Goal: Communication & Community: Answer question/provide support

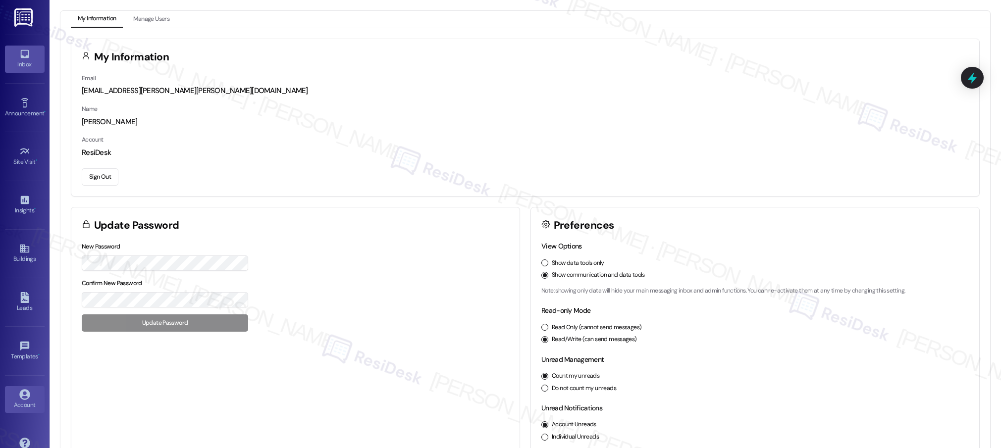
click at [24, 55] on icon at bounding box center [24, 54] width 11 height 11
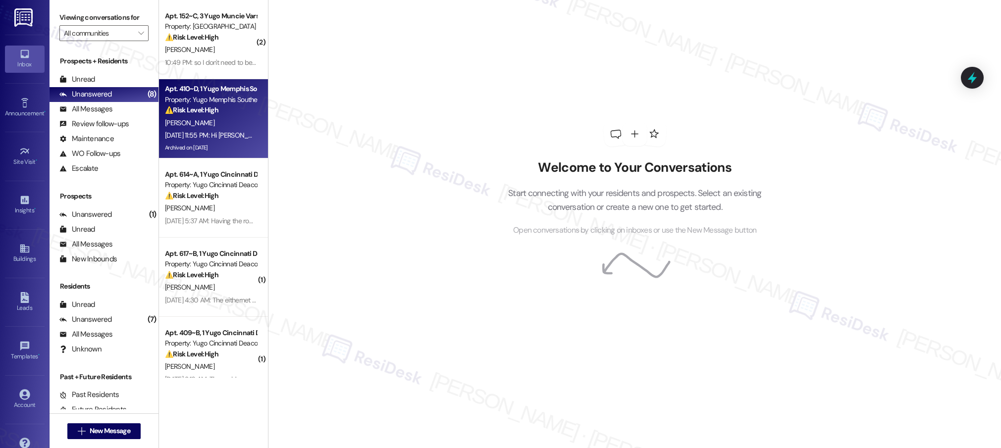
click at [230, 109] on div "⚠️ Risk Level: High The resident states that the leasing office is not helping …" at bounding box center [211, 110] width 92 height 10
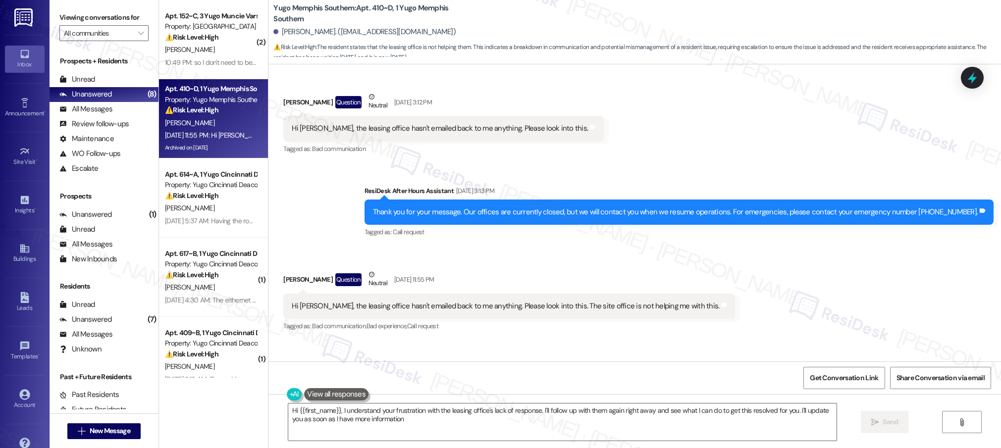
type textarea "Hi {{first_name}}, I understand your frustration with the leasing office's lack…"
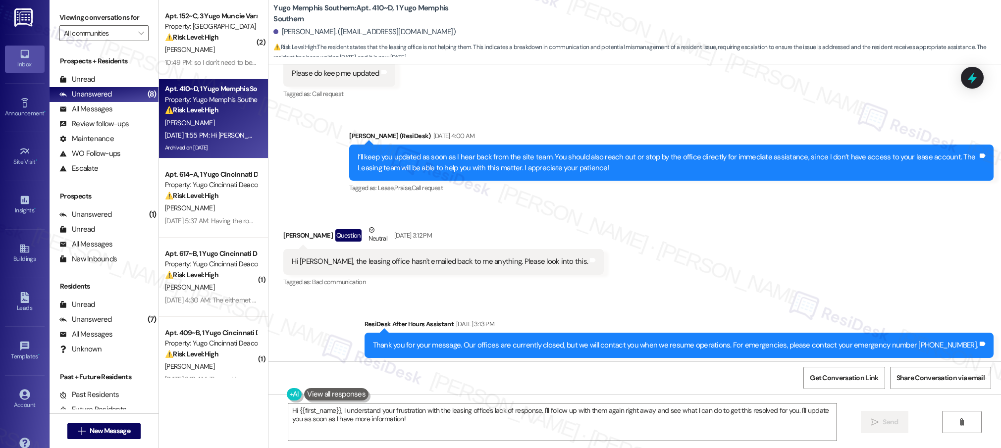
scroll to position [15341, 0]
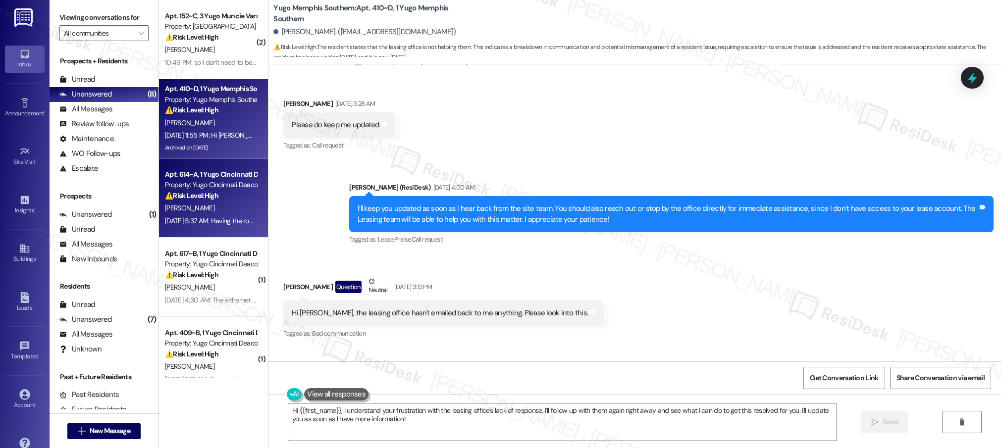
click at [187, 208] on div "[PERSON_NAME]" at bounding box center [211, 208] width 94 height 12
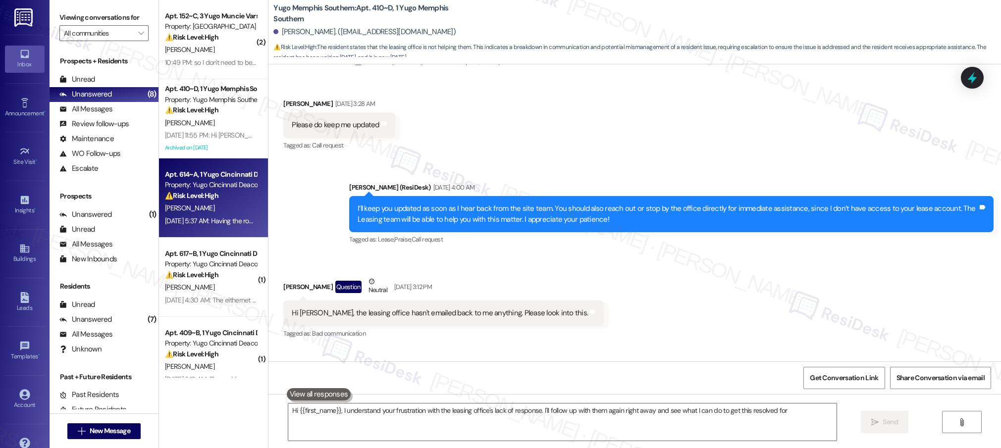
type textarea "Hi {{first_name}}, I understand your frustration with the leasing office's lack…"
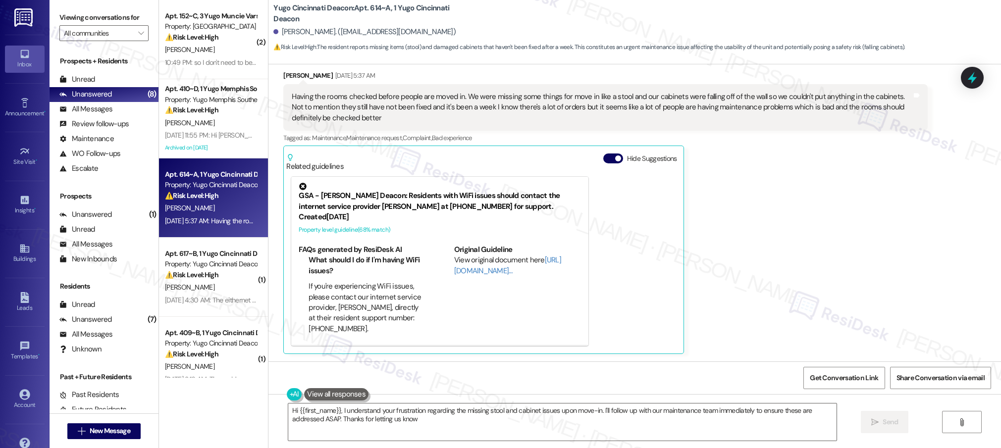
type textarea "Hi {{first_name}}, I understand your frustration regarding the missing stool an…"
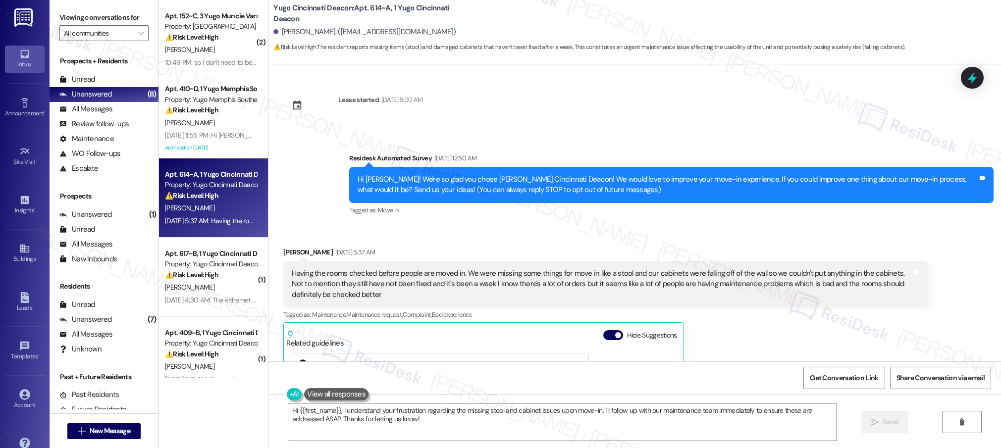
scroll to position [268, 0]
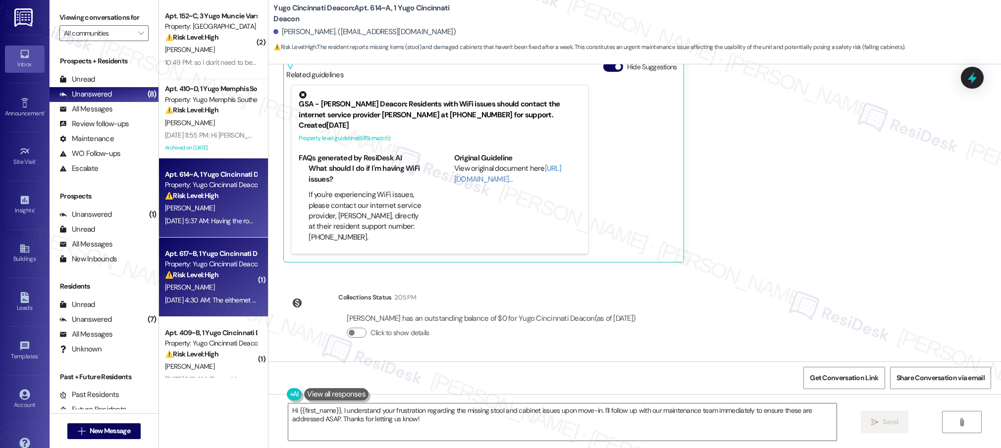
click at [165, 292] on span "[PERSON_NAME]" at bounding box center [190, 287] width 50 height 9
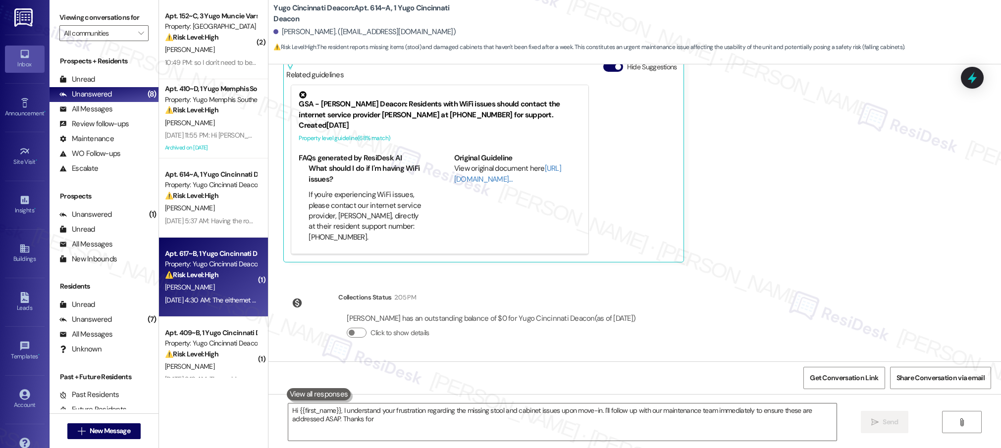
type textarea "Hi {{first_name}}, I understand your frustration regarding the missing stool an…"
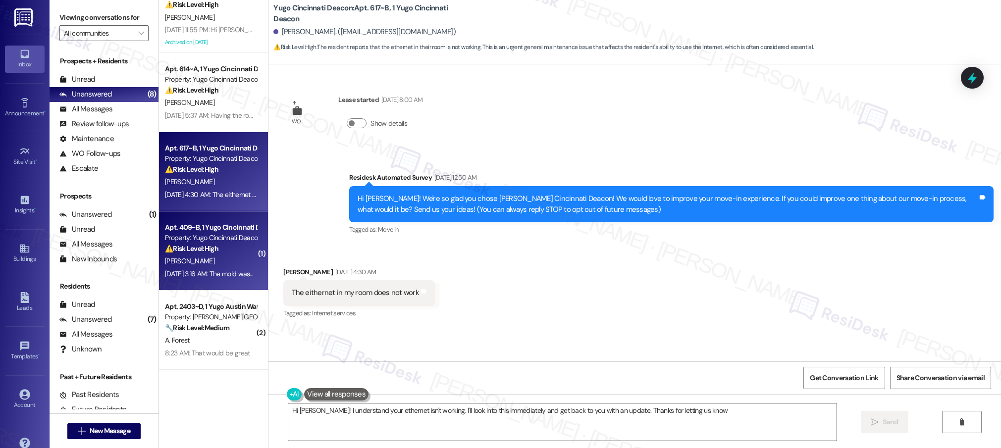
type textarea "Hi Zach! I understand your ethernet isn't working. I'll look into this immediat…"
click at [215, 264] on div "( 2 ) Apt. 152~C, 3 Yugo Muncie Varsity House Property: Yugo Muncie Varsity Hou…" at bounding box center [213, 189] width 109 height 378
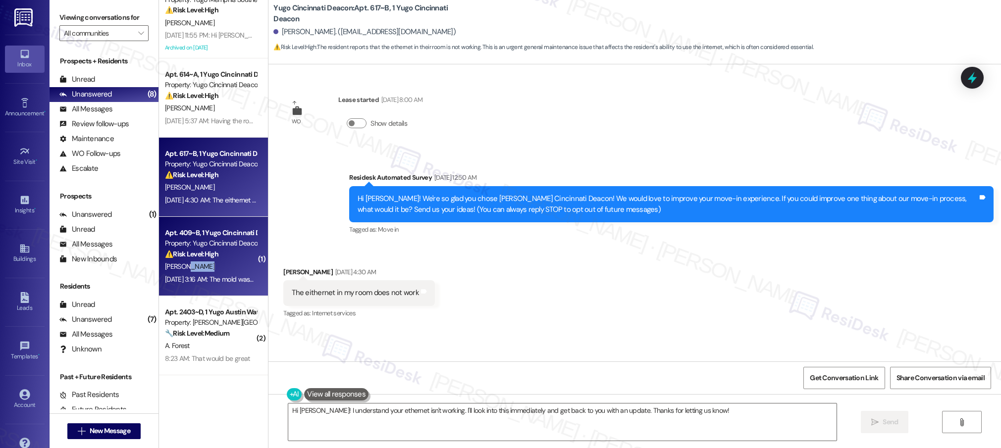
click at [214, 264] on div "[PERSON_NAME]" at bounding box center [211, 267] width 94 height 12
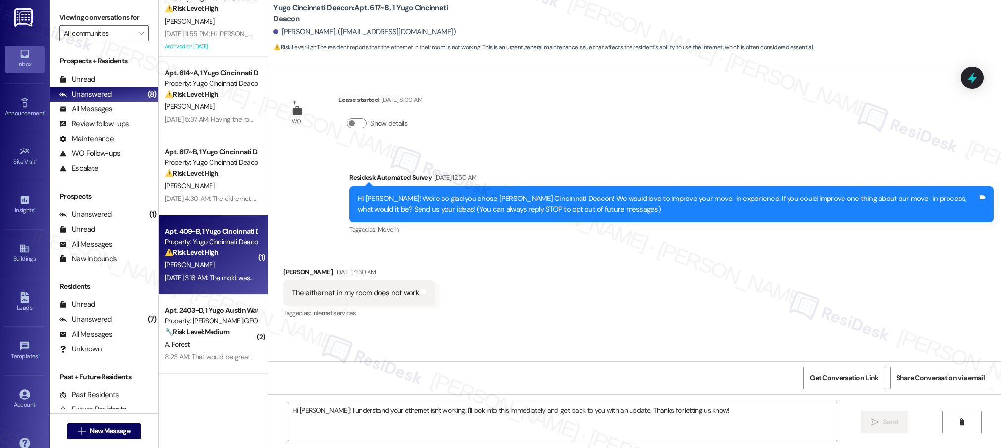
click at [213, 264] on div "( 2 ) Apt. 152~C, 3 Yugo Muncie Varsity House Property: Yugo Muncie Varsity Hou…" at bounding box center [213, 189] width 109 height 378
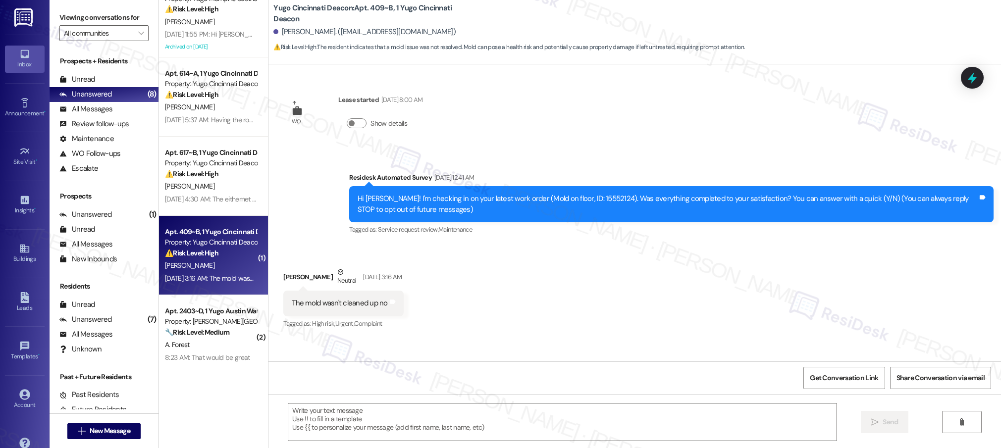
type textarea "Fetching suggested responses. Please feel free to read through the conversation…"
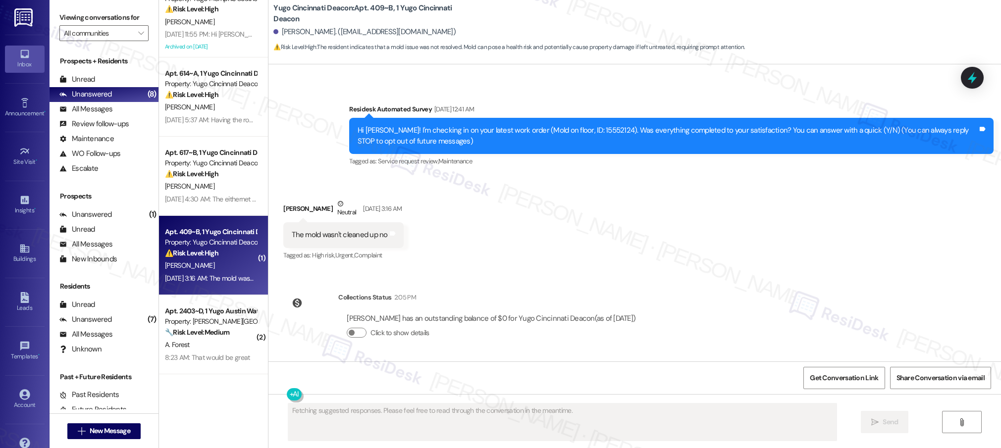
scroll to position [0, 0]
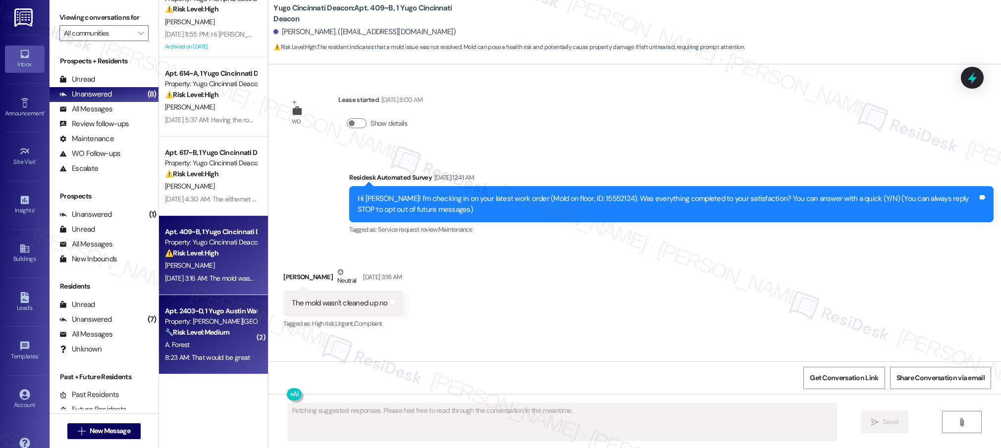
click at [221, 338] on div "Apt. 2403~D, 1 Yugo Austin Waterloo Property: Yugo Austin Waterloo 🔧 Risk Level…" at bounding box center [211, 322] width 94 height 34
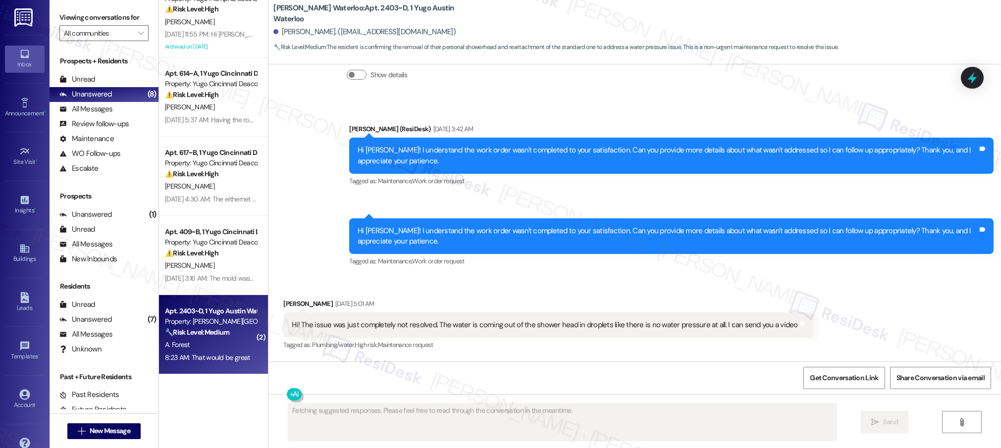
scroll to position [2345, 0]
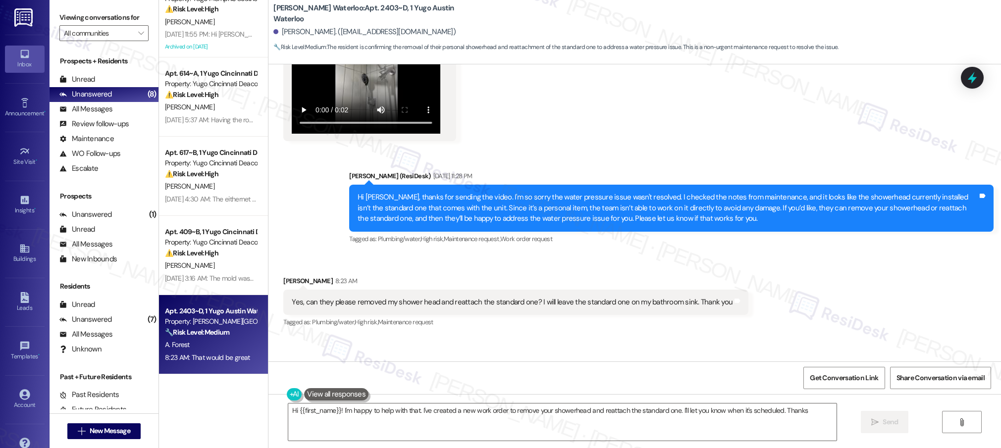
type textarea "Hi {{first_name}}! I'm happy to help with that. I've created a new work order t…"
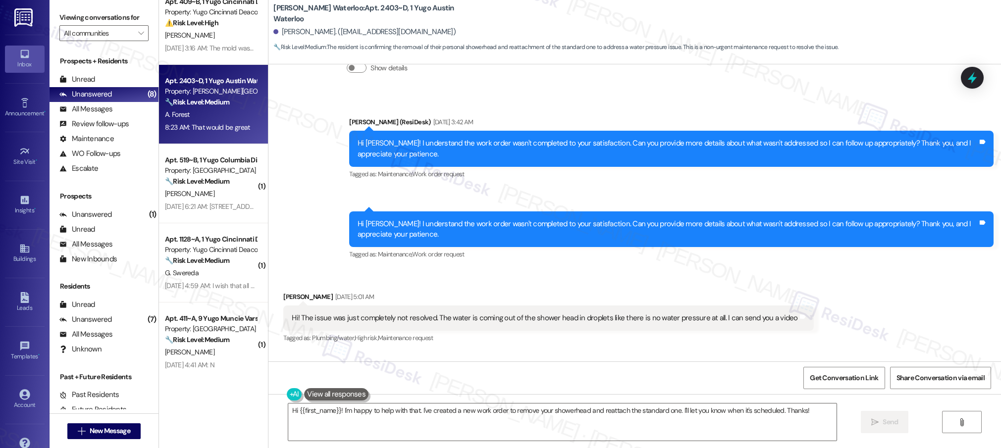
scroll to position [333, 0]
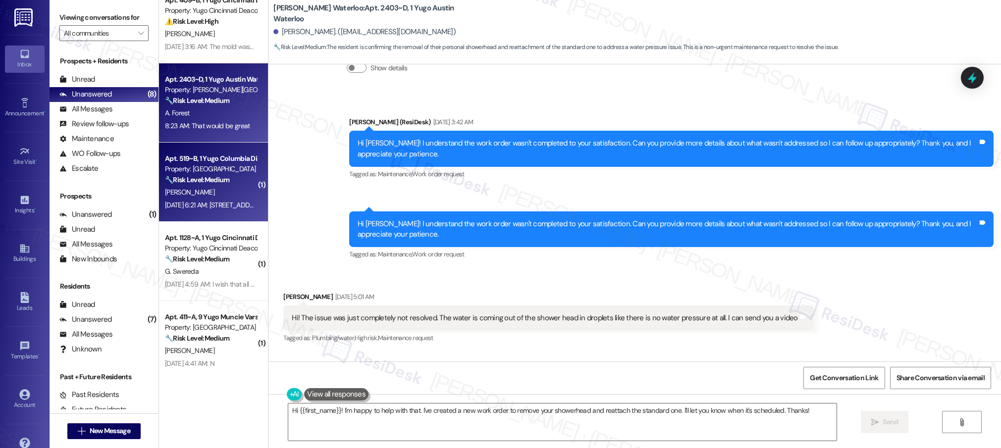
click at [223, 186] on div "Apt. 519~B, 1 Yugo Columbia District Flats Property: Yugo Columbia District Fla…" at bounding box center [211, 170] width 94 height 34
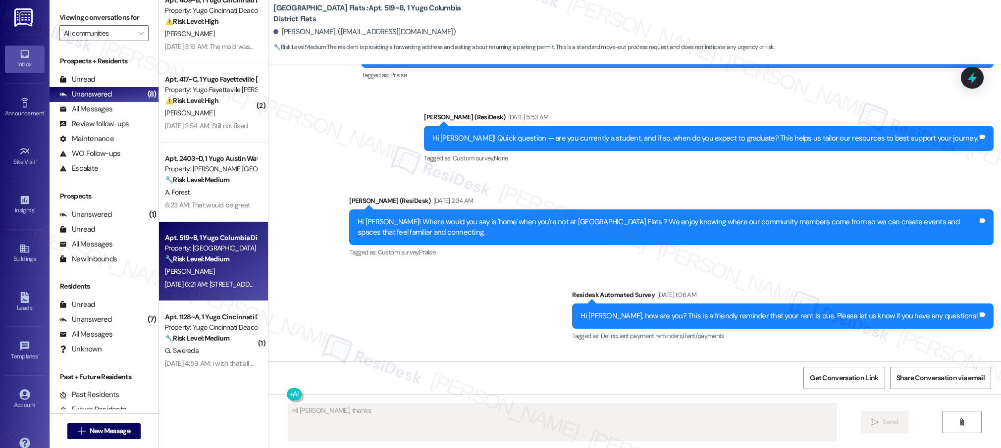
scroll to position [1207, 0]
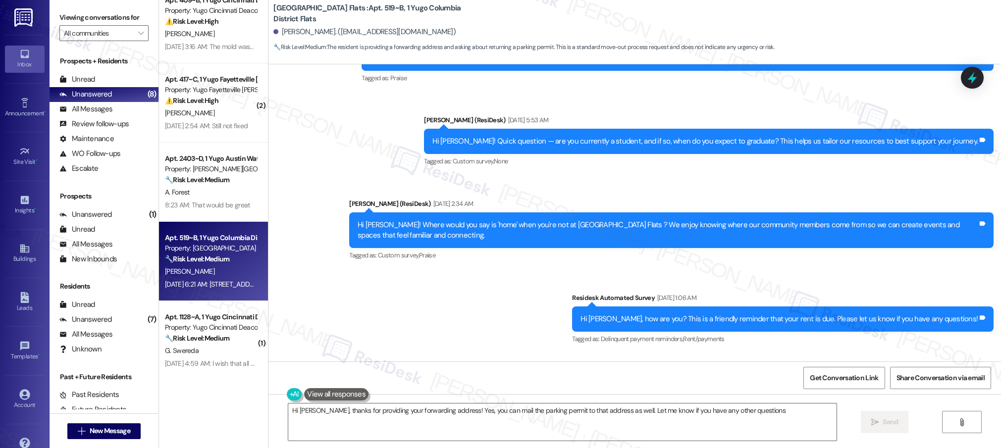
type textarea "Hi Rogelio, thanks for providing your forwarding address! Yes, you can mail the…"
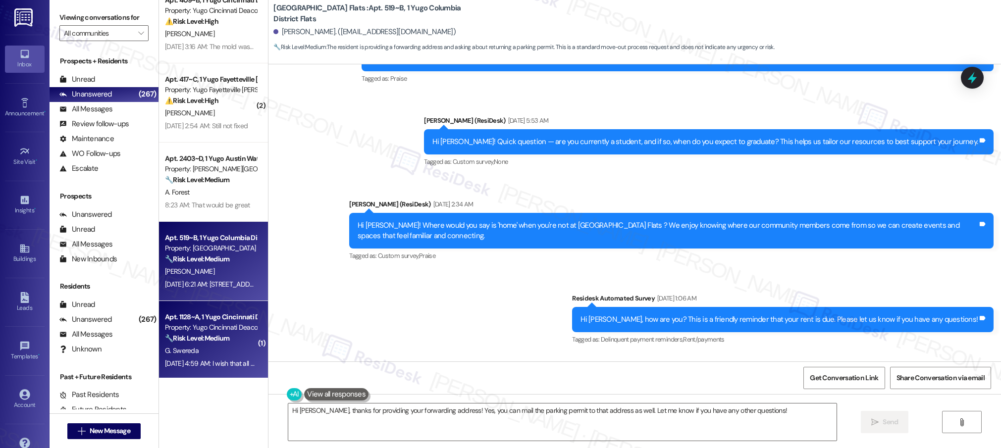
click at [196, 346] on div "G. Swereda" at bounding box center [211, 351] width 94 height 12
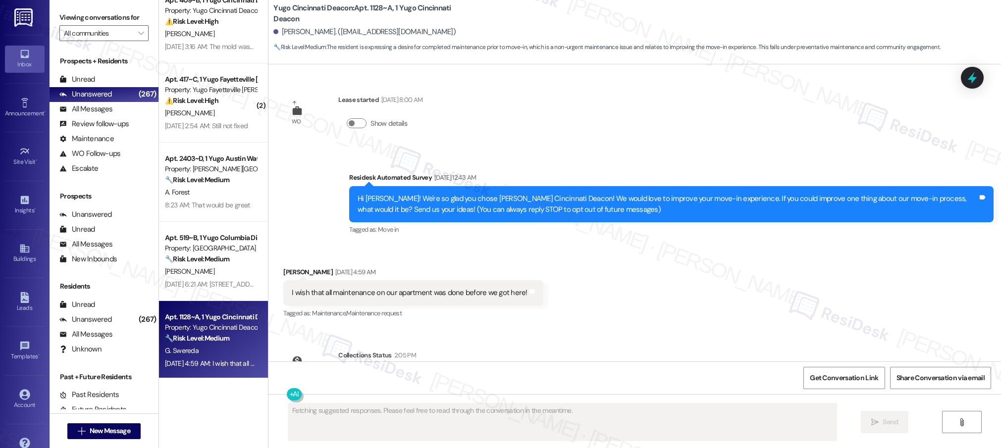
scroll to position [58, 0]
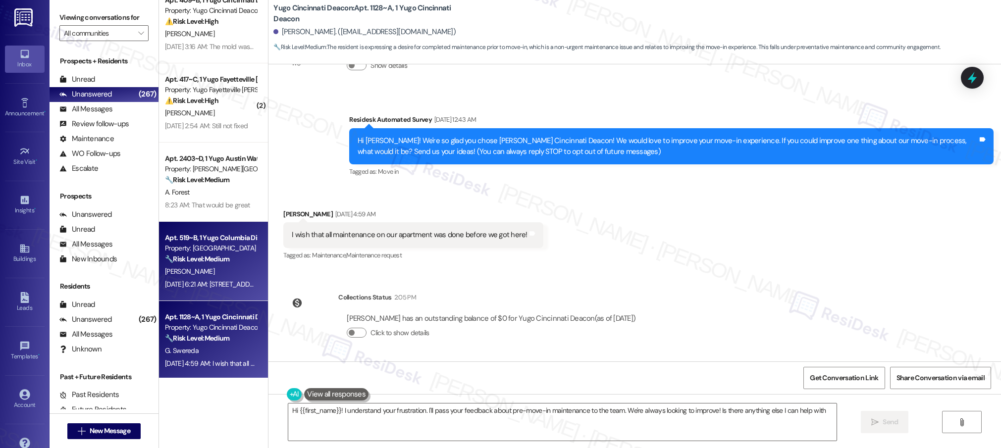
type textarea "Hi {{first_name}}! I understand your frustration. I'll pass your feedback about…"
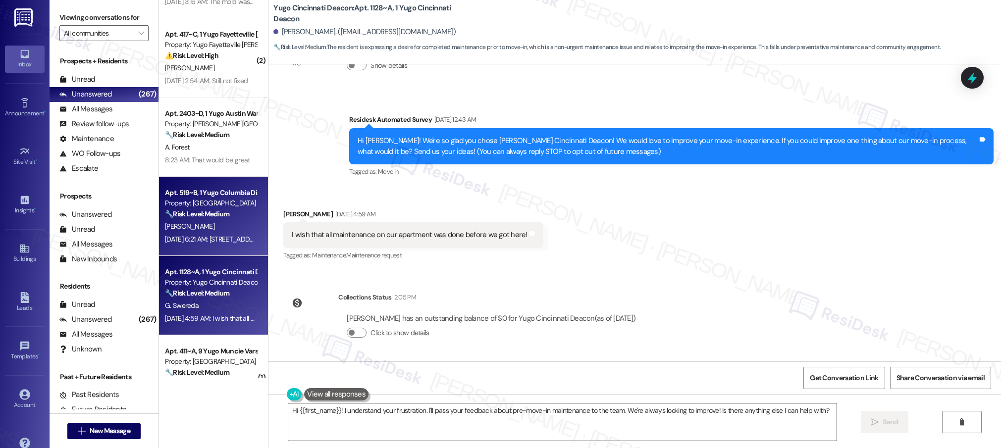
scroll to position [434, 0]
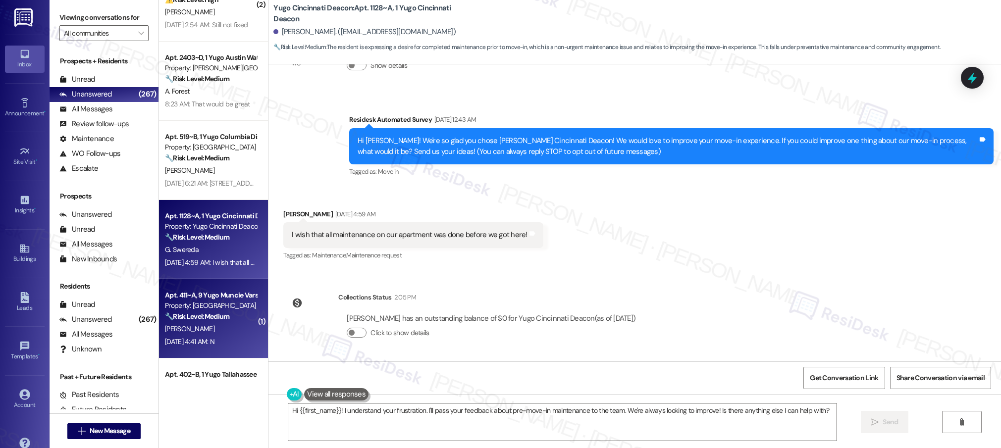
click at [213, 332] on div "[PERSON_NAME]" at bounding box center [211, 329] width 94 height 12
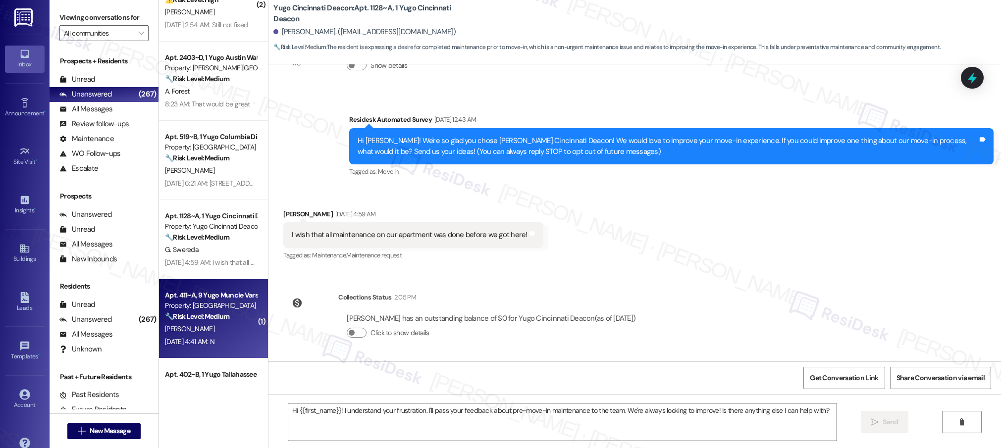
type textarea "Fetching suggested responses. Please feel free to read through the conversation…"
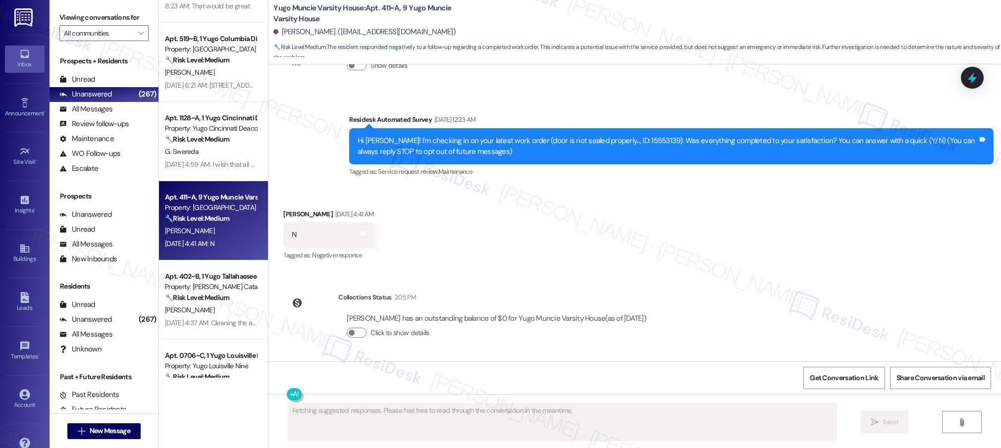
scroll to position [535, 0]
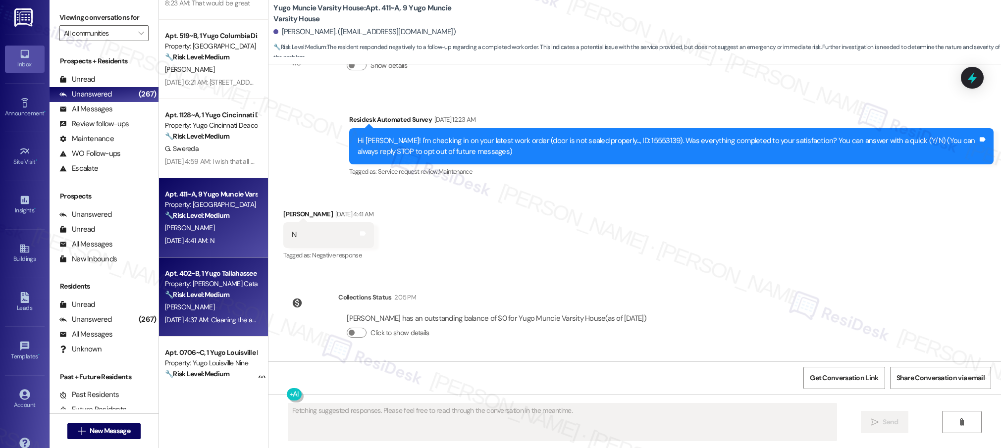
click at [214, 290] on div "🔧 Risk Level: Medium The resident is reporting a cleaning issue in their apartm…" at bounding box center [211, 295] width 92 height 10
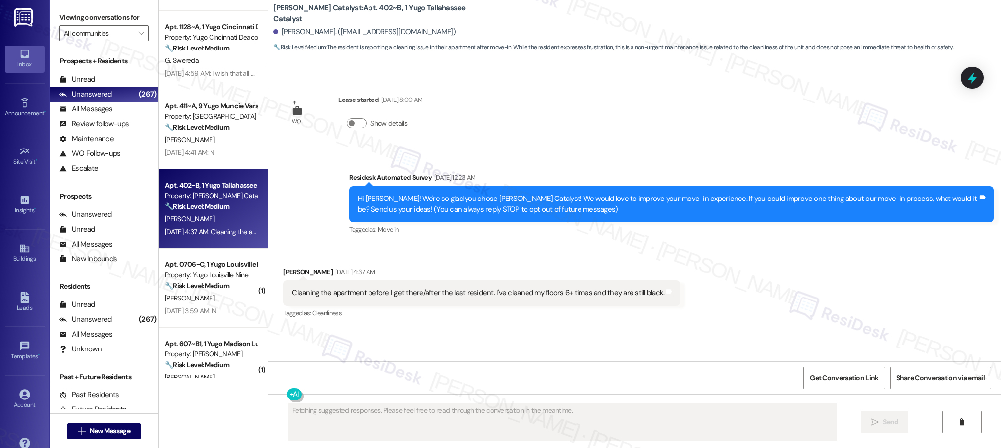
scroll to position [625, 0]
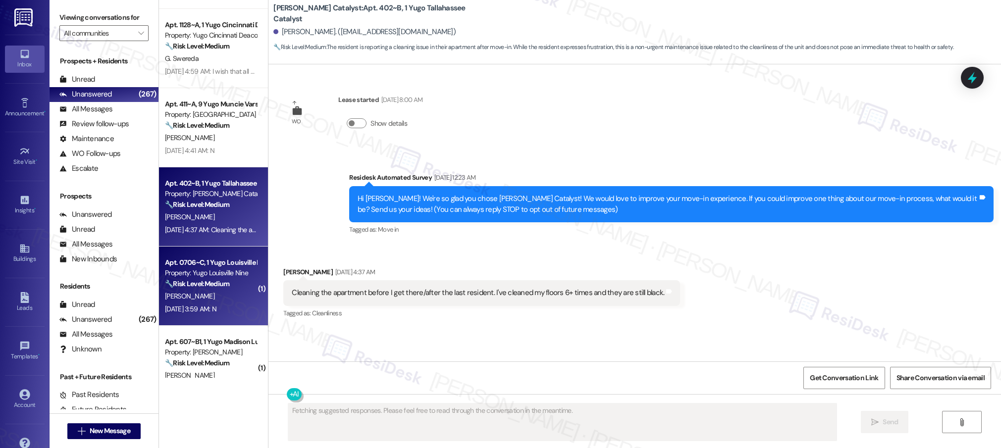
click at [215, 306] on div "Aug 23, 2025 at 3:59 AM: N Aug 23, 2025 at 3:59 AM: N" at bounding box center [191, 309] width 52 height 9
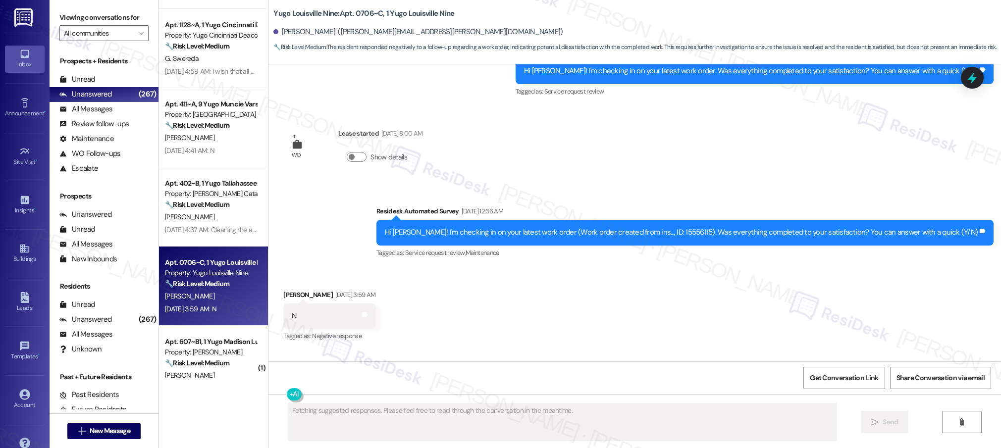
scroll to position [936, 0]
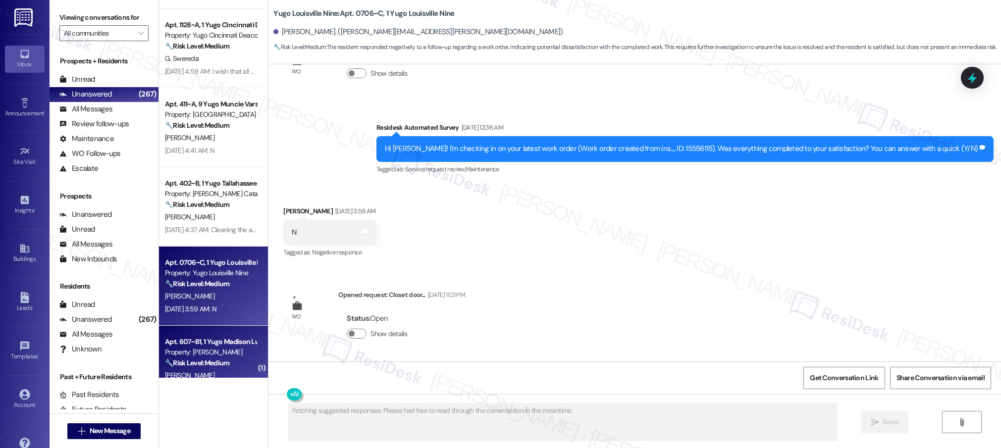
click at [209, 340] on div "Apt. 607~B1, 1 Yugo Madison Lux" at bounding box center [211, 342] width 92 height 10
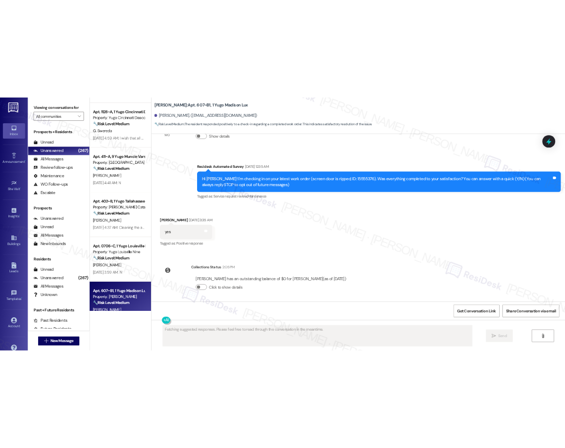
scroll to position [58, 0]
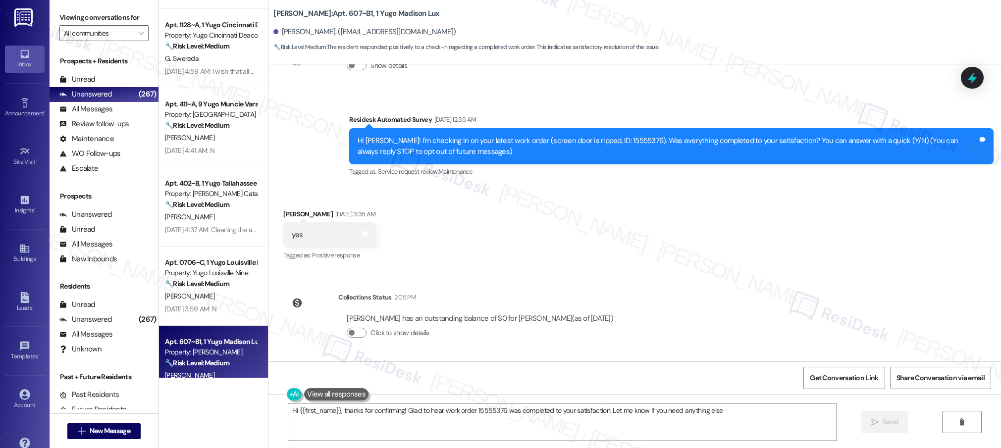
type textarea "Hi {{first_name}}, thanks for confirming! Glad to hear work order 15555376 was …"
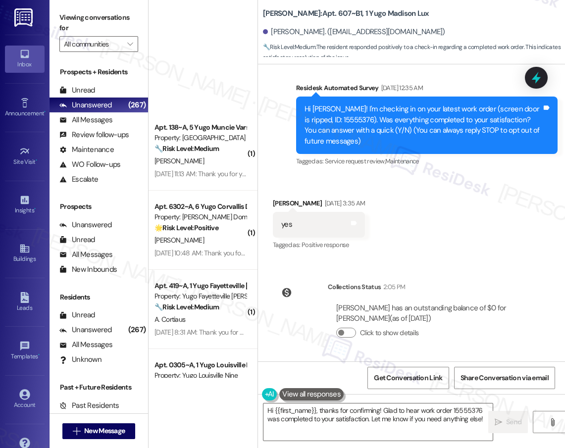
scroll to position [3584, 0]
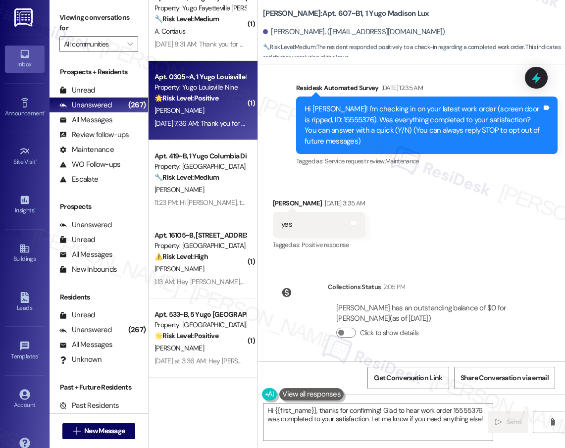
click at [188, 102] on strong "🌟 Risk Level: Positive" at bounding box center [187, 98] width 64 height 9
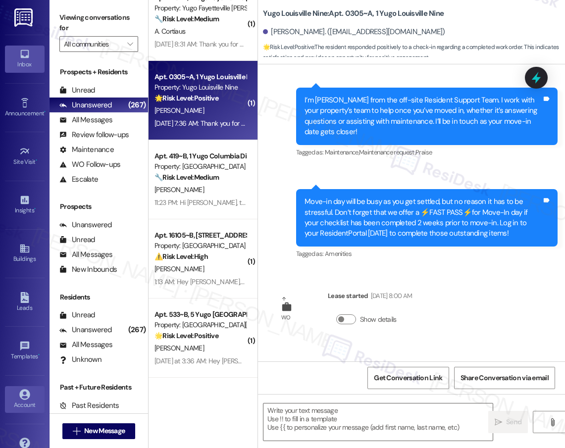
type textarea "Fetching suggested responses. Please feel free to read through the conversation…"
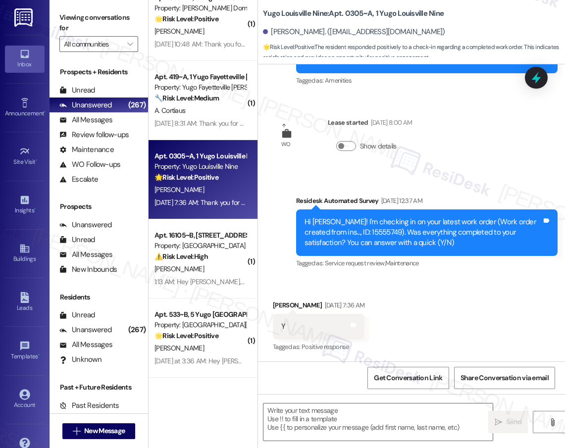
scroll to position [503, 0]
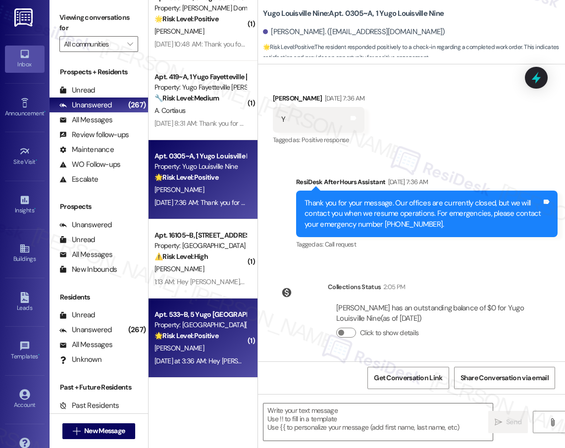
click at [206, 358] on div "Yesterday at 3:36 AM: Hey Lauren, we appreciate your text! We'll be back at 11A…" at bounding box center [377, 361] width 445 height 9
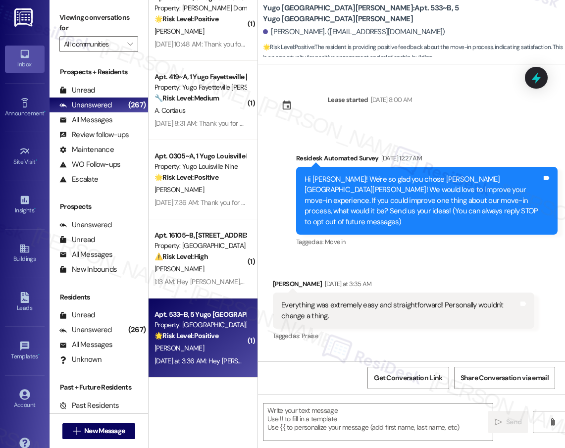
type textarea "Fetching suggested responses. Please feel free to read through the conversation…"
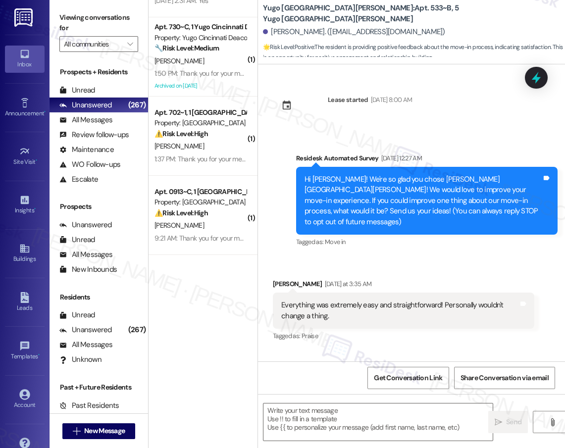
scroll to position [1953, 0]
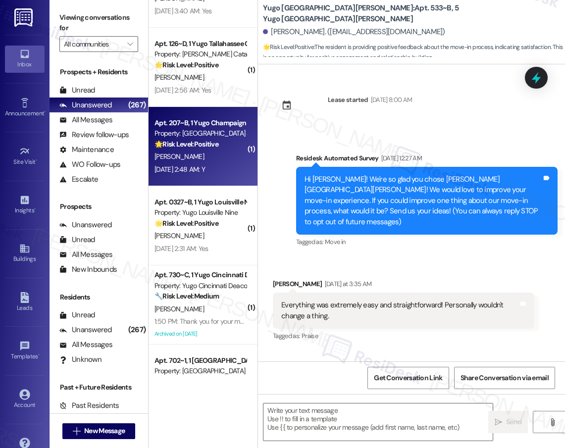
click at [205, 172] on div "Aug 23, 2025 at 2:48 AM: Y Aug 23, 2025 at 2:48 AM: Y" at bounding box center [180, 169] width 51 height 9
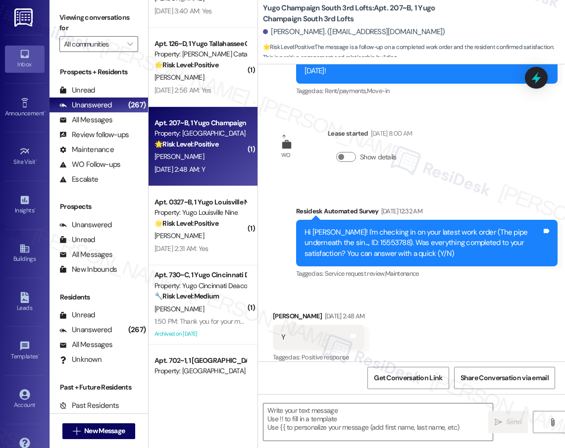
type textarea "Fetching suggested responses. Please feel free to read through the conversation…"
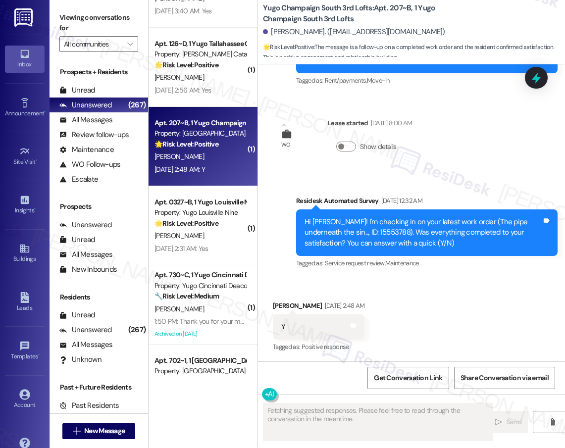
scroll to position [409, 0]
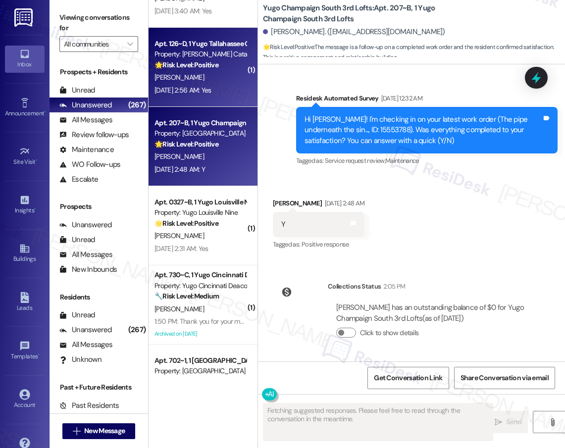
click at [203, 66] on strong "🌟 Risk Level: Positive" at bounding box center [187, 64] width 64 height 9
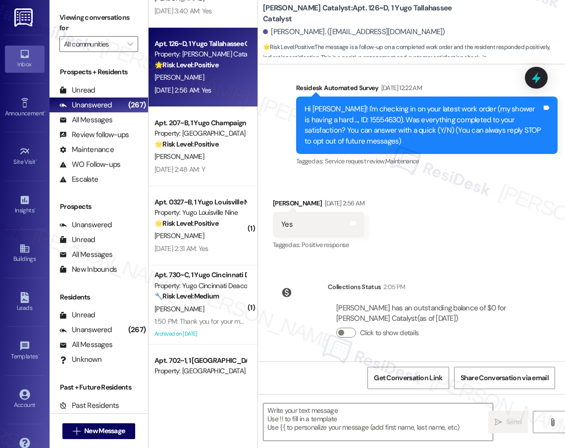
scroll to position [0, 0]
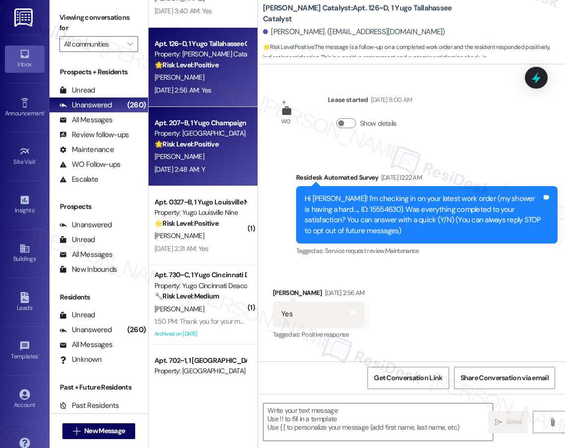
click at [184, 157] on span "[PERSON_NAME]" at bounding box center [180, 156] width 50 height 9
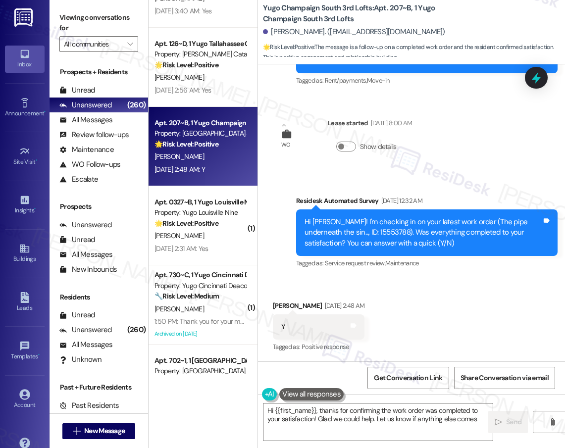
type textarea "Hi {{first_name}}, thanks for confirming the work order was completed to your s…"
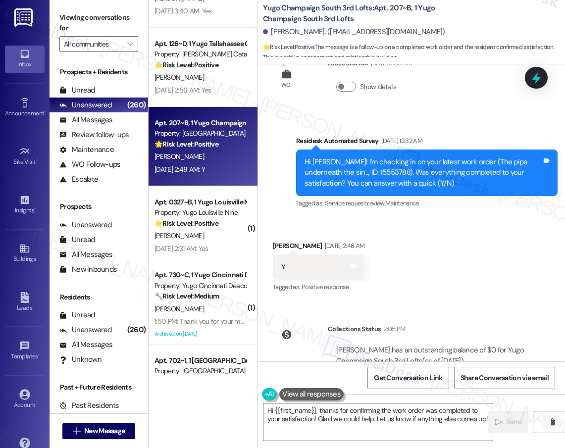
scroll to position [409, 0]
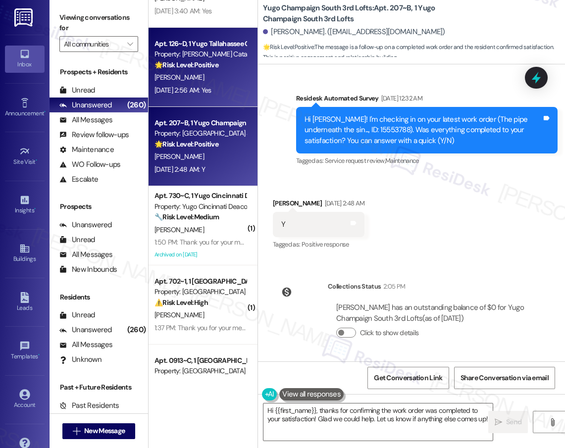
click at [193, 72] on div "C. Young" at bounding box center [201, 77] width 94 height 12
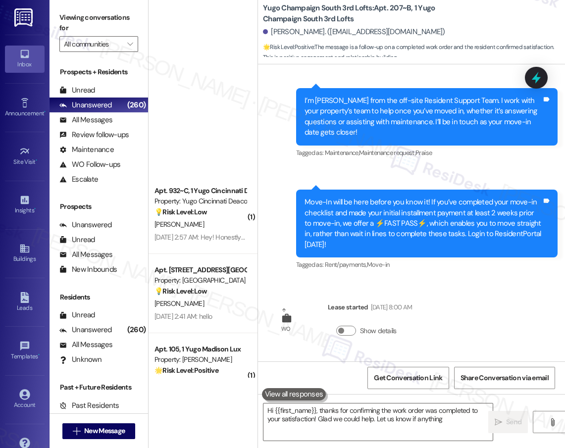
type textarea "Hi {{first_name}}, thanks for confirming the work order was completed to your s…"
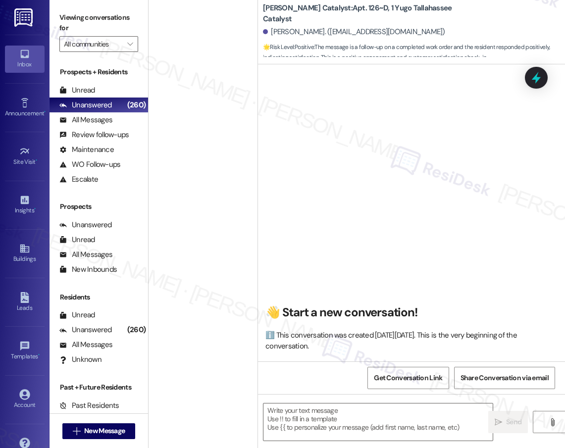
type textarea "Fetching suggested responses. Please feel free to read through the conversation…"
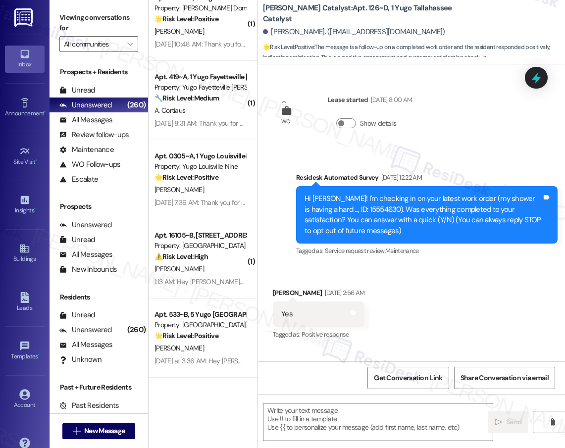
scroll to position [90, 0]
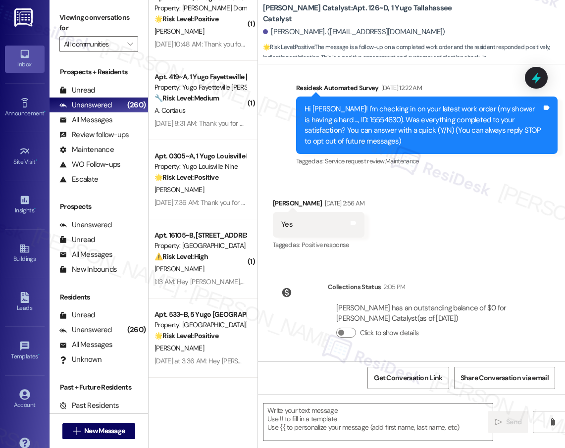
click at [388, 415] on textarea at bounding box center [377, 422] width 229 height 37
paste textarea "It’s great to know that your work order was completed to your satisfaction! Don…"
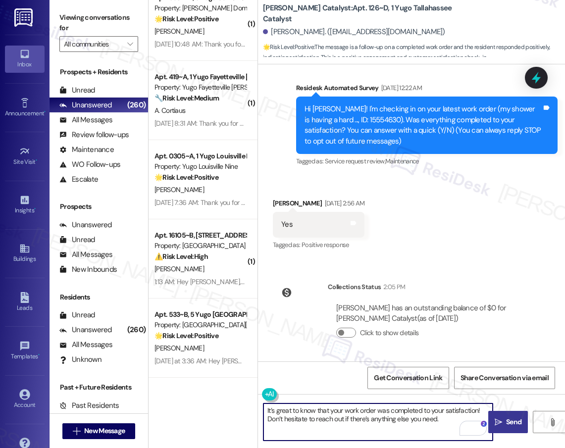
type textarea "It’s great to know that your work order was completed to your satisfaction! Don…"
click at [510, 418] on span "Send" at bounding box center [513, 422] width 15 height 10
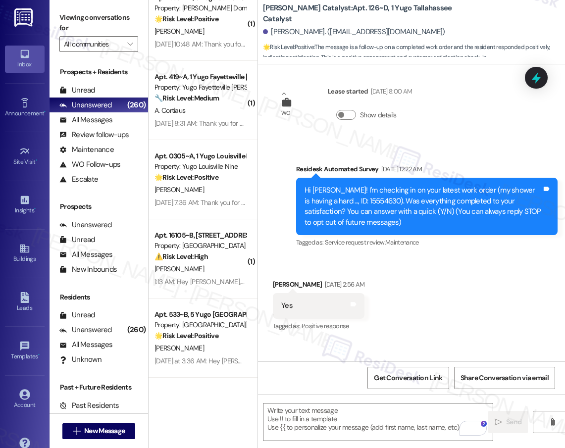
scroll to position [169, 0]
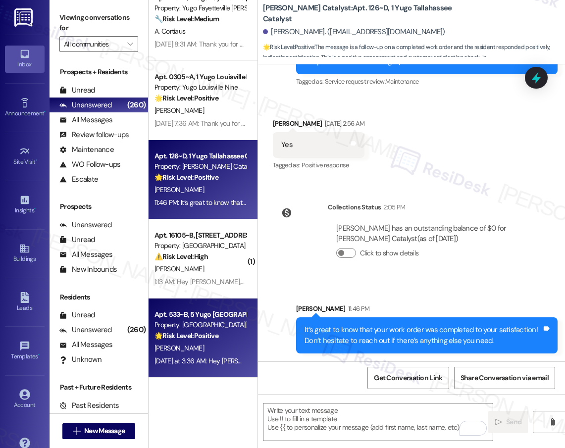
click at [207, 346] on div "[PERSON_NAME]" at bounding box center [201, 348] width 94 height 12
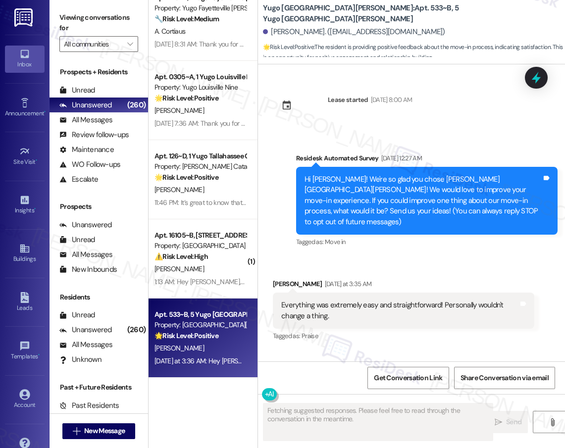
scroll to position [175, 0]
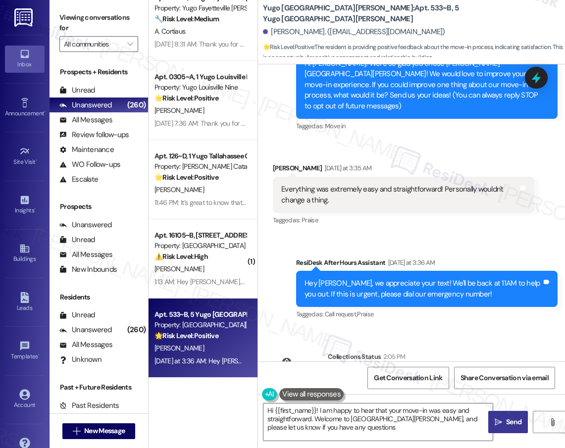
type textarea "Hi {{first_name}}! I am happy to hear that your move-in was easy and straightfo…"
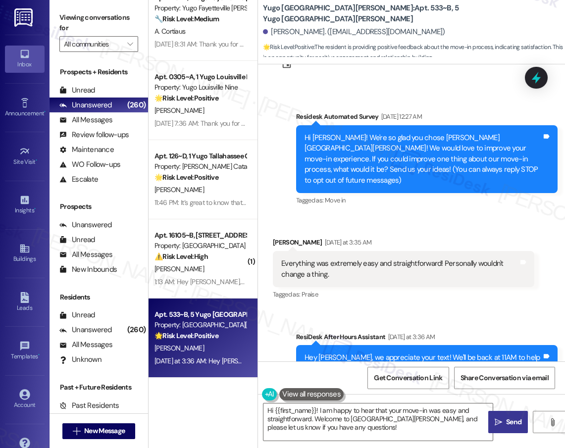
scroll to position [36, 0]
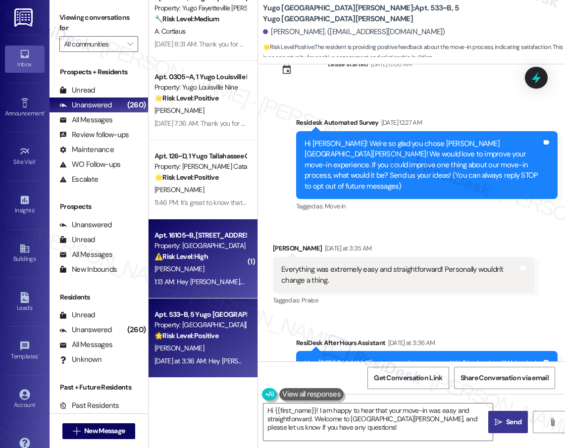
click at [231, 267] on div "[PERSON_NAME]" at bounding box center [201, 269] width 94 height 12
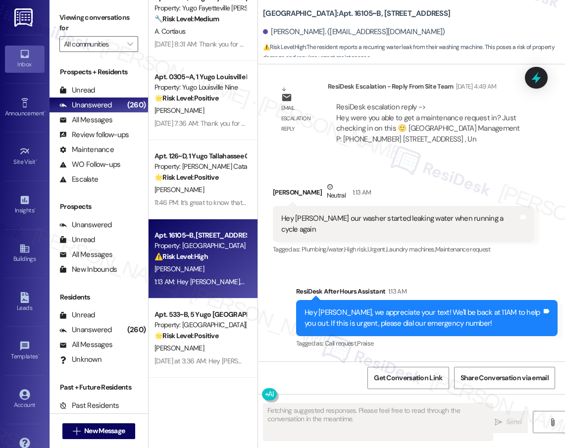
scroll to position [4909, 0]
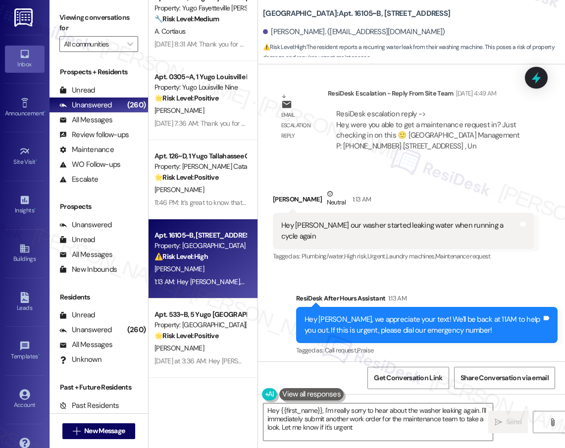
type textarea "Hey {{first_name}}, I'm really sorry to hear about the washer leaking again. I'…"
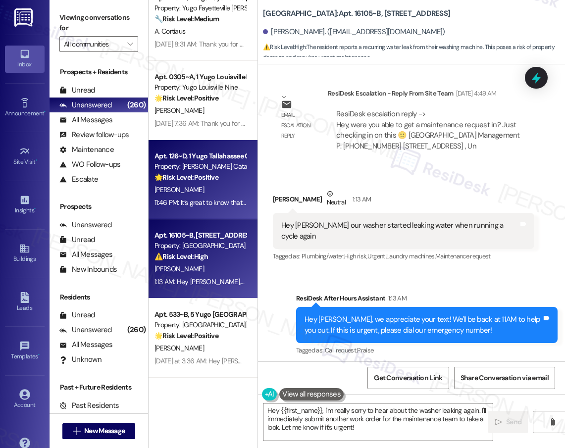
click at [217, 197] on div "11:46 PM: It’s great to know that your work order was completed to your satisfa…" at bounding box center [201, 203] width 94 height 12
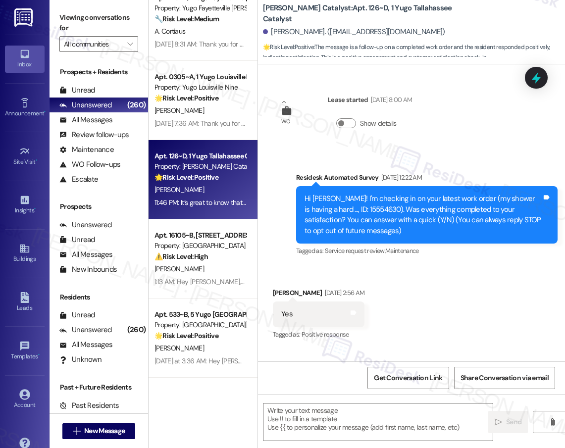
scroll to position [184, 0]
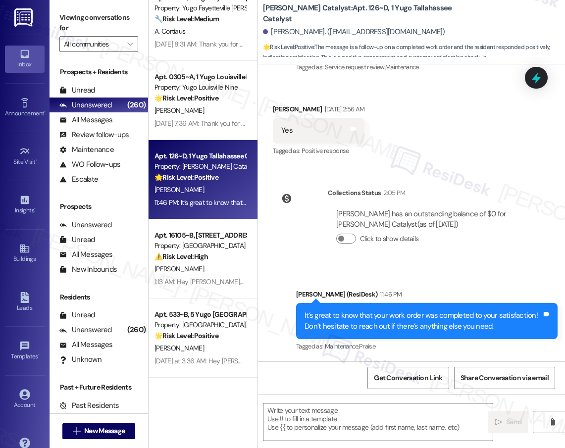
type textarea "Fetching suggested responses. Please feel free to read through the conversation…"
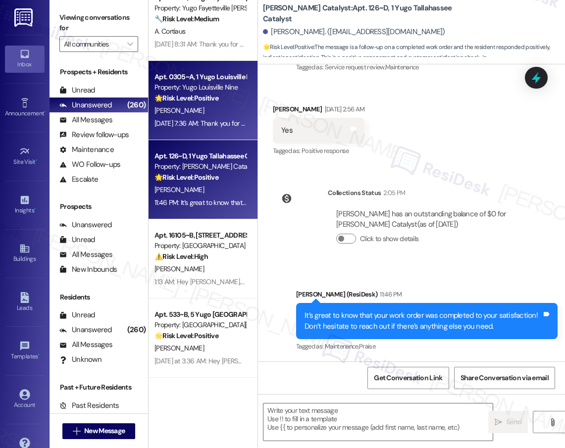
click at [187, 117] on div "Aug 23, 2025 at 7:36 AM: Thank you for your message. Our offices are currently …" at bounding box center [201, 123] width 94 height 12
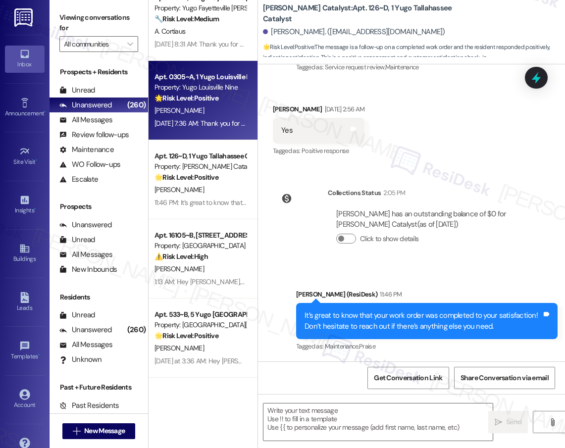
type textarea "Fetching suggested responses. Please feel free to read through the conversation…"
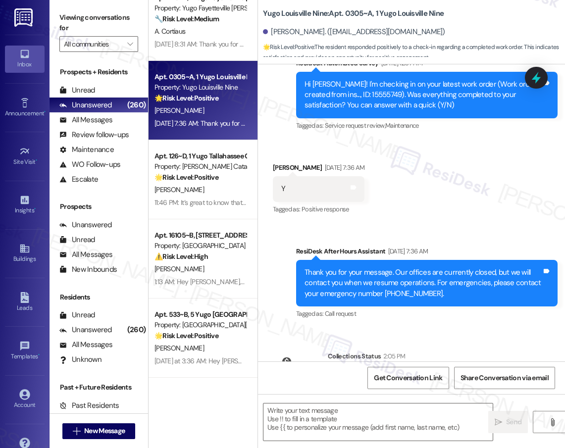
scroll to position [503, 0]
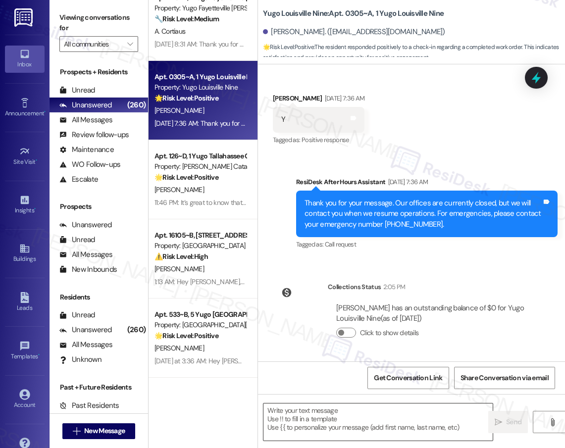
click at [395, 413] on textarea at bounding box center [377, 422] width 229 height 37
click at [395, 419] on textarea at bounding box center [377, 422] width 229 height 37
click at [395, 419] on textarea "To enrich screen reader interactions, please activate Accessibility in Grammarl…" at bounding box center [377, 422] width 229 height 37
paste textarea "It’s great to know that your work order was completed to your satisfaction! Don…"
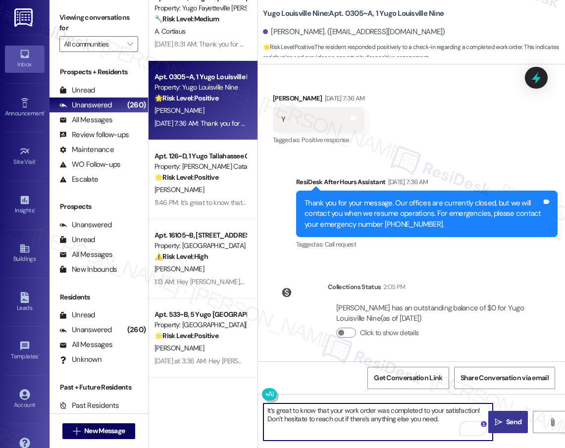
type textarea "It’s great to know that your work order was completed to your satisfaction! Don…"
click at [503, 428] on button " Send" at bounding box center [508, 422] width 40 height 22
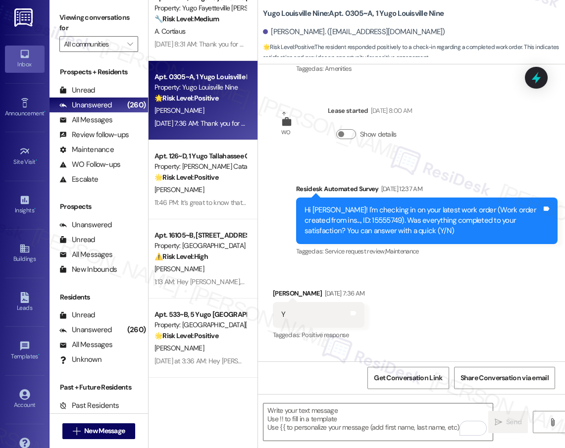
scroll to position [296, 0]
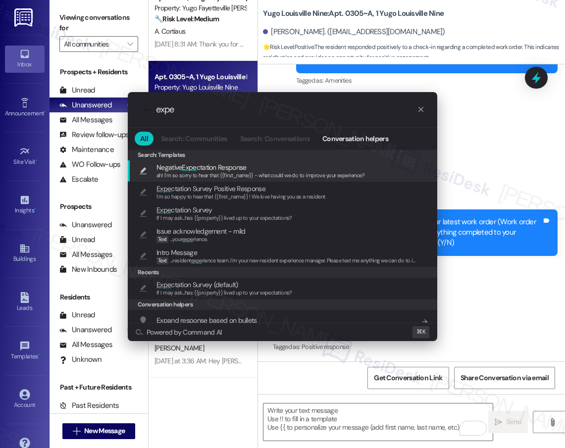
type input "expe"
click at [421, 111] on icon "progress bar" at bounding box center [421, 109] width 8 height 8
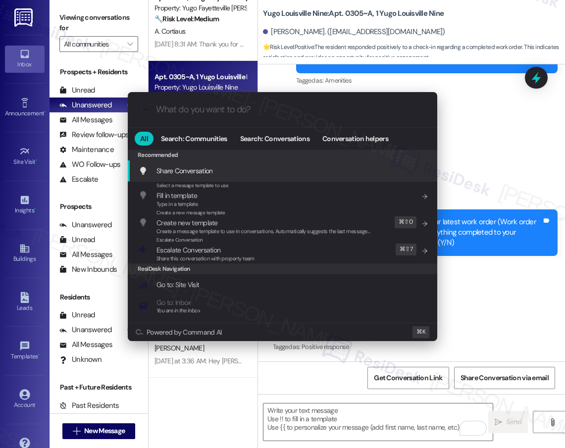
click at [505, 121] on div ".cls-1{fill:#0a055f;}.cls-2{fill:#0cc4c4;} resideskLogoBlueOrange All Search: C…" at bounding box center [282, 224] width 565 height 448
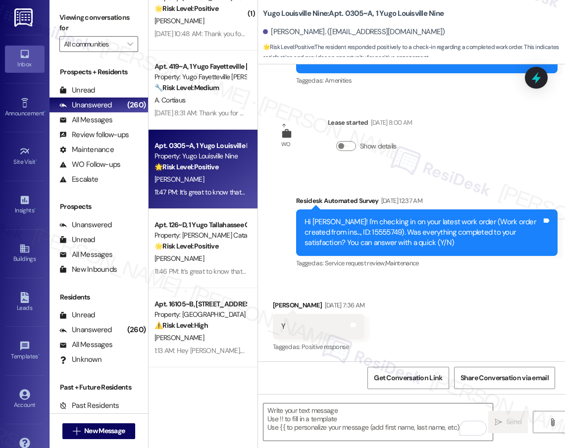
scroll to position [3500, 0]
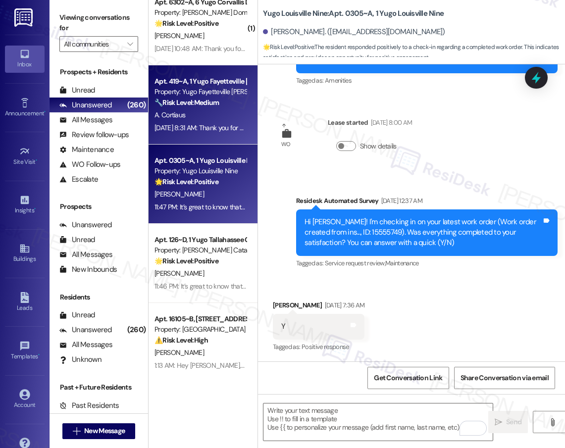
click at [217, 124] on div "Aug 23, 2025 at 8:31 AM: Thank you for your message. Our offices are currently …" at bounding box center [463, 127] width 616 height 9
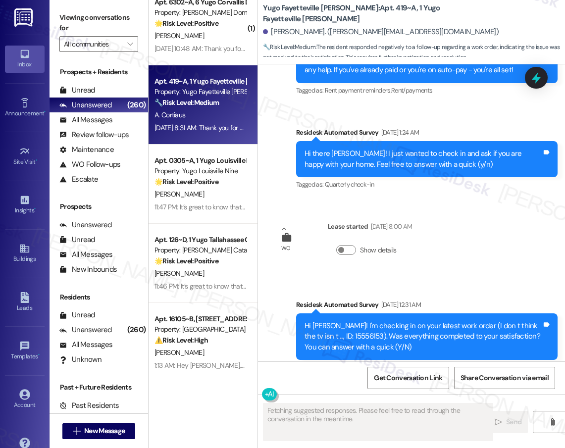
scroll to position [684, 0]
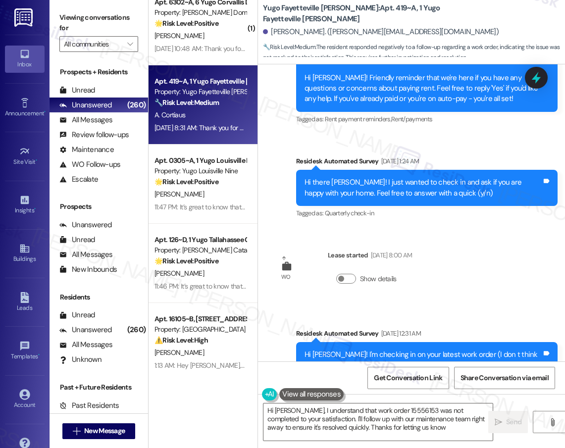
type textarea "Hi Austin, I understand that work order 15556153 was not completed to your sati…"
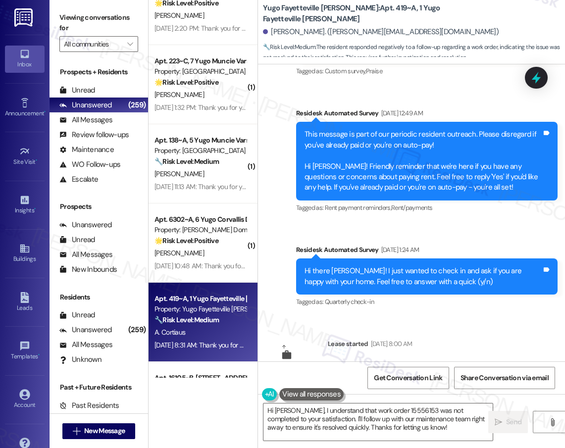
scroll to position [1013, 0]
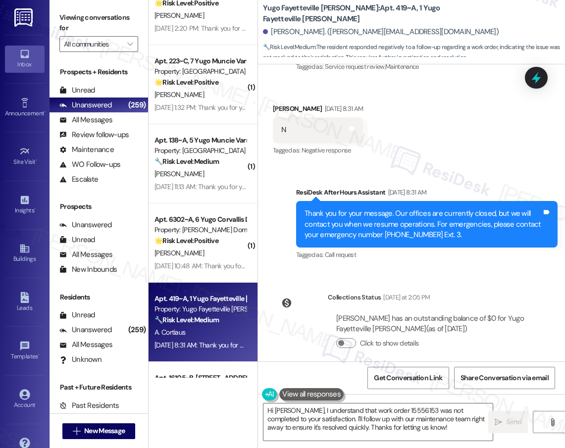
click at [206, 245] on strong "🌟 Risk Level: Positive" at bounding box center [187, 240] width 64 height 9
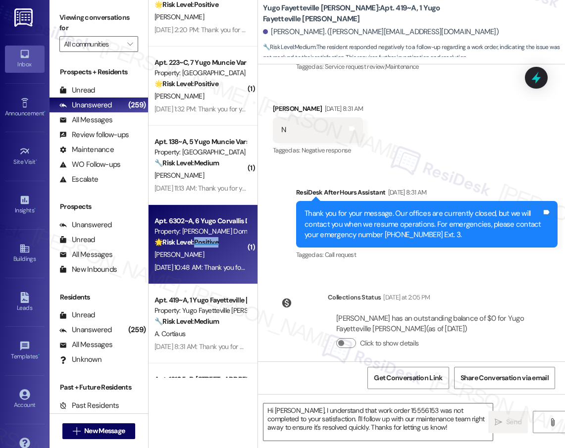
scroll to position [3584, 0]
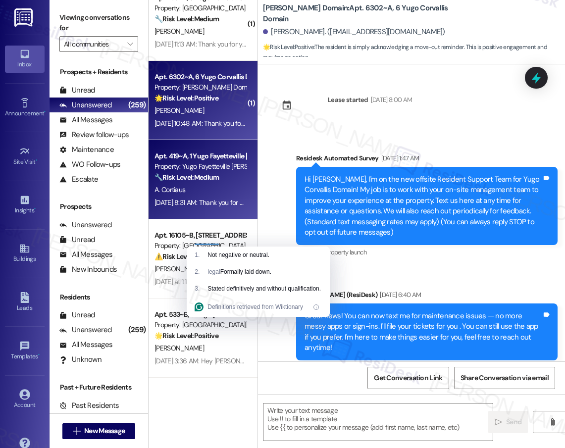
click at [211, 200] on div "Aug 23, 2025 at 8:31 AM: Thank you for your message. Our offices are currently …" at bounding box center [463, 202] width 616 height 9
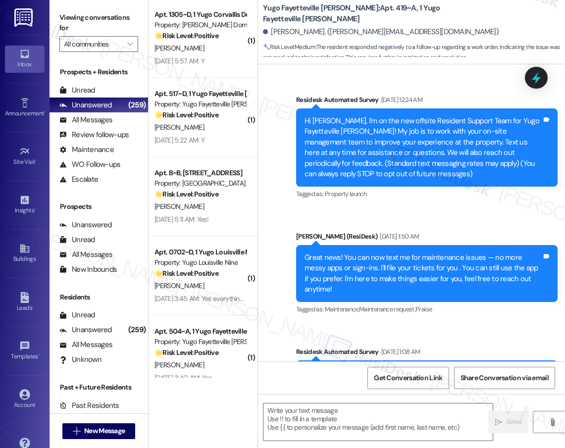
scroll to position [806, 0]
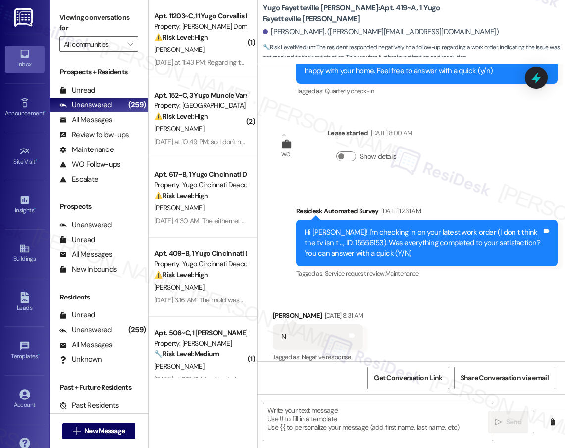
type textarea "Fetching suggested responses. Please feel free to read through the conversation…"
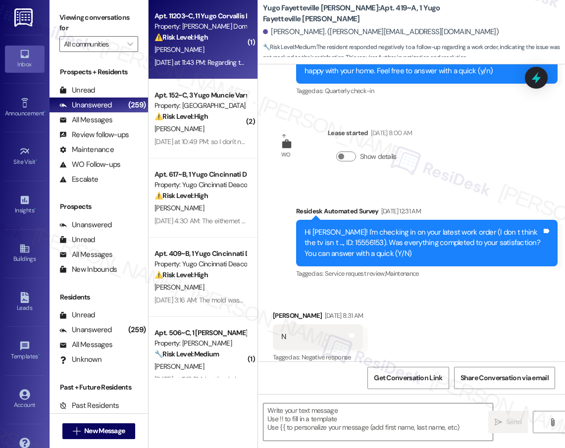
click at [219, 62] on div "Yesterday at 11:43 PM: Regarding the relet process Yesterday at 11:43 PM: Regar…" at bounding box center [221, 62] width 132 height 9
type textarea "Fetching suggested responses. Please feel free to read through the conversation…"
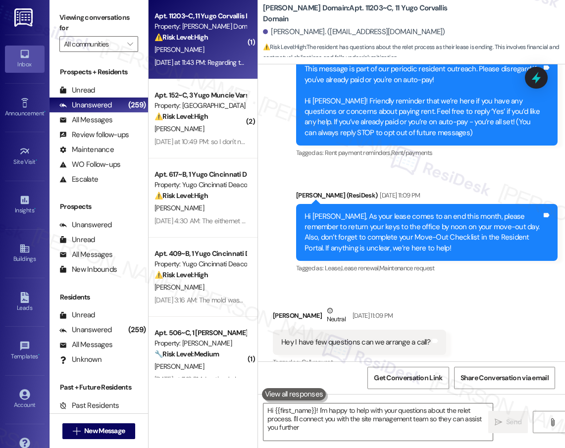
type textarea "Hi {{first_name}}! I'm happy to help with your questions about the relet proces…"
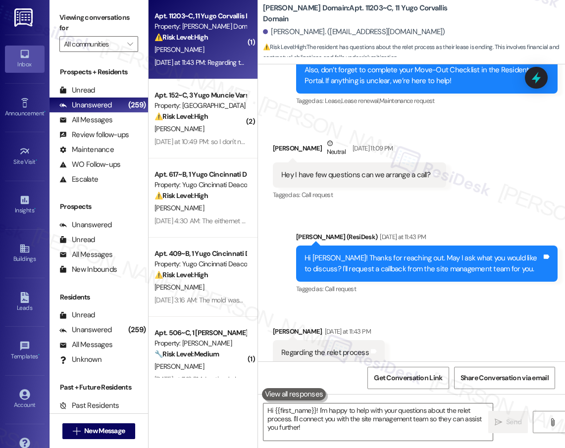
scroll to position [323, 0]
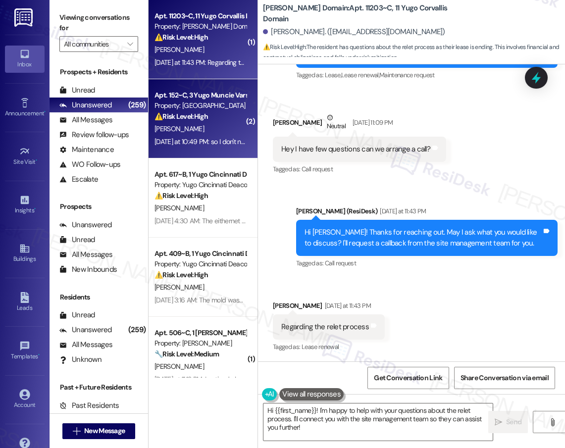
click at [220, 140] on div "Yesterday at 10:49 PM: so I don't need to be reach out by anyone from the facil…" at bounding box center [281, 141] width 253 height 9
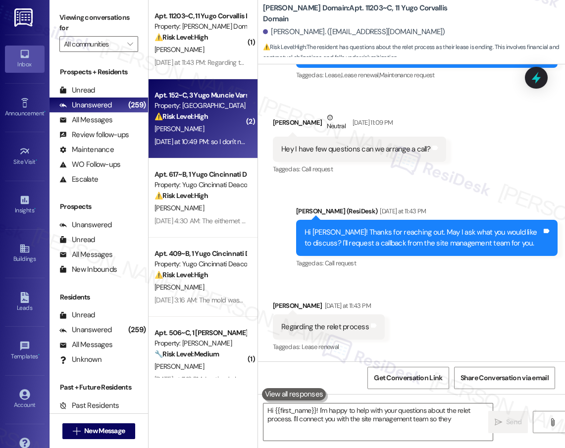
type textarea "Hi {{first_name}}! I'm happy to help with your questions about the relet proces…"
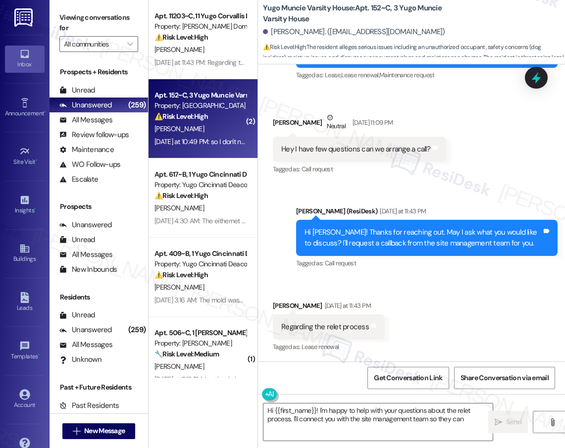
click at [227, 218] on div "Aug 23, 2025 at 4:30 AM: The eithernet in my room does not work Aug 23, 2025 at…" at bounding box center [236, 220] width 162 height 9
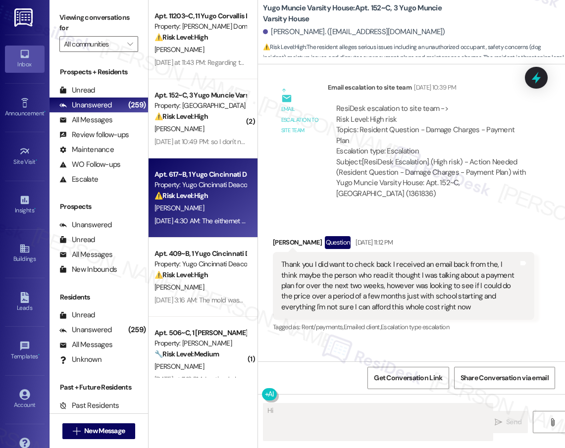
scroll to position [0, 0]
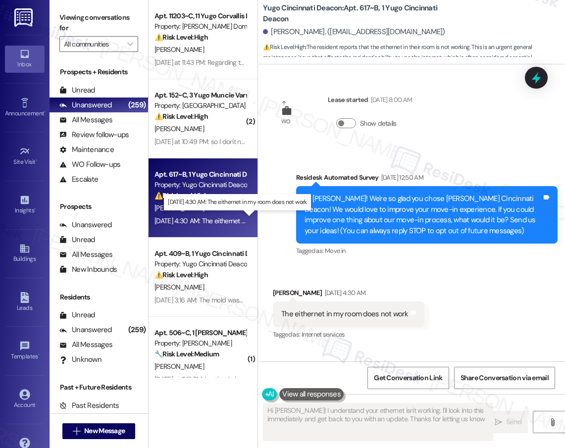
type textarea "Hi Zach! I understand your ethernet isn't working. I'll look into this immediat…"
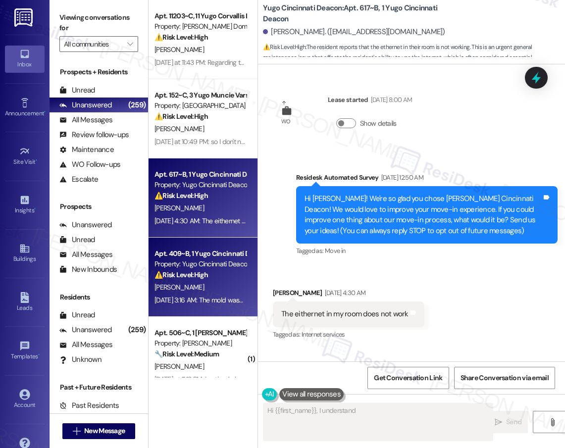
click at [225, 272] on div "⚠️ Risk Level: High The resident indicates that a mold issue was not resolved. …" at bounding box center [201, 275] width 92 height 10
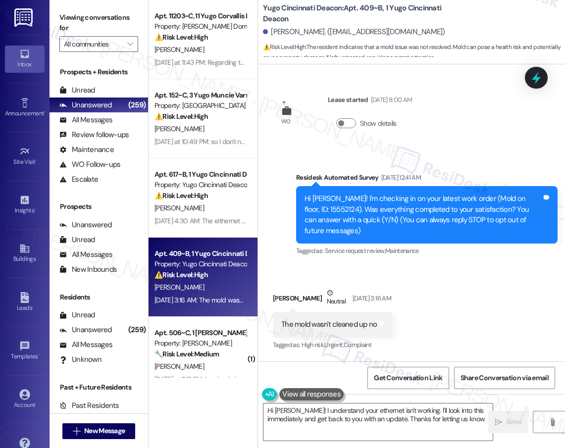
type textarea "Hi Zach! I understand your ethernet isn't working. I'll look into this immediat…"
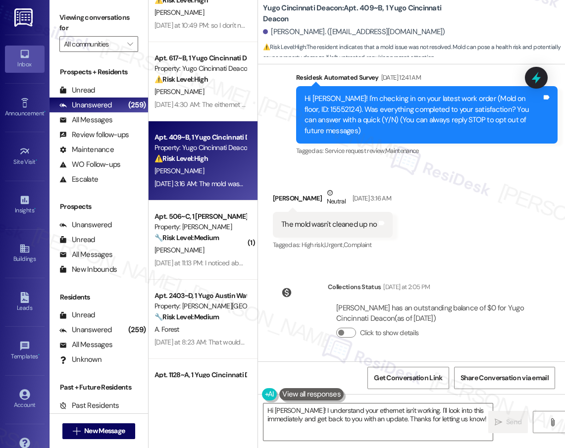
scroll to position [120, 0]
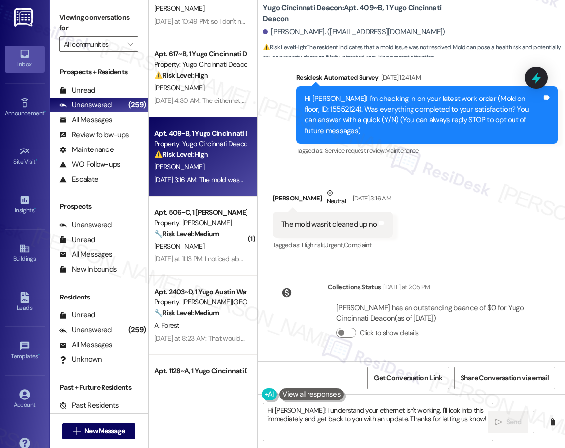
click at [225, 261] on div "Apt. 11203~C, 11 Yugo Corvallis Domain Property: Yugo Corvallis Domain ⚠️ Risk …" at bounding box center [203, 189] width 109 height 378
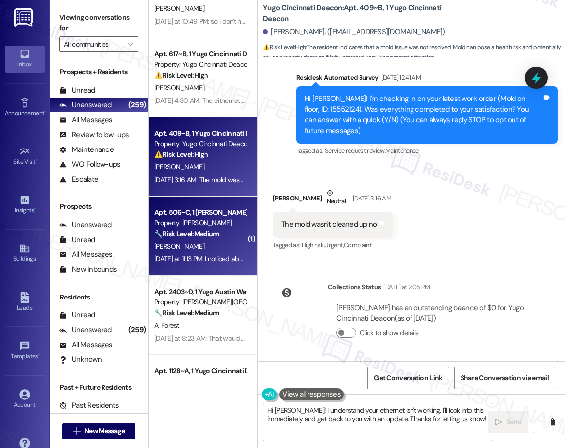
click at [221, 255] on div "Yesterday at 11:13 PM: I noticed about 2 weeks ago, I have not heard any unusua…" at bounding box center [310, 259] width 311 height 9
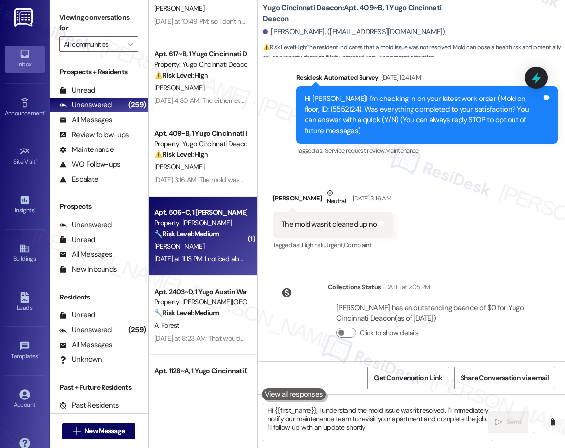
type textarea "Hi {{first_name}}, I understand the mold issue wasn't resolved. I'll immediatel…"
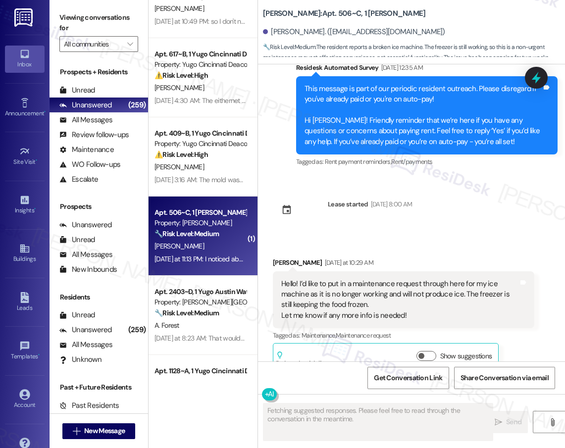
scroll to position [1789, 0]
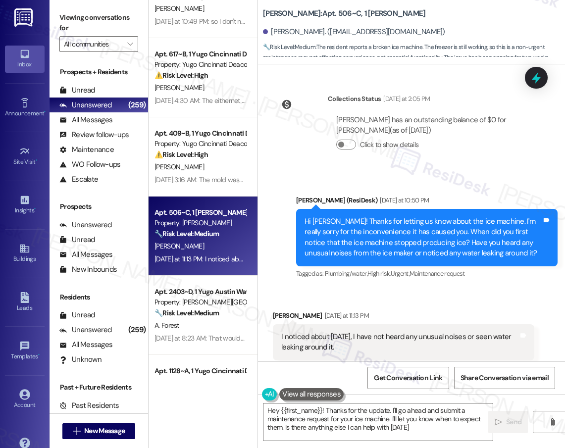
type textarea "Hey {{first_name}}! Thanks for the update. I'll go ahead and submit a maintenan…"
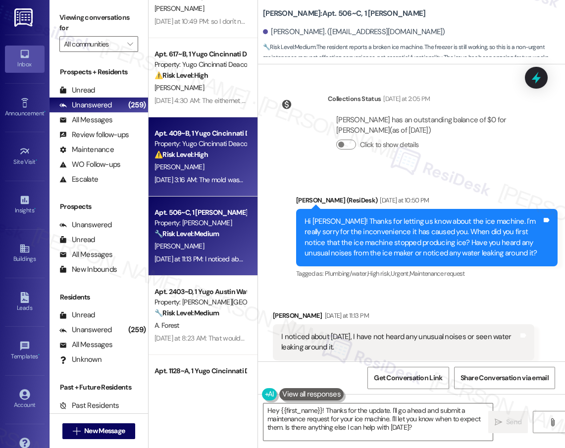
click at [178, 169] on div "[PERSON_NAME]" at bounding box center [201, 167] width 94 height 12
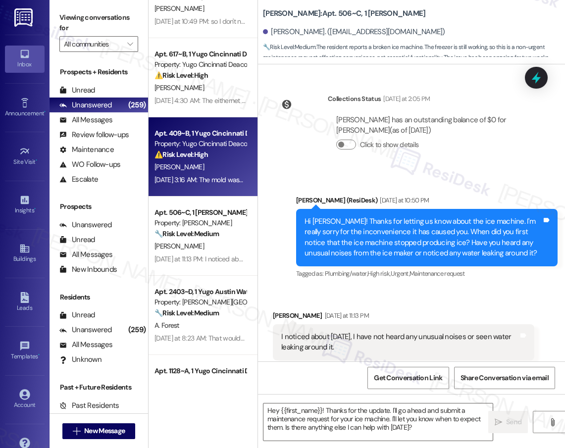
scroll to position [0, 0]
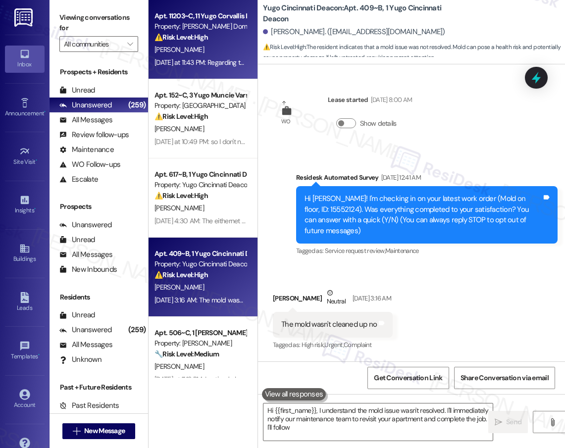
type textarea "Hi {{first_name}}, I understand the mold issue wasn't resolved. I'll immediatel…"
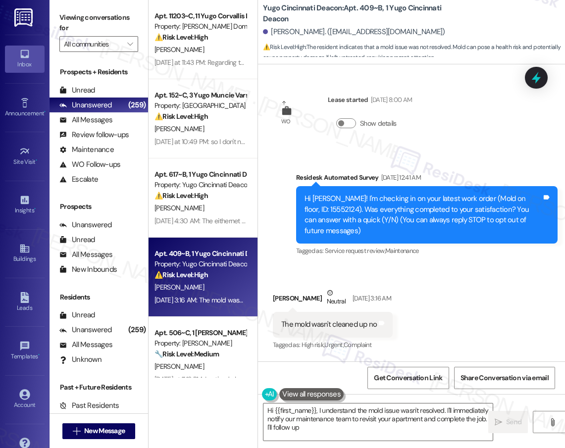
click at [208, 41] on strong "⚠️ Risk Level: High" at bounding box center [181, 37] width 53 height 9
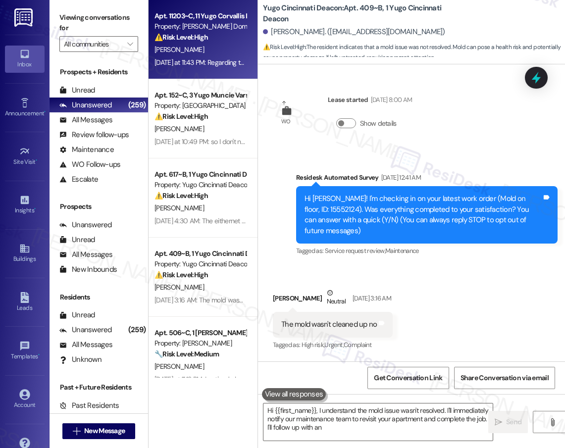
type textarea "Hi {{first_name}}, I understand the mold issue wasn't resolved. I'll immediatel…"
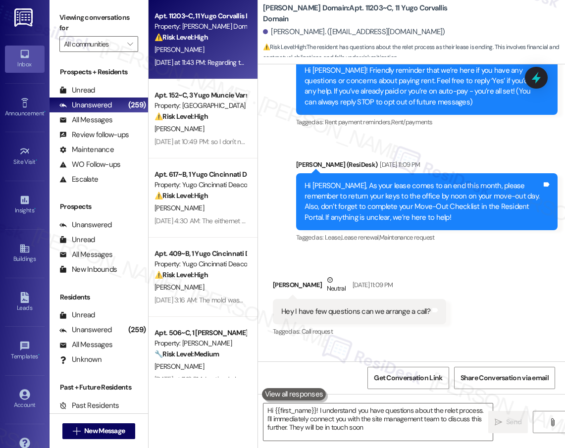
type textarea "Hi {{first_name}}! I understand you have questions about the relet process. I'l…"
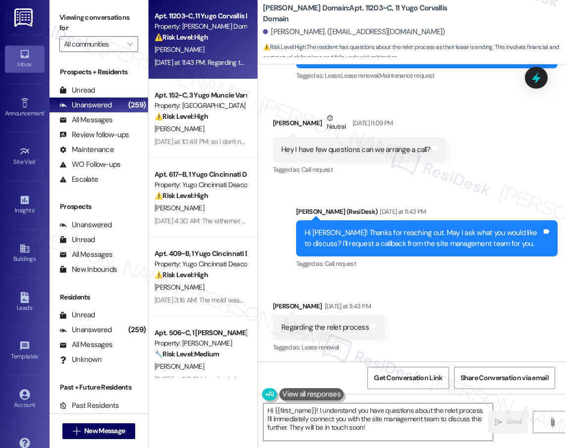
scroll to position [323, 0]
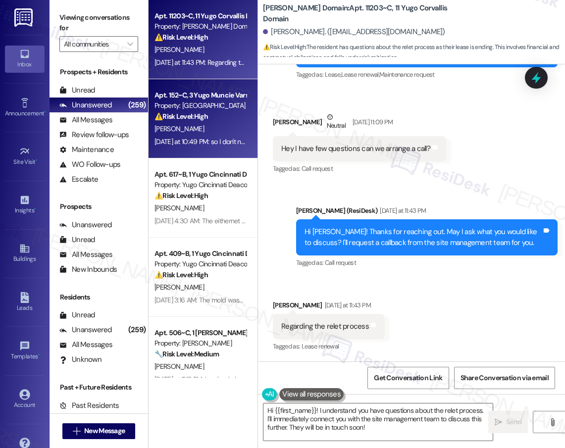
click at [198, 148] on div "Apt. 152~C, 3 Yugo Muncie Varsity House Property: Yugo Muncie Varsity House ⚠️ …" at bounding box center [203, 118] width 109 height 79
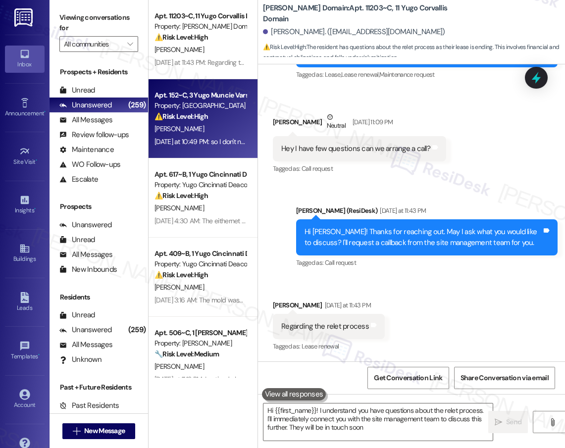
type textarea "Hi {{first_name}}! I understand you have questions about the relet process. I'l…"
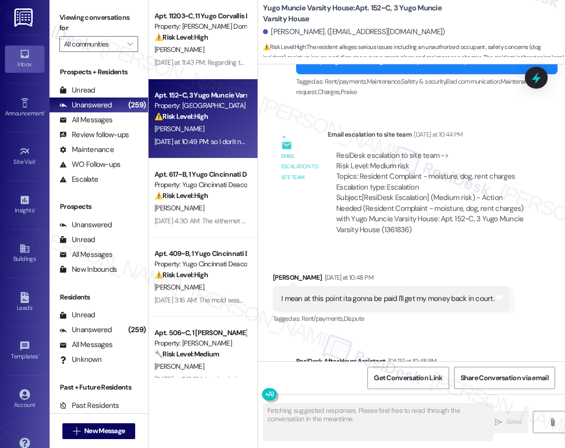
scroll to position [3643, 0]
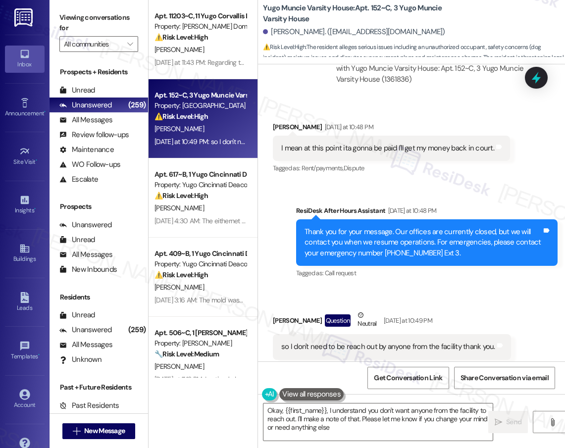
type textarea "Okay, {{first_name}}, I understand you don't want anyone from the facility to r…"
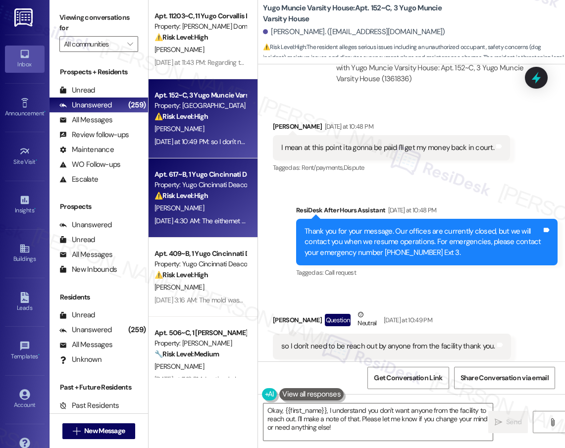
click at [205, 208] on div "[PERSON_NAME]" at bounding box center [201, 208] width 94 height 12
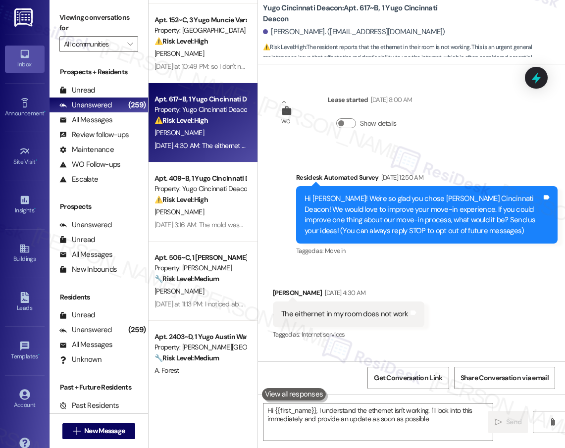
scroll to position [79, 0]
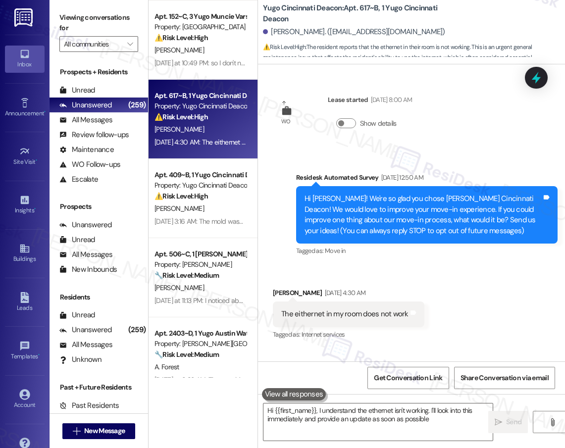
type textarea "Hi {{first_name}}, I understand the ethernet isn't working. I'll look into this…"
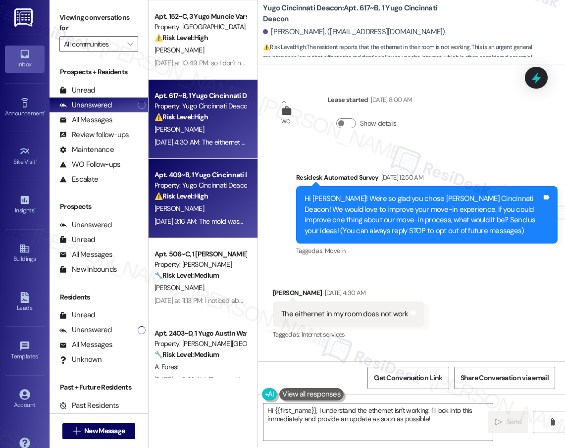
click at [227, 209] on div "[PERSON_NAME]" at bounding box center [201, 209] width 94 height 12
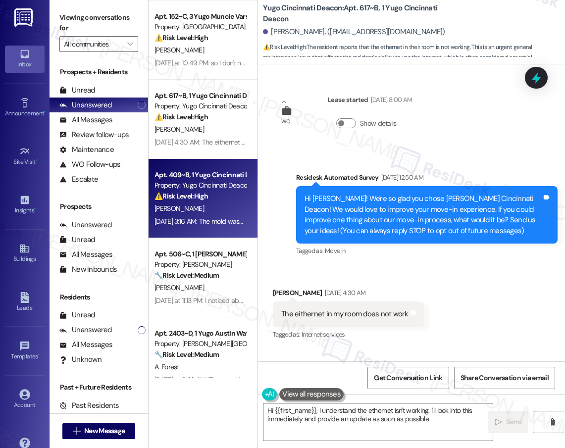
type textarea "Hi {{first_name}}, I understand the ethernet isn't working. I'll look into this…"
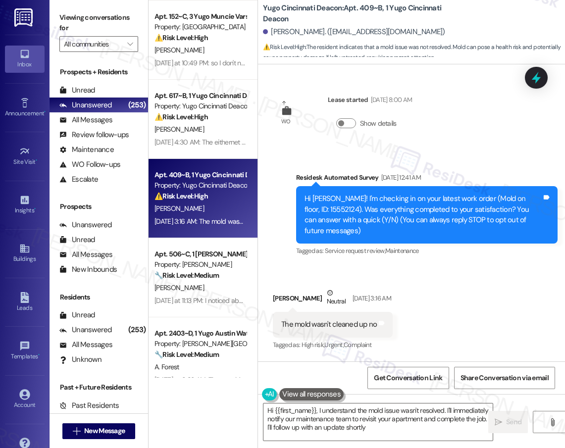
type textarea "Hi {{first_name}}, I understand the mold issue wasn't resolved. I'll immediatel…"
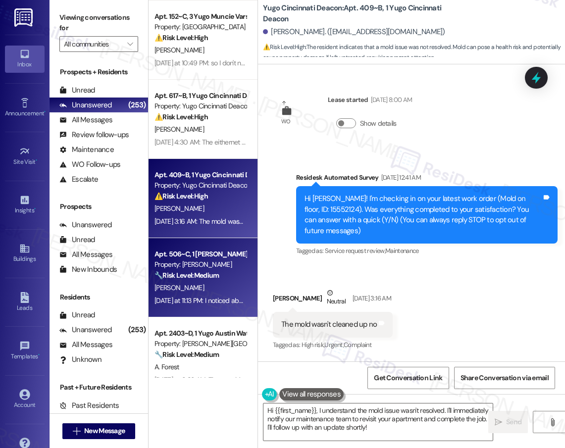
click at [215, 281] on div "Apt. 506~C, 1 Yugo Austin Rio Property: Austin Rio 🔧 Risk Level: Medium The res…" at bounding box center [201, 265] width 94 height 34
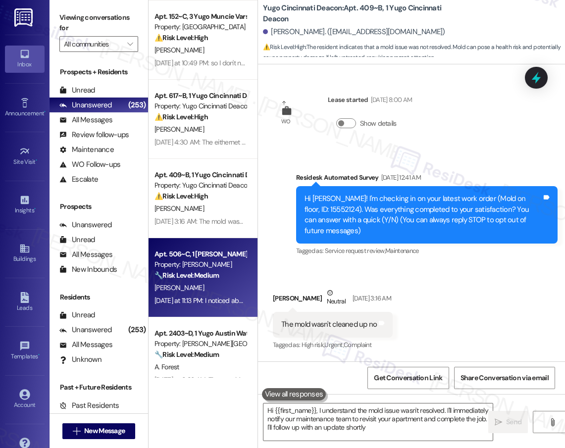
type textarea "Hi {{first_name}}, I understand the mold issue wasn't resolved. I'll immediatel…"
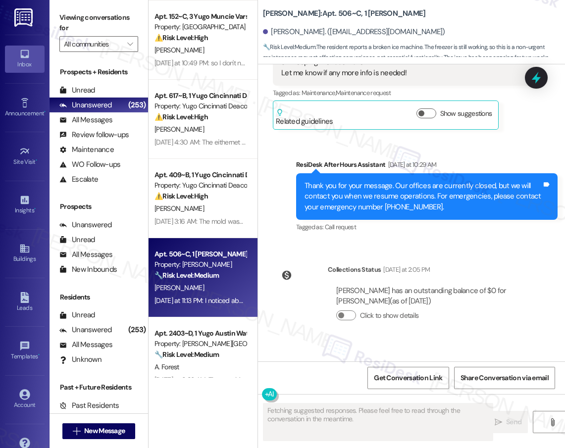
scroll to position [1789, 0]
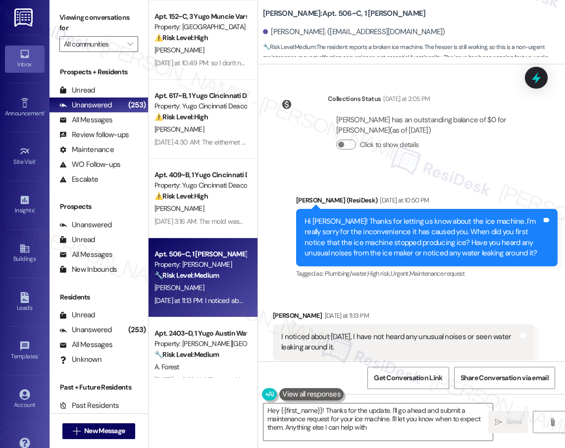
type textarea "Hey {{first_name}}! Thanks for the update. I'll go ahead and submit a maintenan…"
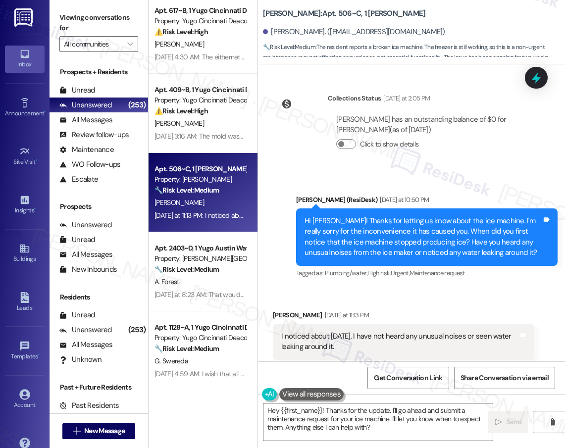
scroll to position [165, 0]
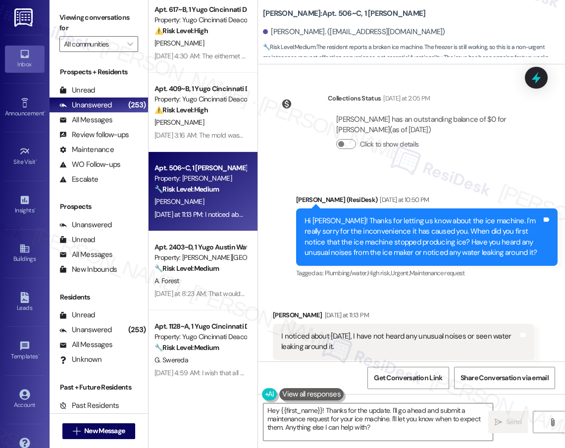
click at [202, 272] on div "Apt. 152~C, 3 Yugo Muncie Varsity House Property: Yugo Muncie Varsity House ⚠️ …" at bounding box center [203, 189] width 109 height 378
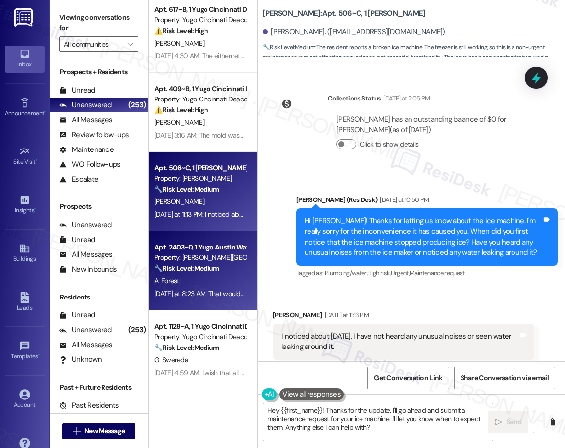
click at [193, 281] on div "A. Forest" at bounding box center [201, 281] width 94 height 12
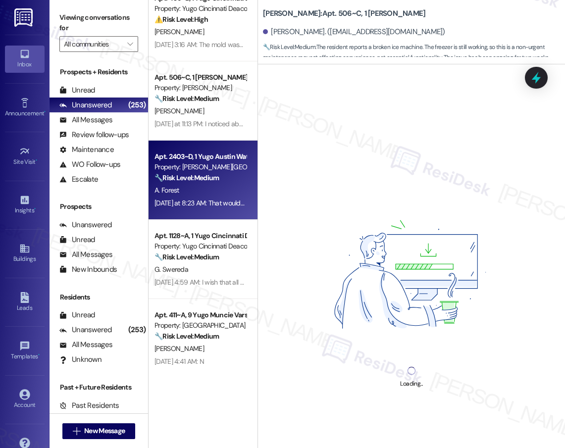
scroll to position [273, 0]
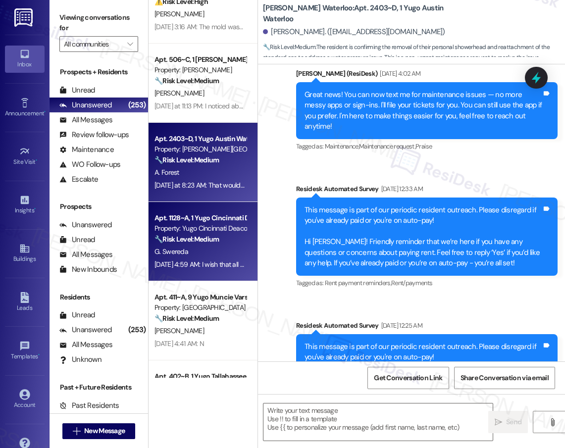
type textarea "Fetching suggested responses. Please feel free to read through the conversation…"
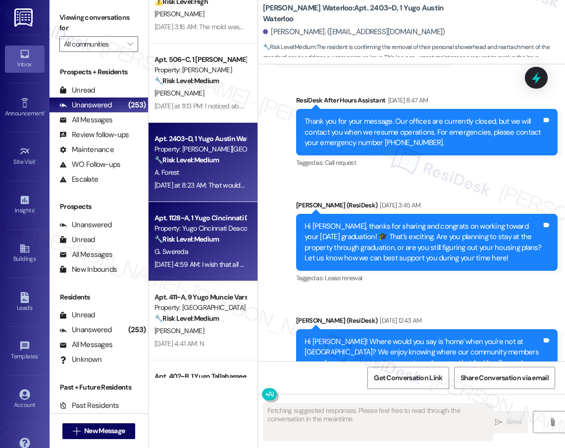
click at [201, 228] on div "Property: Yugo Cincinnati Deacon" at bounding box center [201, 228] width 92 height 10
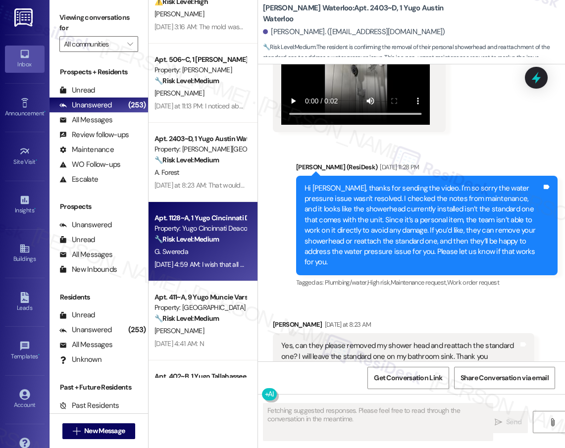
scroll to position [2902, 0]
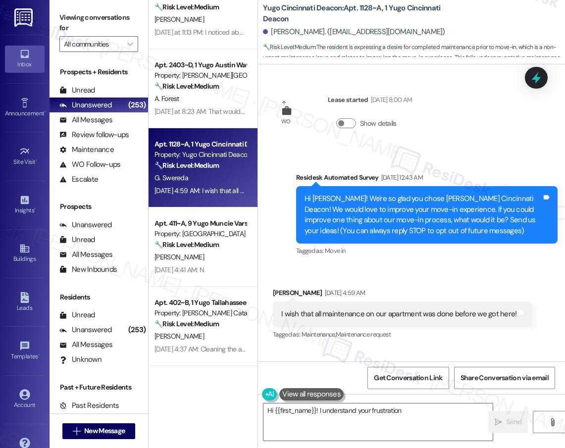
click at [176, 174] on div "Apt. 506~C, 1 Yugo Austin Rio Property: Austin Rio 🔧 Risk Level: Medium The res…" at bounding box center [203, 189] width 109 height 378
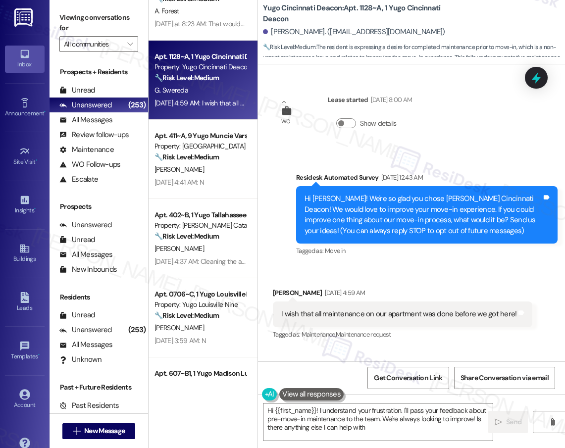
type textarea "Hi {{first_name}}! I understand your frustration. I'll pass your feedback about…"
click at [176, 174] on div "[PERSON_NAME]" at bounding box center [201, 169] width 94 height 12
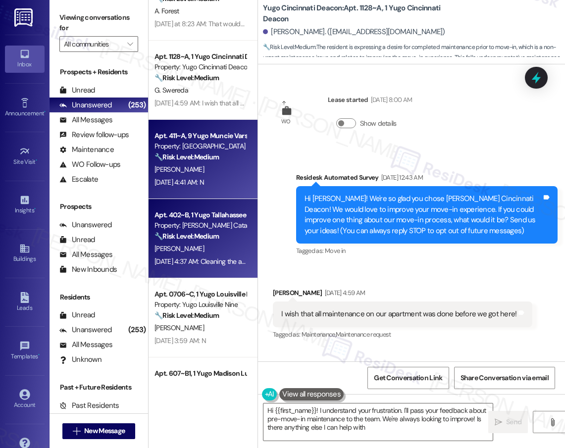
type textarea "Hi {{first_name}}! I understand your frustration. I'll pass your feedback about…"
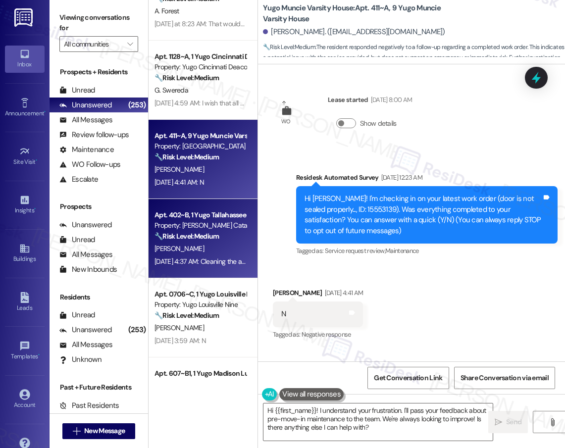
click at [222, 236] on div "🔧 Risk Level: Medium The resident is reporting a cleaning issue in their apartm…" at bounding box center [201, 236] width 92 height 10
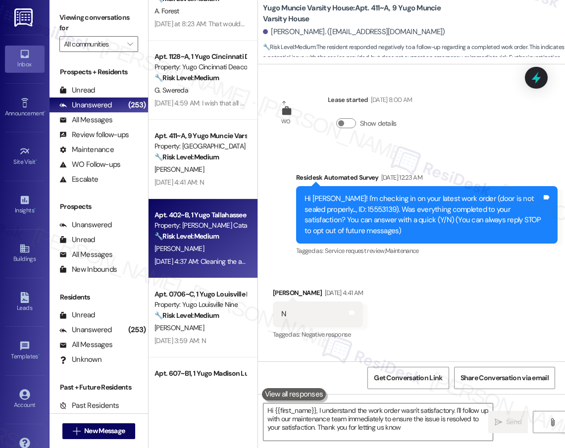
type textarea "Hi {{first_name}}, I understand the work order wasn't satisfactory. I'll follow…"
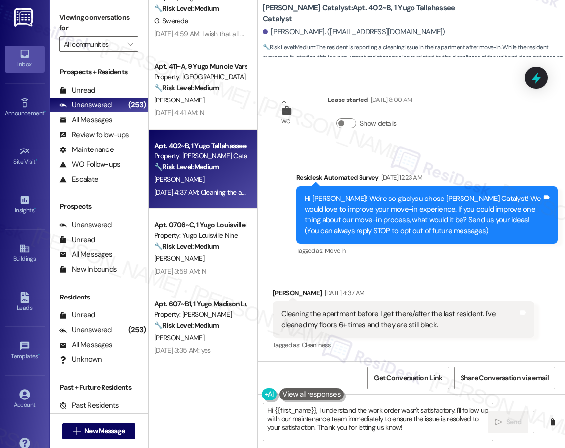
scroll to position [550, 0]
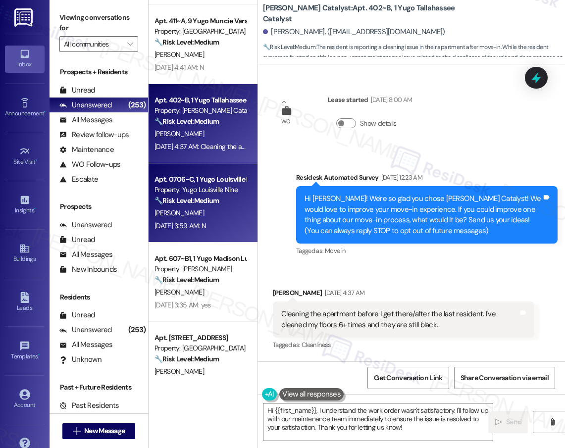
click at [197, 201] on strong "🔧 Risk Level: Medium" at bounding box center [187, 200] width 64 height 9
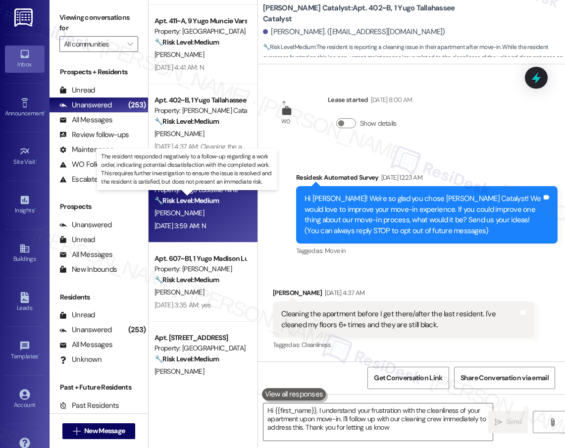
type textarea "Hi {{first_name}}, I understand your frustration with the cleanliness of your a…"
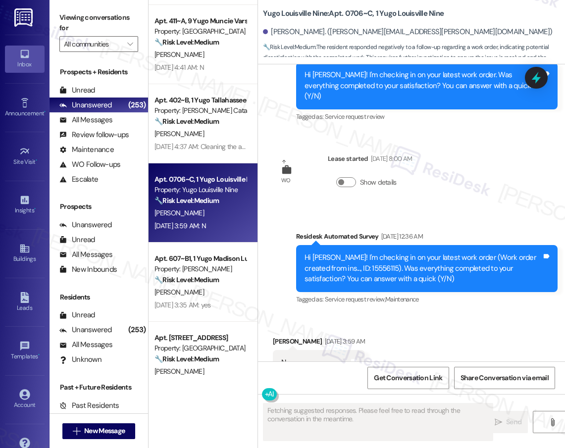
scroll to position [1023, 0]
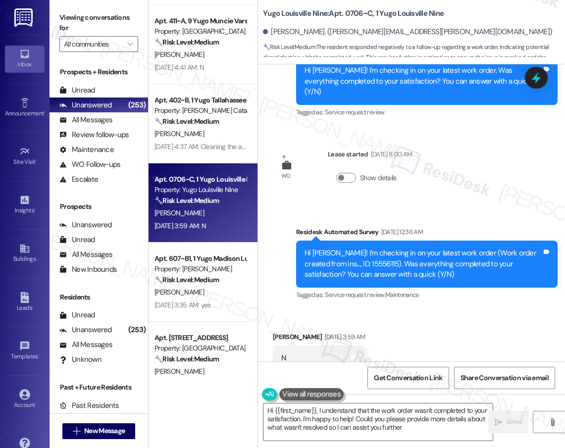
type textarea "Hi {{first_name}}, I understand that the work order wasn't completed to your sa…"
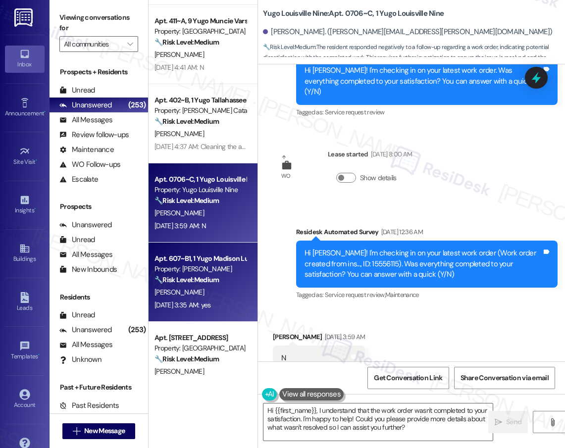
click at [210, 249] on div "Apt. 607~B1, 1 Yugo Madison Lux Property: Yugo Madison Lux 🔧 Risk Level: Medium…" at bounding box center [203, 282] width 109 height 79
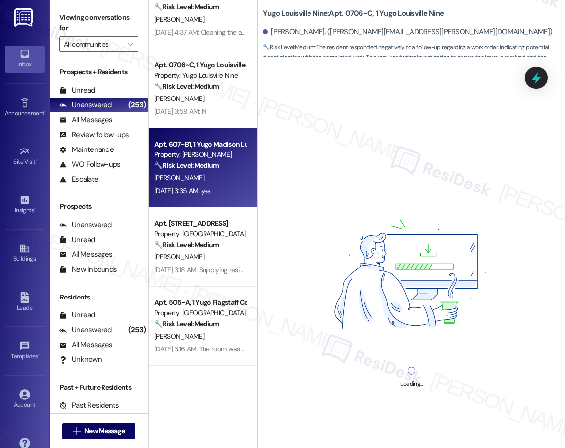
scroll to position [678, 0]
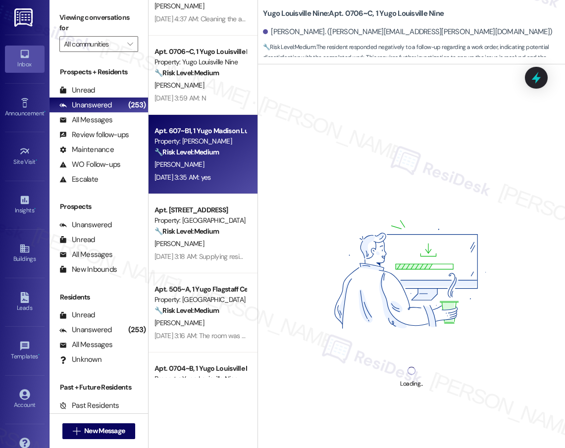
click at [227, 242] on div "Apt. 411~A, 9 Yugo Muncie Varsity House Property: Yugo Muncie Varsity House 🔧 R…" at bounding box center [203, 189] width 109 height 378
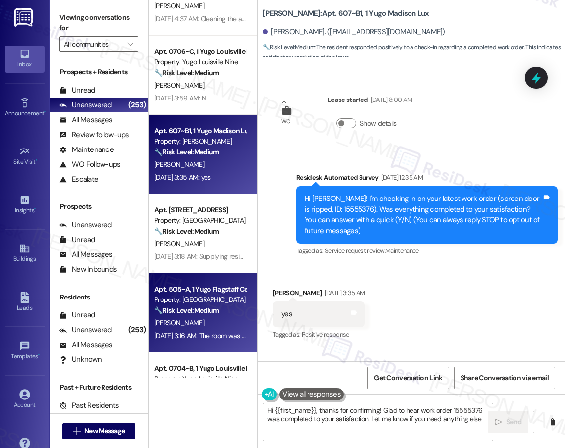
type textarea "Hi {{first_name}}, thanks for confirming! Glad to hear work order 15555376 was …"
click at [231, 294] on div "Apt. 505~A, 1 Yugo Flagstaff Central" at bounding box center [201, 289] width 92 height 10
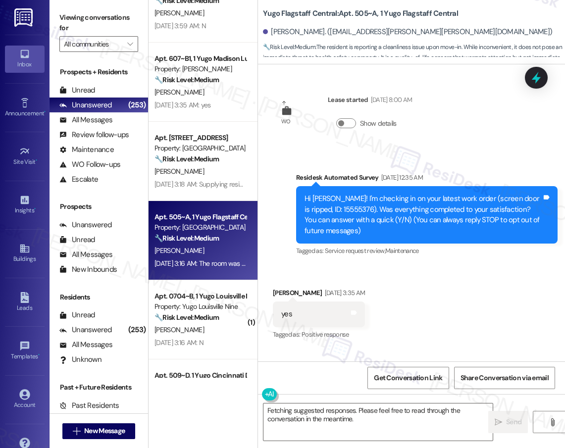
type textarea "Hi {{first_name}}, thanks for confirming! Glad to hear work order 15555376 was …"
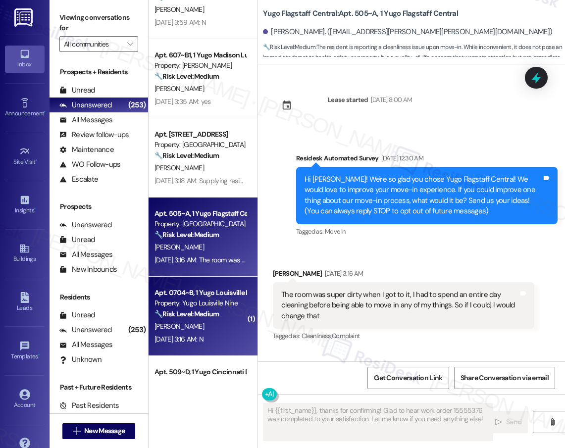
click at [226, 295] on div "Apt. 411~A, 9 Yugo Muncie Varsity House Property: Yugo Muncie Varsity House 🔧 R…" at bounding box center [203, 189] width 109 height 378
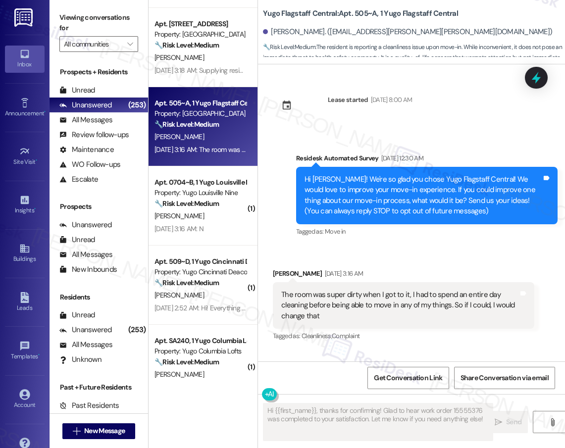
scroll to position [866, 0]
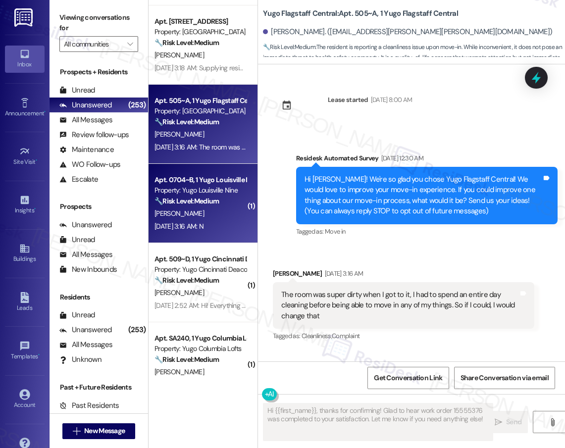
click at [235, 211] on div "[PERSON_NAME]" at bounding box center [201, 214] width 94 height 12
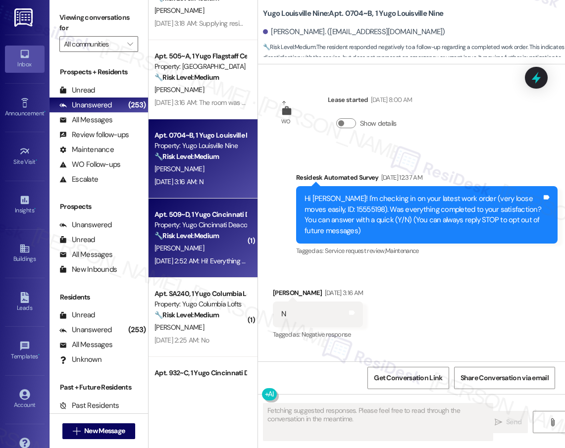
scroll to position [922, 0]
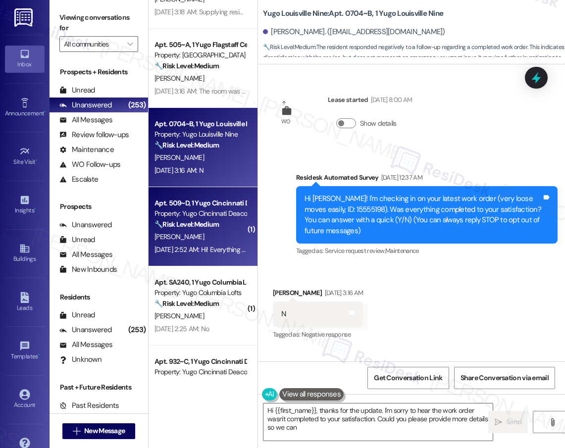
type textarea "Hi {{first_name}}, thanks for the update. I'm sorry to hear the work order wasn…"
click at [226, 241] on div "[PERSON_NAME]" at bounding box center [201, 237] width 94 height 12
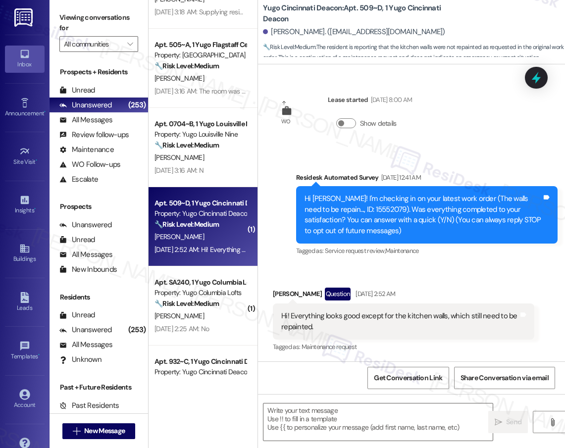
scroll to position [0, 0]
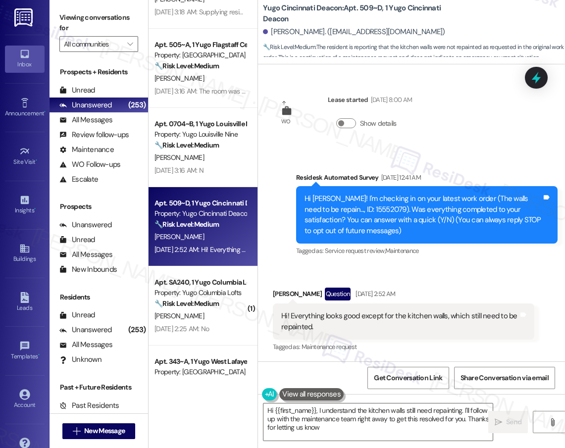
type textarea "Hi {{first_name}}, I understand the kitchen walls still need repainting. I'll f…"
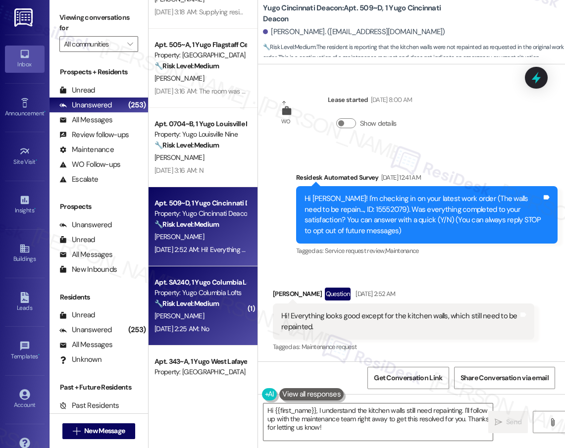
click at [193, 312] on div "V. Bachtel" at bounding box center [201, 316] width 94 height 12
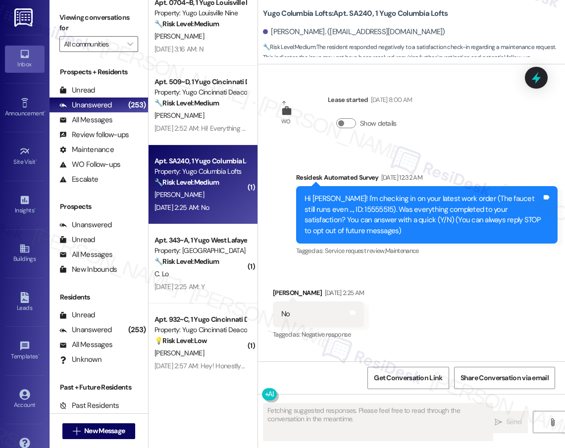
click at [209, 284] on div "Apt. 505~A, 1 Yugo Flagstaff Central Property: Yugo Flagstaff Central 🔧 Risk Le…" at bounding box center [203, 189] width 109 height 378
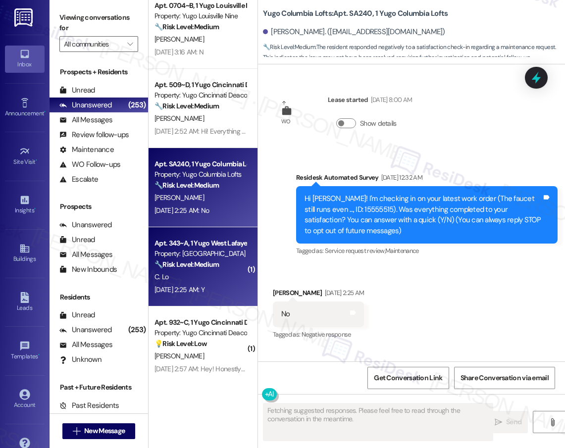
click at [209, 283] on div "Apt. 505~A, 1 Yugo Flagstaff Central Property: Yugo Flagstaff Central 🔧 Risk Le…" at bounding box center [203, 189] width 109 height 378
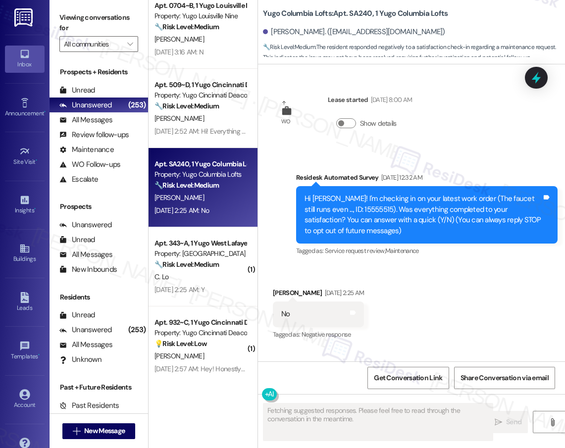
scroll to position [1038, 0]
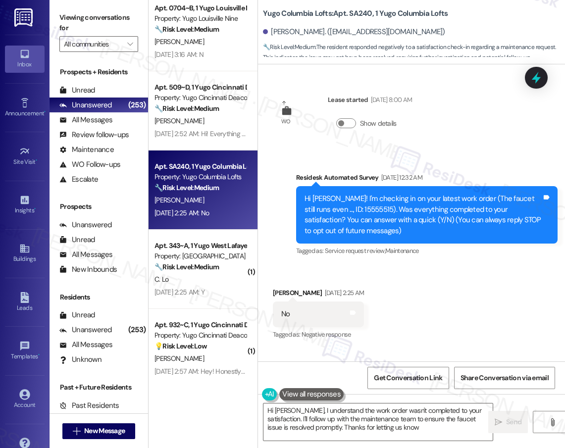
type textarea "Hi Violette, I understand the work order wasn't completed to your satisfaction.…"
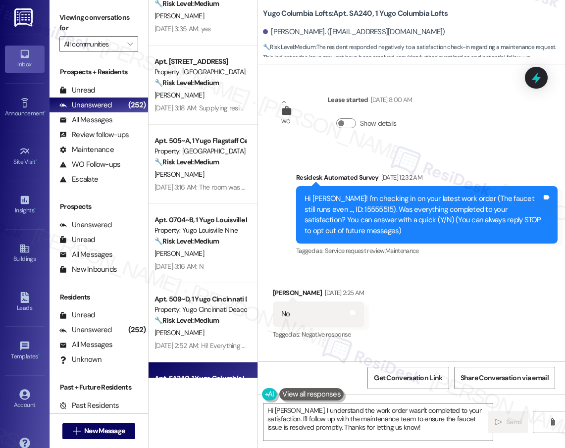
scroll to position [742, 0]
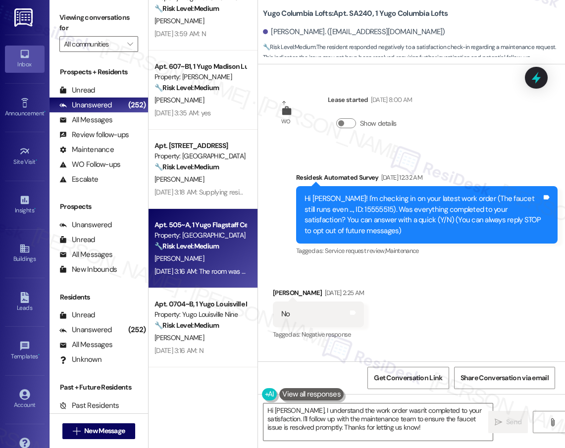
click at [231, 256] on div "K. Morgan" at bounding box center [201, 259] width 94 height 12
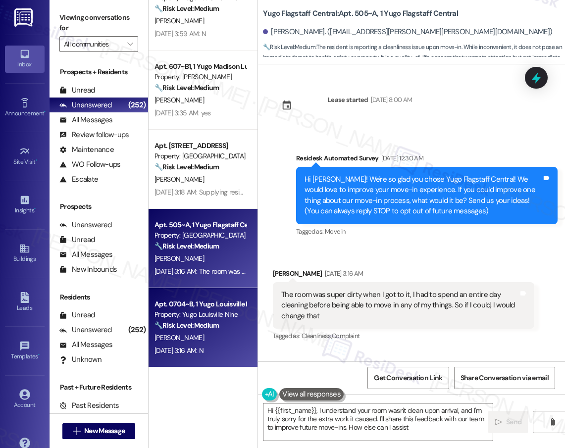
type textarea "Hi {{first_name}}, I understand your room wasn't clean upon arrival, and I'm tr…"
click at [175, 332] on div "Apt. 0704~B, 1 Yugo Louisville Nine Property: Yugo Louisville Nine 🔧 Risk Level…" at bounding box center [203, 327] width 109 height 79
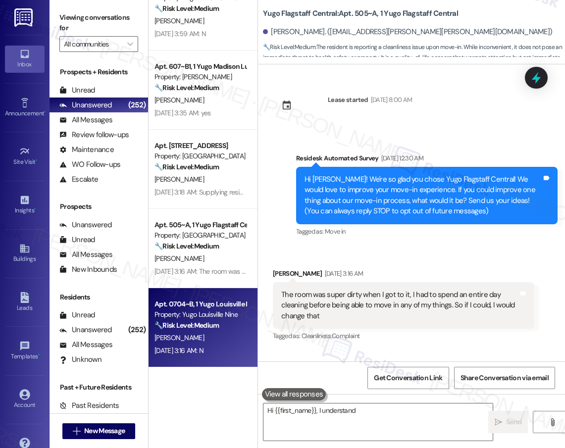
scroll to position [741, 0]
type textarea "Hi {{first_name}}, I understand your room wasn't clean"
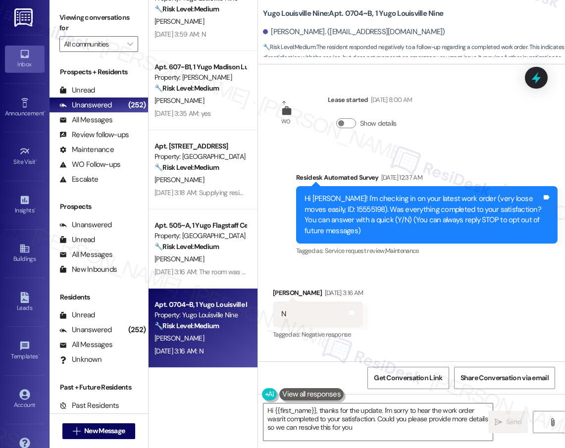
type textarea "Hi {{first_name}}, thanks for the update. I'm sorry to hear the work order wasn…"
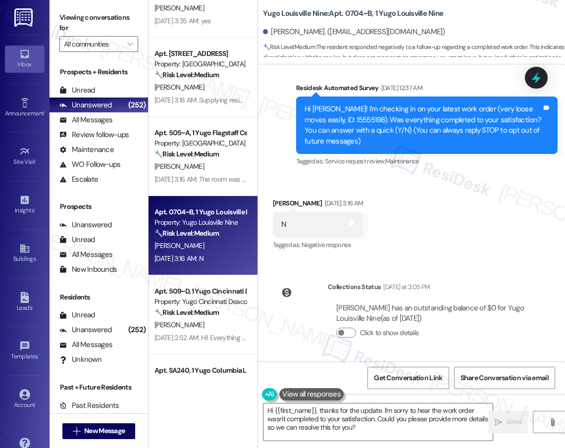
scroll to position [839, 0]
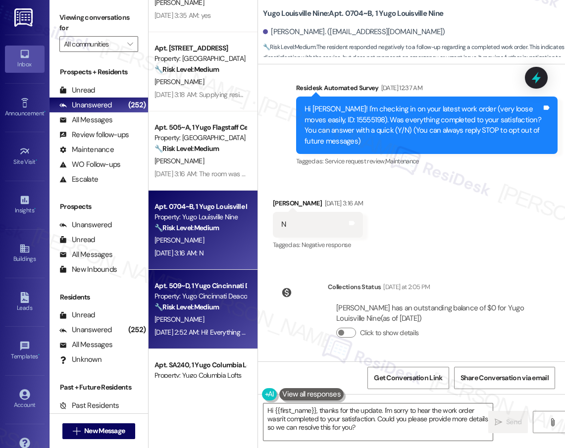
click at [216, 301] on div "Property: Yugo Cincinnati Deacon" at bounding box center [201, 296] width 92 height 10
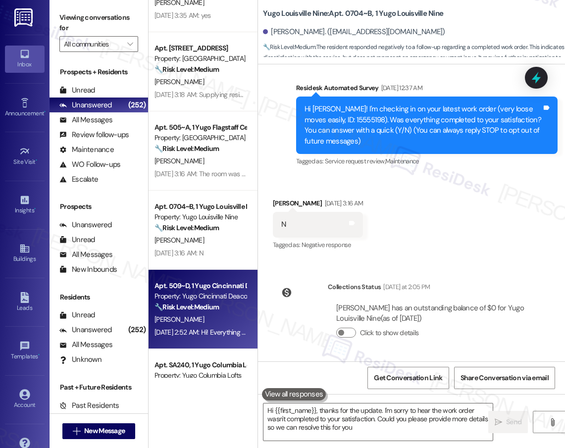
type textarea "Hi {{first_name}}, thanks for the update. I'm sorry to hear the work order wasn…"
click at [216, 305] on strong "🔧 Risk Level: Medium" at bounding box center [187, 307] width 64 height 9
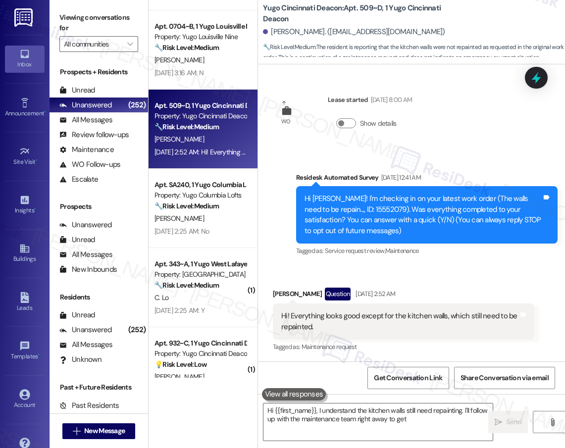
scroll to position [0, 0]
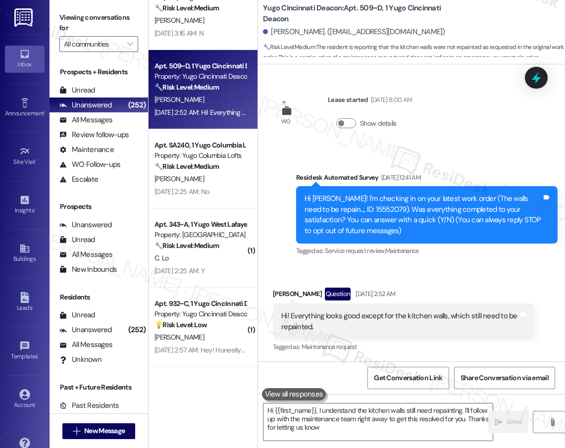
type textarea "Hi {{first_name}}, I understand the kitchen walls still need repainting. I'll f…"
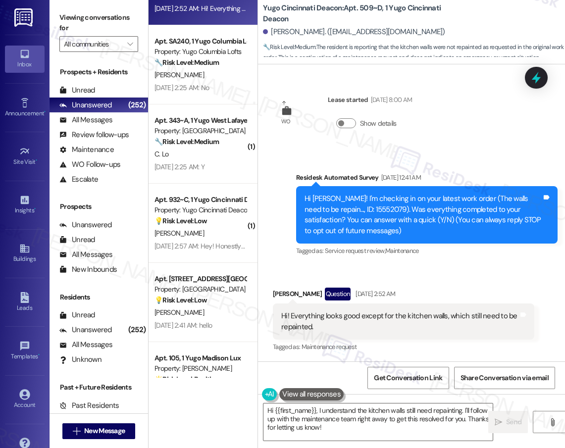
scroll to position [1176, 0]
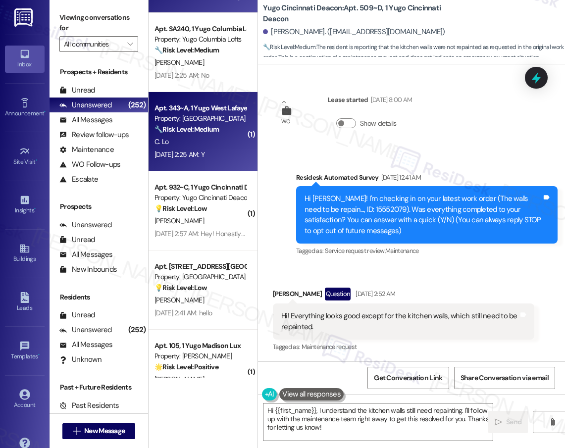
click at [236, 152] on div "Aug 23, 2025 at 2:25 AM: Y Aug 23, 2025 at 2:25 AM: Y" at bounding box center [201, 155] width 94 height 12
type textarea "Hi {{first_name}}, I understand the kitchen walls still need repainting. I'll f…"
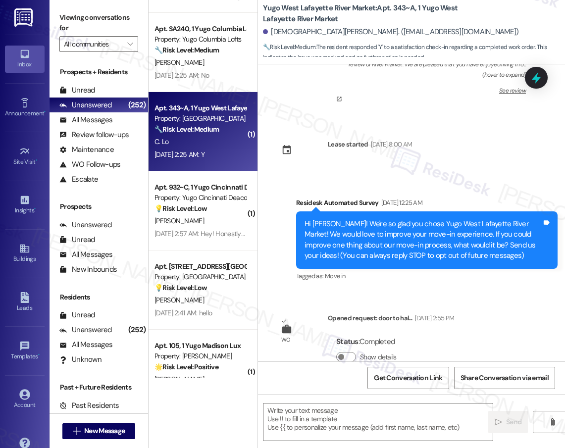
type textarea "Fetching suggested responses. Please feel free to read through the conversation…"
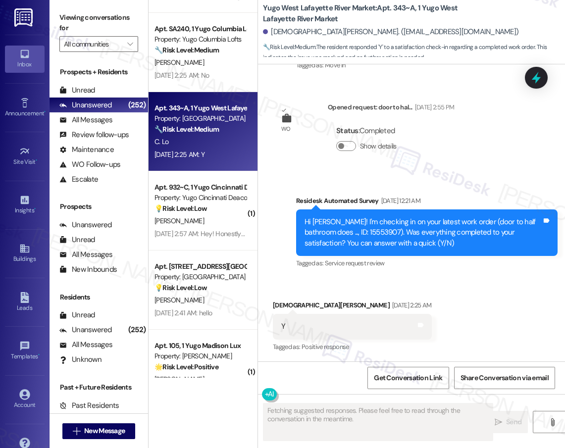
scroll to position [428, 0]
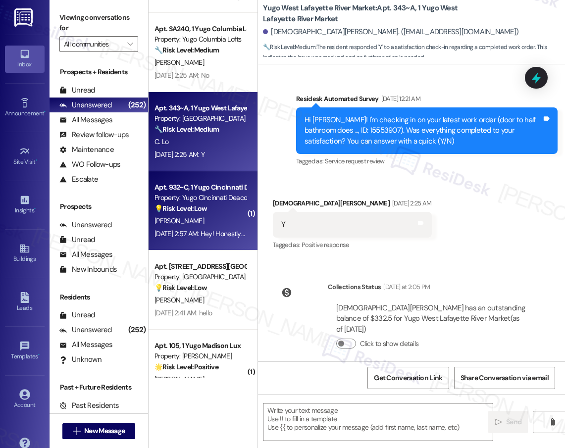
click at [205, 223] on div "N. Nemunaitis" at bounding box center [201, 221] width 94 height 12
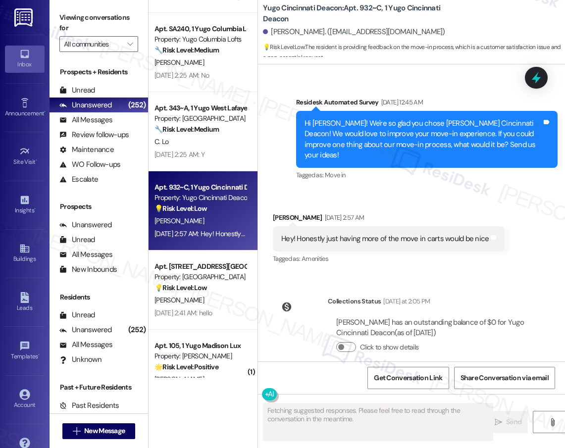
scroll to position [960, 0]
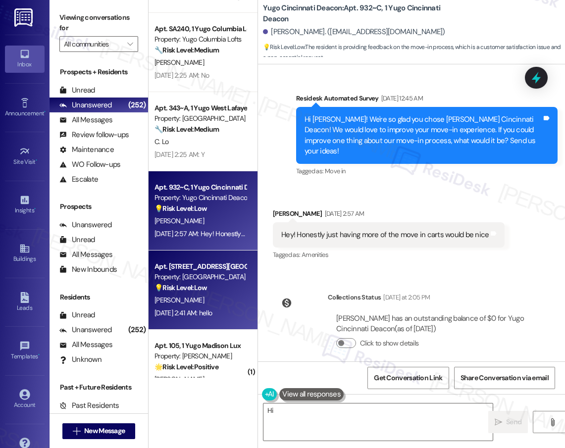
type textarea "Hi {{first_name}}!"
click at [212, 313] on div "Aug 23, 2025 at 2:41 AM: hello Aug 23, 2025 at 2:41 AM: hello" at bounding box center [183, 313] width 57 height 9
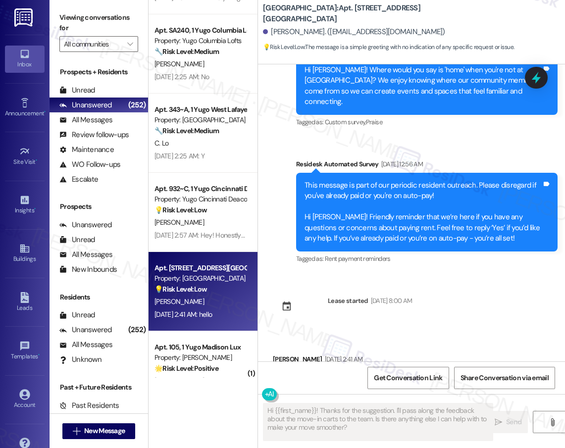
scroll to position [1437, 0]
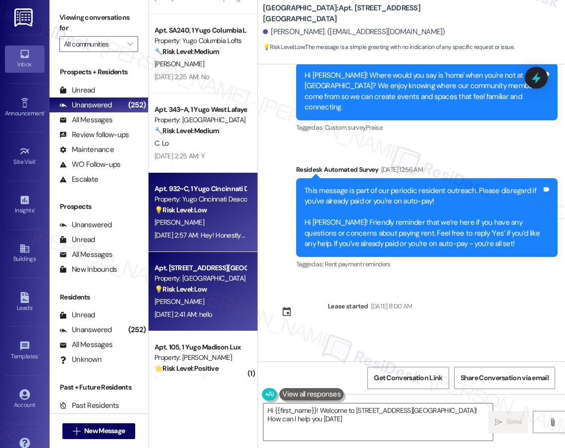
type textarea "Hi {{first_name}}! Welcome to 1 Yugo Greenville Campus Towers! How can I help y…"
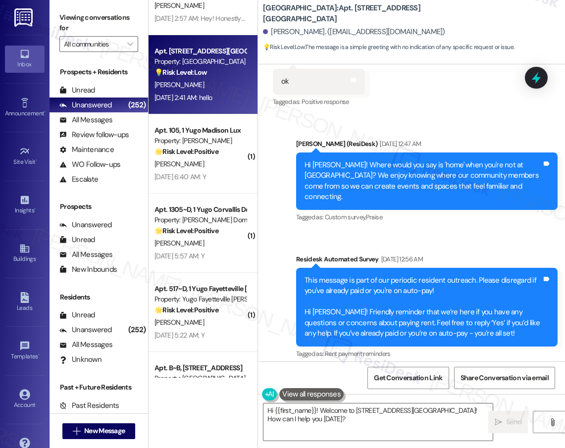
scroll to position [1345, 0]
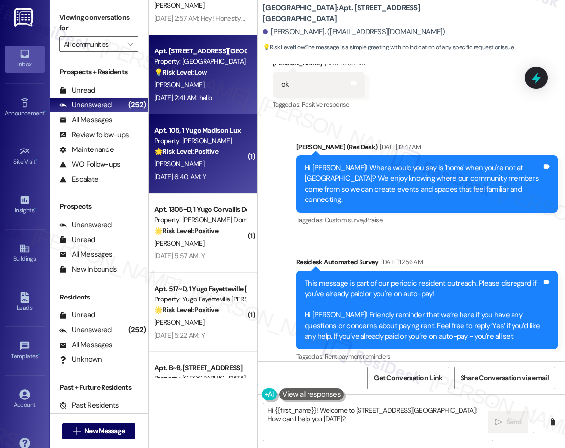
click at [206, 177] on div "Aug 23, 2025 at 6:40 AM: Y Aug 23, 2025 at 6:40 AM: Y" at bounding box center [181, 176] width 52 height 9
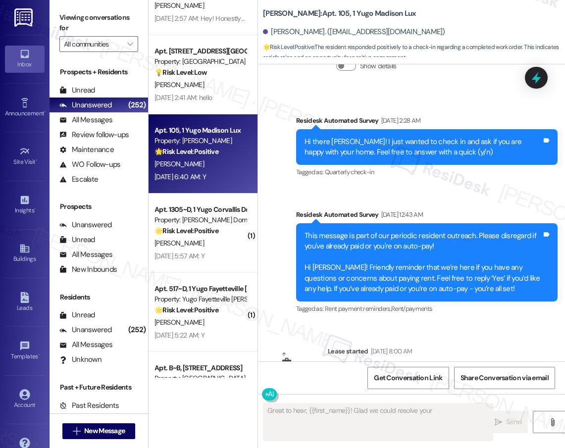
scroll to position [1773, 0]
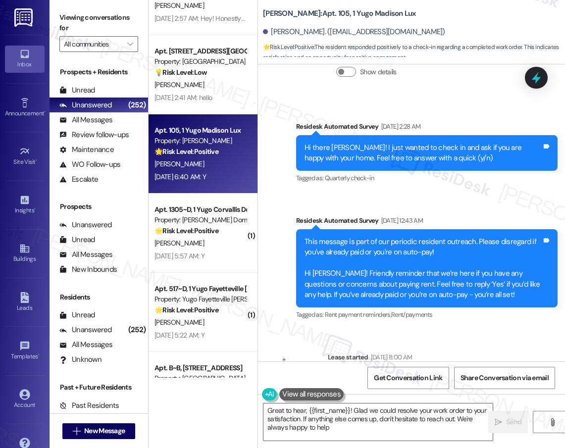
type textarea "Great to hear, {{first_name}}! Glad we could resolve your work order to your sa…"
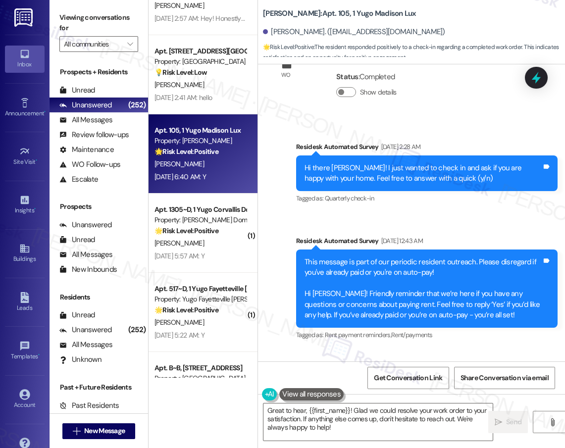
scroll to position [1748, 0]
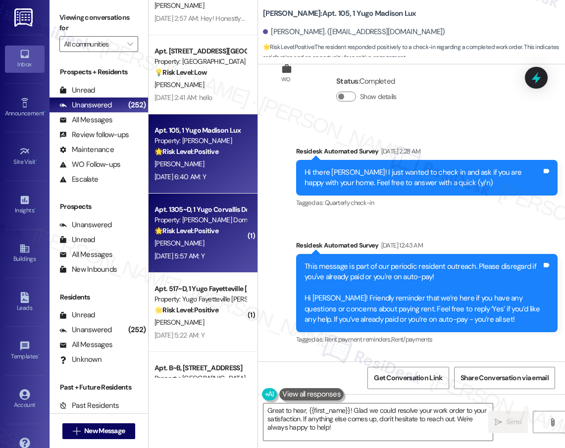
click at [235, 253] on div "Aug 23, 2025 at 5:57 AM: Y Aug 23, 2025 at 5:57 AM: Y" at bounding box center [201, 256] width 94 height 12
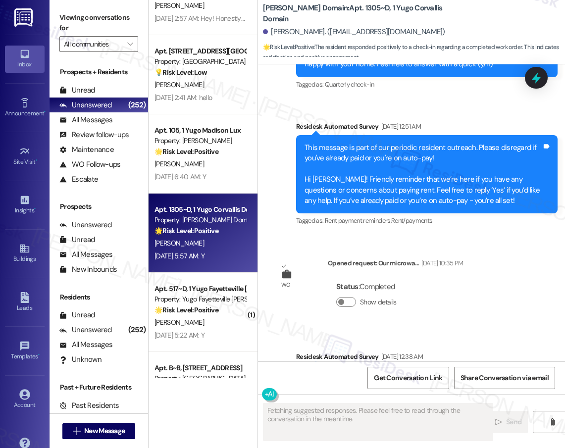
scroll to position [1393, 0]
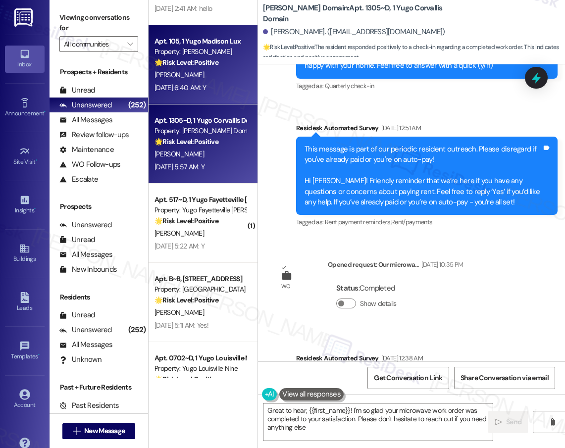
type textarea "Great to hear, {{first_name}}! I'm so glad your microwave work order was comple…"
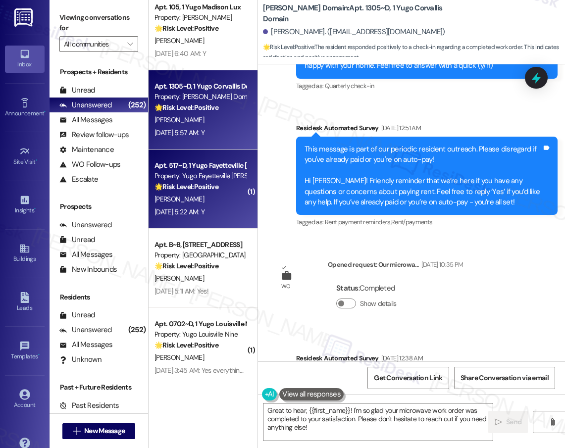
click at [223, 177] on div "Property: Yugo Fayetteville Dickson" at bounding box center [201, 176] width 92 height 10
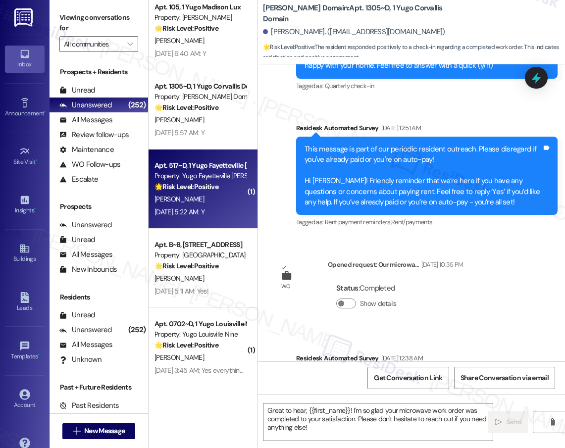
type textarea "Fetching suggested responses. Please feel free to read through the conversation…"
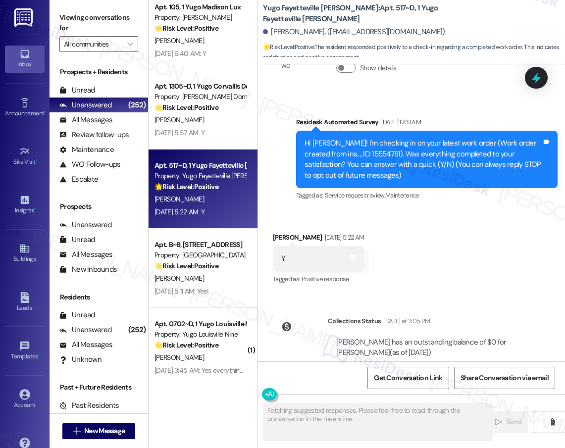
scroll to position [90, 0]
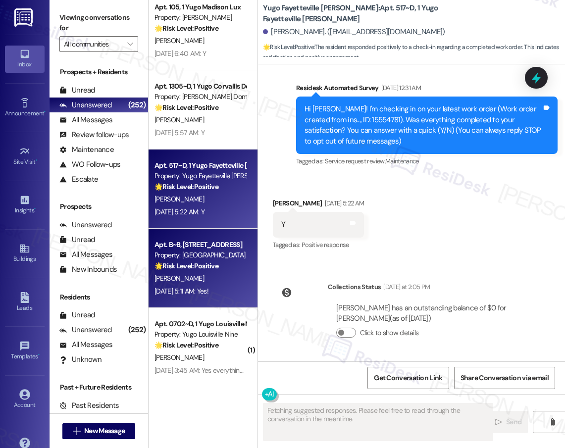
click at [222, 263] on div "🌟 Risk Level: Positive The resident responded positively to a check-in regardin…" at bounding box center [201, 266] width 92 height 10
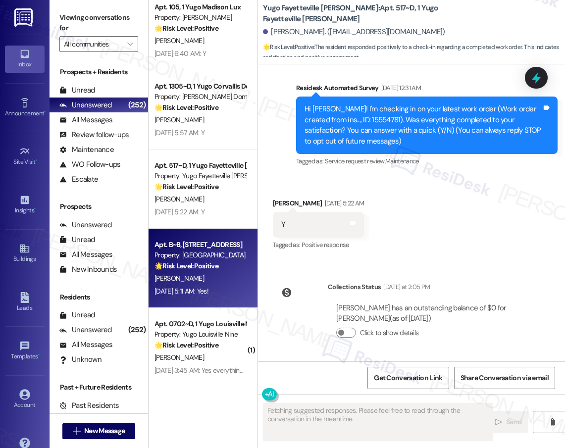
scroll to position [0, 0]
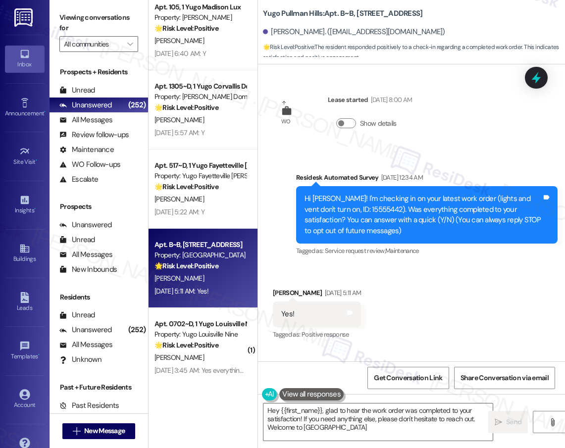
type textarea "Hey {{first_name}}, glad to hear the work order was completed to your satisfact…"
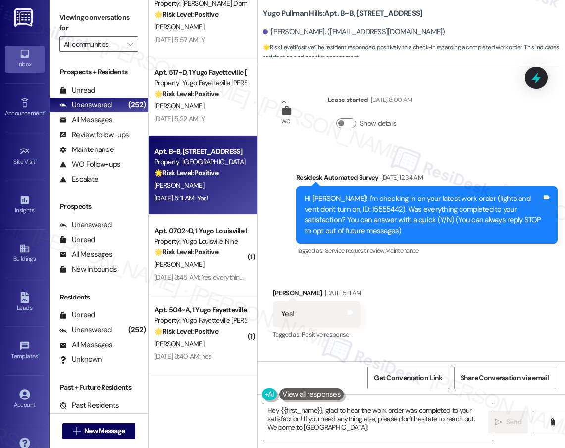
scroll to position [1608, 0]
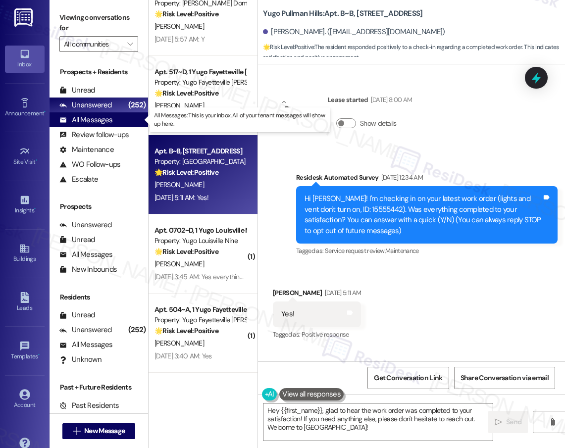
click at [95, 119] on div "All Messages" at bounding box center [85, 120] width 53 height 10
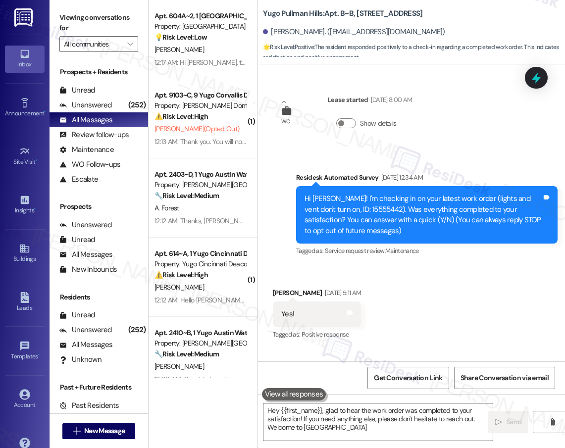
type textarea "Hey {{first_name}}, glad to hear the work order was completed to your satisfact…"
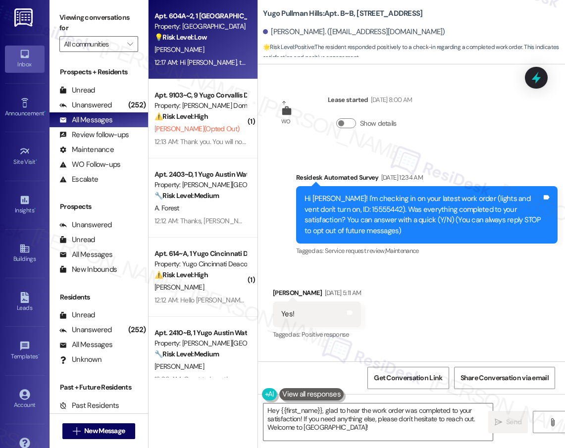
click at [222, 63] on div "12:17 AM: Hi Siobhan, thank you so much for sharing your feedback! A better tra…" at bounding box center [498, 62] width 687 height 9
type textarea "Fetching suggested responses. Please feel free to read through the conversation…"
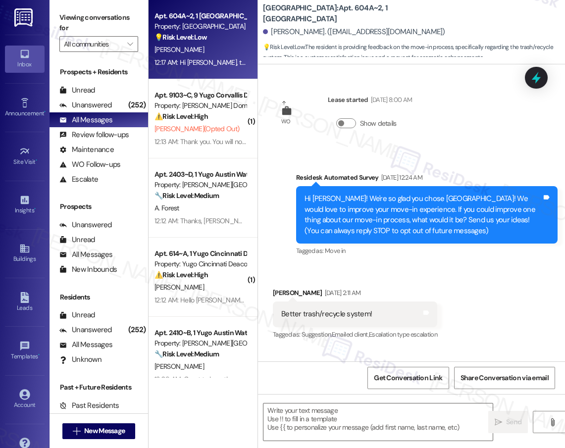
scroll to position [195, 0]
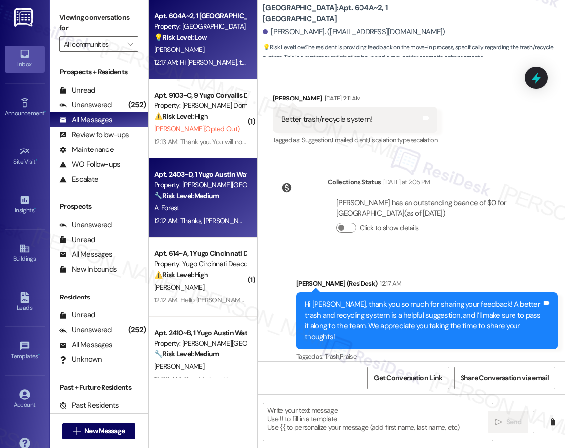
click at [215, 186] on div "Property: Yugo Austin Waterloo" at bounding box center [201, 185] width 92 height 10
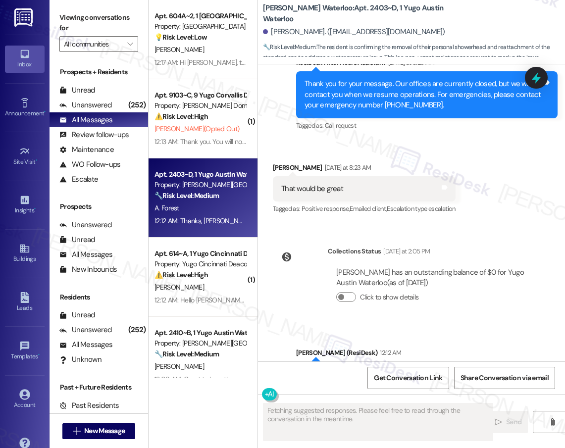
scroll to position [3284, 0]
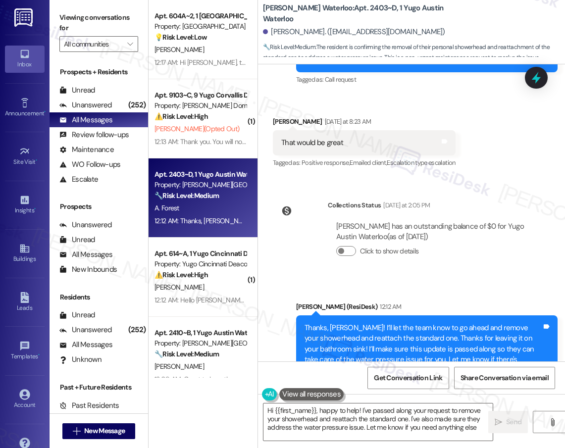
type textarea "Hi {{first_name}}, happy to help! I've passed along your request to remove your…"
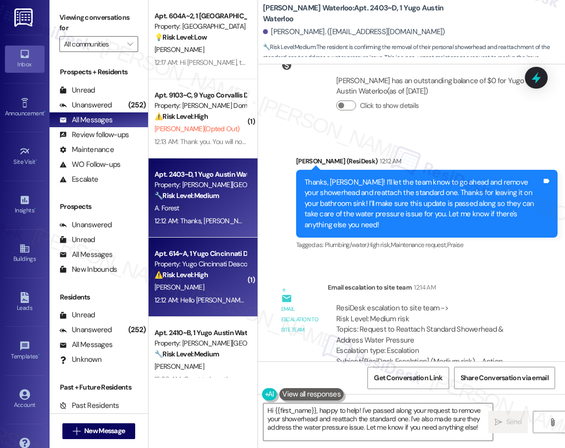
click at [215, 263] on div "Property: Yugo Cincinnati Deacon" at bounding box center [201, 264] width 92 height 10
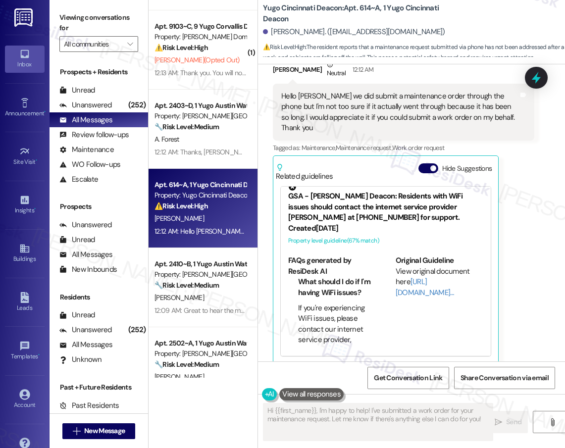
scroll to position [79, 0]
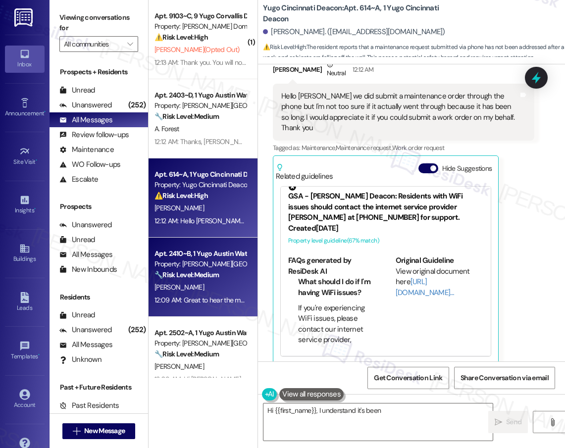
type textarea "Hi {{first_name}}, I understand it's been a"
click at [205, 287] on div "A. Yang" at bounding box center [201, 287] width 94 height 12
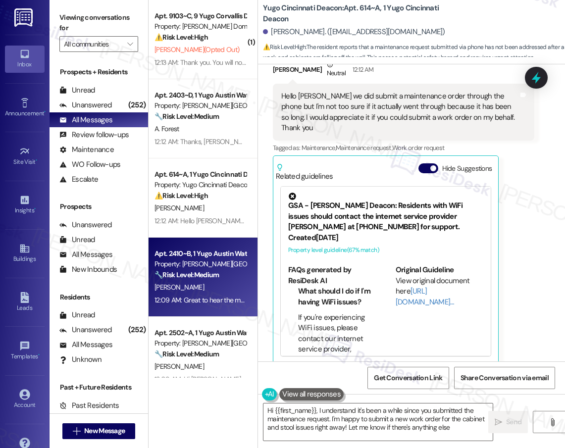
type textarea "Hi {{first_name}}, I understand it's been a while since you submitted the maint…"
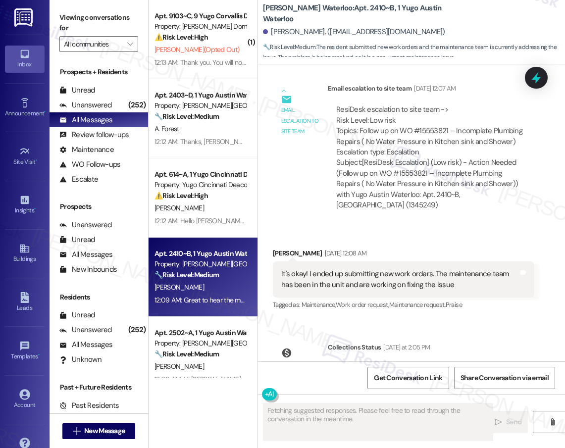
scroll to position [2689, 0]
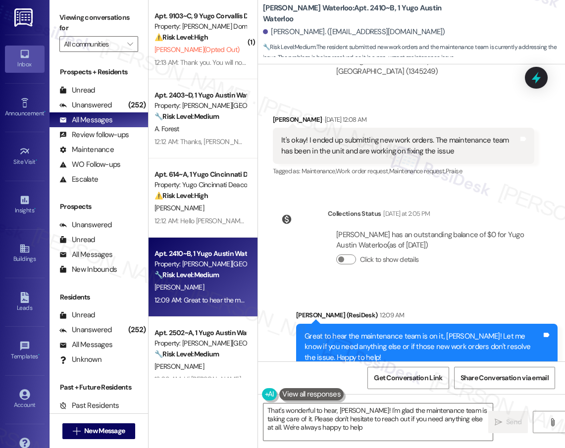
type textarea "That's wonderful to hear, Allison! I'm glad the maintenance team is taking care…"
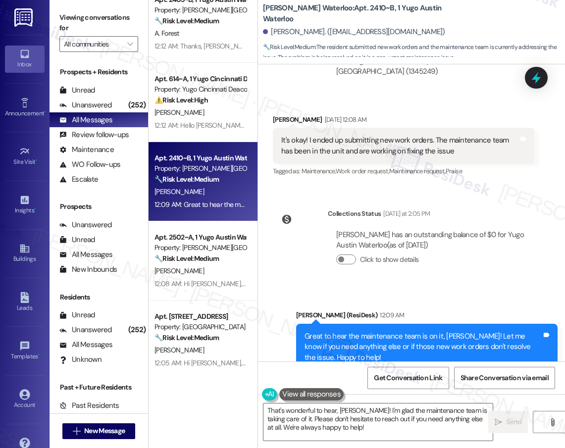
scroll to position [180, 0]
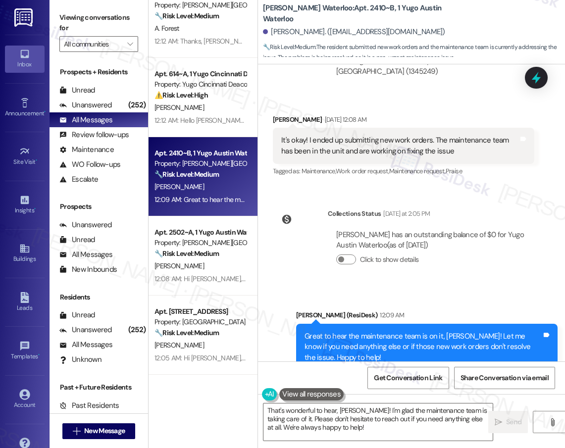
click at [207, 265] on div "( 1 ) Apt. 9103~C, 9 Yugo Corvallis Domain Property: Yugo Corvallis Domain ⚠️ R…" at bounding box center [203, 189] width 109 height 378
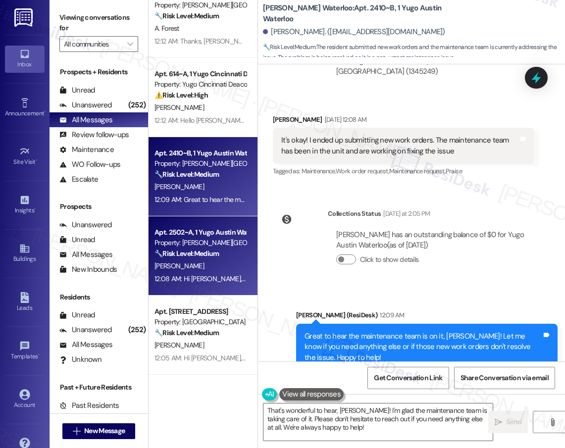
click at [221, 264] on div "[PERSON_NAME]" at bounding box center [201, 266] width 94 height 12
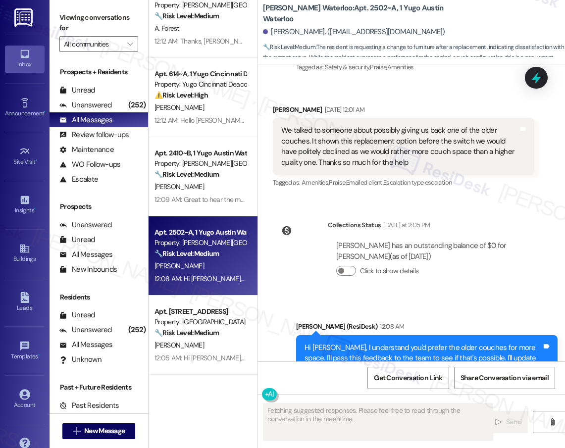
scroll to position [2804, 0]
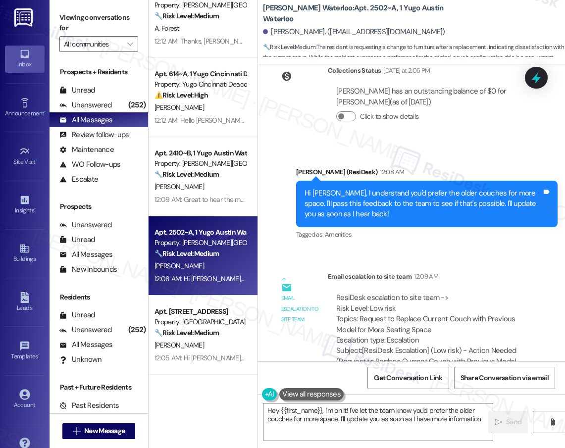
type textarea "Hey {{first_name}}, I'm on it! I've let the team know you'd prefer the older co…"
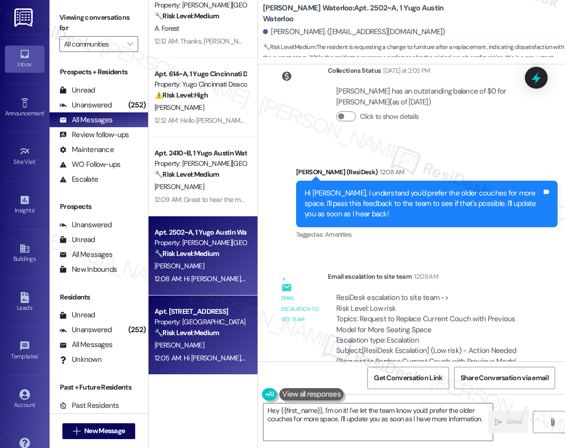
click at [209, 320] on div "Property: [GEOGRAPHIC_DATA]" at bounding box center [201, 322] width 92 height 10
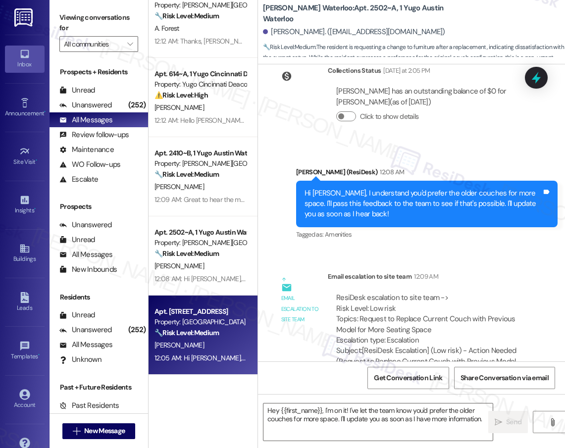
scroll to position [179, 0]
type textarea "Fetching suggested responses. Please feel free to read through the conversation…"
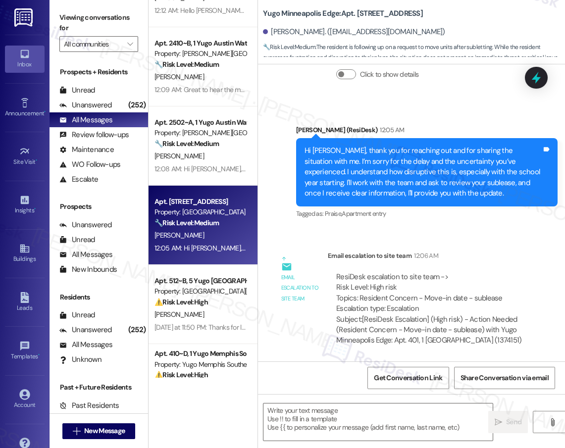
scroll to position [296, 0]
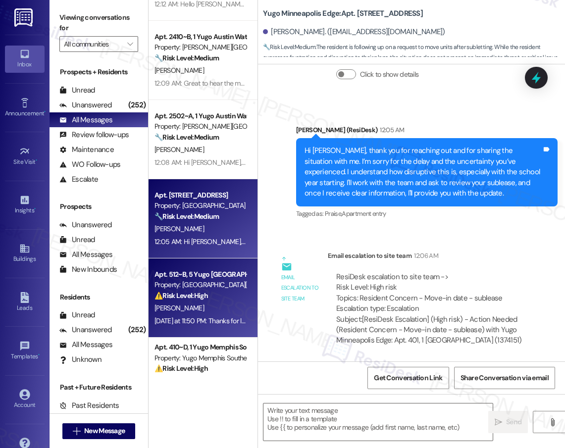
click at [224, 322] on div "Yesterday at 11:50 PM: Thanks for letting us know, Tobias! I'll go ahead and no…" at bounding box center [449, 320] width 588 height 9
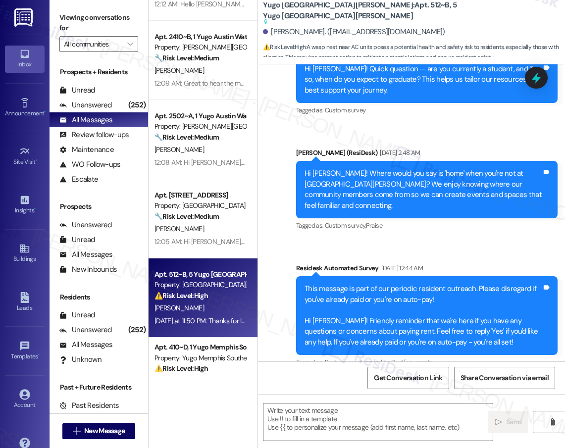
type textarea "Fetching suggested responses. Please feel free to read through the conversation…"
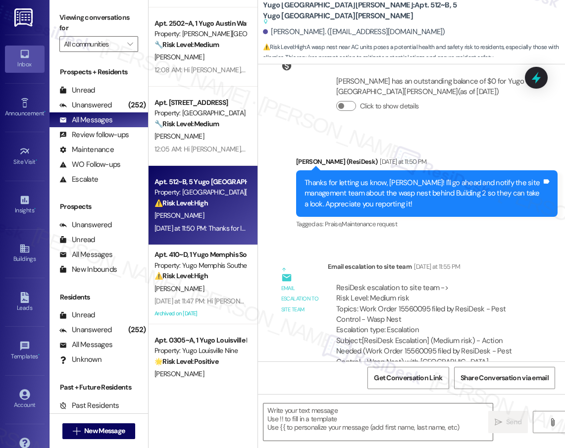
scroll to position [394, 0]
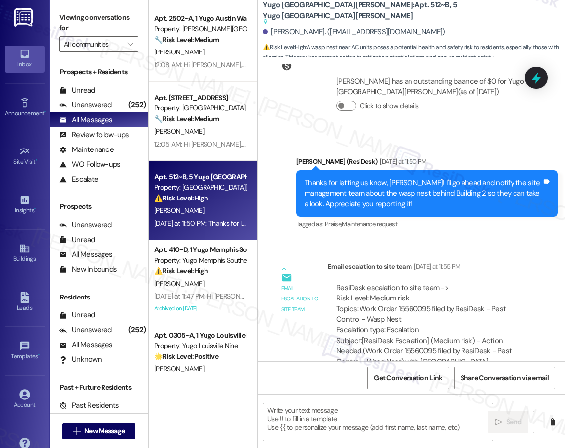
click at [218, 289] on div "A. Biswas" at bounding box center [201, 284] width 94 height 12
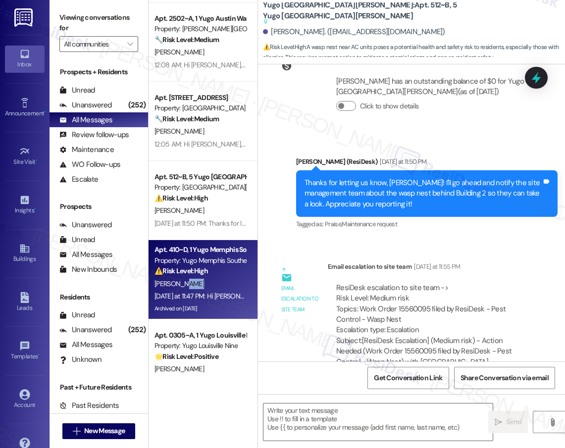
click at [218, 289] on div "A. Biswas" at bounding box center [201, 284] width 94 height 12
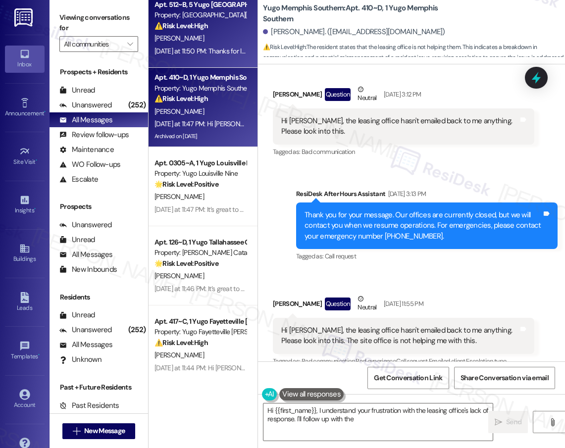
scroll to position [668, 0]
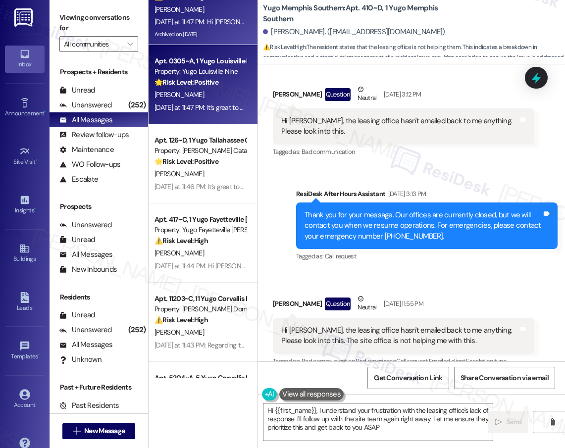
type textarea "Hi {{first_name}}, I understand your frustration with the leasing office's lack…"
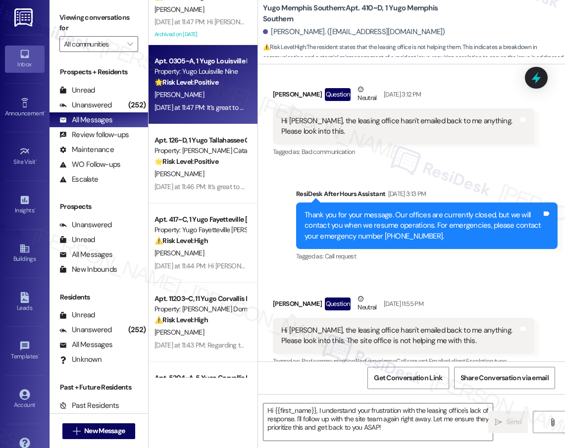
type textarea "Fetching suggested responses. Please feel free to read through the conversation…"
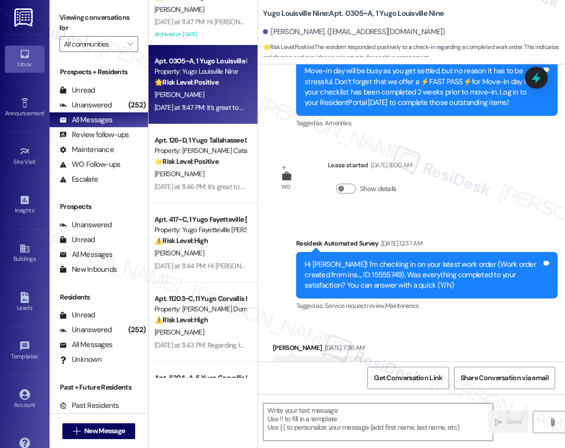
scroll to position [0, 0]
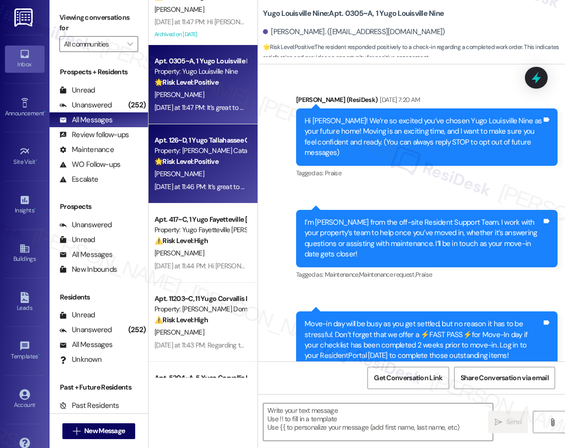
click at [184, 178] on div "C. Young" at bounding box center [201, 174] width 94 height 12
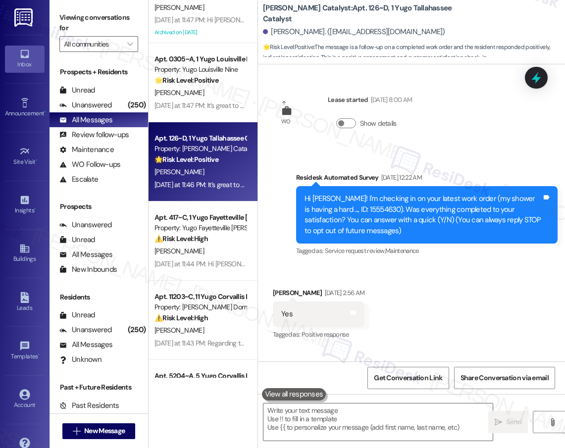
click at [465, 307] on div "Received via SMS Carly Young Aug 23, 2025 at 2:56 AM Yes Tags and notes Tagged …" at bounding box center [411, 307] width 307 height 84
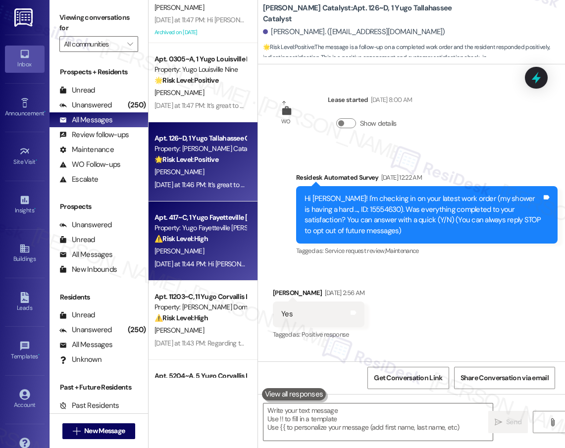
click at [214, 247] on div "I. Jimenez" at bounding box center [201, 251] width 94 height 12
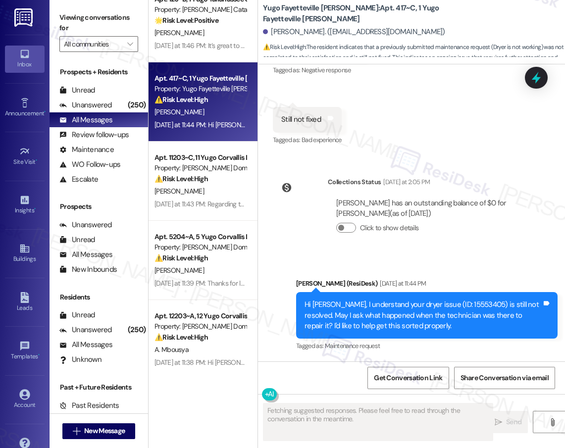
scroll to position [810, 0]
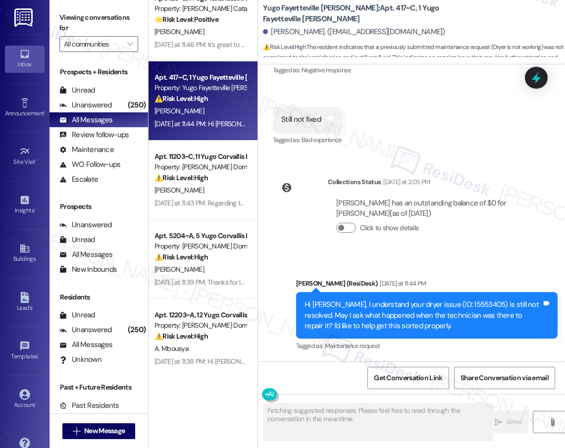
click at [226, 193] on div "Apt. 410~D, 1 Yugo Memphis Southern Property: Yugo Memphis Southern ⚠️ Risk Lev…" at bounding box center [203, 189] width 109 height 378
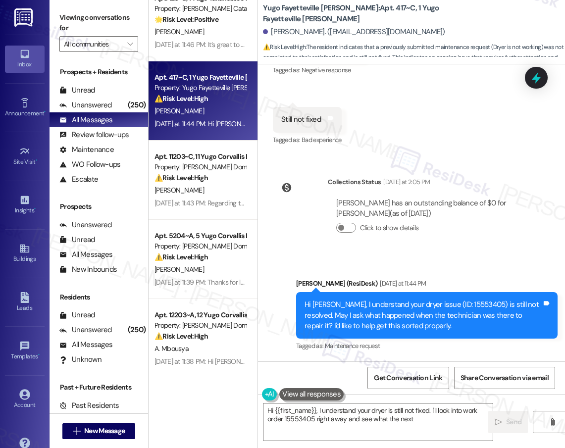
type textarea "Hi {{first_name}}, I understand your dryer is still not fixed. I'll look into w…"
click at [226, 193] on div "G. Somepalli" at bounding box center [201, 190] width 94 height 12
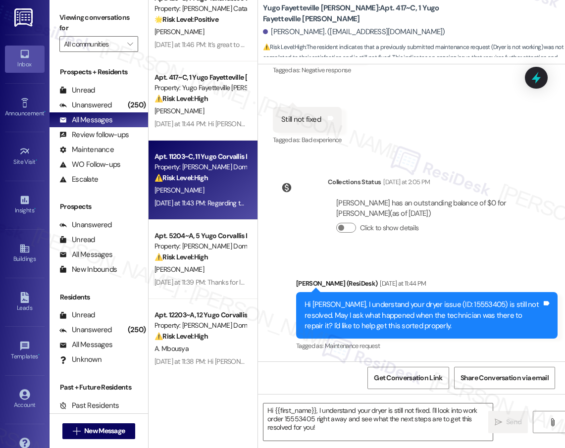
click at [226, 193] on div "G. Somepalli" at bounding box center [201, 190] width 94 height 12
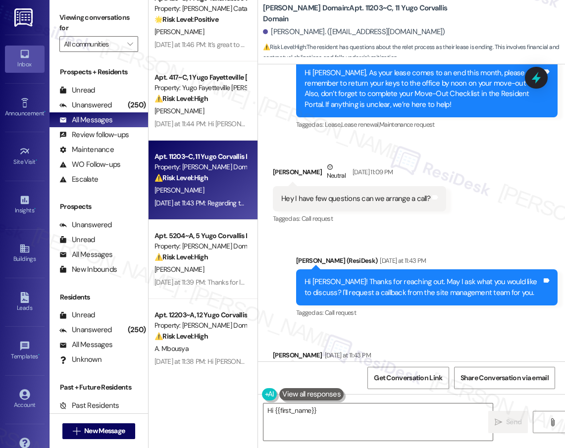
scroll to position [323, 0]
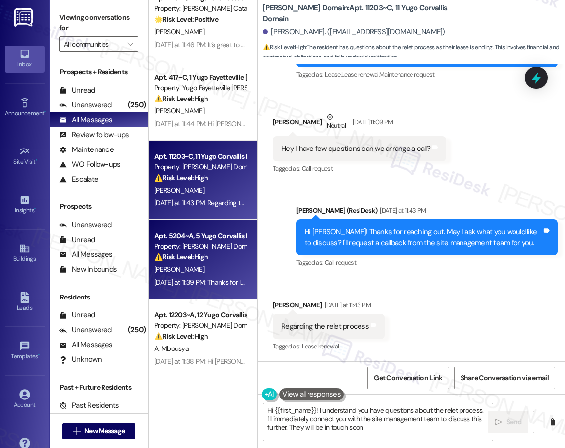
type textarea "Hi {{first_name}}! I understand you have questions about the relet process. I'l…"
click at [209, 273] on div "E. Prentice" at bounding box center [201, 269] width 94 height 12
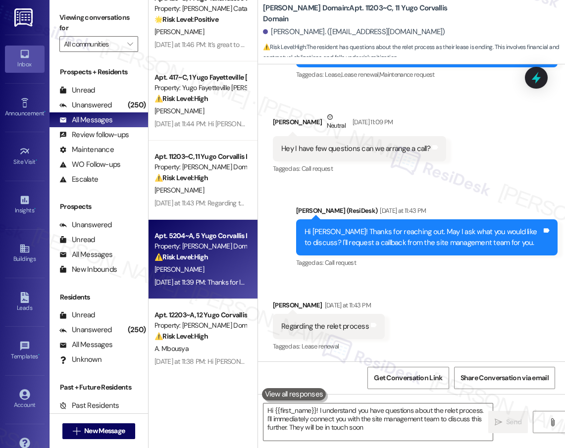
type textarea "Hi {{first_name}}! I understand you have questions about the relet process. I'l…"
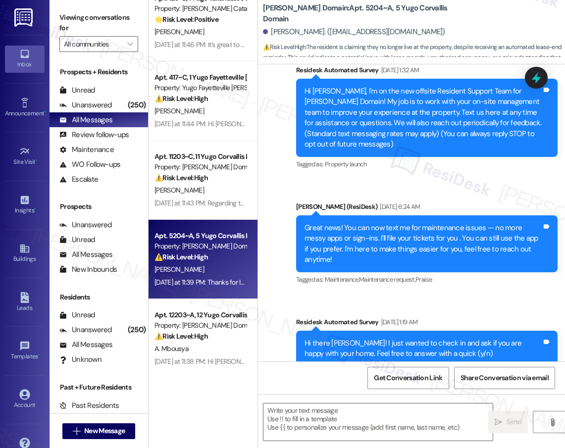
type textarea "Fetching suggested responses. Please feel free to read through the conversation…"
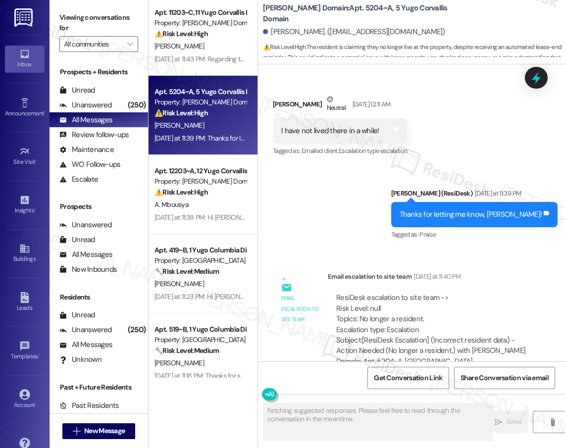
scroll to position [956, 0]
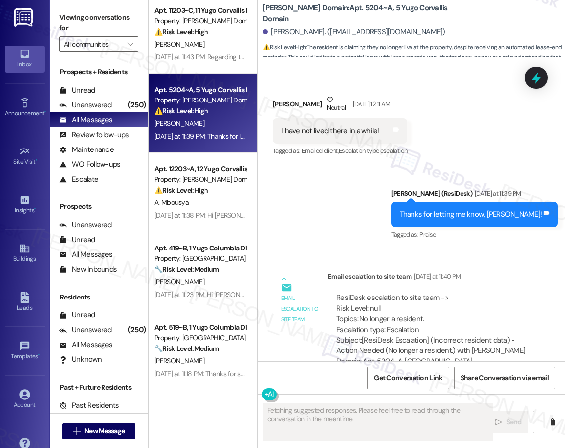
click at [215, 210] on div "Apt. 417~C, 1 Yugo Fayetteville Dickson Property: Yugo Fayetteville Dickson ⚠️ …" at bounding box center [203, 189] width 109 height 378
click at [215, 210] on div "Yesterday at 11:38 PM: Hi Axel! Nice to hear from you! I understand you're aski…" at bounding box center [201, 215] width 94 height 12
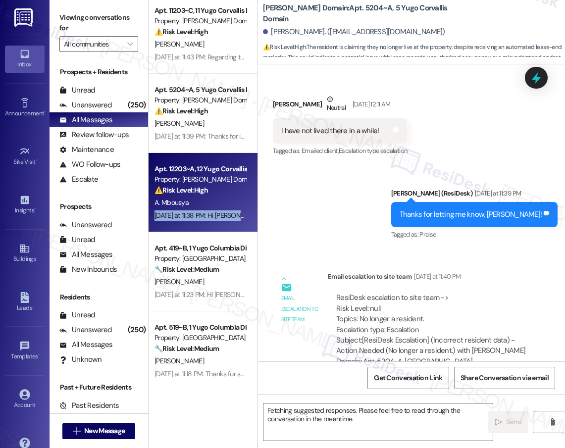
click at [215, 210] on div "Yesterday at 11:38 PM: Hi Axel! Nice to hear from you! I understand you're aski…" at bounding box center [201, 215] width 94 height 12
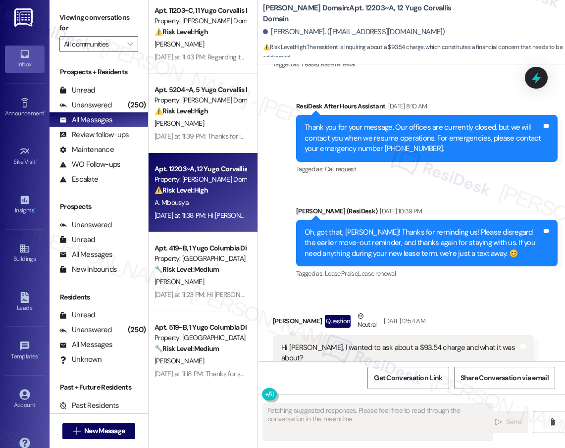
scroll to position [683, 0]
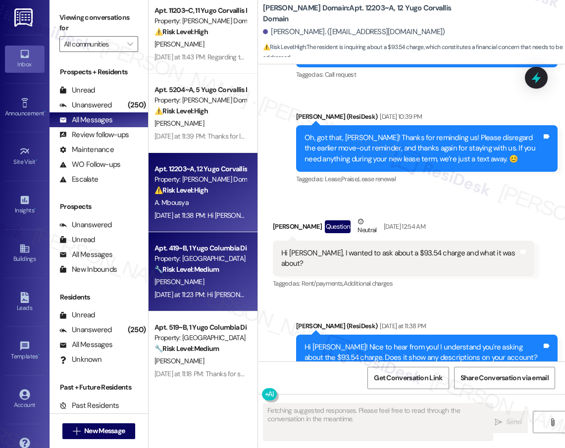
click at [239, 275] on div "Apt. 419~B, 1 Yugo Columbia District Flats Property: Yugo Columbia District Fla…" at bounding box center [201, 259] width 94 height 34
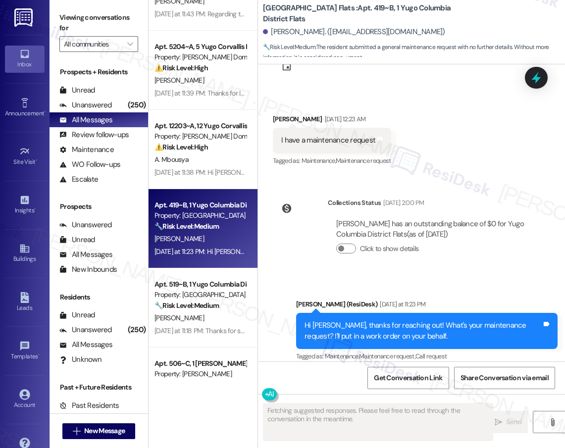
scroll to position [1039, 0]
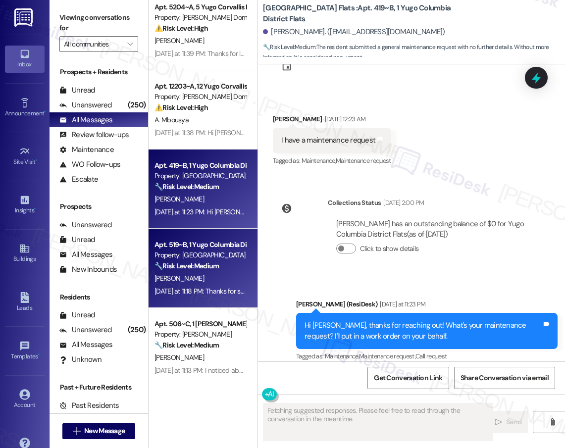
click at [225, 265] on div "🔧 Risk Level: Medium The resident is providing a forwarding address and asking …" at bounding box center [201, 266] width 92 height 10
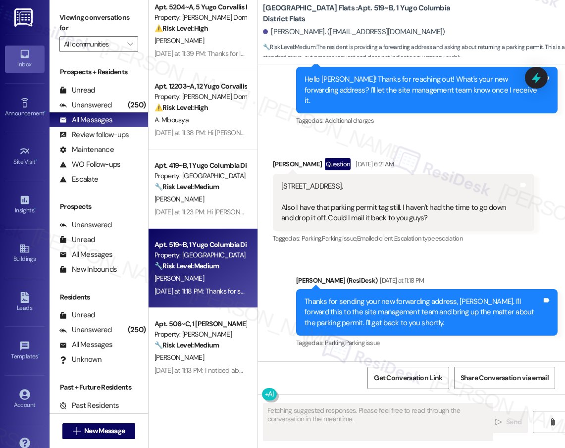
scroll to position [2261, 0]
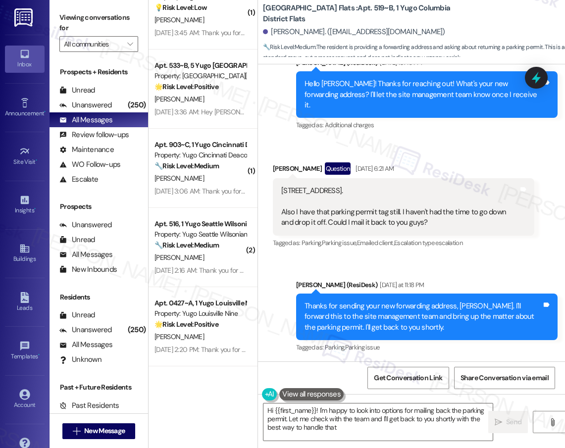
type textarea "Hi {{first_name}}! I'm happy to look into options for mailing back the parking …"
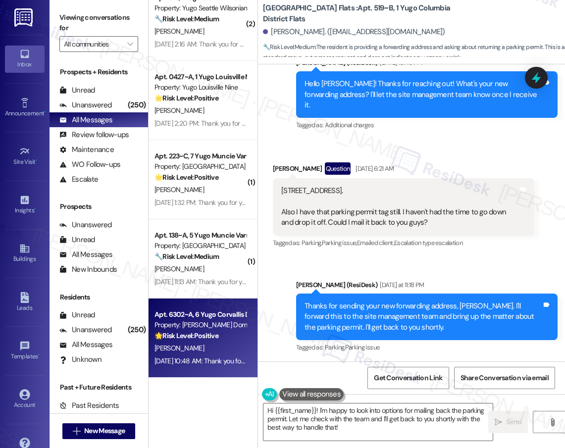
click at [223, 341] on div "Apt. 6302~A, 6 Yugo Corvallis Domain Property: Yugo Corvallis Domain 🌟 Risk Lev…" at bounding box center [201, 326] width 94 height 34
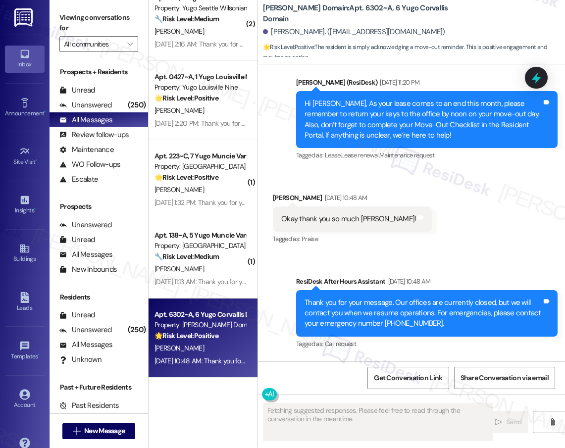
scroll to position [2794, 0]
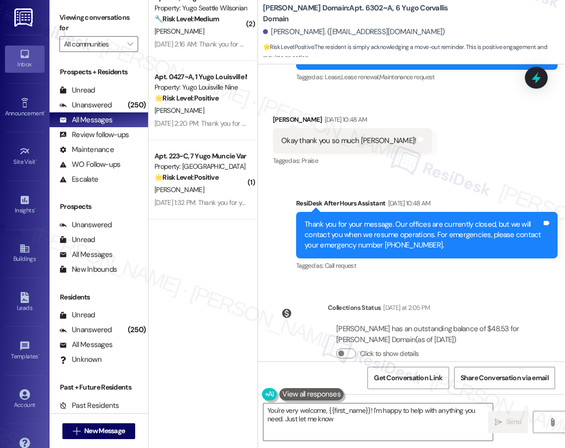
type textarea "You're very welcome, {{first_name}}! I'm happy to help with anything you need. …"
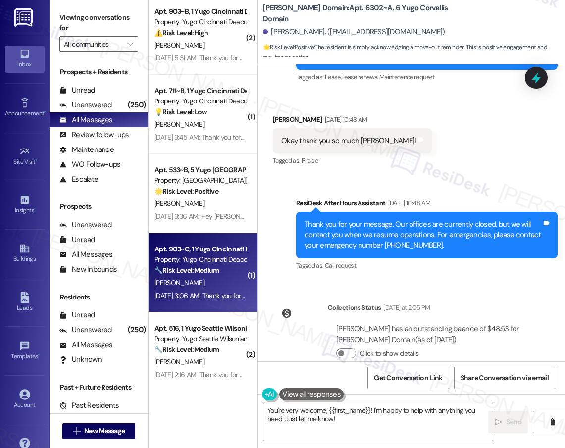
scroll to position [3584, 0]
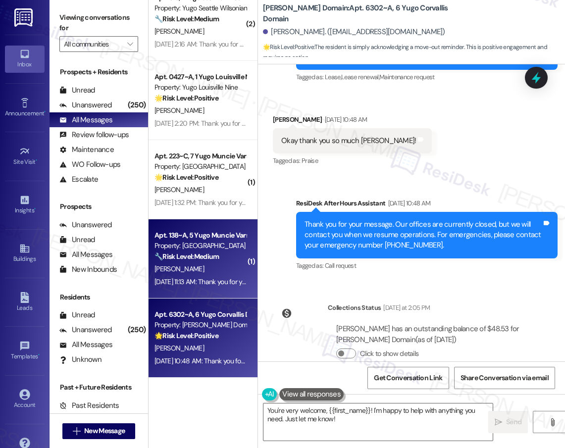
click at [209, 272] on div "[PERSON_NAME]" at bounding box center [201, 269] width 94 height 12
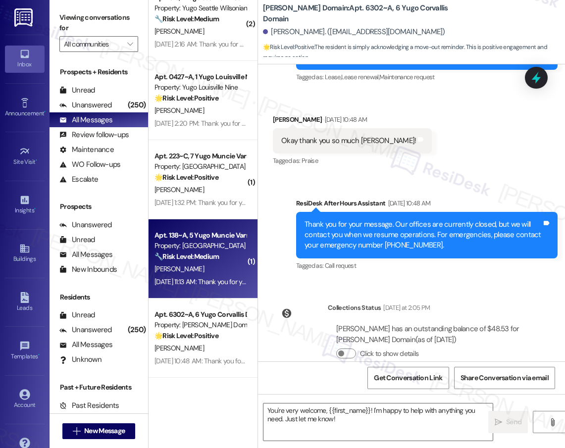
type textarea "Fetching suggested responses. Please feel free to read through the conversation…"
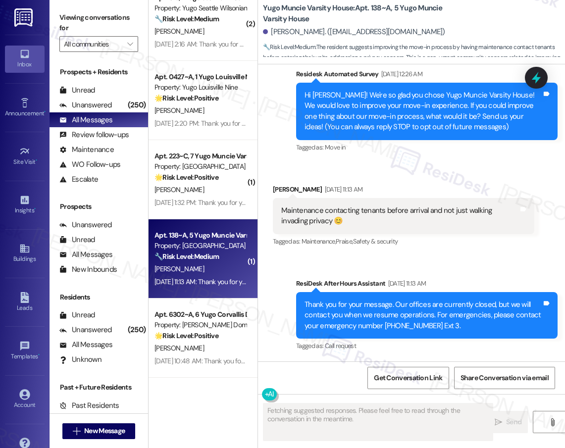
scroll to position [84, 0]
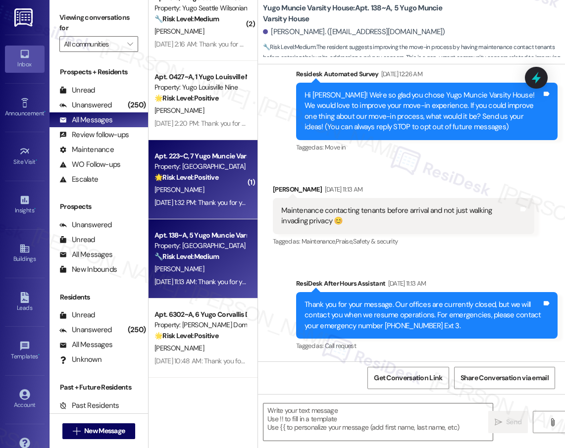
click at [209, 186] on div "[PERSON_NAME]" at bounding box center [201, 190] width 94 height 12
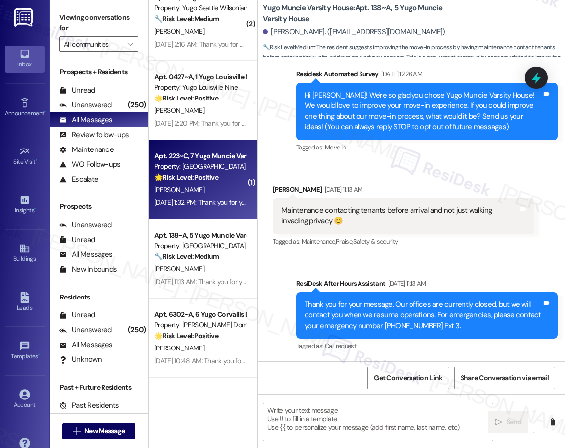
type textarea "Fetching suggested responses. Please feel free to read through the conversation…"
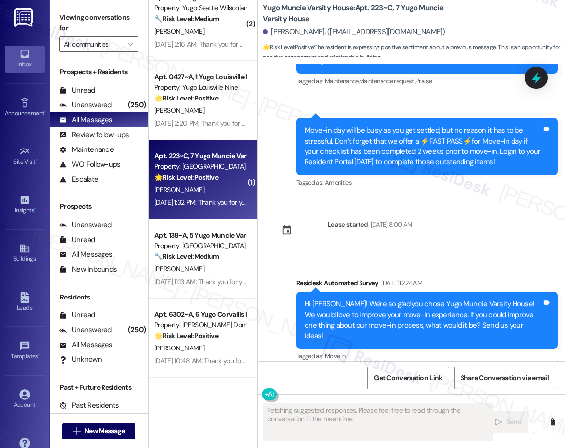
scroll to position [193, 0]
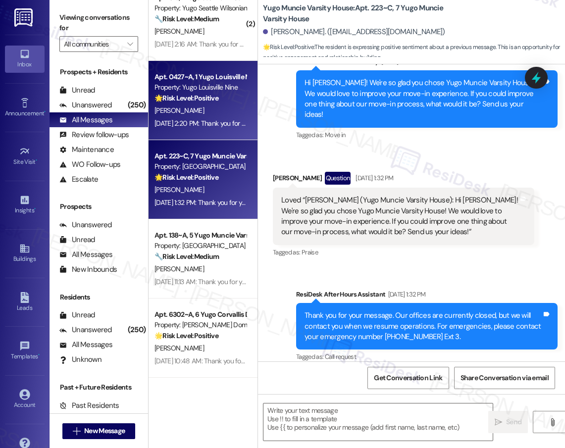
click at [192, 104] on div "T. Tung" at bounding box center [201, 110] width 94 height 12
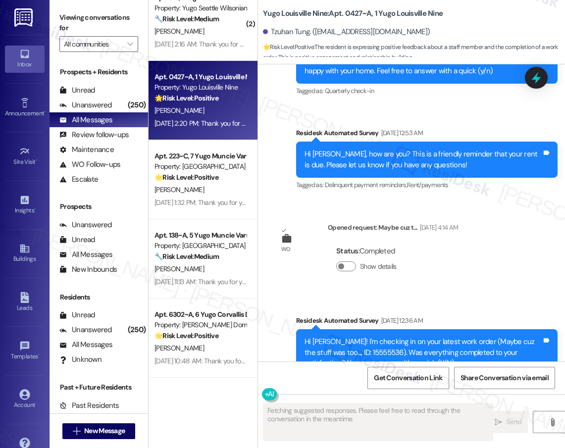
scroll to position [2092, 0]
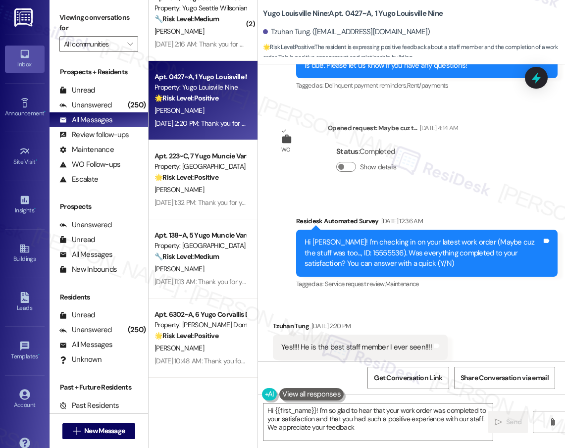
type textarea "Hi {{first_name}}! I'm so glad to hear that your work order was completed to yo…"
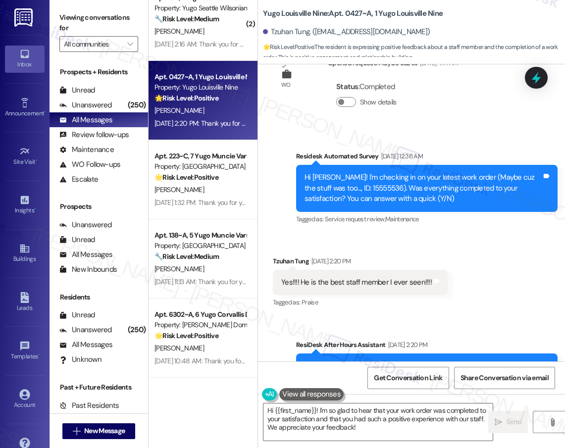
scroll to position [2180, 0]
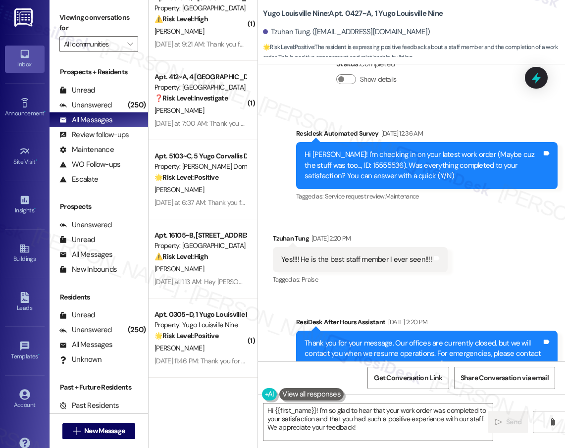
click at [346, 255] on div "Yes!!!! He is the best staff member I ever seen!!!!" at bounding box center [356, 260] width 151 height 10
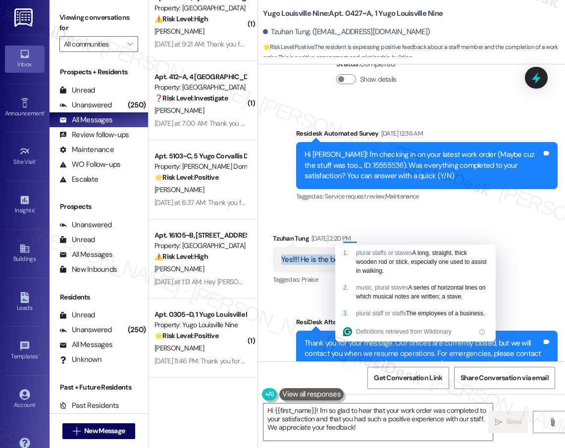
copy div "Yes!!!! He is the best staff member I ever seen!!!! Tags and notes"
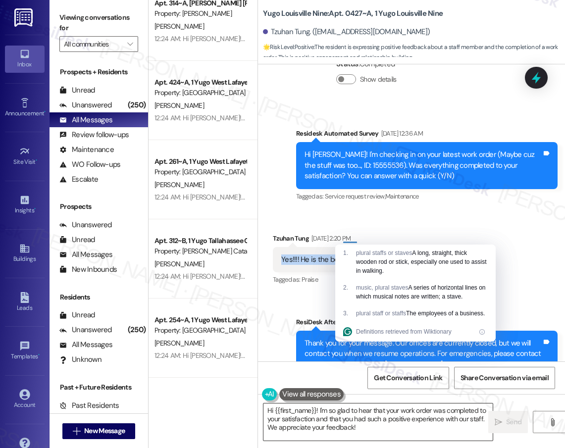
click at [347, 421] on textarea "Hi {{first_name}}! I'm so glad to hear that your work order was completed to yo…" at bounding box center [377, 422] width 229 height 37
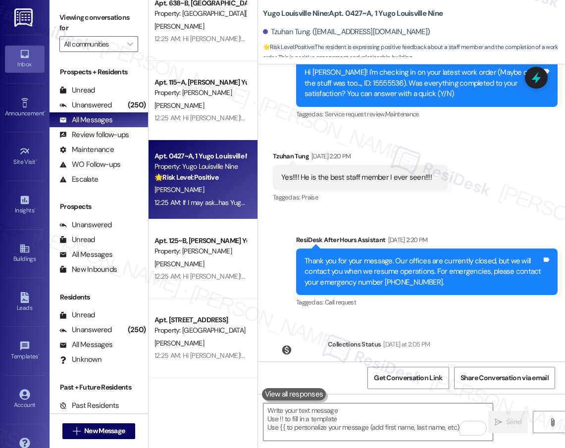
scroll to position [2261, 0]
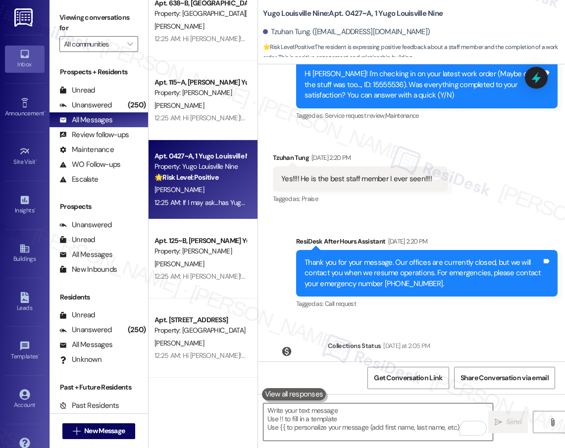
click at [341, 420] on textarea "To enrich screen reader interactions, please activate Accessibility in Grammarl…" at bounding box center [377, 422] width 229 height 37
paste textarea "Thank you so much for your kind words! We're thrilled to hear that you had such…"
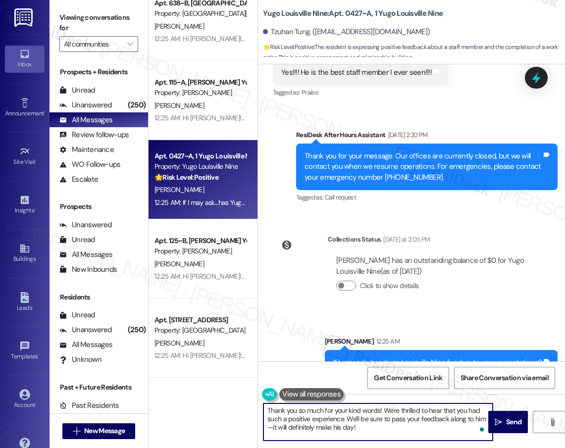
scroll to position [2368, 0]
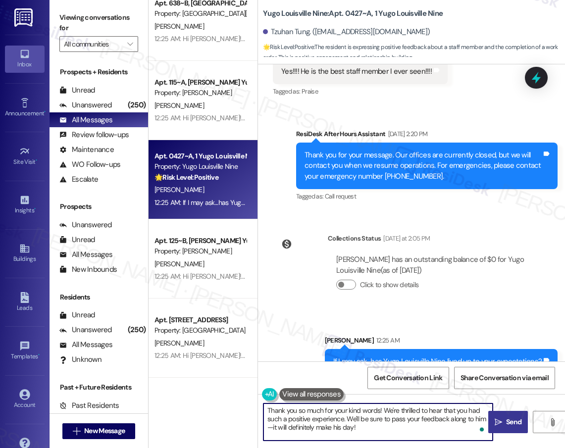
type textarea "Thank you so much for your kind words! We're thrilled to hear that you had such…"
click at [511, 427] on button " Send" at bounding box center [508, 422] width 40 height 22
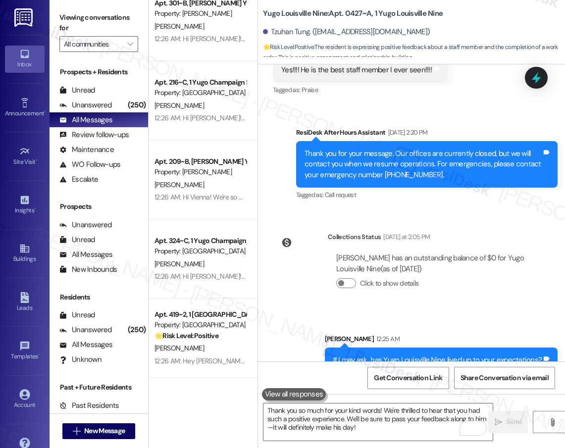
scroll to position [2458, 0]
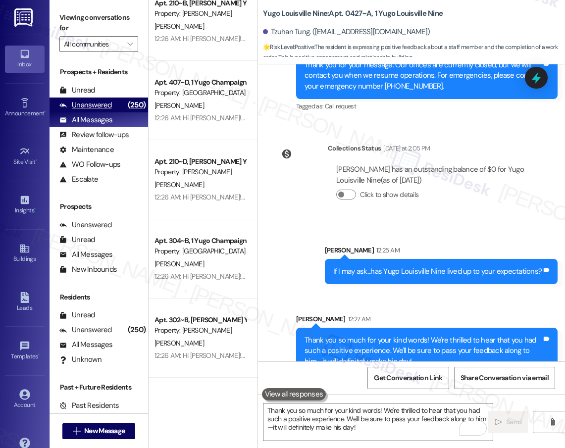
click at [92, 104] on div "Unanswered" at bounding box center [85, 105] width 52 height 10
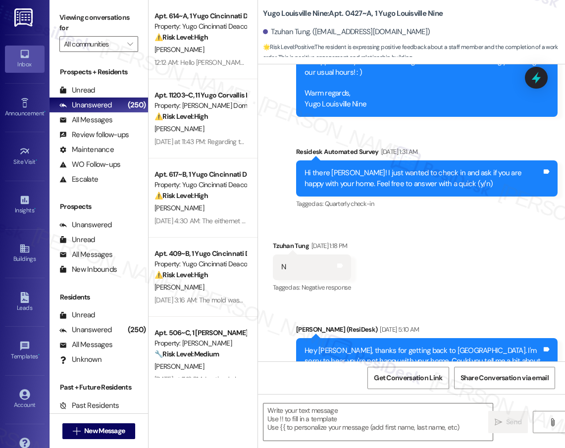
scroll to position [1215, 0]
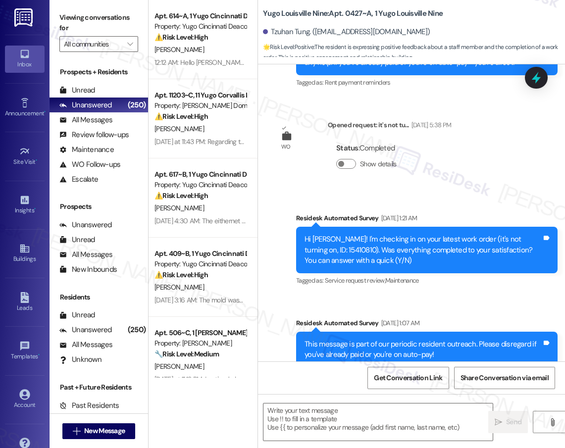
type textarea "Fetching suggested responses. Please feel free to read through the conversation…"
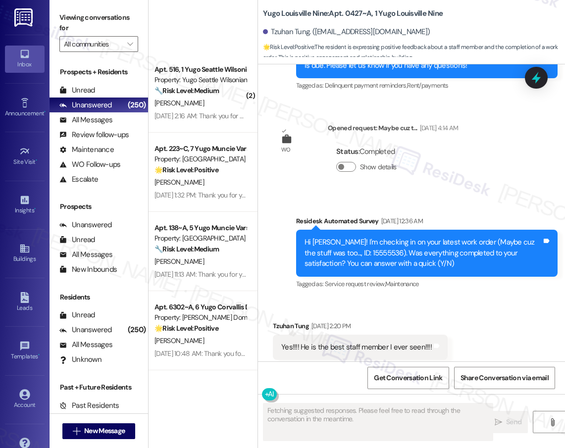
scroll to position [3584, 0]
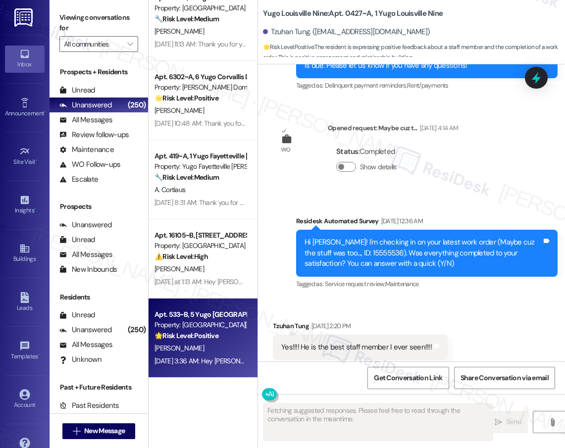
click at [228, 355] on div "[DATE] 3:36 AM: Hey [PERSON_NAME], we appreciate your text! We'll be back at 11…" at bounding box center [201, 361] width 94 height 12
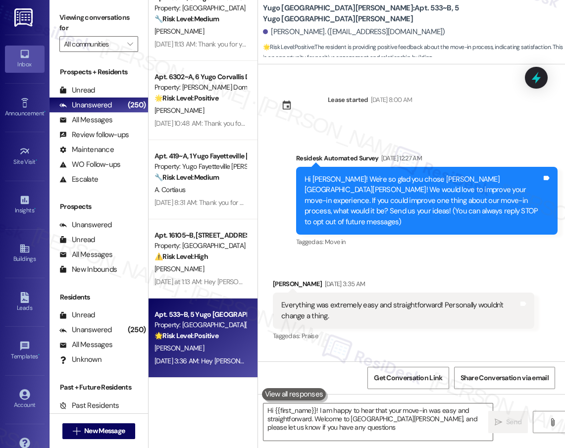
type textarea "Hi {{first_name}}! I am happy to hear that your move-in was easy and straightfo…"
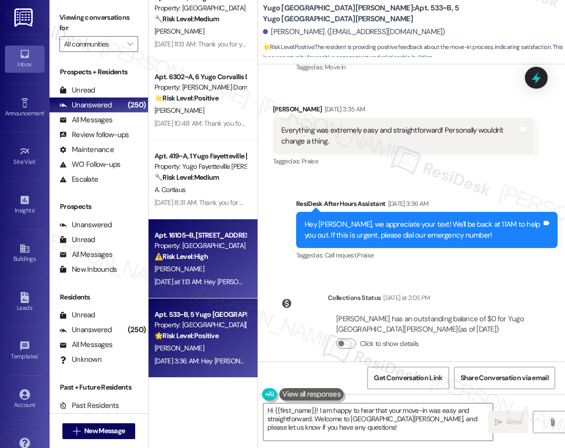
click at [217, 262] on div "Apt. 16105~B, [GEOGRAPHIC_DATA] Property: [GEOGRAPHIC_DATA] Court ⚠️ Risk Level…" at bounding box center [201, 246] width 94 height 34
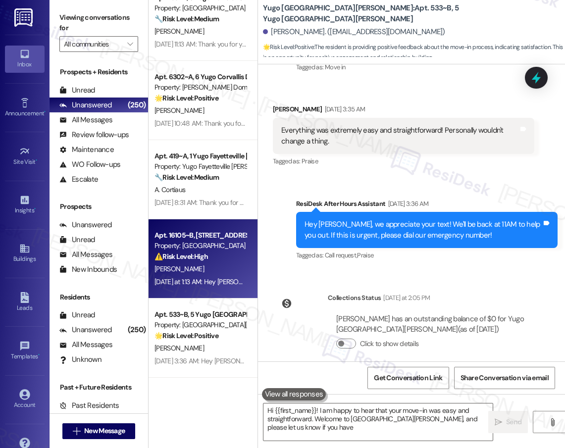
type textarea "Hi {{first_name}}! I am happy to hear that your move-in was easy and straightfo…"
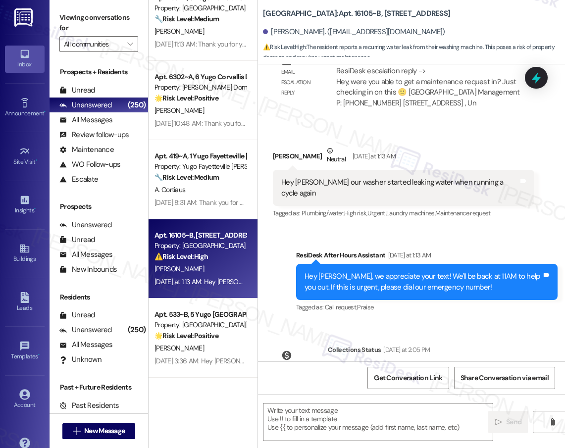
type textarea "Fetching suggested responses. Please feel free to read through the conversation…"
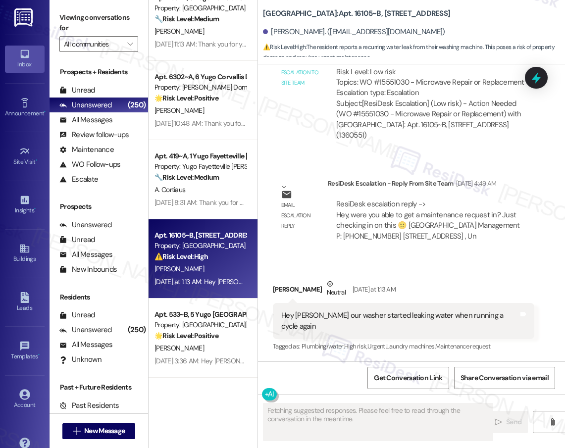
scroll to position [5015, 0]
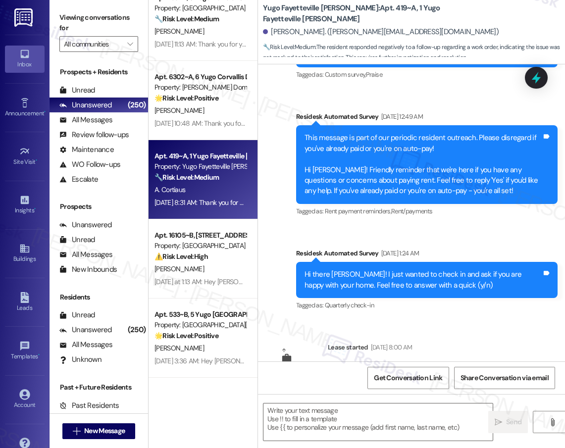
type textarea "Fetching suggested responses. Please feel free to read through the conversation…"
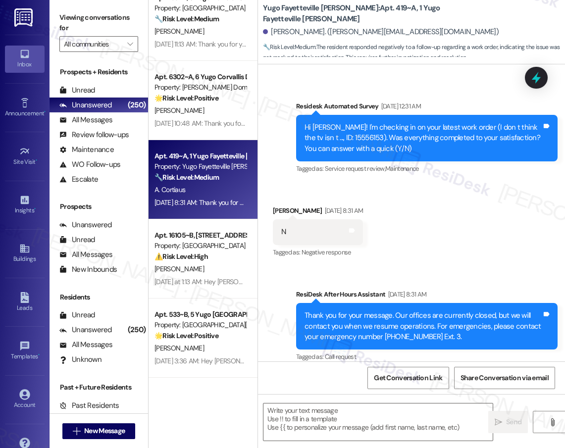
scroll to position [1013, 0]
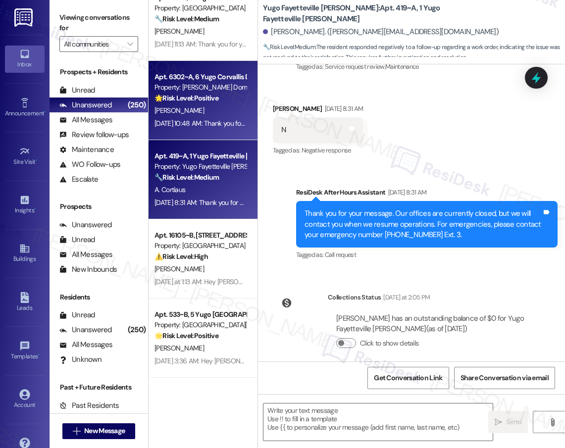
click at [216, 119] on div "[DATE] 10:48 AM: Thank you for your message. Our offices are currently closed, …" at bounding box center [457, 123] width 604 height 9
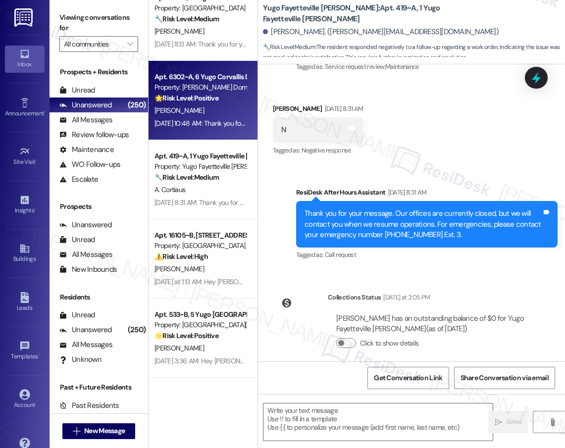
type textarea "Fetching suggested responses. Please feel free to read through the conversation…"
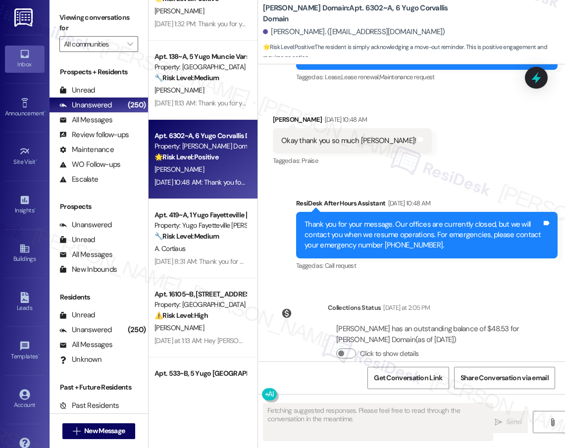
scroll to position [3508, 0]
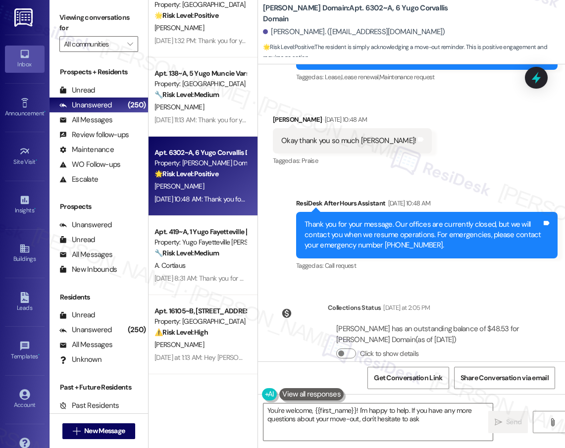
type textarea "You're welcome, {{first_name}}! I'm happy to help. If you have any more questio…"
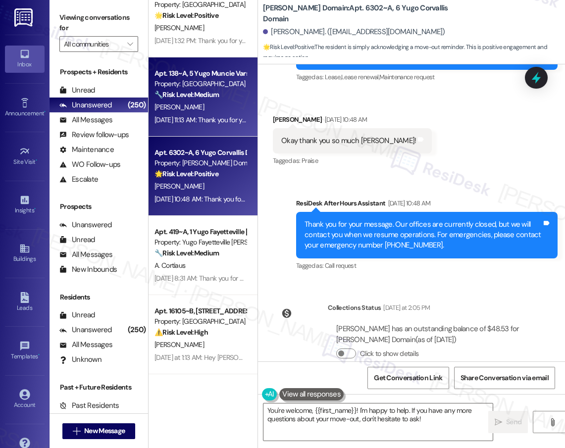
click at [215, 133] on div "Apt. 138~A, 5 Yugo Muncie Varsity House Property: [GEOGRAPHIC_DATA] 🔧 Risk Leve…" at bounding box center [203, 96] width 109 height 79
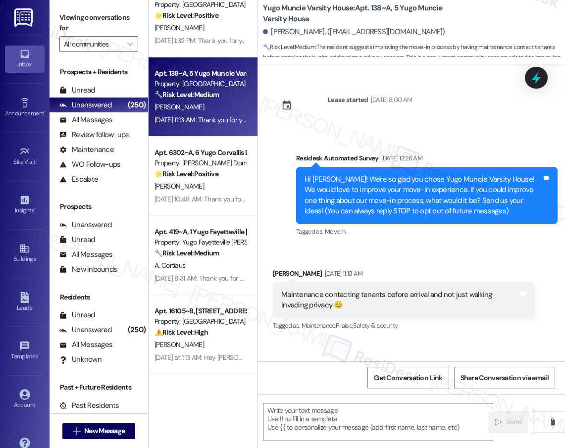
type textarea "Fetching suggested responses. Please feel free to read through the conversation…"
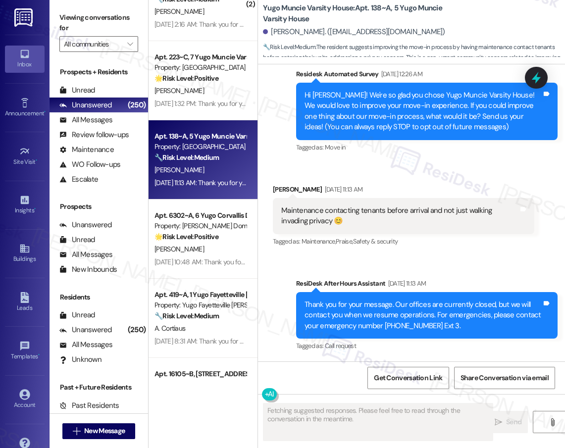
scroll to position [3427, 0]
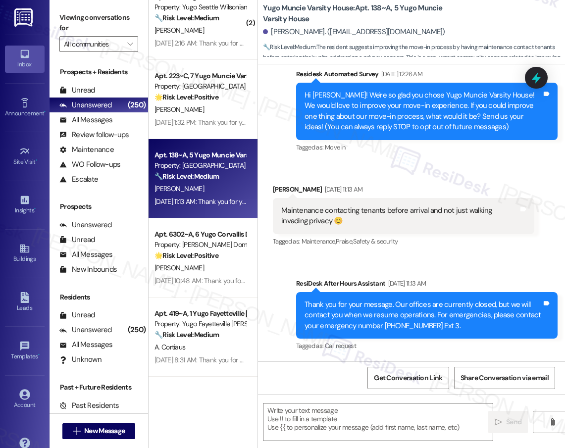
click at [233, 122] on div "[DATE] 1:32 PM: Thank you for your message. Our offices are currently closed, b…" at bounding box center [461, 122] width 613 height 9
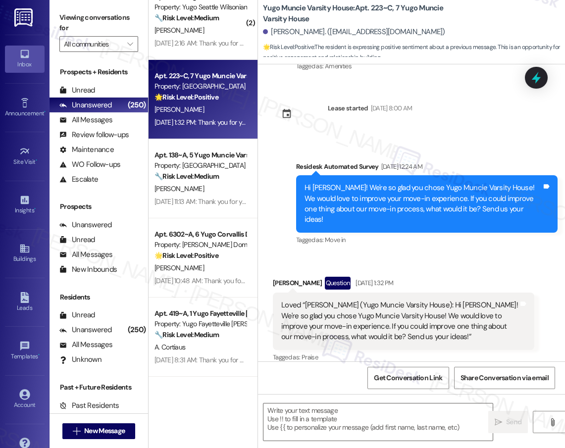
scroll to position [517, 0]
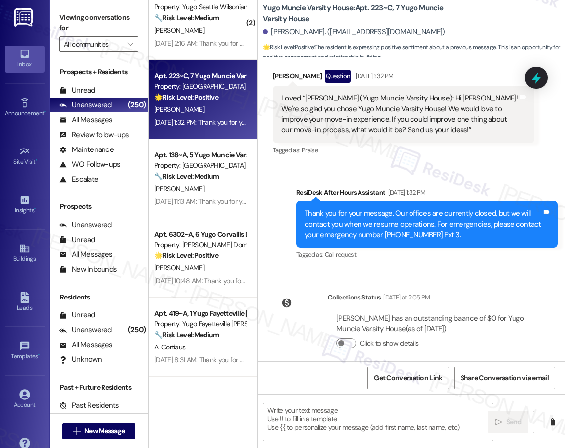
type textarea "Fetching suggested responses. Please feel free to read through the conversation…"
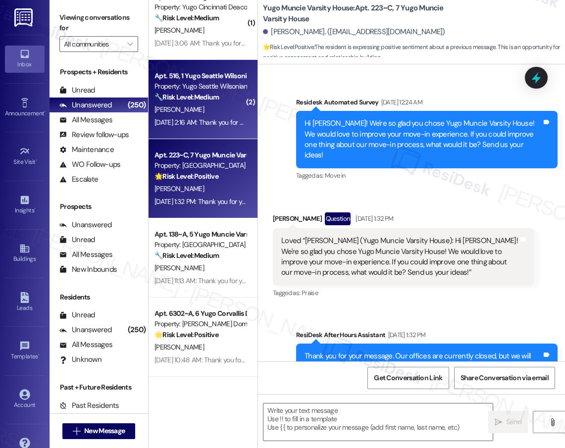
scroll to position [359, 0]
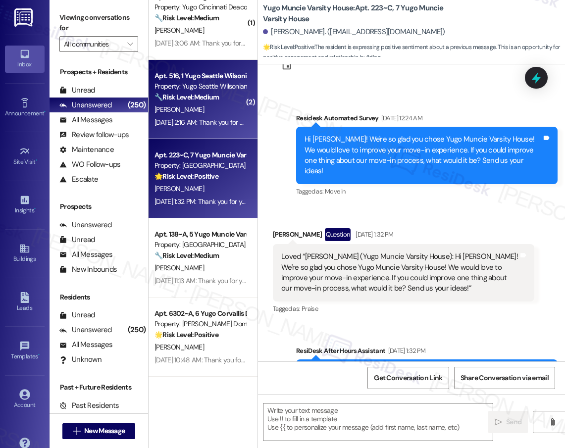
click at [208, 120] on div "[DATE] 2:16 AM: Thank you for your message. Our offices are currently closed, b…" at bounding box center [454, 122] width 598 height 9
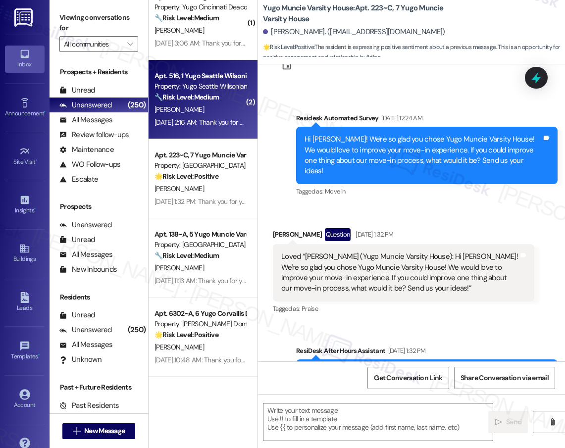
type textarea "Fetching suggested responses. Please feel free to read through the conversation…"
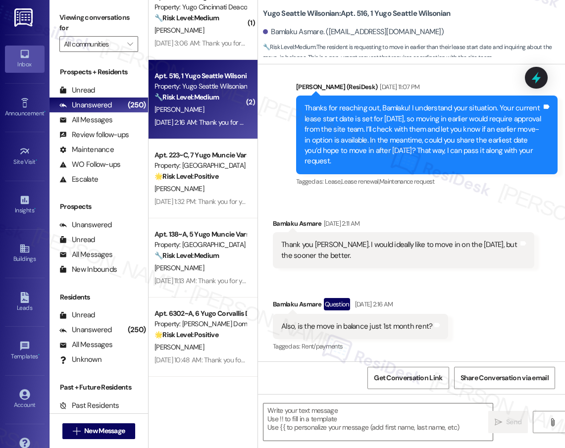
scroll to position [792, 0]
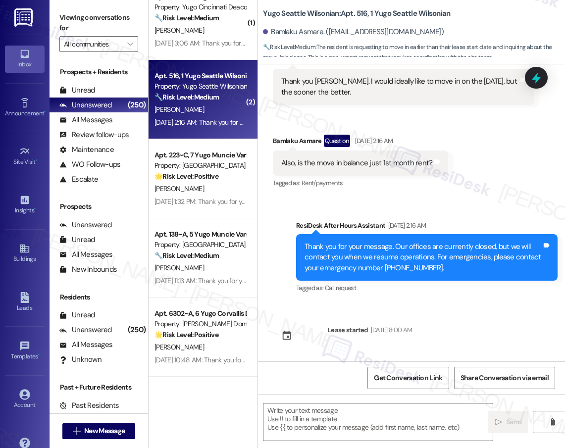
type textarea "Fetching suggested responses. Please feel free to read through the conversation…"
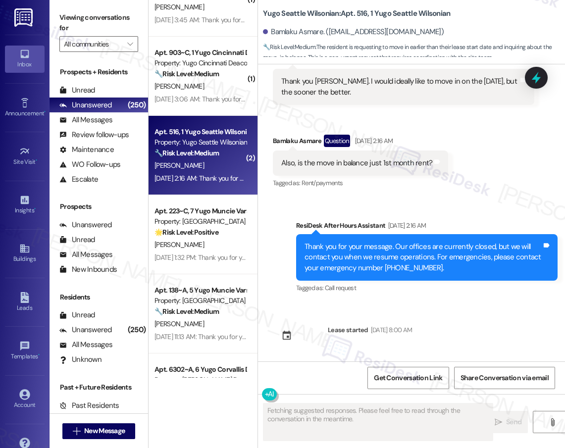
scroll to position [3277, 0]
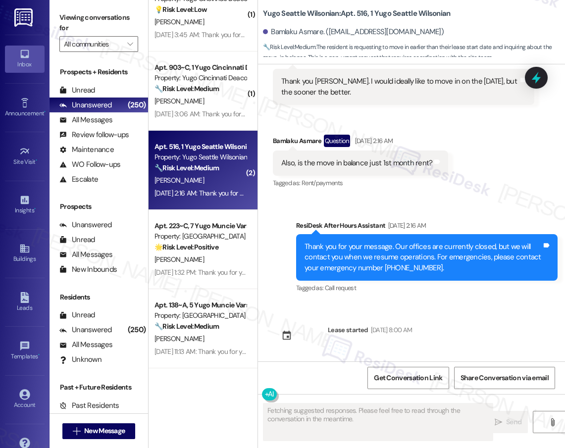
click at [206, 118] on div "[DATE] 3:06 AM: Thank you for your message. Our offices are currently closed, b…" at bounding box center [201, 114] width 94 height 12
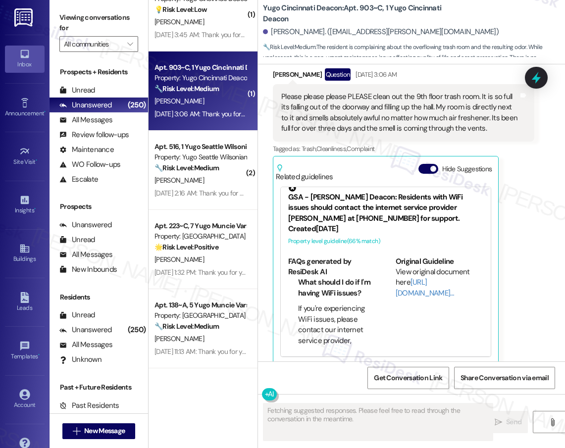
scroll to position [421, 0]
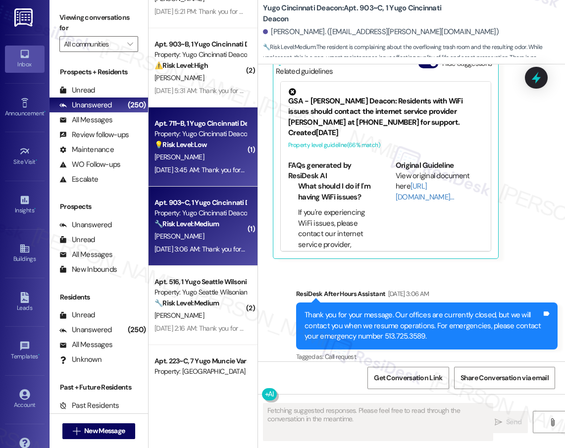
click at [229, 168] on div "Apt. 518~B, 1 [GEOGRAPHIC_DATA] Flats Property: [GEOGRAPHIC_DATA] Flats 🔧 Risk …" at bounding box center [203, 189] width 109 height 378
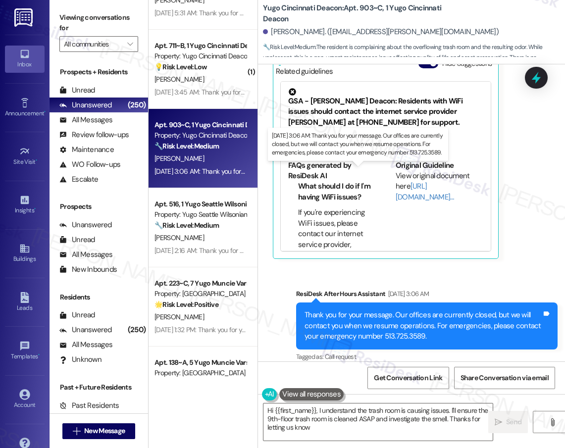
type textarea "Hi {{first_name}}, I understand the trash room is causing issues. I'll ensure t…"
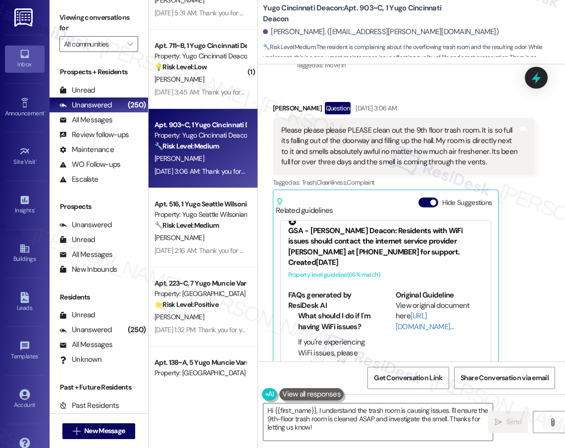
scroll to position [0, 0]
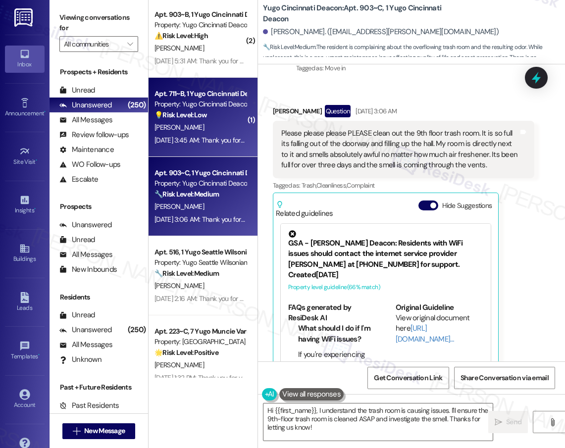
click at [200, 126] on div "[PERSON_NAME]" at bounding box center [201, 127] width 94 height 12
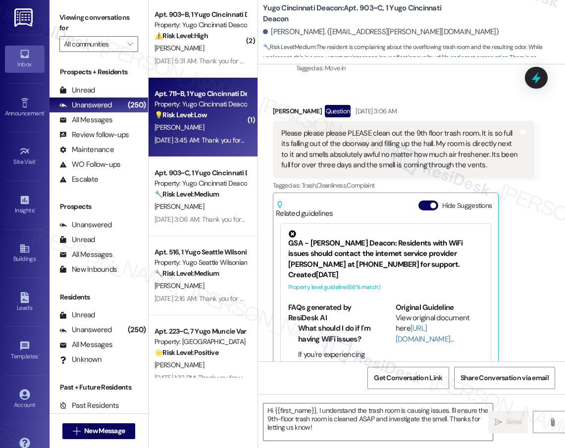
type textarea "Fetching suggested responses. Please feel free to read through the conversation…"
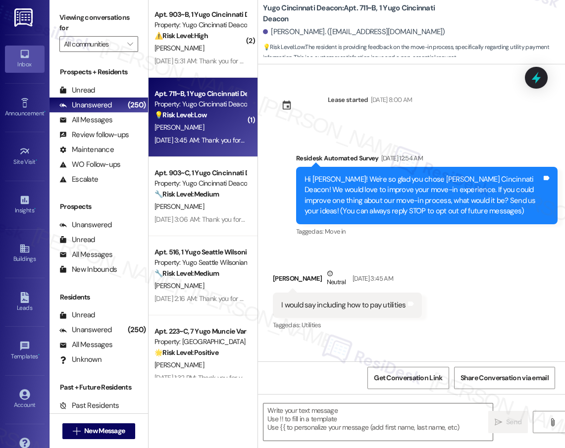
type textarea "Fetching suggested responses. Please feel free to read through the conversation…"
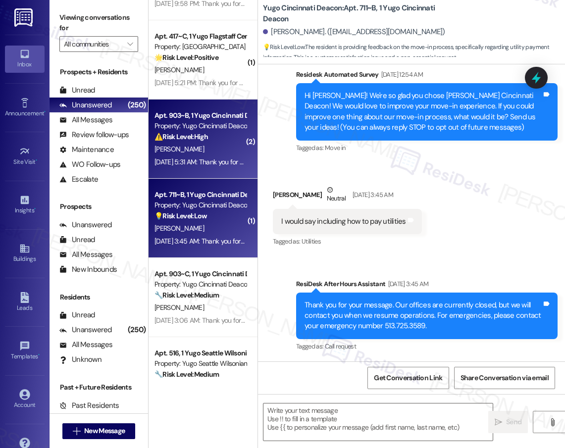
click at [207, 152] on div "E. Thune" at bounding box center [201, 149] width 94 height 12
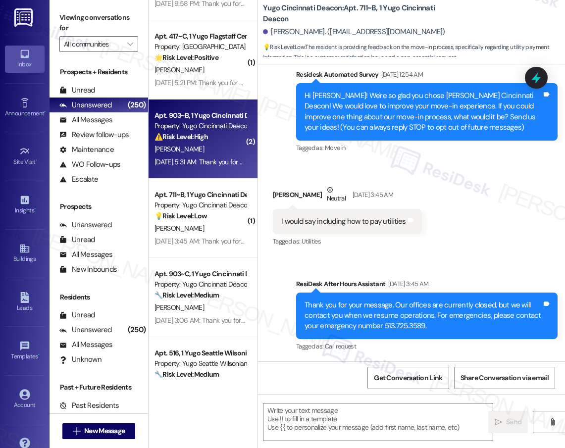
type textarea "Fetching suggested responses. Please feel free to read through the conversation…"
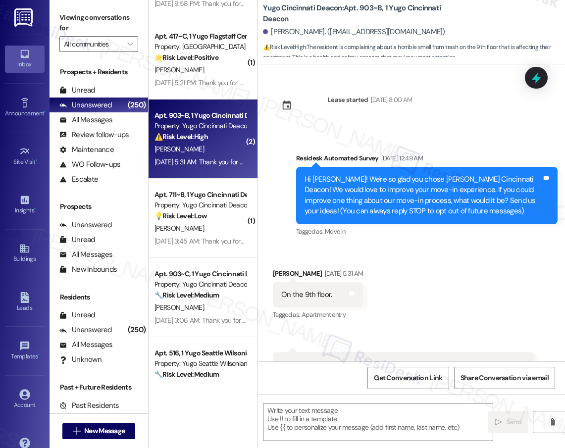
scroll to position [49, 0]
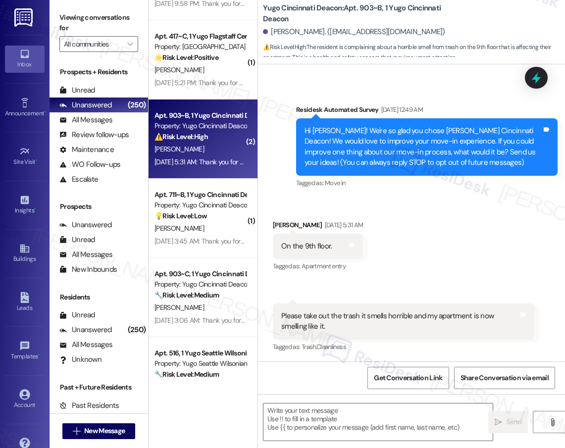
type textarea "Fetching suggested responses. Please feel free to read through the conversation…"
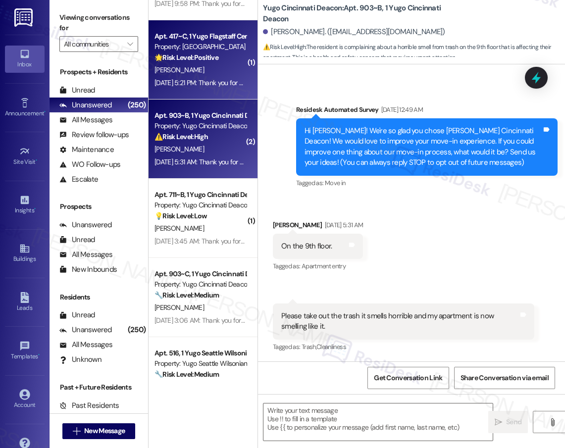
click at [192, 74] on div "M. Haderlie" at bounding box center [201, 70] width 94 height 12
type textarea "Fetching suggested responses. Please feel free to read through the conversation…"
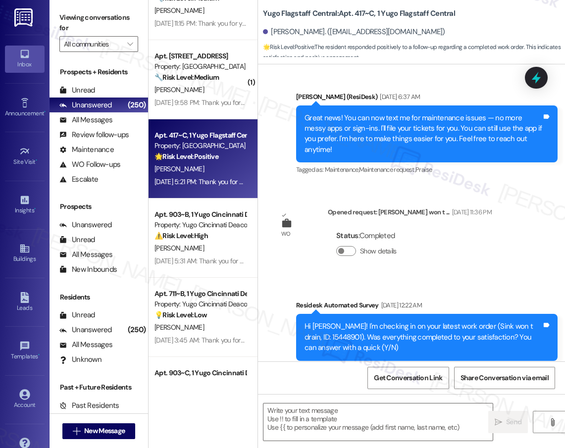
scroll to position [0, 0]
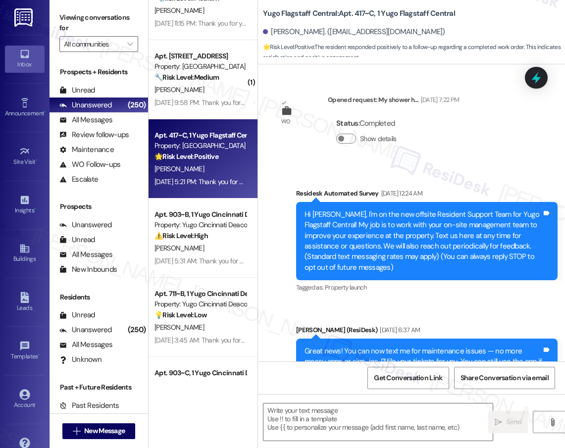
click at [228, 238] on div "⚠️ Risk Level: High The resident is complaining about a horrible smell from tra…" at bounding box center [201, 236] width 92 height 10
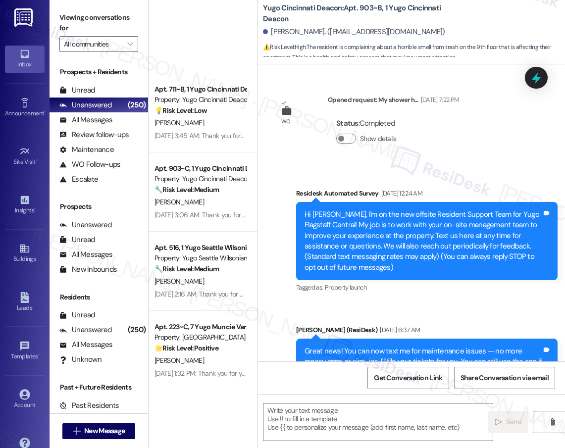
scroll to position [3473, 0]
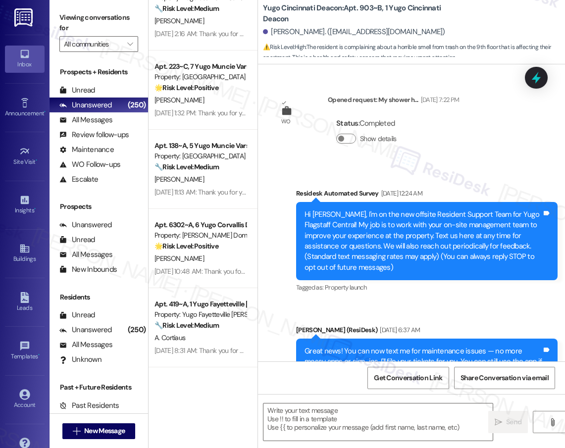
type textarea "Fetching suggested responses. Please feel free to read through the conversation…"
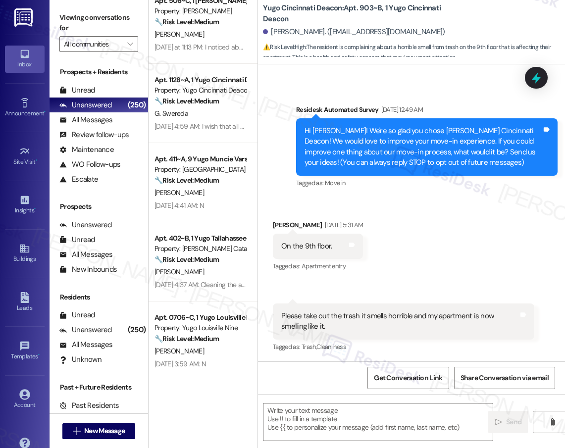
scroll to position [0, 0]
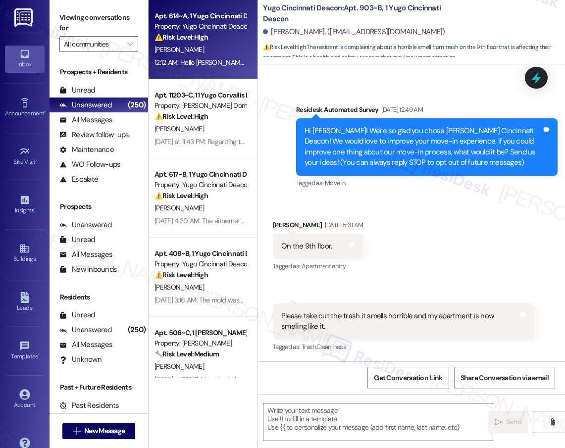
click at [201, 70] on div "Apt. 614~A, 1 Yugo Cincinnati Deacon Property: Yugo Cincinnati Deacon ⚠️ Risk L…" at bounding box center [203, 39] width 109 height 79
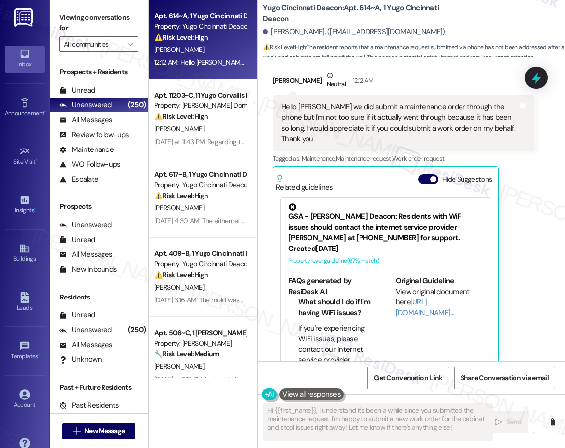
scroll to position [624, 0]
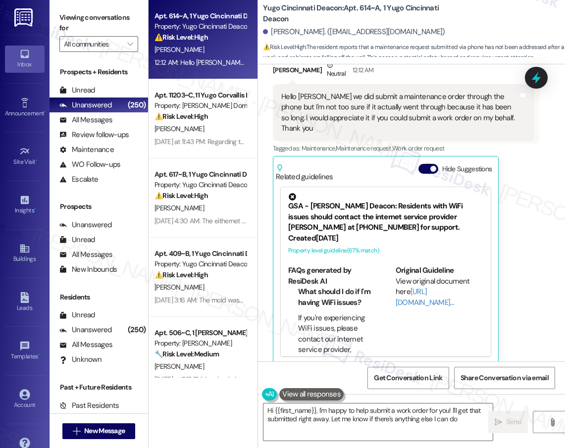
type textarea "Hi {{first_name}}, I'm happy to help submit a work order for you! I'll get that…"
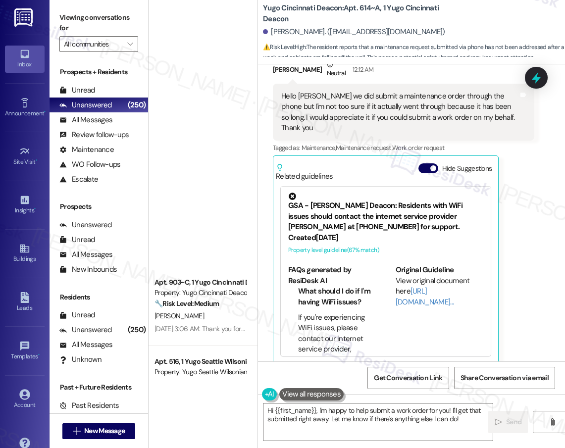
scroll to position [3584, 0]
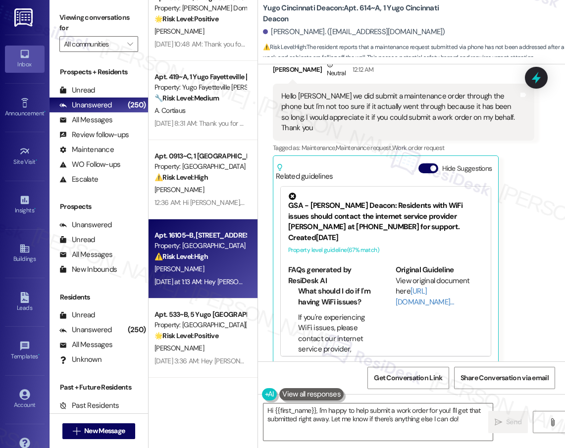
click at [200, 237] on div "Apt. 16105~B, [STREET_ADDRESS]" at bounding box center [201, 235] width 92 height 10
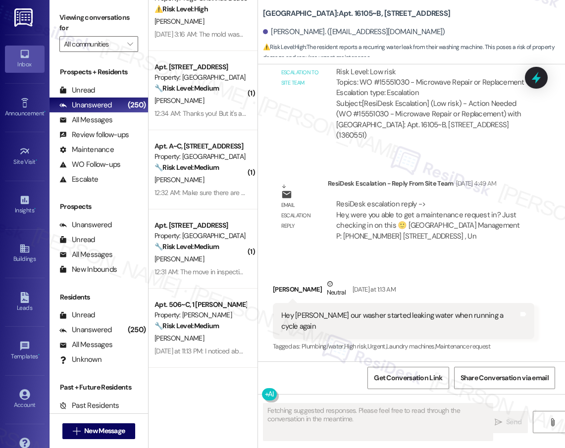
scroll to position [490, 0]
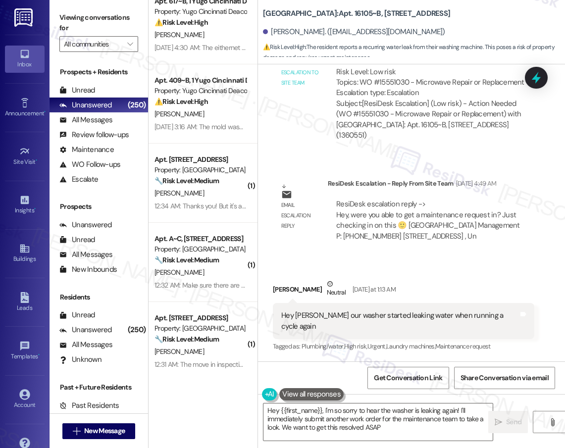
type textarea "Hey {{first_name}}, I'm so sorry to hear the washer is leaking again! I'll imme…"
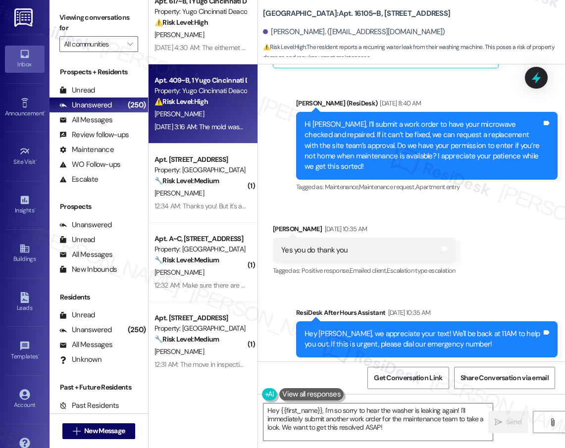
click at [200, 101] on strong "⚠️ Risk Level: High" at bounding box center [181, 101] width 53 height 9
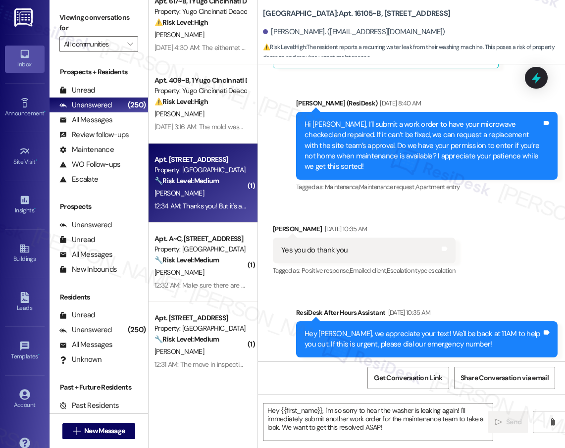
click at [213, 198] on div "[PERSON_NAME]" at bounding box center [201, 193] width 94 height 12
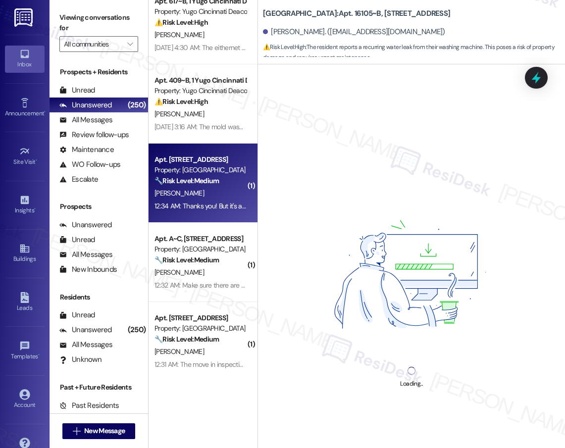
click at [211, 262] on strong "🔧 Risk Level: Medium" at bounding box center [187, 260] width 64 height 9
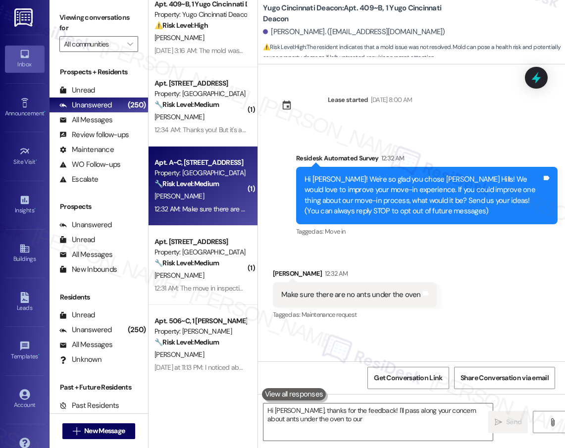
scroll to position [570, 0]
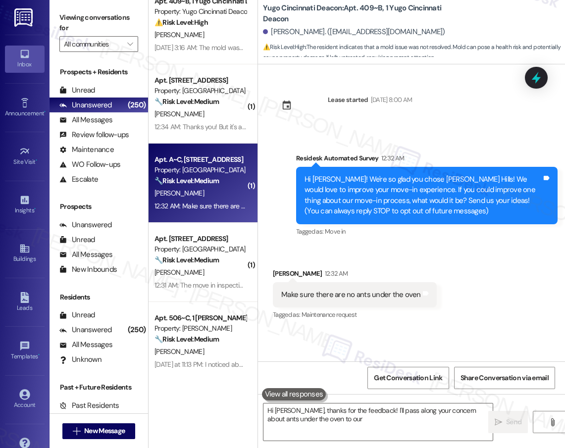
click at [194, 250] on div "Apt. 617~B, 1 Yugo Cincinnati Deacon Property: Yugo Cincinnati Deacon ⚠️ Risk L…" at bounding box center [203, 189] width 109 height 378
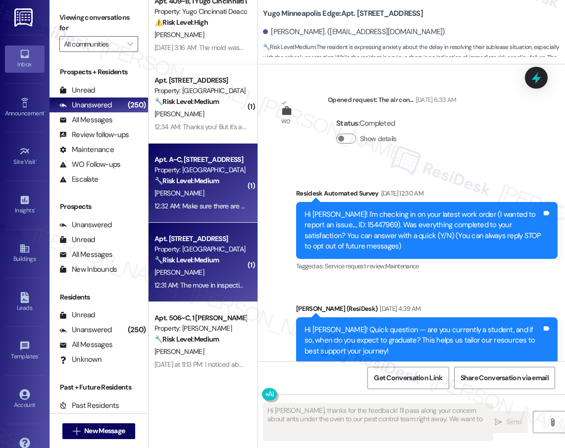
type textarea "Hi Nathan, thanks for the feedback! I'll pass along your concern about ants und…"
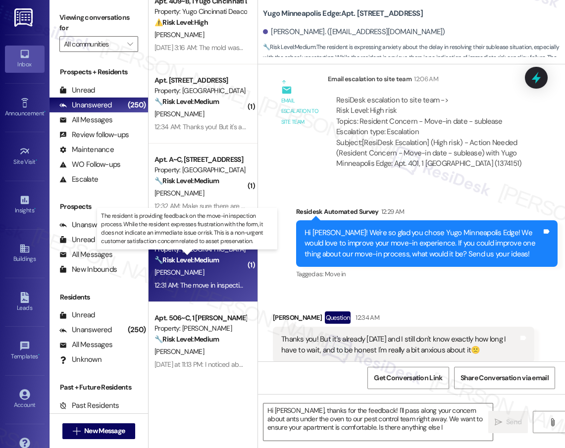
scroll to position [1191, 0]
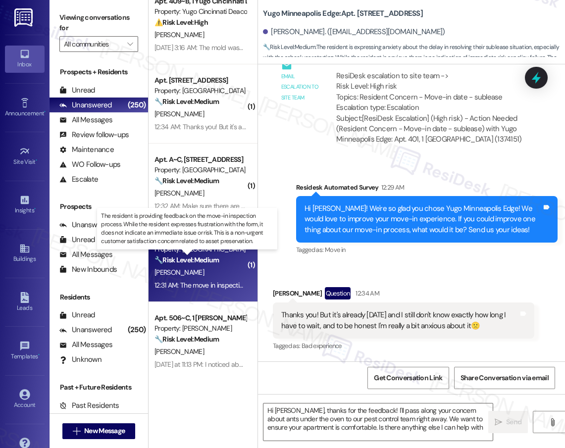
type textarea "Hi Nathan, thanks for the feedback! I'll pass along your concern about ants und…"
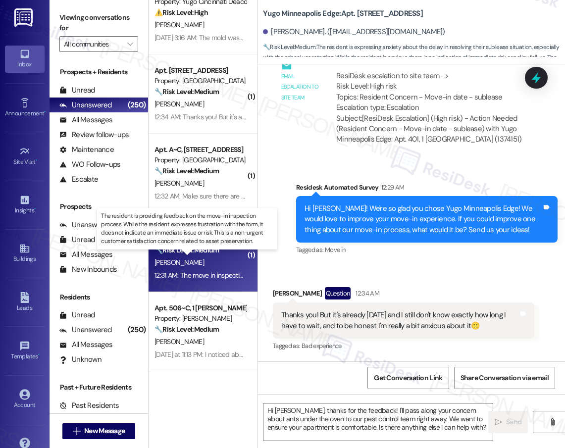
scroll to position [580, 0]
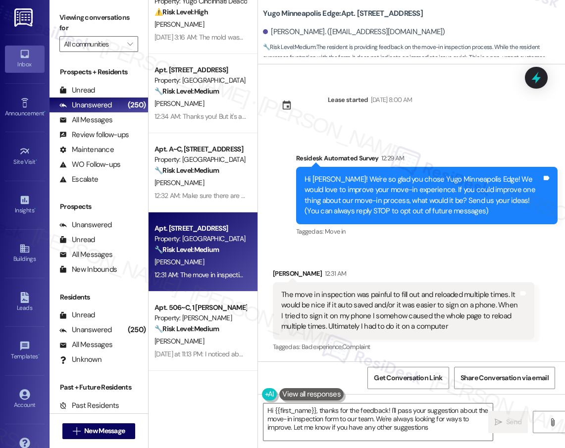
type textarea "Hi {{first_name}}, thanks for the feedback! I'll pass your suggestion about the…"
click at [206, 105] on div "Apt. 11203~C, 11 Yugo Corvallis Domain Property: Yugo Corvallis Domain ⚠️ Risk …" at bounding box center [203, 189] width 109 height 378
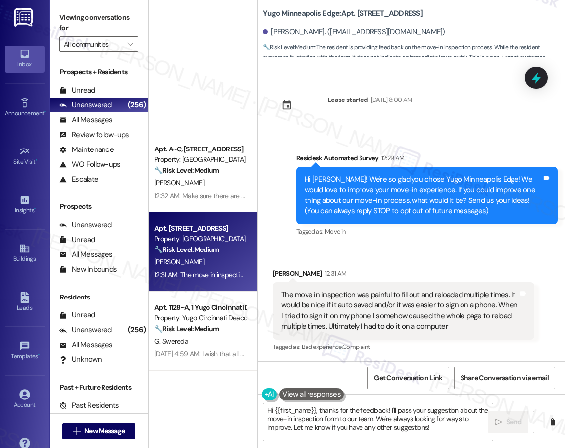
click at [206, 105] on div "Apt. A~C, 601 Yugo Pullman Hills Property: Yugo Pullman Hills 🔧 Risk Level: Med…" at bounding box center [203, 189] width 109 height 378
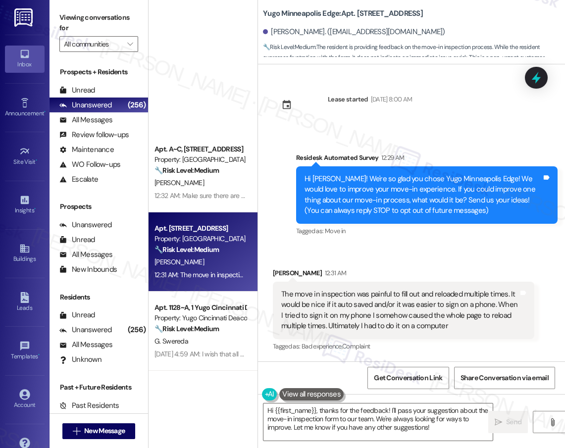
scroll to position [814, 0]
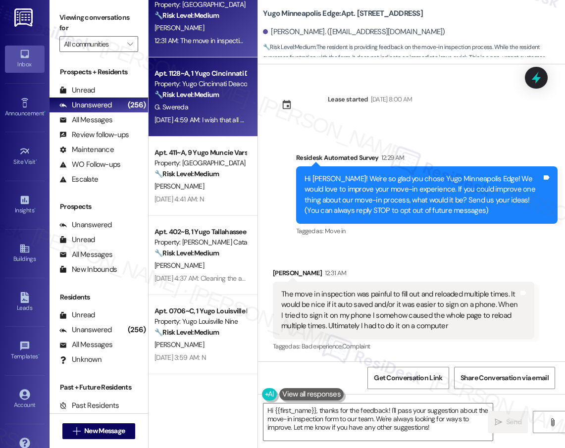
click at [204, 105] on div "G. Swereda" at bounding box center [201, 107] width 94 height 12
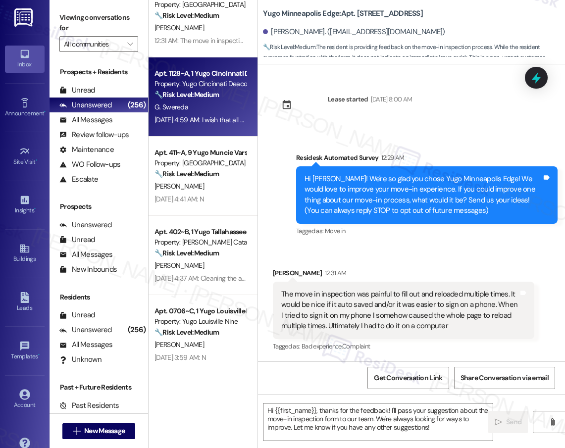
type textarea "Fetching suggested responses. Please feel free to read through the conversation…"
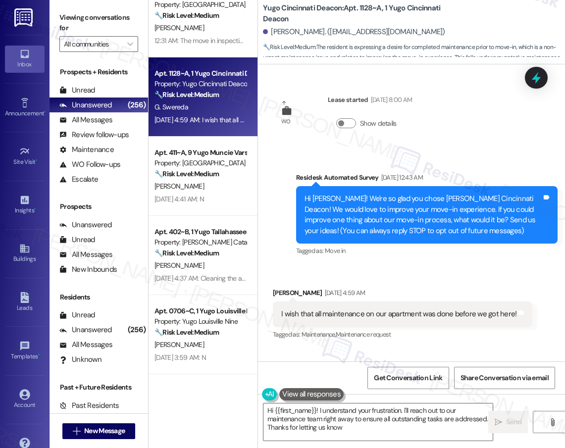
type textarea "Hi {{first_name}}! I understand your frustration. I'll reach out to our mainten…"
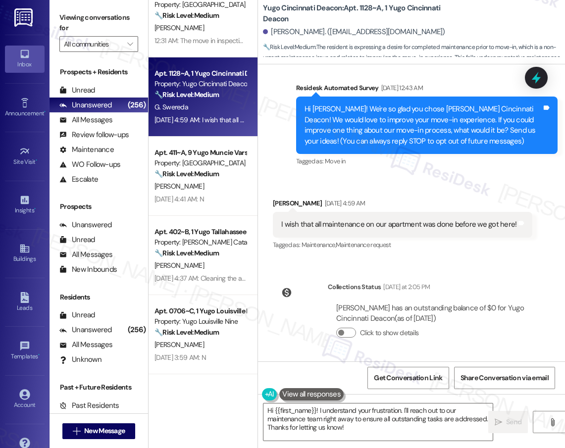
click at [438, 240] on div "Tagged as: Maintenance , Click to highlight conversations about Maintenance Mai…" at bounding box center [403, 245] width 260 height 14
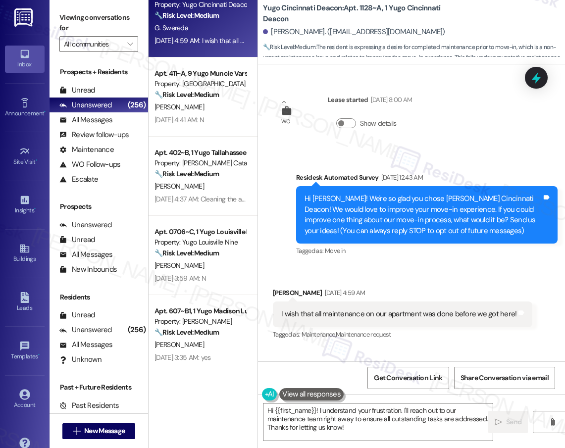
click at [204, 120] on div "Aug 23, 2025 at 4:41 AM: N Aug 23, 2025 at 4:41 AM: N" at bounding box center [180, 119] width 50 height 9
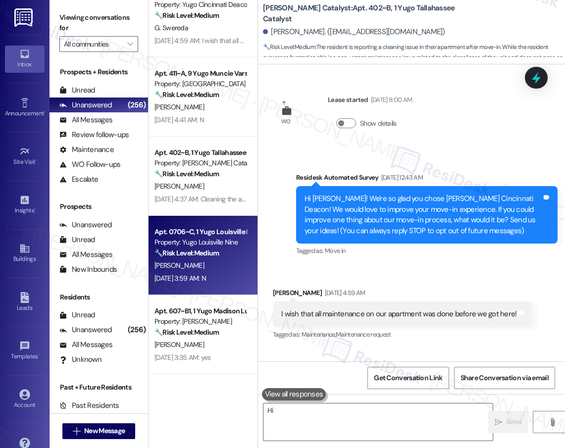
click at [454, 287] on div "Received via SMS Grace Swereda Aug 23, 2025 at 4:59 AM I wish that all maintena…" at bounding box center [402, 314] width 274 height 69
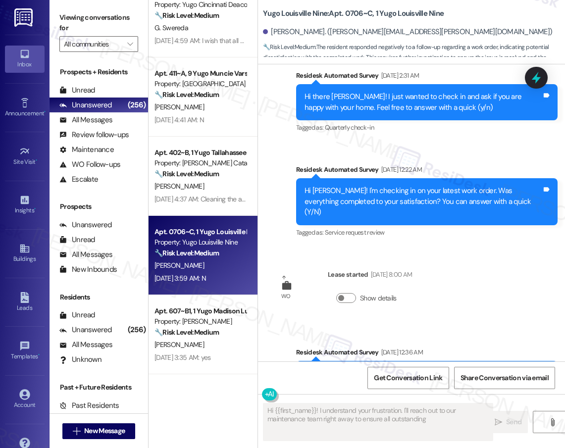
scroll to position [1116, 0]
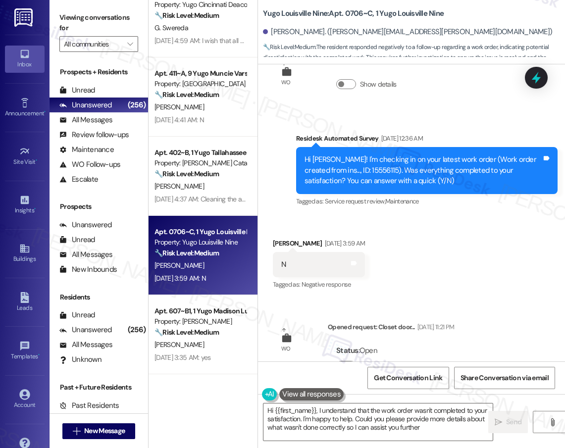
type textarea "Hi {{first_name}}, I understand that the work order wasn't completed to your sa…"
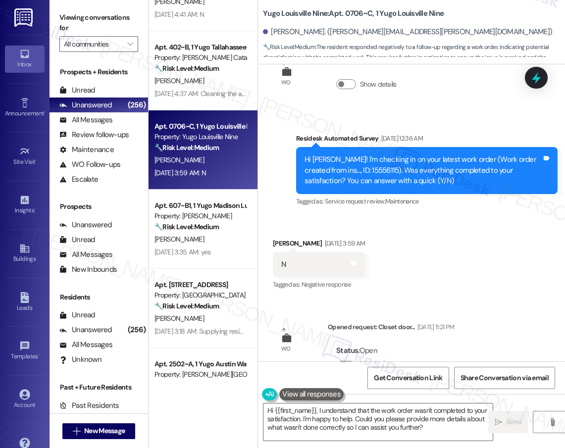
scroll to position [924, 0]
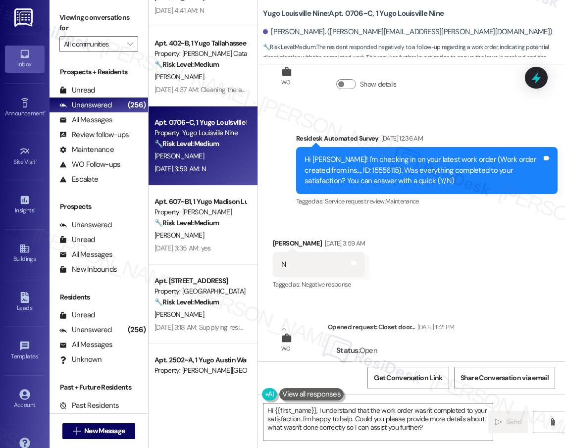
click at [208, 216] on div "Apt. 303, 1 Yugo Minneapolis Edge Property: Yugo Minneapolis Edge 🔧 Risk Level:…" at bounding box center [203, 189] width 109 height 378
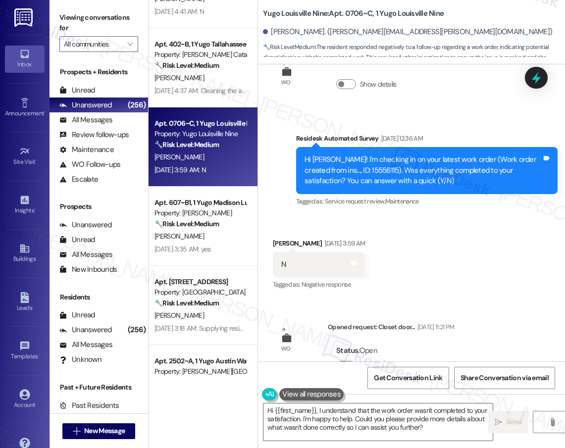
click at [214, 242] on div "I. Hahn" at bounding box center [201, 236] width 94 height 12
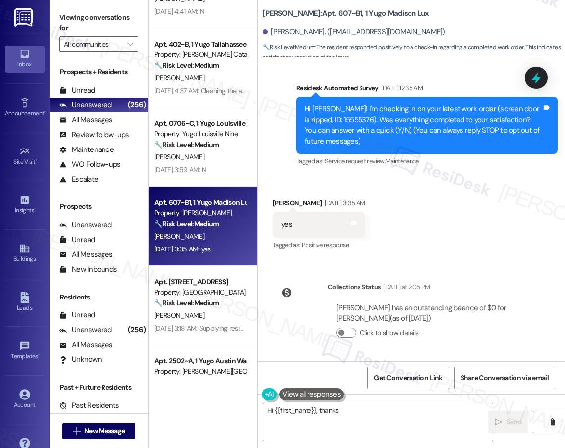
scroll to position [90, 0]
type textarea "Hi {{first_name}}, thanks for confirming! Glad to hear work order 15555376 was …"
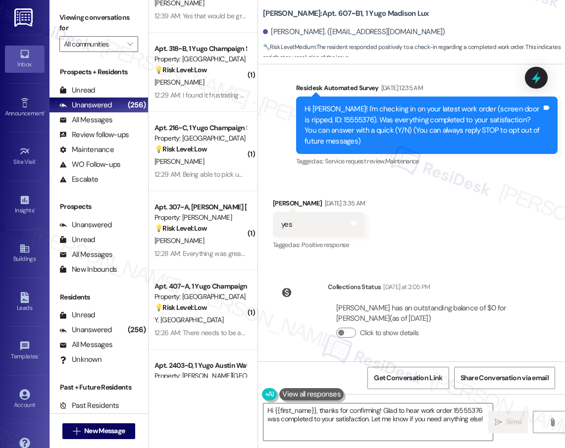
scroll to position [1319, 0]
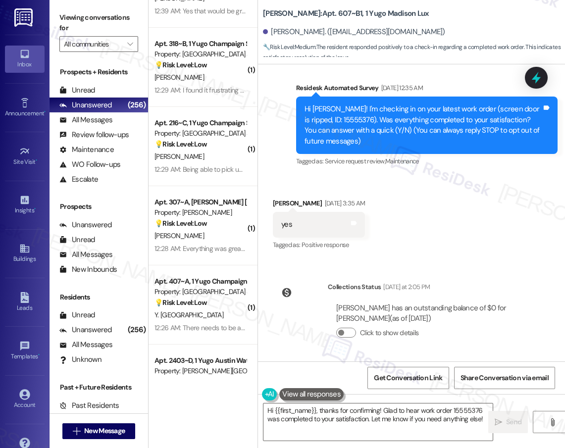
drag, startPoint x: 223, startPoint y: 303, endPoint x: 221, endPoint y: 148, distance: 155.0
click at [214, 142] on div "💡 Risk Level: Low The resident is suggesting an improvement to the move-in proc…" at bounding box center [201, 144] width 92 height 10
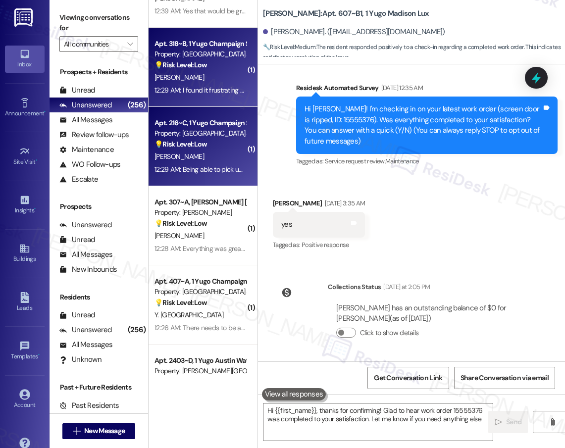
type textarea "Hi {{first_name}}, thanks for confirming! Glad to hear work order 15555376 was …"
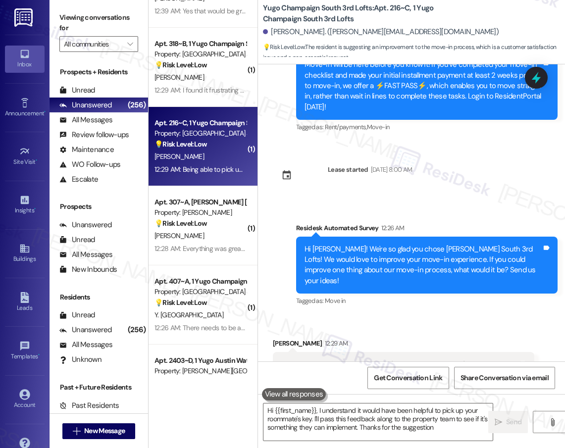
type textarea "Hi {{first_name}}, I understand it would have been helpful to pick up your room…"
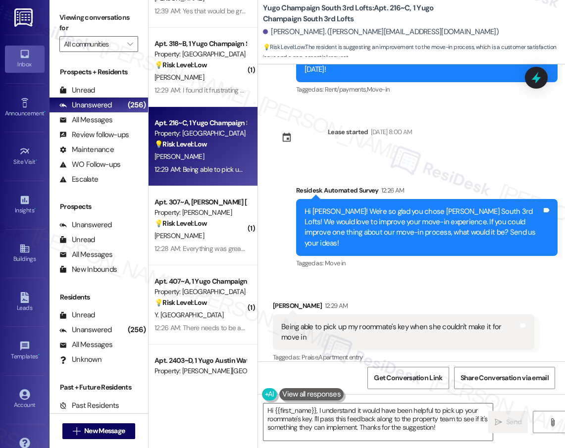
scroll to position [1410, 0]
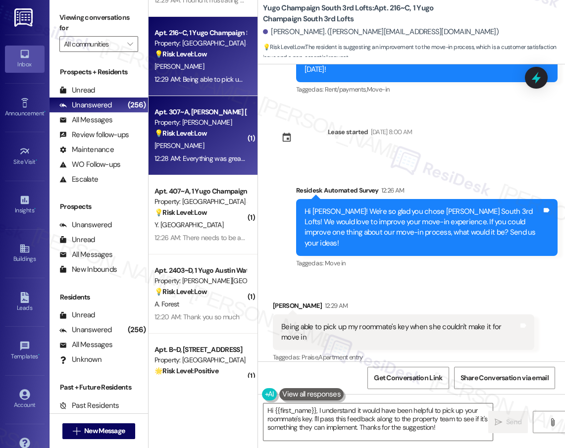
click at [218, 167] on div "Apt. 307~A, Chamberlain Yugo Raleigh Logan Property: Yugo Raleigh Logan 💡 Risk …" at bounding box center [203, 135] width 109 height 79
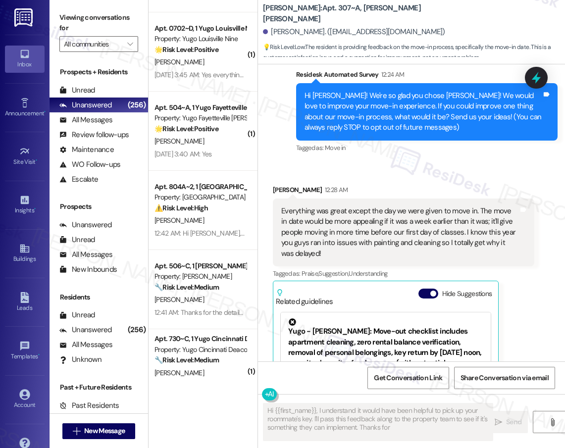
scroll to position [2250, 0]
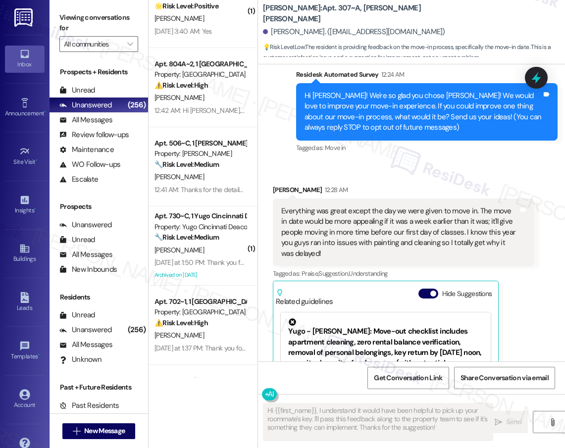
click at [212, 226] on div "( 1 ) Apt. 0702~D, 1 Yugo Louisville Nine Property: Yugo Louisville Nine 🌟 Risk…" at bounding box center [203, 189] width 109 height 378
click at [203, 167] on div "( 1 ) Apt. 0702~D, 1 Yugo Louisville Nine Property: Yugo Louisville Nine 🌟 Risk…" at bounding box center [203, 189] width 109 height 378
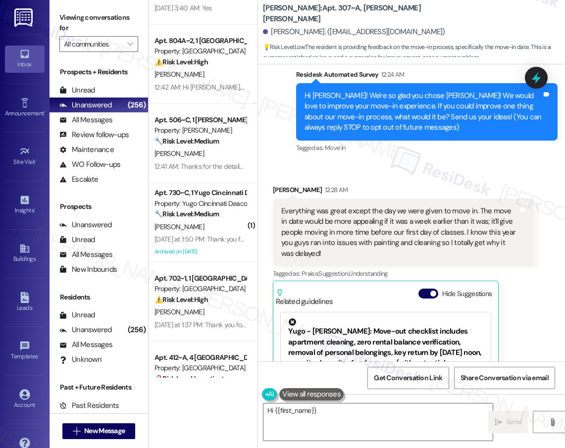
type textarea "Hi {{first_name}},"
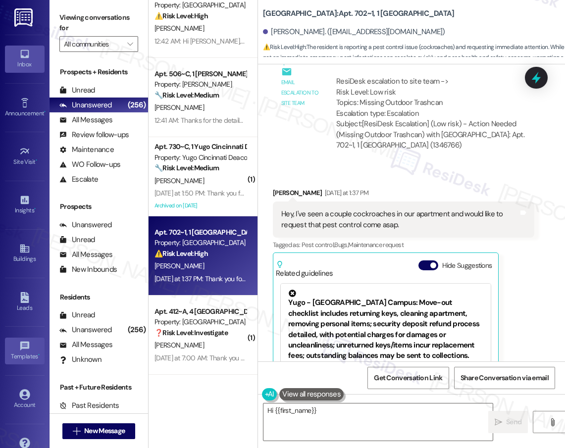
scroll to position [8030, 0]
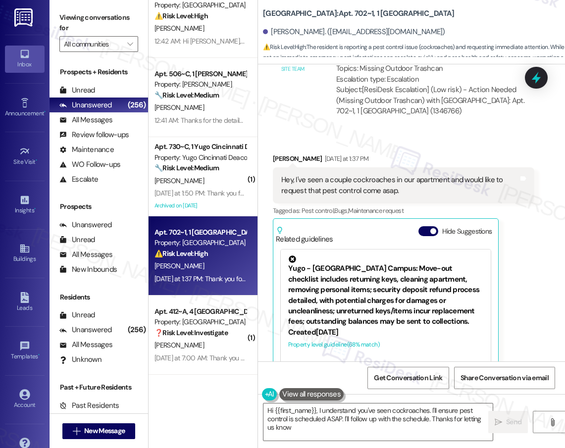
type textarea "Hi {{first_name}}, I understand you've seen cockroaches. I'll ensure pest contr…"
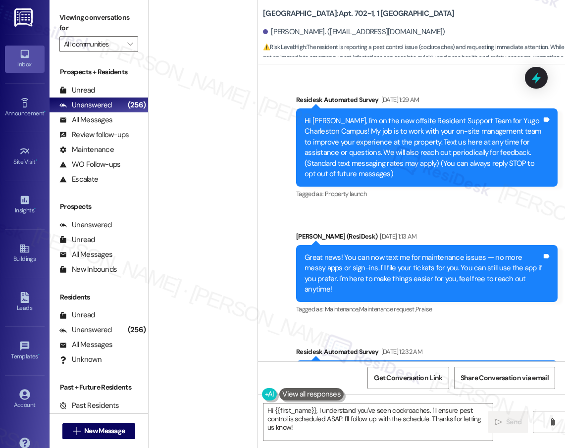
scroll to position [8030, 0]
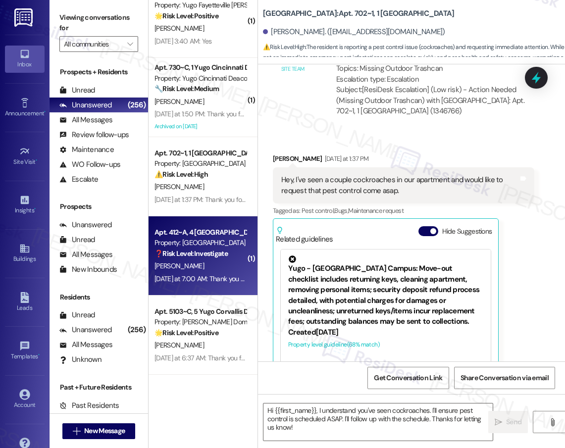
click at [211, 241] on div "Property: [GEOGRAPHIC_DATA]" at bounding box center [201, 243] width 92 height 10
click at [210, 241] on div "Property: [GEOGRAPHIC_DATA]" at bounding box center [201, 243] width 92 height 10
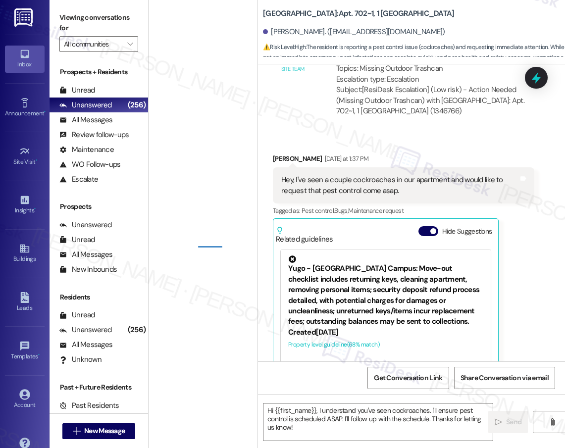
click at [213, 62] on div "( 2 ) Apt. A~D, 448 Yugo Pullman Hills Property: Yugo Pullman Hills ⚠️ Risk Lev…" at bounding box center [203, 189] width 109 height 378
click at [213, 61] on div "( 2 ) Apt. A~D, 448 Yugo Pullman Hills Property: Yugo Pullman Hills ⚠️ Risk Lev…" at bounding box center [203, 189] width 109 height 378
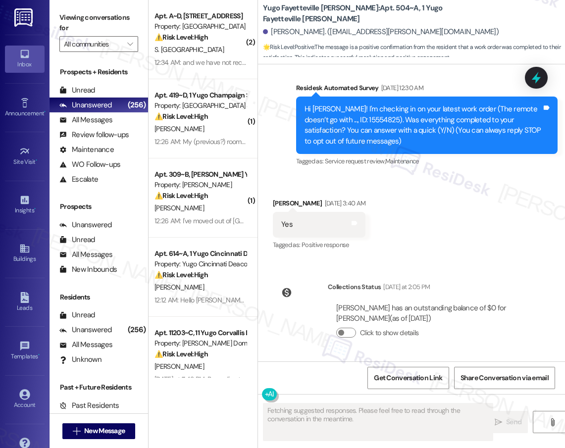
scroll to position [90, 0]
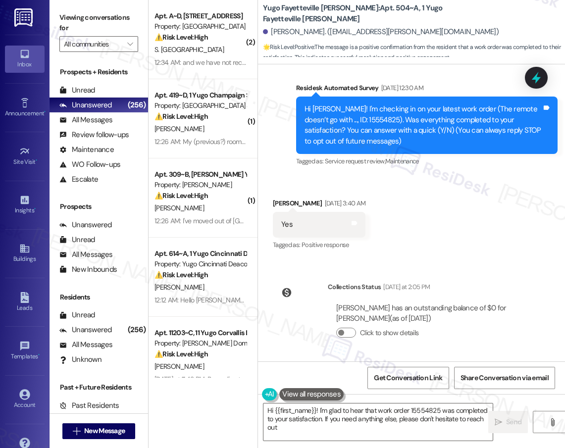
type textarea "Hi {{first_name}}! I'm glad to hear that work order 15554825 was completed to y…"
click at [444, 70] on div "Survey, sent via SMS Residesk Automated Survey Aug 23, 2025 at 12:30 AM Hi Vivi…" at bounding box center [411, 117] width 307 height 115
click at [485, 297] on div "Vivian Pettigrew has an outstanding balance of $0 for Yugo Fayetteville Dickson…" at bounding box center [431, 325] width 207 height 58
click at [365, 243] on div "Tagged as: Positive response Click to highlight conversations about Positive re…" at bounding box center [319, 245] width 93 height 14
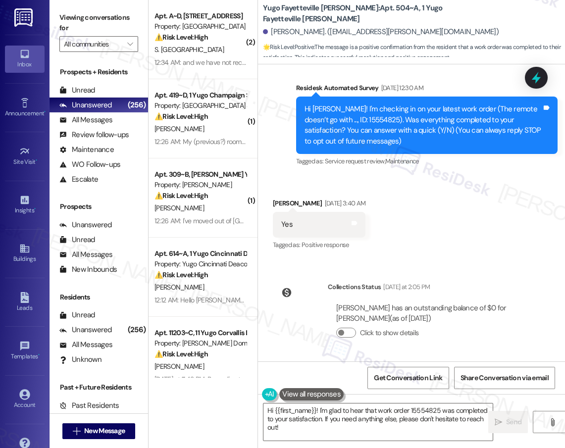
click at [365, 243] on div "Tagged as: Positive response Click to highlight conversations about Positive re…" at bounding box center [319, 245] width 93 height 14
click at [421, 245] on div "Received via SMS Vivian Pettigrew Aug 23, 2025 at 3:40 AM Yes Tags and notes Ta…" at bounding box center [411, 218] width 307 height 84
click at [203, 139] on div "12:26 AM: My (previous?) roommate Lyba still has her stuffs all over the place …" at bounding box center [282, 141] width 255 height 9
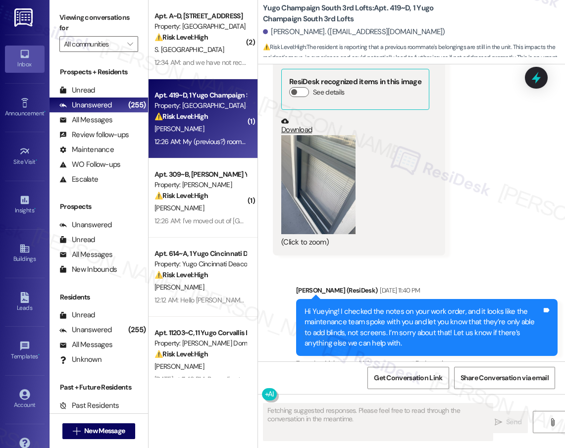
scroll to position [1799, 0]
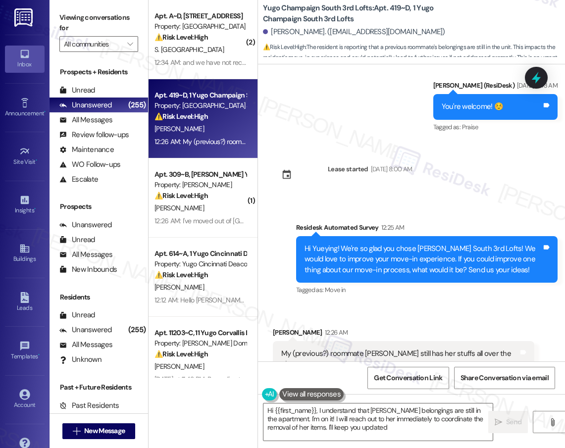
type textarea "Hi {{first_name}}, I understand that Lyba's belongings are still in the apartme…"
drag, startPoint x: 201, startPoint y: 206, endPoint x: 216, endPoint y: 266, distance: 62.0
click at [204, 276] on strong "⚠️ Risk Level: High" at bounding box center [181, 274] width 53 height 9
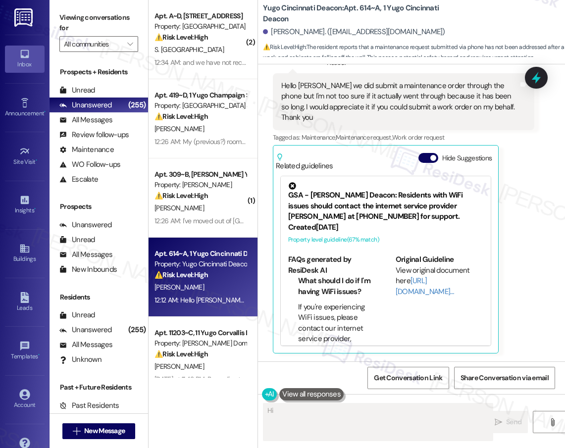
scroll to position [624, 0]
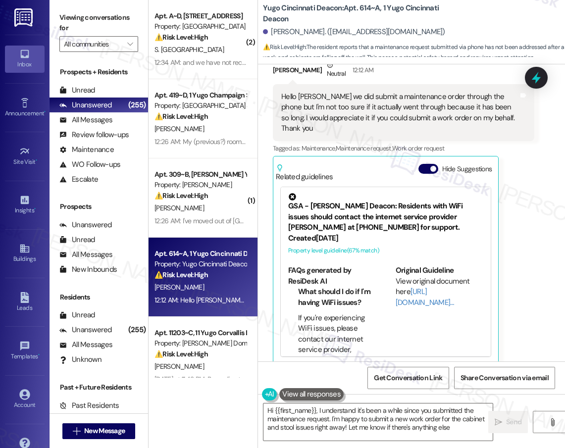
type textarea "Hi {{first_name}}, I understand it's been a while since you submitted the maint…"
click at [213, 131] on div "[PERSON_NAME]" at bounding box center [201, 129] width 94 height 12
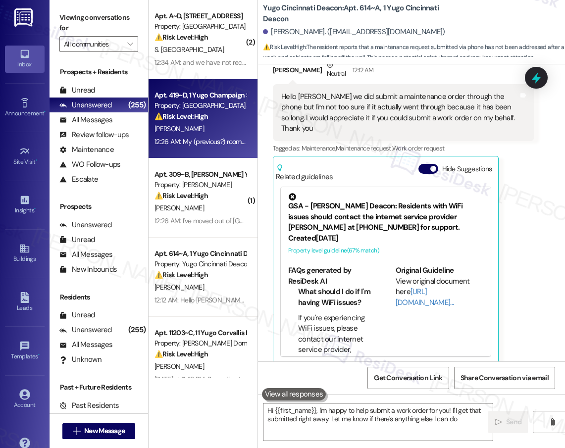
type textarea "Hi {{first_name}}, I'm happy to help submit a work order for you! I'll get that…"
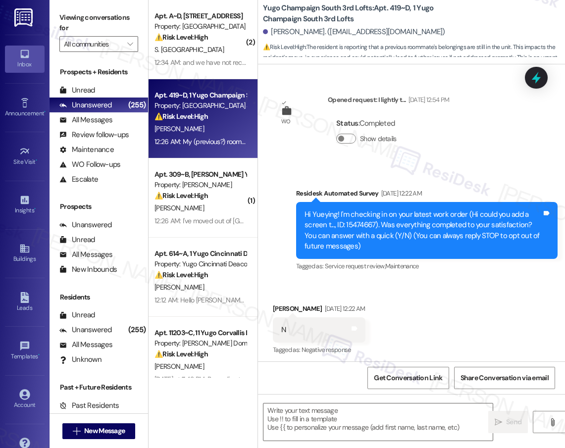
click at [205, 209] on div "( 2 ) Apt. A~D, 448 Yugo Pullman Hills Property: Yugo Pullman Hills ⚠️ Risk Lev…" at bounding box center [203, 189] width 109 height 378
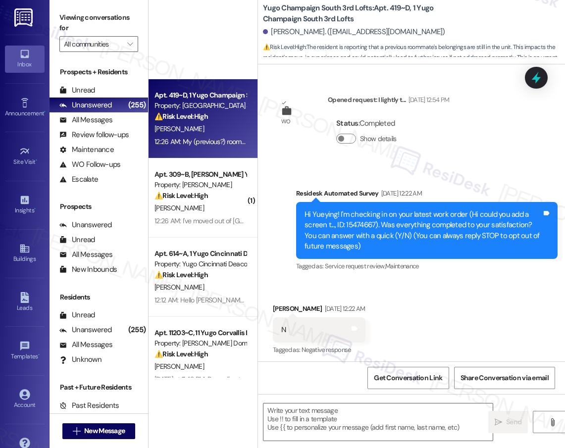
click at [214, 271] on div "Apt. 419~D, 1 Yugo Champaign South 3rd Lofts Property: Yugo Champaign South 3rd…" at bounding box center [203, 189] width 109 height 378
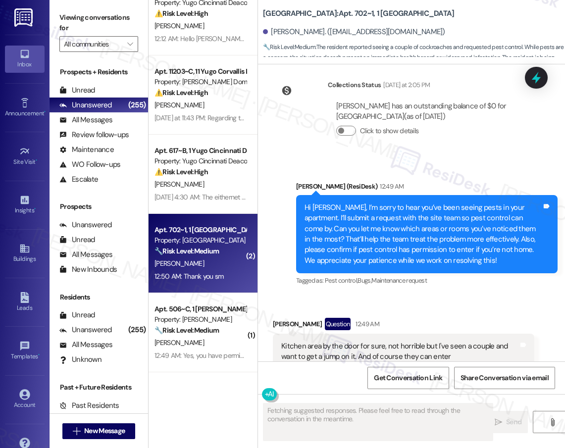
scroll to position [8568, 0]
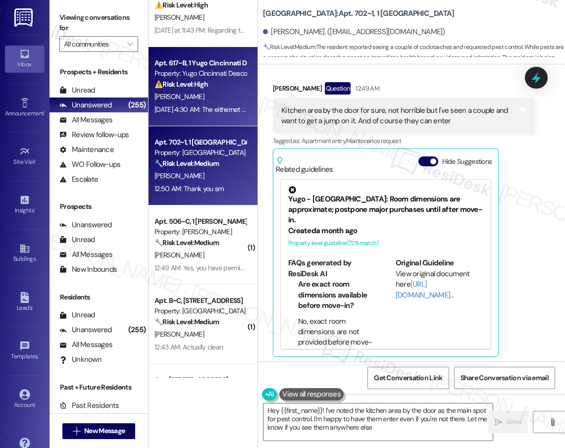
type textarea "Hey {{first_name}}! I've noted the kitchen area by the door as the main spot fo…"
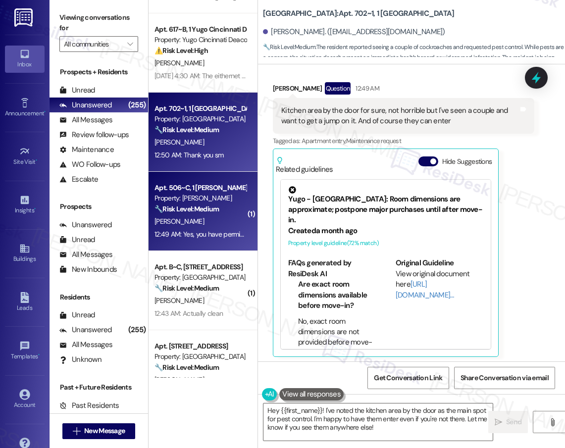
scroll to position [384, 0]
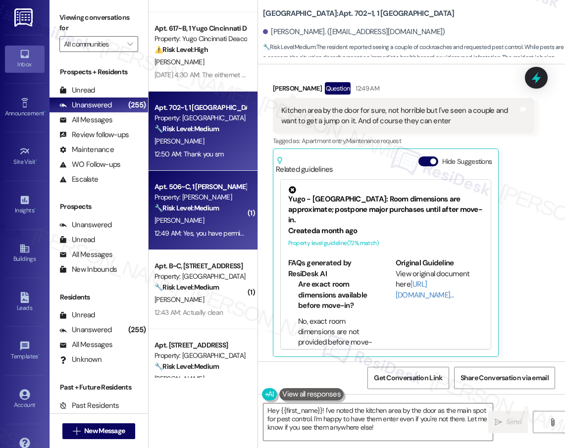
click at [213, 204] on strong "🔧 Risk Level: Medium" at bounding box center [187, 208] width 64 height 9
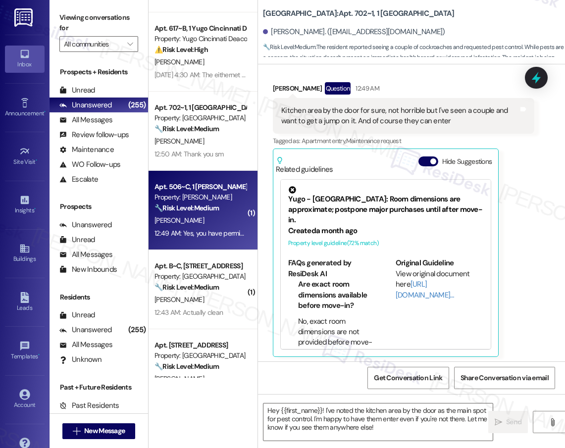
type textarea "Fetching suggested responses. Please feel free to read through the conversation…"
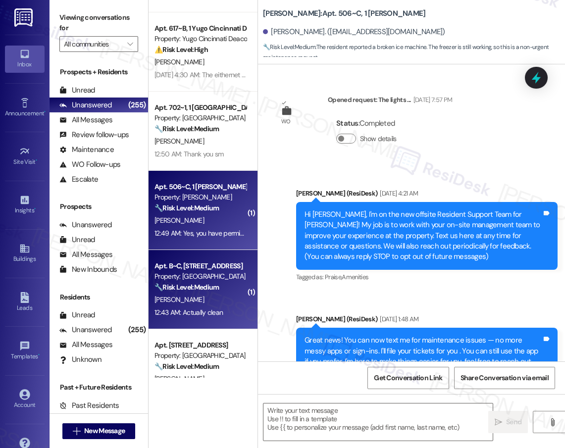
click at [207, 307] on div "12:43 AM: Actually clean 12:43 AM: Actually clean" at bounding box center [201, 313] width 94 height 12
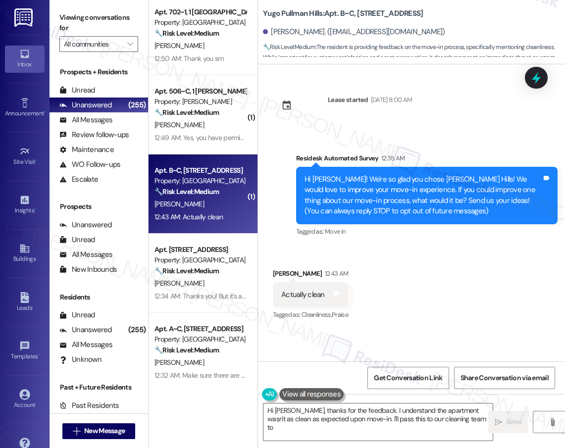
scroll to position [482, 0]
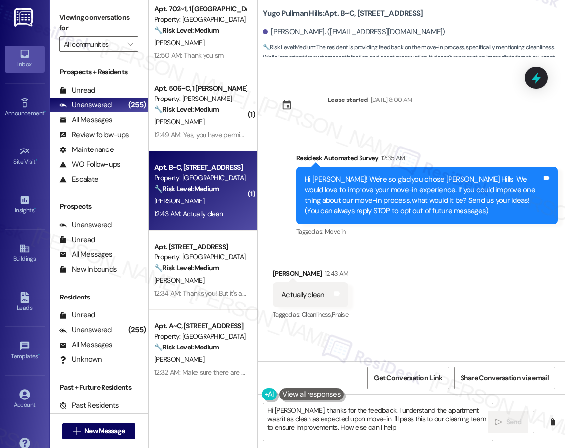
type textarea "Hi Matthew, thanks for the feedback. I understand the apartment wasn't as clean…"
click at [196, 287] on div "Apt. 617~B, 1 Yugo Cincinnati Deacon Property: Yugo Cincinnati Deacon ⚠️ Risk L…" at bounding box center [203, 189] width 109 height 378
click at [196, 287] on div "12:34 AM: Thanks you! But it's already Monday and I still don't know exactly ho…" at bounding box center [201, 293] width 94 height 12
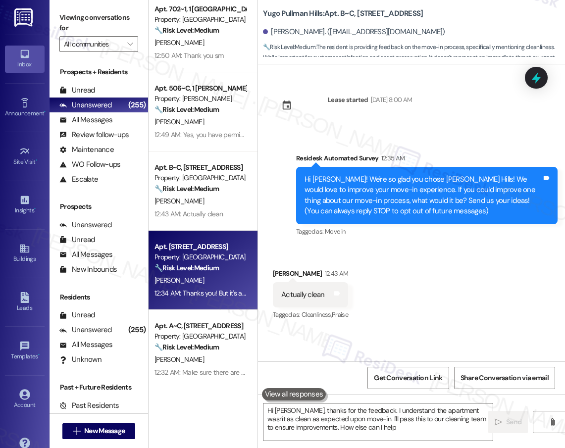
type textarea "Hi Matthew, thanks for the feedback. I understand the apartment wasn't as clean…"
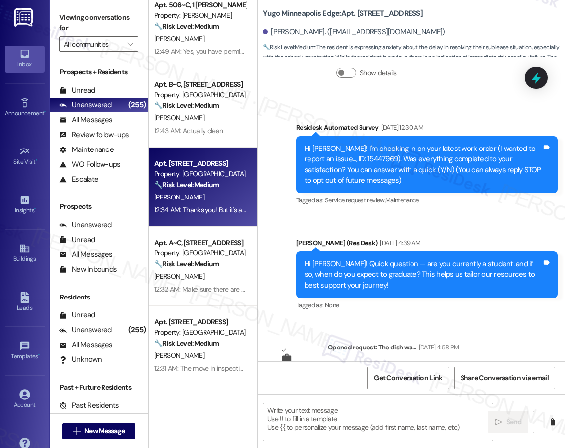
scroll to position [598, 0]
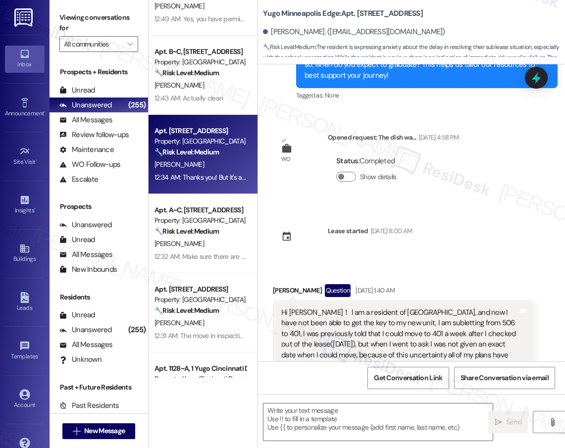
type textarea "Fetching suggested responses. Please feel free to read through the conversation…"
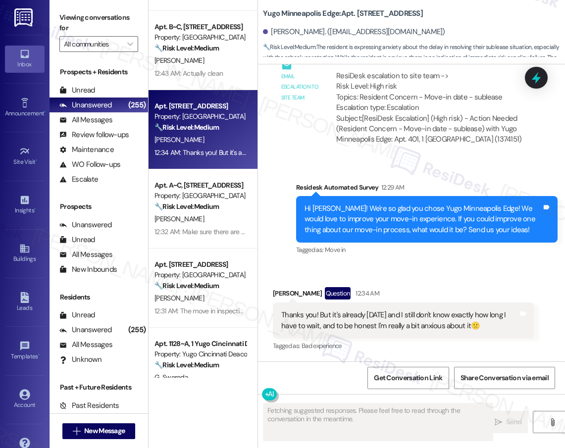
scroll to position [1191, 0]
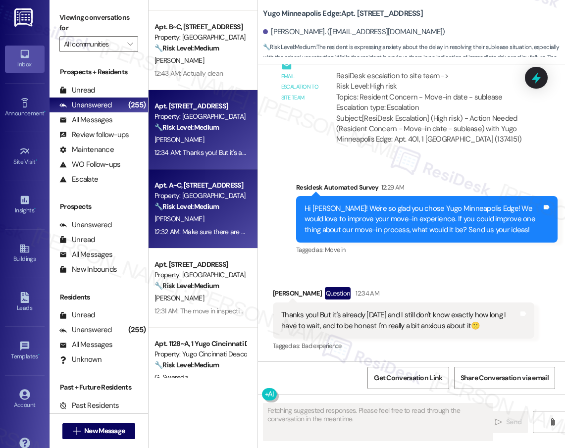
click at [212, 242] on div "Apt. A~C, 601 Yugo Pullman Hills Property: Yugo Pullman Hills 🔧 Risk Level: Med…" at bounding box center [203, 208] width 109 height 79
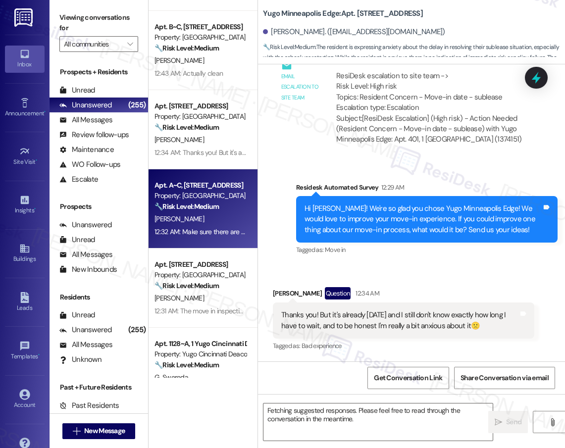
click at [223, 298] on div "[PERSON_NAME]" at bounding box center [201, 298] width 94 height 12
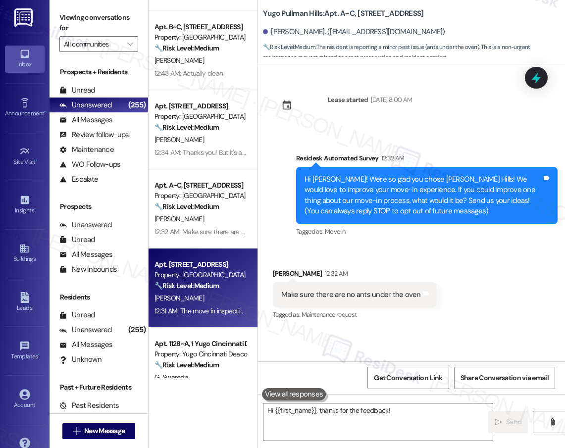
scroll to position [0, 0]
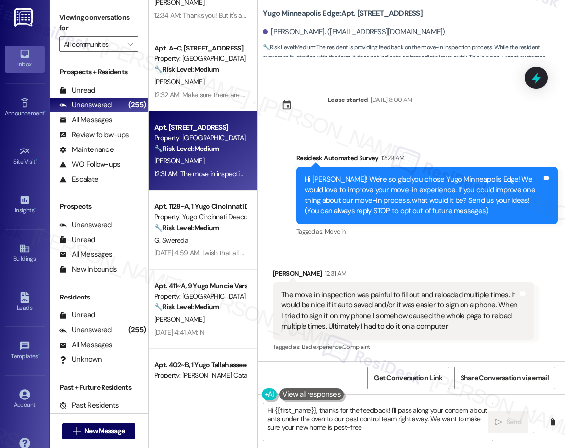
type textarea "Hi {{first_name}}, thanks for the feedback! I'll pass along your concern about …"
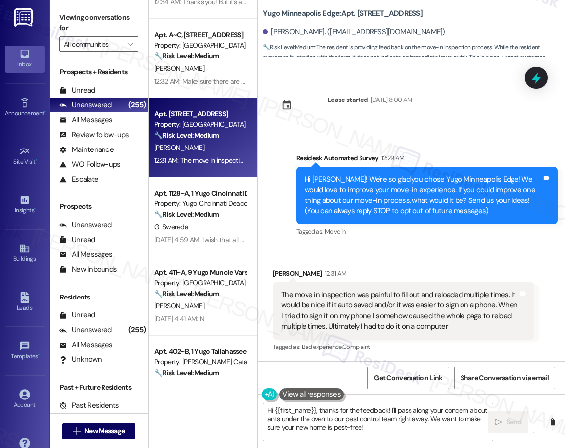
scroll to position [774, 0]
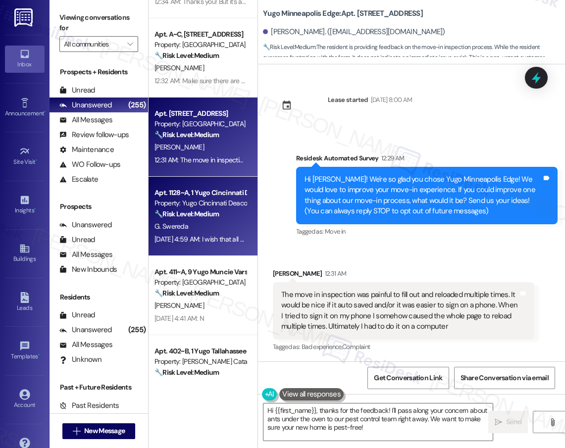
click at [196, 224] on div "G. Swereda" at bounding box center [201, 226] width 94 height 12
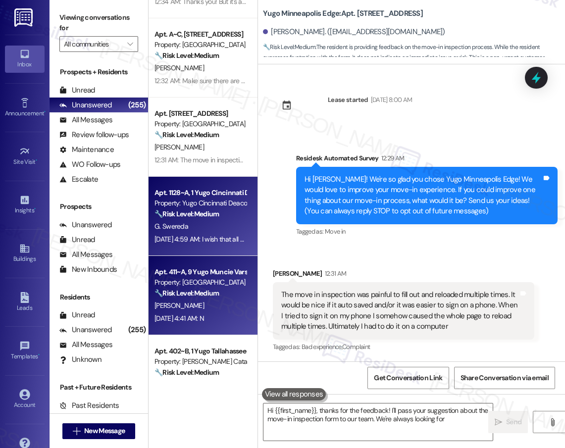
type textarea "Hi {{first_name}}, thanks for the feedback! I'll pass your suggestion about the…"
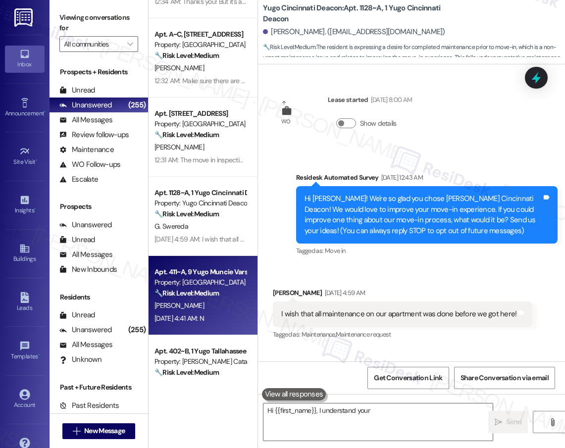
type textarea "Hi {{first_name}}, I understand your"
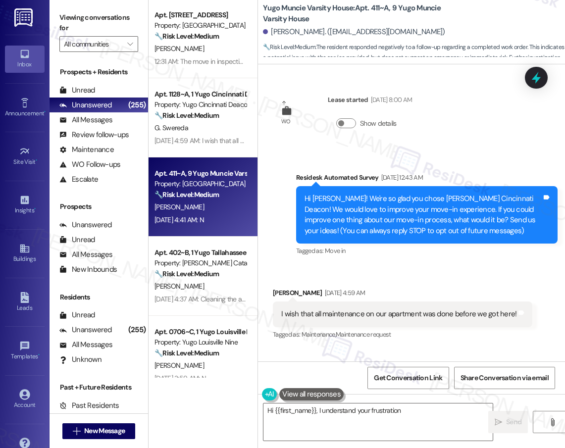
click at [216, 286] on div "Apt. 401, 1 Yugo Minneapolis Edge Property: Yugo Minneapolis Edge 🔧 Risk Level:…" at bounding box center [203, 189] width 109 height 378
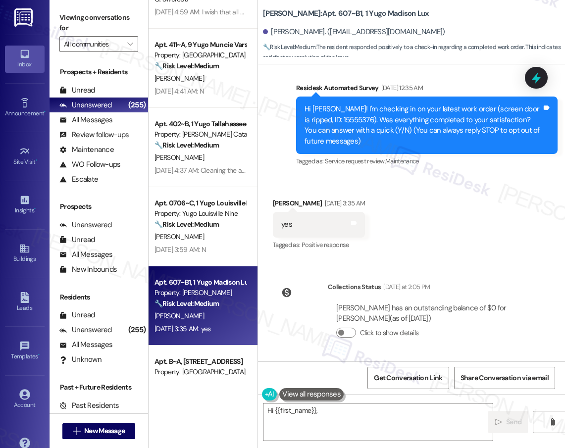
scroll to position [90, 0]
type textarea "Hi {{first_name}}, thanks for confirming! Glad to hear work order 15555376 was …"
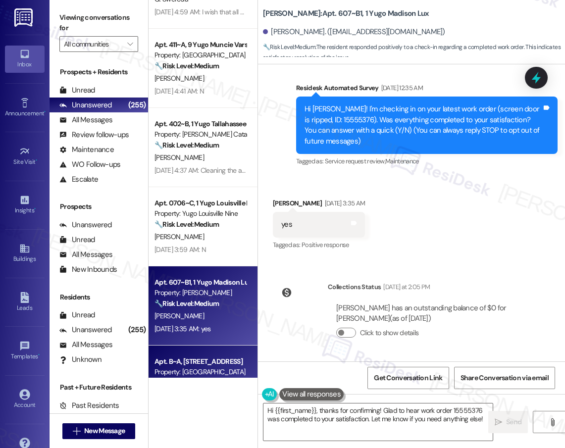
click at [186, 365] on div "Apt. B~A, 131 Yugo Pullman Hills" at bounding box center [201, 362] width 92 height 10
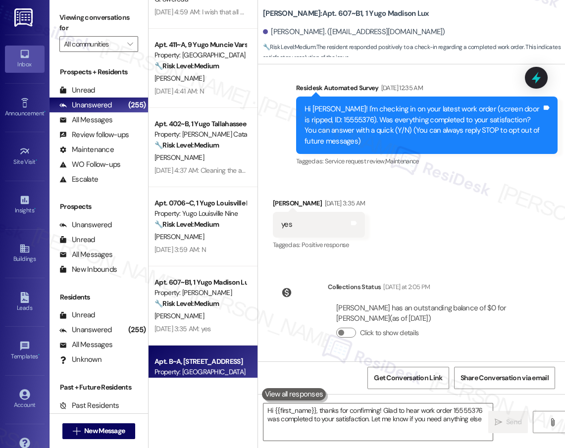
type textarea "Hi {{first_name}}, thanks for confirming! Glad to hear work order 15555376 was …"
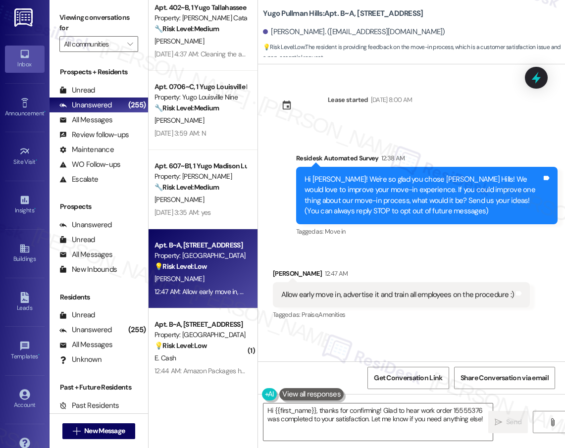
scroll to position [1130, 0]
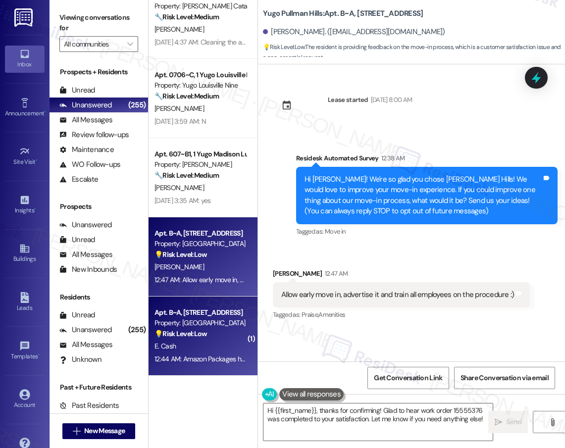
click at [213, 331] on div "💡 Risk Level: Low The resident is asking a question about package delivery, whi…" at bounding box center [201, 334] width 92 height 10
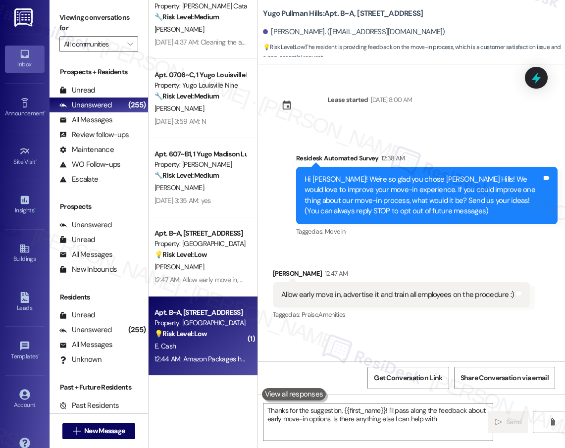
type textarea "Thanks for the suggestion, {{first_name}}! I'll pass along the feedback about e…"
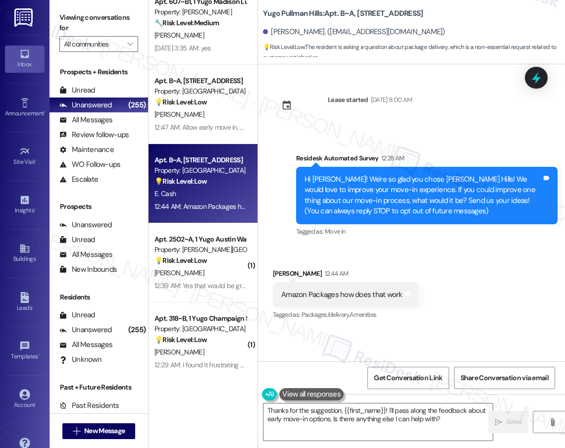
click at [227, 246] on div "Apt. 402~B, 1 Yugo Tallahassee Catalyst Property: Yugo Tallahassee Catalyst 🔧 R…" at bounding box center [203, 189] width 109 height 378
click at [227, 246] on div "Property: [PERSON_NAME][GEOGRAPHIC_DATA]" at bounding box center [201, 250] width 92 height 10
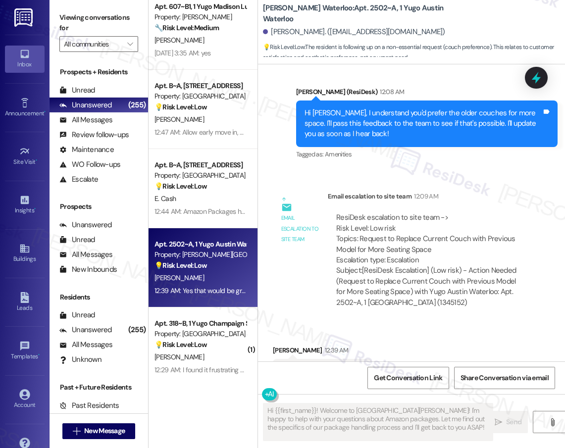
scroll to position [2887, 0]
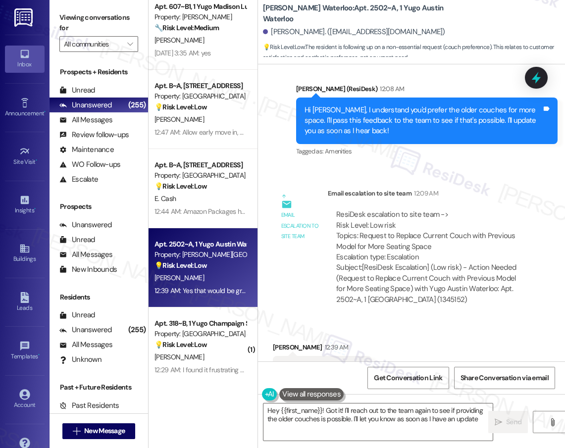
type textarea "Hey {{first_name}}! Got it! I'll reach out to the team again to see if providin…"
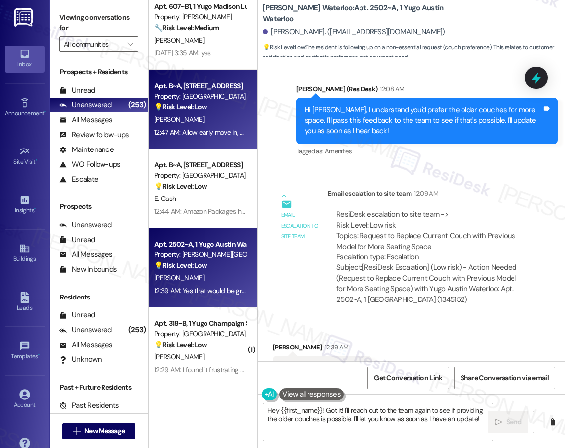
click at [196, 97] on div "Property: [GEOGRAPHIC_DATA]" at bounding box center [201, 96] width 92 height 10
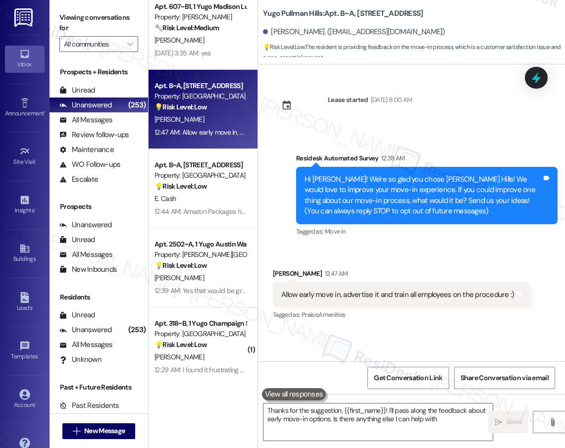
type textarea "Thanks for the suggestion, {{first_name}}! I'll pass along the feedback about e…"
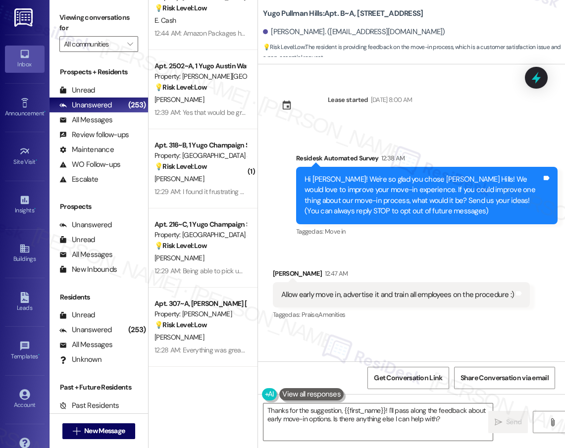
scroll to position [1387, 0]
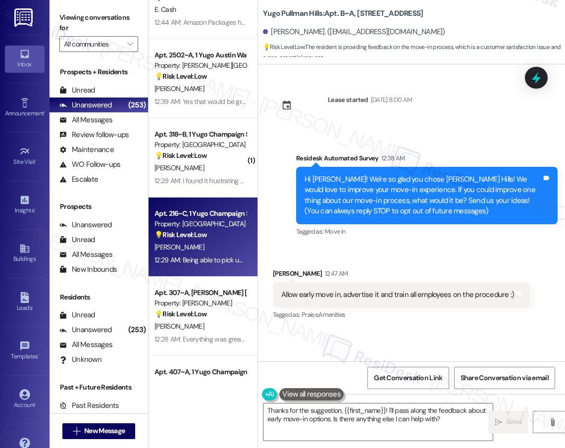
click at [214, 224] on div "Property: [GEOGRAPHIC_DATA] South 3rd Lofts" at bounding box center [201, 224] width 92 height 10
type textarea "Thanks for the suggestion, {{first_name}}! I'll pass along the feedback about e…"
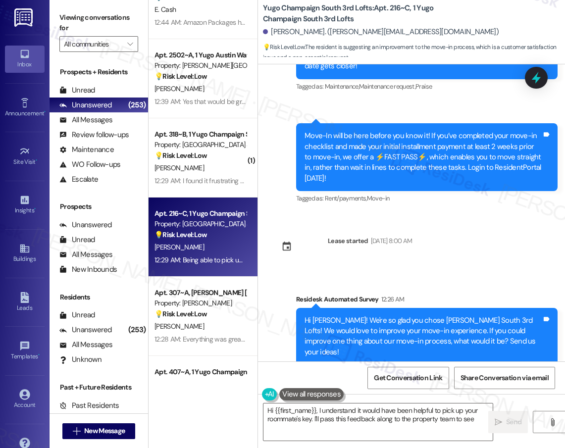
scroll to position [0, 0]
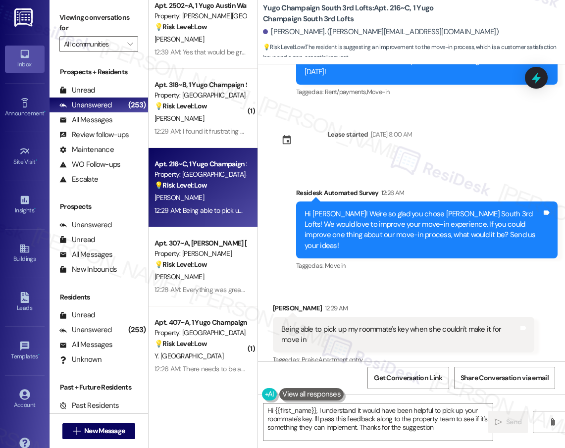
type textarea "Hi {{first_name}}, I understand it would have been helpful to pick up your room…"
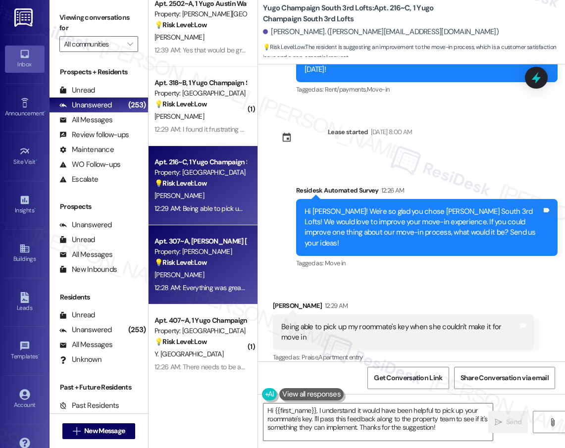
click at [220, 248] on div "Apt. B~A, 504 Yugo Pullman Hills Property: Yugo Pullman Hills 💡 Risk Level: Low…" at bounding box center [203, 189] width 109 height 378
click at [212, 282] on div "12:28 AM: Everything was great except the day we were given to move in. The mov…" at bounding box center [201, 288] width 94 height 12
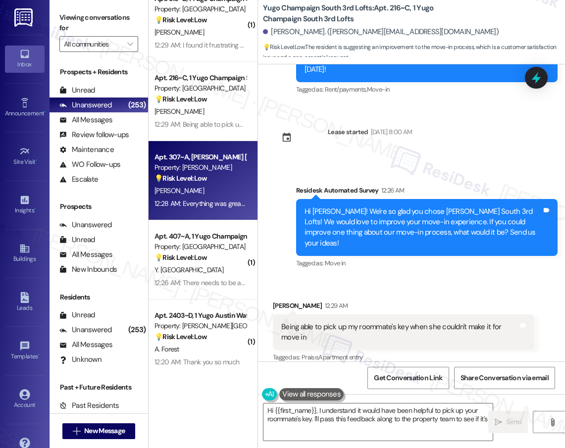
type textarea "Hi {{first_name}}, I understand it would have been helpful to pick up your room…"
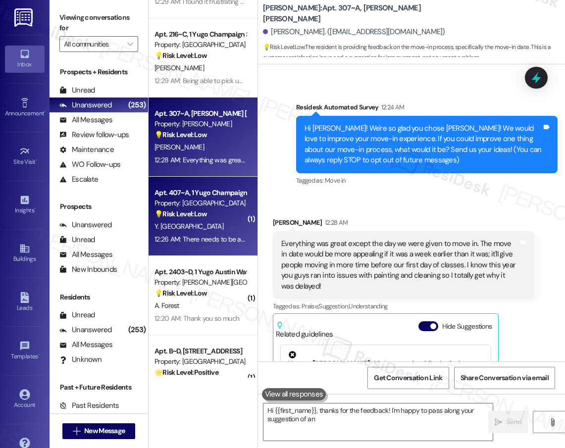
type textarea "Hi {{first_name}}, thanks for the feedback! I'm happy to pass along your sugges…"
click at [212, 227] on div "Y. Hathi" at bounding box center [201, 226] width 94 height 12
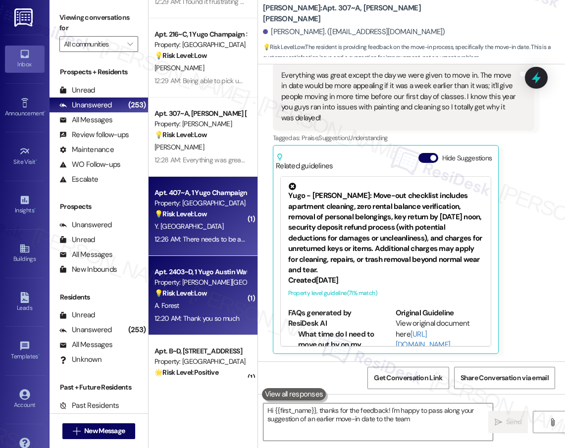
type textarea "Hi {{first_name}}, thanks for the feedback! I'm happy to pass along your sugges…"
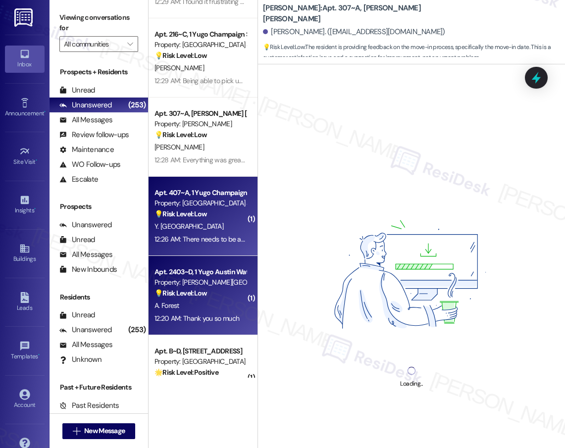
click at [215, 286] on div "Property: Yugo Austin Waterloo" at bounding box center [201, 282] width 92 height 10
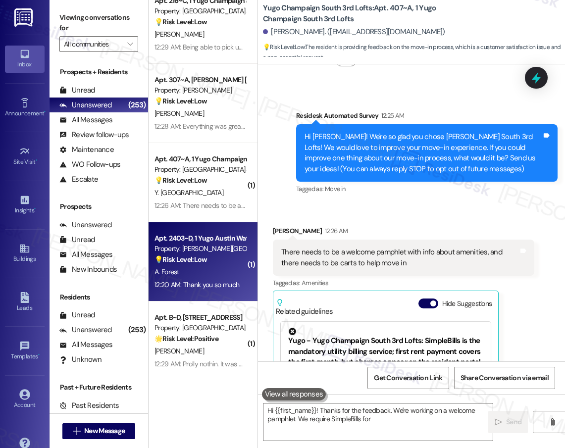
type textarea "Hi {{first_name}}! Thanks for the feedback. We're working on a welcome pamphlet…"
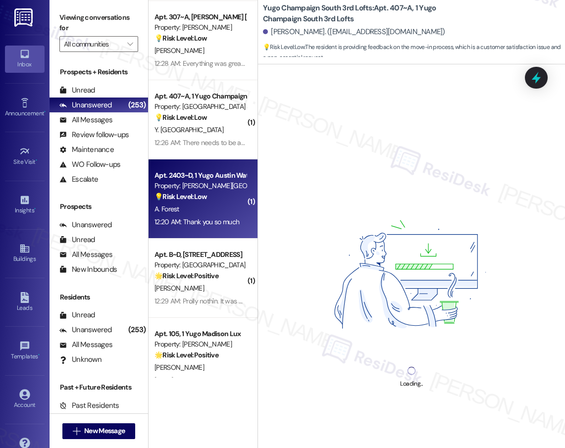
click at [233, 284] on div "( 1 ) Apt. 318~B, 1 Yugo Champaign South 3rd Lofts Property: Yugo Champaign Sou…" at bounding box center [203, 189] width 109 height 378
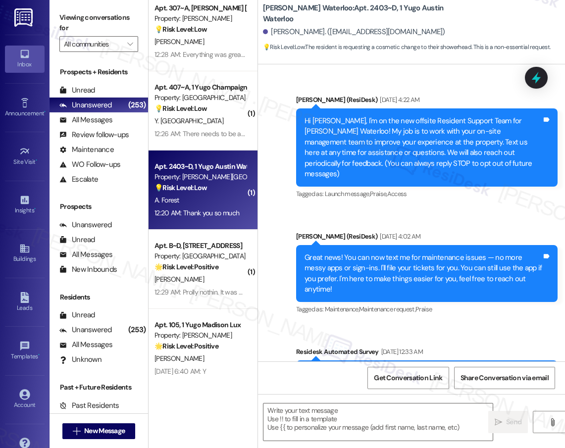
type textarea "Fetching suggested responses. Please feel free to read through the conversation…"
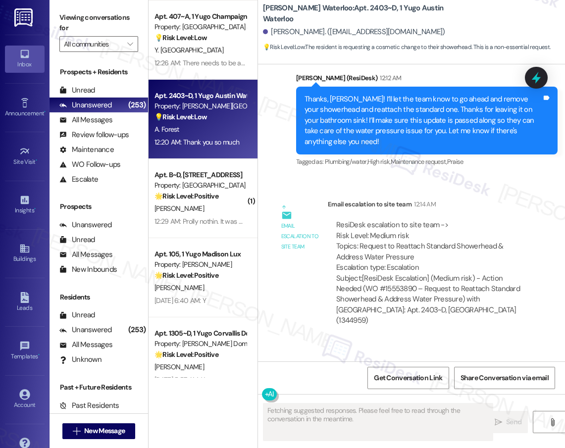
click at [208, 298] on div "Apt. 216~C, 1 Yugo Champaign South 3rd Lofts Property: Yugo Champaign South 3rd…" at bounding box center [203, 189] width 109 height 378
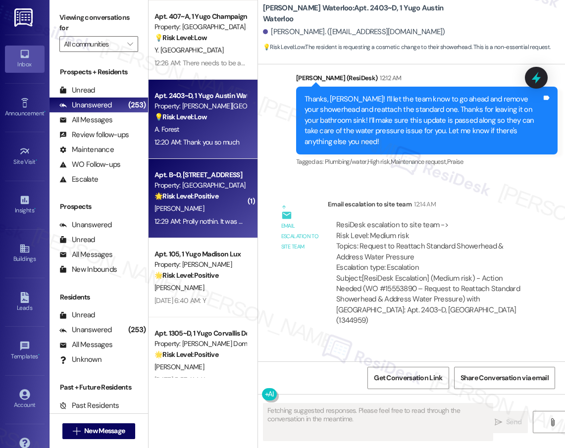
click at [211, 226] on div "12:29 AM: Prolly nothin. It was pretty smooth for me 12:29 AM: Prolly nothin. I…" at bounding box center [201, 221] width 94 height 12
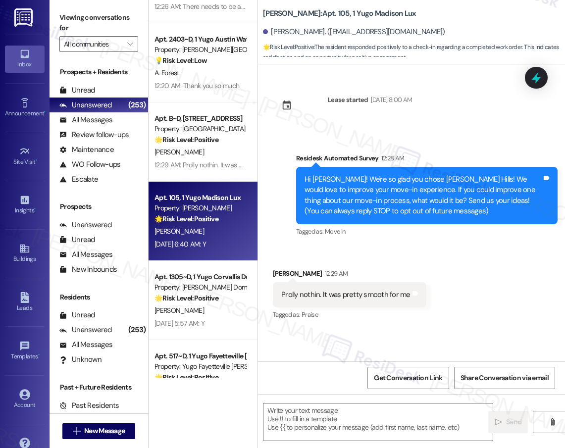
click at [209, 220] on div "Apt. 216~C, 1 Yugo Champaign South 3rd Lofts Property: Yugo Champaign South 3rd…" at bounding box center [203, 189] width 109 height 378
click at [213, 204] on div "Apt. 216~C, 1 Yugo Champaign South 3rd Lofts Property: Yugo Champaign South 3rd…" at bounding box center [203, 189] width 109 height 378
click at [213, 200] on div "Apt. 216~C, 1 Yugo Champaign South 3rd Lofts Property: Yugo Champaign South 3rd…" at bounding box center [203, 189] width 109 height 378
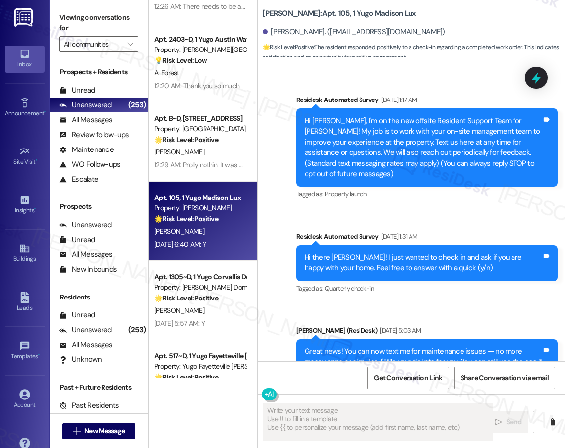
type textarea "Fetching suggested responses. Please feel free to read through the conversation…"
click at [226, 192] on div "Apt. 407~A, 1 Yugo Champaign South 3rd Lofts Property: Yugo Champaign South 3rd…" at bounding box center [203, 189] width 109 height 378
click at [196, 184] on div "Apt. 407~A, 1 Yugo Champaign South 3rd Lofts Property: Yugo Champaign South 3rd…" at bounding box center [203, 189] width 109 height 378
click at [221, 183] on div "Apt. 407~A, 1 Yugo Champaign South 3rd Lofts Property: Yugo Champaign South 3rd…" at bounding box center [203, 189] width 109 height 378
click at [218, 196] on div "Apt. 407~A, 1 Yugo Champaign South 3rd Lofts Property: Yugo Champaign South 3rd…" at bounding box center [203, 189] width 109 height 378
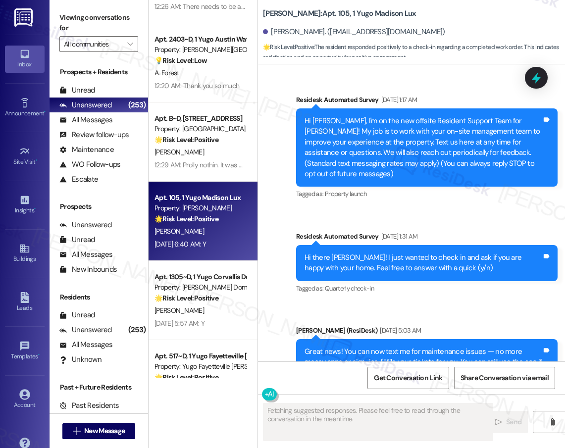
click at [218, 196] on div "Apt. 407~A, 1 Yugo Champaign South 3rd Lofts Property: Yugo Champaign South 3rd…" at bounding box center [203, 189] width 109 height 378
click at [198, 181] on div "Apt. 407~A, 1 Yugo Champaign South 3rd Lofts Property: Yugo Champaign South 3rd…" at bounding box center [203, 189] width 109 height 378
click at [215, 194] on div "Apt. 2403~D, 1 Yugo Austin Waterloo Property: Yugo Austin Waterloo 💡 Risk Level…" at bounding box center [203, 189] width 109 height 378
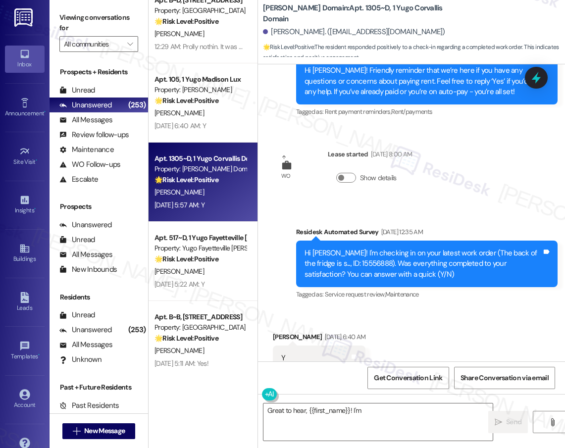
scroll to position [1632, 0]
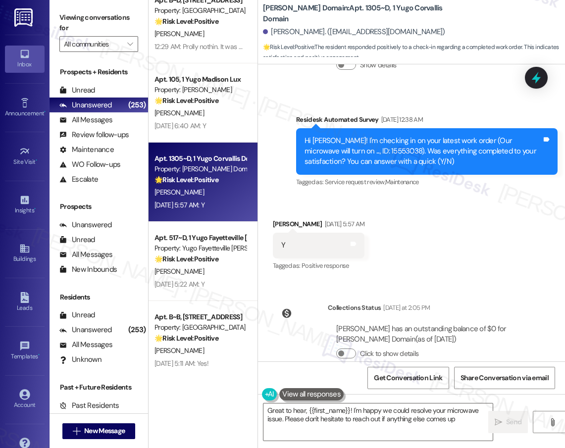
type textarea "Great to hear, {{first_name}}! I'm happy we could resolve your microwave issue.…"
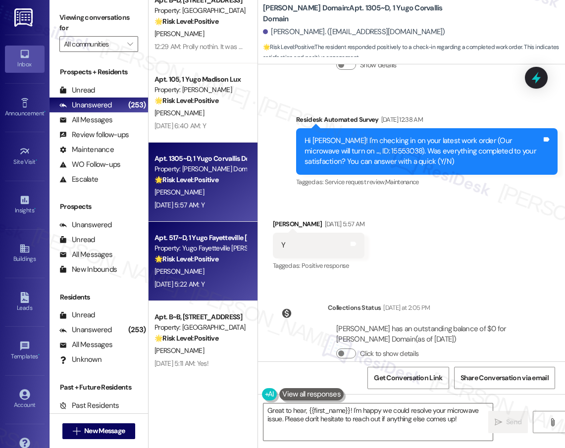
click at [213, 265] on div "S. Keller" at bounding box center [201, 271] width 94 height 12
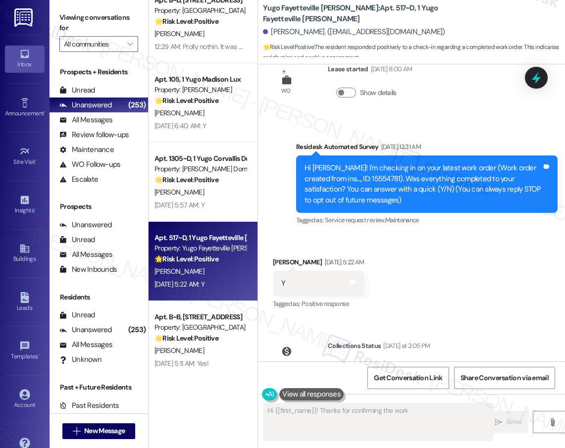
scroll to position [0, 0]
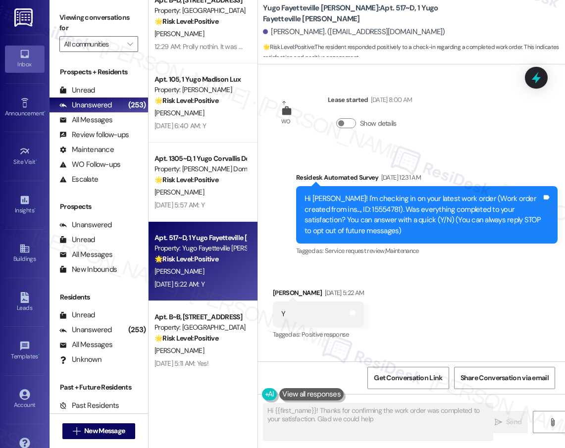
type textarea "Hi {{first_name}}! Thanks for confirming the work order was completed to your s…"
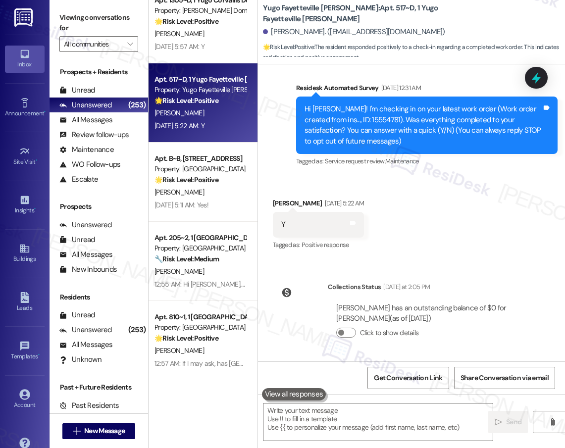
scroll to position [90, 0]
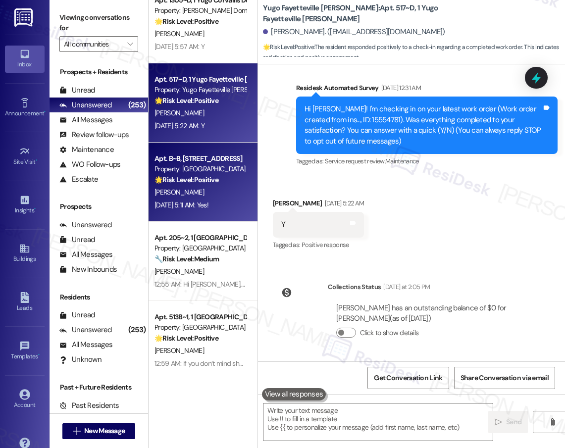
click at [207, 172] on div "Property: [GEOGRAPHIC_DATA]" at bounding box center [201, 169] width 92 height 10
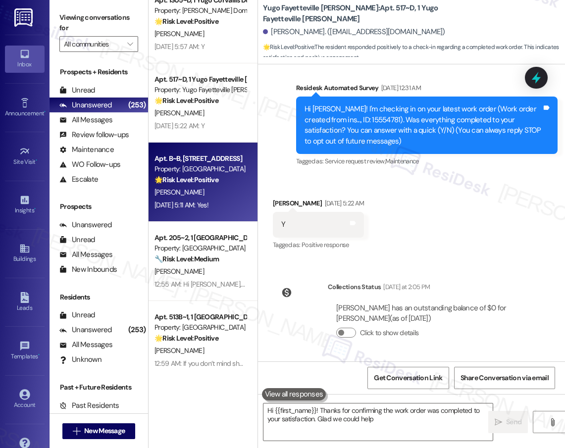
type textarea "Hi {{first_name}}! Thanks for confirming the work order was completed to your s…"
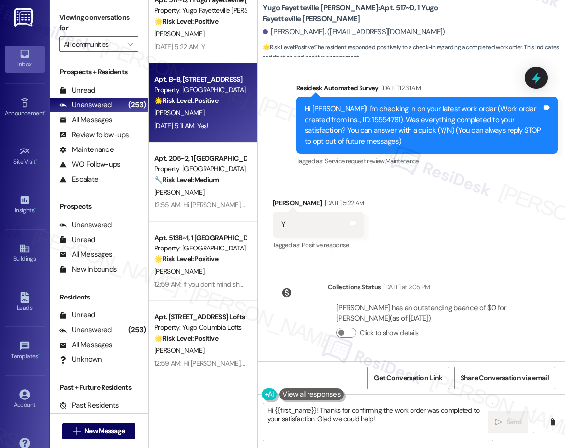
scroll to position [0, 0]
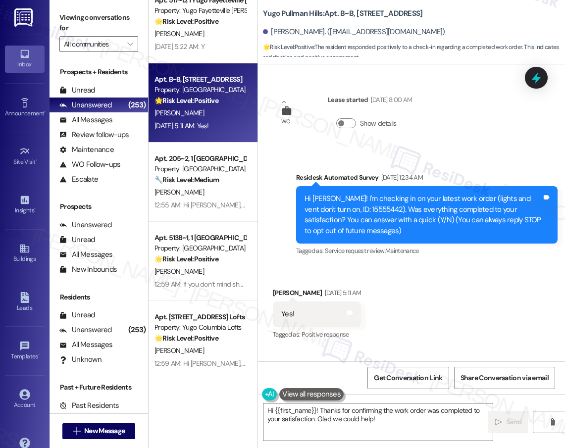
click at [203, 108] on span "G. Rodriguez-Rojas" at bounding box center [180, 112] width 50 height 9
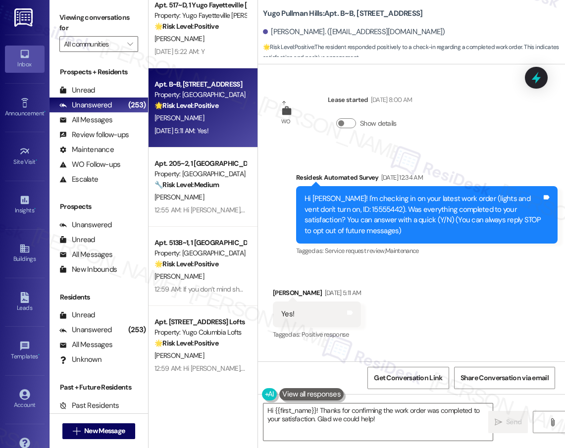
scroll to position [1912, 0]
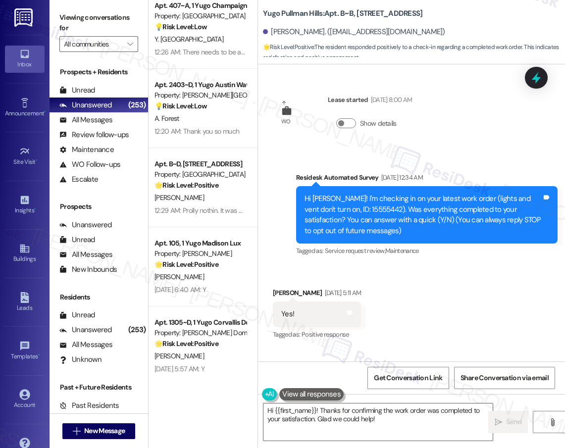
click at [473, 266] on div "Received via SMS Gahely Rodriguez-Rojas Aug 23, 2025 at 5:11 AM Yes! Tags and n…" at bounding box center [411, 307] width 307 height 84
click at [342, 418] on textarea "Hi {{first_name}}! Thanks for confirming the work order was completed to your s…" at bounding box center [377, 422] width 229 height 37
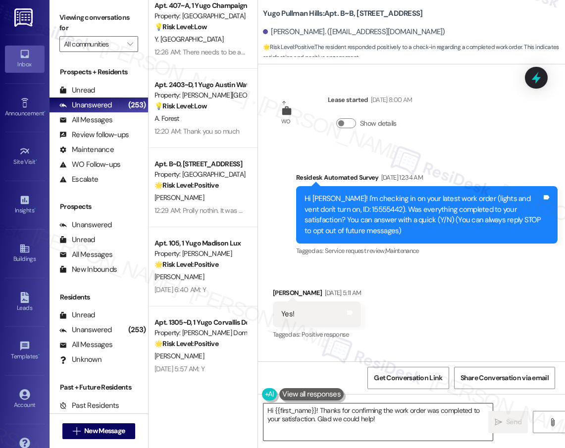
click at [342, 418] on textarea "Hi {{first_name}}! Thanks for confirming the work order was completed to your s…" at bounding box center [377, 422] width 229 height 37
click at [344, 416] on textarea "Hi {{first_name}}! Thanks for confirming the work order was completed to your s…" at bounding box center [377, 422] width 229 height 37
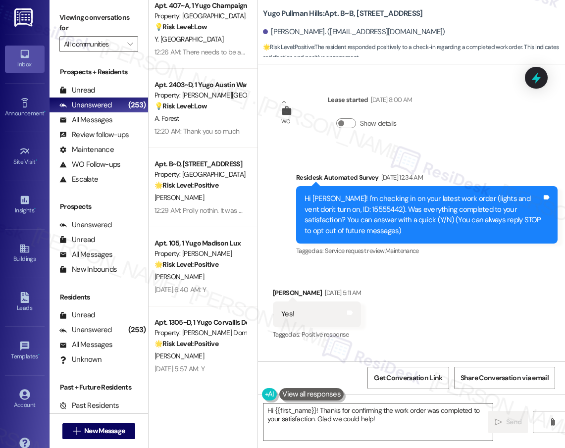
click at [344, 416] on textarea "Hi {{first_name}}! Thanks for confirming the work order was completed to your s…" at bounding box center [377, 422] width 229 height 37
click at [349, 415] on textarea "Hi {{first_name}}! Thanks for confirming the work order was completed to your s…" at bounding box center [377, 422] width 229 height 37
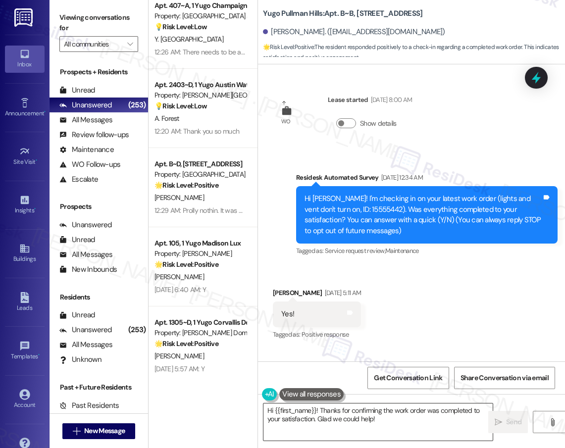
click at [349, 415] on textarea "Hi {{first_name}}! Thanks for confirming the work order was completed to your s…" at bounding box center [377, 422] width 229 height 37
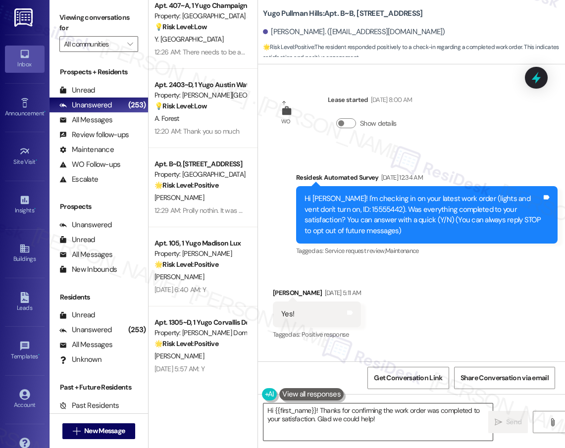
click at [349, 415] on textarea "Hi {{first_name}}! Thanks for confirming the work order was completed to your s…" at bounding box center [377, 422] width 229 height 37
click at [390, 422] on textarea "Hi {{first_name}}! Thanks for confirming the work order was completed to your s…" at bounding box center [377, 422] width 229 height 37
click at [388, 423] on textarea "Hi {{first_name}}! Thanks for confirming the work order was completed to your s…" at bounding box center [377, 422] width 229 height 37
click at [393, 420] on textarea "Hi {{first_name}}! Thanks for confirming the work order was completed to your s…" at bounding box center [377, 422] width 229 height 37
click at [401, 426] on textarea "Hi {{first_name}}! Thanks for confirming the work order was completed to your s…" at bounding box center [377, 422] width 229 height 37
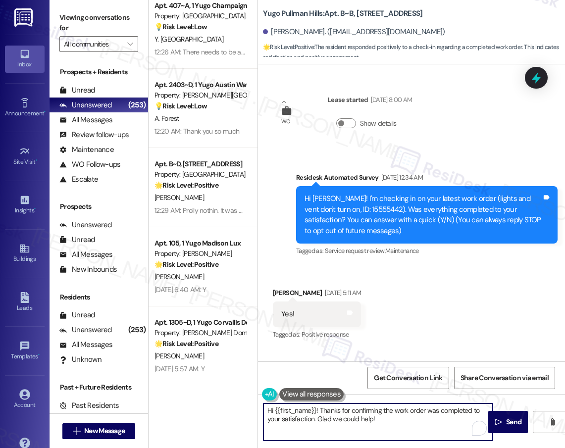
click at [361, 415] on textarea "Hi {{first_name}}! Thanks for confirming the work order was completed to your s…" at bounding box center [377, 422] width 229 height 37
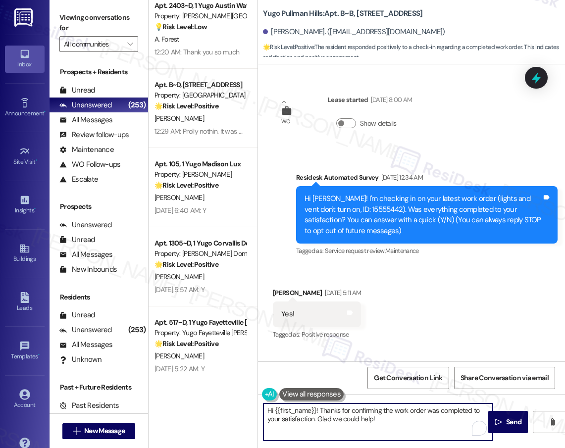
click at [361, 415] on textarea "Hi {{first_name}}! Thanks for confirming the work order was completed to your s…" at bounding box center [377, 422] width 229 height 37
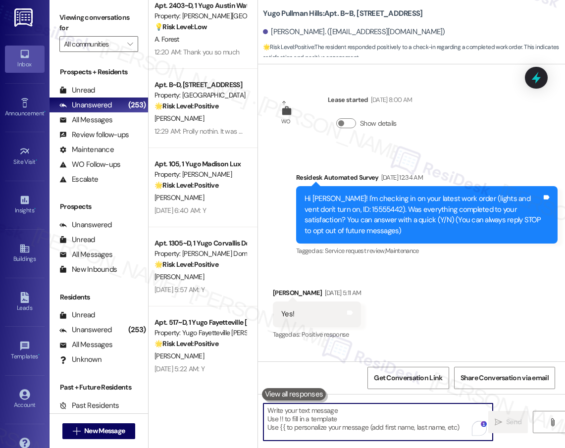
paste textarea "We’re thrilled that you’re satisfied with the work completed! If you have more …"
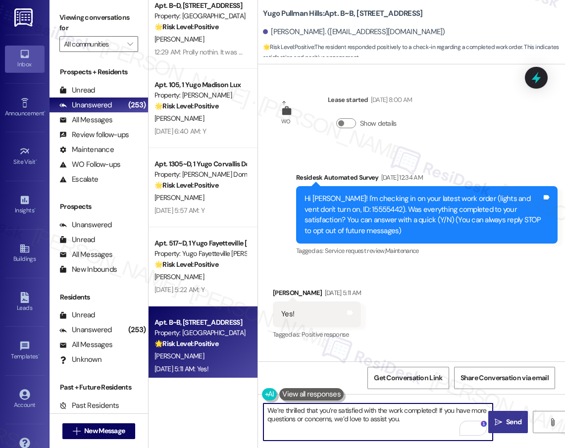
type textarea "We’re thrilled that you’re satisfied with the work completed! If you have more …"
click at [510, 425] on span "Send" at bounding box center [513, 422] width 15 height 10
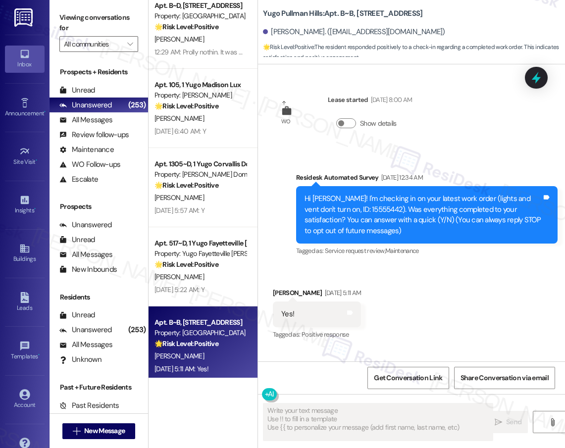
type textarea "Fetching suggested responses. Please feel free to read through the conversation…"
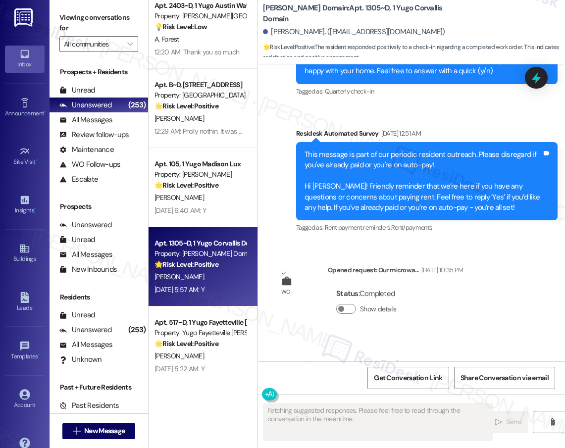
scroll to position [1530, 0]
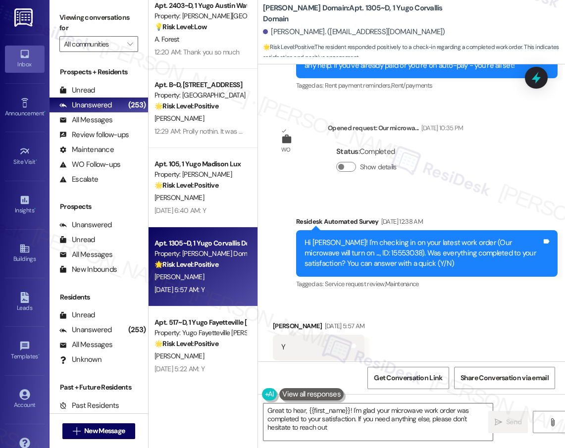
type textarea "Great to hear, {{first_name}}! I'm glad your microwave work order was completed…"
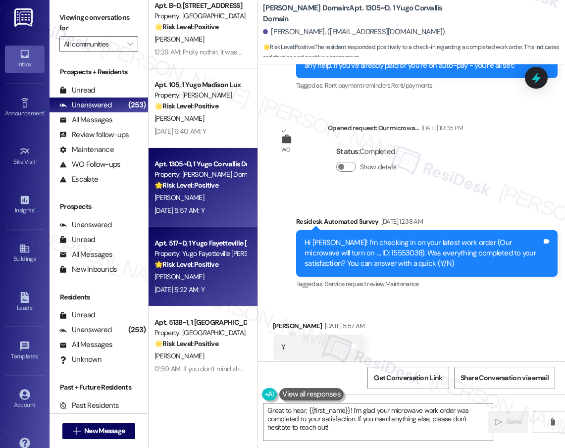
drag, startPoint x: 263, startPoint y: 264, endPoint x: 234, endPoint y: 272, distance: 29.8
click at [234, 272] on div "S. Keller" at bounding box center [201, 277] width 94 height 12
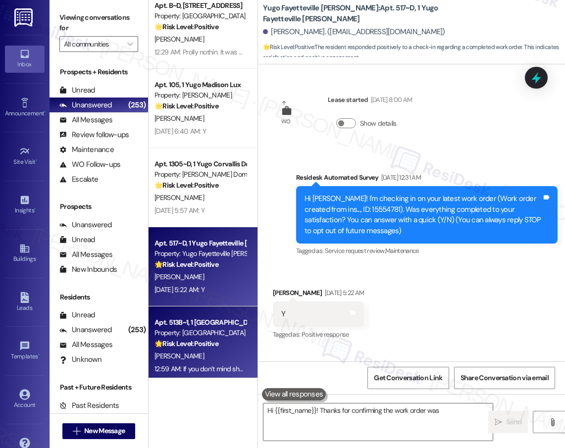
click at [238, 318] on div "Apt. 513B~1, 1 Yugo Charleston Campus" at bounding box center [201, 322] width 92 height 10
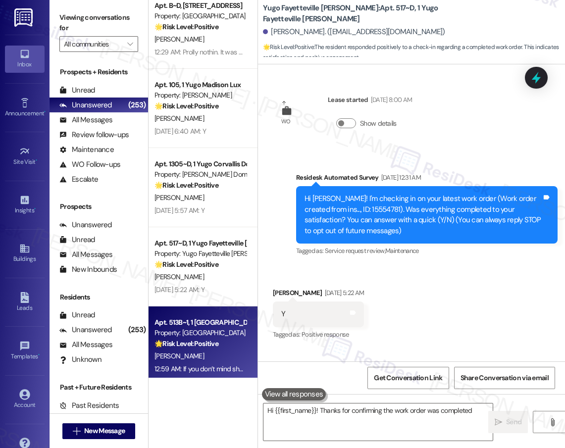
click at [232, 293] on div "Apt. B~D, 134 Yugo Pullman Hills Property: Yugo Pullman Hills 🌟 Risk Level: Pos…" at bounding box center [203, 189] width 109 height 378
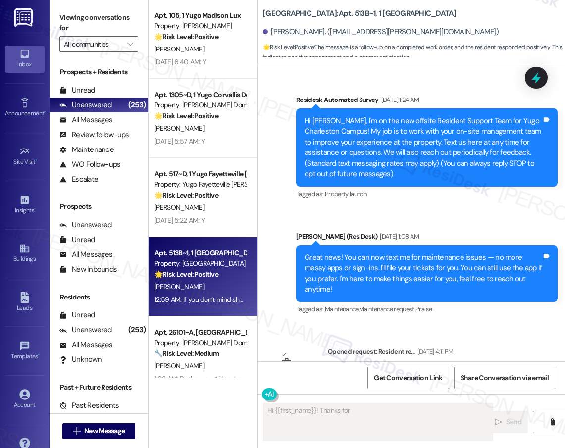
type textarea "Hi {{first_name}}! Thanks for confirming"
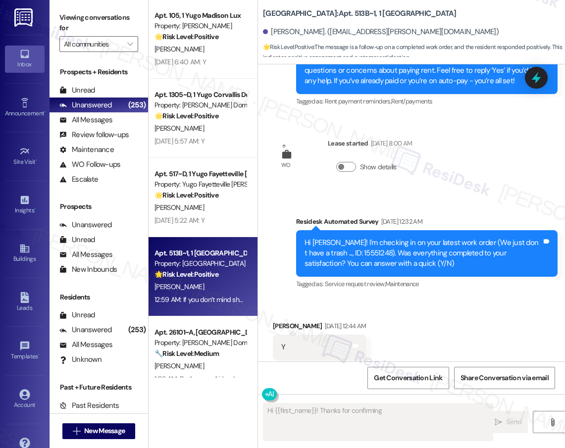
click at [234, 332] on div "Apt. 26101~A, 26 Yugo Corvallis Domain" at bounding box center [201, 332] width 92 height 10
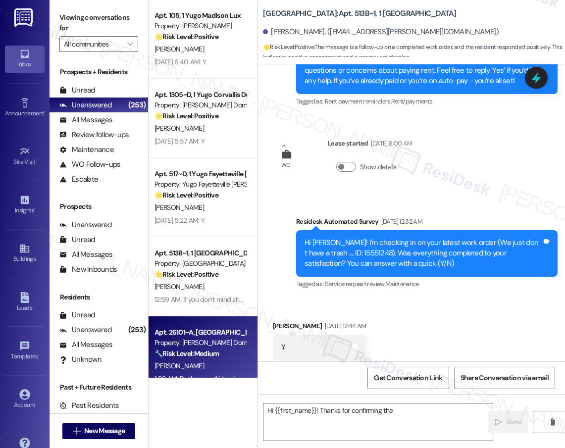
type textarea "Hi {{first_name}}! Thanks for confirming the"
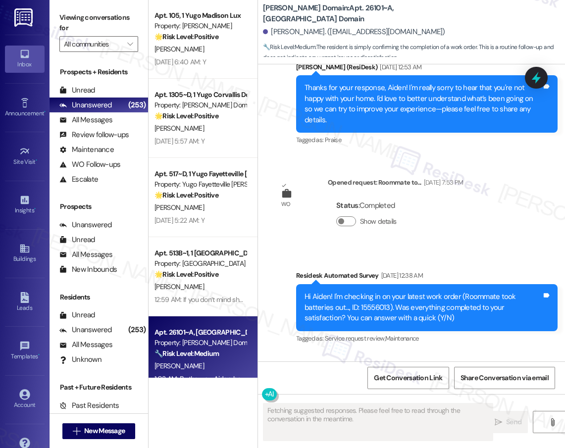
scroll to position [554, 0]
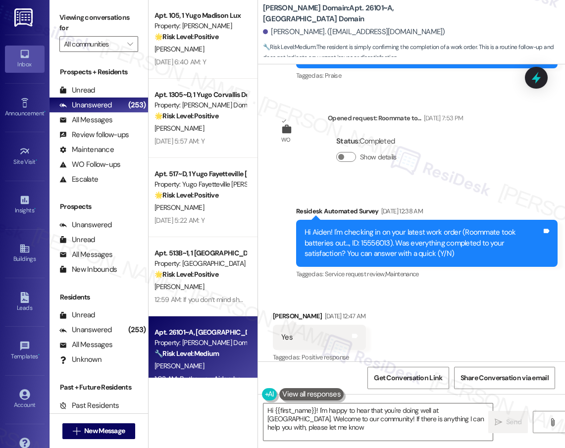
type textarea "Hi {{first_name}}! I'm happy to hear that you're doing well at Yugo Corvallis D…"
click at [206, 194] on div "Apt. 1305~D, 1 Yugo Corvallis Domain Property: Yugo Corvallis Domain 🌟 Risk Lev…" at bounding box center [203, 189] width 109 height 378
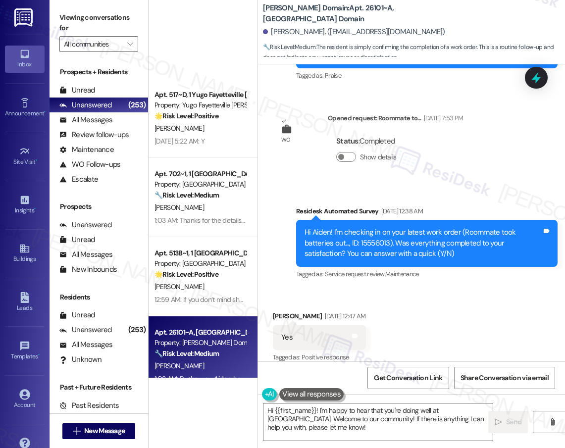
scroll to position [2195, 0]
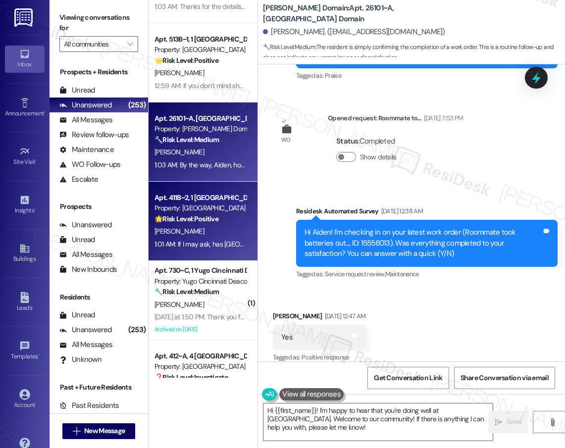
click at [211, 204] on div "Property: Yugo Charleston Campus" at bounding box center [201, 208] width 92 height 10
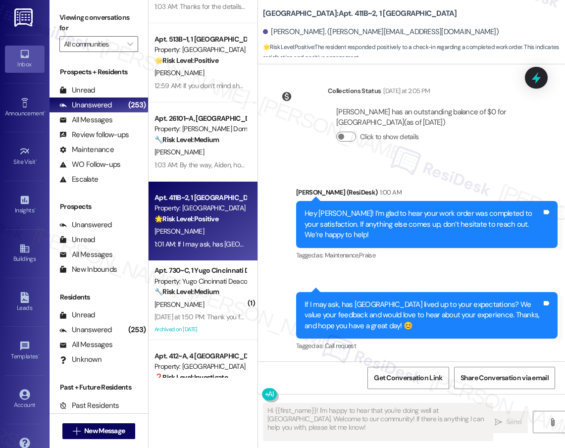
type textarea "Fetching suggested responses. Please feel free to read through the conversation…"
click at [209, 373] on div "Apt. 517~D, 1 Yugo Fayetteville Dickson Property: Yugo Fayetteville Dickson 🌟 R…" at bounding box center [203, 189] width 109 height 378
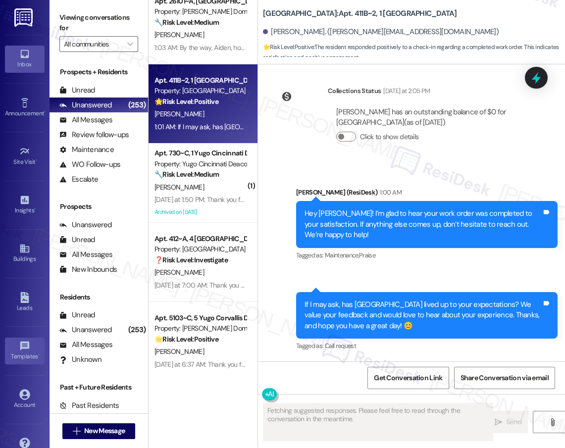
scroll to position [2323, 0]
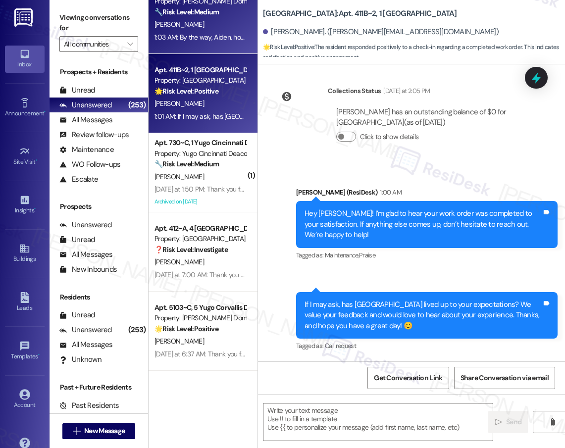
click at [203, 31] on div "1:03 AM: By the way, Aiden, how’s everything going for you at Yugo Corvallis Do…" at bounding box center [201, 37] width 94 height 12
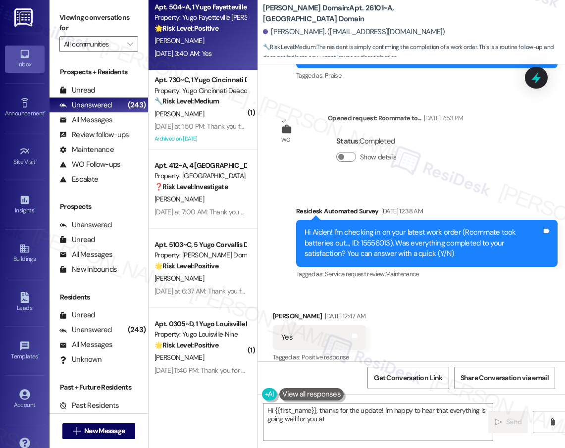
scroll to position [2627, 0]
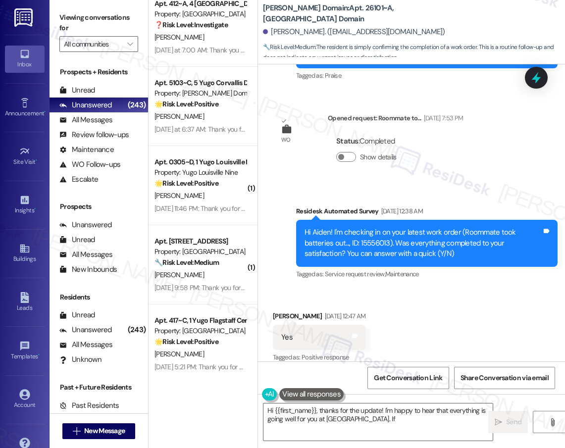
type textarea "Hi {{first_name}}, thanks for the update! I'm happy to hear that everything is …"
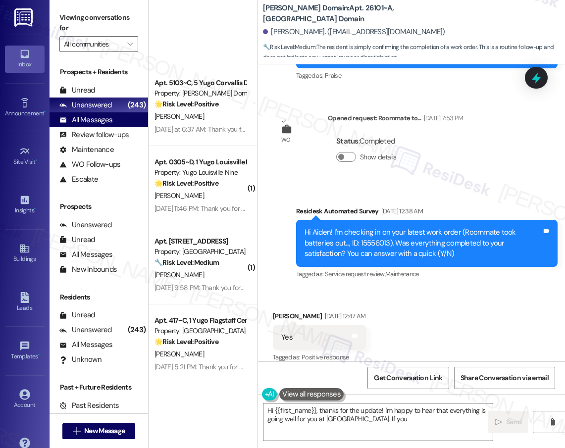
click at [94, 116] on div "All Messages" at bounding box center [85, 120] width 53 height 10
click at [99, 122] on div "All Messages" at bounding box center [85, 120] width 53 height 10
click at [99, 119] on div "All Messages" at bounding box center [85, 120] width 53 height 10
click at [89, 122] on div "All Messages" at bounding box center [85, 120] width 53 height 10
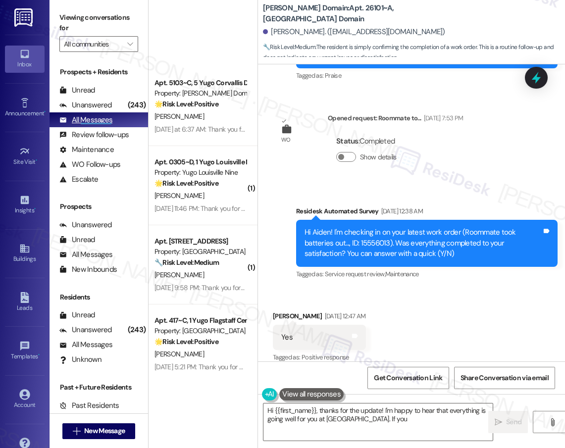
click at [86, 121] on div "All Messages" at bounding box center [85, 120] width 53 height 10
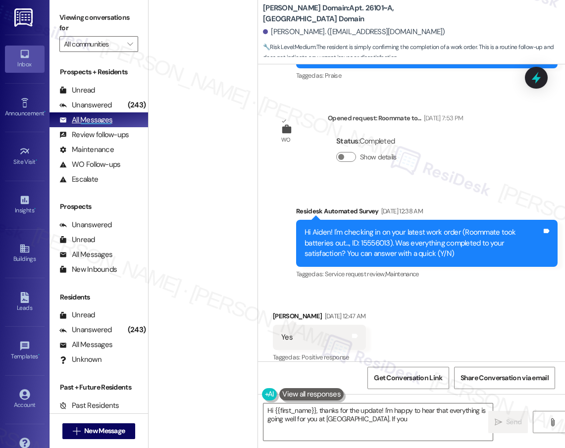
scroll to position [0, 0]
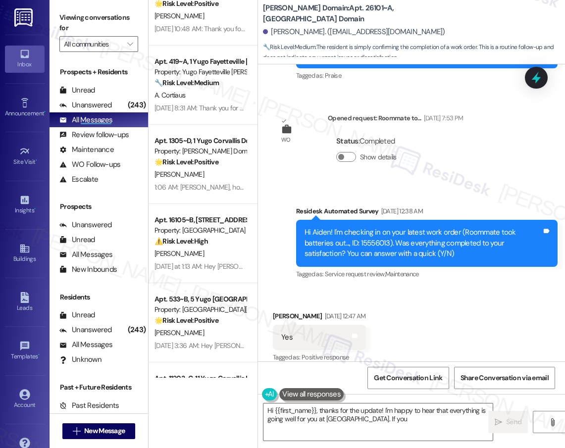
click at [100, 123] on div at bounding box center [96, 119] width 31 height 10
click at [218, 178] on div "Apt. 138~A, 5 Yugo Muncie Varsity House Property: Yugo Muncie Varsity House 🔧 R…" at bounding box center [203, 189] width 109 height 378
click at [208, 187] on div "Apt. 138~A, 5 Yugo Muncie Varsity House Property: Yugo Muncie Varsity House 🔧 R…" at bounding box center [203, 189] width 109 height 378
click at [209, 184] on div "Apt. 138~A, 5 Yugo Muncie Varsity House Property: Yugo Muncie Varsity House 🔧 R…" at bounding box center [203, 189] width 109 height 378
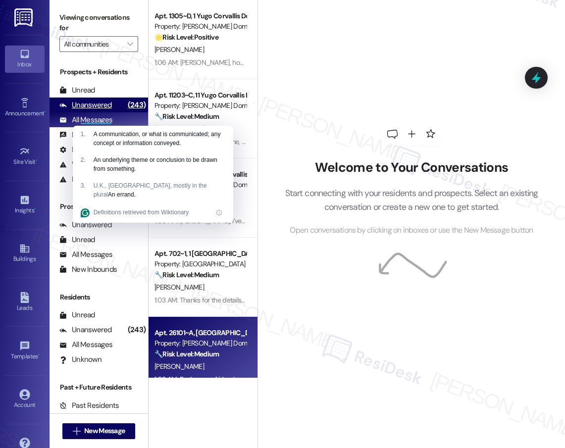
click at [82, 102] on div "Unanswered" at bounding box center [85, 105] width 52 height 10
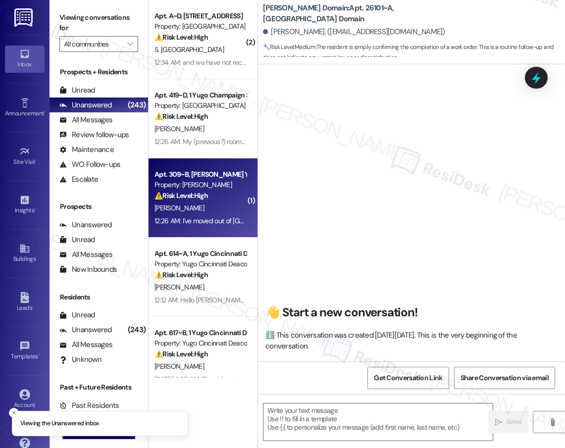
click at [215, 183] on div "Property: Yugo Raleigh Logan" at bounding box center [201, 185] width 92 height 10
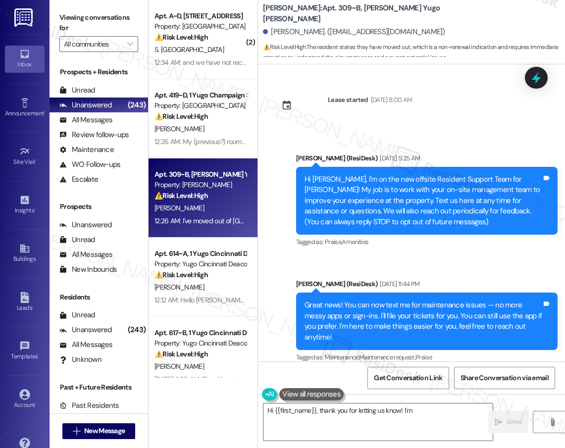
scroll to position [467, 0]
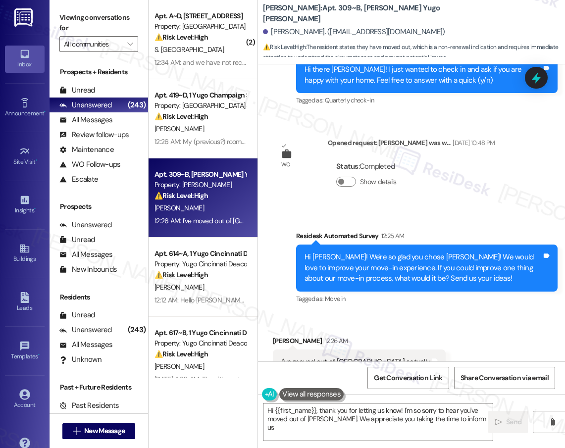
type textarea "Hi {{first_name}}, thank you for letting us know! I'm so sorry to hear you've m…"
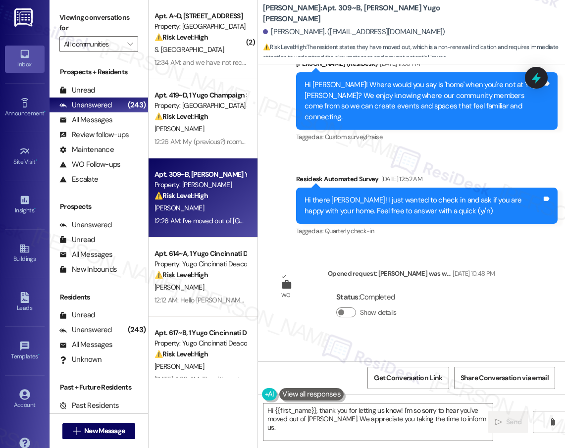
scroll to position [334, 0]
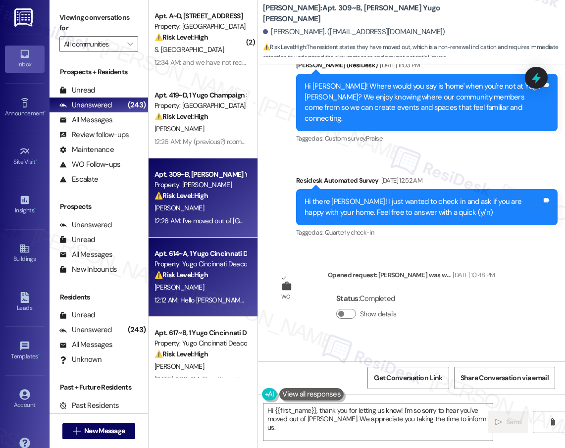
click at [236, 271] on div "⚠️ Risk Level: High The resident reports that a maintenance request submitted v…" at bounding box center [201, 275] width 92 height 10
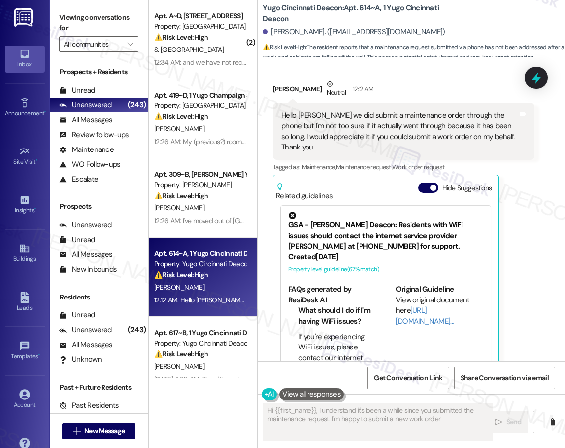
scroll to position [624, 0]
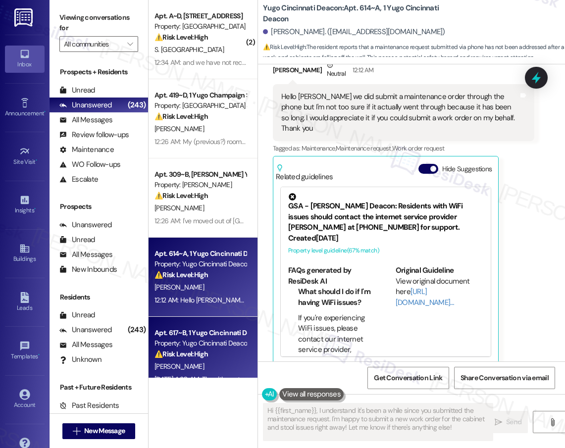
click at [213, 268] on div "Property: Yugo Cincinnati Deacon" at bounding box center [201, 264] width 92 height 10
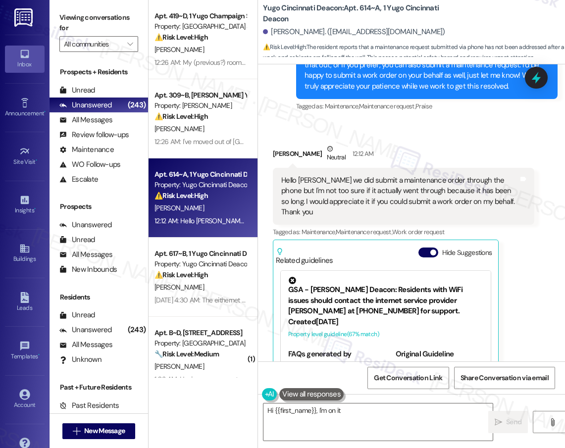
scroll to position [261, 0]
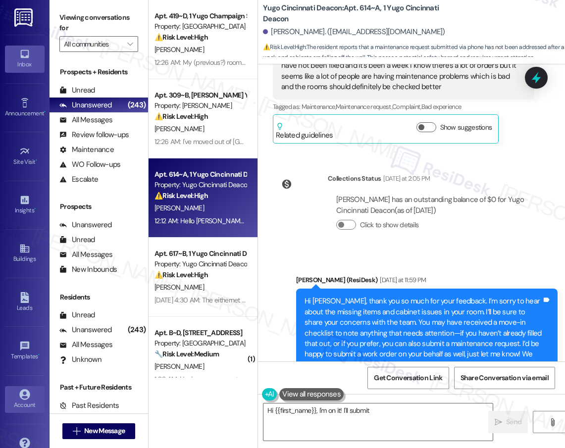
type textarea "Hi {{first_name}}, I'm on it! I'll submit a"
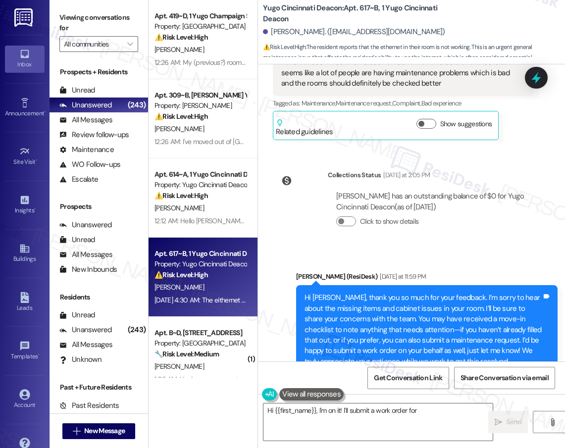
scroll to position [0, 0]
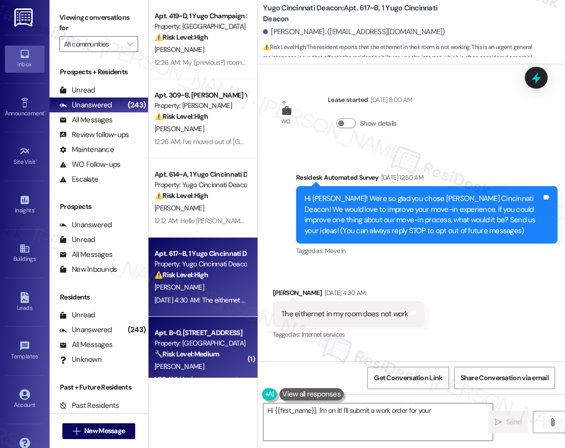
click at [209, 276] on div "( 2 ) Apt. A~D, 448 Yugo Pullman Hills Property: Yugo Pullman Hills ⚠️ Risk Lev…" at bounding box center [203, 189] width 109 height 378
type textarea "Hi {{first_name}}, I'm on it! I'll submit a work order for your cabinets"
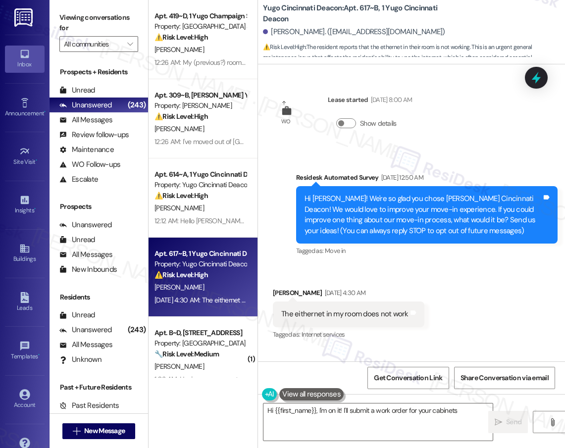
scroll to position [173, 0]
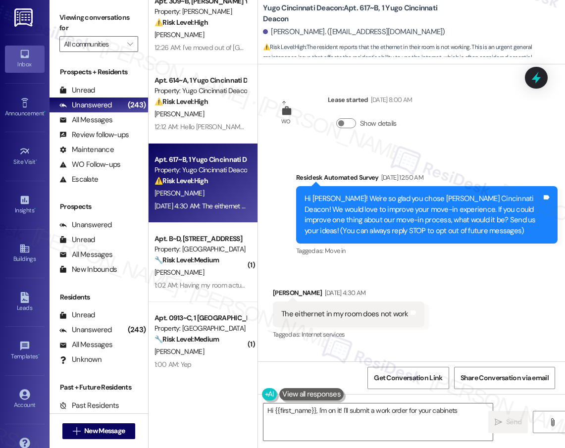
click at [209, 276] on div "Apt. 419~D, 1 Yugo Champaign South 3rd Lofts Property: Yugo Champaign South 3rd…" at bounding box center [203, 189] width 109 height 378
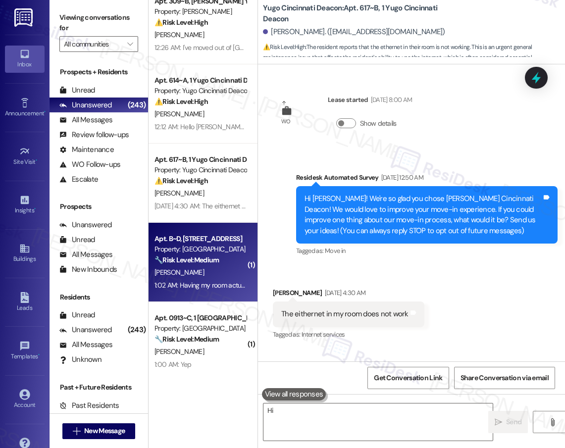
scroll to position [173, 0]
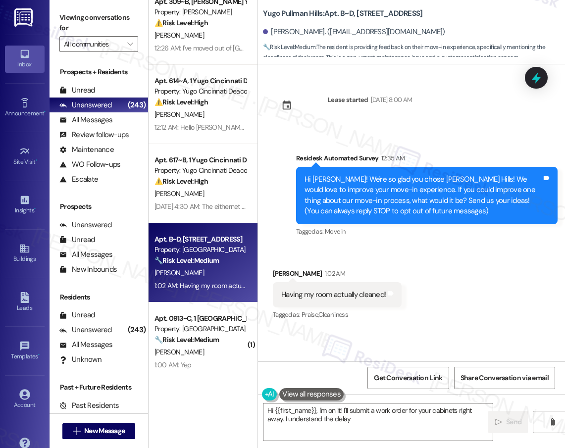
type textarea "Hi {{first_name}}, I'm on it! I'll submit a work order for your cabinets right …"
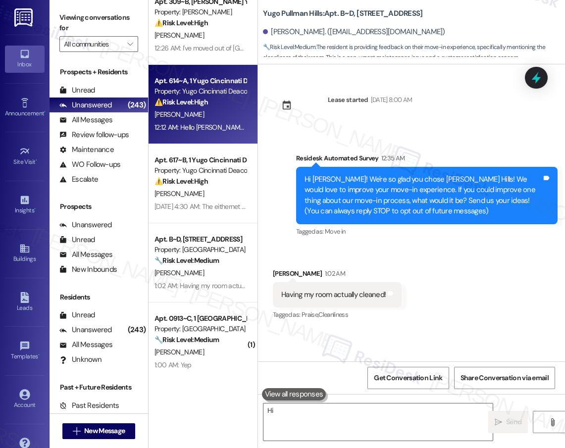
click at [204, 46] on div "( 2 ) Apt. A~D, 448 Yugo Pullman Hills Property: Yugo Pullman Hills ⚠️ Risk Lev…" at bounding box center [203, 189] width 109 height 378
click at [196, 198] on div "( 2 ) Apt. A~D, 448 Yugo Pullman Hills Property: Yugo Pullman Hills ⚠️ Risk Lev…" at bounding box center [203, 189] width 109 height 378
click at [201, 197] on div "( 2 ) Apt. A~D, 448 Yugo Pullman Hills Property: Yugo Pullman Hills ⚠️ Risk Lev…" at bounding box center [203, 189] width 109 height 378
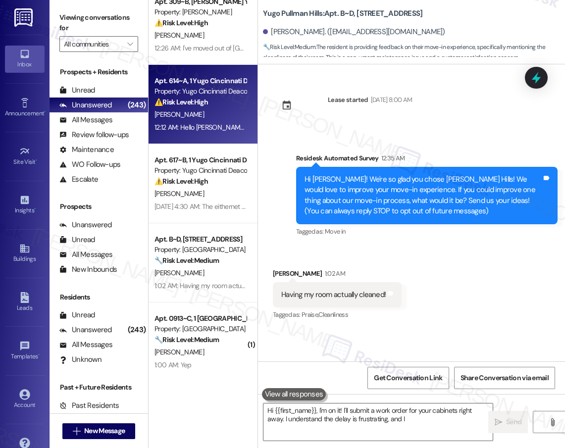
click at [201, 197] on div "( 2 ) Apt. A~D, 448 Yugo Pullman Hills Property: Yugo Pullman Hills ⚠️ Risk Lev…" at bounding box center [203, 189] width 109 height 378
click at [210, 197] on div "( 2 ) Apt. A~D, 448 Yugo Pullman Hills Property: Yugo Pullman Hills ⚠️ Risk Lev…" at bounding box center [203, 189] width 109 height 378
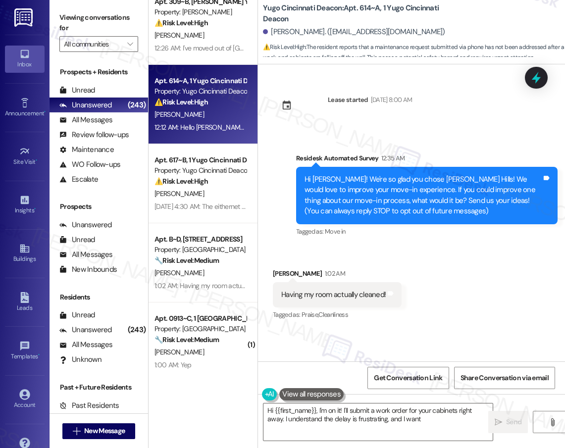
click at [201, 194] on div "( 2 ) Apt. A~D, 448 Yugo Pullman Hills Property: Yugo Pullman Hills ⚠️ Risk Lev…" at bounding box center [203, 189] width 109 height 378
click at [196, 49] on div "( 2 ) Apt. A~D, 448 Yugo Pullman Hills Property: Yugo Pullman Hills ⚠️ Risk Lev…" at bounding box center [203, 189] width 109 height 378
click at [209, 208] on div "( 2 ) Apt. A~D, 448 Yugo Pullman Hills Property: Yugo Pullman Hills ⚠️ Risk Lev…" at bounding box center [203, 189] width 109 height 378
click at [219, 51] on div "( 2 ) Apt. A~D, 448 Yugo Pullman Hills Property: Yugo Pullman Hills ⚠️ Risk Lev…" at bounding box center [203, 189] width 109 height 378
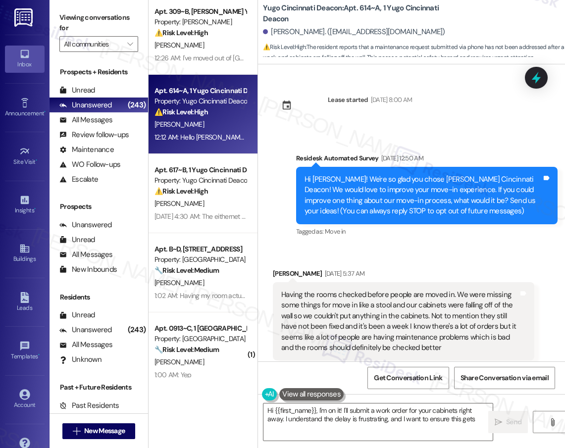
scroll to position [624, 0]
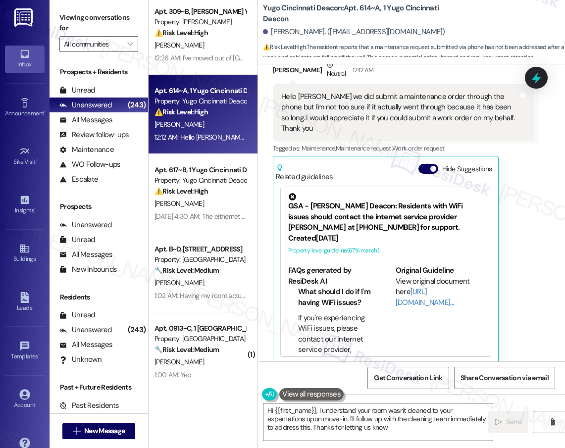
type textarea "Hi {{first_name}}, I understand your room wasn't cleaned to your expectations u…"
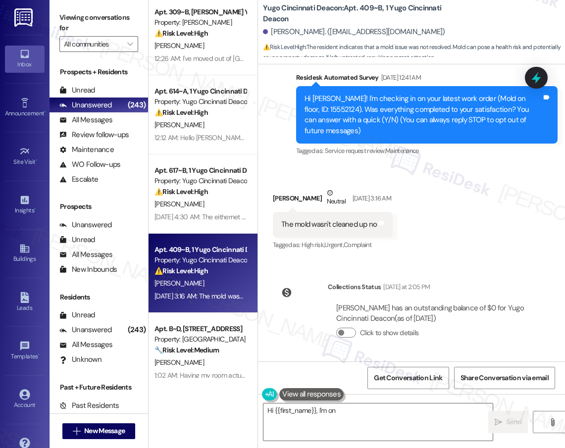
scroll to position [100, 0]
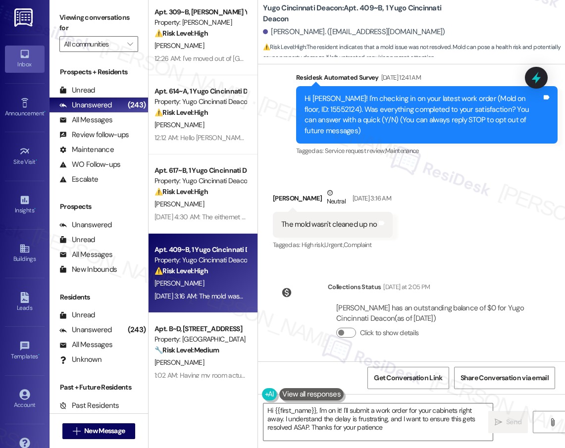
type textarea "Hi {{first_name}}, I'm on it! I'll submit a work order for your cabinets right …"
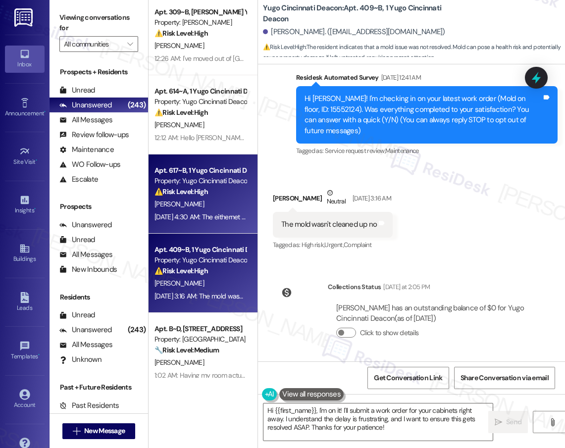
click at [188, 194] on strong "⚠️ Risk Level: High" at bounding box center [181, 191] width 53 height 9
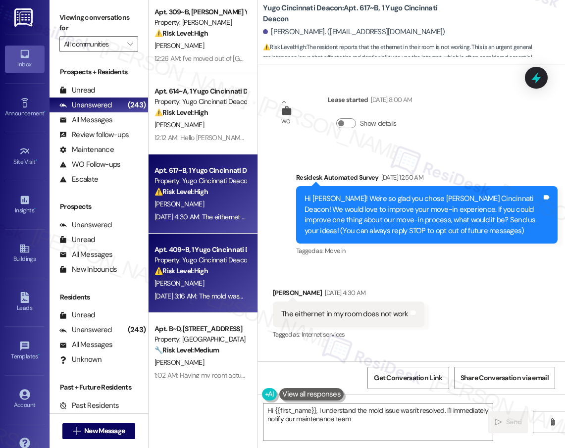
scroll to position [0, 0]
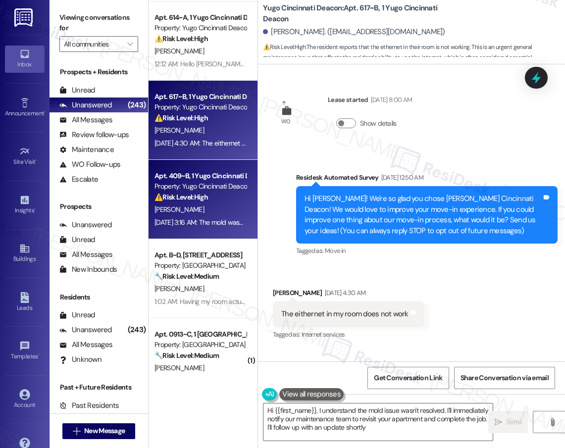
type textarea "Hi {{first_name}}, I understand the mold issue wasn't resolved. I'll immediatel…"
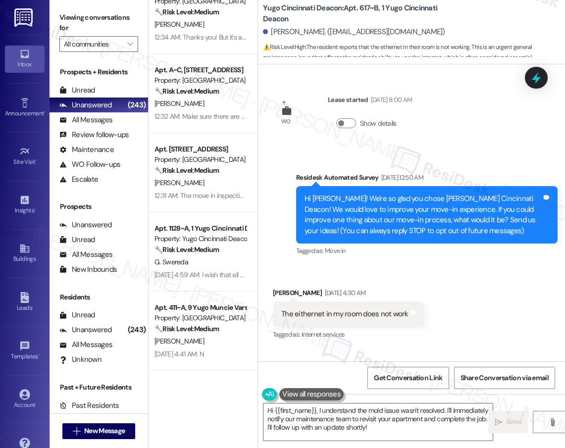
scroll to position [820, 0]
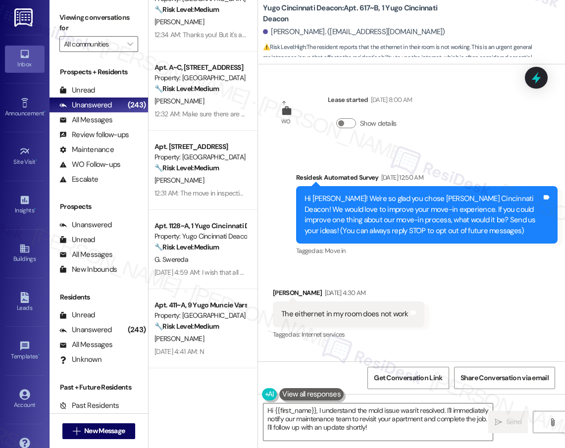
click at [211, 137] on div "Apt. B~C, 508 Yugo Pullman Hills Property: Yugo Pullman Hills 🔧 Risk Level: Med…" at bounding box center [203, 189] width 109 height 378
click at [210, 129] on div "Apt. A~C, 601 Yugo Pullman Hills Property: Yugo Pullman Hills 🔧 Risk Level: Med…" at bounding box center [203, 91] width 109 height 79
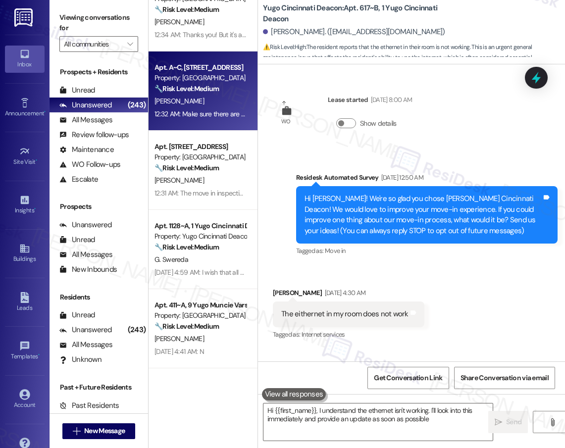
type textarea "Hi {{first_name}}, I understand the ethernet isn't working. I'll look into this…"
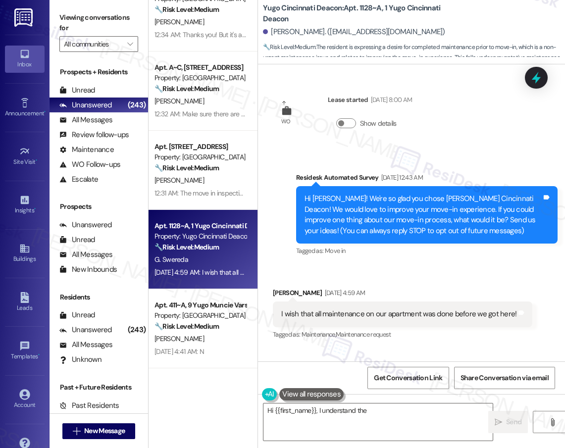
type textarea "Hi {{first_name}}, thanks for the"
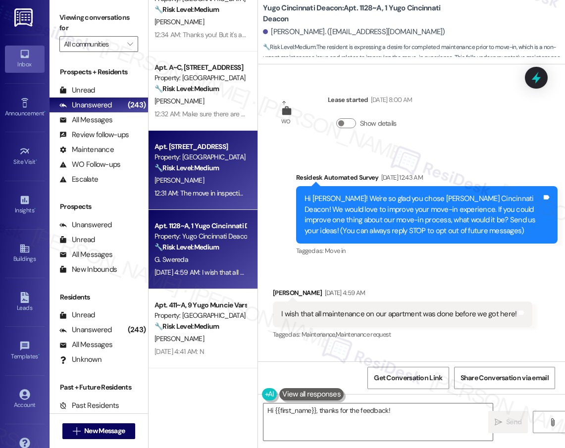
click at [231, 175] on div "[PERSON_NAME]" at bounding box center [201, 180] width 94 height 12
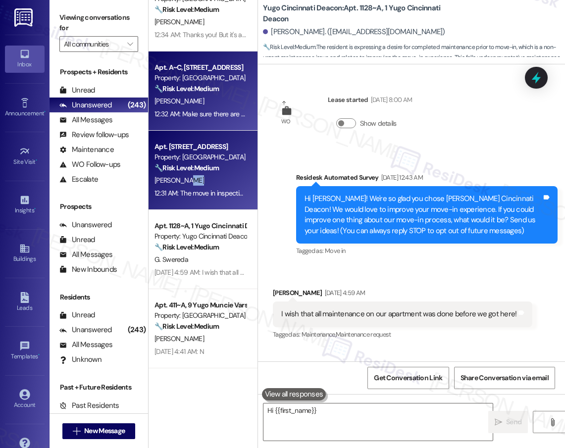
click at [209, 120] on div "Apt. A~C, 601 Yugo Pullman Hills Property: Yugo Pullman Hills 🔧 Risk Level: Med…" at bounding box center [203, 91] width 109 height 79
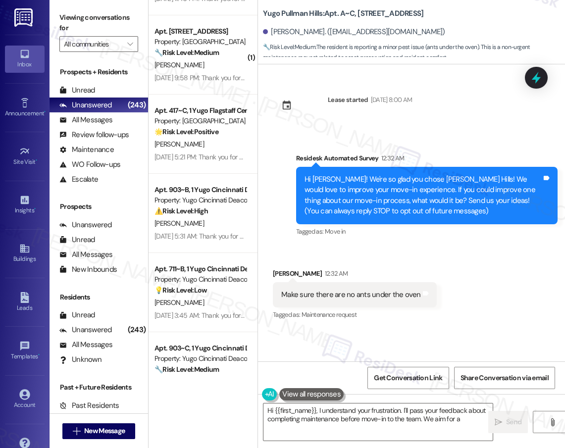
scroll to position [3584, 0]
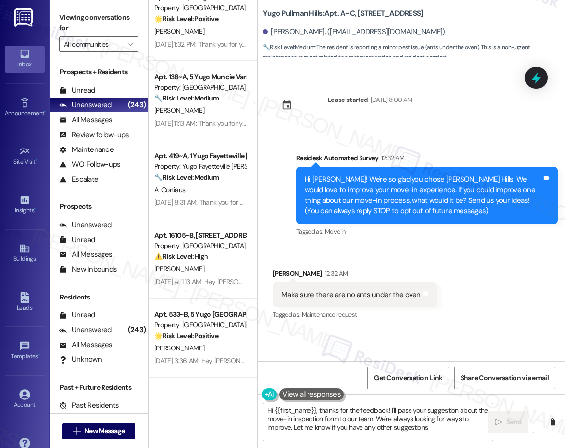
type textarea "Hi {{first_name}}, thanks for the feedback! I'll pass your suggestion about the…"
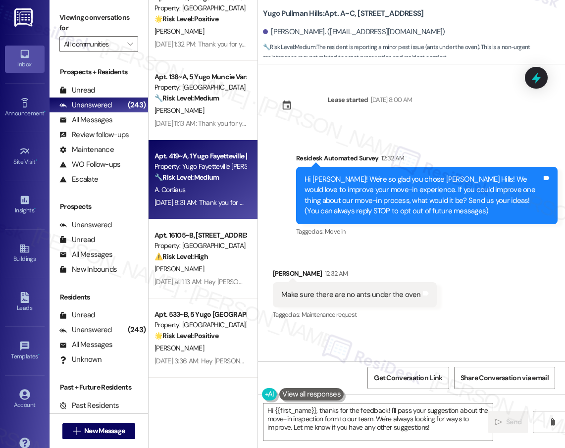
click at [216, 198] on div "Aug 23, 2025 at 8:31 AM: Thank you for your message. Our offices are currently …" at bounding box center [463, 202] width 616 height 9
type textarea "Hi {{first_name}}, thanks for the feedback! I'll pass along your concern about …"
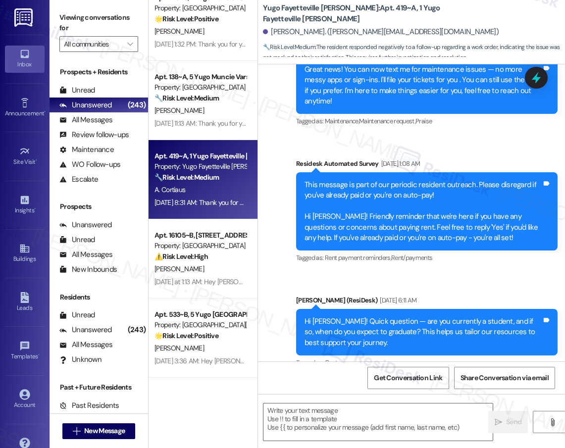
type textarea "Fetching suggested responses. Please feel free to read through the conversation…"
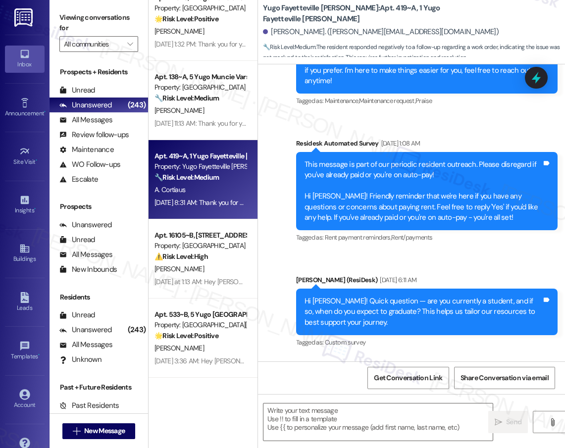
scroll to position [0, 0]
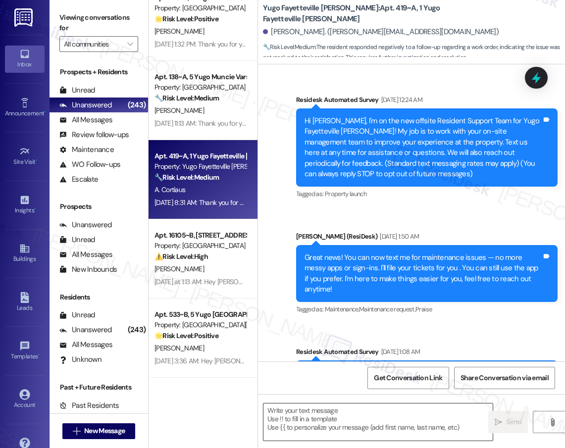
click at [315, 425] on textarea at bounding box center [377, 422] width 229 height 37
click at [316, 415] on textarea at bounding box center [377, 422] width 229 height 37
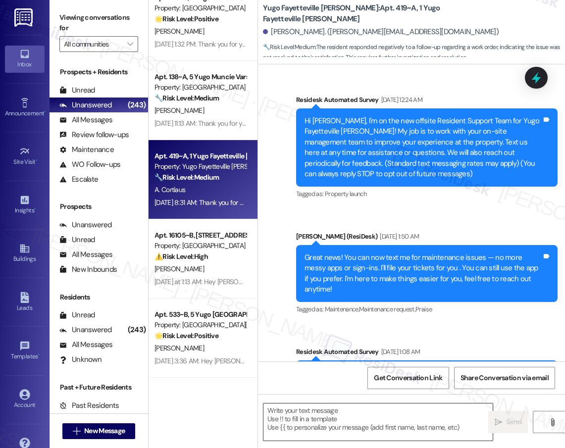
click at [316, 415] on textarea at bounding box center [377, 422] width 229 height 37
click at [317, 415] on textarea at bounding box center [377, 422] width 229 height 37
click at [384, 421] on textarea at bounding box center [377, 422] width 229 height 37
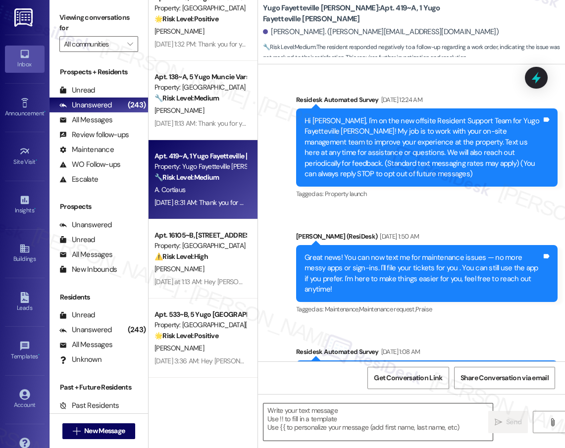
click at [384, 419] on textarea at bounding box center [377, 422] width 229 height 37
click at [356, 416] on textarea at bounding box center [377, 422] width 229 height 37
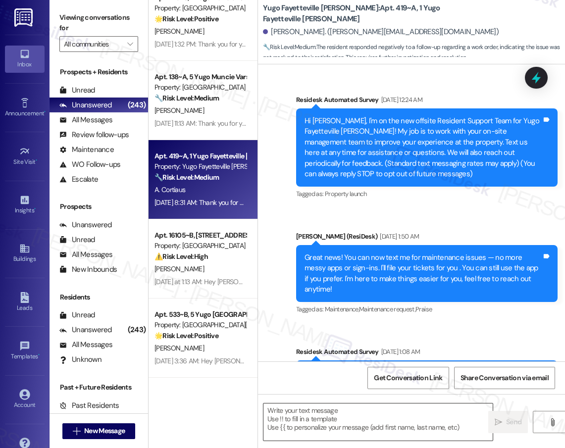
click at [356, 416] on textarea at bounding box center [377, 422] width 229 height 37
click at [352, 419] on textarea at bounding box center [377, 422] width 229 height 37
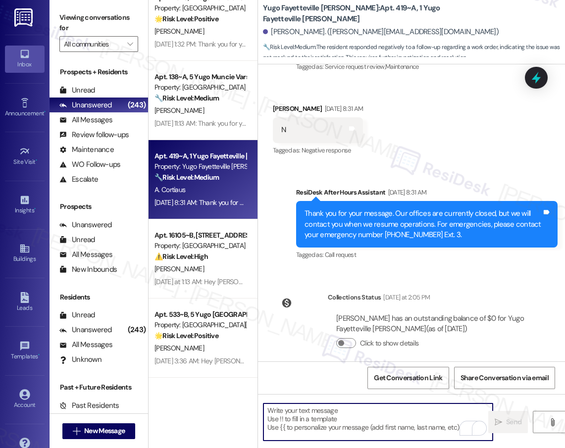
click at [359, 415] on textarea "To enrich screen reader interactions, please activate Accessibility in Grammarl…" at bounding box center [377, 422] width 229 height 37
click at [358, 417] on textarea "To enrich screen reader interactions, please activate Accessibility in Grammarl…" at bounding box center [377, 422] width 229 height 37
click at [358, 416] on textarea "To enrich screen reader interactions, please activate Accessibility in Grammarl…" at bounding box center [377, 422] width 229 height 37
click at [367, 421] on textarea "I’m really sorry to hear that the work didn’t meet your expectations. I’d like …" at bounding box center [377, 422] width 229 height 37
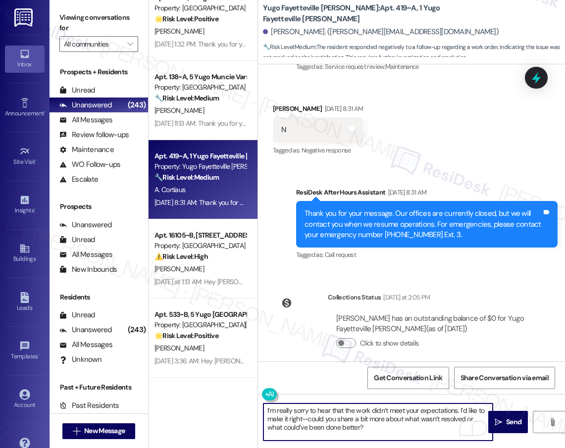
click at [370, 419] on textarea "I’m really sorry to hear that the work didn’t meet your expectations. I’d like …" at bounding box center [377, 422] width 229 height 37
click at [384, 430] on textarea "I’m really sorry to hear that the work didn’t meet your expectations. I’d like …" at bounding box center [377, 422] width 229 height 37
click at [407, 430] on textarea "I’m really sorry to hear that the work didn’t meet your expectations. I’d like …" at bounding box center [377, 422] width 229 height 37
type textarea "I’m really sorry to hear that the work didn’t meet your expectations. I’d like …"
click at [466, 187] on div "ResiDesk After Hours Assistant Aug 23, 2025 at 8:31 AM" at bounding box center [426, 194] width 261 height 14
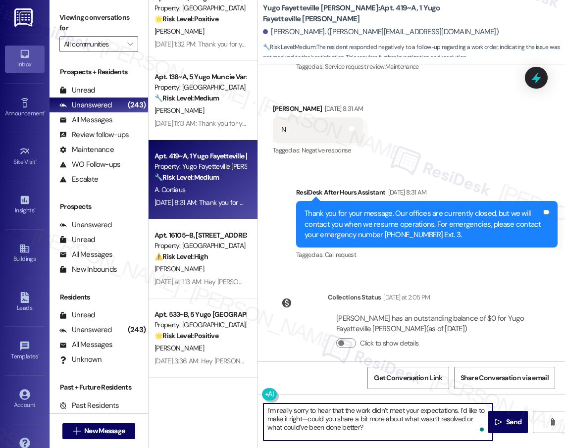
click at [410, 428] on textarea "I’m really sorry to hear that the work didn’t meet your expectations. I’d like …" at bounding box center [377, 422] width 229 height 37
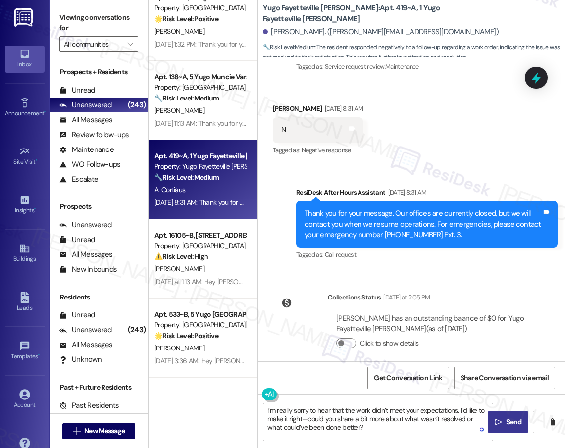
click at [507, 423] on span "Send" at bounding box center [513, 422] width 15 height 10
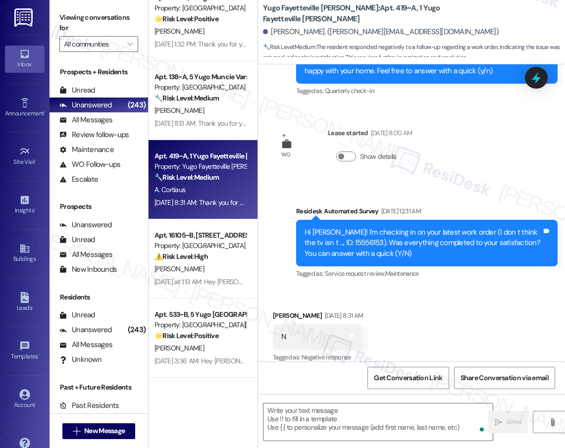
scroll to position [1103, 0]
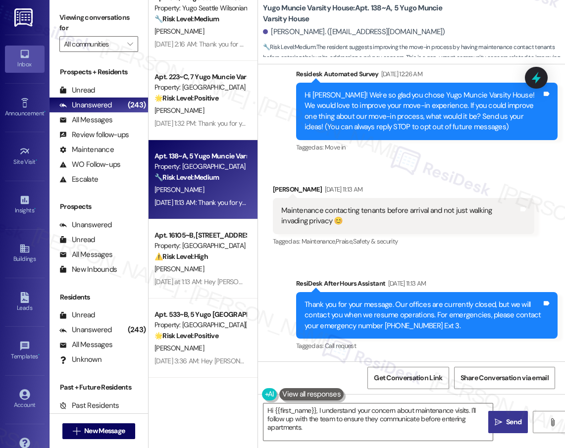
type textarea "Hi {{first_name}}, I understand your concern about maintenance visits. I'll fol…"
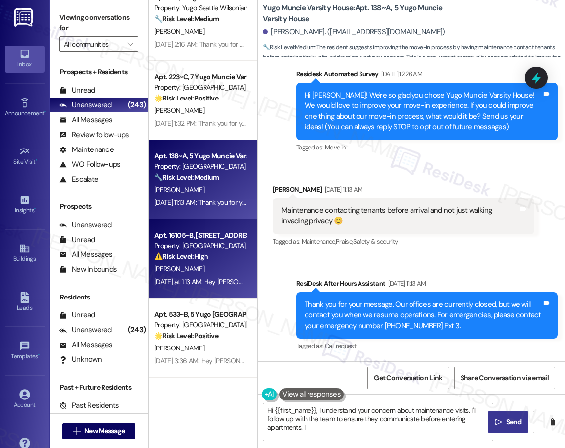
click at [202, 276] on div "Yesterday at 1:13 AM: Hey Danial, we appreciate your text! We'll be back at 11A…" at bounding box center [201, 282] width 94 height 12
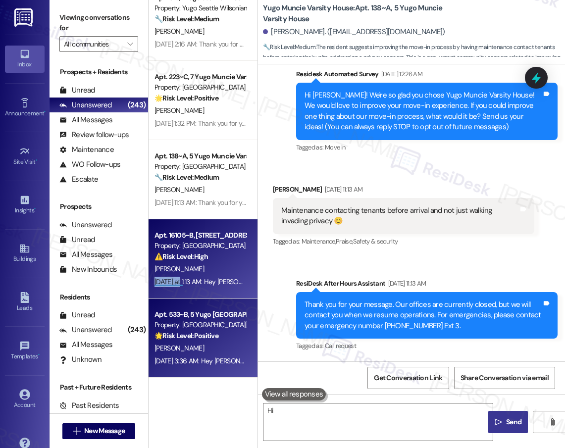
click at [208, 315] on div "Apt. 533~B, 5 Yugo [GEOGRAPHIC_DATA][PERSON_NAME]" at bounding box center [201, 315] width 92 height 10
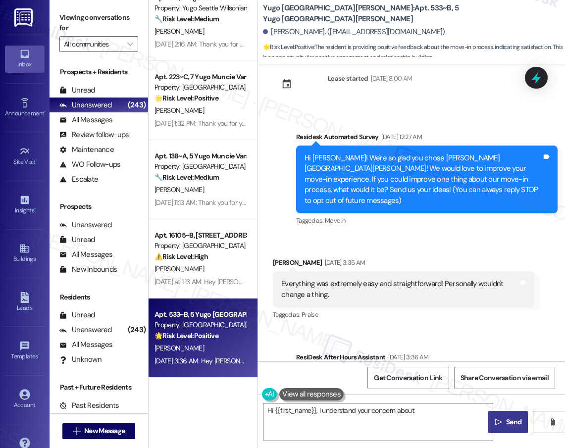
scroll to position [0, 0]
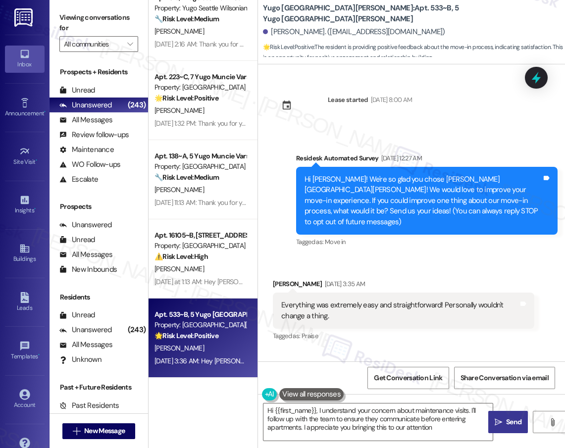
type textarea "Hi {{first_name}}, I understand your concern about maintenance visits. I'll fol…"
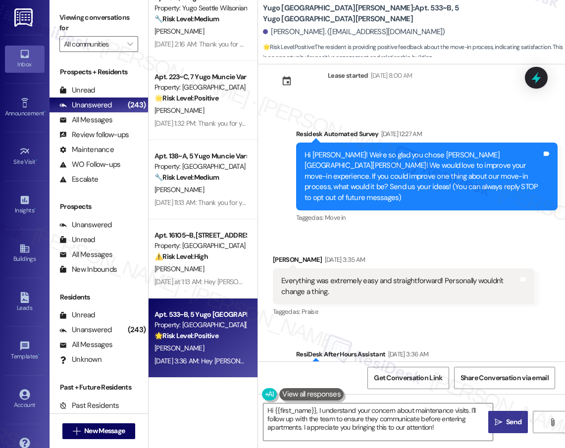
scroll to position [26, 0]
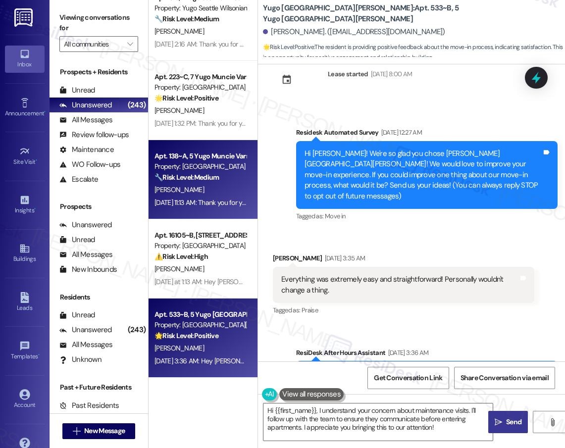
click at [222, 214] on div "Apt. 138~A, 5 Yugo Muncie Varsity House Property: [GEOGRAPHIC_DATA] 🔧 Risk Leve…" at bounding box center [203, 179] width 109 height 79
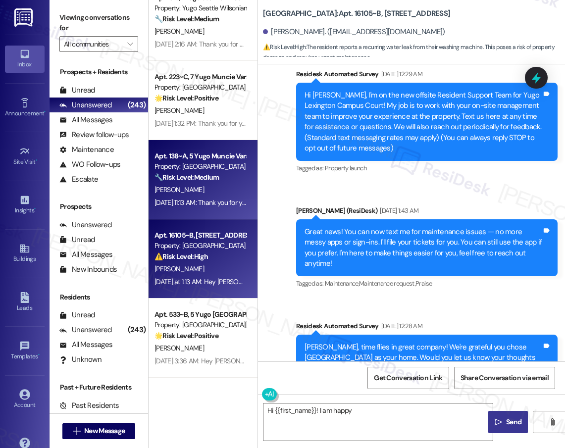
type textarea "Hi {{first_name}}! I am happy to"
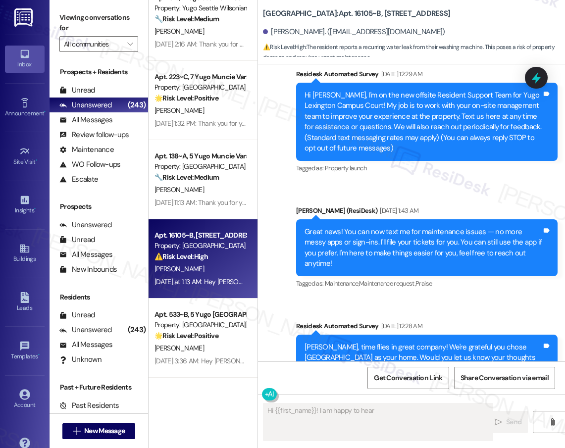
scroll to position [4819, 0]
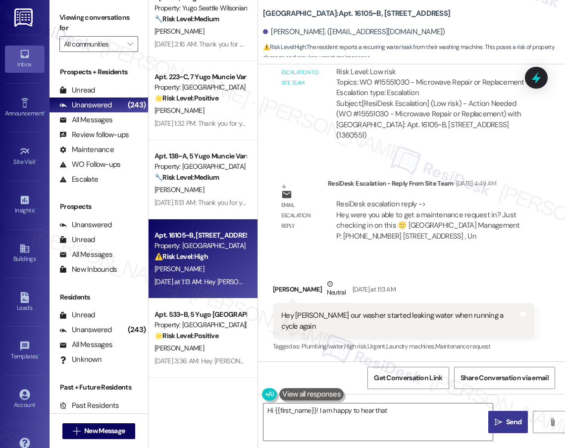
click at [220, 343] on div "[PERSON_NAME]" at bounding box center [201, 348] width 94 height 12
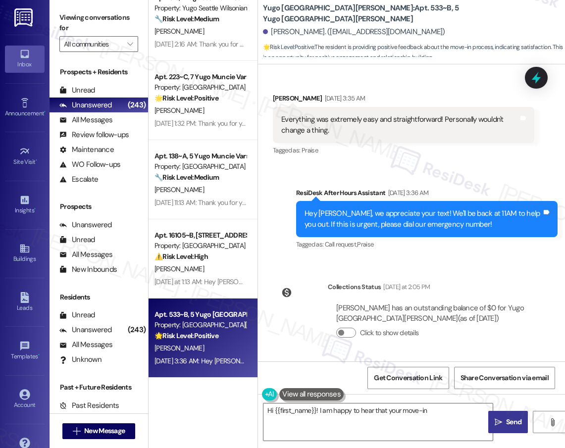
scroll to position [175, 0]
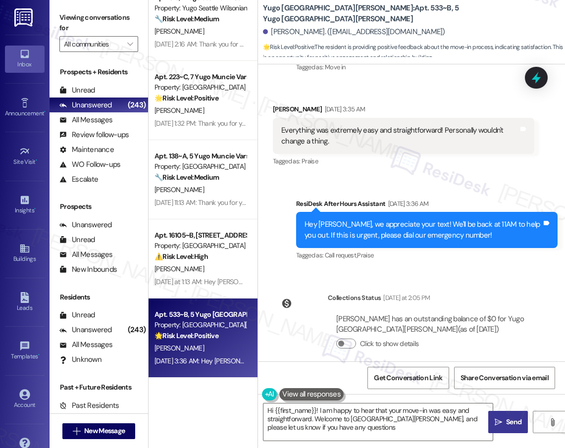
type textarea "Hi {{first_name}}! I am happy to hear that your move-in was easy and straightfo…"
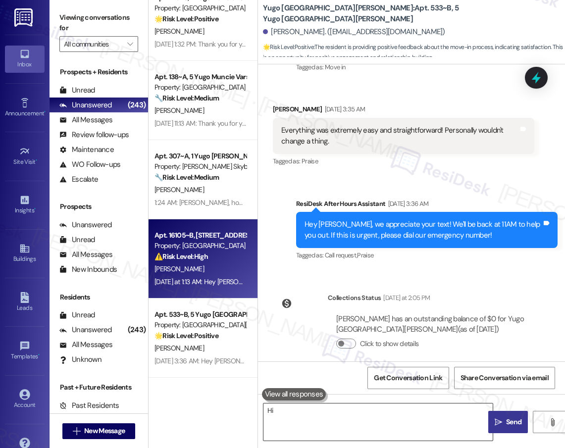
click at [298, 414] on textarea "Hi" at bounding box center [377, 422] width 229 height 37
click at [296, 413] on textarea "Hi" at bounding box center [377, 422] width 229 height 37
click at [287, 413] on textarea "Hi" at bounding box center [377, 422] width 229 height 37
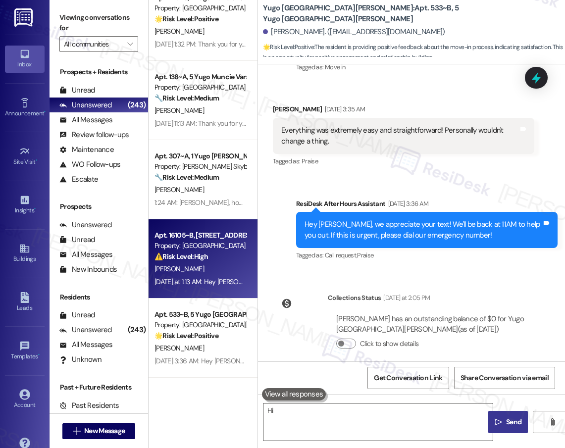
click at [287, 413] on textarea "Hi" at bounding box center [377, 422] width 229 height 37
click at [281, 411] on textarea "Hi" at bounding box center [377, 422] width 229 height 37
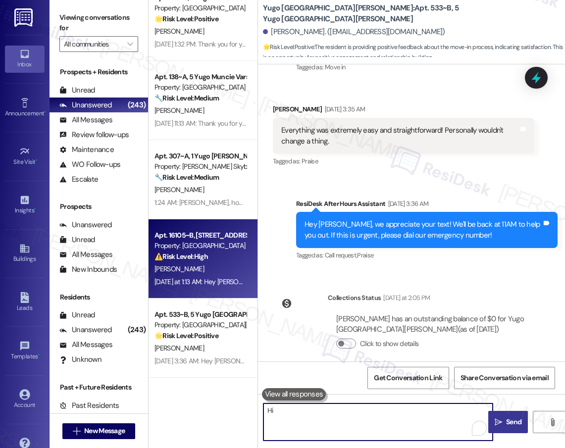
click at [281, 411] on textarea "Hi" at bounding box center [377, 422] width 229 height 37
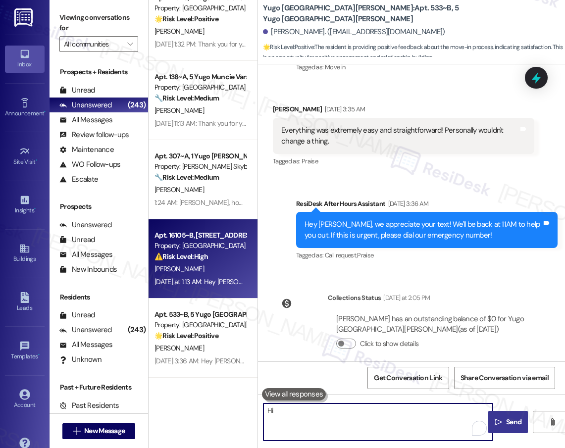
click at [281, 411] on textarea "Hi" at bounding box center [377, 422] width 229 height 37
click at [256, 410] on div "Apt. 903~C, 1 Yugo Cincinnati Deacon Property: Yugo Cincinnati Deacon 🔧 Risk Le…" at bounding box center [357, 224] width 417 height 448
type textarea "Hi"
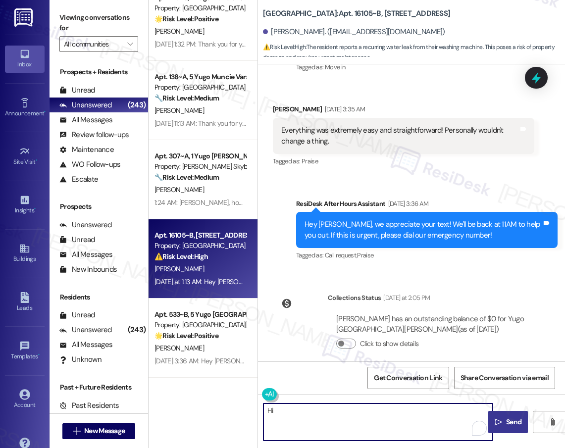
scroll to position [0, 0]
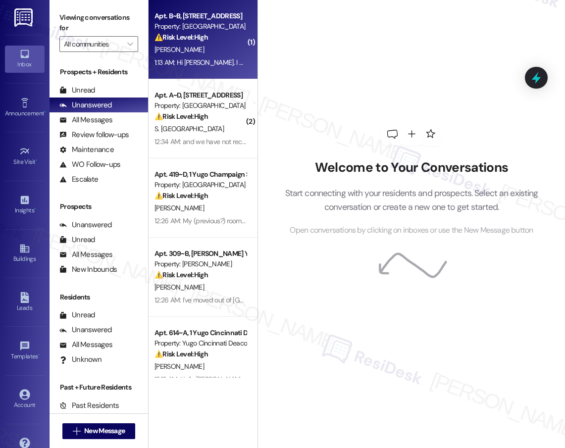
click at [224, 65] on div "1:13 AM: Hi [PERSON_NAME]. I would say a better cleaning crew because the group…" at bounding box center [536, 62] width 763 height 9
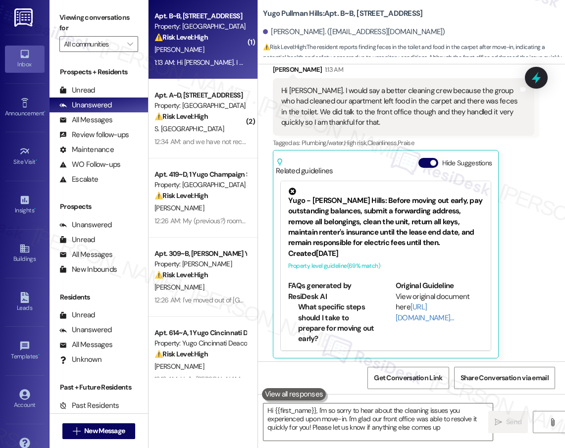
type textarea "Hi {{first_name}}, I'm so sorry to hear about the cleaning issues you experienc…"
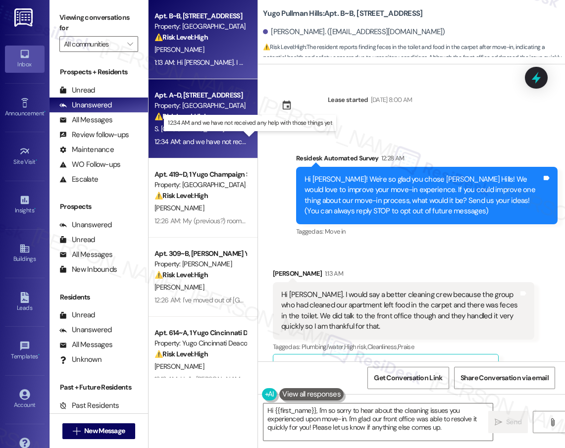
click at [240, 141] on div "12:34 AM: and we have not received any help with those things yet 12:34 AM: and…" at bounding box center [250, 141] width 191 height 9
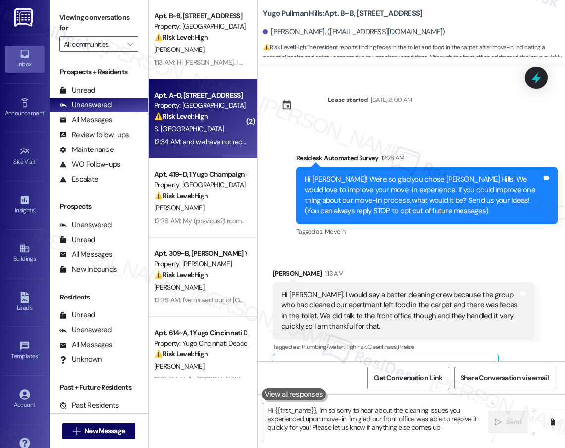
type textarea "Hi {{first_name}}, I'm so sorry to hear about the cleaning issues you experienc…"
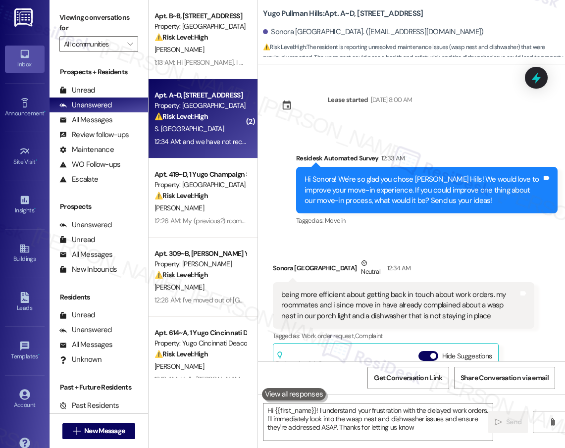
type textarea "Hi {{first_name}}! I understand your frustration with the delayed work orders. …"
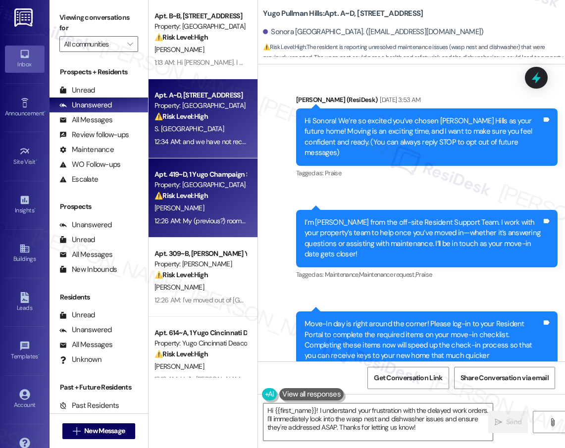
click at [195, 188] on div "Property: [GEOGRAPHIC_DATA] South 3rd Lofts" at bounding box center [201, 185] width 92 height 10
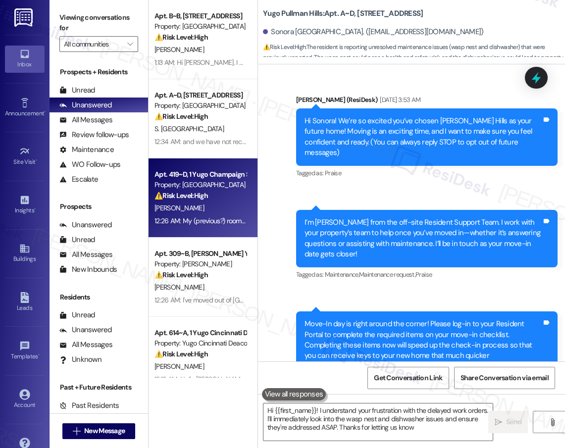
type textarea "Hi {{first_name}}! I understand your frustration with the delayed work orders. …"
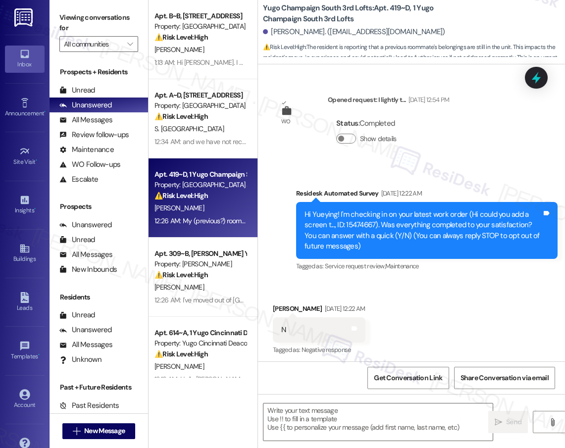
scroll to position [1827, 0]
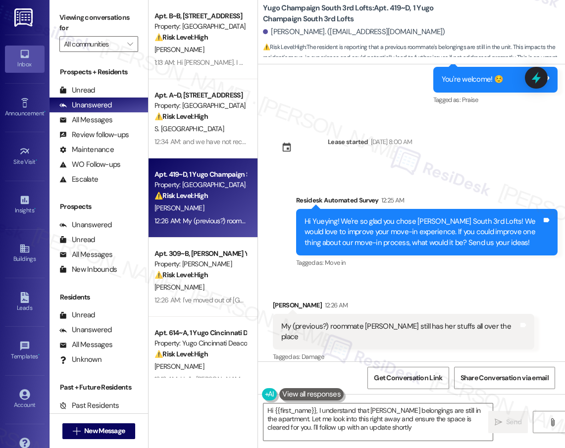
type textarea "Hi {{first_name}}, I understand that [PERSON_NAME] belongings are still in the …"
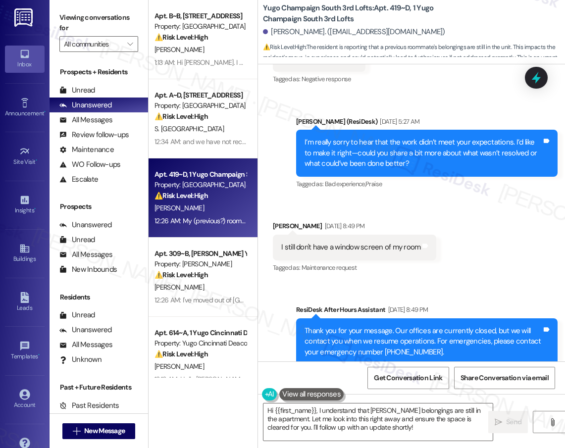
scroll to position [308, 0]
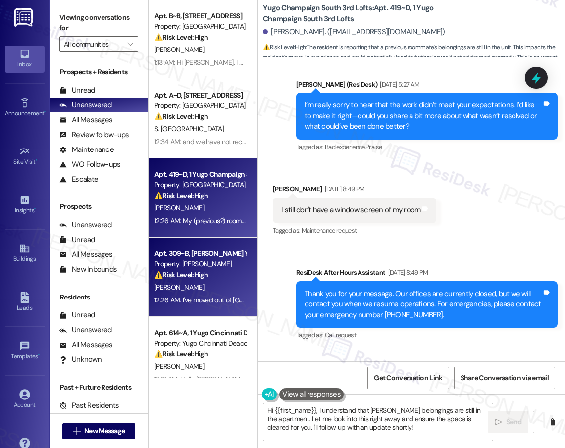
click at [209, 263] on div "Property: [PERSON_NAME]" at bounding box center [201, 264] width 92 height 10
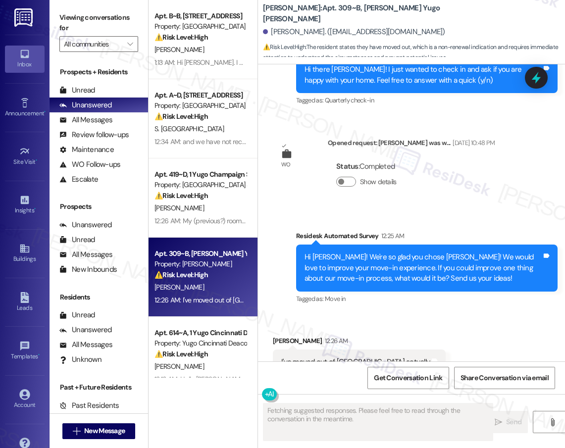
scroll to position [467, 0]
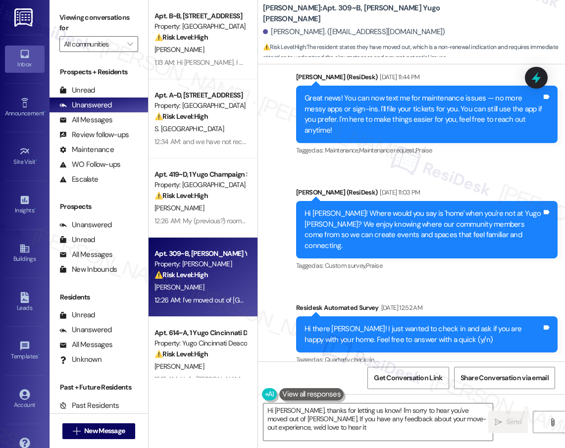
type textarea "Hi [PERSON_NAME], thanks for letting us know! I'm sorry to hear you've moved ou…"
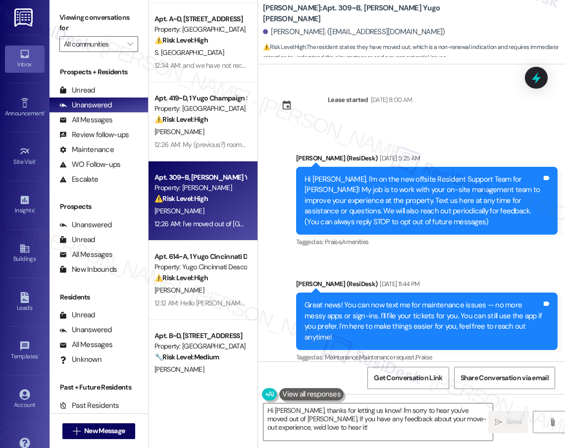
scroll to position [80, 0]
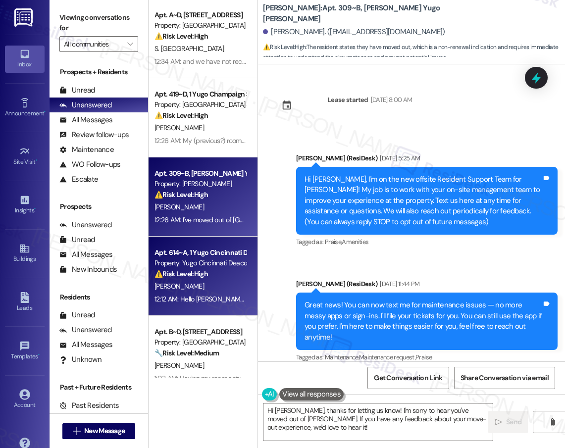
click at [208, 280] on div "[PERSON_NAME]" at bounding box center [201, 286] width 94 height 12
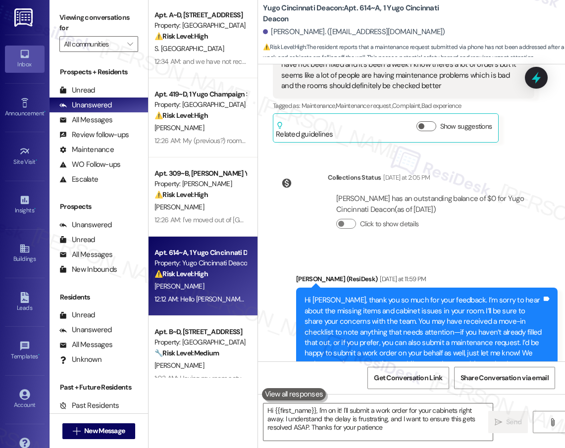
type textarea "Hi {{first_name}}, I'm on it! I'll submit a work order for your cabinets right …"
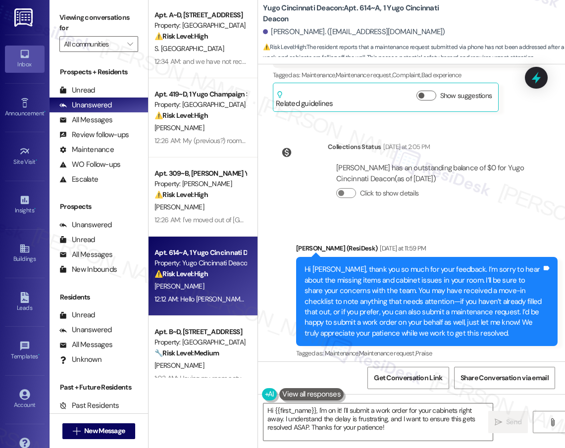
scroll to position [291, 0]
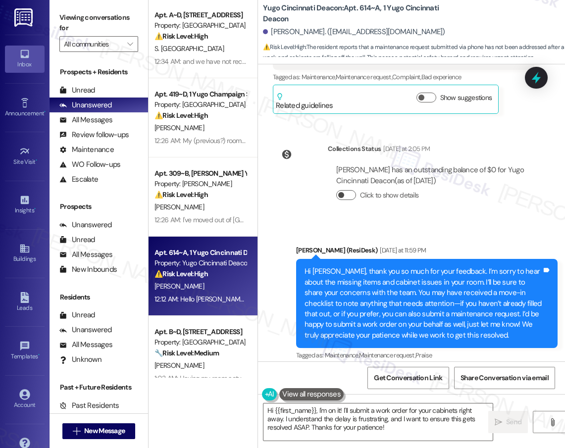
click at [350, 195] on button "Click to show details" at bounding box center [346, 195] width 20 height 10
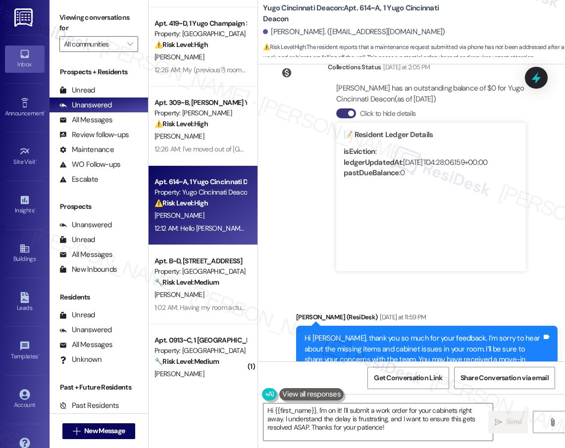
scroll to position [153, 0]
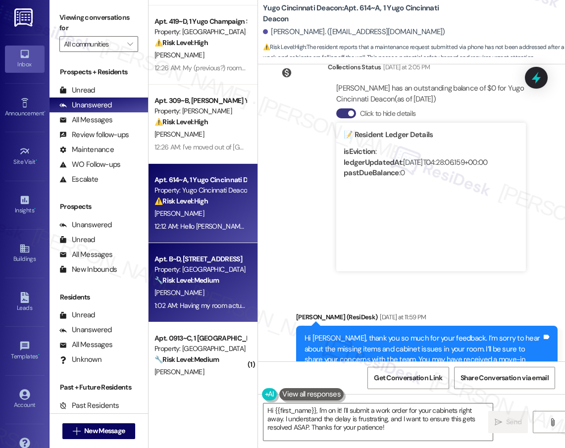
click at [208, 284] on strong "🔧 Risk Level: Medium" at bounding box center [187, 280] width 64 height 9
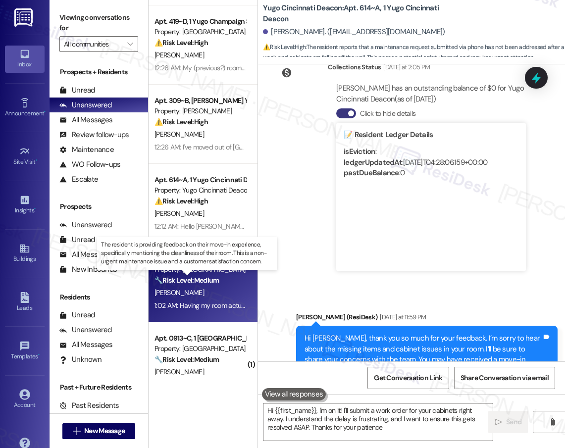
type textarea "Hi {{first_name}}, I'm on it! I'll submit a work order for your cabinets right …"
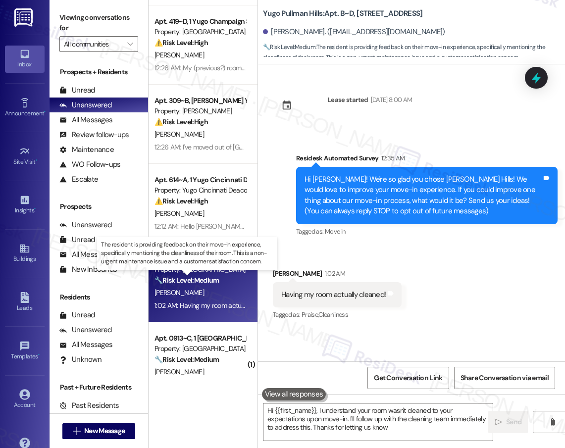
type textarea "Hi {{first_name}}, I understand your room wasn't cleaned to your expectations u…"
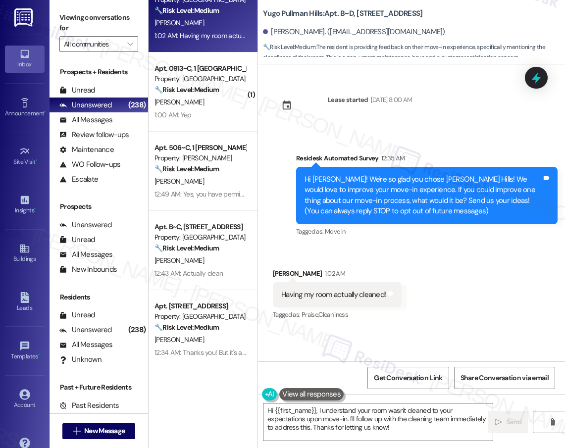
scroll to position [424, 0]
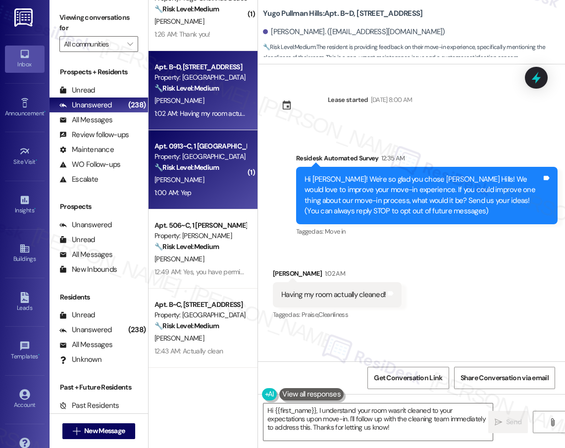
click at [201, 195] on div "1:00 AM: Yep 1:00 AM: Yep" at bounding box center [201, 193] width 94 height 12
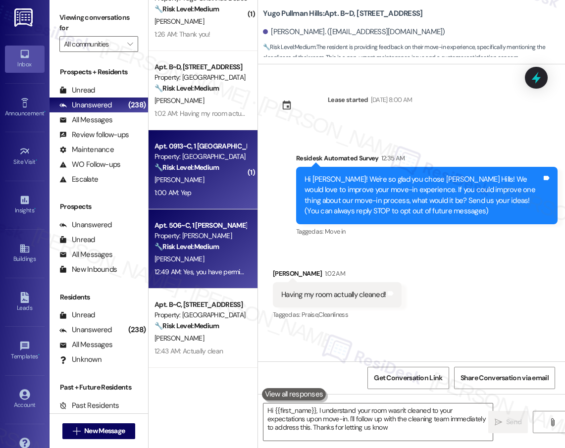
type textarea "Hi {{first_name}}, I understand your room wasn't cleaned to your expectations u…"
click at [219, 227] on div "Apt. 506~C, 1 [PERSON_NAME]" at bounding box center [201, 225] width 92 height 10
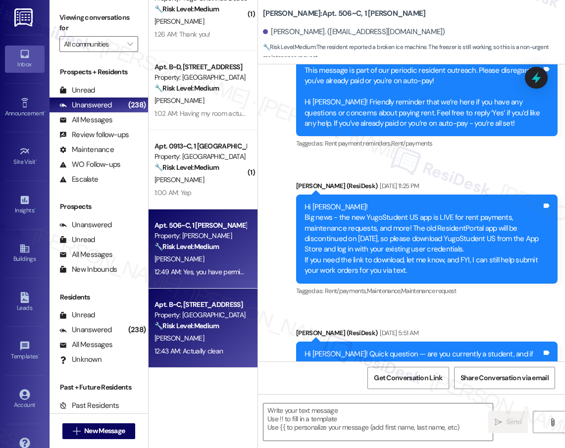
type textarea "Fetching suggested responses. Please feel free to read through the conversation…"
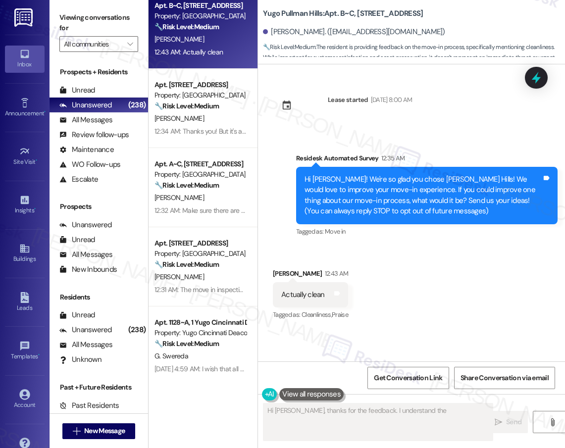
scroll to position [0, 0]
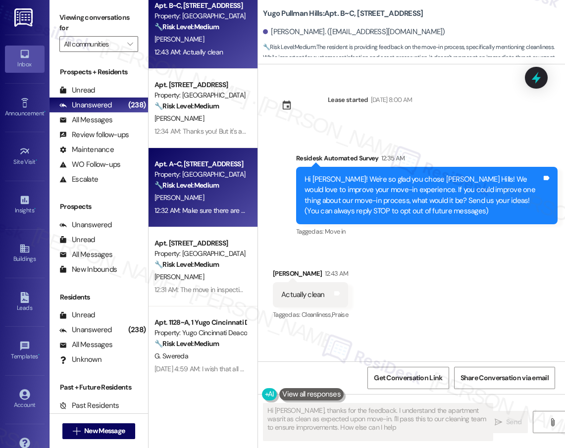
type textarea "Hi [PERSON_NAME], thanks for the feedback. I understand the apartment wasn't as…"
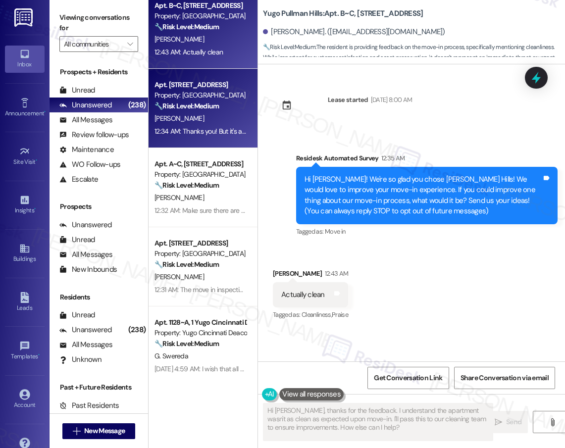
click at [194, 123] on div "[PERSON_NAME]" at bounding box center [201, 118] width 94 height 12
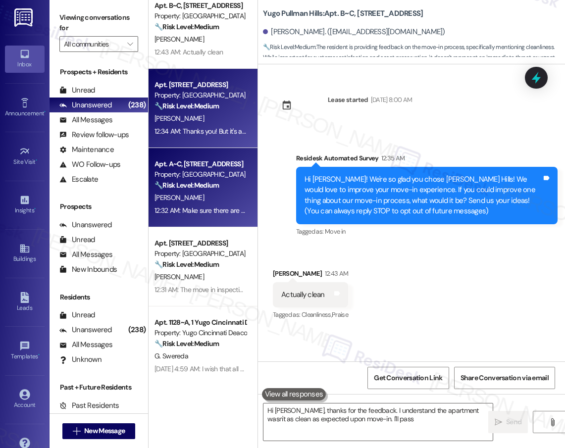
type textarea "Hi [PERSON_NAME], thanks for the feedback. I understand the apartment wasn't as…"
click at [202, 190] on div "🔧 Risk Level: Medium The resident is reporting a minor pest issue (ants under t…" at bounding box center [201, 185] width 92 height 10
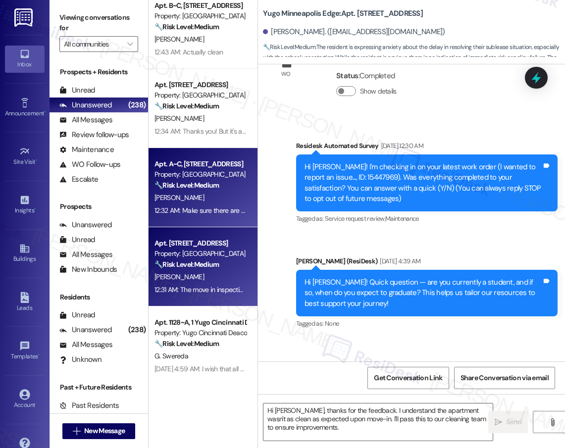
scroll to position [800, 0]
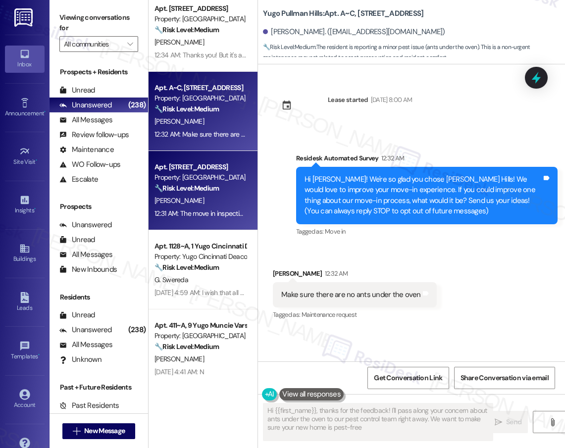
type textarea "Hi {{first_name}}, thanks for the feedback! I'll pass along your concern about …"
click at [212, 205] on div "[PERSON_NAME]" at bounding box center [201, 201] width 94 height 12
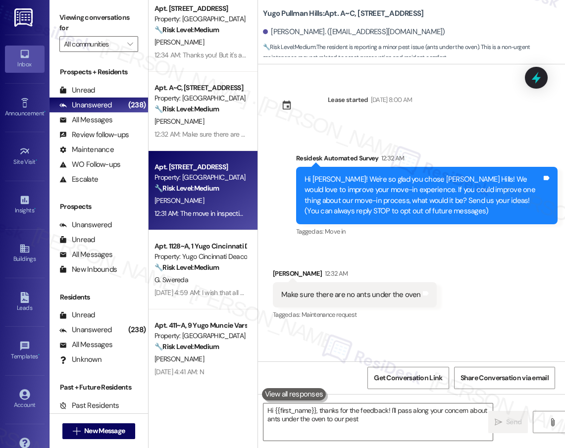
type textarea "Hi {{first_name}}, thanks for the feedback! I'll pass along your concern about …"
click at [219, 252] on div "Property: Yugo Cincinnati Deacon" at bounding box center [201, 257] width 92 height 10
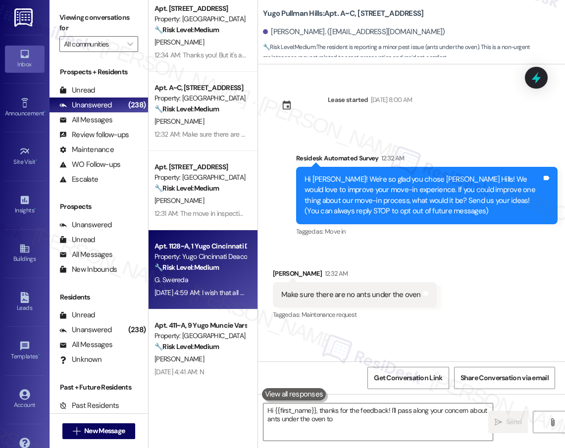
type textarea "Hi {{first_name}}, thanks for the feedback! I'll pass along your concern about …"
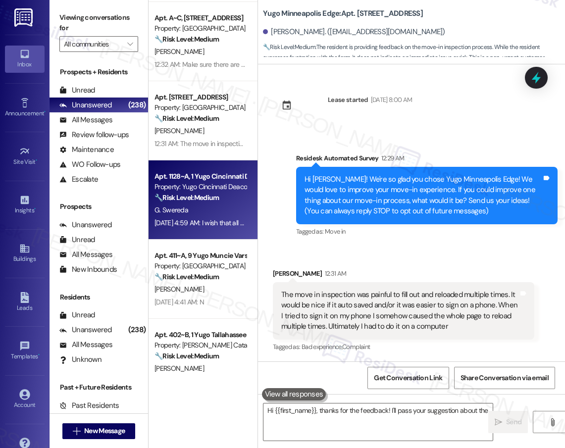
type textarea "Hi {{first_name}}, thanks for the feedback! I'll pass your suggestion about the"
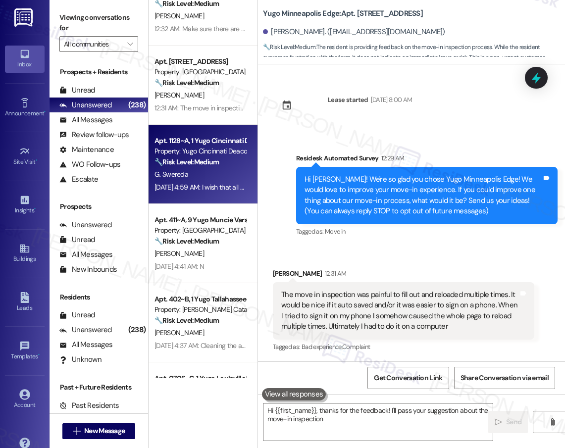
scroll to position [926, 0]
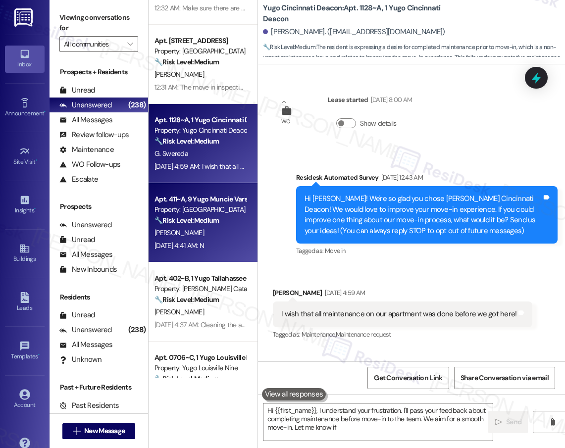
type textarea "Hi {{first_name}}, I understand your frustration. I'll pass your feedback about…"
click at [195, 229] on div "[PERSON_NAME]" at bounding box center [201, 233] width 94 height 12
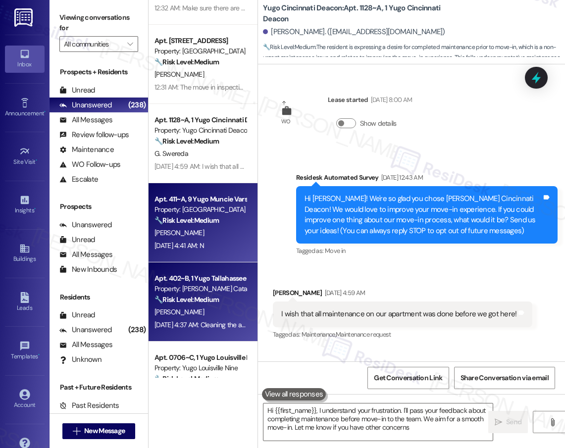
type textarea "Hi {{first_name}}, I understand your frustration. I'll pass your feedback about…"
click at [221, 303] on div "🔧 Risk Level: Medium The resident is reporting a cleaning issue in their apartm…" at bounding box center [201, 300] width 92 height 10
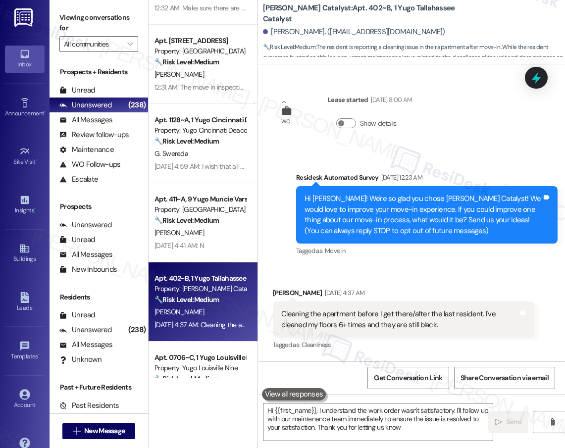
type textarea "Hi {{first_name}}, I understand the work order wasn't satisfactory. I'll follow…"
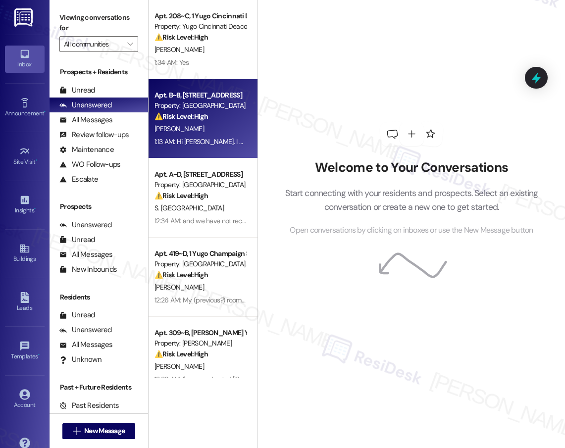
click at [210, 139] on div "1:13 AM: Hi [PERSON_NAME]. I would say a better cleaning crew because the group…" at bounding box center [536, 141] width 763 height 9
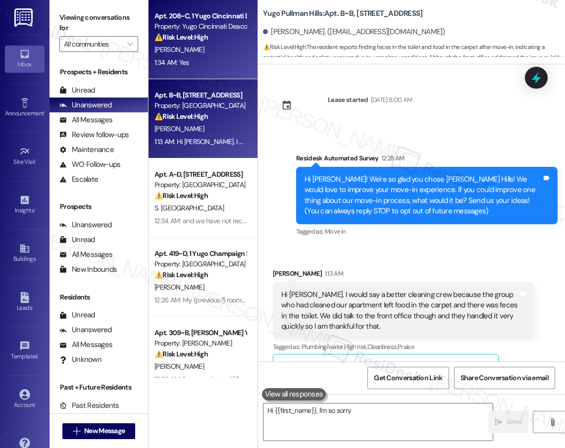
type textarea "Hi {{first_name}}, I'm so sorry"
click at [225, 59] on div "1:34 AM: Yes 1:34 AM: Yes" at bounding box center [201, 62] width 94 height 12
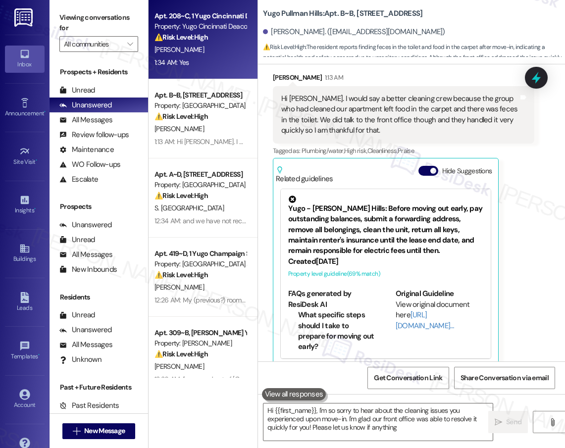
scroll to position [209, 0]
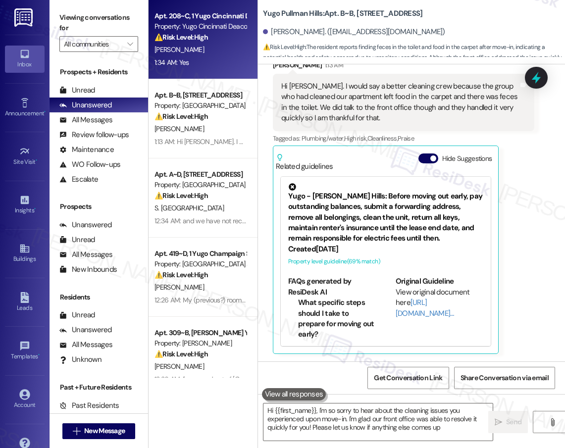
type textarea "Hi {{first_name}}, I'm so sorry to hear about the cleaning issues you experienc…"
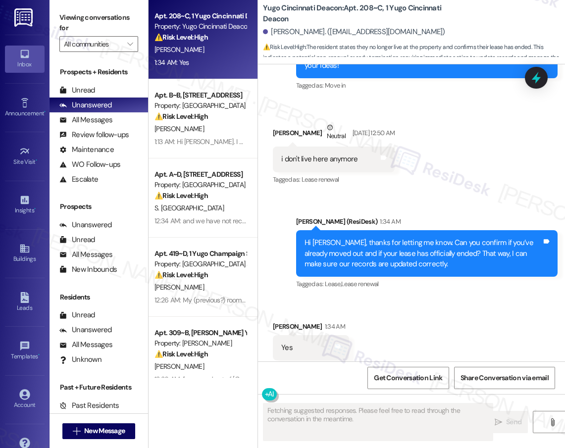
scroll to position [2146, 0]
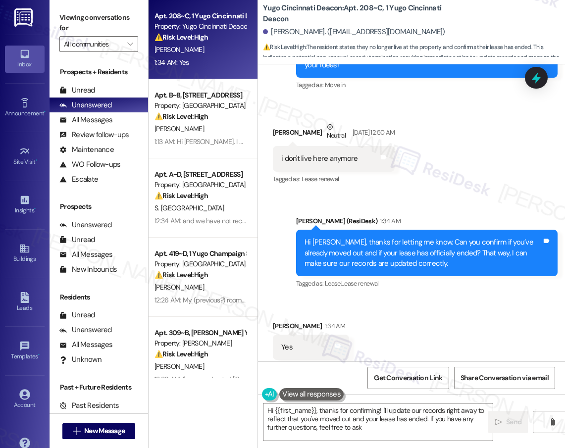
type textarea "Hi {{first_name}}, thanks for confirming! I'll update our records right away to…"
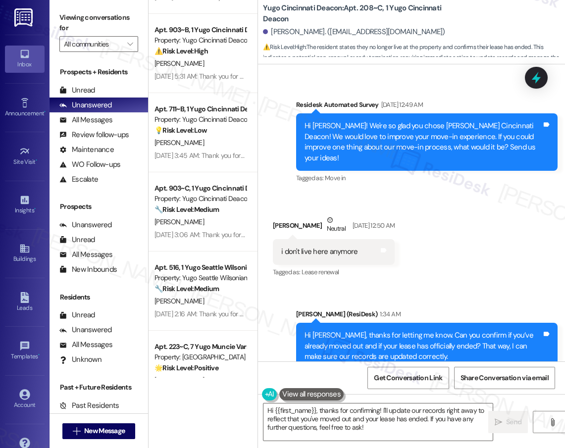
scroll to position [3584, 0]
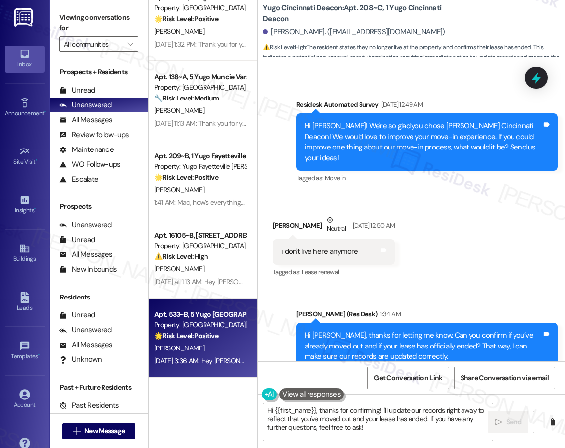
click at [215, 328] on div "Property: [GEOGRAPHIC_DATA][PERSON_NAME]" at bounding box center [201, 325] width 92 height 10
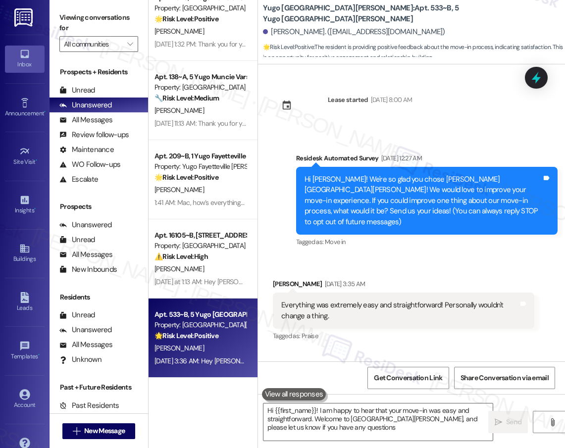
type textarea "Hi {{first_name}}! I am happy to hear that your move-in was easy and straightfo…"
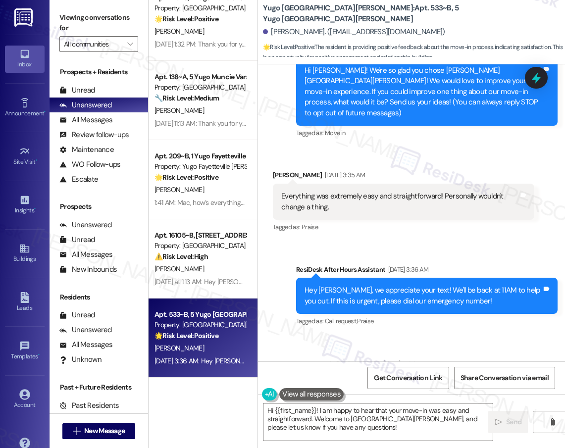
scroll to position [175, 0]
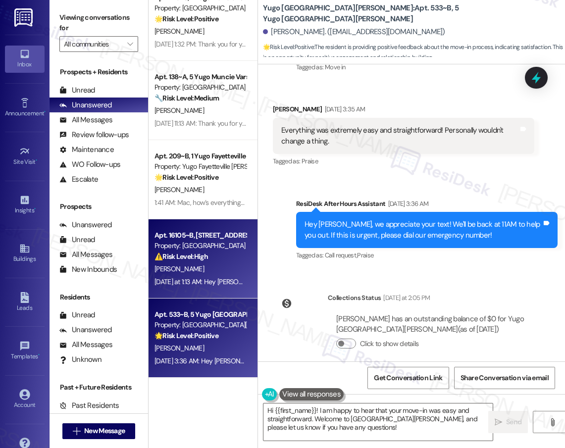
click at [197, 265] on div "[PERSON_NAME]" at bounding box center [201, 269] width 94 height 12
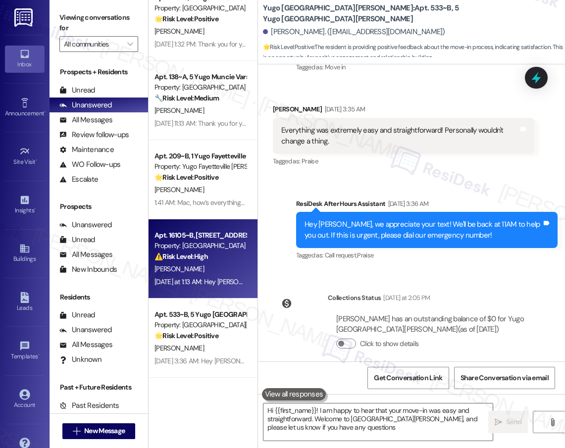
type textarea "Hi {{first_name}}! I am happy to hear that your move-in was easy and straightfo…"
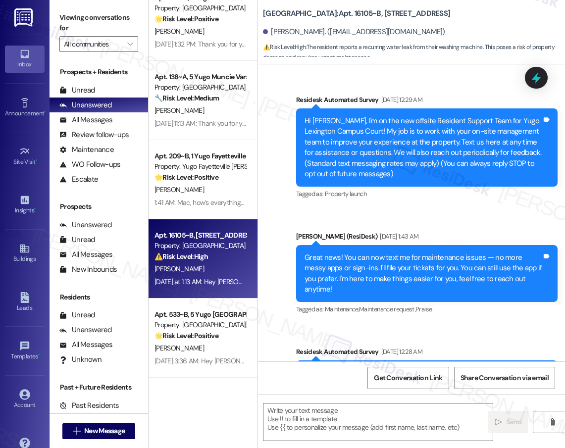
scroll to position [5015, 0]
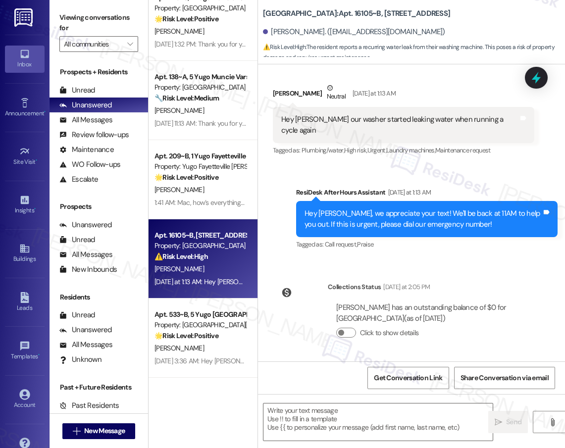
type textarea "Fetching suggested responses. Please feel free to read through the conversation…"
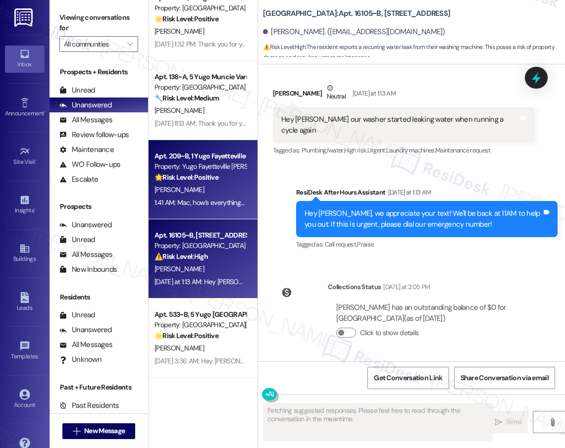
click at [216, 203] on div "1:41 AM: Mac, how’s everything going for you at [GEOGRAPHIC_DATA] [PERSON_NAME]…" at bounding box center [387, 202] width 464 height 9
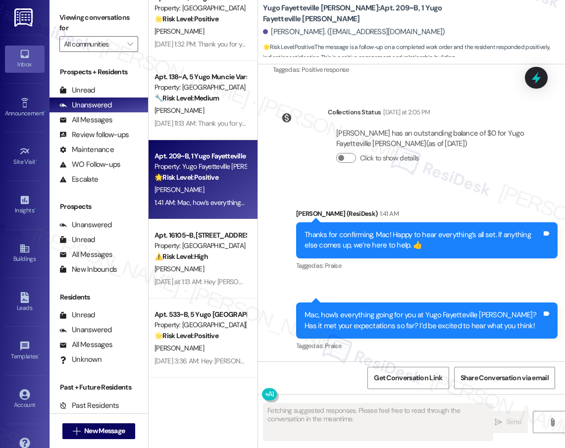
scroll to position [358, 0]
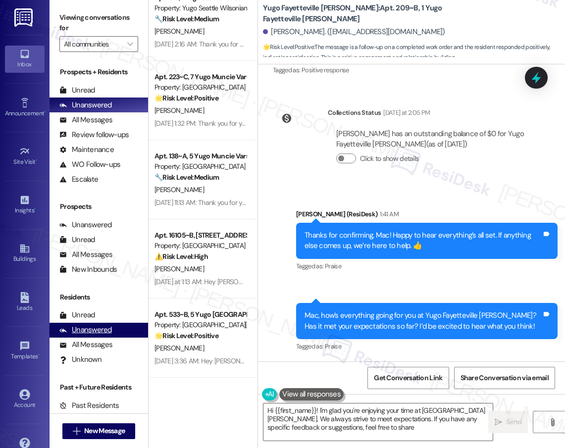
type textarea "Hi {{first_name}}! I'm glad you're enjoying your time at [GEOGRAPHIC_DATA] [PER…"
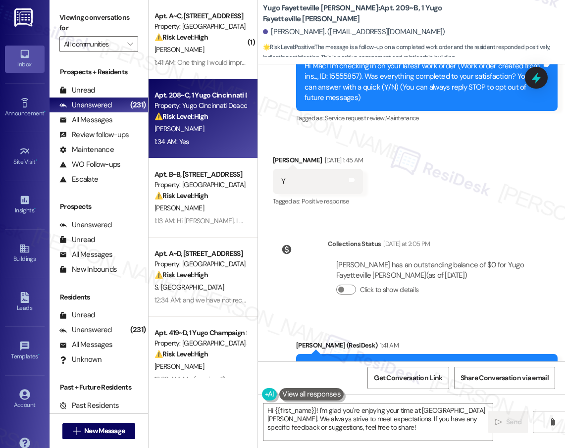
scroll to position [215, 0]
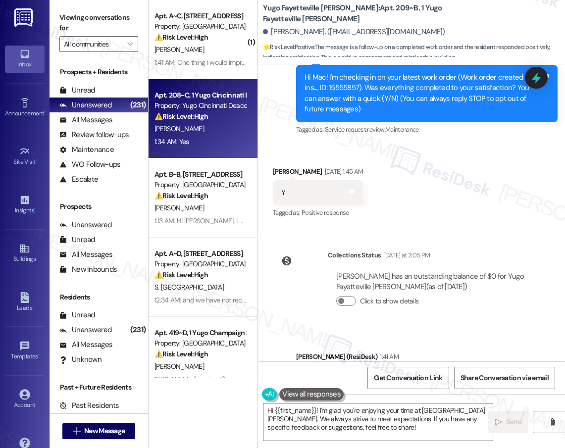
click at [185, 126] on div "[PERSON_NAME]" at bounding box center [201, 129] width 94 height 12
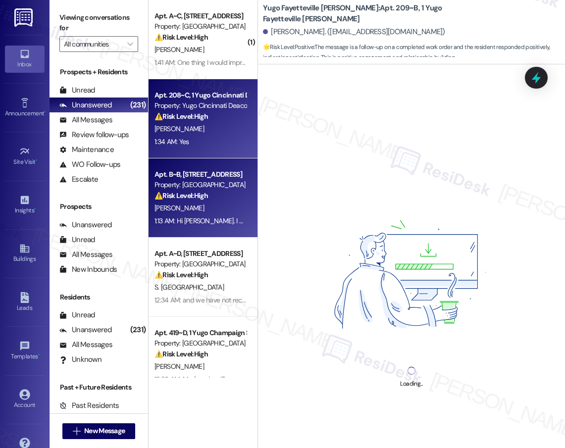
click at [197, 188] on div "Property: [GEOGRAPHIC_DATA]" at bounding box center [201, 185] width 92 height 10
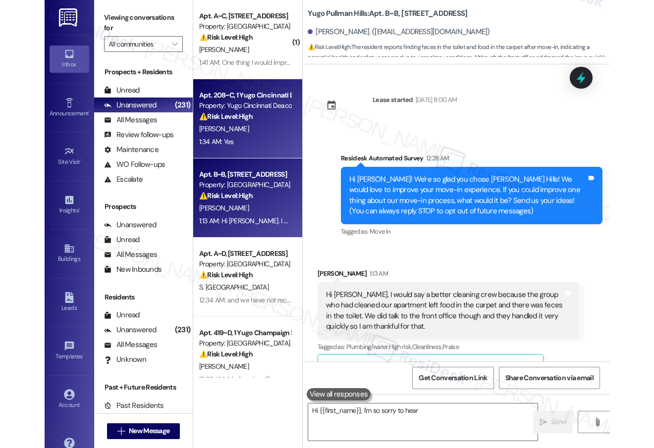
scroll to position [209, 0]
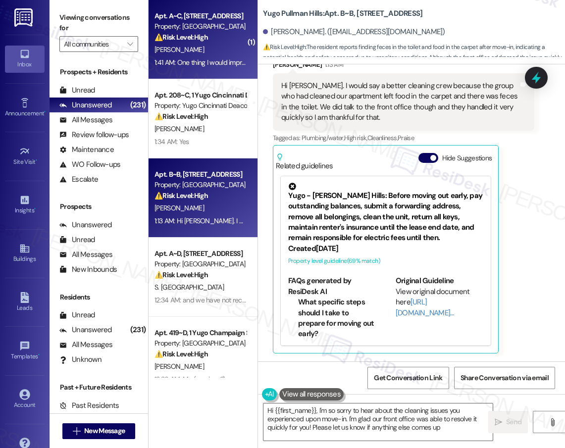
type textarea "Hi {{first_name}}, I'm so sorry to hear about the cleaning issues you experienc…"
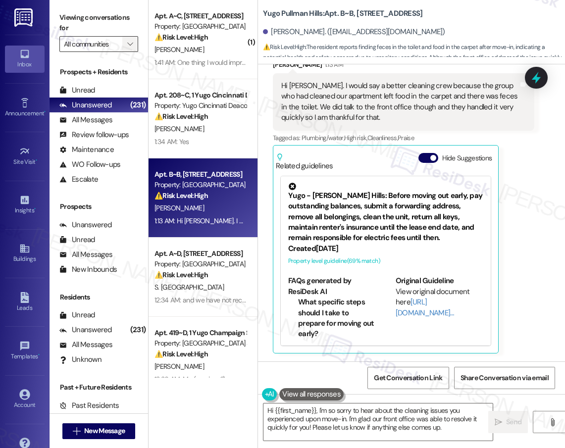
click at [126, 43] on span "" at bounding box center [129, 44] width 9 height 16
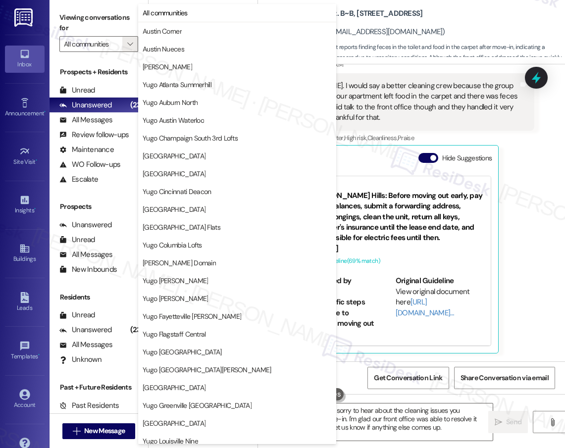
click at [518, 210] on div "[PERSON_NAME] 1:13 AM Hi [PERSON_NAME]. I would say a better cleaning crew beca…" at bounding box center [403, 206] width 261 height 294
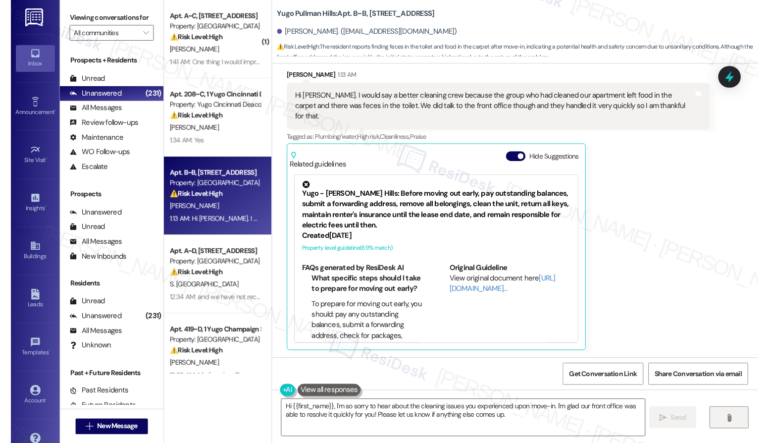
scroll to position [167, 0]
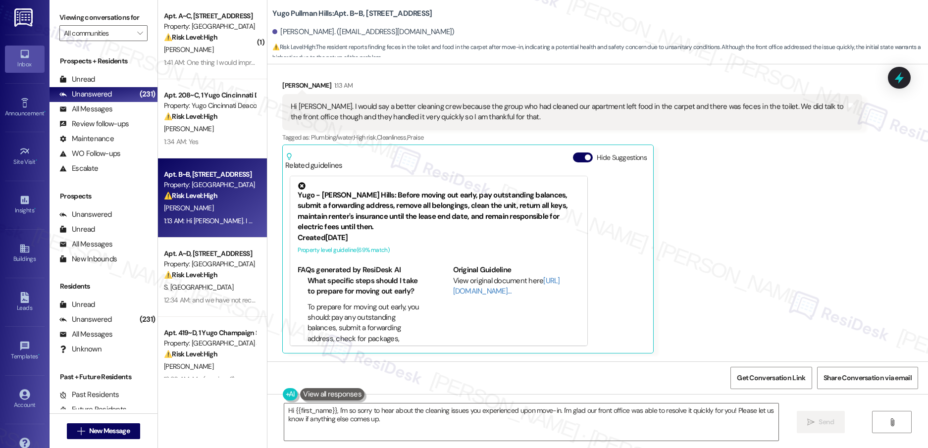
click at [565, 224] on div "[PERSON_NAME] 1:13 AM Hi [PERSON_NAME]. I would say a better cleaning crew beca…" at bounding box center [571, 216] width 579 height 273
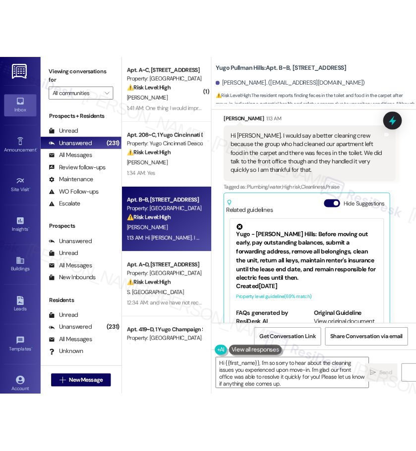
scroll to position [252, 0]
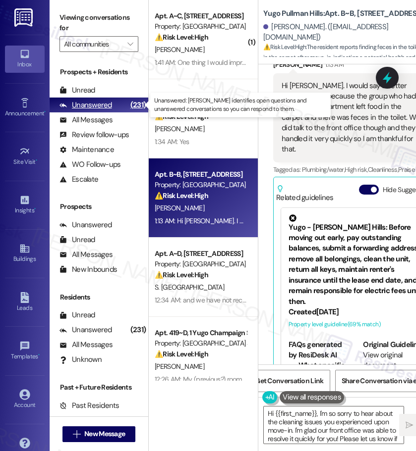
click at [120, 107] on div "Unanswered (231)" at bounding box center [99, 105] width 99 height 15
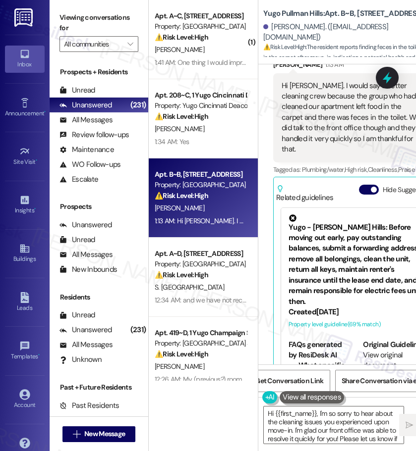
click at [330, 134] on div "Hi [PERSON_NAME]. I would say a better cleaning crew because the group who had …" at bounding box center [352, 118] width 142 height 74
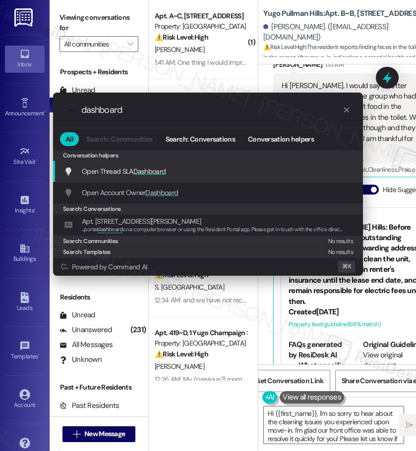
type input "dashboard"
click at [348, 112] on icon "progress bar" at bounding box center [346, 109] width 5 height 5
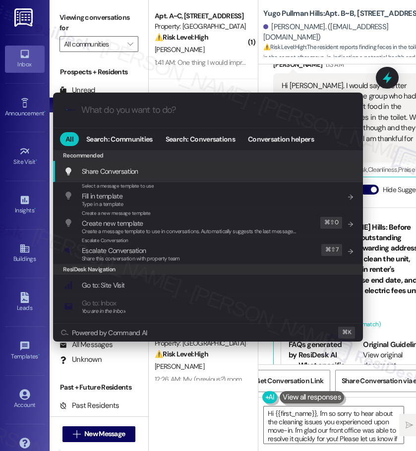
click at [250, 70] on div ".cls-1{fill:#0a055f;}.cls-2{fill:#0cc4c4;} resideskLogoBlueOrange All Search: C…" at bounding box center [208, 225] width 416 height 451
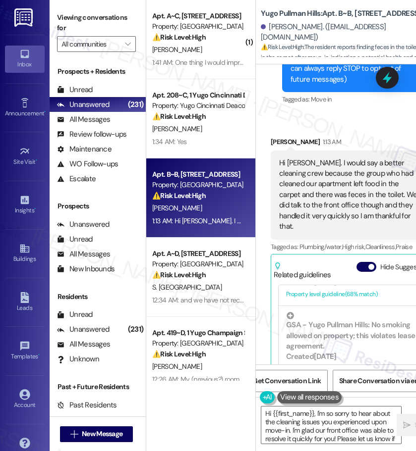
scroll to position [173, 0]
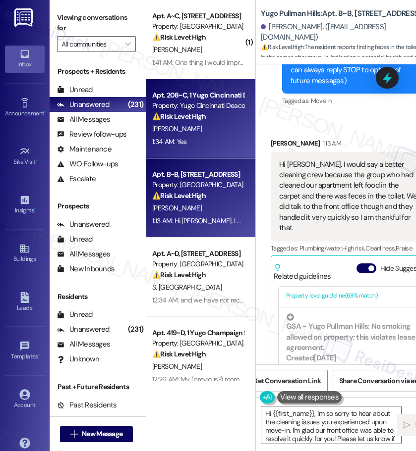
click at [208, 141] on div "1:34 AM: Yes 1:34 AM: Yes" at bounding box center [198, 142] width 94 height 12
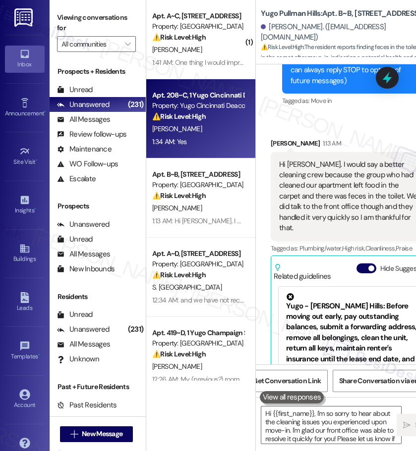
type textarea "Hi {{first_name}}, I'm so sorry to hear about the cleaning issues you experienc…"
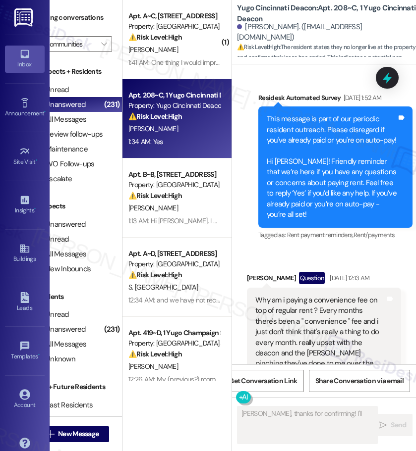
scroll to position [0, 0]
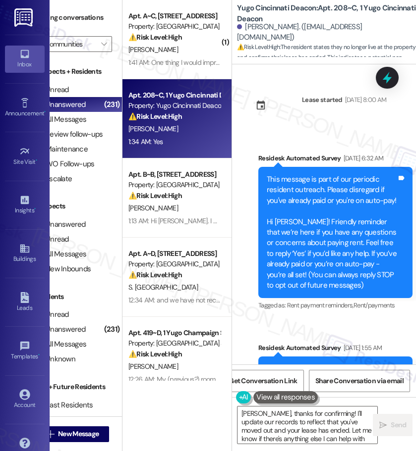
type textarea "[PERSON_NAME], thanks for confirming! I'll update our records to reflect that y…"
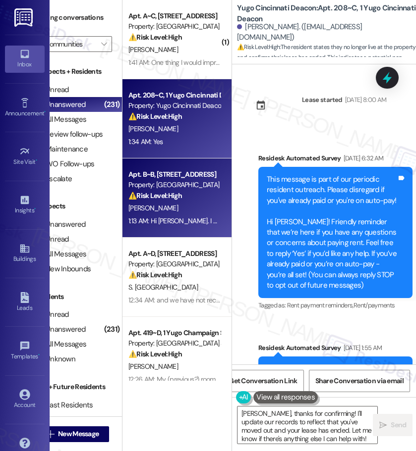
click at [181, 197] on strong "⚠️ Risk Level: High" at bounding box center [154, 195] width 53 height 9
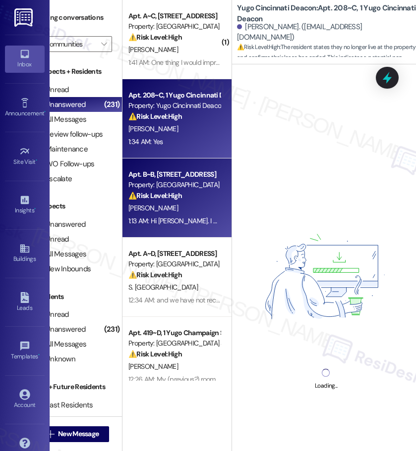
click at [185, 141] on div "1:34 AM: Yes 1:34 AM: Yes" at bounding box center [174, 142] width 94 height 12
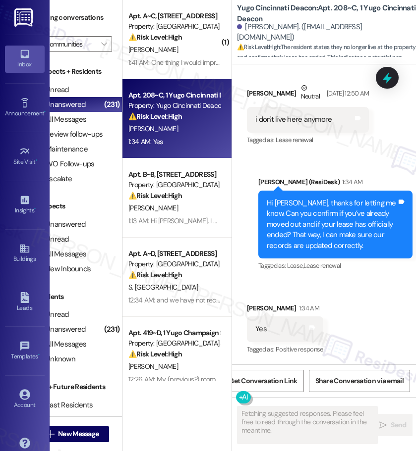
click at [131, 134] on div "[PERSON_NAME]" at bounding box center [174, 129] width 94 height 12
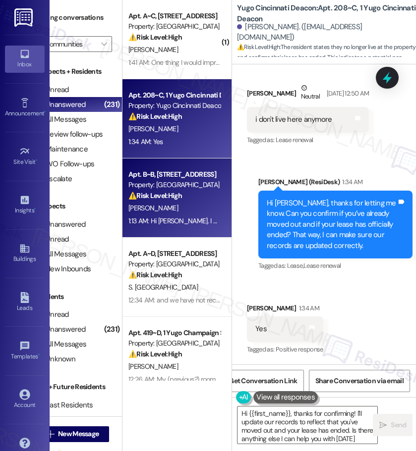
type textarea "Hi {{first_name}}, thanks for confirming! I'll update our records to reflect th…"
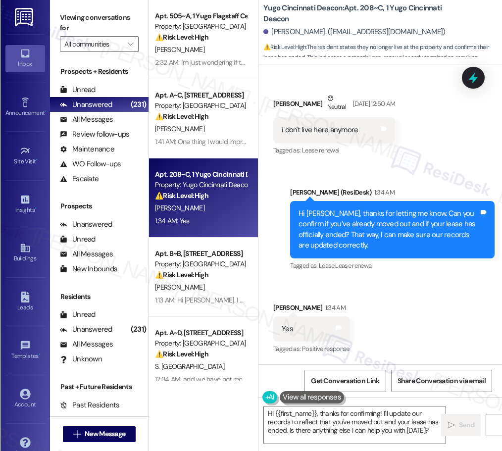
scroll to position [2355, 0]
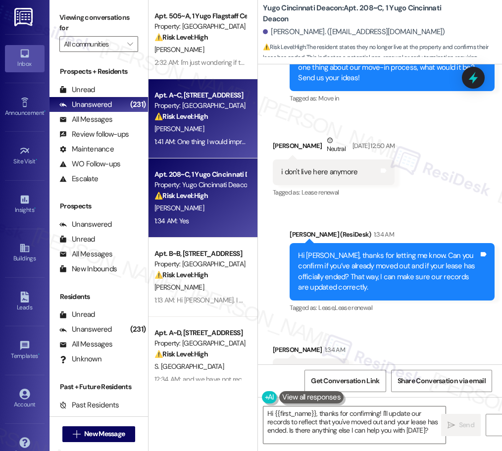
click at [236, 110] on div "Property: [GEOGRAPHIC_DATA]" at bounding box center [201, 106] width 92 height 10
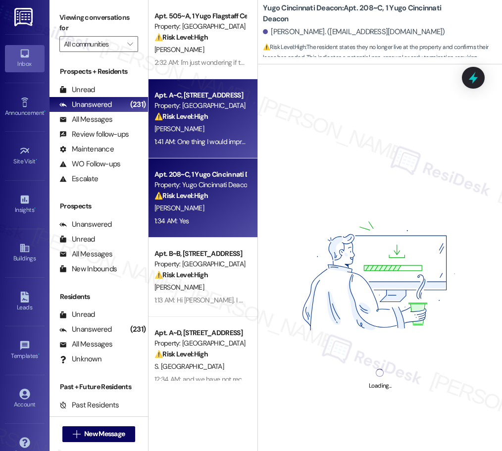
click at [230, 195] on div "⚠️ Risk Level: High The resident states they no longer live at the property and…" at bounding box center [201, 196] width 92 height 10
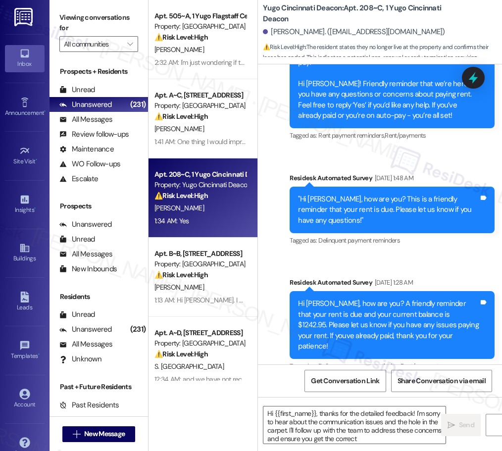
scroll to position [975, 0]
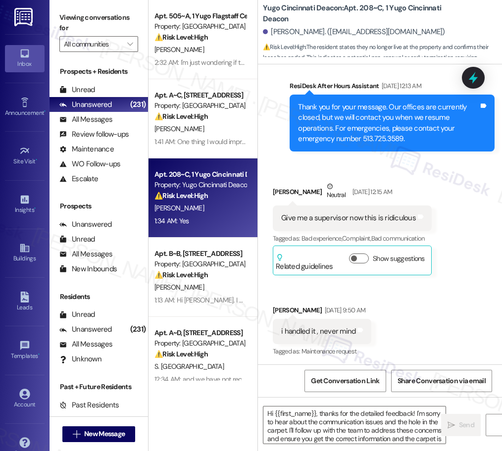
type textarea "Hi {{first_name}}, thanks for the detailed feedback! I'm sorry to hear about th…"
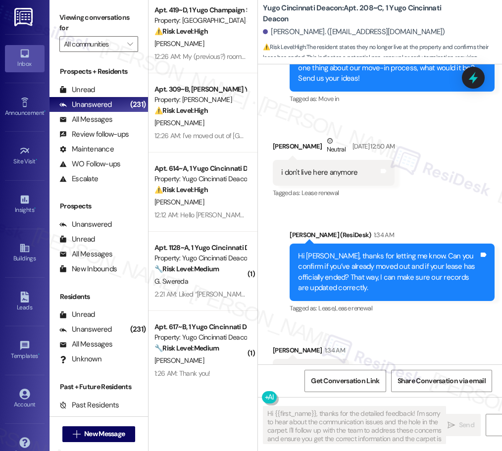
scroll to position [403, 0]
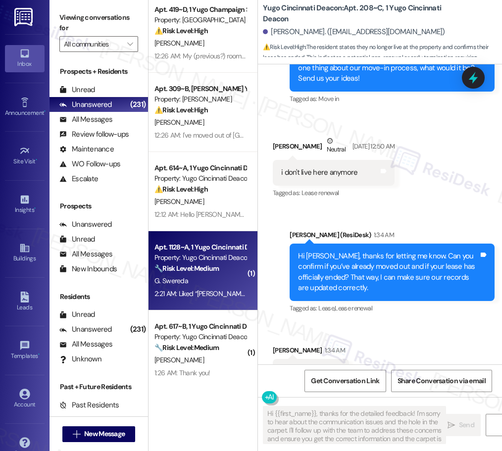
click at [209, 267] on strong "🔧 Risk Level: Medium" at bounding box center [187, 268] width 64 height 9
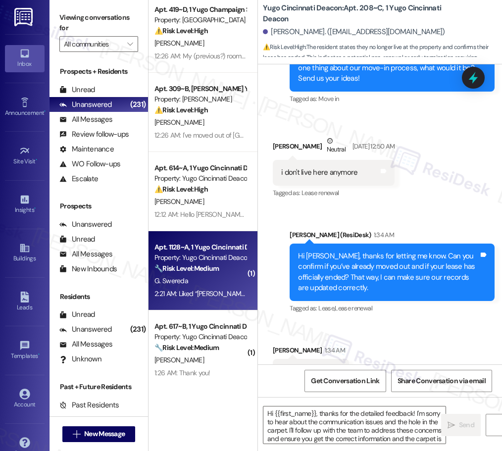
type textarea "Fetching suggested responses. Please feel free to read through the conversation…"
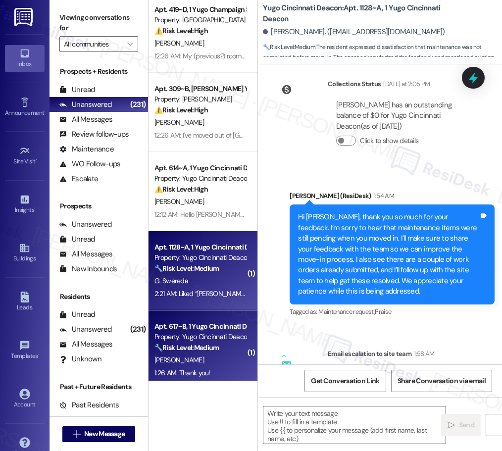
type textarea "Fetching suggested responses. Please feel free to read through the conversation…"
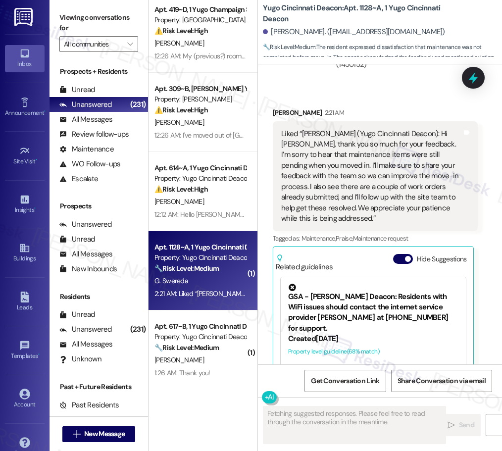
click at [208, 378] on div "1:26 AM: Thank you! 1:26 AM: Thank you!" at bounding box center [201, 373] width 94 height 12
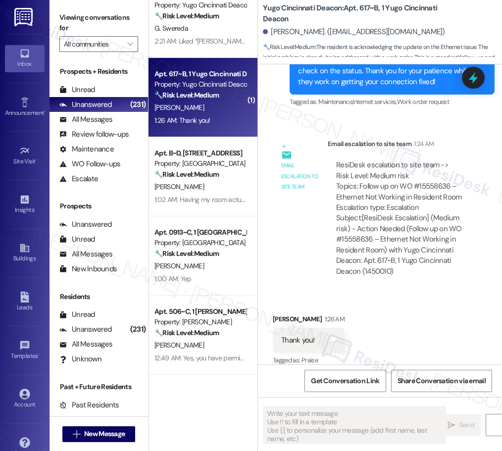
scroll to position [659, 0]
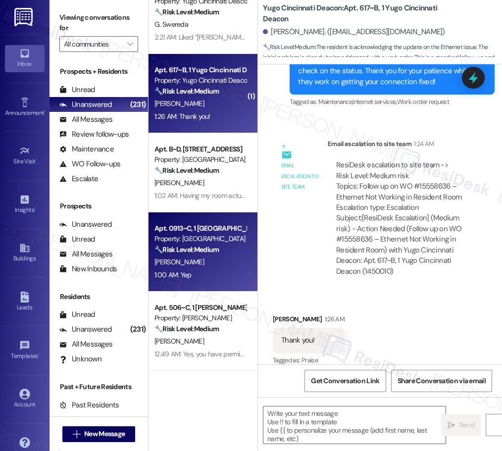
click at [178, 270] on div "1:00 AM: Yep 1:00 AM: Yep" at bounding box center [173, 274] width 37 height 9
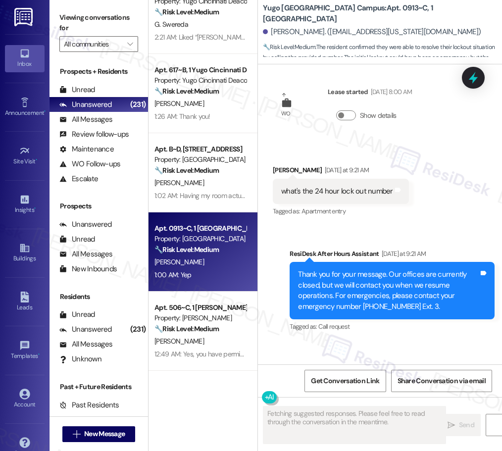
scroll to position [3508, 0]
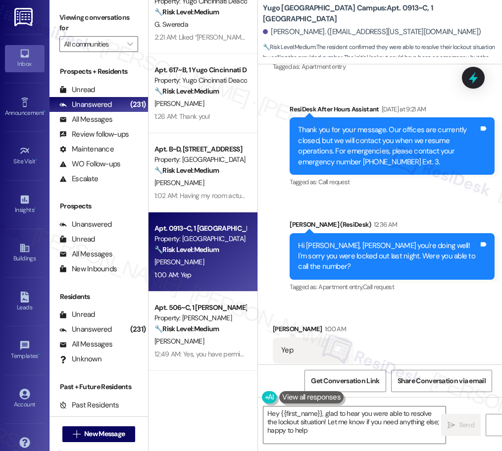
type textarea "Hey {{first_name}}, glad to hear you were able to resolve the lockout situation…"
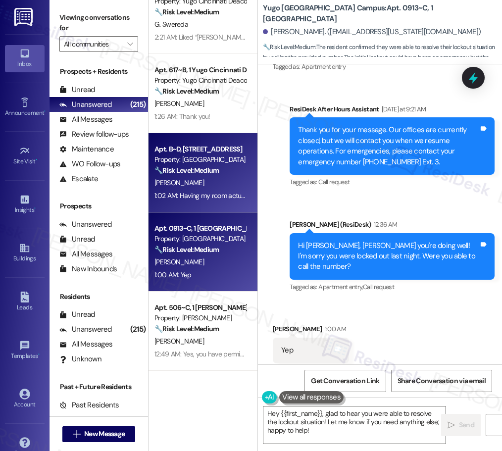
click at [185, 164] on div "Property: [GEOGRAPHIC_DATA]" at bounding box center [201, 160] width 92 height 10
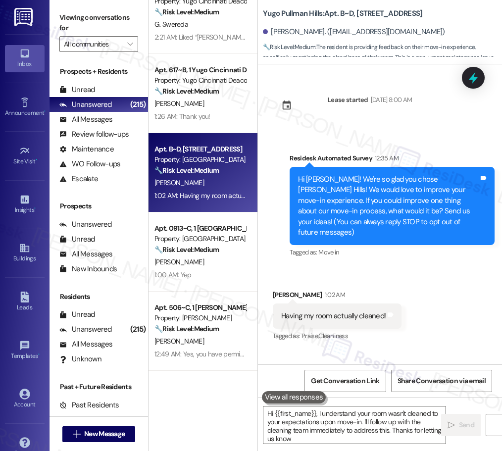
type textarea "Hi {{first_name}}, I understand your room wasn't cleaned to your expectations u…"
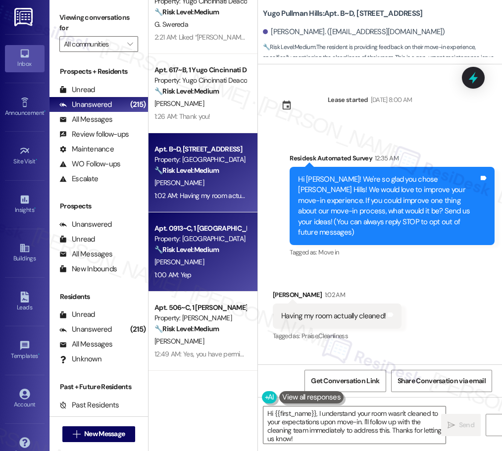
click at [198, 265] on div "[PERSON_NAME]" at bounding box center [201, 262] width 94 height 12
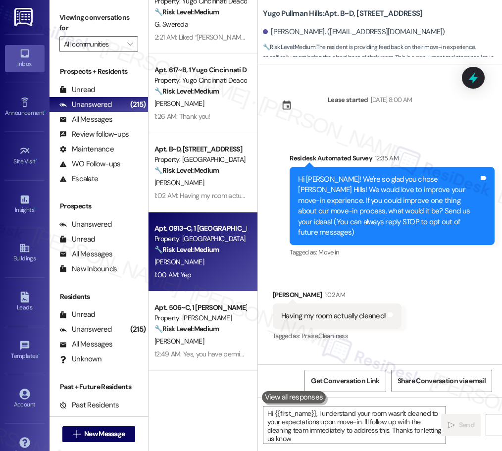
type textarea "Hi {{first_name}}, I understand your room wasn't cleaned to your expectations u…"
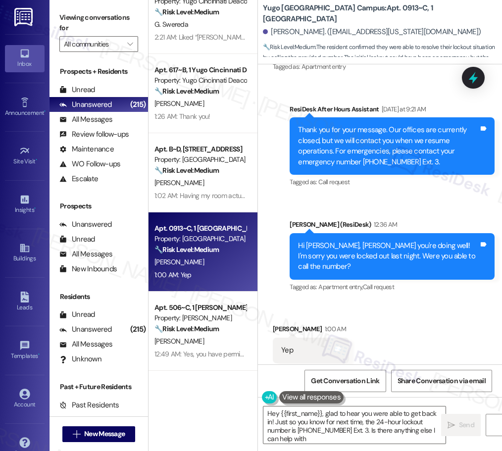
type textarea "Hey {{first_name}}, glad to hear you were able to get back in! Just so you know…"
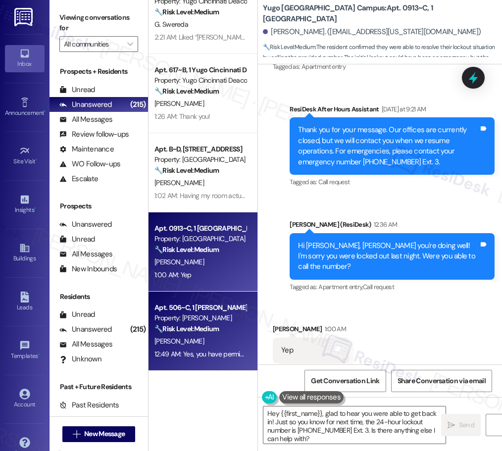
click at [194, 348] on div "12:49 AM: Yes, you have permission, no instructions! 12:49 AM: Yes, you have pe…" at bounding box center [201, 354] width 94 height 12
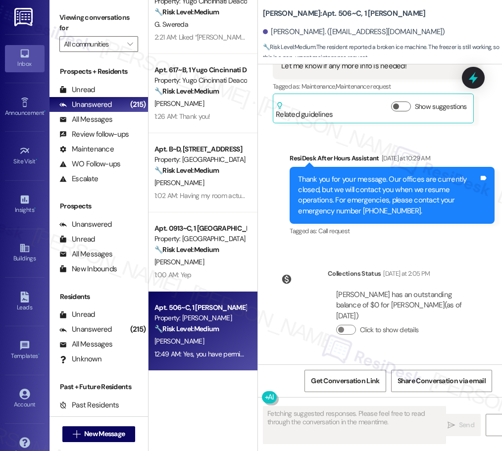
scroll to position [2187, 0]
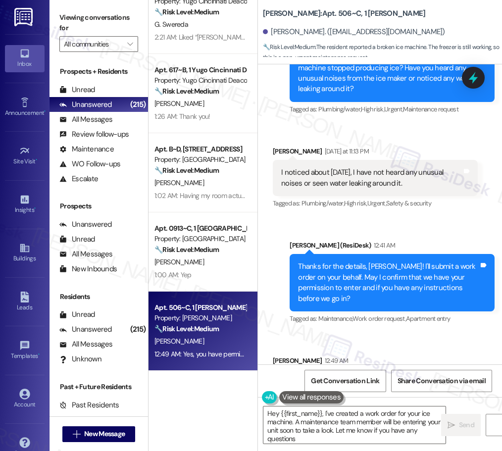
type textarea "Hey {{first_name}}, I've created a work order for your ice machine. A maintenan…"
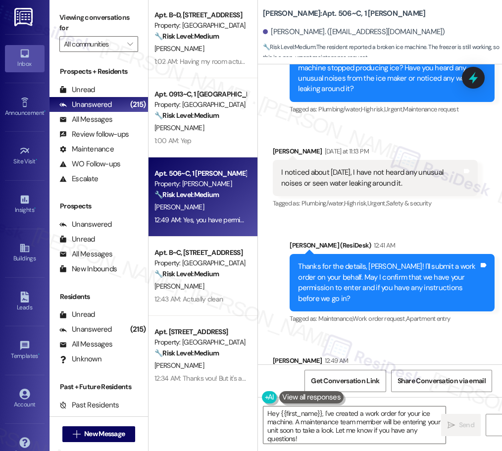
scroll to position [800, 0]
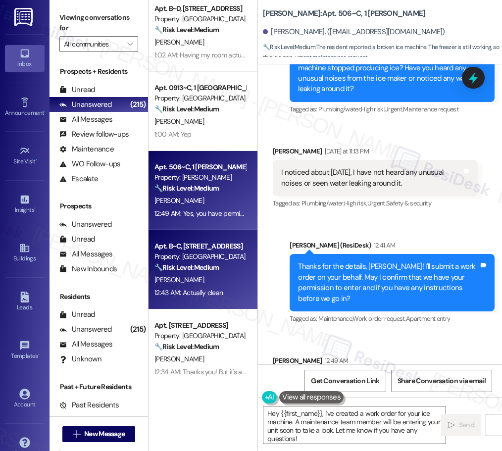
click at [199, 279] on div "[PERSON_NAME]" at bounding box center [201, 280] width 94 height 12
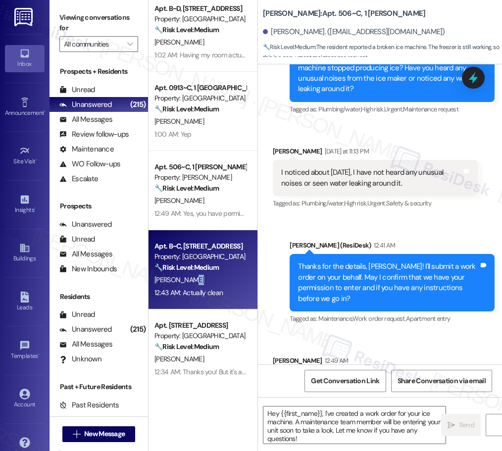
click at [199, 279] on div "[PERSON_NAME]" at bounding box center [201, 280] width 94 height 12
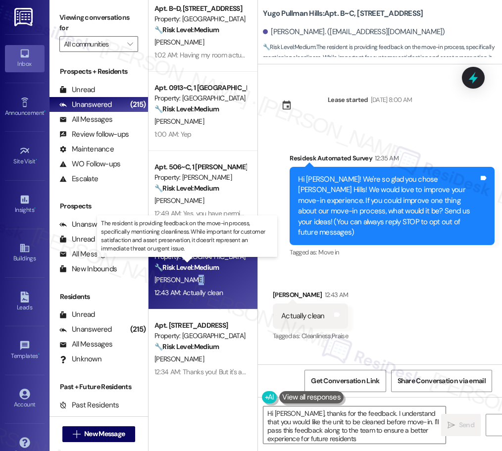
type textarea "Hi [PERSON_NAME], thanks for the feedback. I understand that you would like the…"
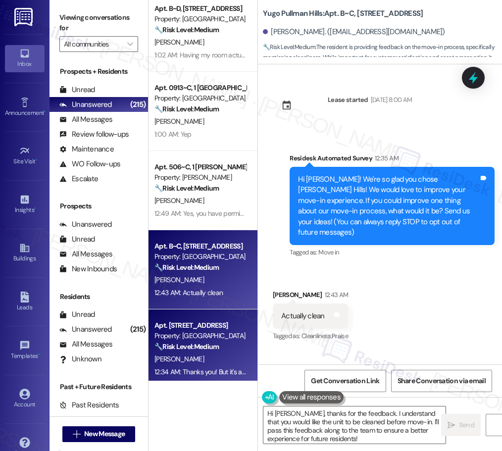
click at [192, 345] on strong "🔧 Risk Level: Medium" at bounding box center [187, 346] width 64 height 9
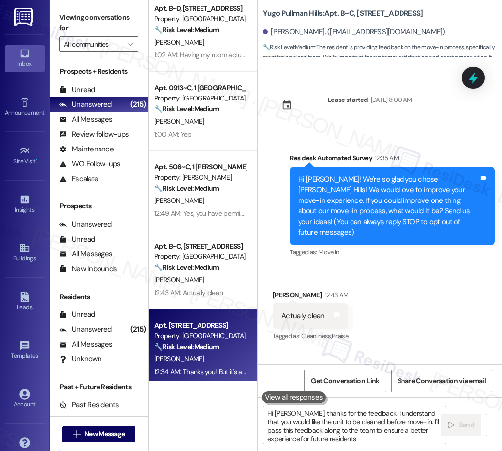
type textarea "Hi [PERSON_NAME], thanks for the feedback. I understand that you would like the…"
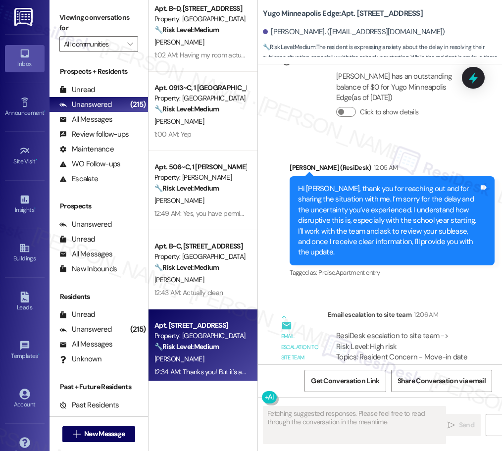
scroll to position [1336, 0]
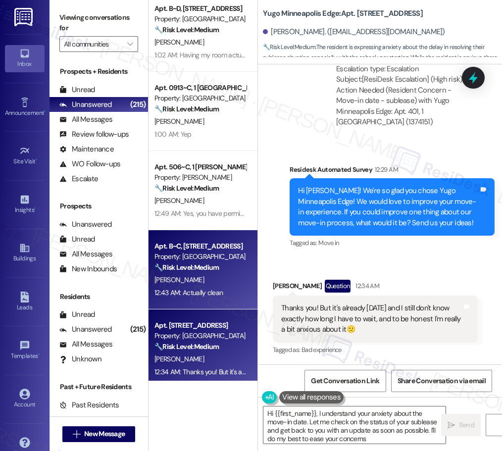
type textarea "Hi {{first_name}}, I understand your anxiety about the move-in date. Let me che…"
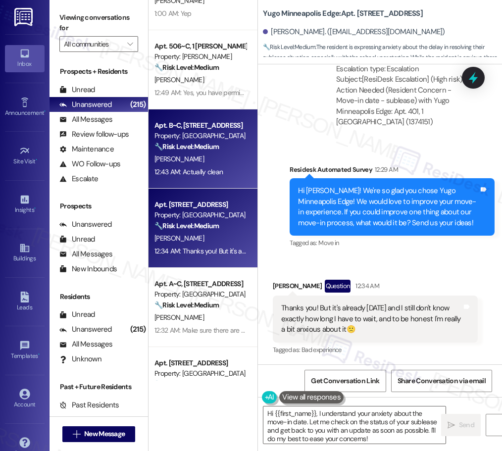
scroll to position [946, 0]
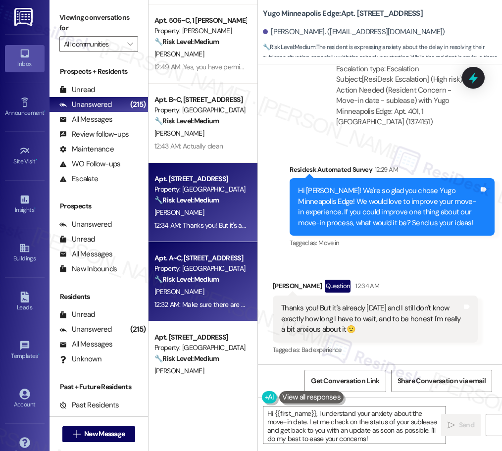
click at [214, 280] on strong "🔧 Risk Level: Medium" at bounding box center [187, 279] width 64 height 9
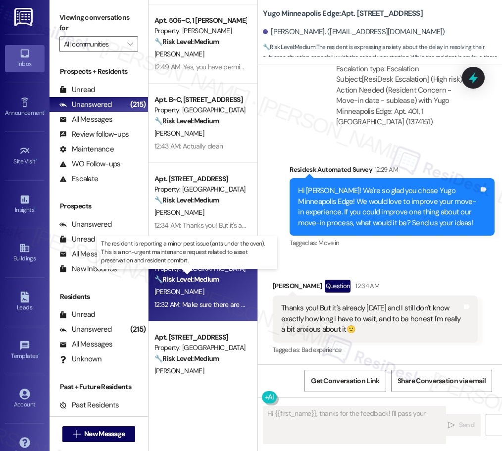
scroll to position [0, 0]
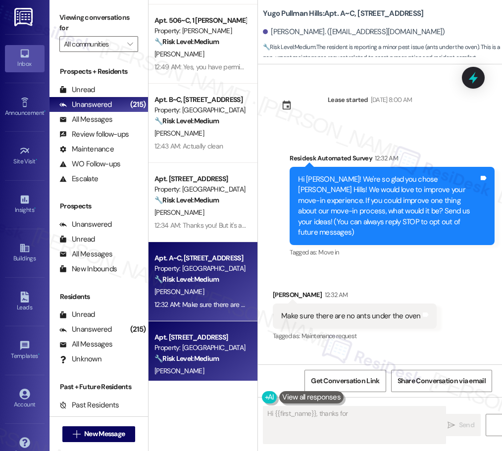
type textarea "Hi {{first_name}}, thanks for"
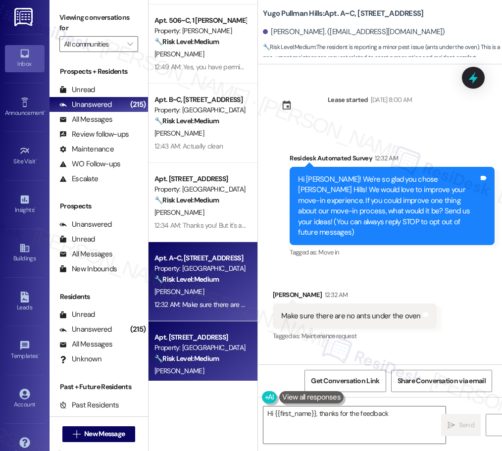
click at [188, 357] on strong "🔧 Risk Level: Medium" at bounding box center [187, 358] width 64 height 9
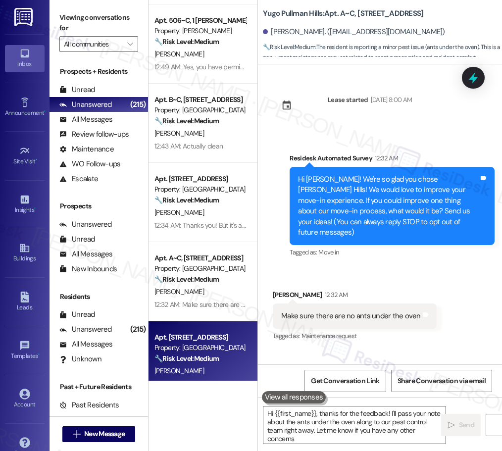
type textarea "Hi {{first_name}}, thanks for the feedback! I'll pass your note about the ants …"
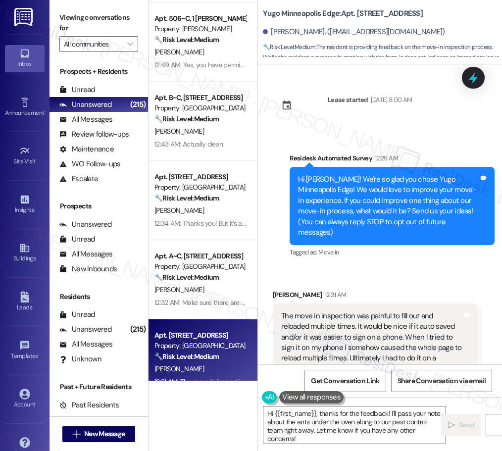
scroll to position [40, 0]
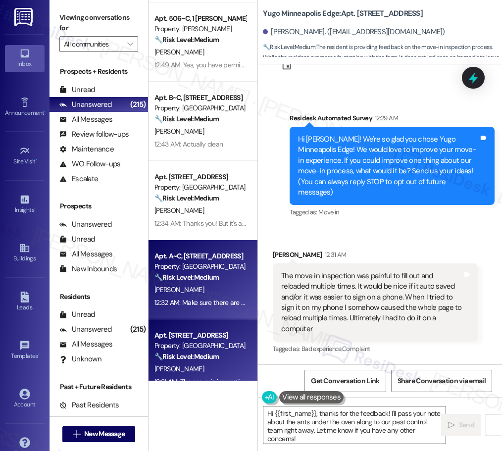
click at [211, 278] on strong "🔧 Risk Level: Medium" at bounding box center [187, 277] width 64 height 9
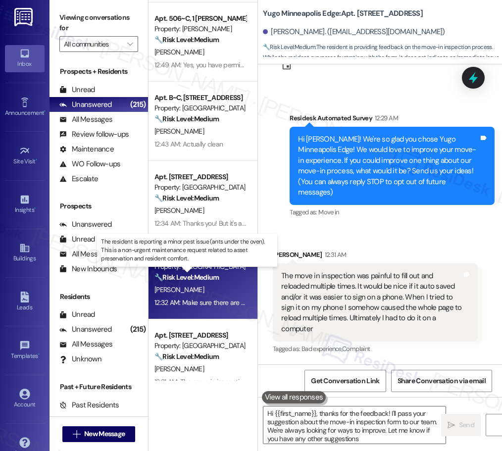
type textarea "Hi {{first_name}}, thanks for the feedback! I'll pass your suggestion about the…"
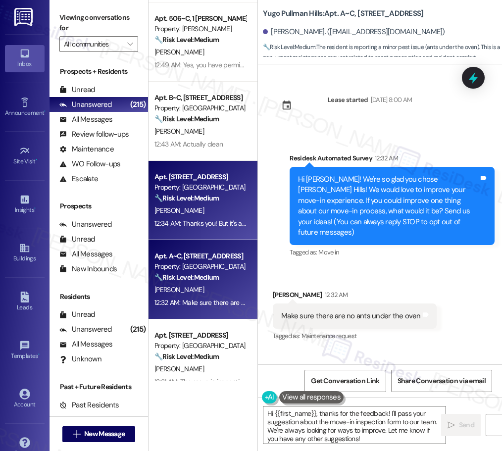
click at [202, 216] on div "[PERSON_NAME]" at bounding box center [201, 211] width 94 height 12
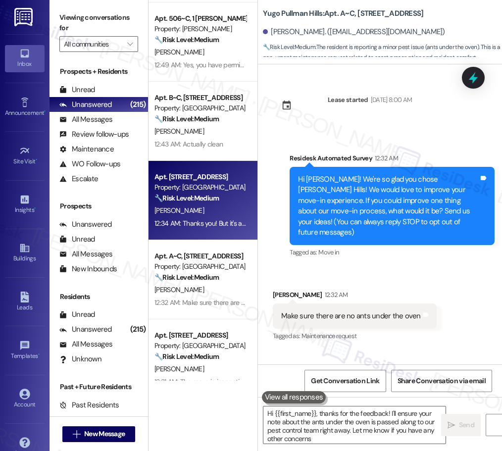
type textarea "Hi {{first_name}}, thanks for the feedback! I'll ensure your note about the ant…"
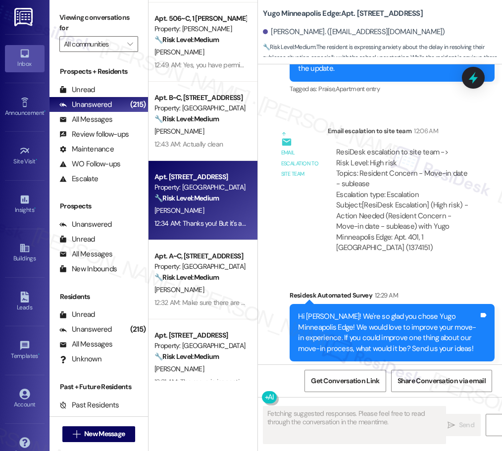
scroll to position [1336, 0]
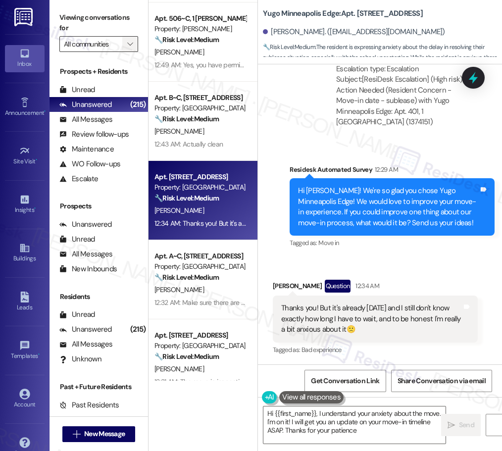
type textarea "Hi {{first_name}}, I understand your anxiety about the move. I'm on it! I will …"
click at [132, 46] on icon "" at bounding box center [129, 44] width 5 height 8
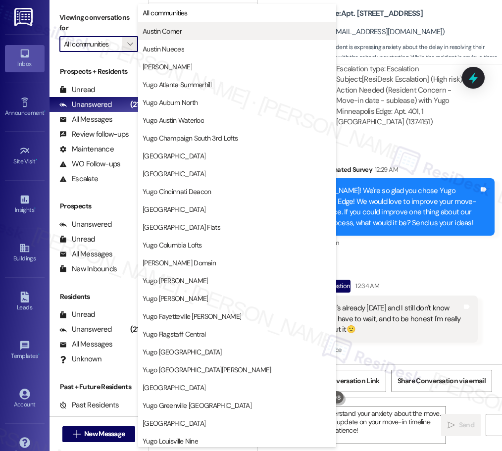
click at [171, 32] on span "Austin Corner" at bounding box center [162, 31] width 39 height 10
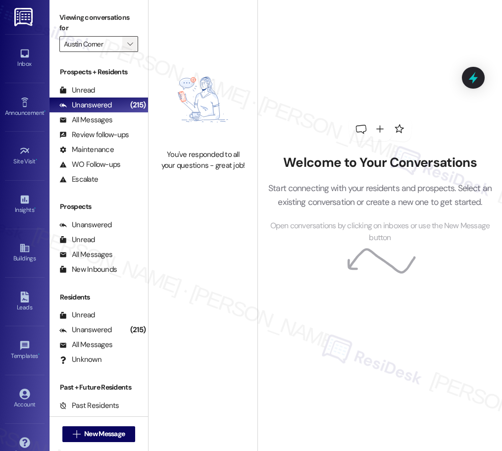
click at [134, 46] on span "" at bounding box center [129, 44] width 9 height 16
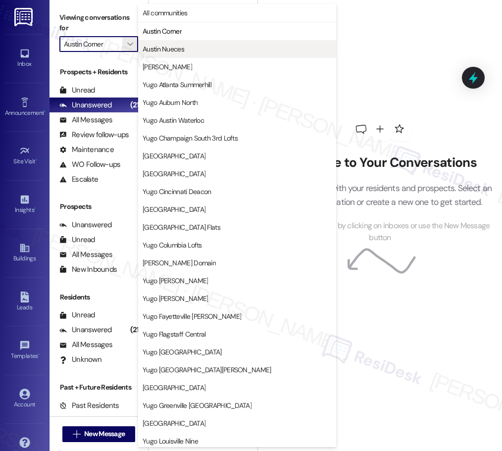
click at [191, 50] on span "Austin Nueces" at bounding box center [237, 49] width 189 height 10
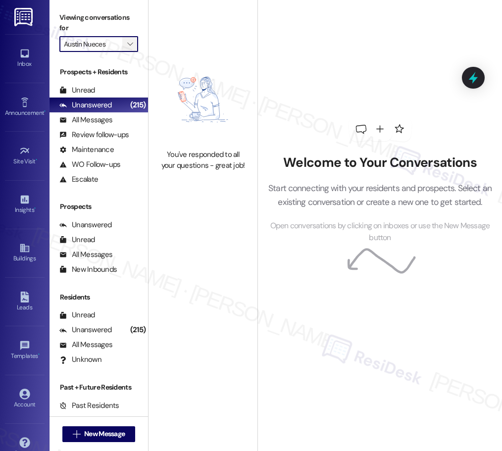
click at [134, 45] on span "" at bounding box center [129, 44] width 9 height 16
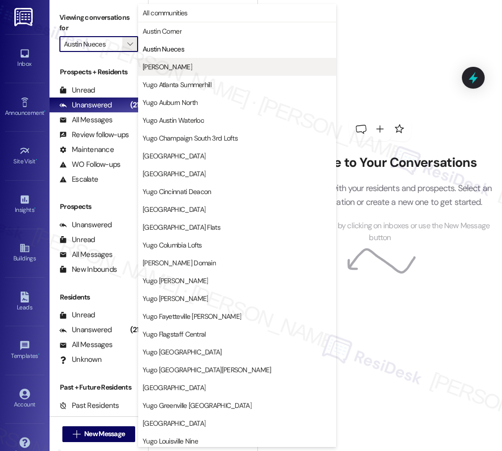
click at [162, 65] on span "Austin Rio" at bounding box center [168, 67] width 50 height 10
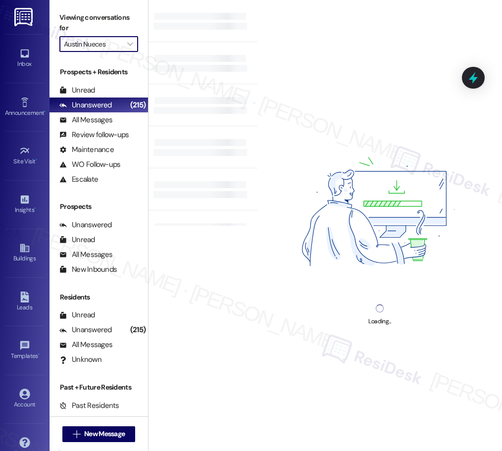
type input "Austin Rio"
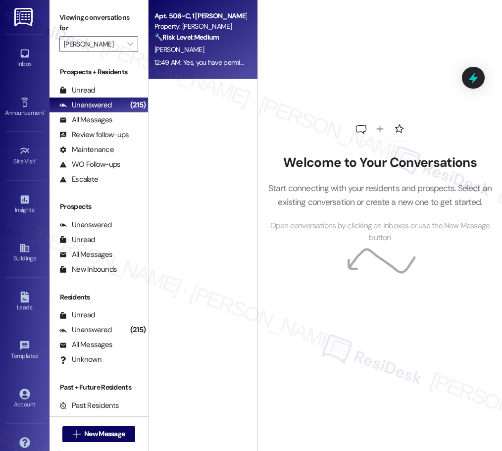
click at [233, 69] on div "Apt. 506~C, 1 Yugo Austin Rio Property: Austin Rio 🔧 Risk Level: Medium The res…" at bounding box center [203, 39] width 109 height 79
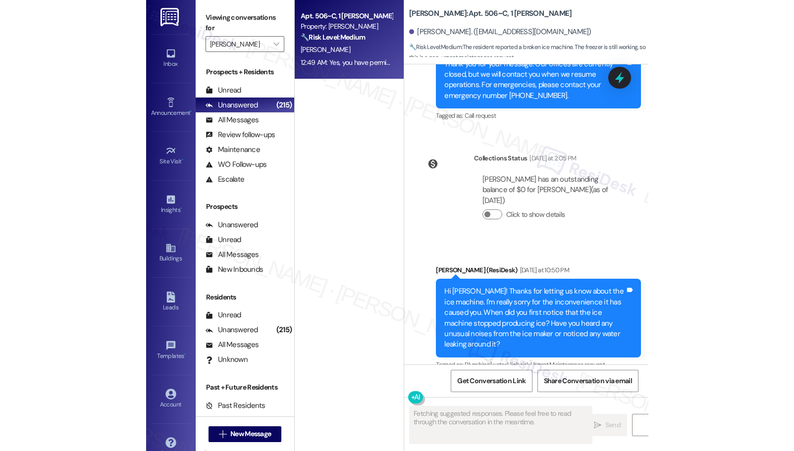
scroll to position [2187, 0]
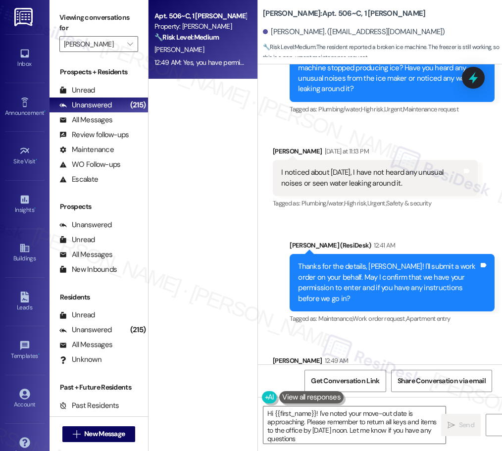
type textarea "Hi {{first_name}}! I've noted your move-out date is approaching. Please remembe…"
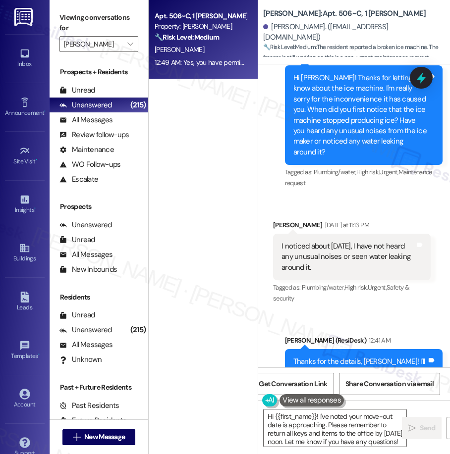
scroll to position [2566, 0]
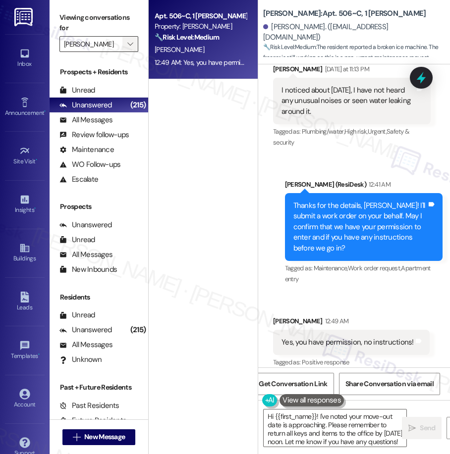
click at [129, 43] on icon "" at bounding box center [129, 44] width 5 height 8
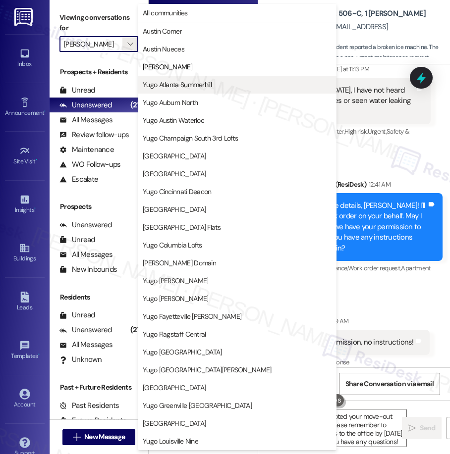
click at [178, 85] on span "Yugo Atlanta Summerhill" at bounding box center [177, 85] width 69 height 10
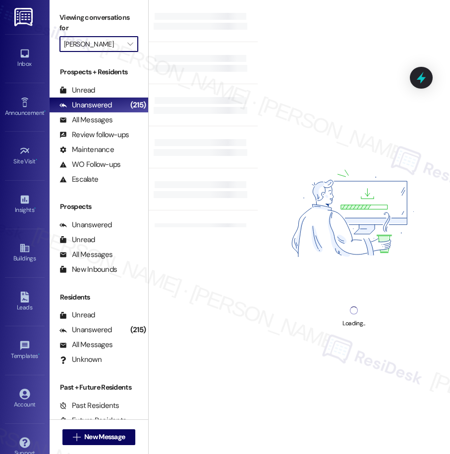
type input "Yugo Atlanta Summerhill"
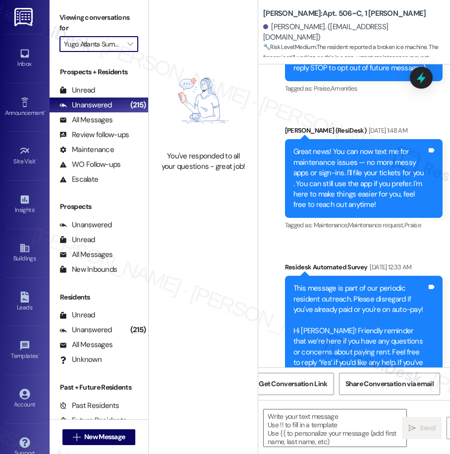
type textarea "Fetching suggested responses. Please feel free to read through the conversation…"
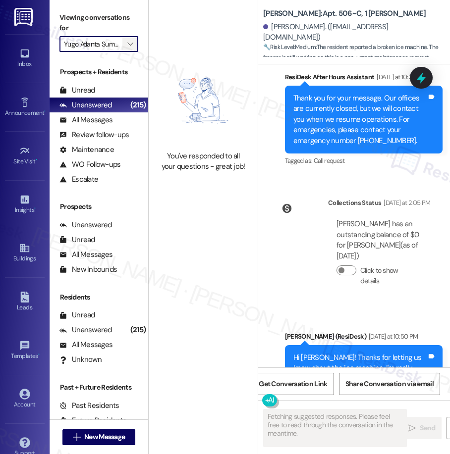
scroll to position [2565, 0]
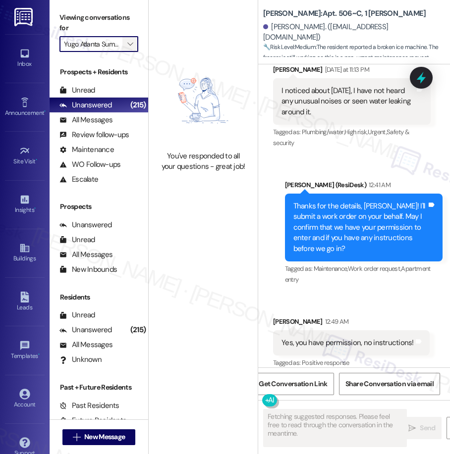
click at [130, 45] on icon "" at bounding box center [129, 44] width 5 height 8
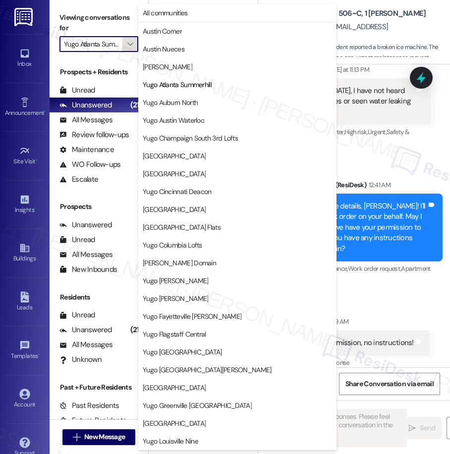
scroll to position [0, 11]
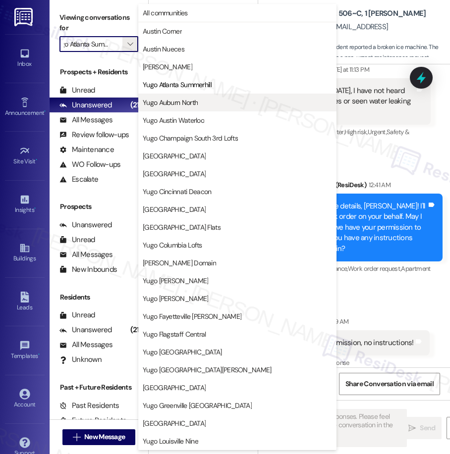
click at [177, 102] on span "Yugo Auburn North" at bounding box center [170, 103] width 55 height 10
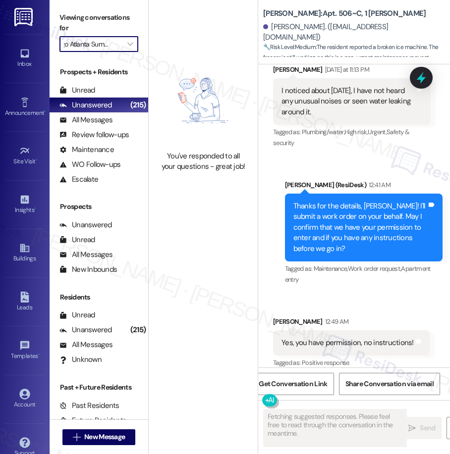
type input "Yugo Auburn North"
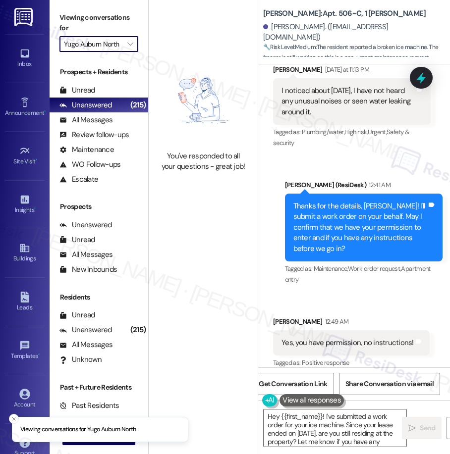
type textarea "Hey {{first_name}}! I've submitted a work order for your ice machine. Since you…"
click at [133, 46] on span "" at bounding box center [129, 44] width 9 height 16
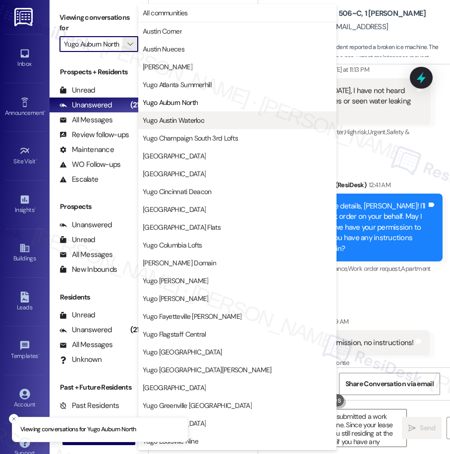
click at [202, 122] on span "Yugo Austin Waterloo" at bounding box center [173, 120] width 61 height 10
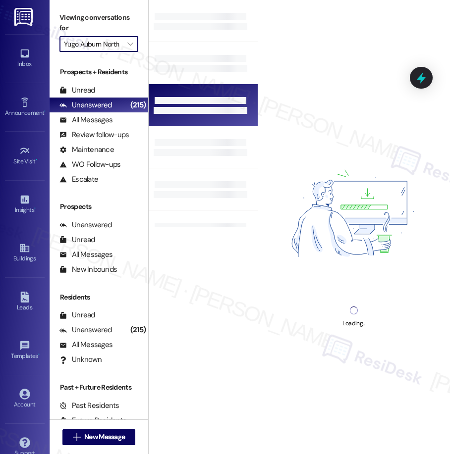
type input "Yugo Austin Waterloo"
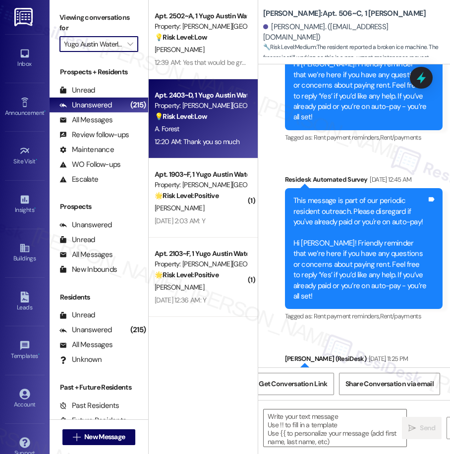
type textarea "Fetching suggested responses. Please feel free to read through the conversation…"
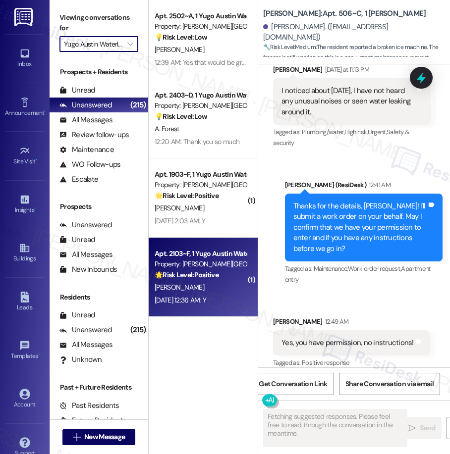
click at [230, 274] on div "🌟 Risk Level: Positive The message is a resident satisfaction check-in followin…" at bounding box center [201, 275] width 92 height 10
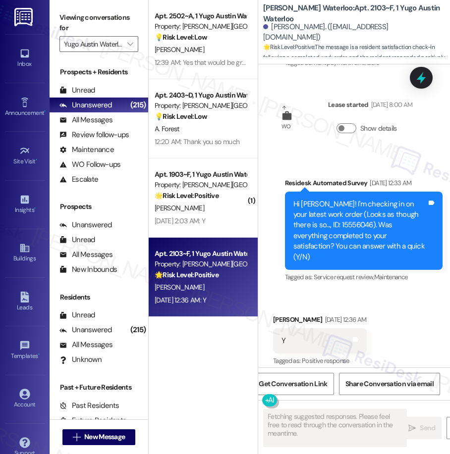
scroll to position [1670, 0]
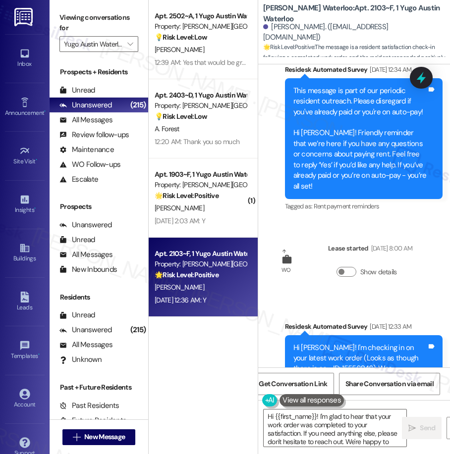
type textarea "Hi {{first_name}}! I'm glad to hear that your work order was completed to your …"
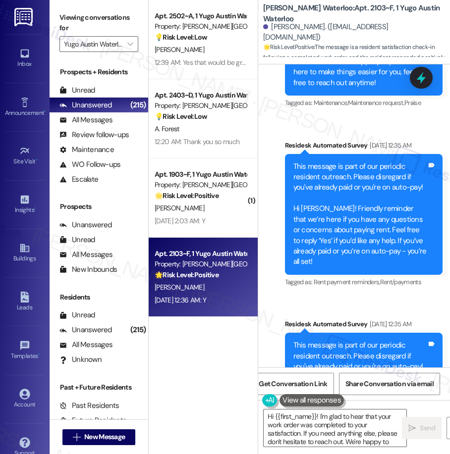
scroll to position [0, 0]
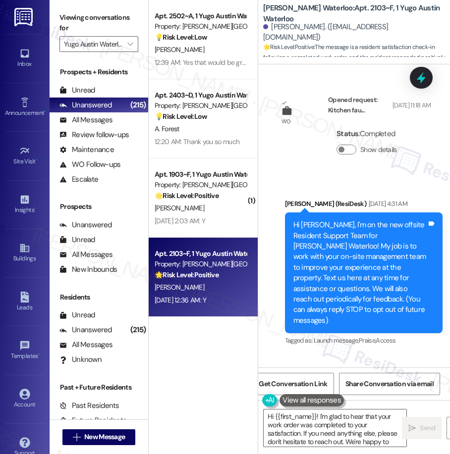
click at [378, 236] on div "Hi Kira, I'm on the new offsite Resident Support Team for Yugo Austin Waterloo!…" at bounding box center [363, 272] width 157 height 121
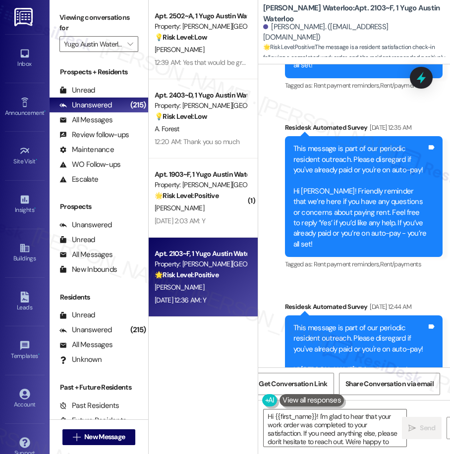
scroll to position [631, 0]
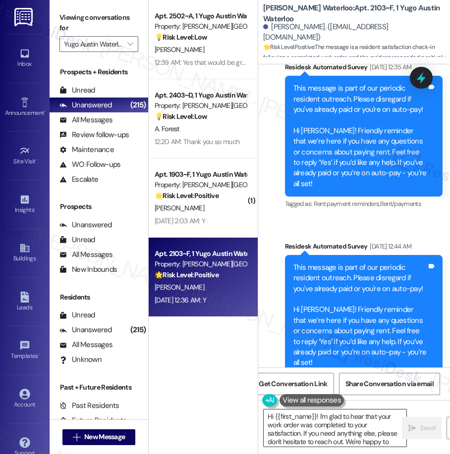
click at [343, 420] on textarea "Hi {{first_name}}! I'm glad to hear that your work order was completed to your …" at bounding box center [334, 428] width 143 height 37
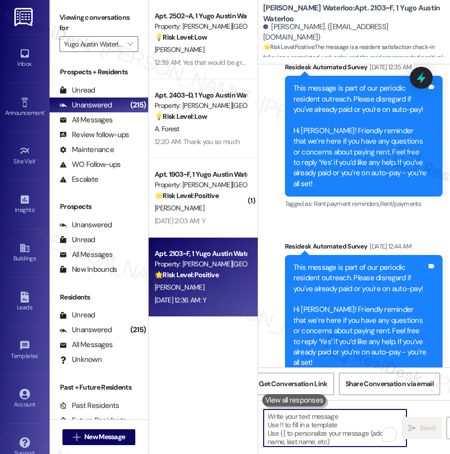
paste textarea "We’re glad everything went well with your work order! Let us know if there’s an…"
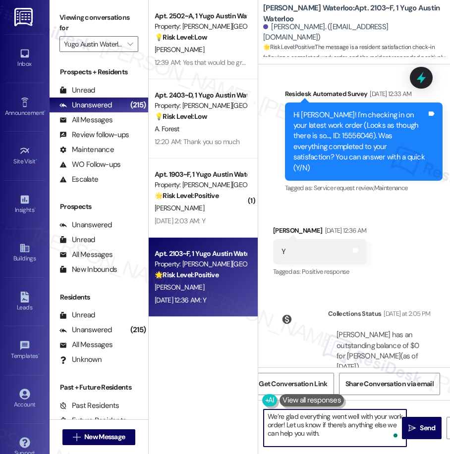
scroll to position [1733, 0]
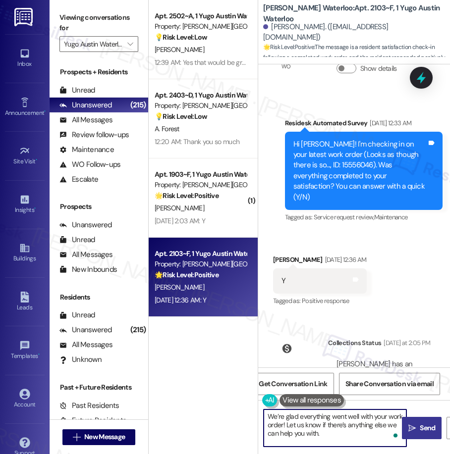
type textarea "We’re glad everything went well with your work order! Let us know if there’s an…"
click at [417, 432] on span " Send" at bounding box center [421, 428] width 31 height 10
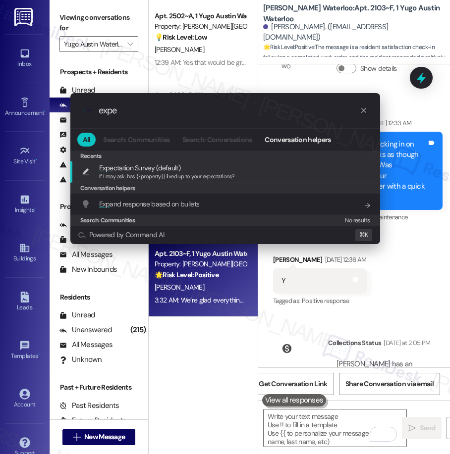
type input "expe"
drag, startPoint x: 103, startPoint y: 168, endPoint x: 204, endPoint y: 205, distance: 107.3
click at [103, 168] on span "Expe" at bounding box center [106, 167] width 14 height 9
type textarea "If I may ask...has {{property}} lived up to your expectations?"
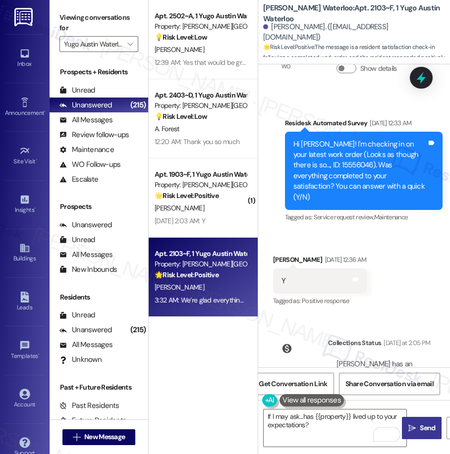
click at [418, 430] on span "Send" at bounding box center [427, 428] width 19 height 10
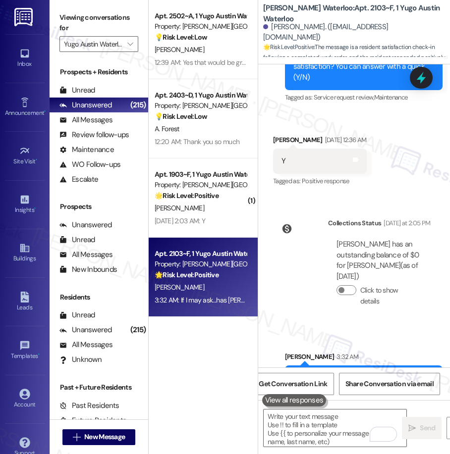
scroll to position [1932, 0]
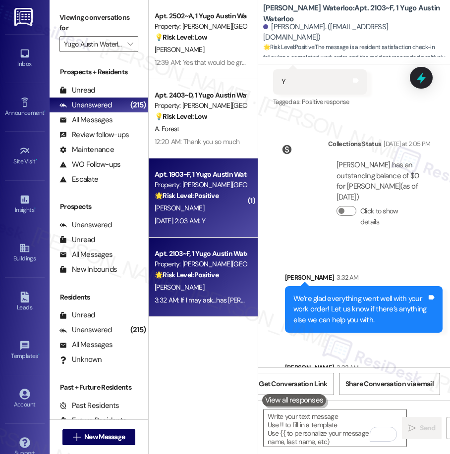
click at [204, 219] on div "Aug 23, 2025 at 2:03 AM: Y Aug 23, 2025 at 2:03 AM: Y" at bounding box center [180, 220] width 51 height 9
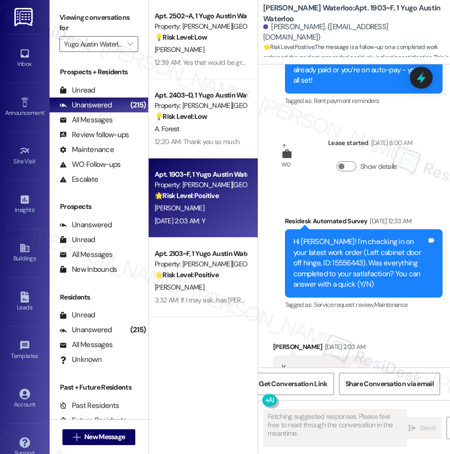
scroll to position [1527, 0]
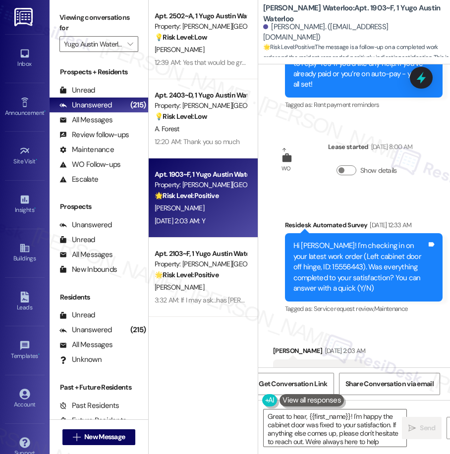
type textarea "Great to hear, {{first_name}}! I'm happy the cabinet door was fixed to your sat…"
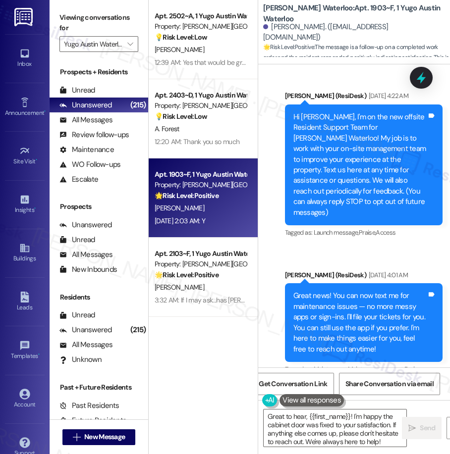
scroll to position [0, 0]
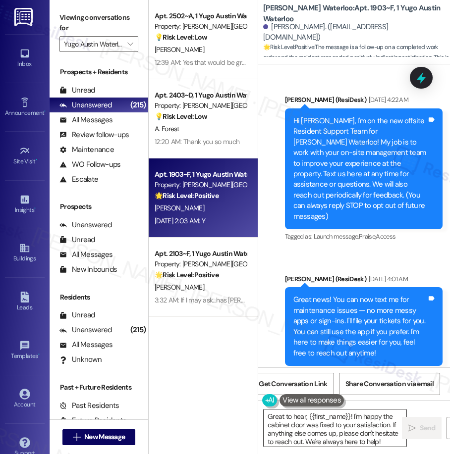
click at [338, 428] on textarea "Great to hear, {{first_name}}! I'm happy the cabinet door was fixed to your sat…" at bounding box center [334, 428] width 143 height 37
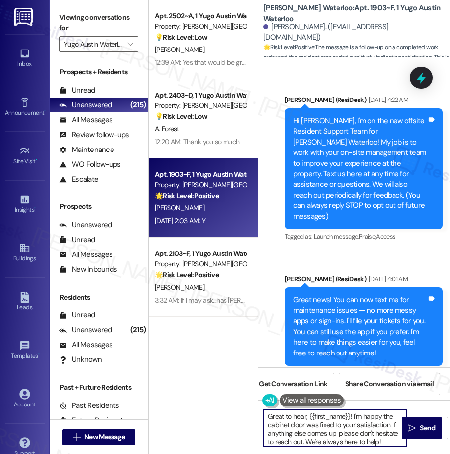
click at [338, 428] on textarea "Great to hear, {{first_name}}! I'm happy the cabinet door was fixed to your sat…" at bounding box center [334, 428] width 143 height 37
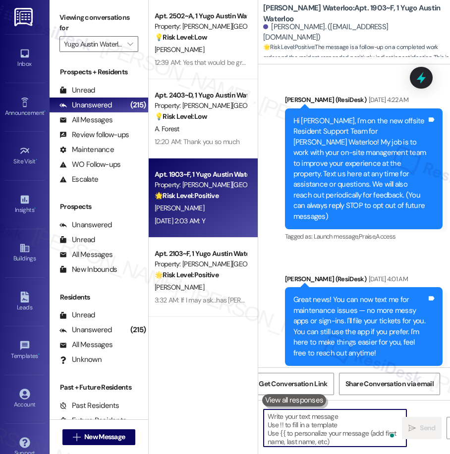
paste textarea "We’re glad everything went well with your work order! Let us know if there’s an…"
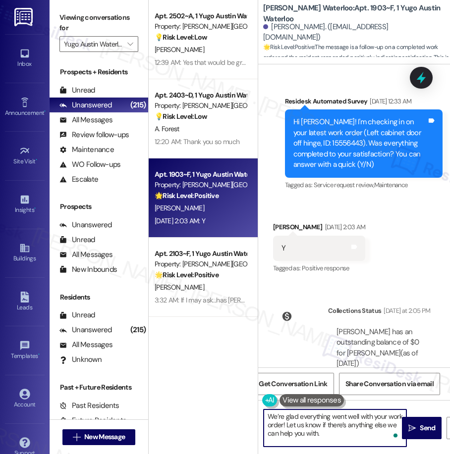
scroll to position [1701, 0]
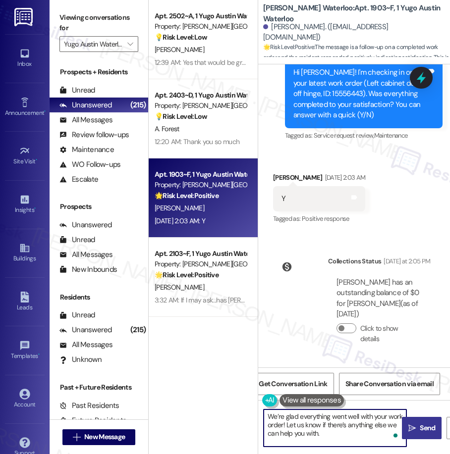
type textarea "We’re glad everything went well with your work order! Let us know if there’s an…"
click at [417, 424] on span " Send" at bounding box center [421, 428] width 31 height 10
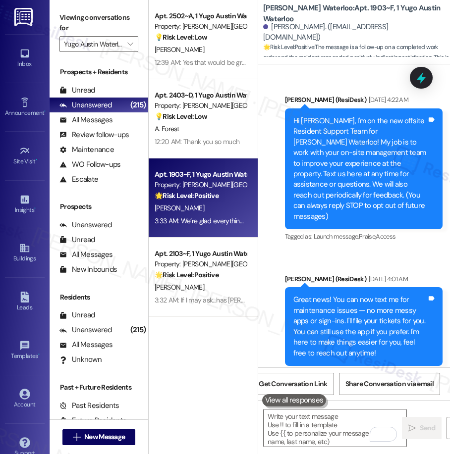
scroll to position [25, 0]
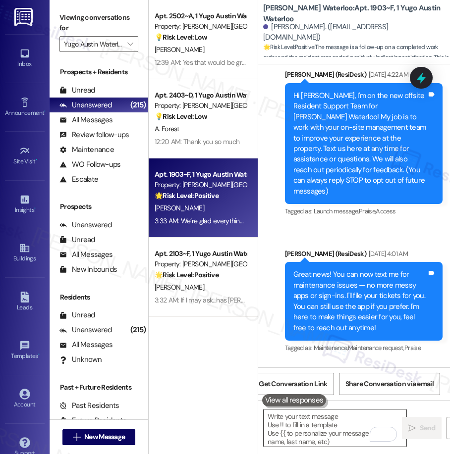
click at [323, 427] on textarea "To enrich screen reader interactions, please activate Accessibility in Grammarl…" at bounding box center [334, 428] width 143 height 37
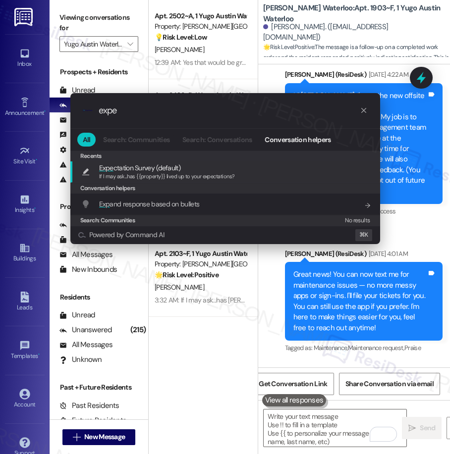
type input "expe"
click at [178, 169] on span "Expe ctation Survey (default)" at bounding box center [139, 167] width 81 height 11
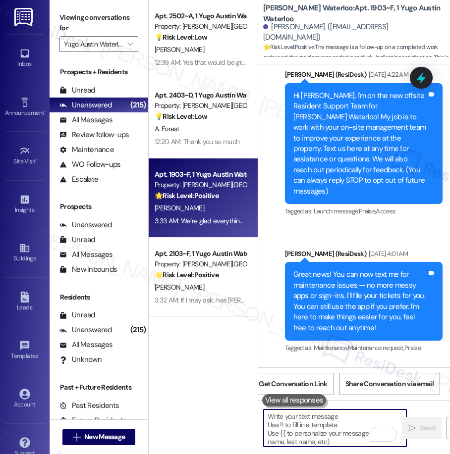
type textarea "If I may ask...has {{property}} lived up to your expectations?"
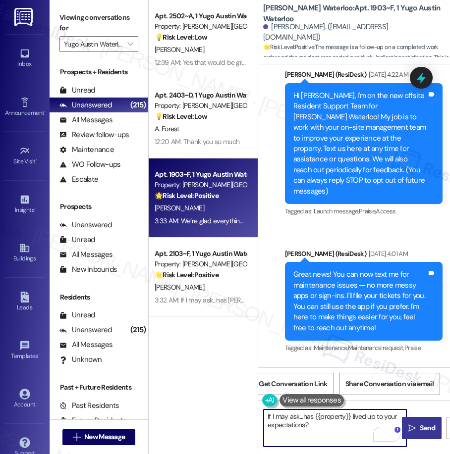
click at [418, 434] on button " Send" at bounding box center [422, 428] width 40 height 22
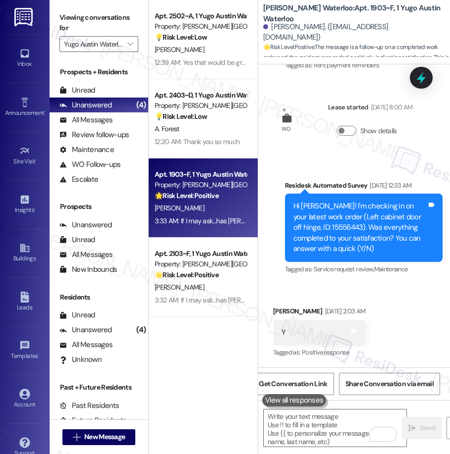
scroll to position [1871, 0]
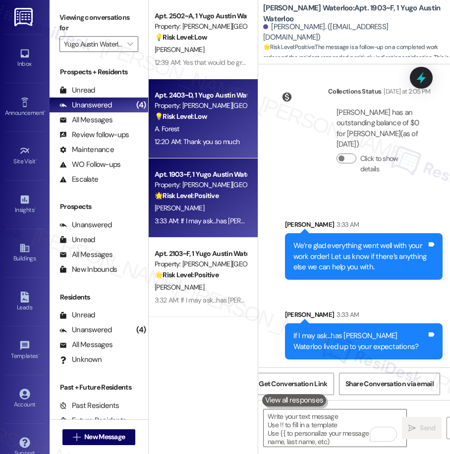
click at [215, 135] on div "A. Forest" at bounding box center [201, 129] width 94 height 12
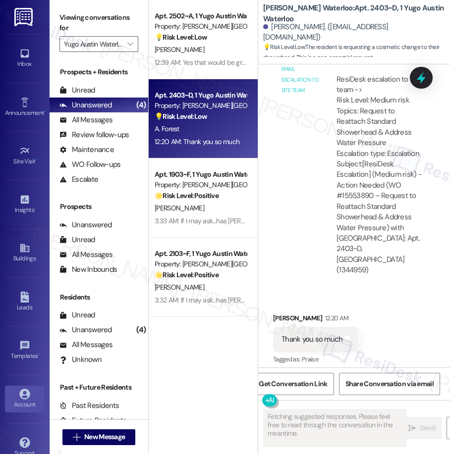
scroll to position [4291, 0]
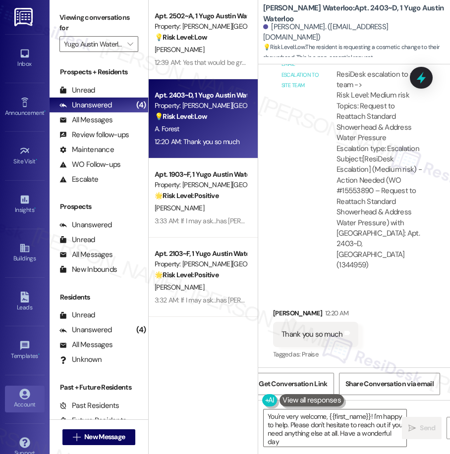
type textarea "You're very welcome, {{first_name}}! I'm happy to help. Please don't hesitate t…"
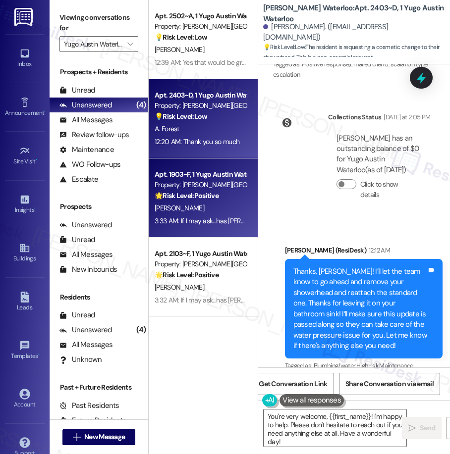
scroll to position [3912, 0]
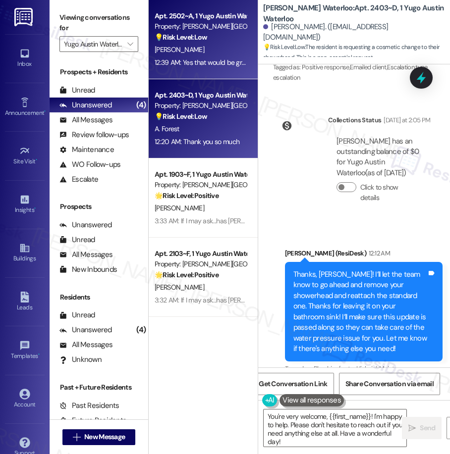
click at [220, 69] on div "Apt. 2502~A, 1 Yugo Austin Waterloo Property: Yugo Austin Waterloo 💡 Risk Level…" at bounding box center [203, 39] width 109 height 79
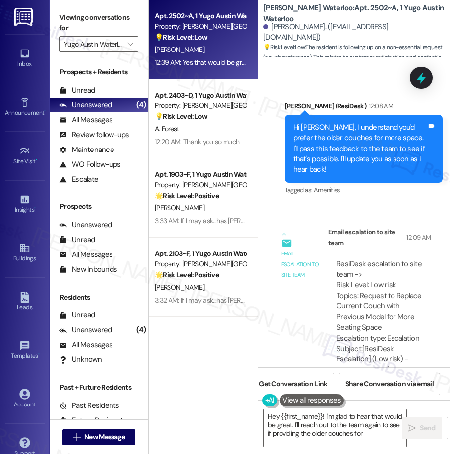
scroll to position [3585, 0]
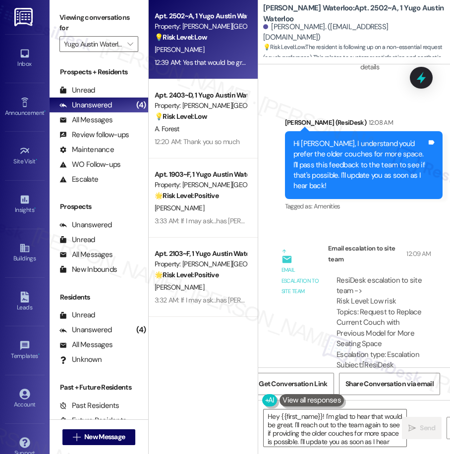
type textarea "Hey {{first_name}}! I'm glad to hear that would be great. I'll reach out to the…"
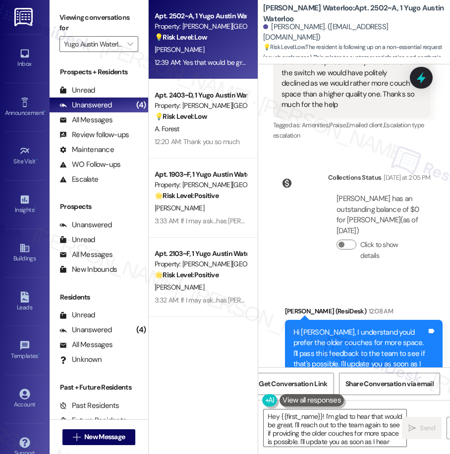
scroll to position [3395, 0]
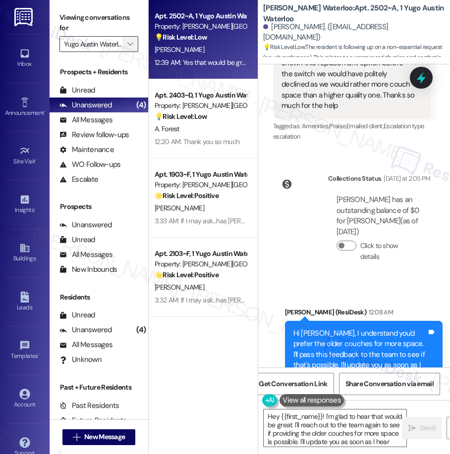
click at [130, 41] on icon "" at bounding box center [129, 44] width 5 height 8
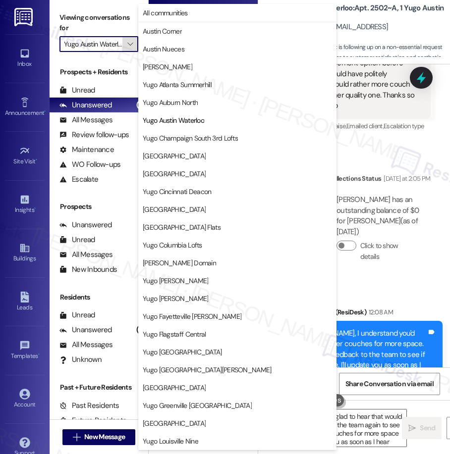
scroll to position [0, 3]
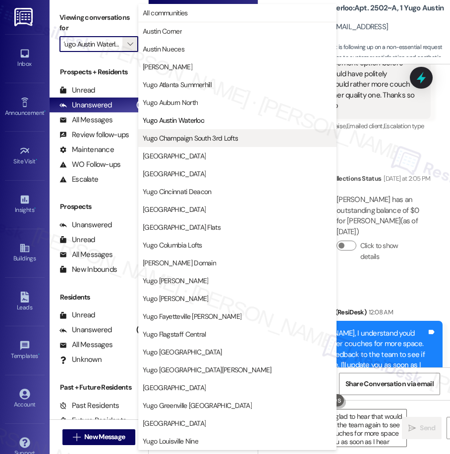
click at [223, 140] on span "Yugo Champaign South 3rd Lofts" at bounding box center [190, 138] width 95 height 10
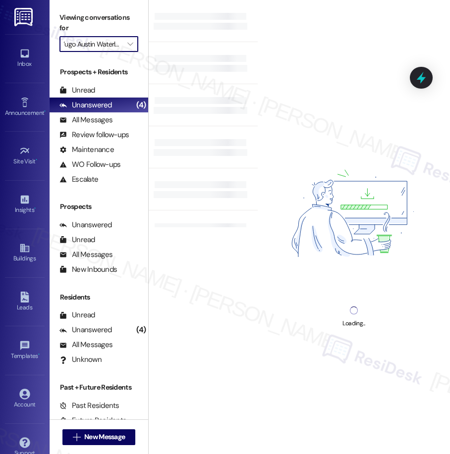
type input "Yugo Champaign South 3rd Lofts"
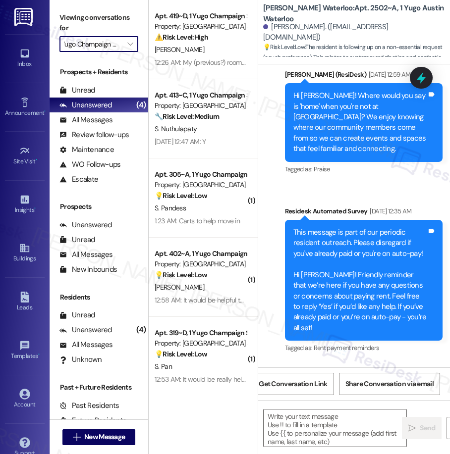
type textarea "Fetching suggested responses. Please feel free to read through the conversation…"
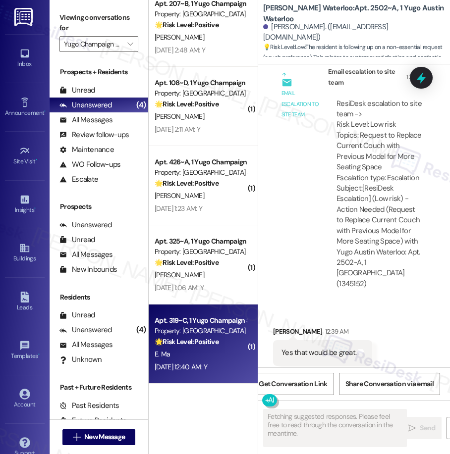
click at [204, 359] on div "E. Ma" at bounding box center [201, 354] width 94 height 12
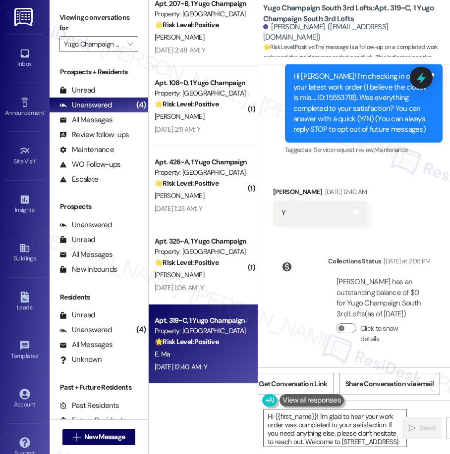
type textarea "Hi {{first_name}}! I'm glad to hear your work order was completed to your satis…"
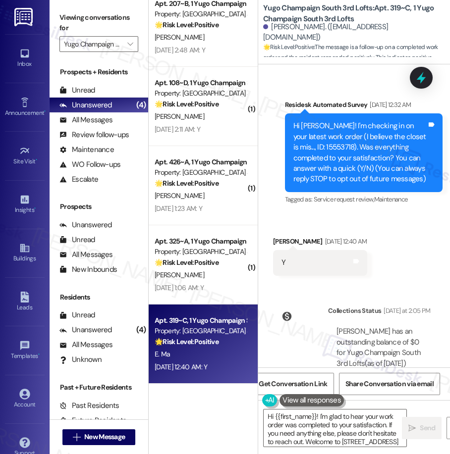
scroll to position [75, 0]
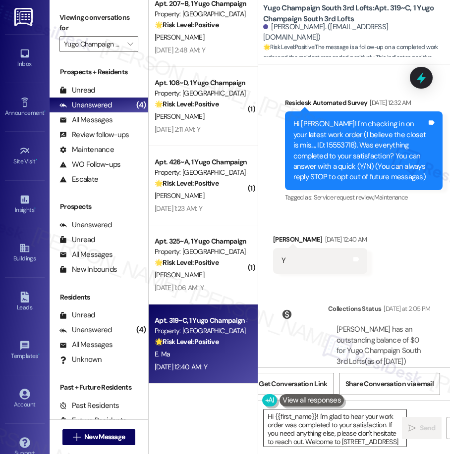
click at [343, 429] on textarea "Hi {{first_name}}! I'm glad to hear your work order was completed to your satis…" at bounding box center [334, 428] width 143 height 37
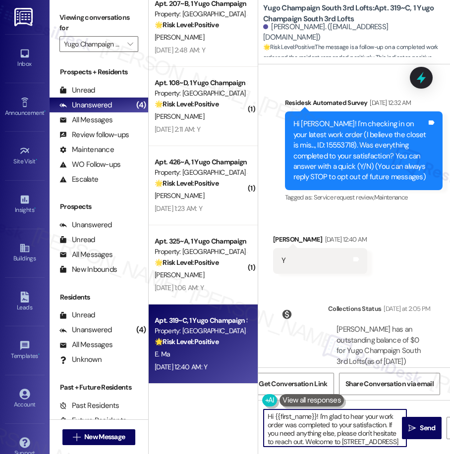
click at [343, 429] on textarea "Hi {{first_name}}! I'm glad to hear your work order was completed to your satis…" at bounding box center [334, 428] width 143 height 37
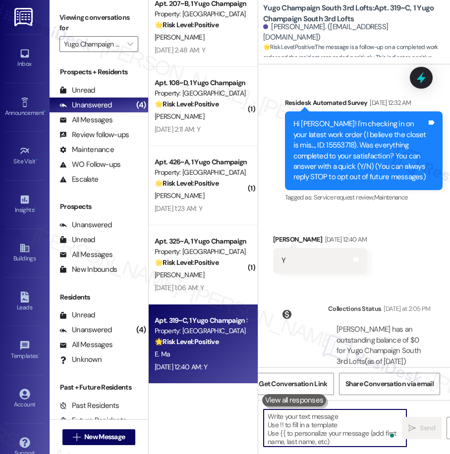
type textarea "v"
paste textarea "We’re glad everything went well with your work order! Let us know if there’s an…"
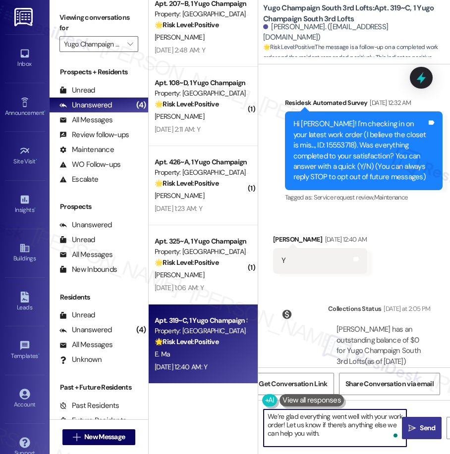
type textarea "We’re glad everything went well with your work order! Let us know if there’s an…"
click at [425, 432] on span "Send" at bounding box center [426, 428] width 15 height 10
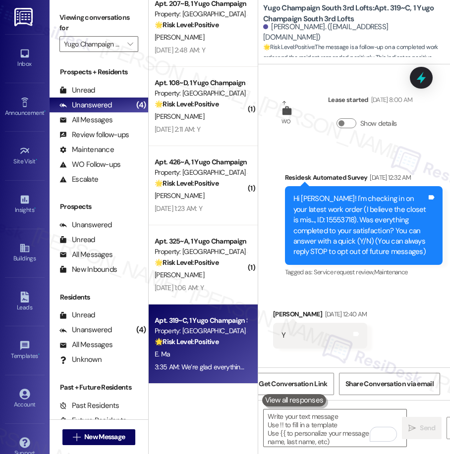
scroll to position [234, 0]
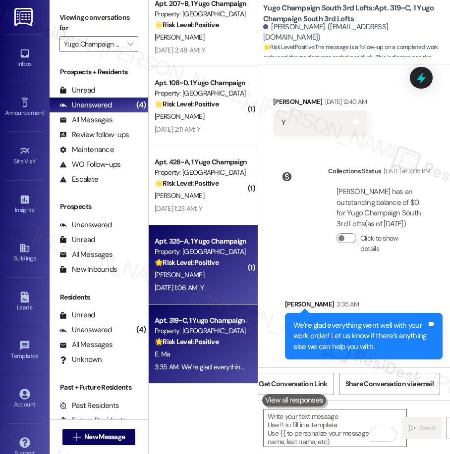
click at [221, 278] on div "M. Bartlett" at bounding box center [201, 275] width 94 height 12
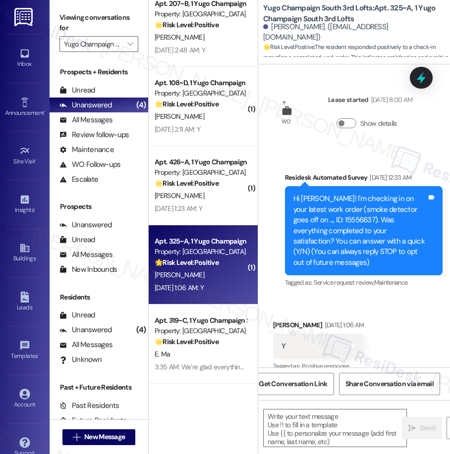
scroll to position [13, 0]
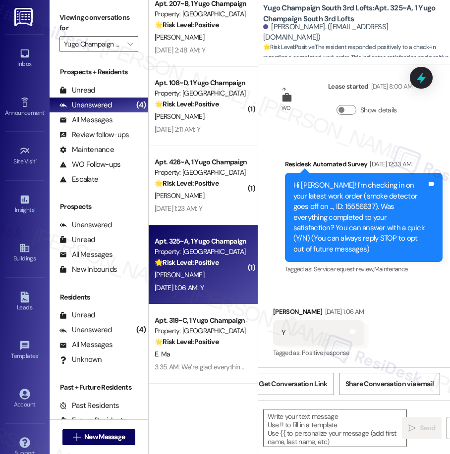
type textarea "Fetching suggested responses. Please feel free to read through the conversation…"
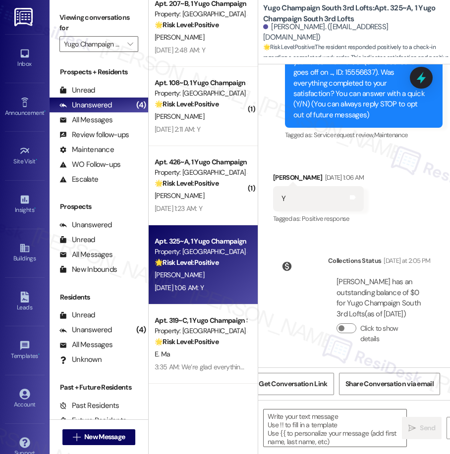
scroll to position [0, 0]
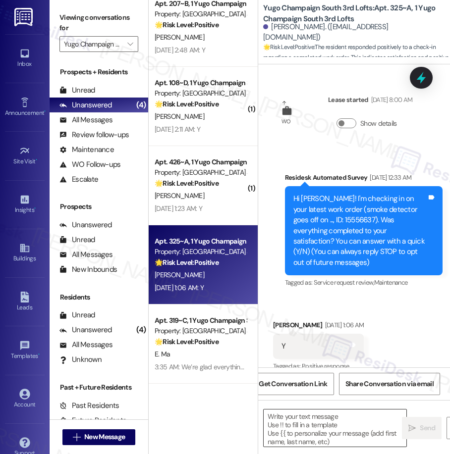
click at [337, 425] on textarea at bounding box center [334, 428] width 143 height 37
paste textarea "We’re glad everything went well with your work order! Let us know if there’s an…"
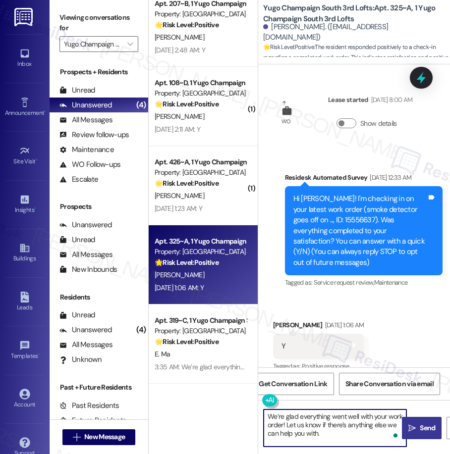
type textarea "We’re glad everything went well with your work order! Let us know if there’s an…"
click at [418, 426] on span "Send" at bounding box center [427, 428] width 19 height 10
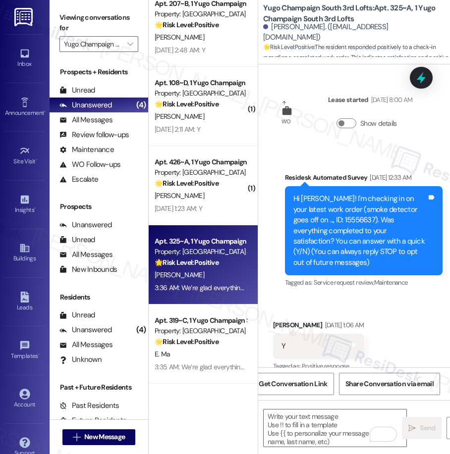
scroll to position [248, 0]
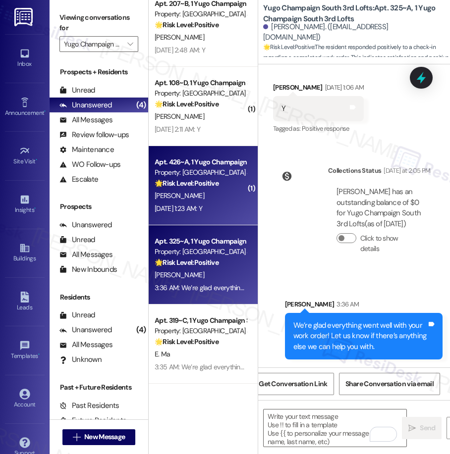
click at [212, 185] on strong "🌟 Risk Level: Positive" at bounding box center [187, 183] width 64 height 9
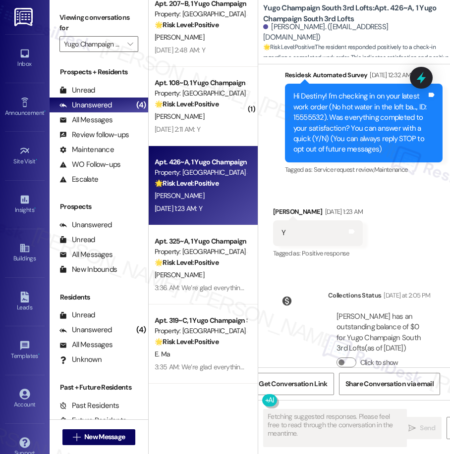
scroll to position [158, 0]
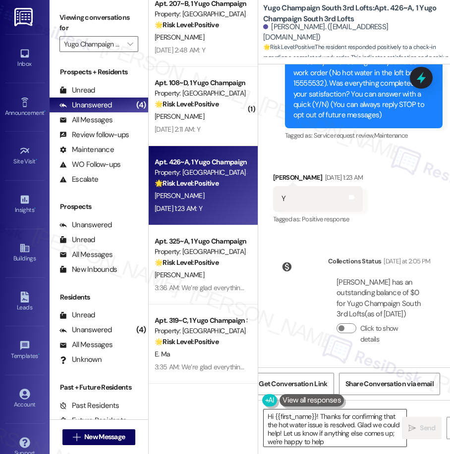
type textarea "Hi {{first_name}}! Thanks for confirming that the hot water issue is resolved. …"
click at [348, 423] on textarea "Hi {{first_name}}! Thanks for confirming that the hot water issue is resolved. …" at bounding box center [334, 428] width 143 height 37
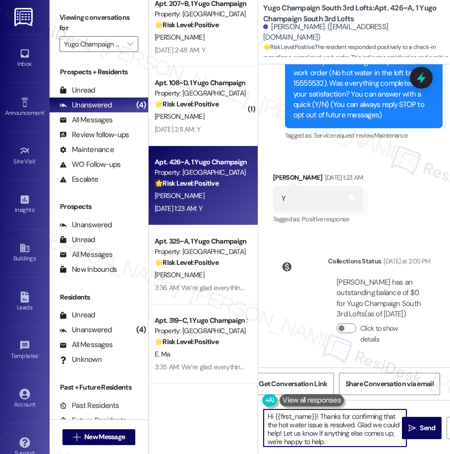
click at [348, 423] on textarea "Hi {{first_name}}! Thanks for confirming that the hot water issue is resolved. …" at bounding box center [334, 428] width 143 height 37
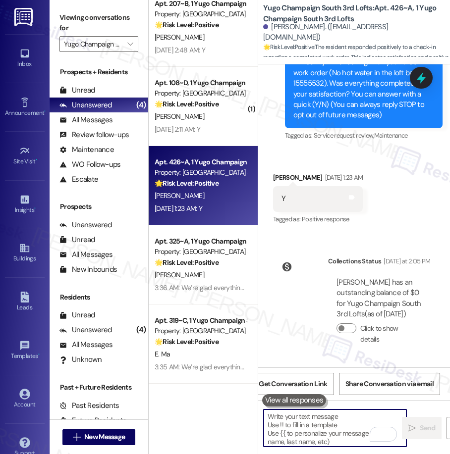
paste textarea "We’re glad everything went well with your work order! Let us know if there’s an…"
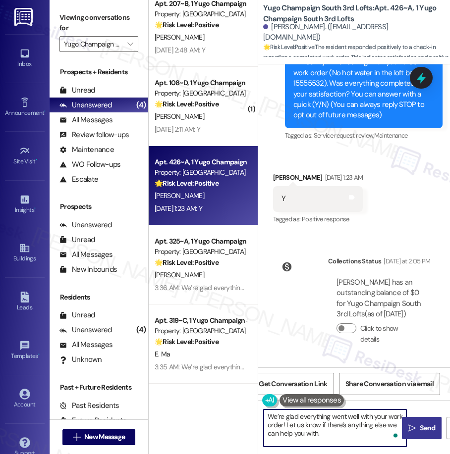
type textarea "We’re glad everything went well with your work order! Let us know if there’s an…"
click at [417, 425] on span " Send" at bounding box center [421, 428] width 31 height 10
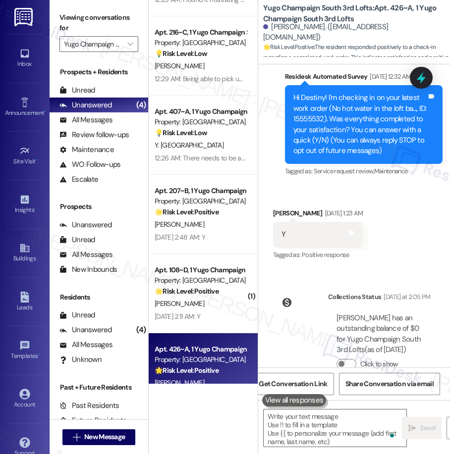
scroll to position [248, 0]
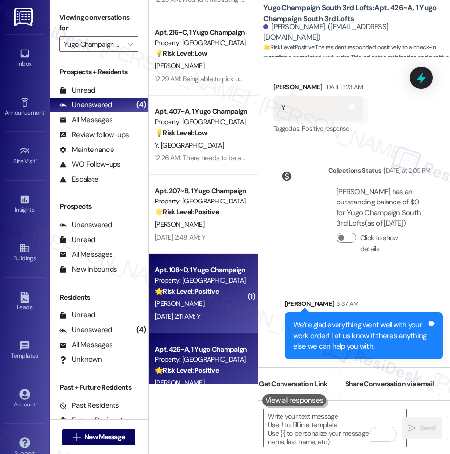
click at [215, 294] on strong "🌟 Risk Level: Positive" at bounding box center [187, 291] width 64 height 9
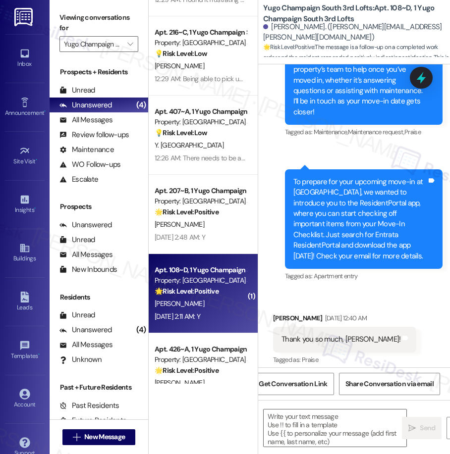
type textarea "Fetching suggested responses. Please feel free to read through the conversation…"
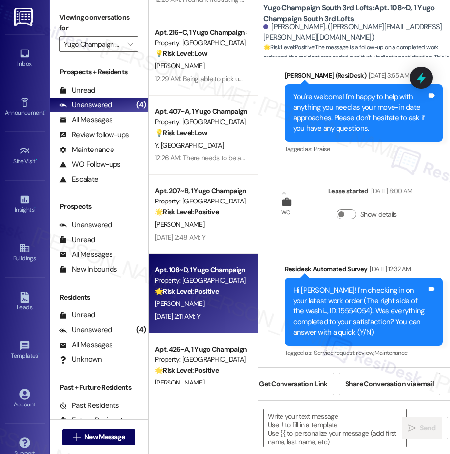
scroll to position [606, 0]
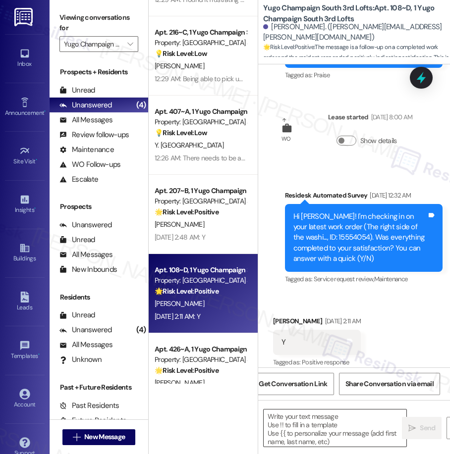
click at [337, 437] on textarea at bounding box center [334, 428] width 143 height 37
click at [337, 437] on textarea "To enrich screen reader interactions, please activate Accessibility in Grammarl…" at bounding box center [334, 428] width 143 height 37
paste textarea "We’re glad everything went well with your work order! Let us know if there’s an…"
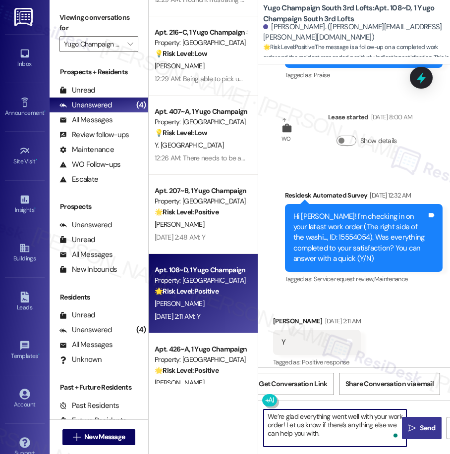
type textarea "We’re glad everything went well with your work order! Let us know if there’s an…"
click at [419, 435] on button " Send" at bounding box center [422, 428] width 40 height 22
click at [334, 440] on textarea "We’re glad everything went well with your work order! Let us know if there’s an…" at bounding box center [334, 428] width 143 height 37
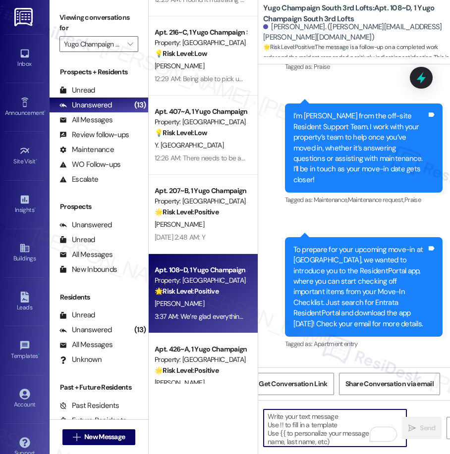
scroll to position [0, 0]
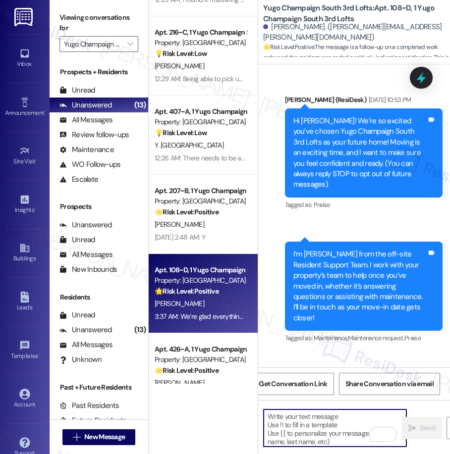
click at [308, 415] on textarea "To enrich screen reader interactions, please activate Accessibility in Grammarl…" at bounding box center [334, 428] width 143 height 37
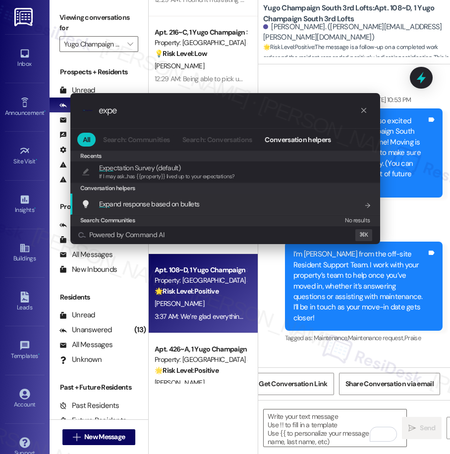
type input "expe"
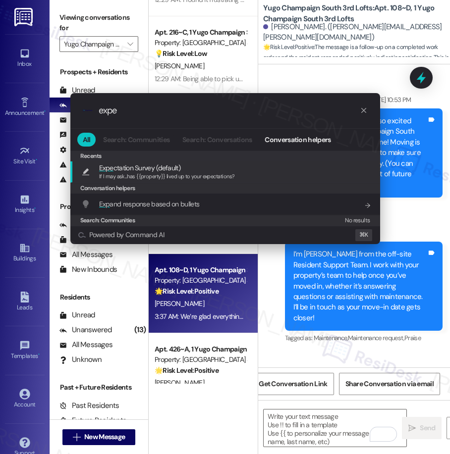
click at [153, 169] on span "Expe ctation Survey (default)" at bounding box center [139, 167] width 81 height 11
type textarea "If I may ask...has {{property}} lived up to your expectations?"
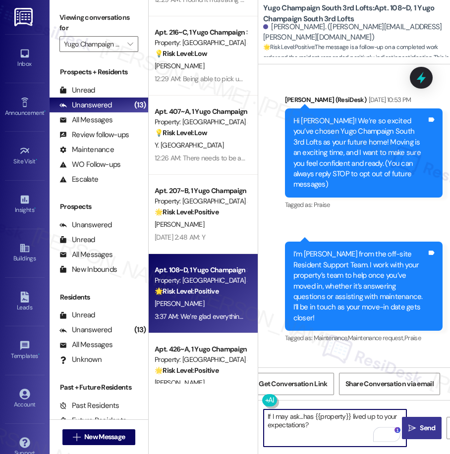
click at [420, 430] on span "Send" at bounding box center [426, 428] width 15 height 10
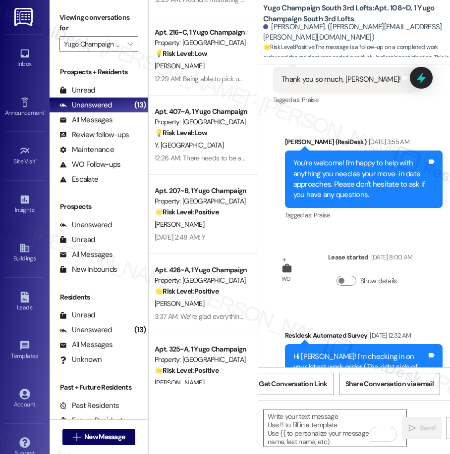
scroll to position [606, 0]
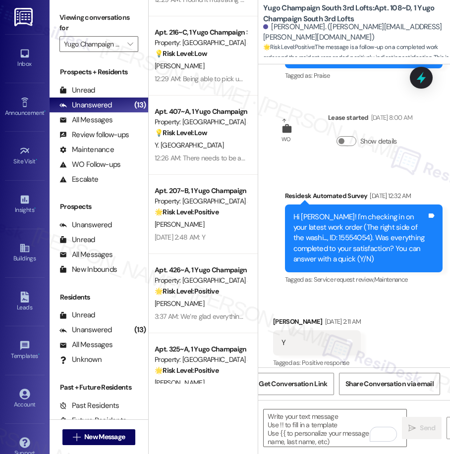
click at [393, 294] on div "Received via SMS Isabella Chou Aug 23, 2025 at 2:11 AM Y Tags and notes Tagged …" at bounding box center [354, 336] width 192 height 84
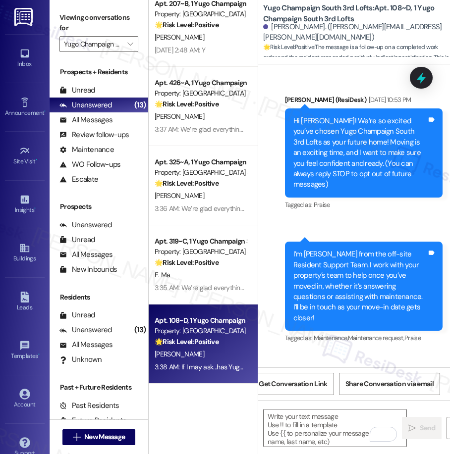
scroll to position [329, 0]
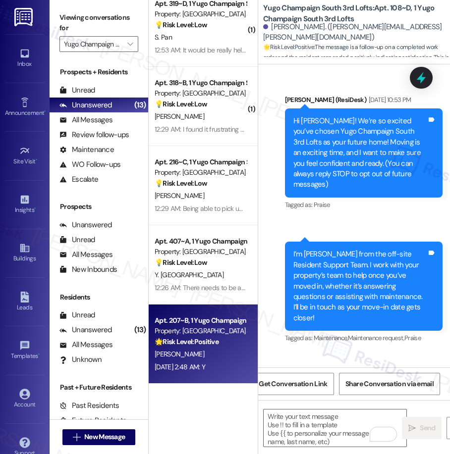
click at [223, 344] on div "🌟 Risk Level: Positive The message is a follow-up on a completed work order and…" at bounding box center [201, 342] width 92 height 10
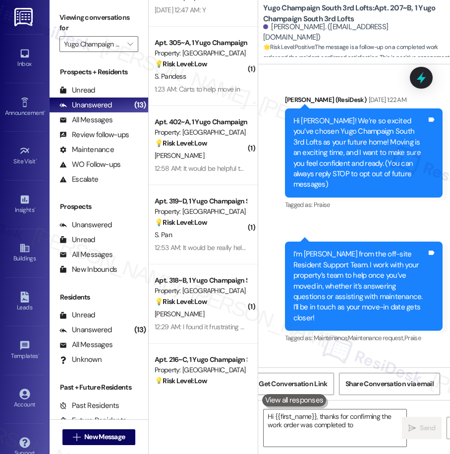
scroll to position [62, 0]
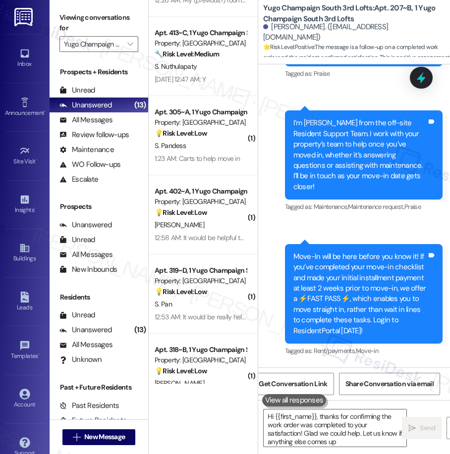
type textarea "Hi {{first_name}}, thanks for confirming the work order was completed to your s…"
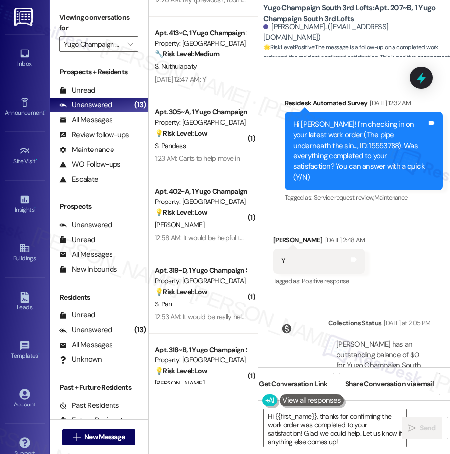
scroll to position [551, 0]
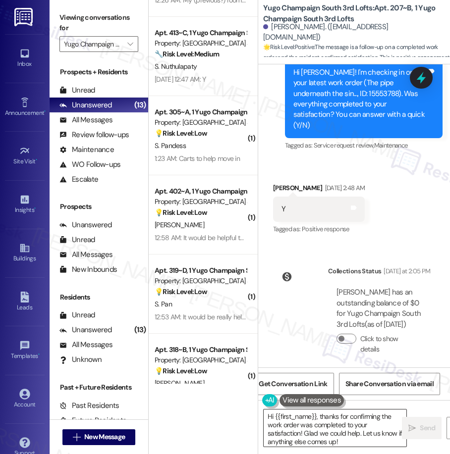
click at [318, 427] on textarea "Hi {{first_name}}, thanks for confirming the work order was completed to your s…" at bounding box center [334, 428] width 143 height 37
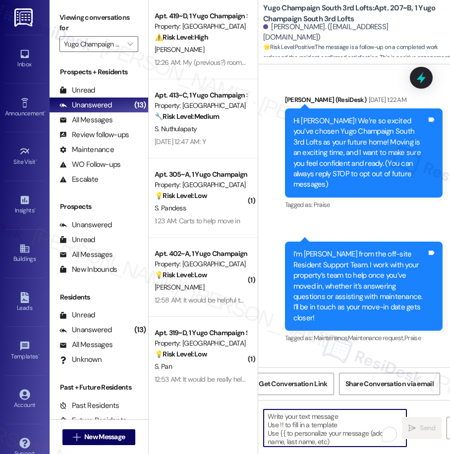
scroll to position [407, 0]
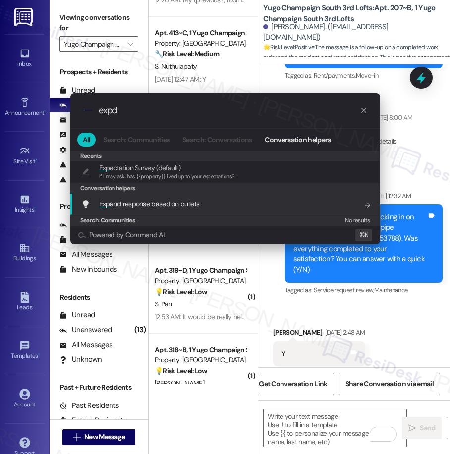
type input "expd"
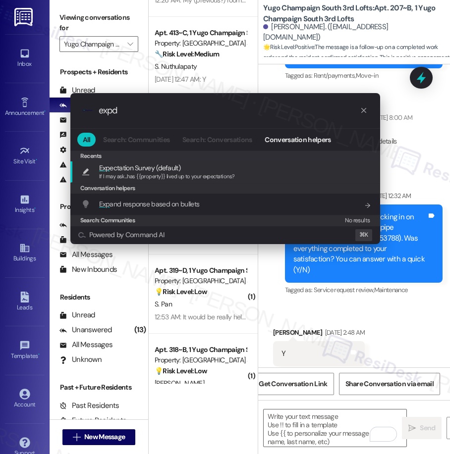
click at [169, 172] on span "Exp ectation Survey (default)" at bounding box center [139, 167] width 81 height 11
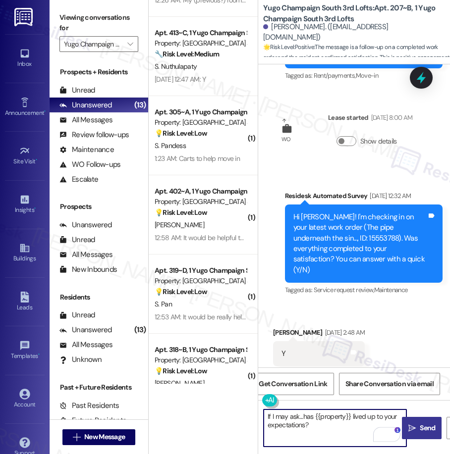
click at [411, 427] on icon "" at bounding box center [411, 428] width 7 height 8
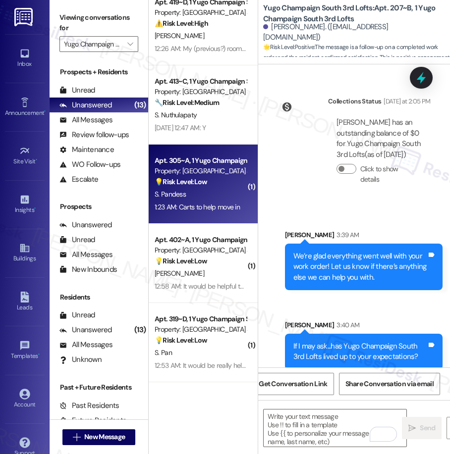
scroll to position [9, 0]
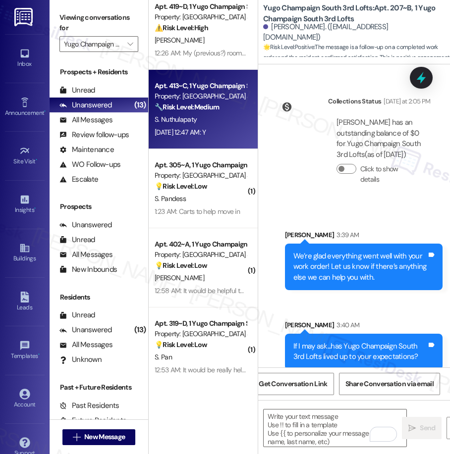
click at [219, 122] on div "S. Nuthulapaty" at bounding box center [201, 119] width 94 height 12
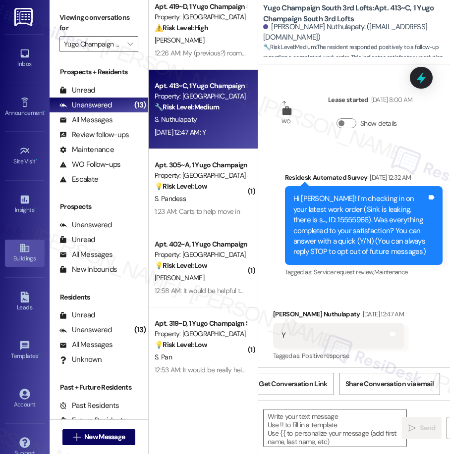
scroll to position [13, 0]
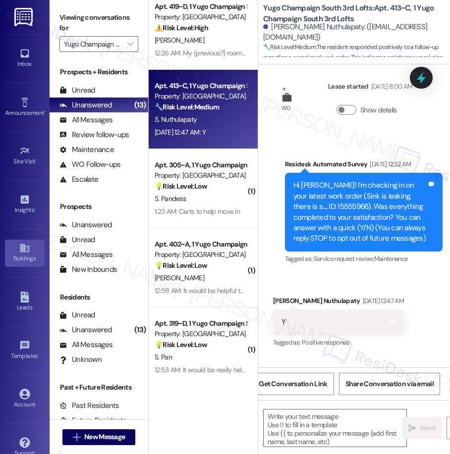
type textarea "Fetching suggested responses. Please feel free to read through the conversation…"
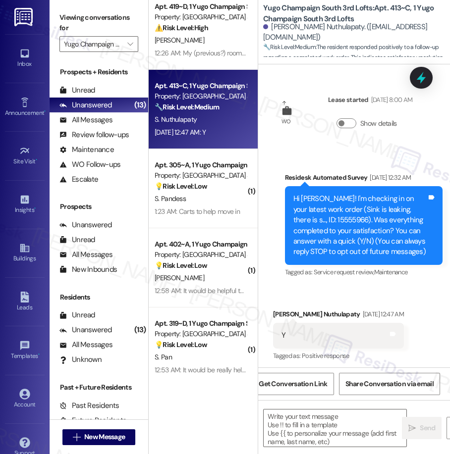
scroll to position [158, 0]
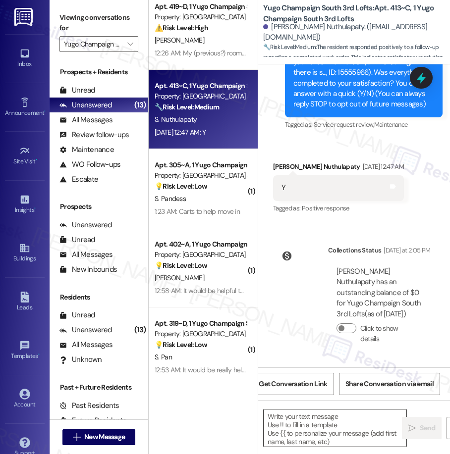
click at [302, 425] on textarea at bounding box center [334, 428] width 143 height 37
click at [302, 425] on textarea "To enrich screen reader interactions, please activate Accessibility in Grammarl…" at bounding box center [334, 428] width 143 height 37
paste textarea "We’re glad everything went well with your work order! Let us know if there’s an…"
type textarea "We’re glad everything went well with your work order! Let us know if there’s an…"
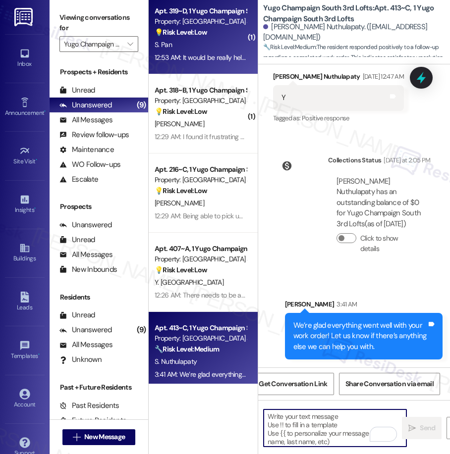
scroll to position [329, 0]
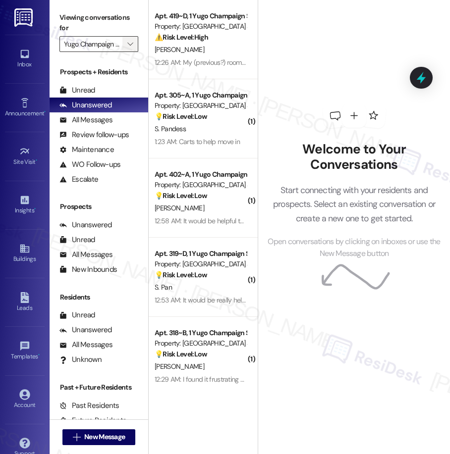
click at [131, 44] on icon "" at bounding box center [129, 44] width 5 height 8
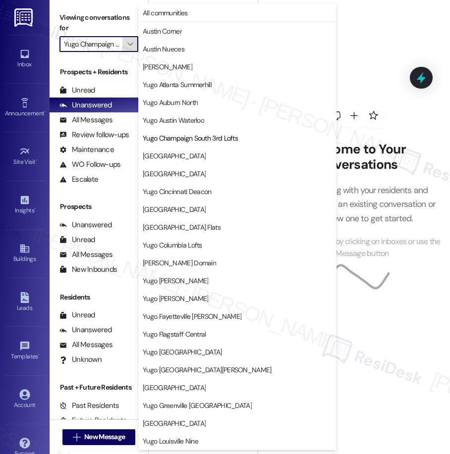
scroll to position [0, 37]
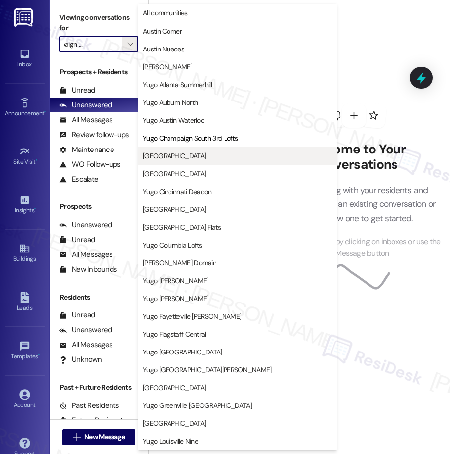
click at [206, 156] on span "[GEOGRAPHIC_DATA]" at bounding box center [174, 156] width 63 height 10
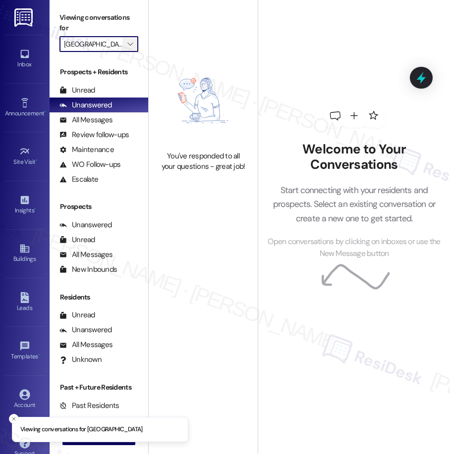
click at [128, 44] on icon "" at bounding box center [129, 44] width 5 height 8
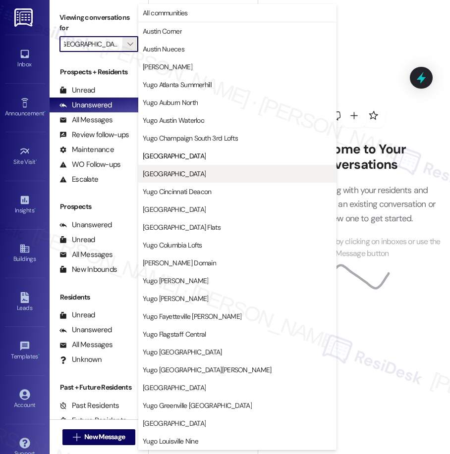
click at [206, 172] on span "[GEOGRAPHIC_DATA]" at bounding box center [174, 174] width 63 height 10
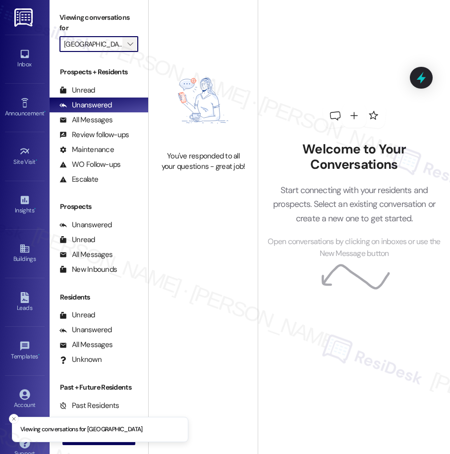
click at [132, 44] on icon "" at bounding box center [129, 44] width 5 height 8
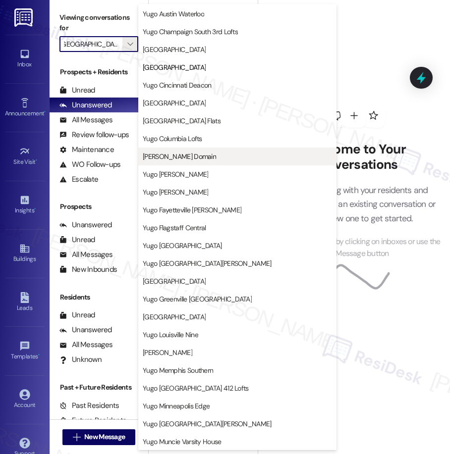
scroll to position [104, 0]
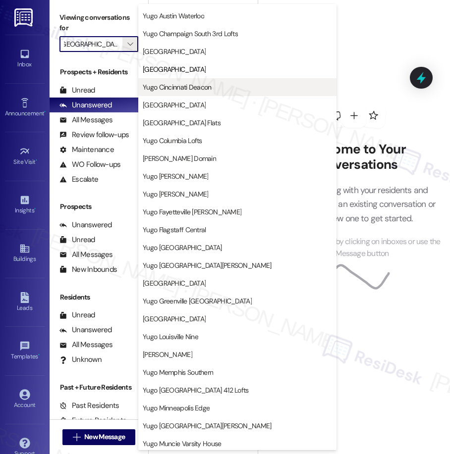
click at [189, 88] on span "Yugo Cincinnati Deacon" at bounding box center [177, 87] width 69 height 10
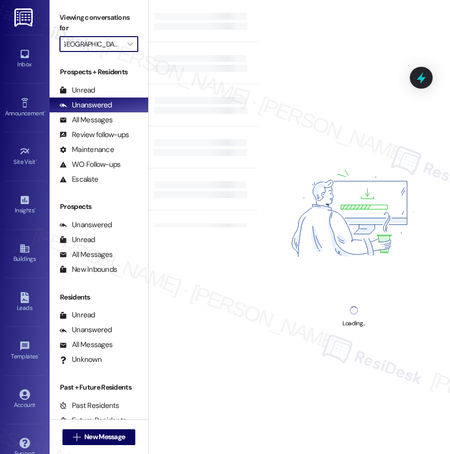
type input "Yugo Cincinnati Deacon"
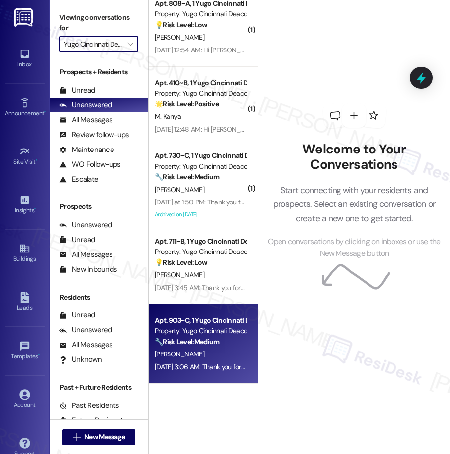
click at [220, 366] on div "[DATE] 3:06 AM: Thank you for your message. Our offices are currently closed, b…" at bounding box center [448, 367] width 586 height 9
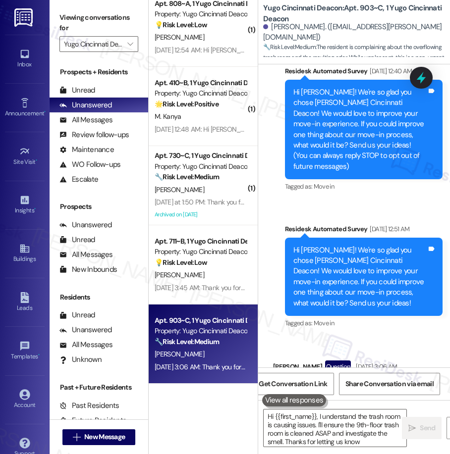
type textarea "Hi {{first_name}}, I understand the trash room is causing issues. I'll ensure t…"
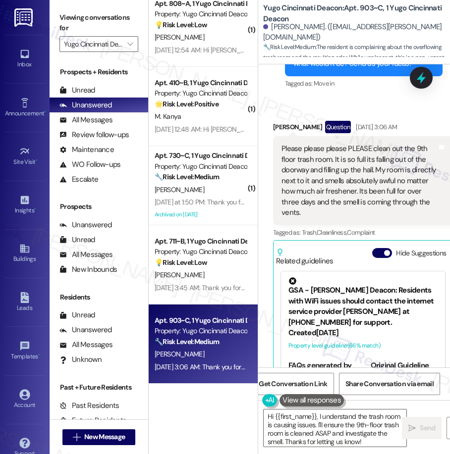
scroll to position [325, 0]
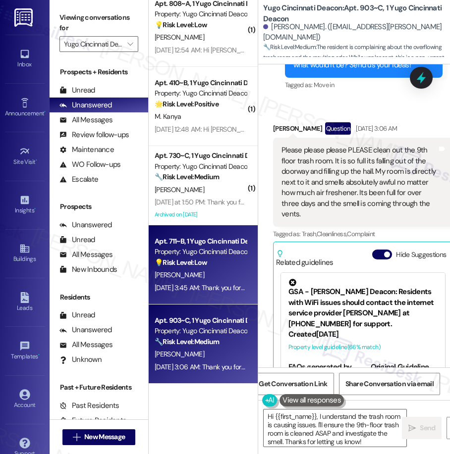
click at [224, 262] on div "💡 Risk Level: Low The resident is providing feedback on the move-in process, sp…" at bounding box center [201, 263] width 92 height 10
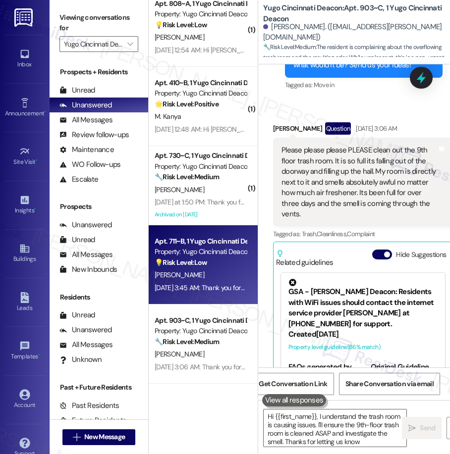
type textarea "Hi {{first_name}}, I understand the trash room is causing issues. I'll ensure t…"
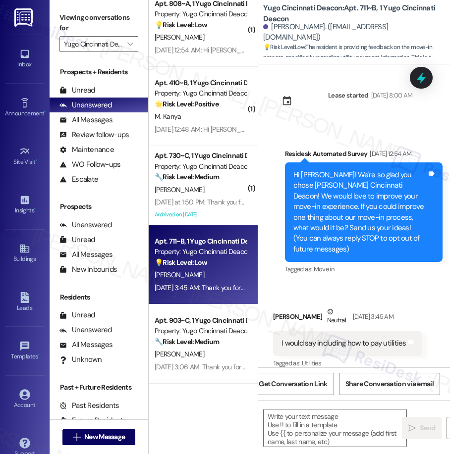
type textarea "Fetching suggested responses. Please feel free to read through the conversation…"
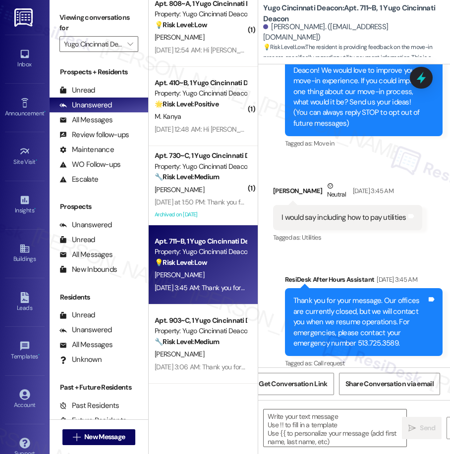
scroll to position [128, 0]
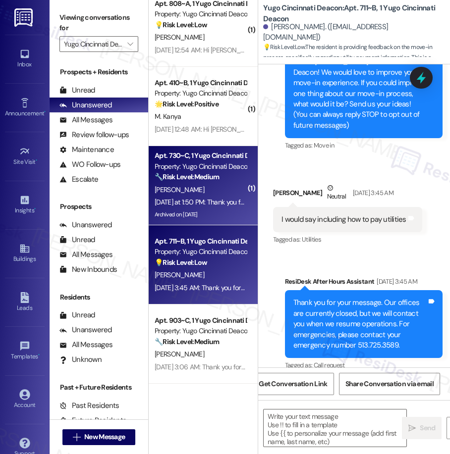
click at [227, 215] on div "Archived on [DATE]" at bounding box center [201, 215] width 94 height 12
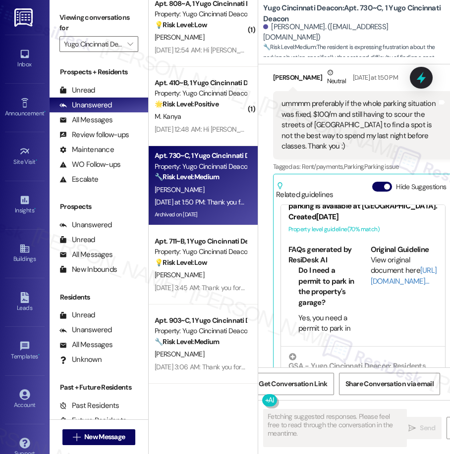
scroll to position [0, 0]
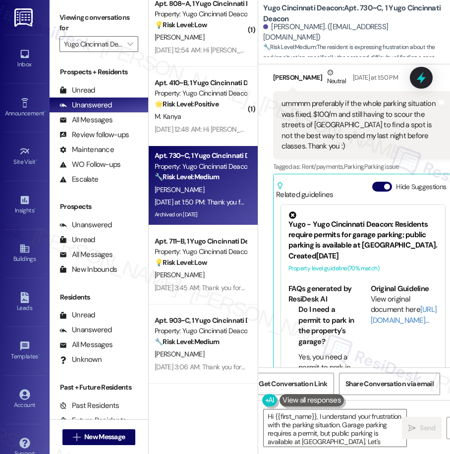
type textarea "Hi {{first_name}}, I understand your frustration with the parking situation. Ga…"
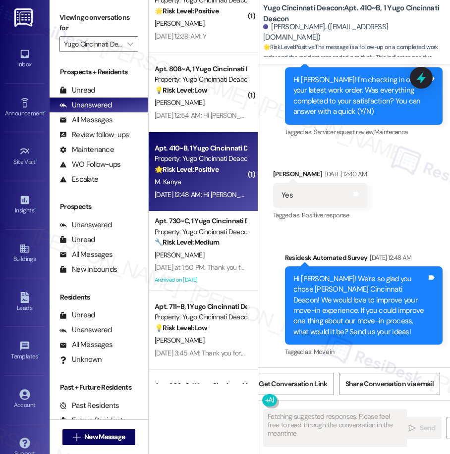
scroll to position [522, 0]
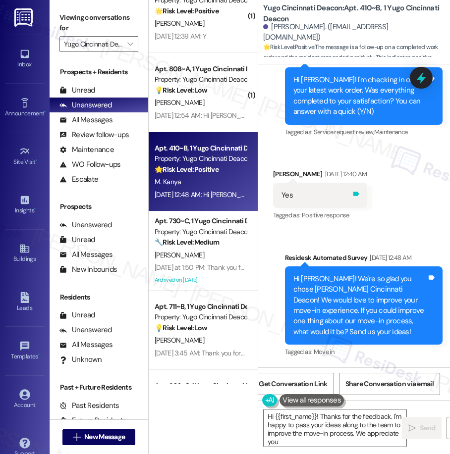
type textarea "Hi {{first_name}}! Thanks for the feedback. I'm happy to pass your ideas along …"
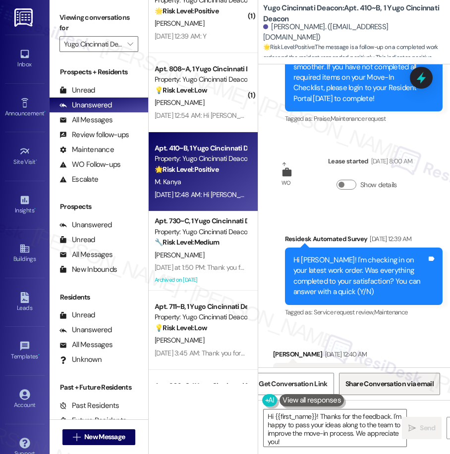
scroll to position [341, 0]
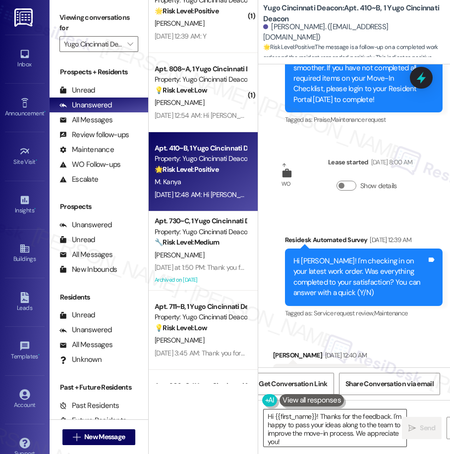
click at [330, 432] on textarea "Hi {{first_name}}! Thanks for the feedback. I'm happy to pass your ideas along …" at bounding box center [334, 428] width 143 height 37
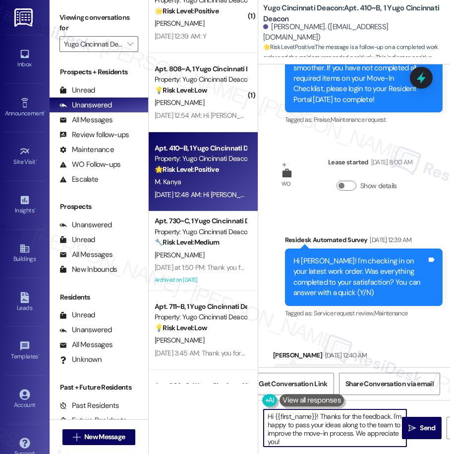
drag, startPoint x: 330, startPoint y: 432, endPoint x: 332, endPoint y: 417, distance: 15.1
click at [330, 431] on textarea "Hi {{first_name}}! Thanks for the feedback. I'm happy to pass your ideas along …" at bounding box center [334, 428] width 143 height 37
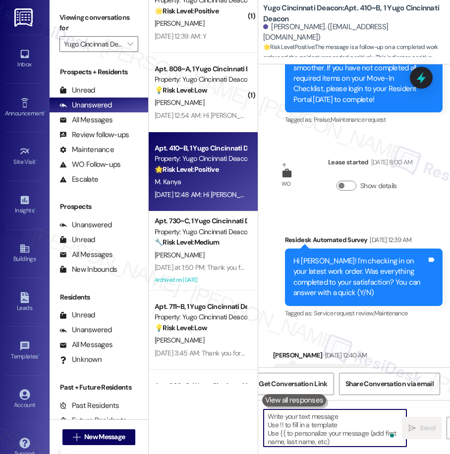
paste textarea "We’re glad everything went well with your work order! Let us know if there’s an…"
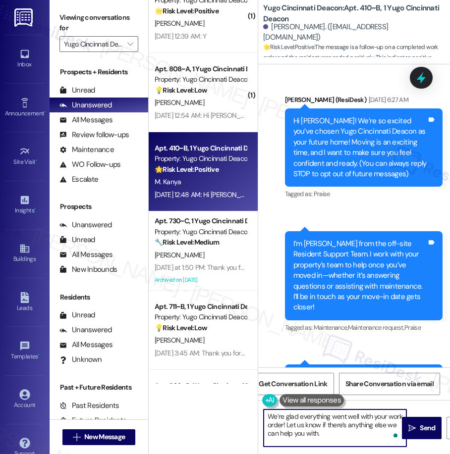
scroll to position [522, 0]
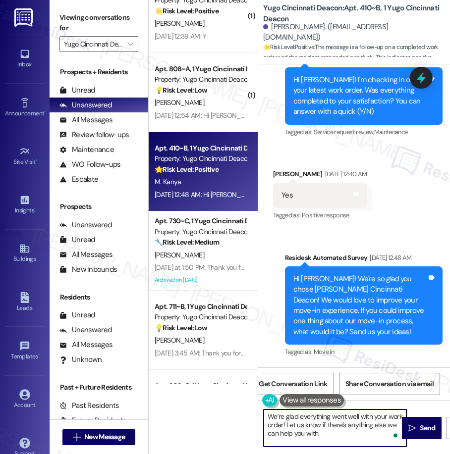
click at [340, 436] on textarea "We’re glad everything went well with your work order! Let us know if there’s an…" at bounding box center [334, 428] width 143 height 37
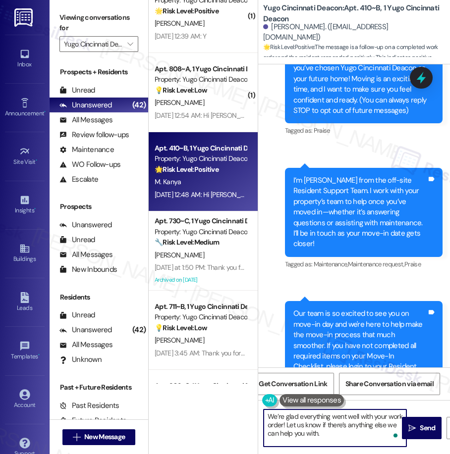
scroll to position [0, 0]
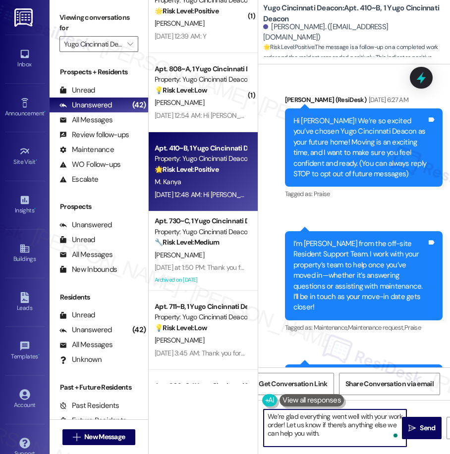
type textarea "We’re glad everything went well with your work order! Let us know if there’s an…"
click at [413, 431] on icon "" at bounding box center [411, 428] width 7 height 8
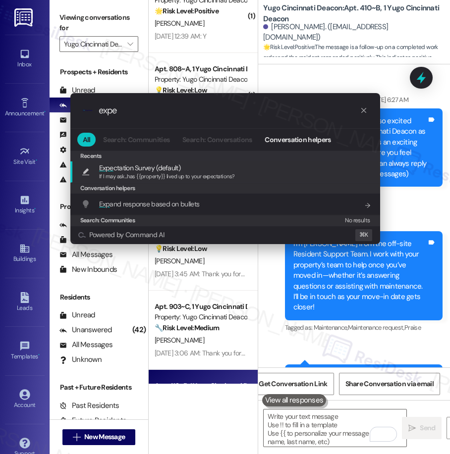
type input "expe"
click at [133, 172] on div "If I may ask...has {{property}} lived up to your expectations?" at bounding box center [167, 176] width 136 height 9
type textarea "If I may ask...has {{property}} lived up to your expectations?"
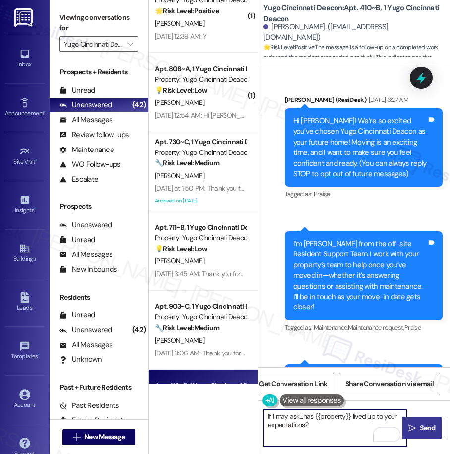
click at [421, 431] on span "Send" at bounding box center [426, 428] width 15 height 10
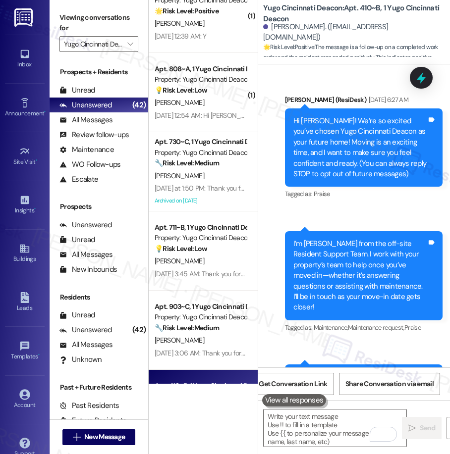
scroll to position [2944, 0]
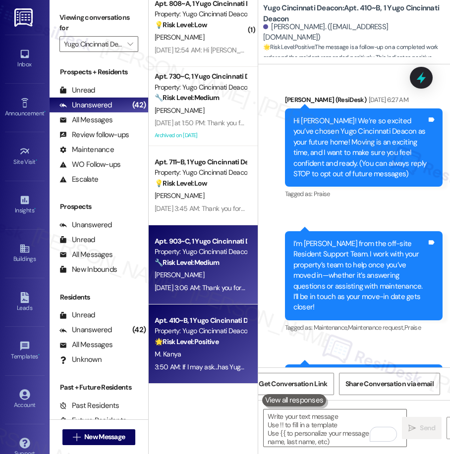
click at [201, 274] on div "[PERSON_NAME]" at bounding box center [201, 275] width 94 height 12
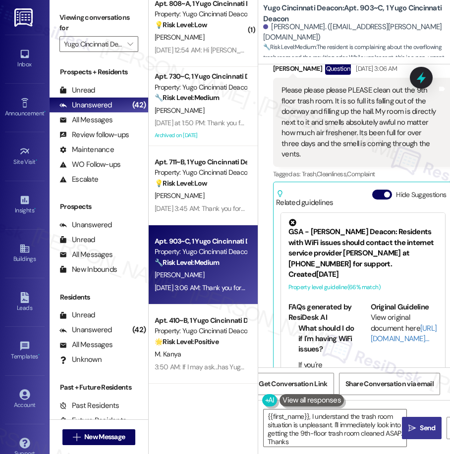
scroll to position [385, 0]
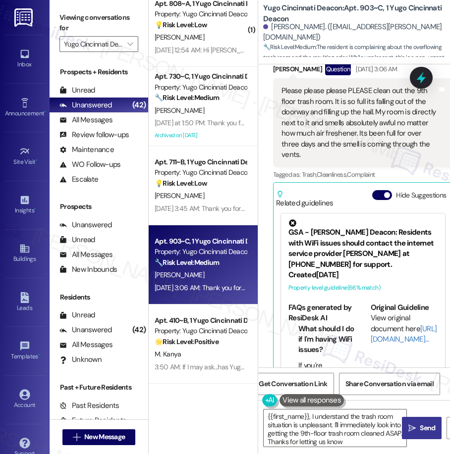
type textarea "{{first_name}}, I understand the trash room situation is unpleasant. I'll immed…"
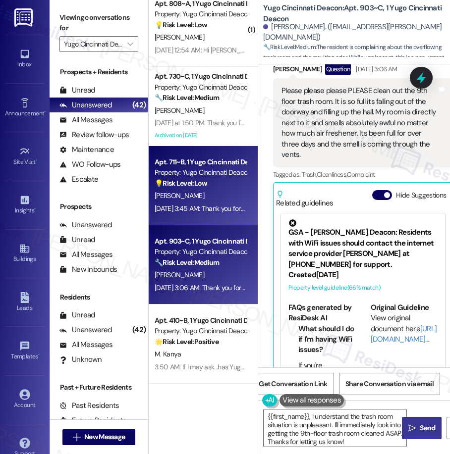
click at [228, 198] on div "[PERSON_NAME]" at bounding box center [201, 196] width 94 height 12
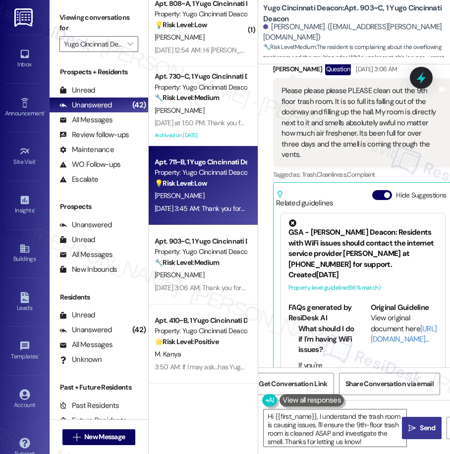
type textarea "Fetching suggested responses. Please feel free to read through the conversation…"
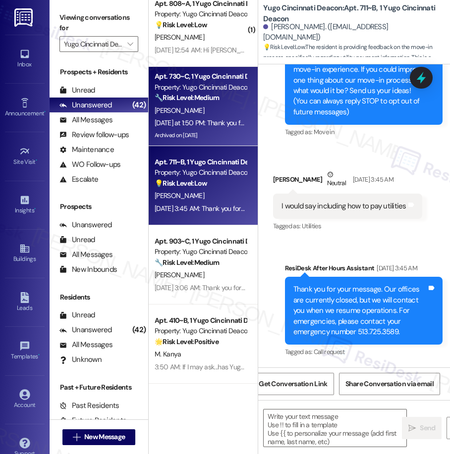
click at [201, 120] on div "[DATE] at 1:50 PM: Thank you for your message. Our offices are currently closed…" at bounding box center [450, 122] width 591 height 9
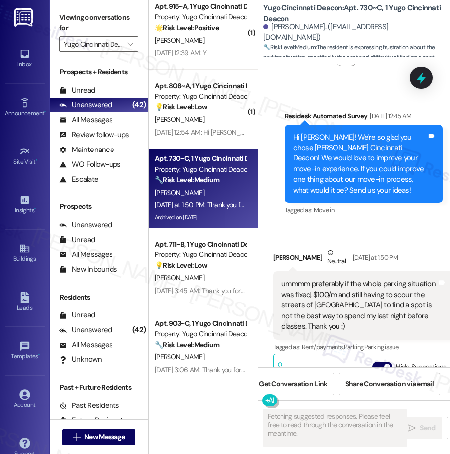
scroll to position [3864, 0]
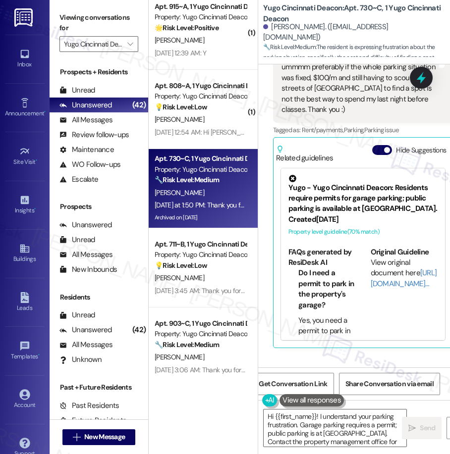
type textarea "Hi {{first_name}}! I understand your parking frustration. Garage parking requir…"
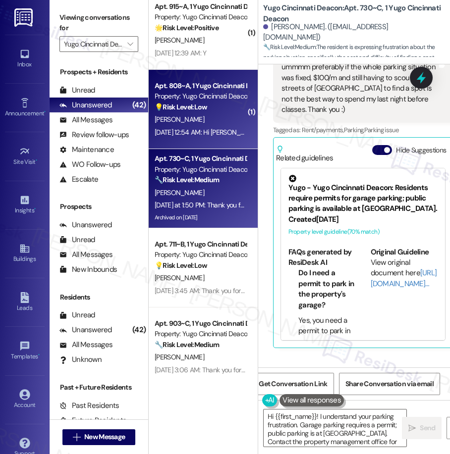
click at [220, 139] on div "Apt. 808~A, 1 Yugo Cincinnati Deacon Property: Yugo Cincinnati Deacon 💡 Risk Le…" at bounding box center [203, 109] width 109 height 79
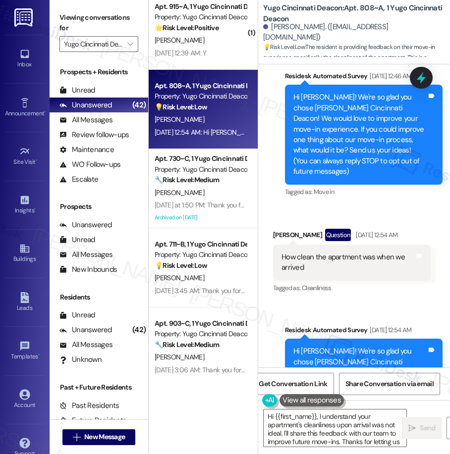
scroll to position [174, 0]
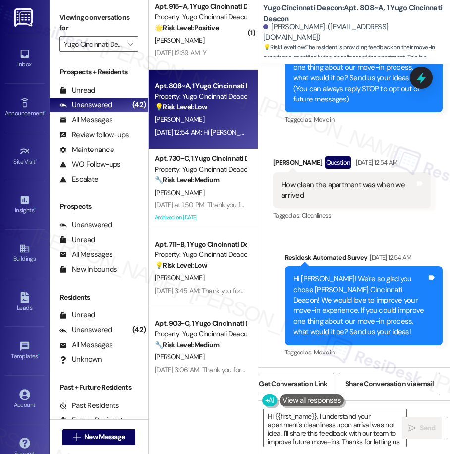
type textarea "Hi {{first_name}}, I understand your apartment's cleanliness upon arrival was n…"
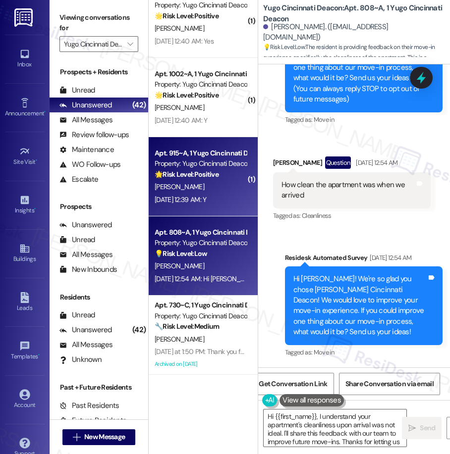
click at [218, 177] on div "🌟 Risk Level: Positive The resident responded positively to a check-in regardin…" at bounding box center [201, 174] width 92 height 10
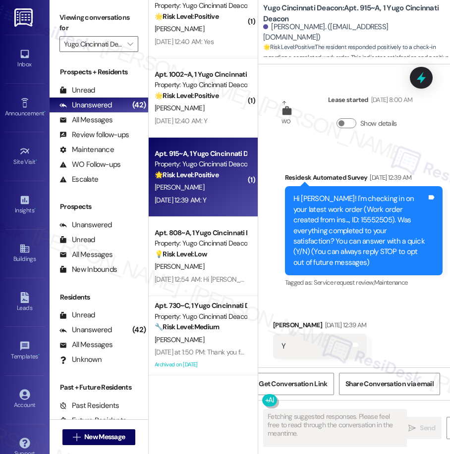
scroll to position [0, 0]
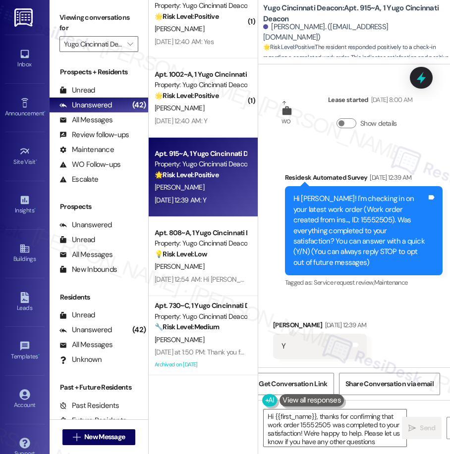
type textarea "Hi {{first_name}}, thanks for confirming that work order 15552505 was completed…"
click at [326, 428] on textarea "Hi {{first_name}}, thanks for confirming that work order 15552505 was completed…" at bounding box center [334, 428] width 143 height 37
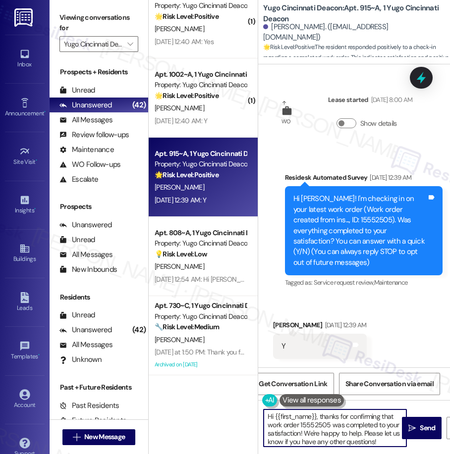
click at [326, 428] on textarea "Hi {{first_name}}, thanks for confirming that work order 15552505 was completed…" at bounding box center [334, 428] width 143 height 37
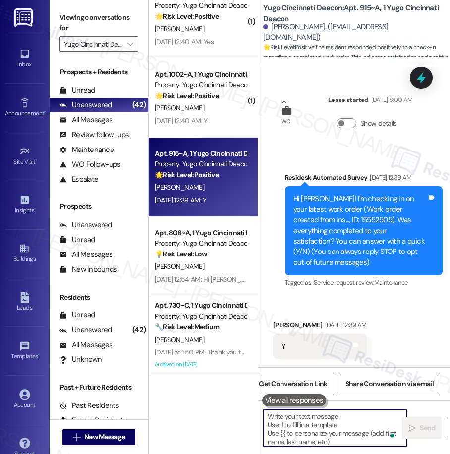
paste textarea "We’re glad everything went well with your work order! Let us know if there’s an…"
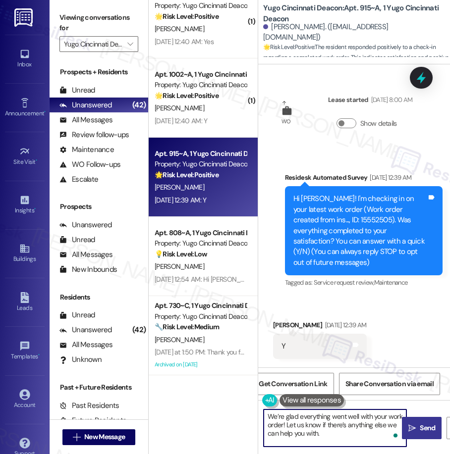
type textarea "We’re glad everything went well with your work order! Let us know if there’s an…"
click at [421, 431] on span "Send" at bounding box center [426, 428] width 15 height 10
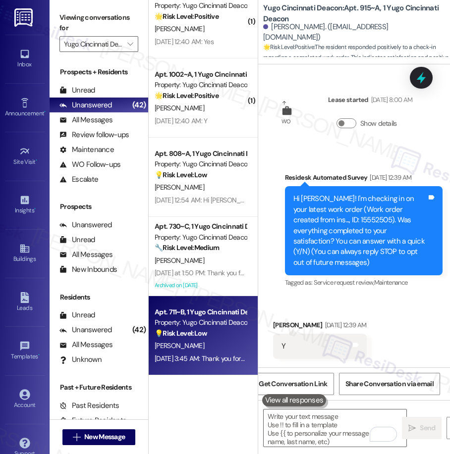
click at [222, 339] on div "Apt. 711~B, 1 Yugo Cincinnati Deacon Property: Yugo Cincinnati Deacon 💡 Risk Le…" at bounding box center [201, 323] width 94 height 34
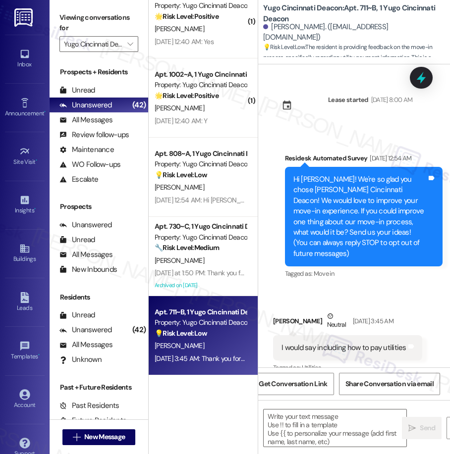
scroll to position [4, 0]
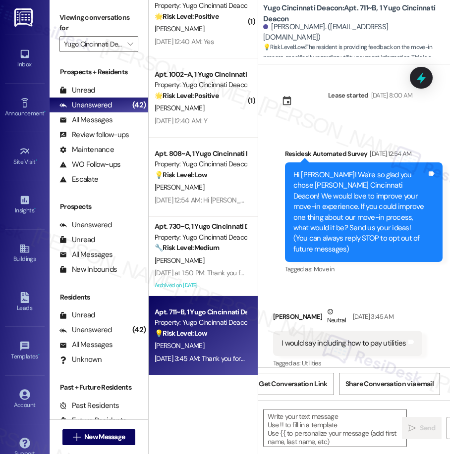
type textarea "Fetching suggested responses. Please feel free to read through the conversation…"
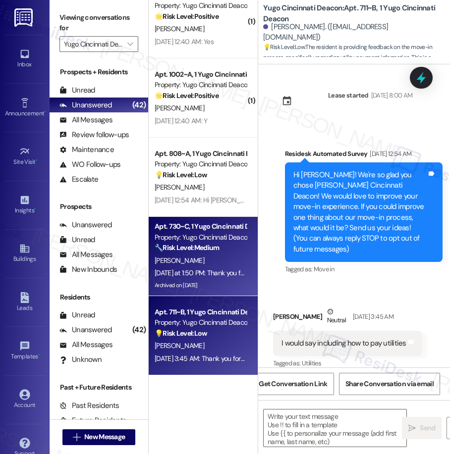
click at [228, 271] on div "[DATE] at 1:50 PM: Thank you for your message. Our offices are currently closed…" at bounding box center [450, 272] width 591 height 9
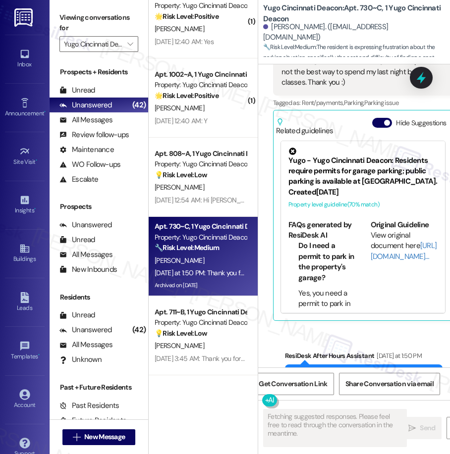
scroll to position [3847, 0]
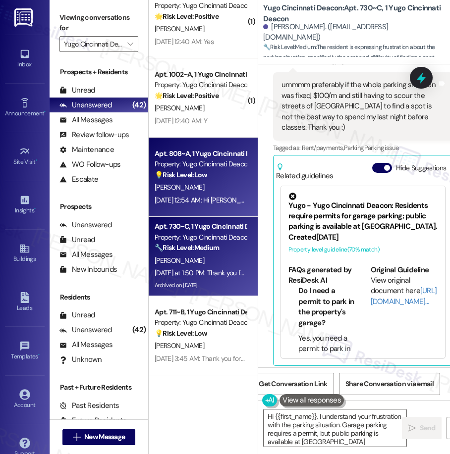
type textarea "Hi {{first_name}}, I understand your frustration with the parking situation. Ga…"
click at [172, 189] on span "[PERSON_NAME]" at bounding box center [180, 187] width 50 height 9
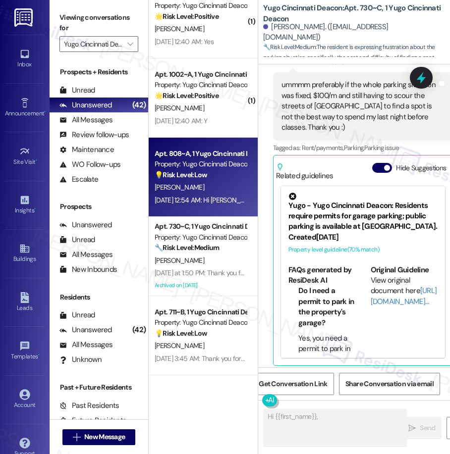
scroll to position [174, 0]
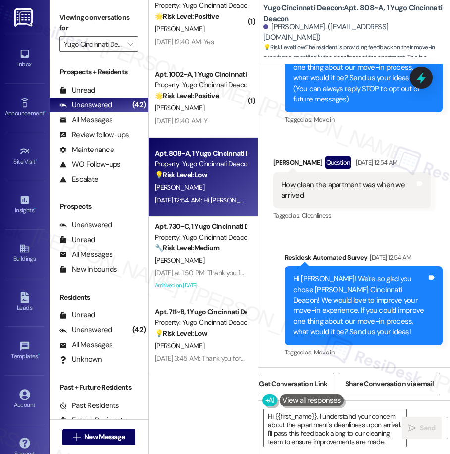
type textarea "Hi {{first_name}}, I understand your concern about the apartment's cleanliness …"
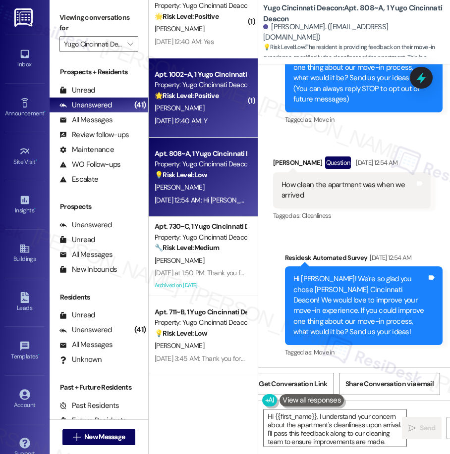
click at [207, 120] on div "[DATE] 12:40 AM: Y [DATE] 12:40 AM: Y" at bounding box center [181, 120] width 52 height 9
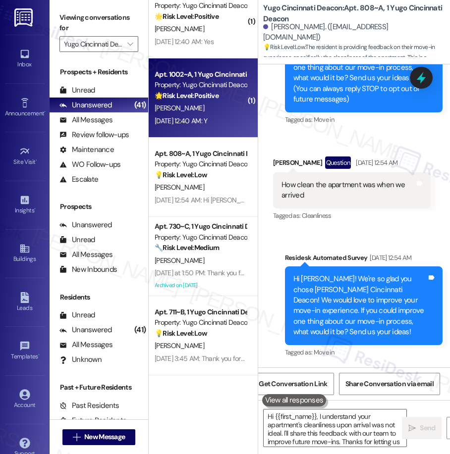
type textarea "Hi {{first_name}}, I understand your apartment's cleanliness upon arrival was n…"
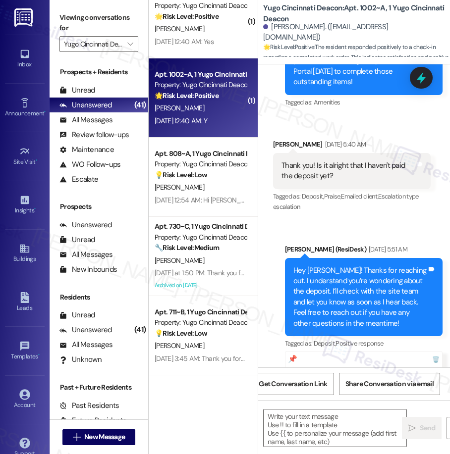
type textarea "Fetching suggested responses. Please feel free to read through the conversation…"
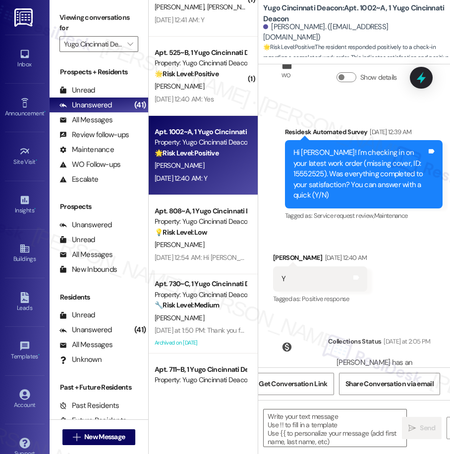
scroll to position [1126, 0]
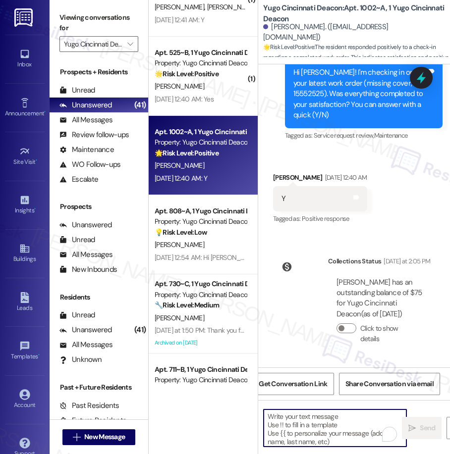
click at [342, 425] on textarea "To enrich screen reader interactions, please activate Accessibility in Grammarl…" at bounding box center [334, 428] width 143 height 37
paste textarea "We’re glad everything went well with your work order! Let us know if there’s an…"
type textarea "We’re glad everything went well with your work order! Let us know if there’s an…"
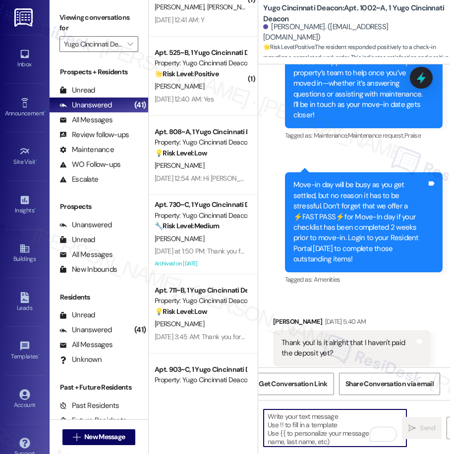
scroll to position [0, 0]
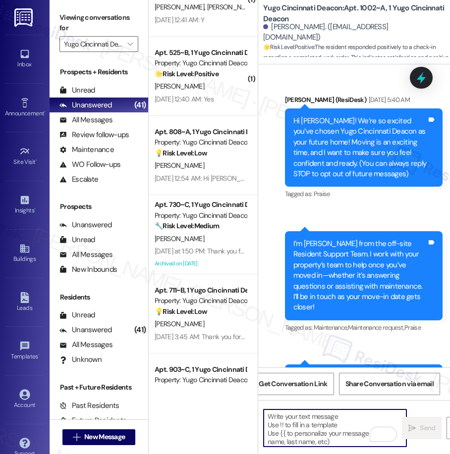
click at [341, 430] on textarea "To enrich screen reader interactions, please activate Accessibility in Grammarl…" at bounding box center [334, 428] width 143 height 37
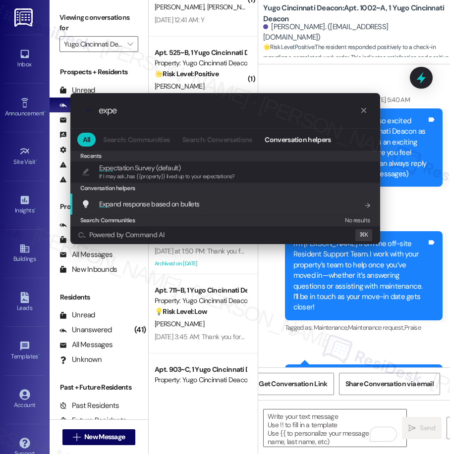
type input "expe"
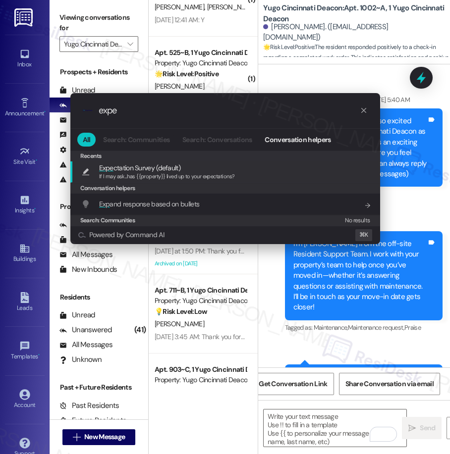
click at [172, 171] on span "Expe ctation Survey (default)" at bounding box center [139, 167] width 81 height 11
type textarea "If I may ask...has {{property}} lived up to your expectations?"
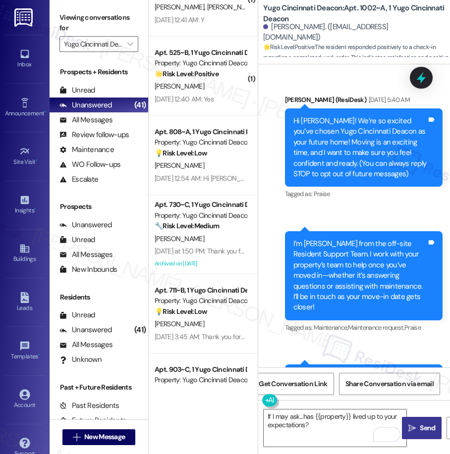
click at [422, 424] on span "Send" at bounding box center [426, 428] width 15 height 10
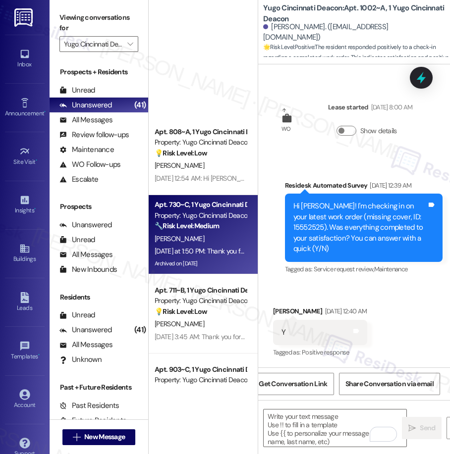
scroll to position [2865, 0]
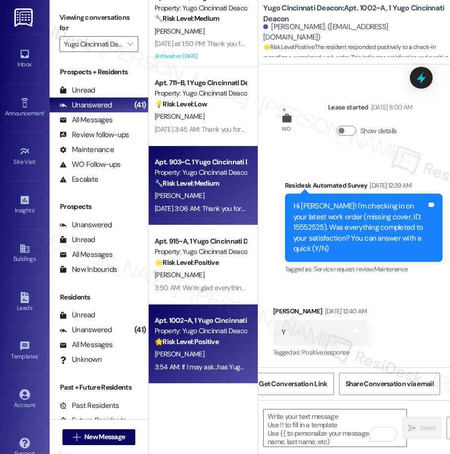
click at [196, 199] on div "[PERSON_NAME]" at bounding box center [201, 196] width 94 height 12
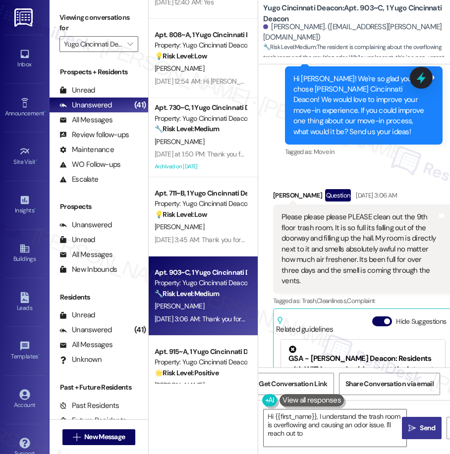
scroll to position [2743, 0]
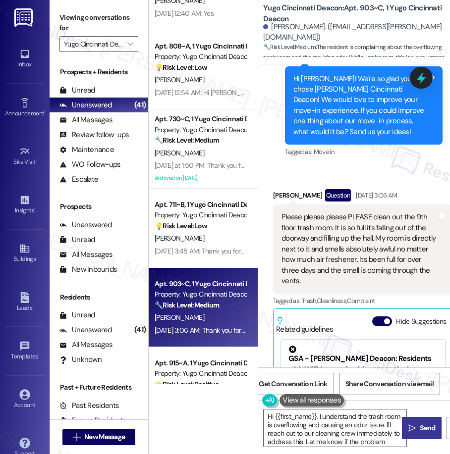
type textarea "Hi {{first_name}}, I understand the trash room is overflowing and causing an od…"
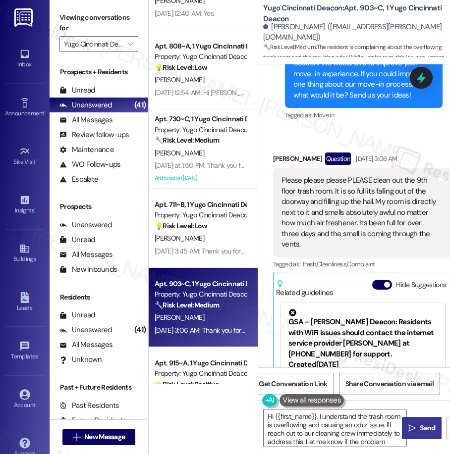
scroll to position [297, 0]
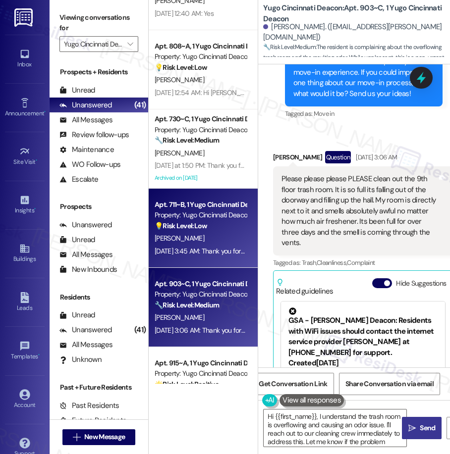
click at [220, 208] on div "Apt. 711~B, 1 Yugo Cincinnati Deacon" at bounding box center [201, 205] width 92 height 10
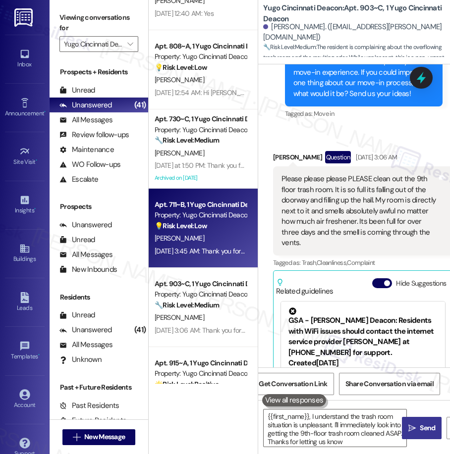
type textarea "{{first_name}}, I understand the trash room situation is unpleasant. I'll immed…"
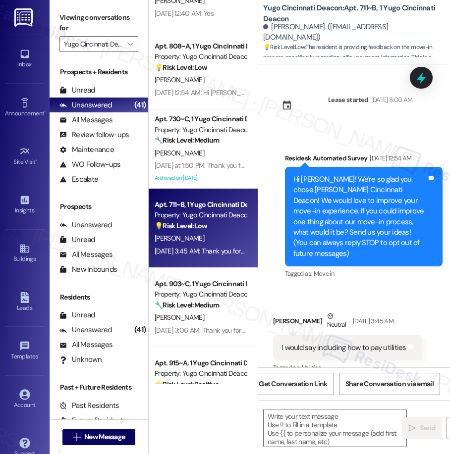
scroll to position [4, 0]
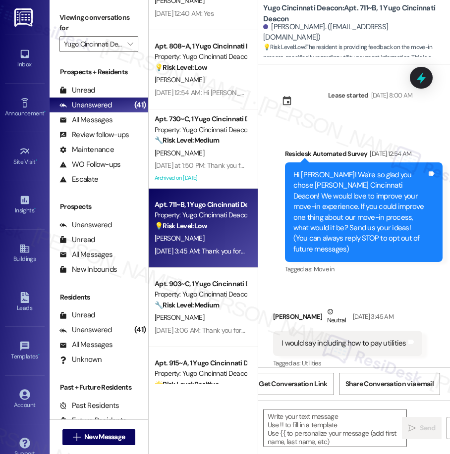
type textarea "Fetching suggested responses. Please feel free to read through the conversation…"
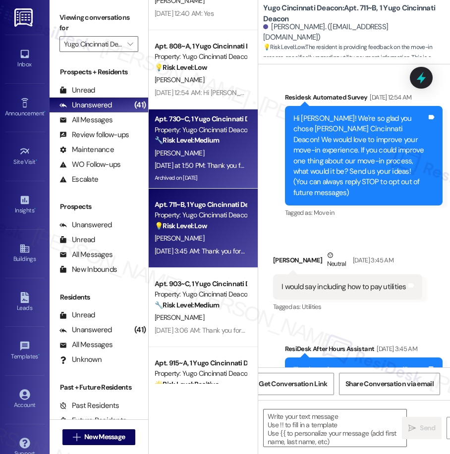
click at [184, 173] on div "Archived on [DATE]" at bounding box center [201, 178] width 94 height 12
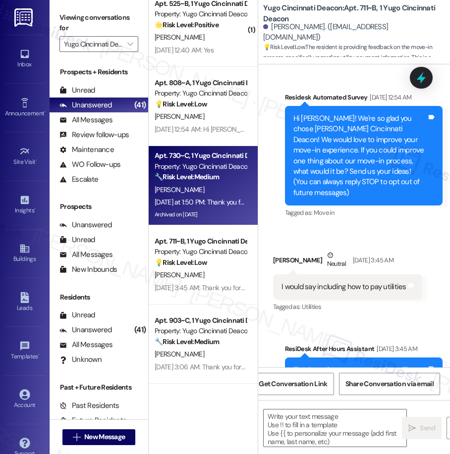
type textarea "Fetching suggested responses. Please feel free to read through the conversation…"
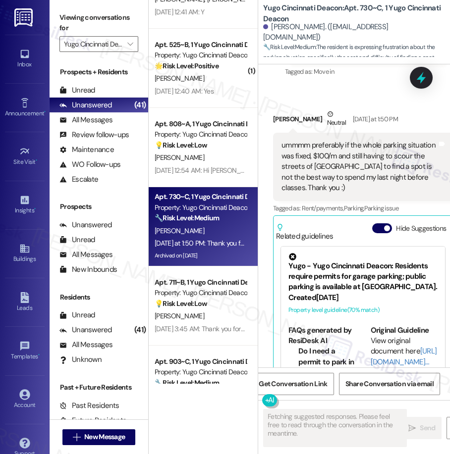
scroll to position [3776, 0]
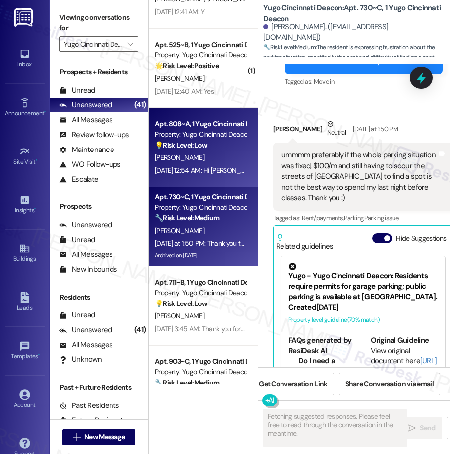
click at [209, 163] on div "[PERSON_NAME]" at bounding box center [201, 158] width 94 height 12
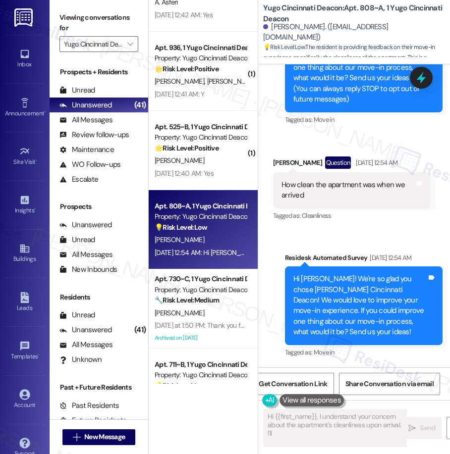
scroll to position [2582, 0]
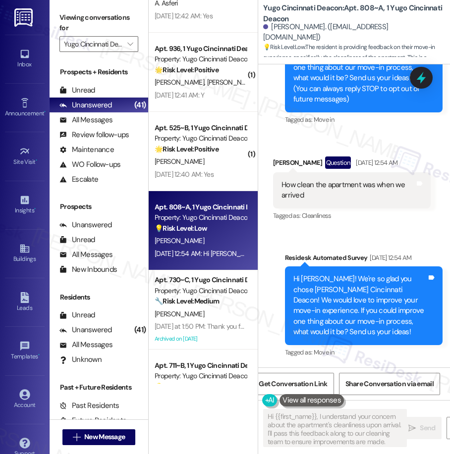
type textarea "Hi {{first_name}}, I understand your concern about the apartment's cleanliness …"
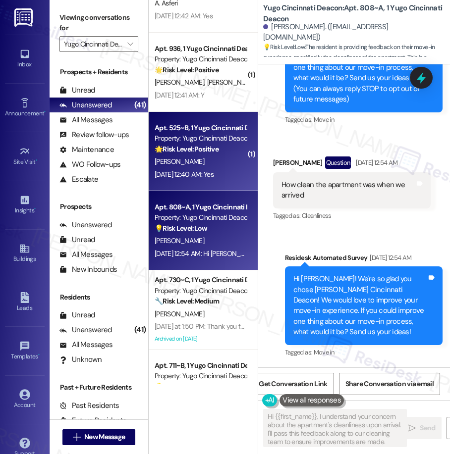
click at [178, 156] on div "M. Andaluz" at bounding box center [201, 162] width 94 height 12
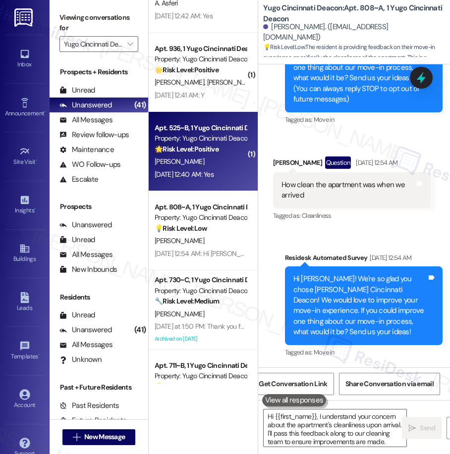
type textarea "Hi {{first_name}}, I understand your concern about the apartment's cleanliness …"
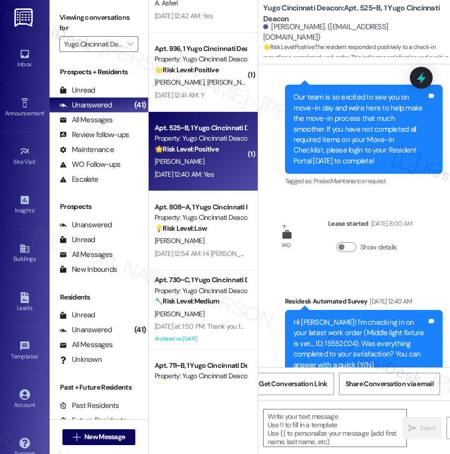
type textarea "Fetching suggested responses. Please feel free to read through the conversation…"
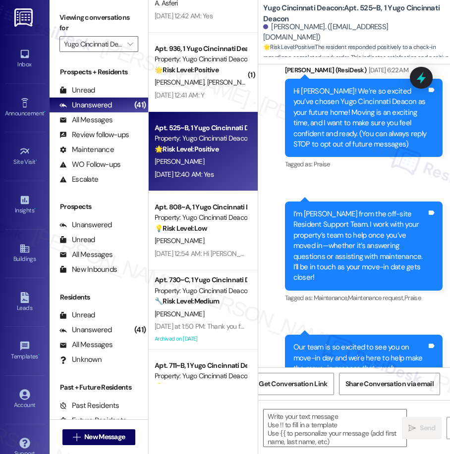
scroll to position [0, 0]
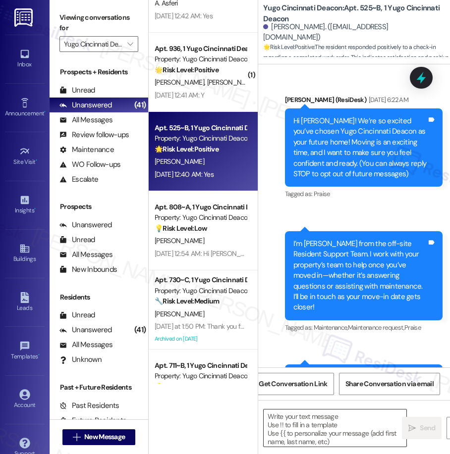
click at [314, 421] on textarea at bounding box center [334, 428] width 143 height 37
click at [314, 421] on textarea "To enrich screen reader interactions, please activate Accessibility in Grammarl…" at bounding box center [334, 428] width 143 height 37
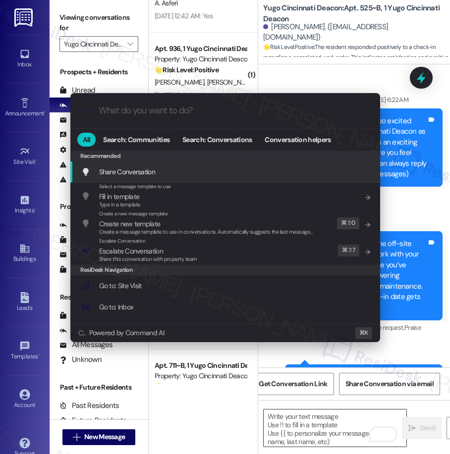
type input "e"
click at [184, 68] on div ".cls-1{fill:#0a055f;}.cls-2{fill:#0cc4c4;} resideskLogoBlueOrange All Search: C…" at bounding box center [225, 227] width 450 height 454
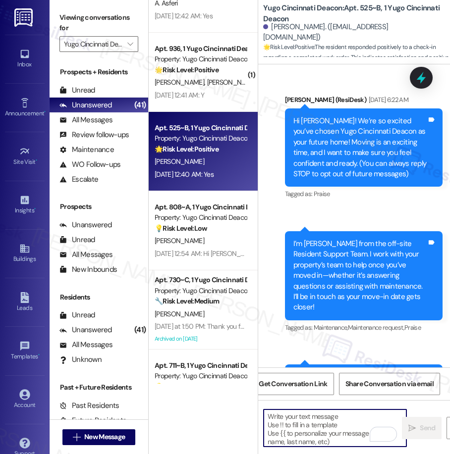
click at [302, 423] on textarea "To enrich screen reader interactions, please activate Accessibility in Grammarl…" at bounding box center [334, 428] width 143 height 37
paste textarea "We’re glad everything went well with your work order! Let us know if there’s an…"
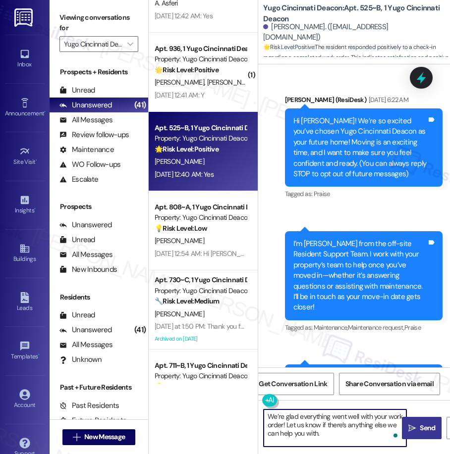
type textarea "We’re glad everything went well with your work order! Let us know if there’s an…"
drag, startPoint x: 419, startPoint y: 429, endPoint x: 419, endPoint y: 401, distance: 27.7
click at [419, 425] on span "Send" at bounding box center [427, 428] width 19 height 10
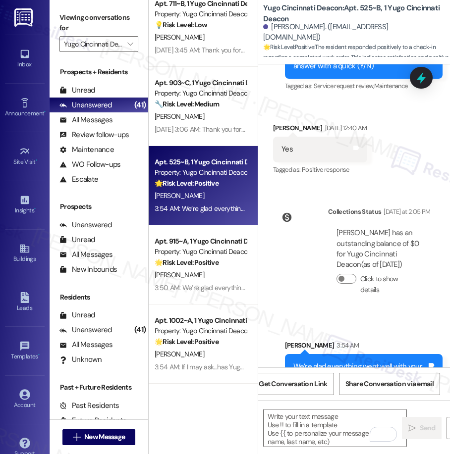
scroll to position [630, 0]
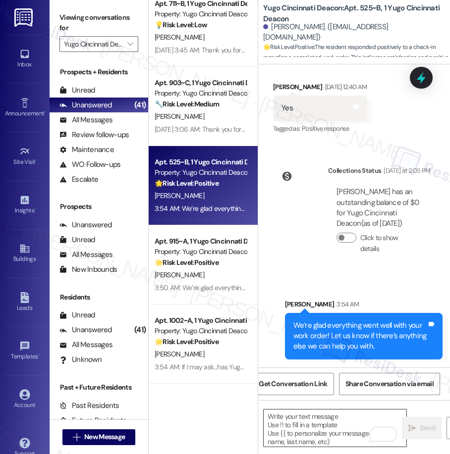
click at [316, 430] on textarea "To enrich screen reader interactions, please activate Accessibility in Grammarl…" at bounding box center [334, 428] width 143 height 37
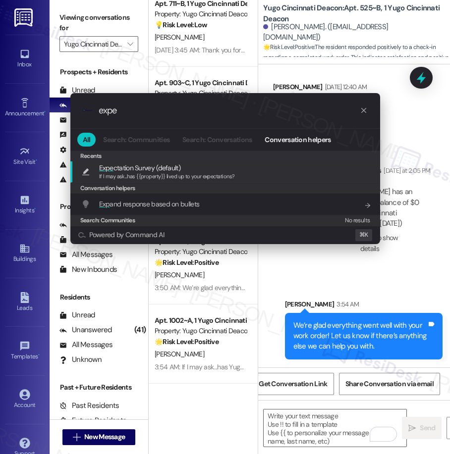
type input "expe"
click at [146, 176] on span "If I may ask...has {{property}} lived up to your expectations?" at bounding box center [167, 176] width 136 height 7
type textarea "If I may ask...has {{property}} lived up to your expectations?"
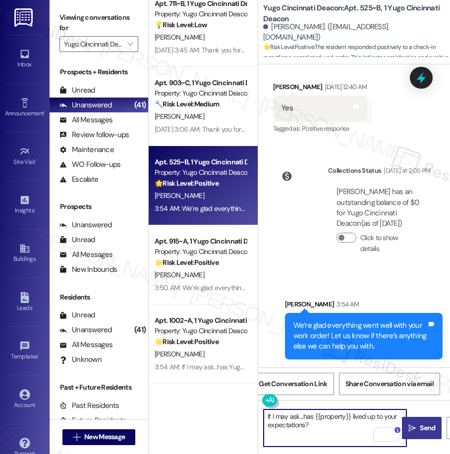
click at [416, 434] on button " Send" at bounding box center [422, 428] width 40 height 22
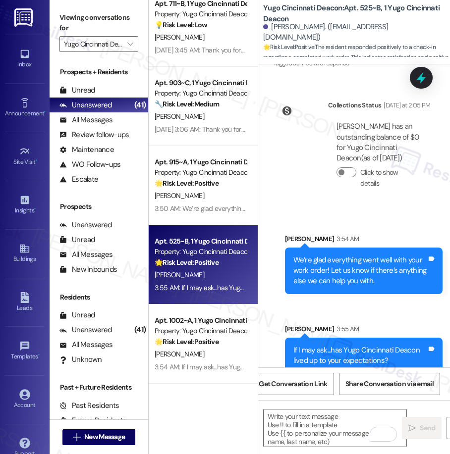
scroll to position [710, 0]
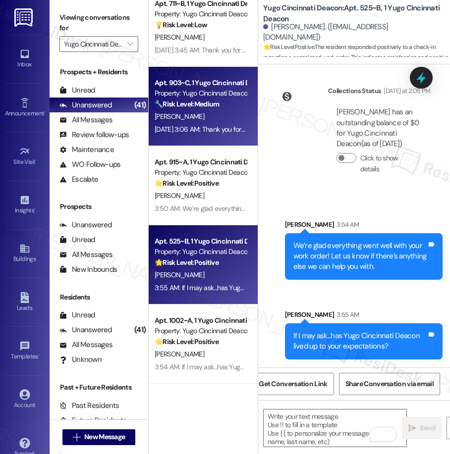
click at [233, 131] on div "[DATE] 3:06 AM: Thank you for your message. Our offices are currently closed, b…" at bounding box center [448, 129] width 586 height 9
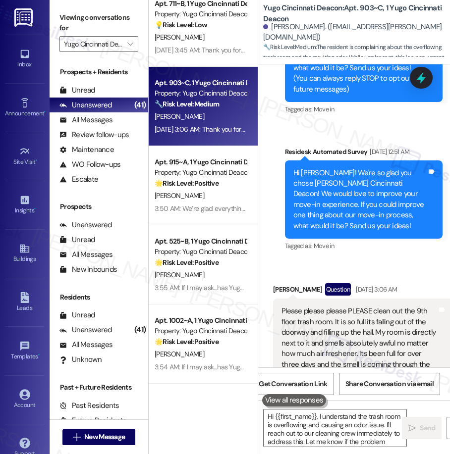
type textarea "Hi {{first_name}}, I understand the trash room is overflowing and causing an od…"
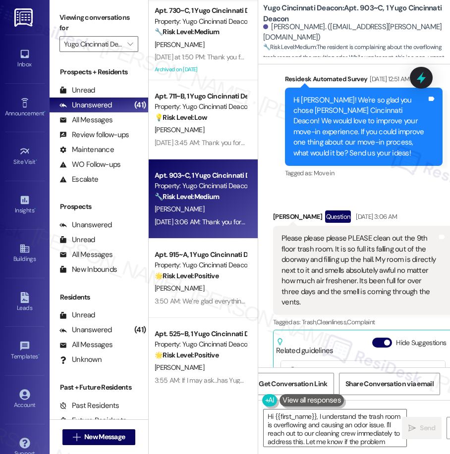
scroll to position [2772, 0]
click at [212, 142] on div "( 1 ) Apt. 1035~D, 1 Yugo Cincinnati Deacon Property: Yugo Cincinnati Deacon 🌟 …" at bounding box center [203, 192] width 109 height 384
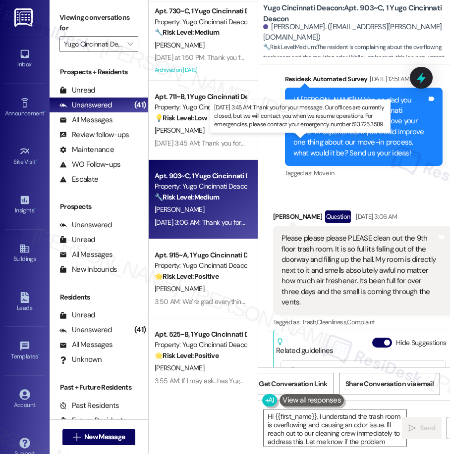
click at [212, 142] on div "[DATE] 3:45 AM: Thank you for your message. Our offices are currently closed, b…" at bounding box center [447, 143] width 585 height 9
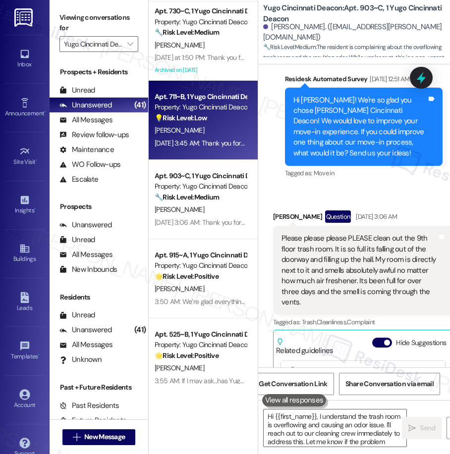
type textarea "Hi {{first_name}}, I understand the trash room is overflowing and causing an od…"
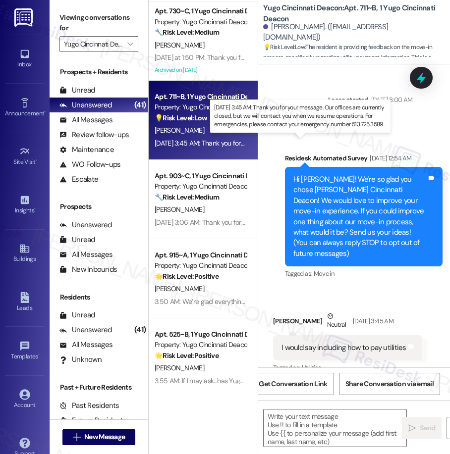
scroll to position [4, 0]
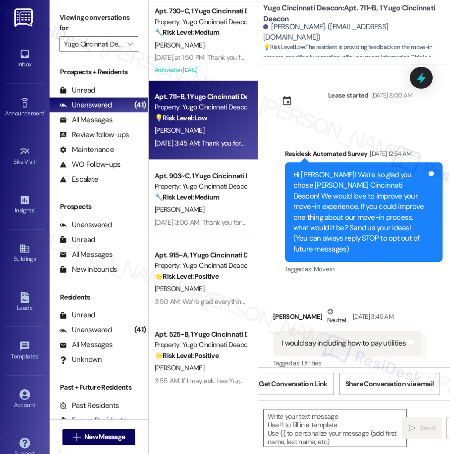
type textarea "Fetching suggested responses. Please feel free to read through the conversation…"
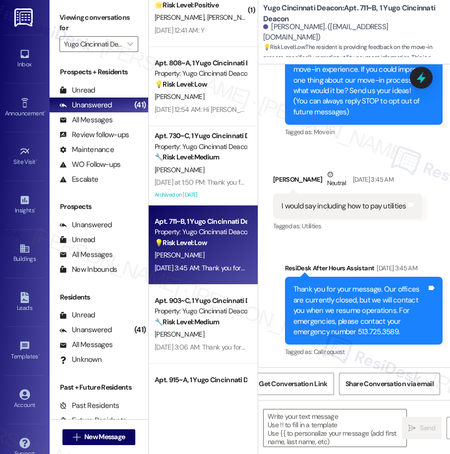
scroll to position [2644, 0]
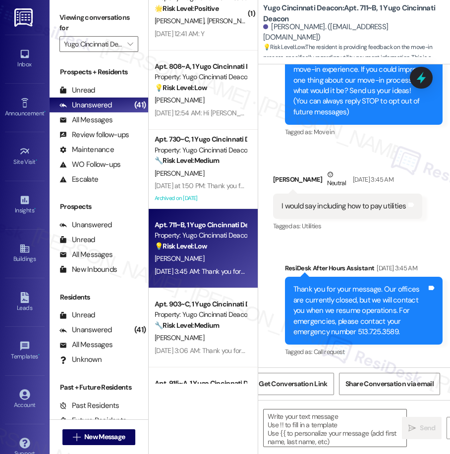
click at [210, 185] on div "( 1 ) Apt. 904~C, 1 Yugo Cincinnati Deacon Property: Yugo Cincinnati Deacon 🌟 R…" at bounding box center [203, 192] width 109 height 384
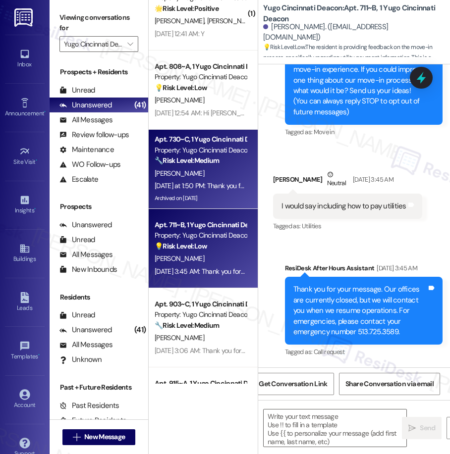
click at [214, 185] on div "[DATE] at 1:50 PM: Thank you for your message. Our offices are currently closed…" at bounding box center [450, 185] width 591 height 9
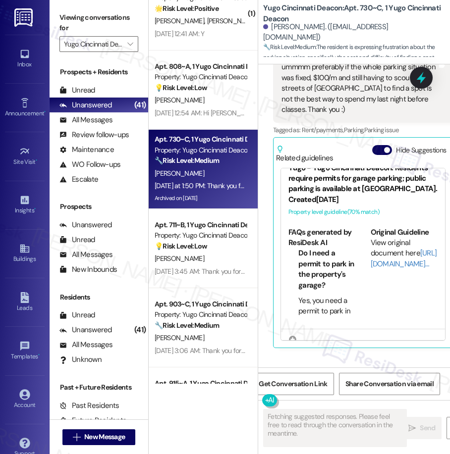
scroll to position [0, 0]
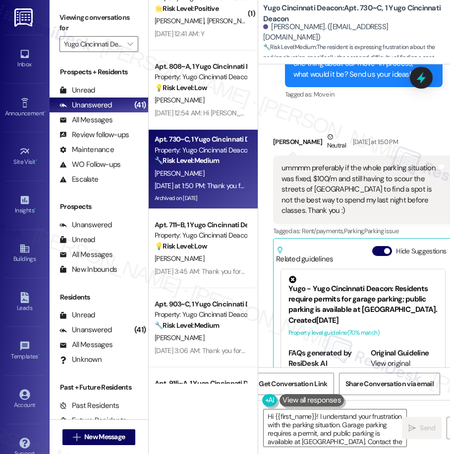
type textarea "Hi {{first_name}}! I understand your frustration with the parking situation. Ga…"
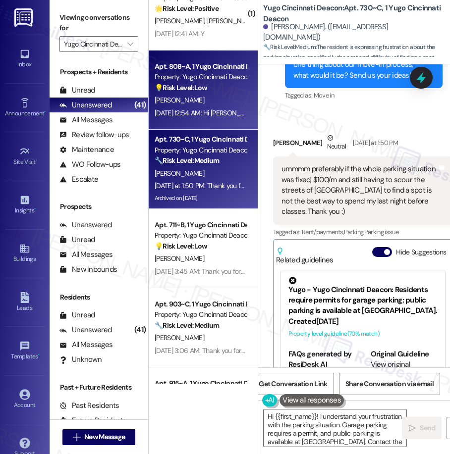
click at [209, 101] on div "[PERSON_NAME]" at bounding box center [201, 100] width 94 height 12
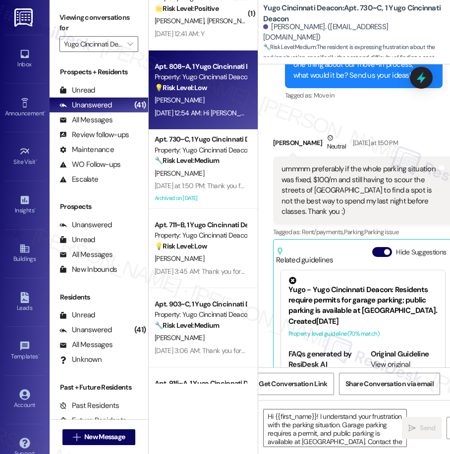
type textarea "Fetching suggested responses. Please feel free to read through the conversation…"
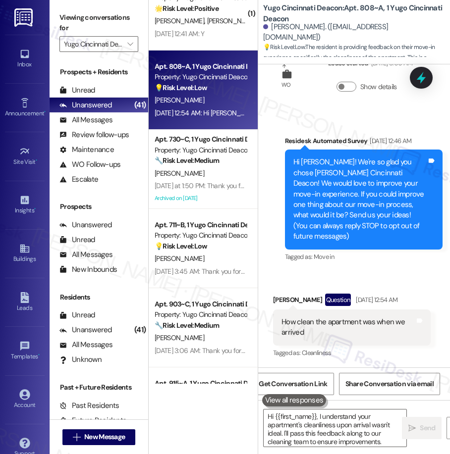
type textarea "Hi {{first_name}}, I understand your apartment's cleanliness upon arrival wasn'…"
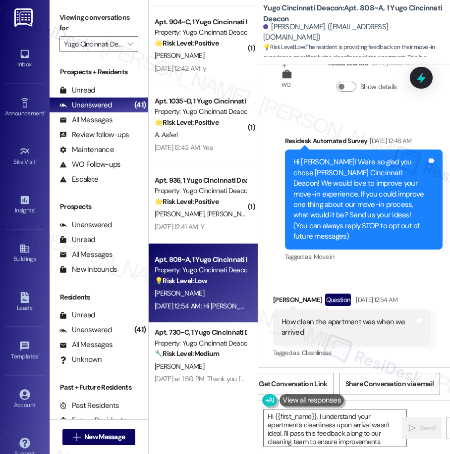
click at [211, 210] on div "( 1 ) Apt. 401~A, 1 Yugo Cincinnati Deacon Property: Yugo Cincinnati Deacon 🌟 R…" at bounding box center [203, 192] width 109 height 384
click at [211, 210] on div "I. Dando L. Nahay" at bounding box center [201, 214] width 94 height 12
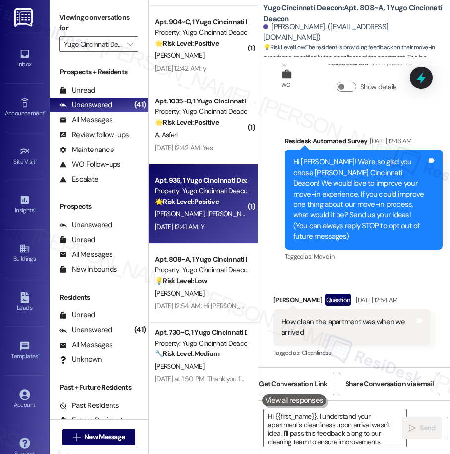
type textarea "Hi {{first_name}}, I understand your apartment's cleanliness upon arrival wasn'…"
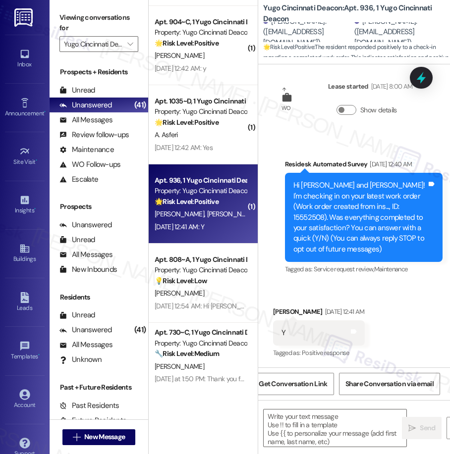
type textarea "Fetching suggested responses. Please feel free to read through the conversation…"
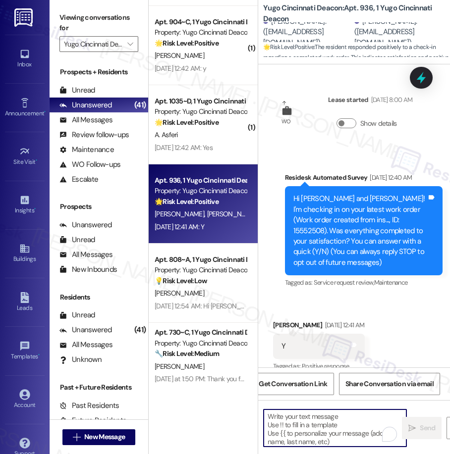
click at [321, 429] on textarea "To enrich screen reader interactions, please activate Accessibility in Grammarl…" at bounding box center [334, 428] width 143 height 37
click at [320, 427] on textarea "To enrich screen reader interactions, please activate Accessibility in Grammarl…" at bounding box center [334, 428] width 143 height 37
paste textarea "We’re glad everything went well with your work order! Let us know if there’s an…"
type textarea "We’re glad everything went well with your work order! Let us know if there’s an…"
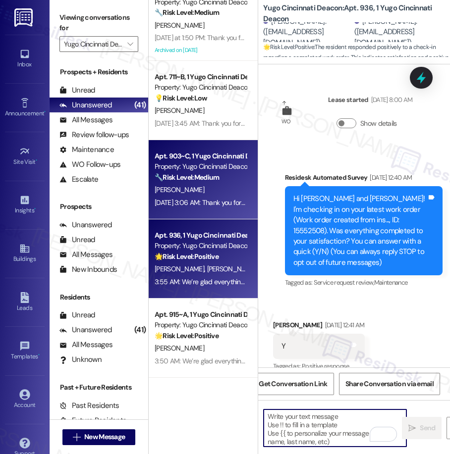
click at [198, 194] on div "[PERSON_NAME]" at bounding box center [201, 190] width 94 height 12
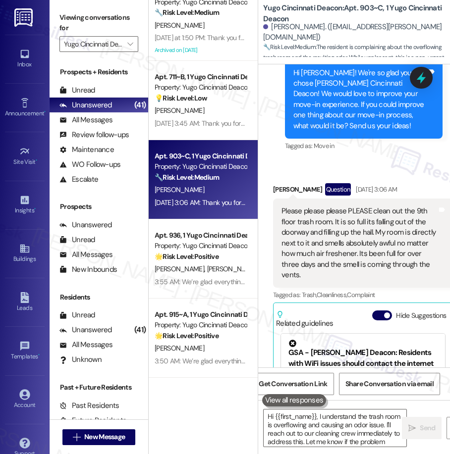
type textarea "Hi {{first_name}}, I understand the trash room is overflowing and causing an od…"
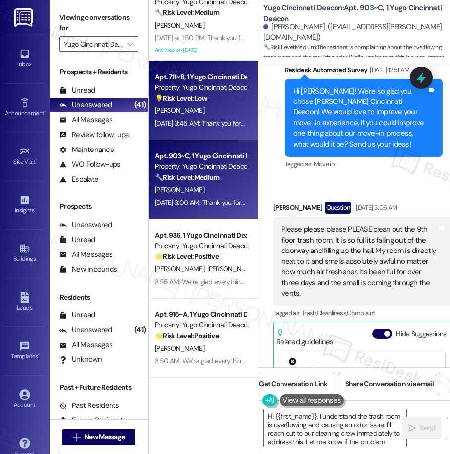
click at [209, 116] on div "[PERSON_NAME]" at bounding box center [201, 110] width 94 height 12
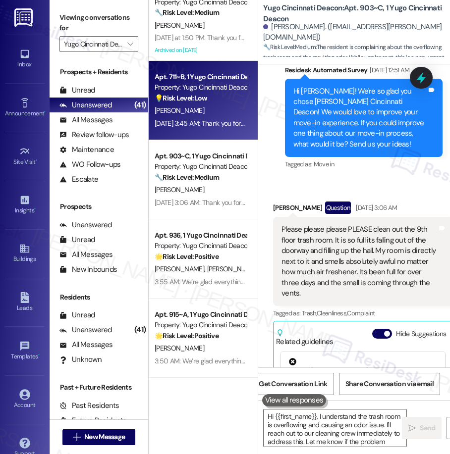
type textarea "Hi {{first_name}}, I understand the trash room is overflowing and causing an od…"
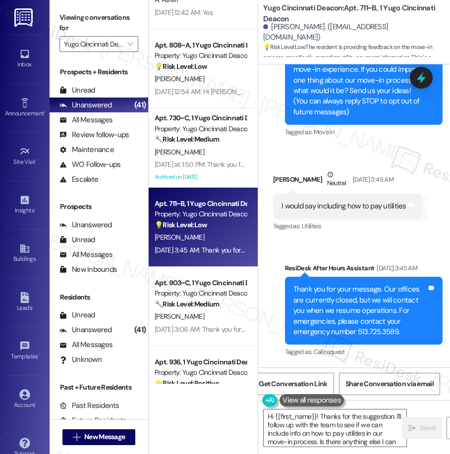
type textarea "Hi {{first_name}}! Thanks for the suggestion. I'll follow up with the team to s…"
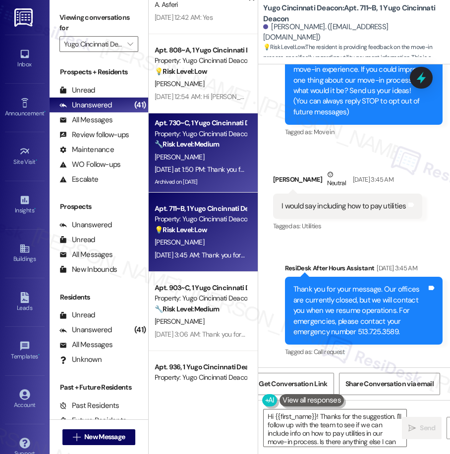
click at [222, 168] on div "[DATE] at 1:50 PM: Thank you for your message. Our offices are currently closed…" at bounding box center [450, 169] width 591 height 9
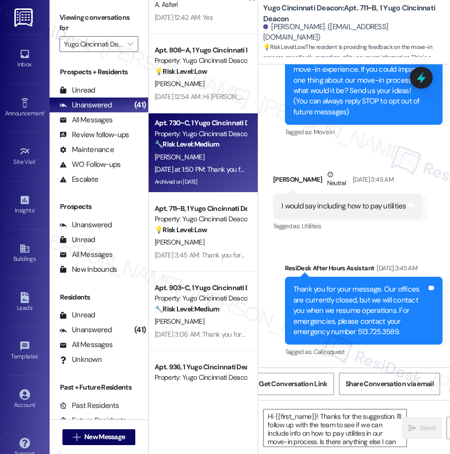
type textarea "Fetching suggested responses. Please feel free to read through the conversation…"
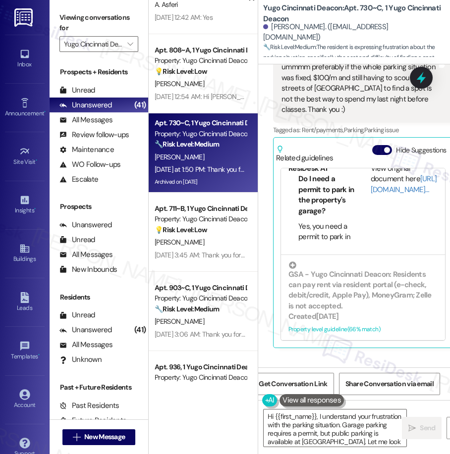
type textarea "Hi {{first_name}}, I understand your frustration with the parking situation. Ga…"
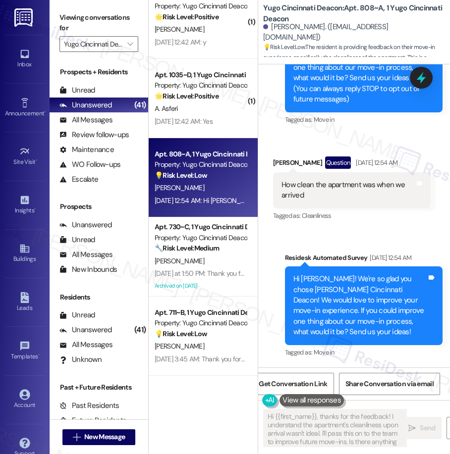
type textarea "Hi {{first_name}}, thanks for the feedback! I understand the apartment's cleanl…"
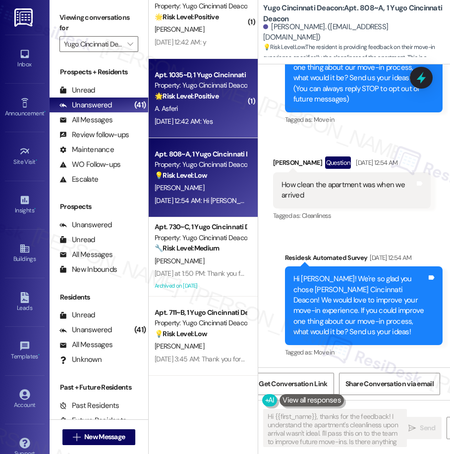
click at [214, 111] on div "A. Asferi" at bounding box center [201, 109] width 94 height 12
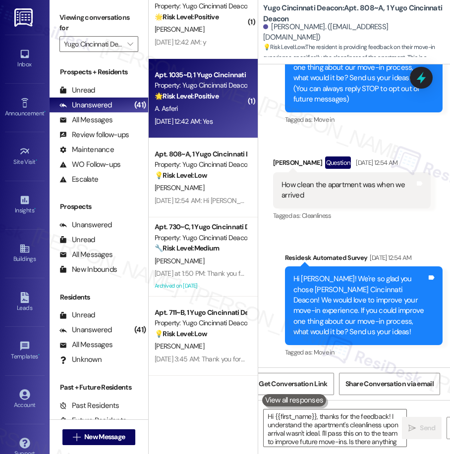
type textarea "Fetching suggested responses. Please feel free to read through the conversation…"
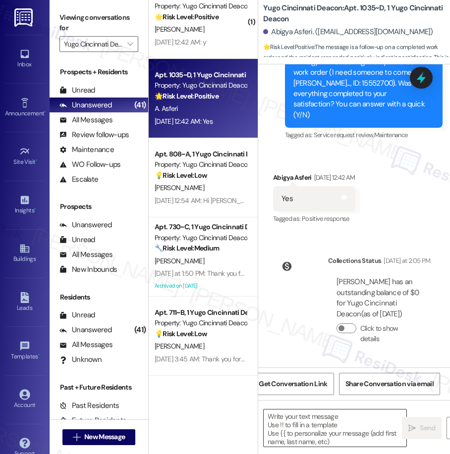
click at [326, 415] on textarea at bounding box center [334, 428] width 143 height 37
click at [326, 415] on textarea "To enrich screen reader interactions, please activate Accessibility in Grammarl…" at bounding box center [334, 428] width 143 height 37
paste textarea "We’re glad everything went well with your work order! Let us know if there’s an…"
type textarea "We’re glad everything went well with your work order! Let us know if there’s an…"
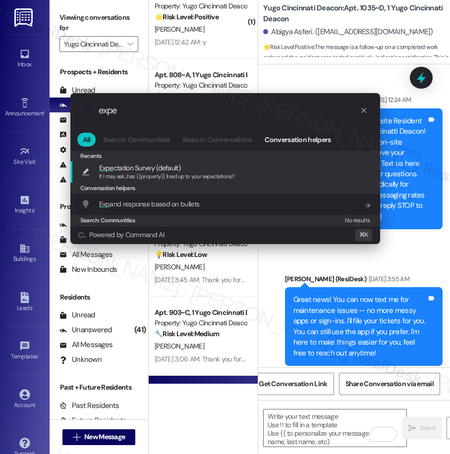
type input "expe"
click at [126, 174] on span "If I may ask...has {{property}} lived up to your expectations?" at bounding box center [167, 176] width 136 height 7
type textarea "If I may ask...has {{property}} lived up to your expectations?"
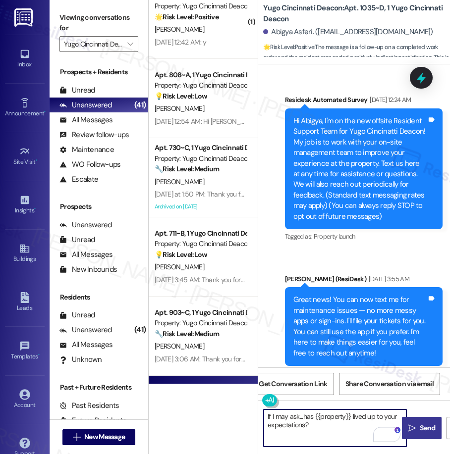
click at [422, 429] on span "Send" at bounding box center [426, 428] width 15 height 10
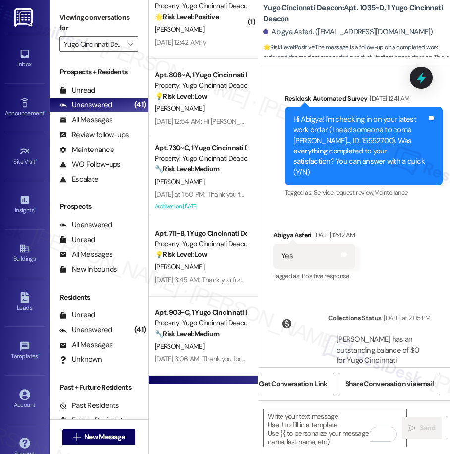
scroll to position [1147, 0]
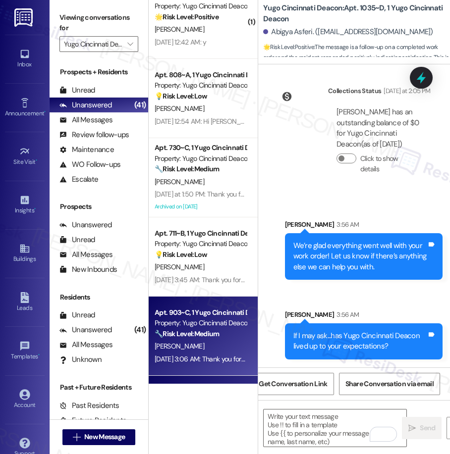
click at [214, 367] on div "Apt. 903~C, 1 Yugo Cincinnati Deacon Property: Yugo Cincinnati Deacon 🔧 Risk Le…" at bounding box center [203, 336] width 109 height 79
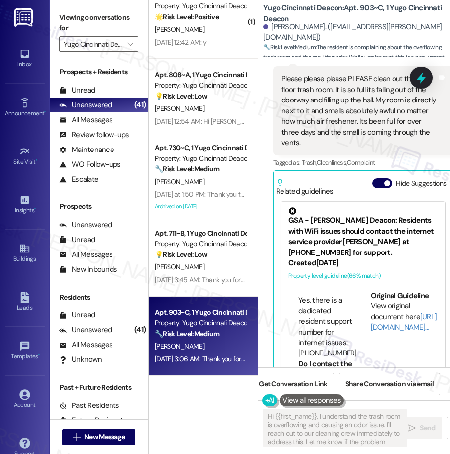
scroll to position [422, 0]
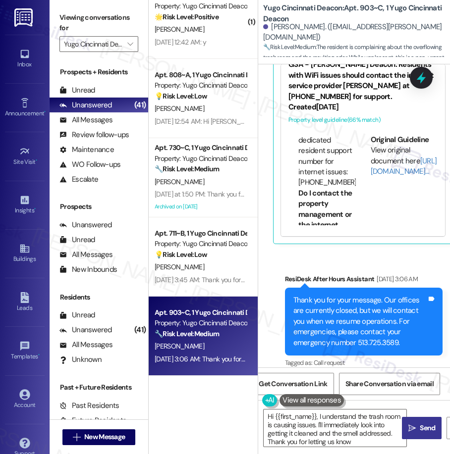
type textarea "Hi {{first_name}}, I understand the trash room is causing issues. I'll immediat…"
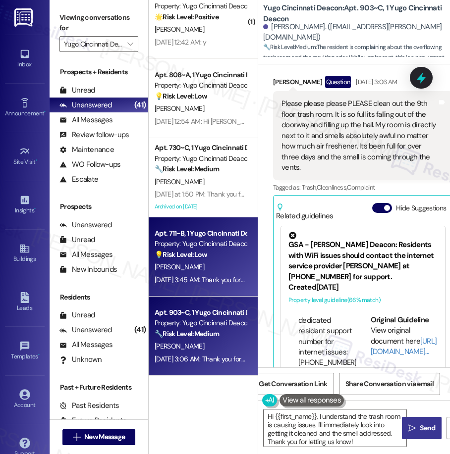
click at [222, 284] on div "Aug 24, 2025 at 3:45 AM: Thank you for your message. Our offices are currently …" at bounding box center [201, 280] width 94 height 12
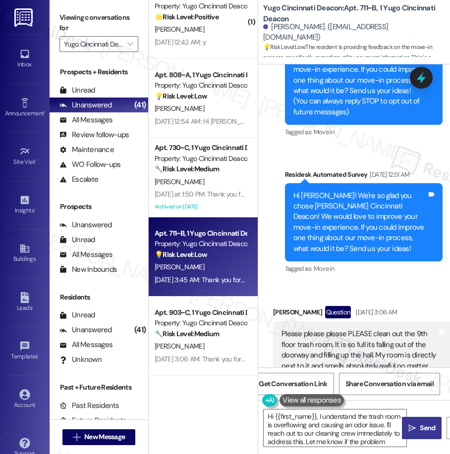
type textarea "Hi {{first_name}}, I understand the trash room is overflowing and causing an od…"
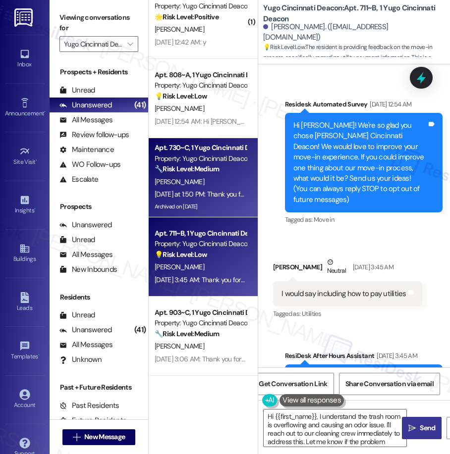
click at [212, 183] on div "[PERSON_NAME]" at bounding box center [201, 182] width 94 height 12
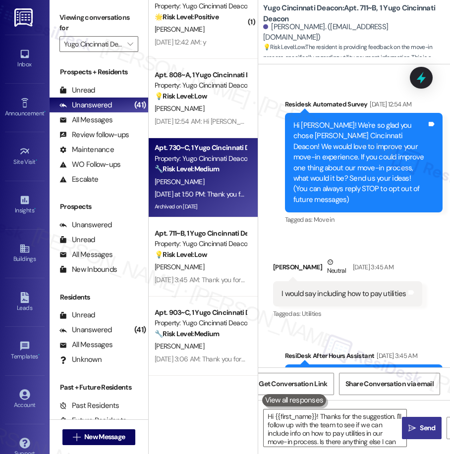
type textarea "Hi {{first_name}}! Thanks for the suggestion. I'll follow up with the team to s…"
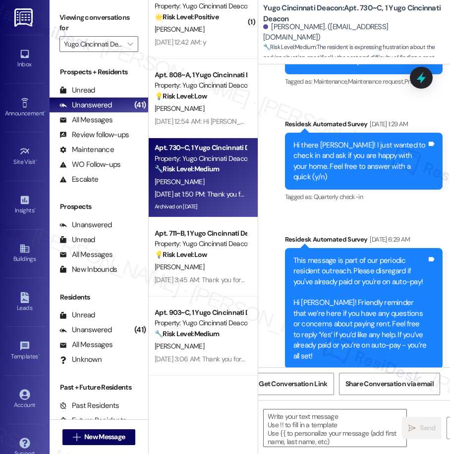
type textarea "Fetching suggested responses. Please feel free to read through the conversation…"
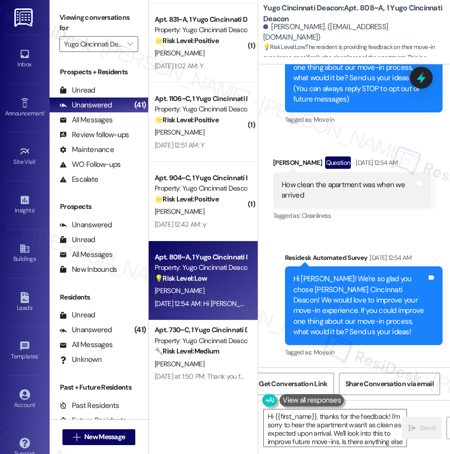
type textarea "Hi {{first_name}}, thanks for the feedback! I'm sorry to hear the apartment was…"
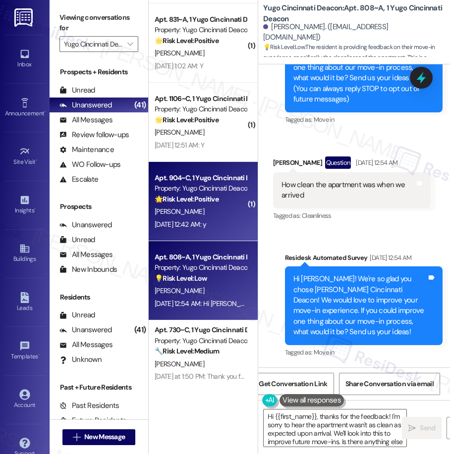
click at [196, 205] on div "Apt. 904~C, 1 Yugo Cincinnati Deacon Property: Yugo Cincinnati Deacon 🌟 Risk Le…" at bounding box center [201, 189] width 94 height 34
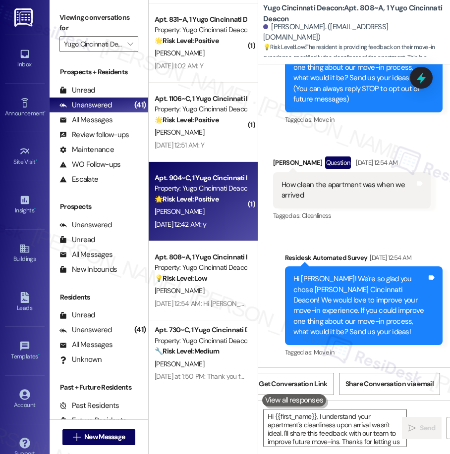
type textarea "Hi {{first_name}}, I understand your apartment's cleanliness upon arrival wasn'…"
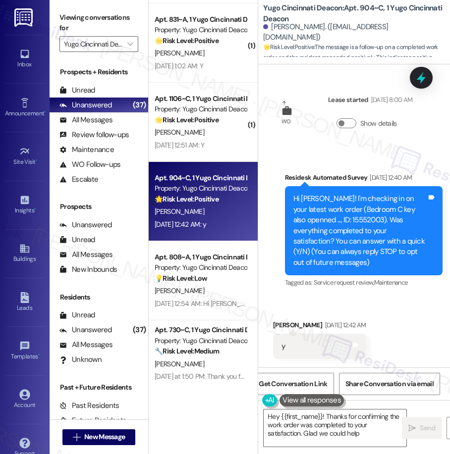
type textarea "Hey {{first_name}}! Thanks for confirming the work order was completed to your …"
click at [313, 425] on textarea "Hey {{first_name}}! Thanks for confirming the work order was completed to your …" at bounding box center [334, 428] width 143 height 37
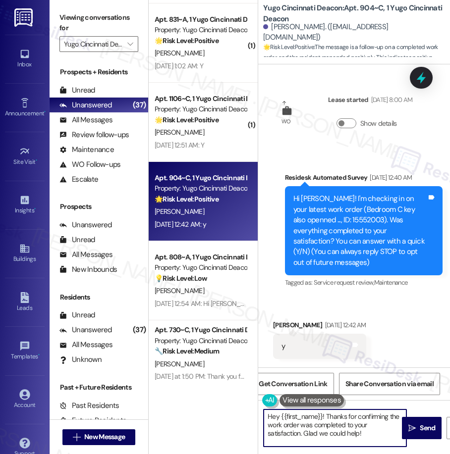
click at [313, 425] on textarea "Hey {{first_name}}! Thanks for confirming the work order was completed to your …" at bounding box center [334, 428] width 143 height 37
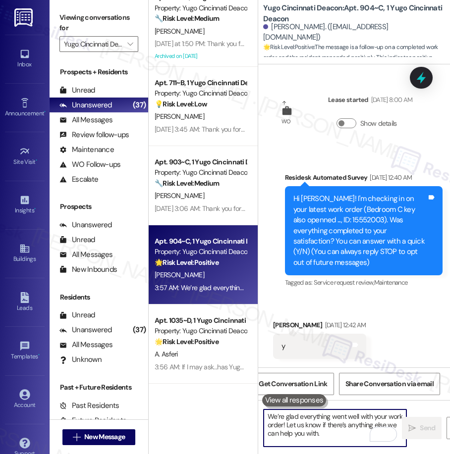
scroll to position [90, 0]
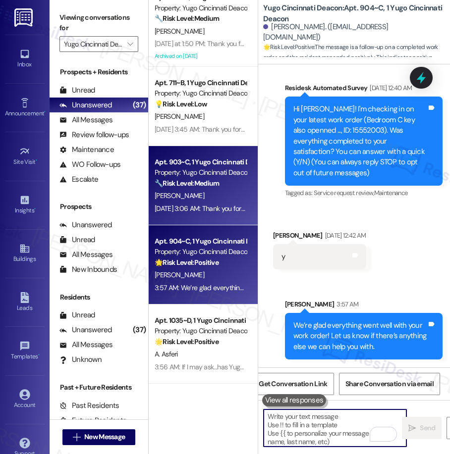
click at [203, 205] on div "[DATE] 3:06 AM: Thank you for your message. Our offices are currently closed, b…" at bounding box center [448, 208] width 586 height 9
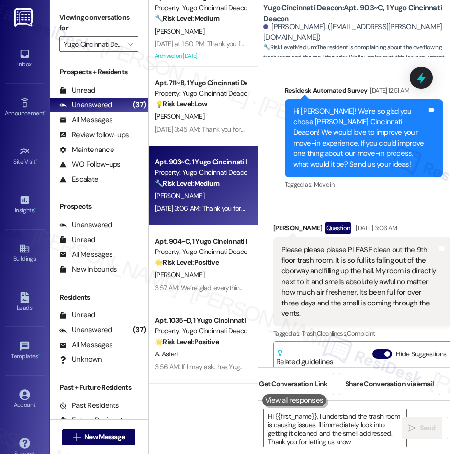
type textarea "Hi {{first_name}}, I understand the trash room is causing issues. I'll immediat…"
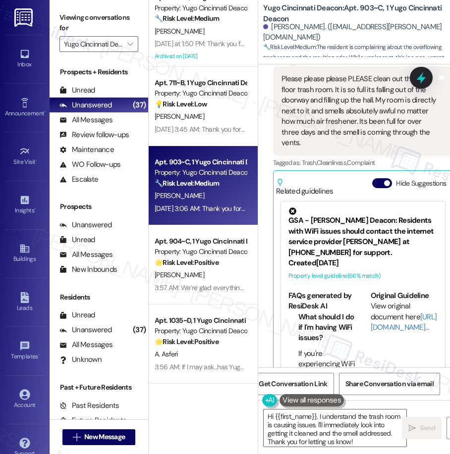
scroll to position [19, 0]
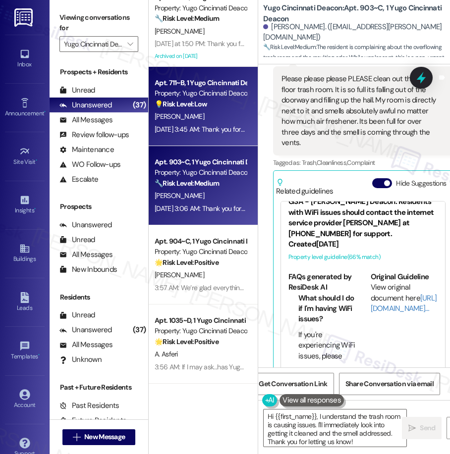
click at [222, 124] on div "[DATE] 3:45 AM: Thank you for your message. Our offices are currently closed, b…" at bounding box center [201, 129] width 94 height 12
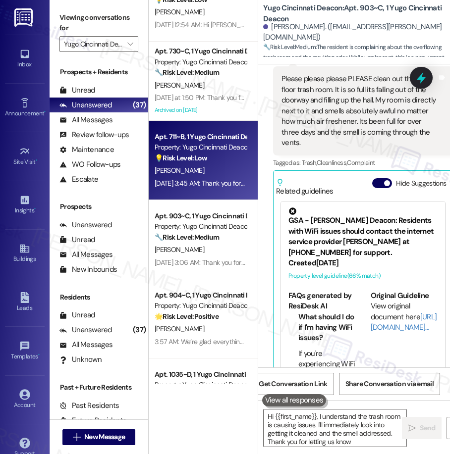
type textarea "Hi {{first_name}}, I understand the trash room is causing issues. I'll immediat…"
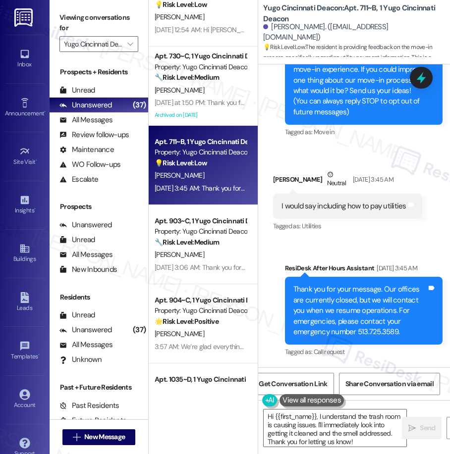
scroll to position [129, 0]
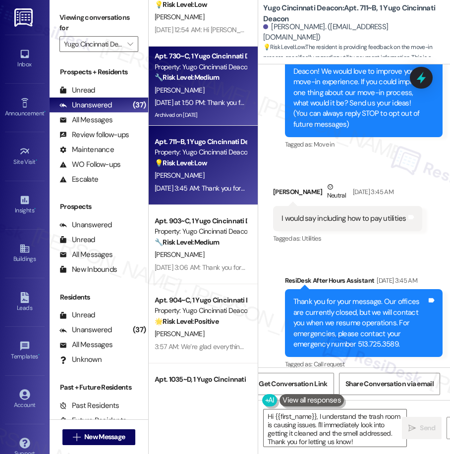
click at [182, 96] on div "[PERSON_NAME]" at bounding box center [201, 90] width 94 height 12
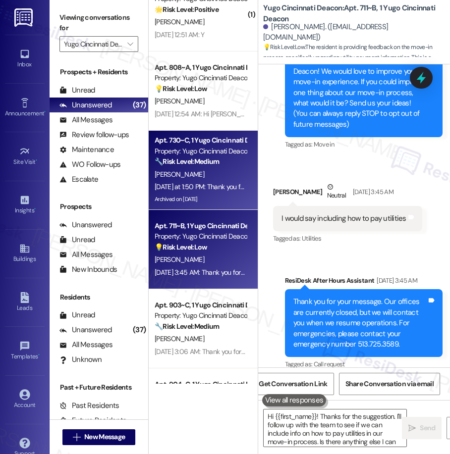
type textarea "Hi {{first_name}}! Thanks for the suggestion. I'll follow up with the team to s…"
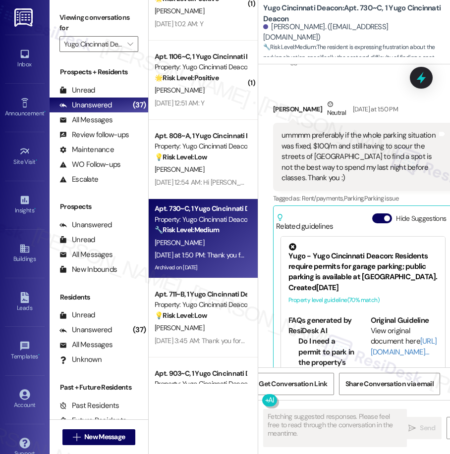
scroll to position [3790, 0]
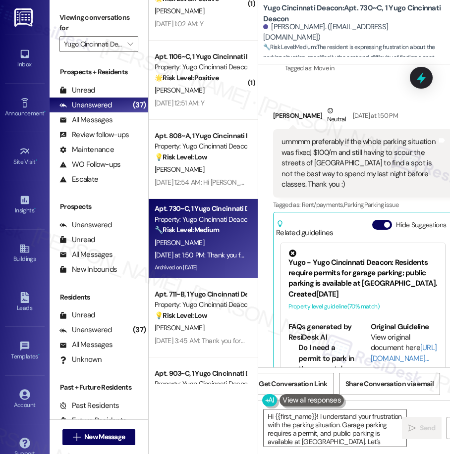
type textarea "Hi {{first_name}}! I understand your frustration with the parking situation. Ga…"
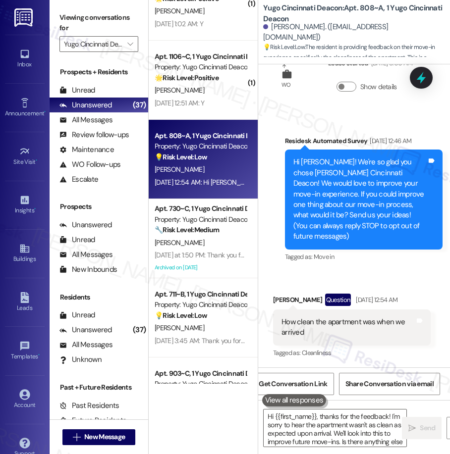
type textarea "Hi {{first_name}}, thanks for the feedback! I'm sorry to hear the apartment was…"
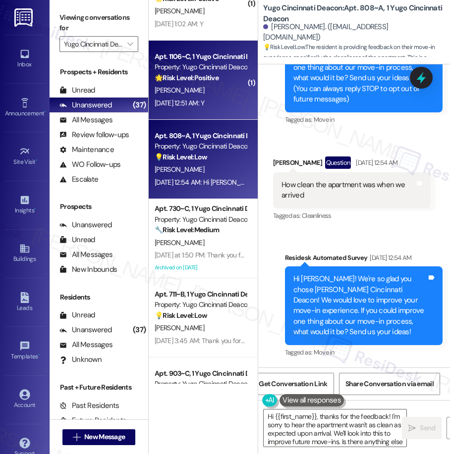
click at [189, 94] on div "[PERSON_NAME]" at bounding box center [201, 90] width 94 height 12
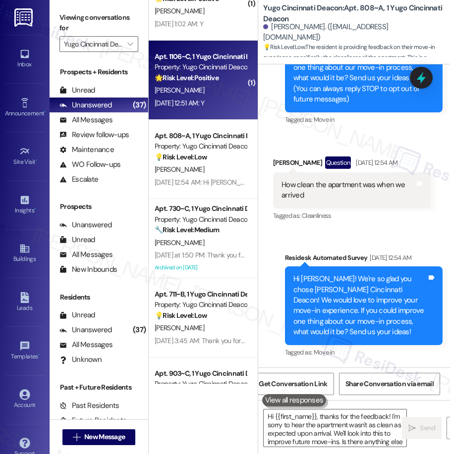
type textarea "Hi {{first_name}}, thanks for the feedback! I'm sorry to hear the apartment was…"
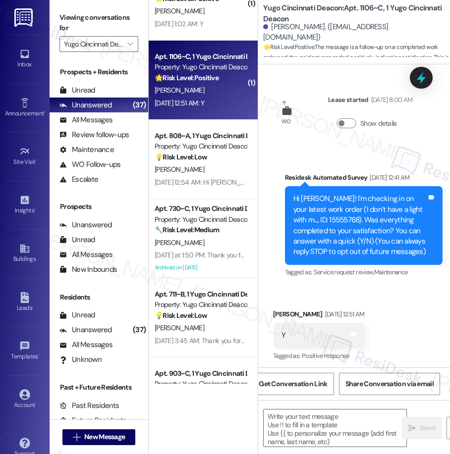
scroll to position [13, 0]
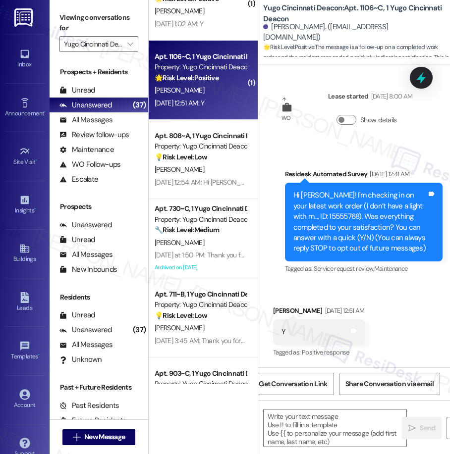
type textarea "Fetching suggested responses. Please feel free to read through the conversation…"
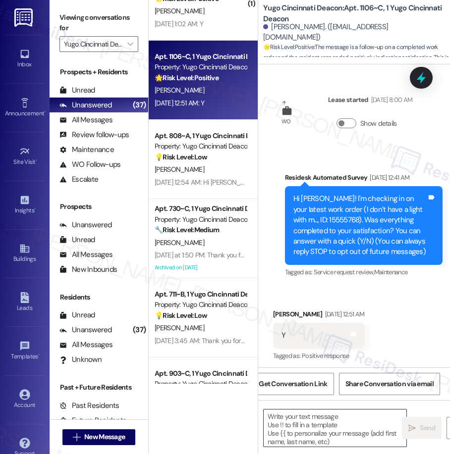
click at [289, 424] on textarea at bounding box center [334, 428] width 143 height 37
paste textarea "We’re glad everything went well with your work order! Let us know if there’s an…"
type textarea "We’re glad everything went well with your work order! Let us know if there’s an…"
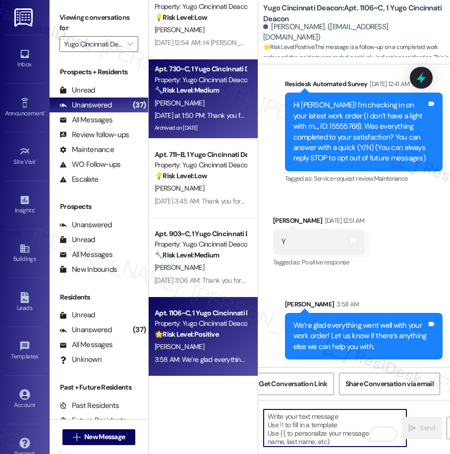
scroll to position [2400, 0]
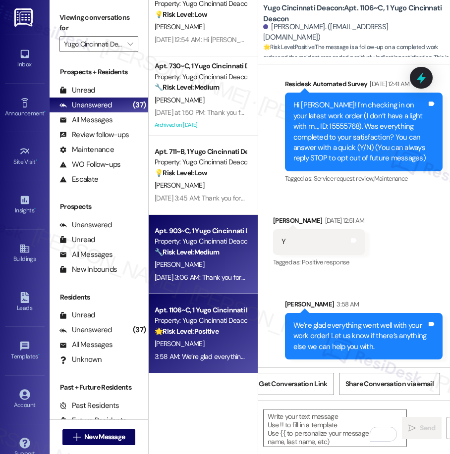
click at [208, 263] on div "[PERSON_NAME]" at bounding box center [201, 265] width 94 height 12
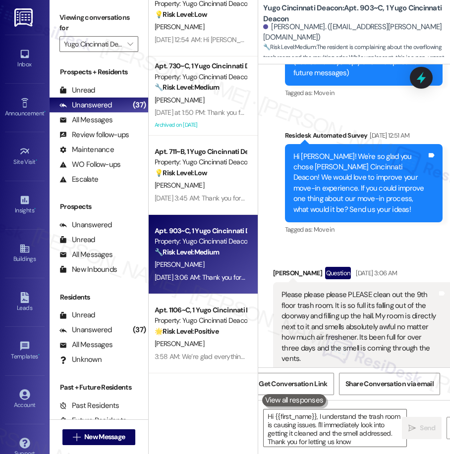
type textarea "Hi {{first_name}}, I understand the trash room is causing issues. I'll immediat…"
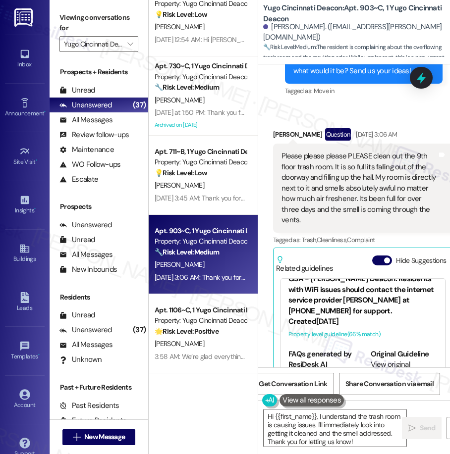
scroll to position [316, 0]
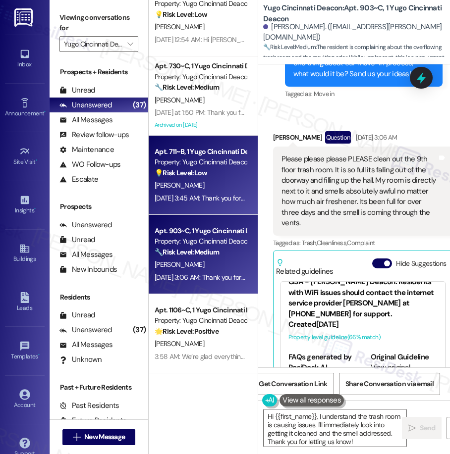
click at [184, 183] on div "[PERSON_NAME]" at bounding box center [201, 185] width 94 height 12
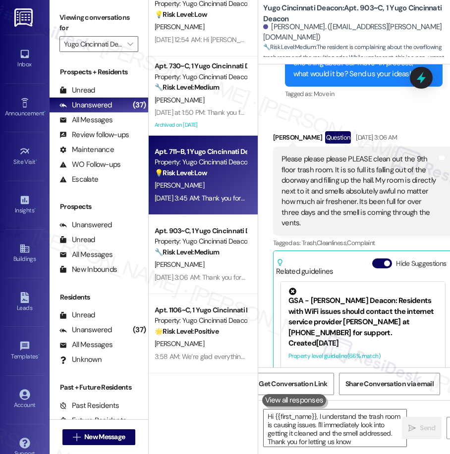
type textarea "Hi {{first_name}}, I understand the trash room is causing issues. I'll immediat…"
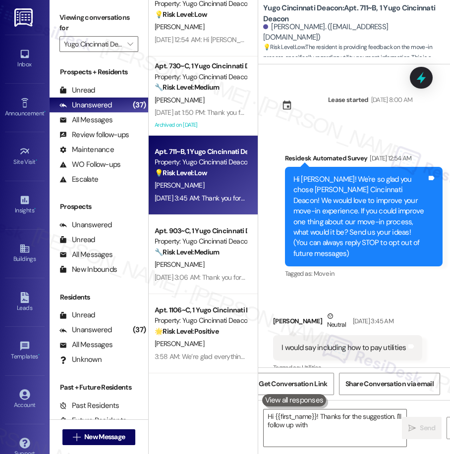
scroll to position [4, 0]
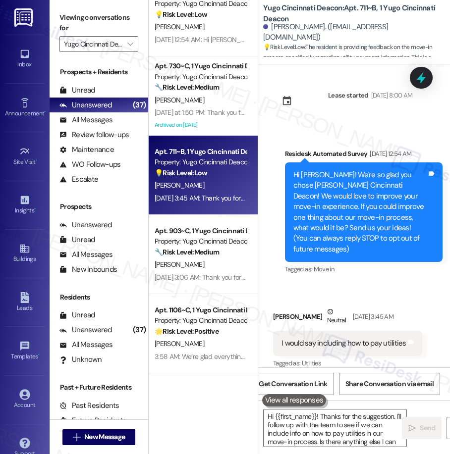
type textarea "Hi {{first_name}}! Thanks for the suggestion. I'll follow up with the team to s…"
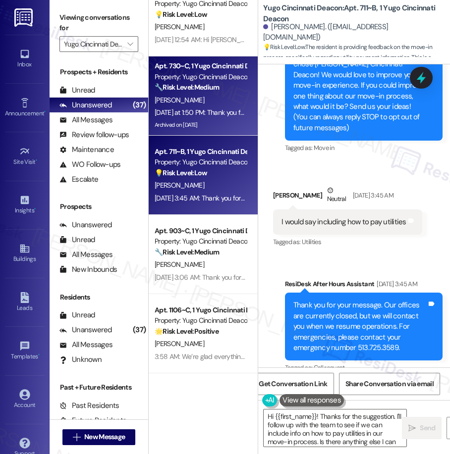
scroll to position [142, 0]
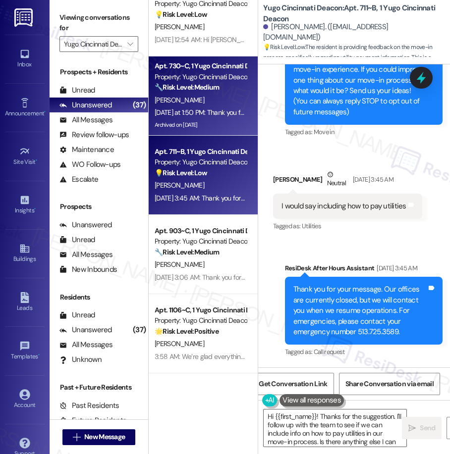
click at [208, 117] on div "[DATE] at 1:50 PM: Thank you for your message. Our offices are currently closed…" at bounding box center [450, 112] width 591 height 9
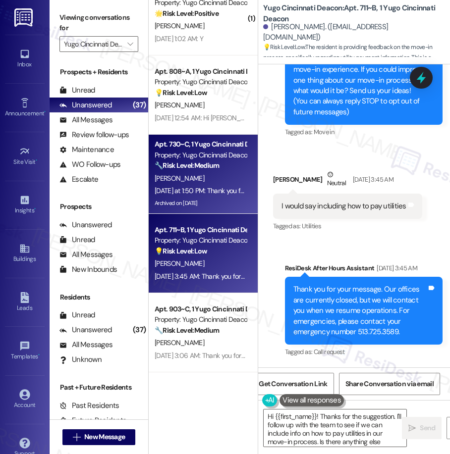
type textarea "Hi {{first_name}}! Thanks for the suggestion. I'll follow up with the team to s…"
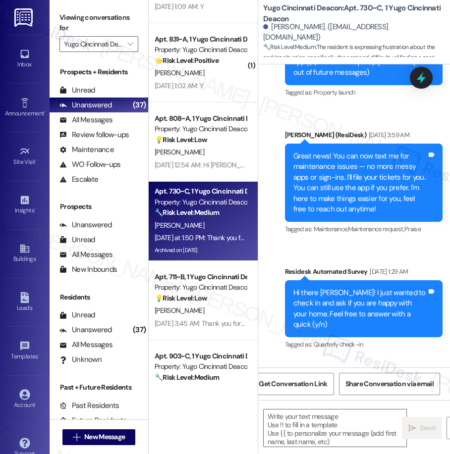
scroll to position [1765, 0]
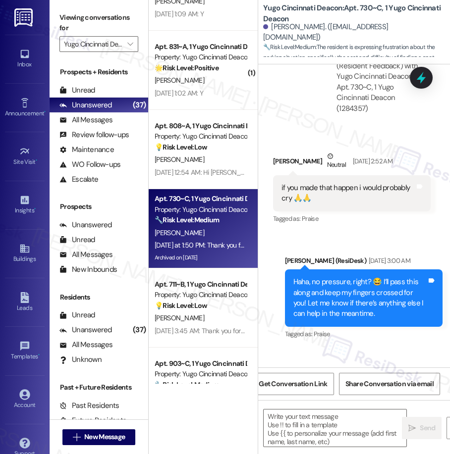
type textarea "Fetching suggested responses. Please feel free to read through the conversation…"
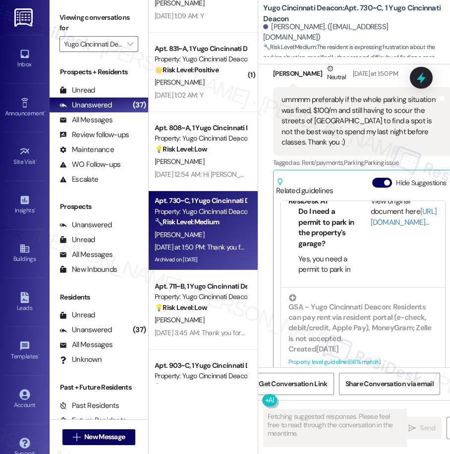
scroll to position [3830, 0]
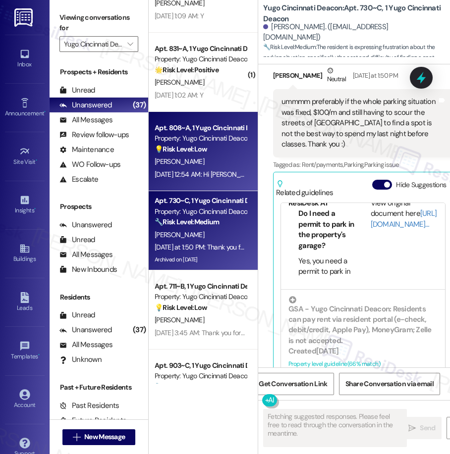
click at [209, 148] on div "💡 Risk Level: Low The resident is providing feedback on their move-in experienc…" at bounding box center [201, 149] width 92 height 10
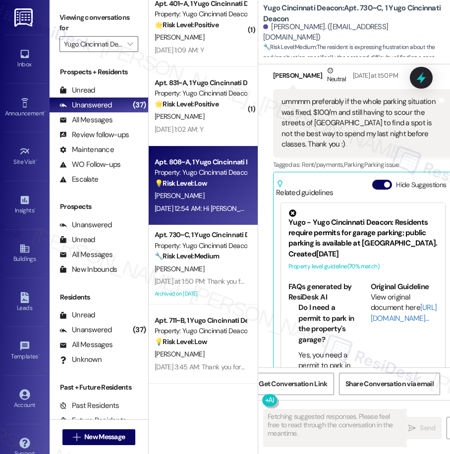
scroll to position [2226, 0]
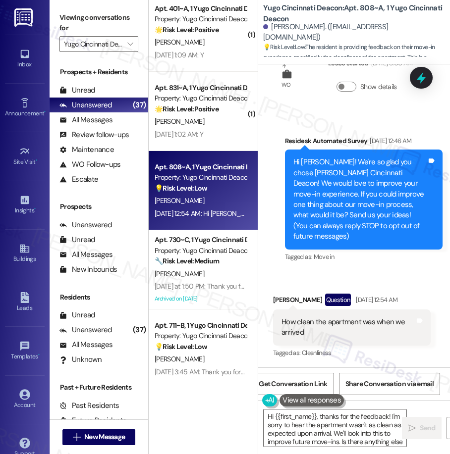
type textarea "Hi {{first_name}}, thanks for the feedback! I'm sorry to hear the apartment was…"
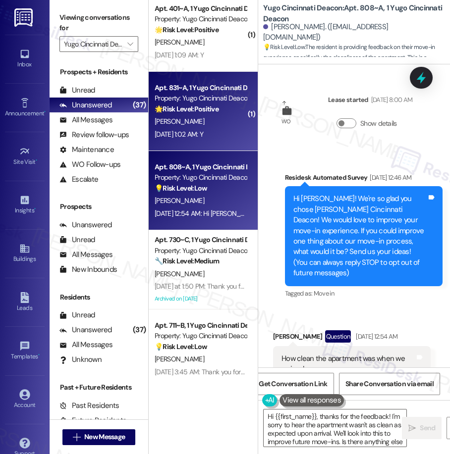
click at [232, 128] on div "Aug 23, 2025 at 1:02 AM: Y Aug 23, 2025 at 1:02 AM: Y" at bounding box center [201, 134] width 94 height 12
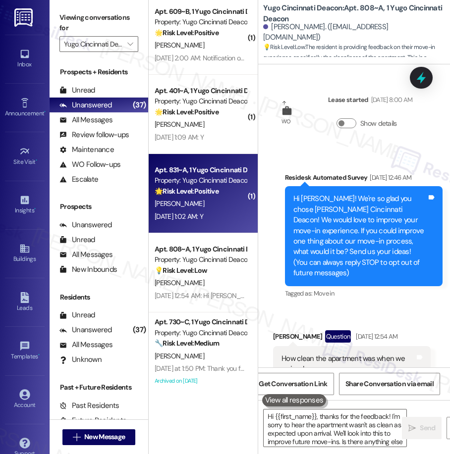
type textarea "Hi {{first_name}}, thanks for the feedback! I'm sorry to hear the apartment was…"
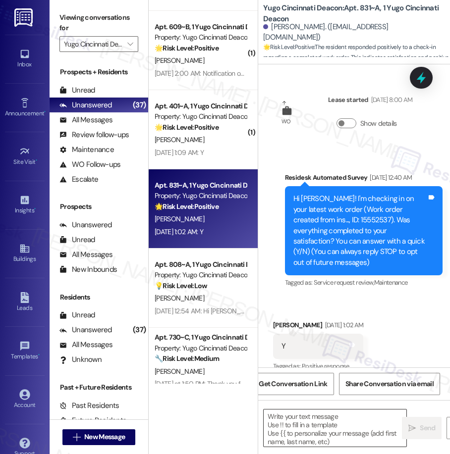
click at [309, 422] on textarea at bounding box center [334, 428] width 143 height 37
click at [309, 422] on textarea "To enrich screen reader interactions, please activate Accessibility in Grammarl…" at bounding box center [334, 428] width 143 height 37
paste textarea "We’re glad everything went well with your work order! Let us know if there’s an…"
type textarea "We’re glad everything went well with your work order! Let us know if there’s an…"
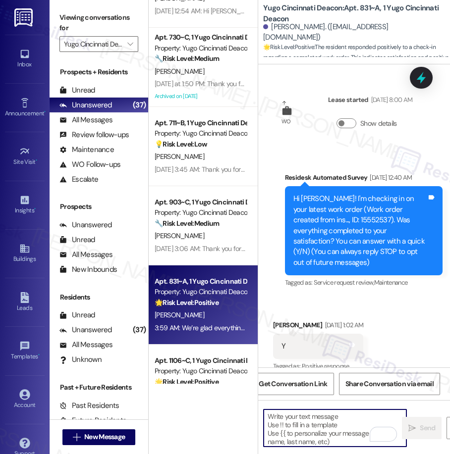
scroll to position [2367, 0]
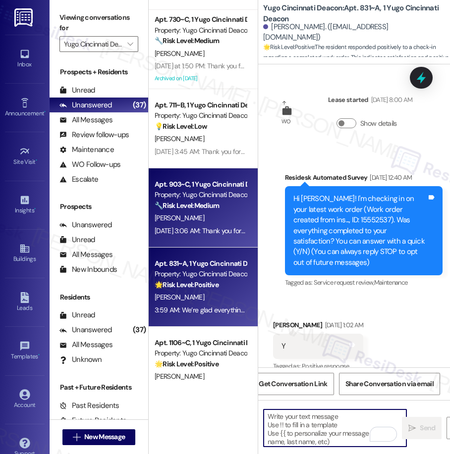
click at [221, 224] on div "[PERSON_NAME]" at bounding box center [201, 218] width 94 height 12
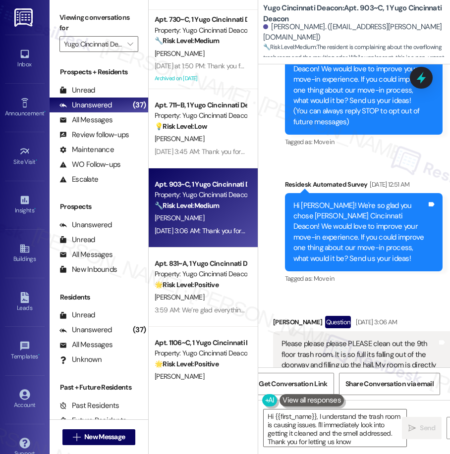
type textarea "Hi {{first_name}}, I understand the trash room is causing issues. I'll immediat…"
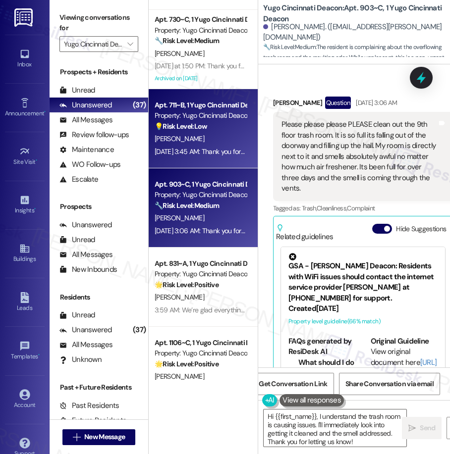
scroll to position [349, 0]
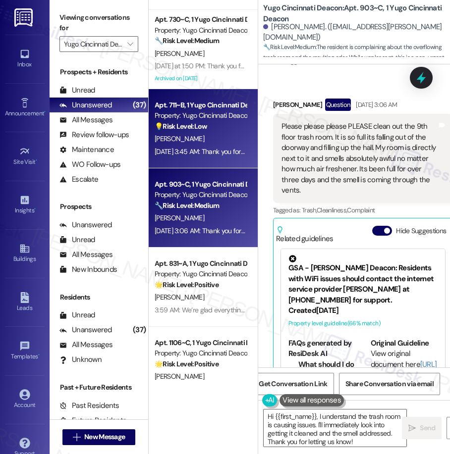
click at [217, 123] on div "💡 Risk Level: Low The resident is providing feedback on the move-in process, sp…" at bounding box center [201, 126] width 92 height 10
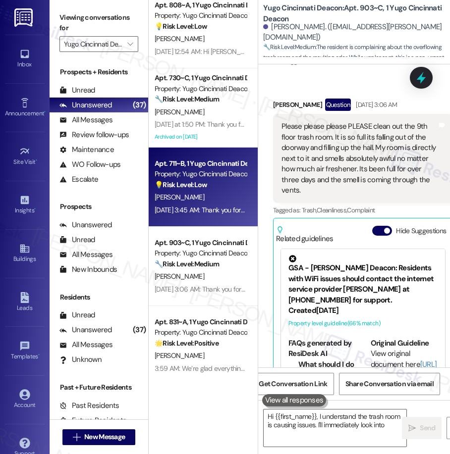
type textarea "Hi {{first_name}}, I understand the trash room is causing issues. I'll immediat…"
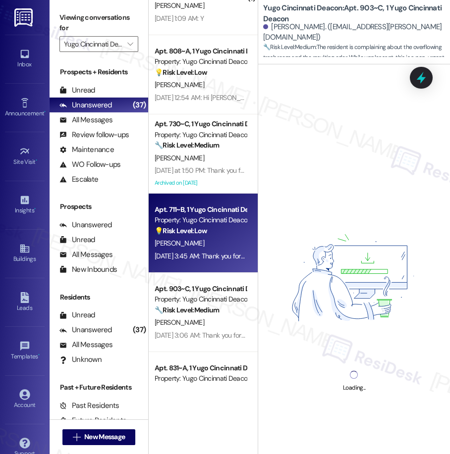
scroll to position [2262, 0]
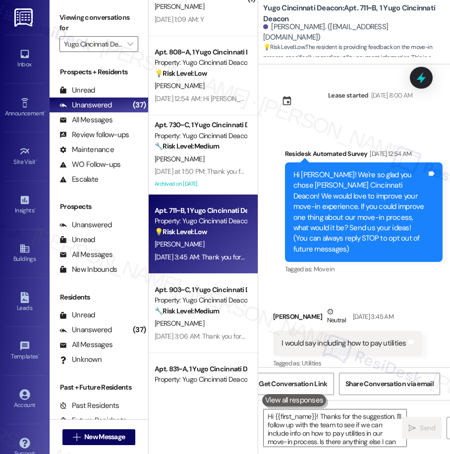
type textarea "Hi {{first_name}}! Thanks for the suggestion. I'll follow up with the team to s…"
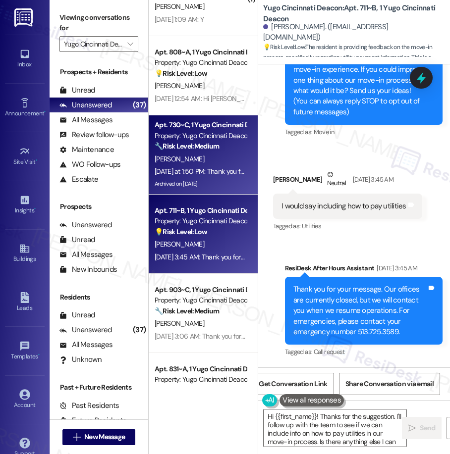
click at [220, 154] on div "[PERSON_NAME]" at bounding box center [201, 159] width 94 height 12
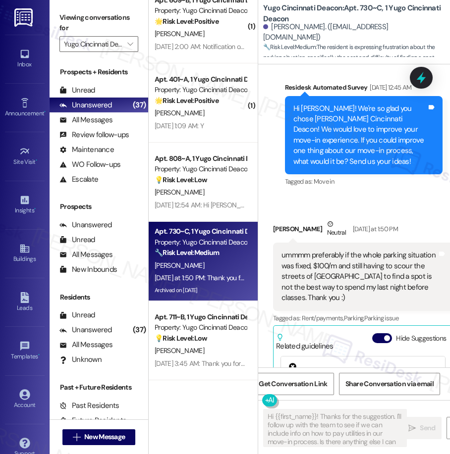
scroll to position [3650, 0]
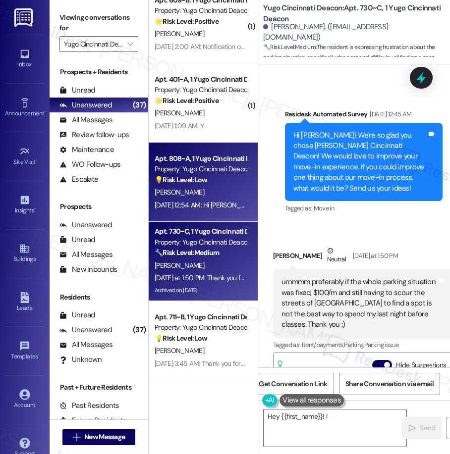
type textarea "Hey {{first_name}}! I understand"
click at [217, 179] on div "💡 Risk Level: Low The resident is providing feedback on their move-in experienc…" at bounding box center [201, 180] width 92 height 10
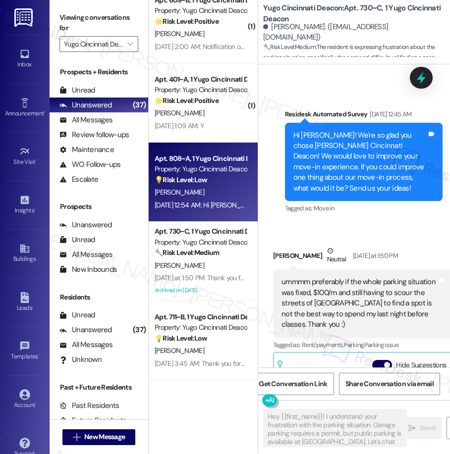
type textarea "Hey {{first_name}}! I understand your frustration with the parking situation. G…"
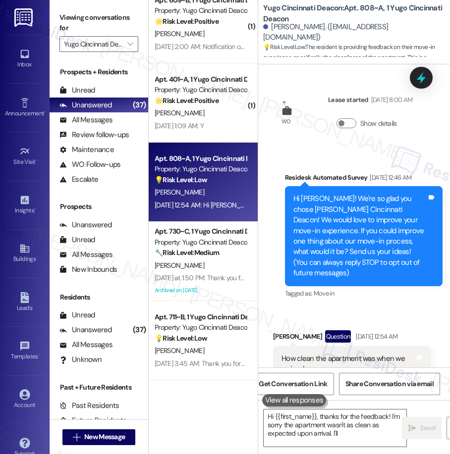
scroll to position [37, 0]
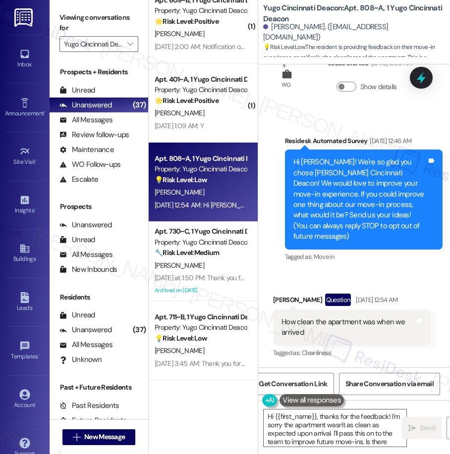
type textarea "Hi {{first_name}}, thanks for the feedback! I'm sorry the apartment wasn't as c…"
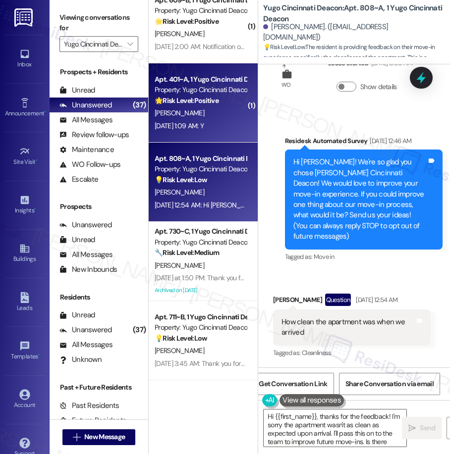
click at [204, 125] on div "Aug 23, 2025 at 1:09 AM: Y Aug 23, 2025 at 1:09 AM: Y" at bounding box center [179, 125] width 49 height 9
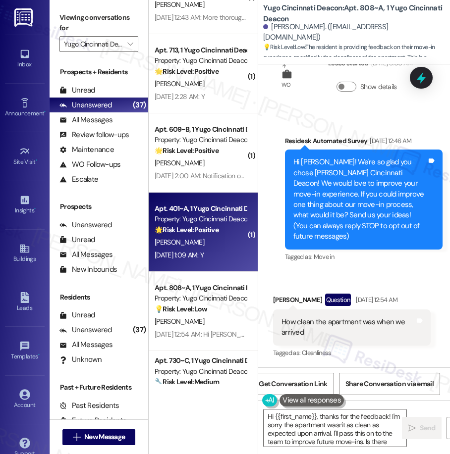
type textarea "Hi {{first_name}}, thanks for the feedback! I'm sorry the apartment wasn't as c…"
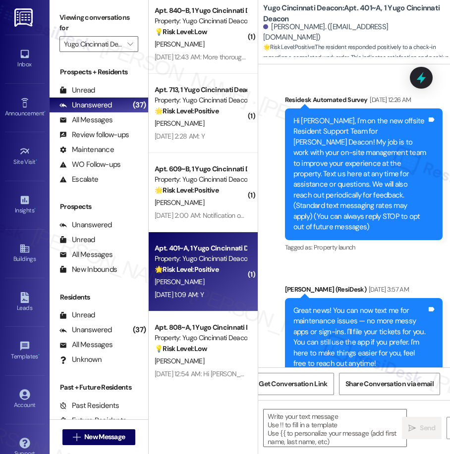
scroll to position [255, 0]
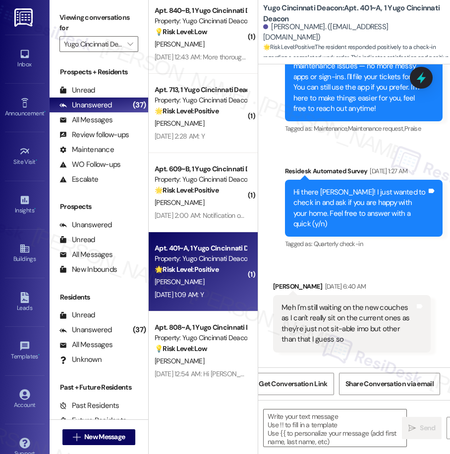
type textarea "Fetching suggested responses. Please feel free to read through the conversation…"
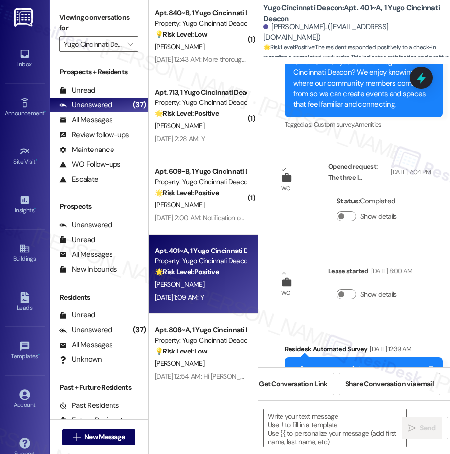
scroll to position [4681, 0]
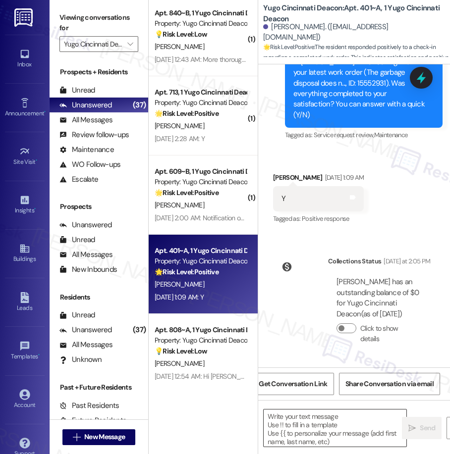
click at [333, 415] on textarea at bounding box center [334, 428] width 143 height 37
paste textarea "We’re glad everything went well with your work order! Let us know if there’s an…"
type textarea "We’re glad everything went well with your work order! Let us know if there’s an…"
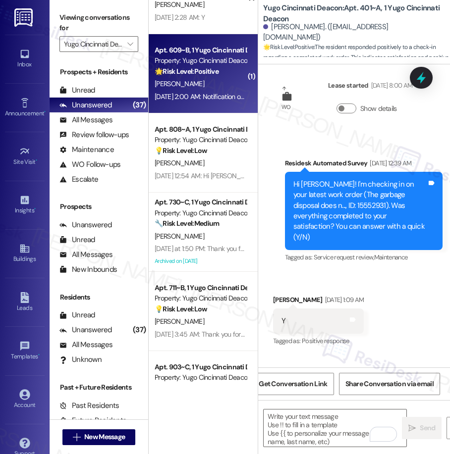
click at [211, 101] on div "[DATE] 2:00 AM: Notification on roommates moving in [DATE] 2:00 AM: Notificatio…" at bounding box center [201, 97] width 94 height 12
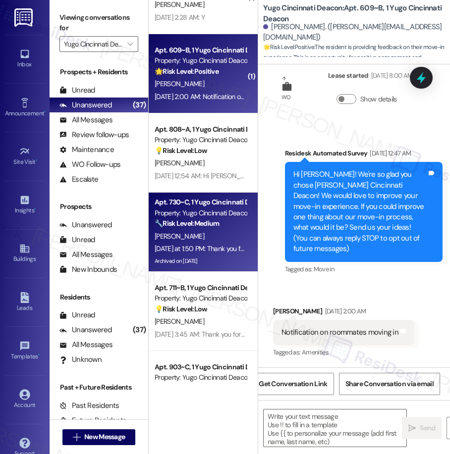
type textarea "Fetching suggested responses. Please feel free to read through the conversation…"
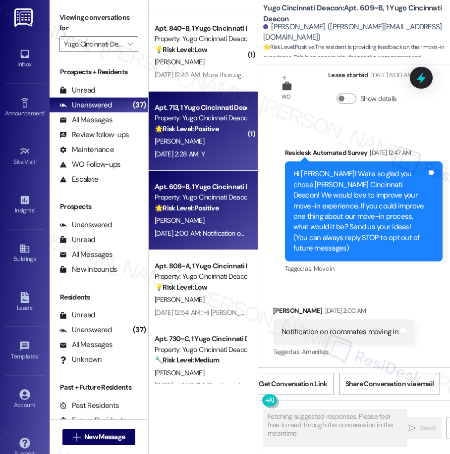
click at [249, 145] on div "Apt. 713, 1 Yugo Cincinnati Deacon Property: Yugo Cincinnati Deacon 🌟 Risk Leve…" at bounding box center [203, 131] width 109 height 79
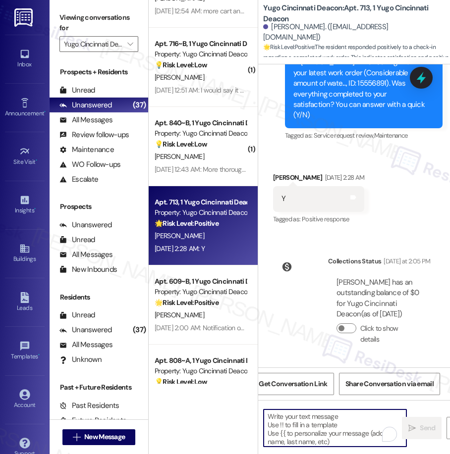
click at [281, 429] on textarea "To enrich screen reader interactions, please activate Accessibility in Grammarl…" at bounding box center [334, 428] width 143 height 37
paste textarea "We’re glad everything went well with your work order! Let us know if there’s an…"
type textarea "We’re glad everything went well with your work order! Let us know if there’s an…"
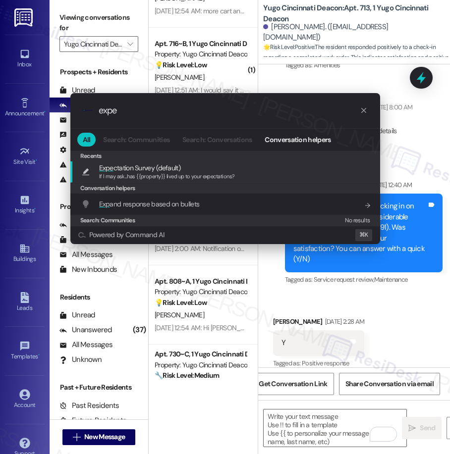
type input "expe"
click at [132, 163] on span "Expe ctation Survey (default)" at bounding box center [139, 167] width 81 height 11
type textarea "If I may ask...has {{property}} lived up to your expectations?"
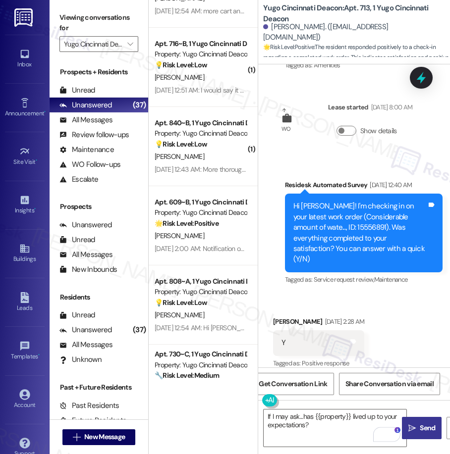
click at [415, 433] on span " Send" at bounding box center [421, 428] width 31 height 10
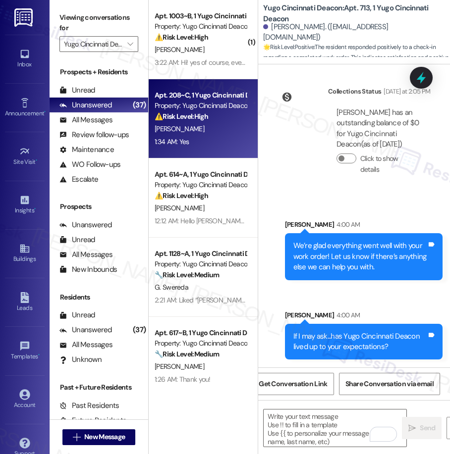
click at [206, 136] on div "1:34 AM: Yes 1:34 AM: Yes" at bounding box center [201, 142] width 94 height 12
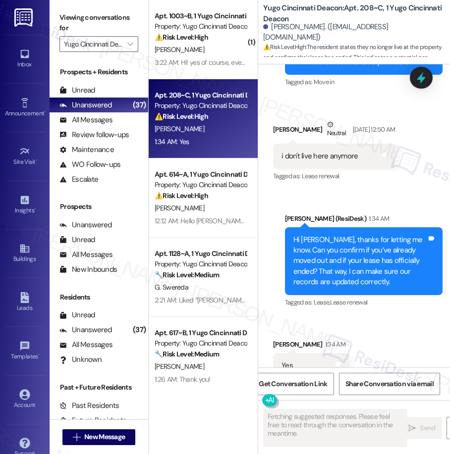
scroll to position [2634, 0]
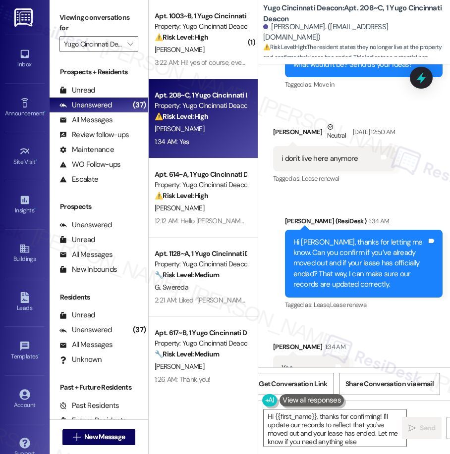
type textarea "Hi {{first_name}}, thanks for confirming! I'll update our records to reflect th…"
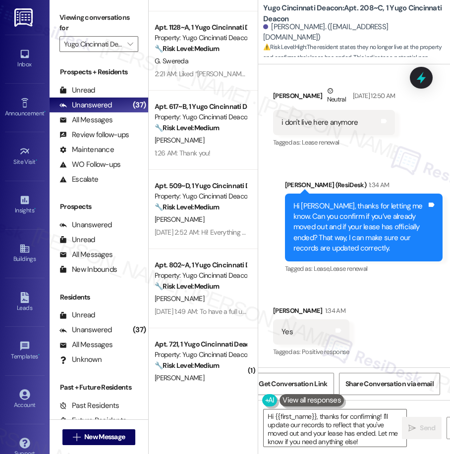
scroll to position [231, 0]
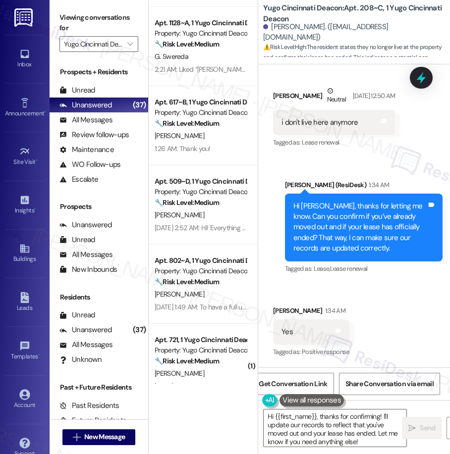
click at [228, 230] on div "Apt. 208~C, 1 Yugo Cincinnati Deacon Property: Yugo Cincinnati Deacon ⚠️ Risk L…" at bounding box center [203, 192] width 109 height 384
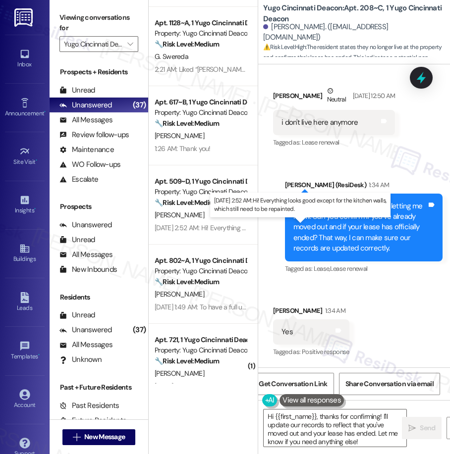
click at [228, 230] on div "Aug 23, 2025 at 2:52 AM: Hi! Everything looks good except for the kitchen walls…" at bounding box center [302, 227] width 294 height 9
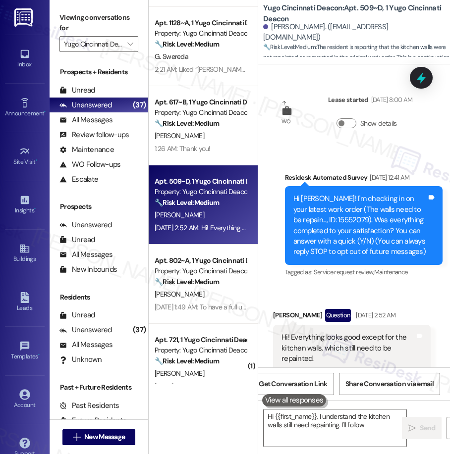
scroll to position [37, 0]
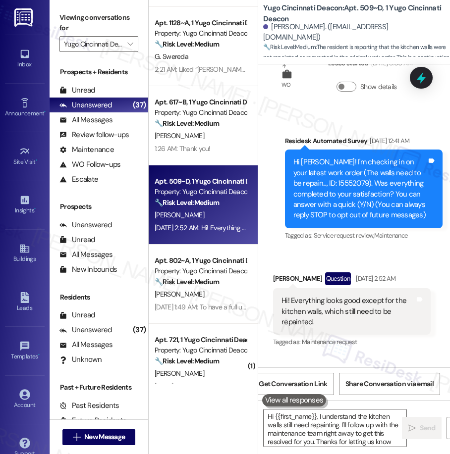
type textarea "Hi {{first_name}}, I understand the kitchen walls still need repainting. I'll f…"
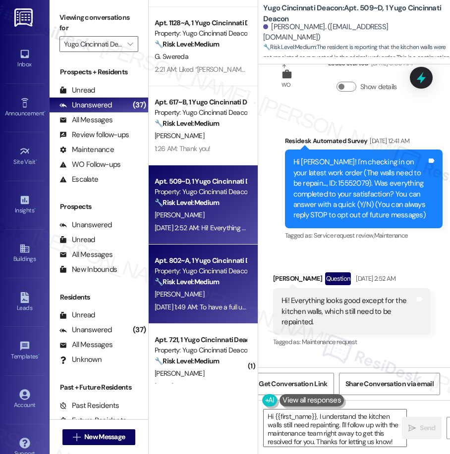
click at [207, 285] on strong "🔧 Risk Level: Medium" at bounding box center [187, 281] width 64 height 9
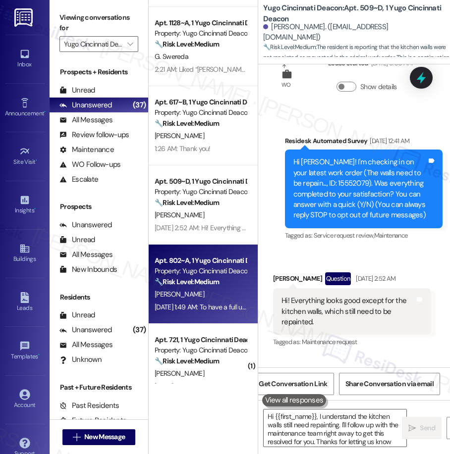
type textarea "Hi {{first_name}}, I understand the kitchen walls still need repainting. I'll f…"
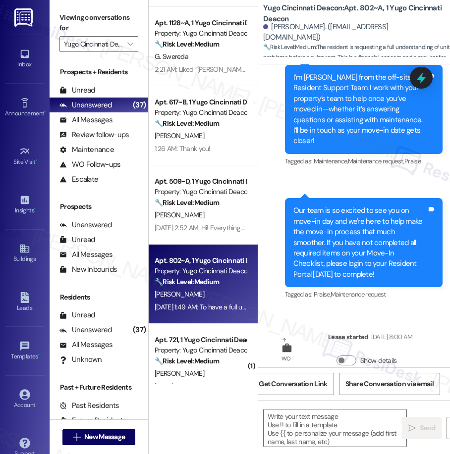
type textarea "Fetching suggested responses. Please feel free to read through the conversation…"
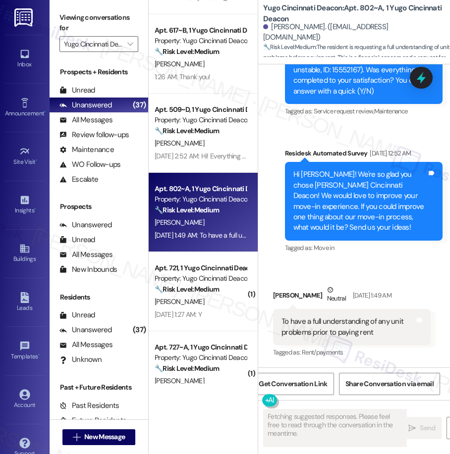
scroll to position [305, 0]
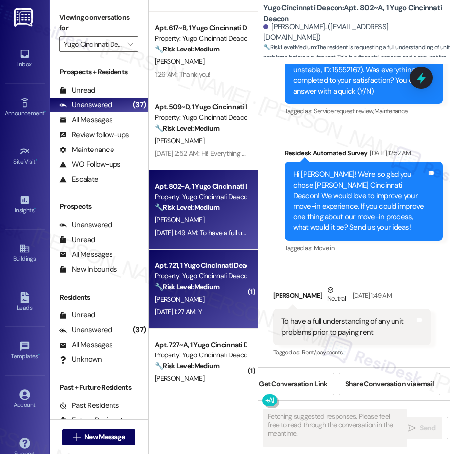
click at [194, 295] on div "N. Dressell" at bounding box center [201, 299] width 94 height 12
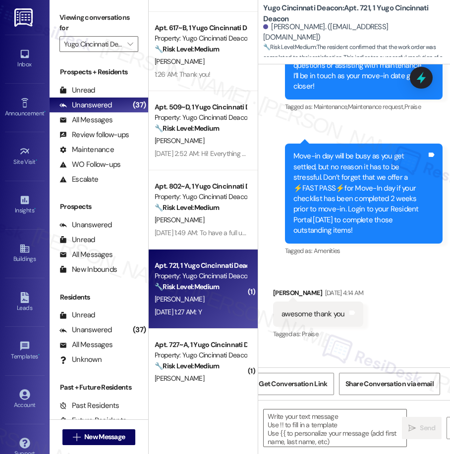
type textarea "Fetching suggested responses. Please feel free to read through the conversation…"
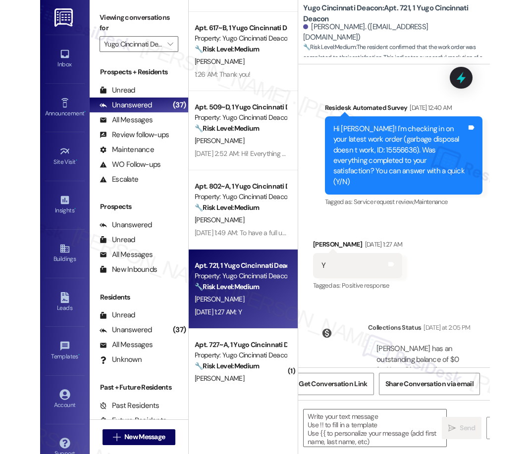
scroll to position [729, 0]
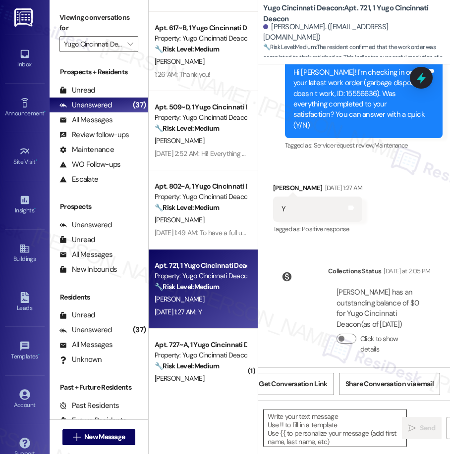
click at [337, 429] on textarea at bounding box center [334, 428] width 143 height 37
paste textarea "We’re glad everything went well with your work order! Let us know if there’s an…"
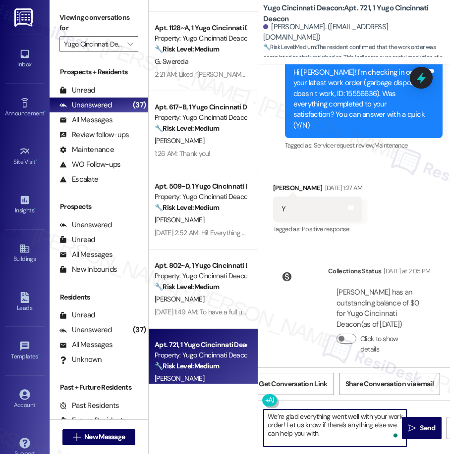
type textarea "We’re glad everything went well with your work order! Let us know if there’s an…"
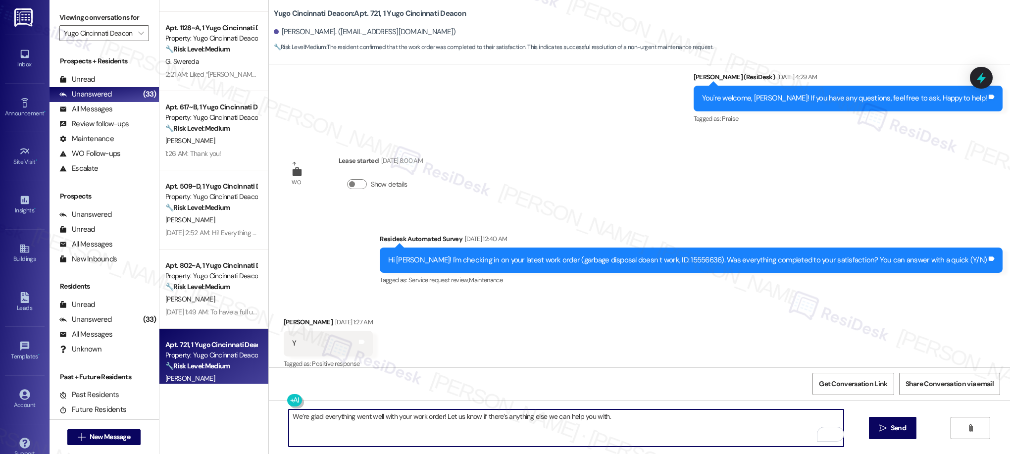
scroll to position [464, 0]
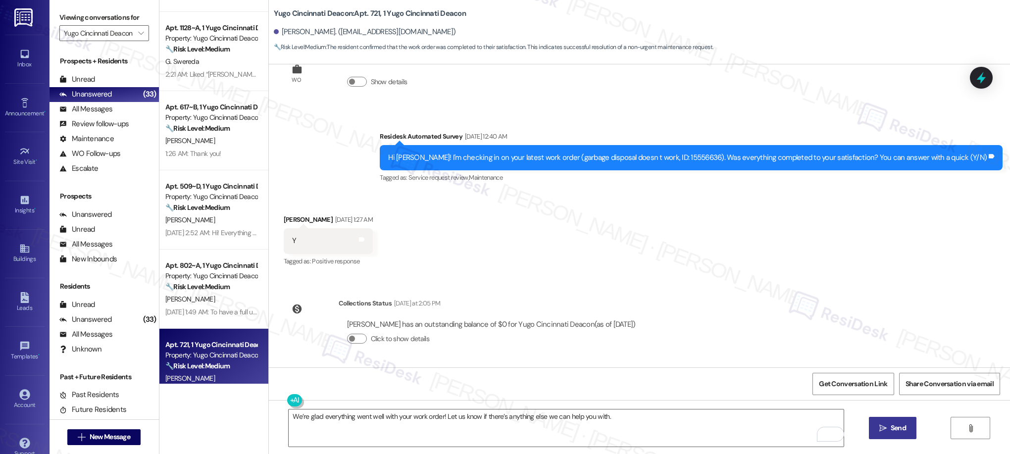
click at [449, 428] on icon "" at bounding box center [883, 428] width 7 height 8
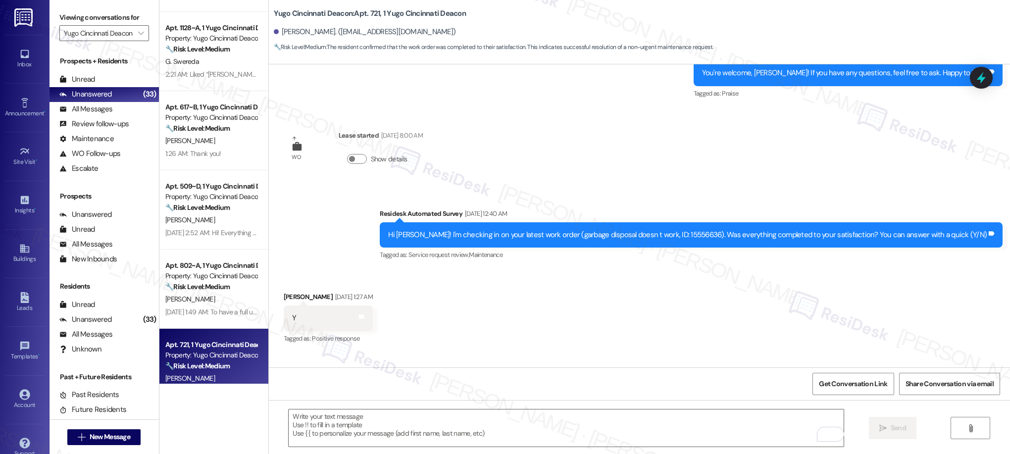
scroll to position [372, 0]
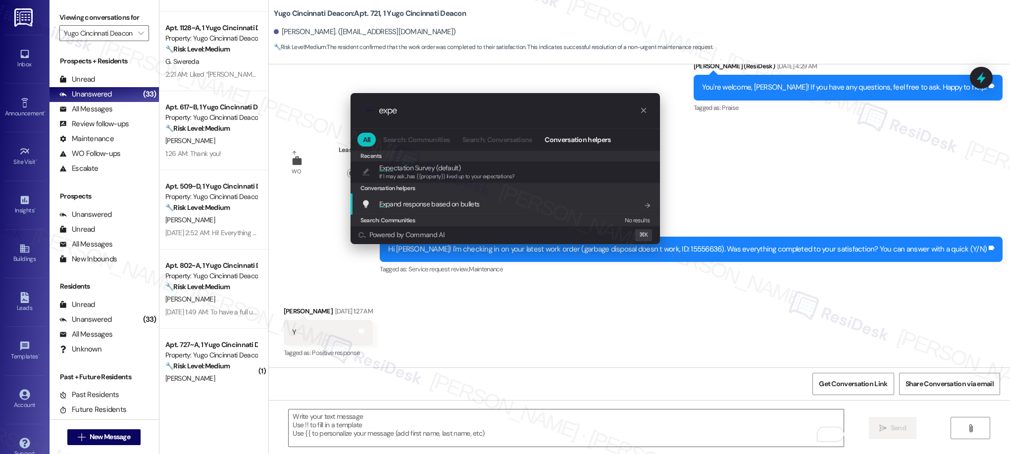
type input "expe"
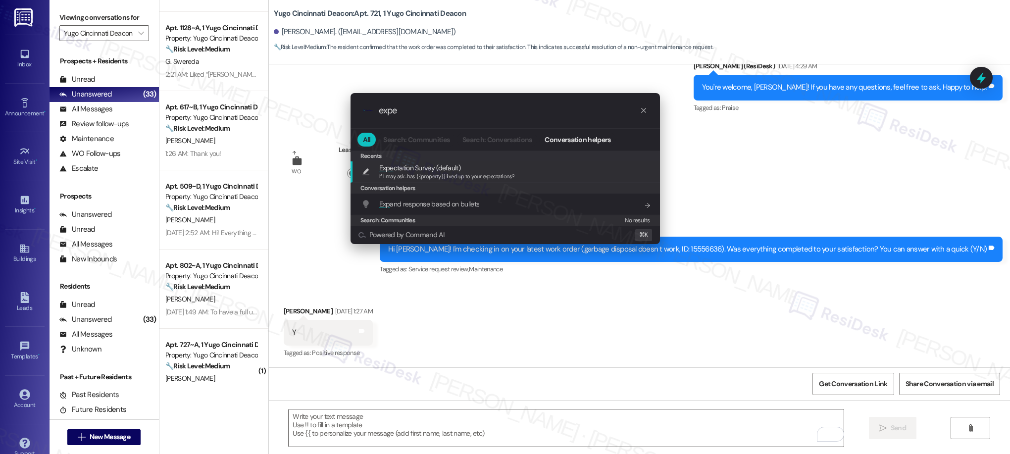
click at [432, 172] on div "If I may ask...has {{property}} lived up to your expectations?" at bounding box center [447, 176] width 136 height 9
type textarea "If I may ask...has {{property}} lived up to your expectations?"
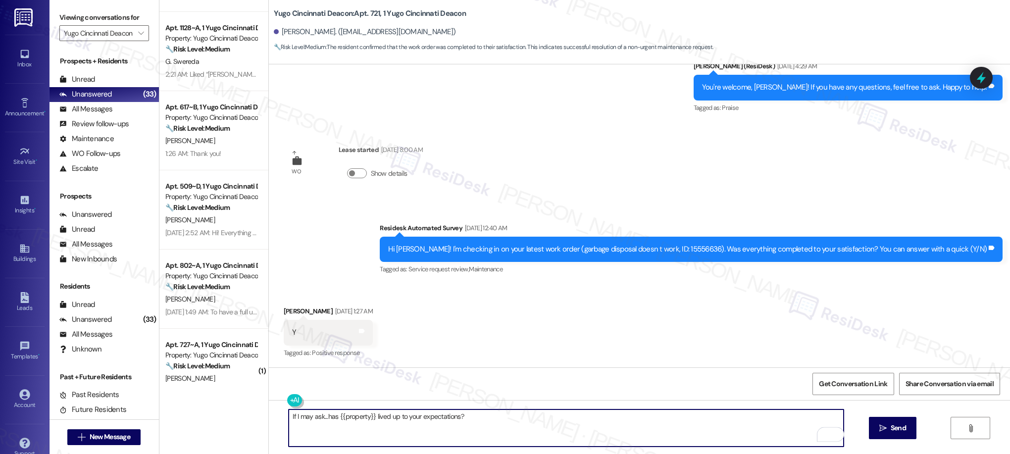
drag, startPoint x: 880, startPoint y: 427, endPoint x: 730, endPoint y: 371, distance: 160.2
click at [449, 426] on icon "" at bounding box center [883, 428] width 7 height 8
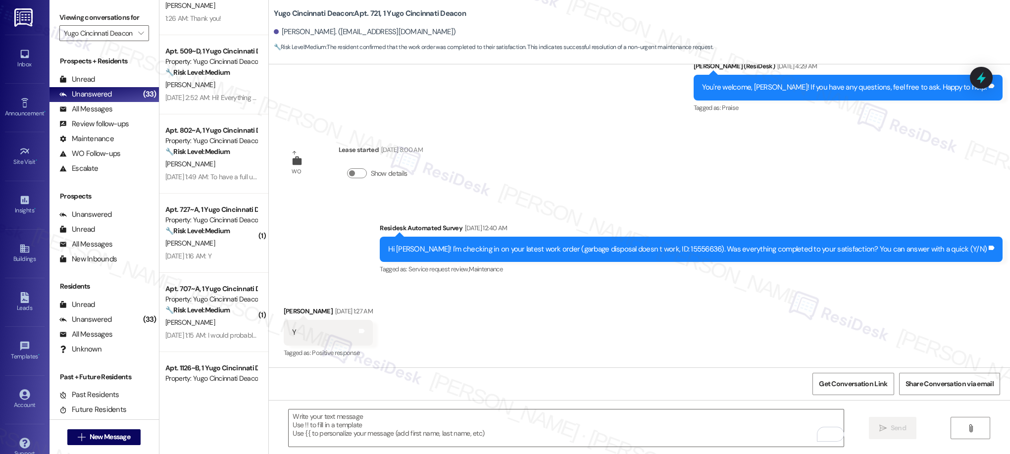
scroll to position [602, 0]
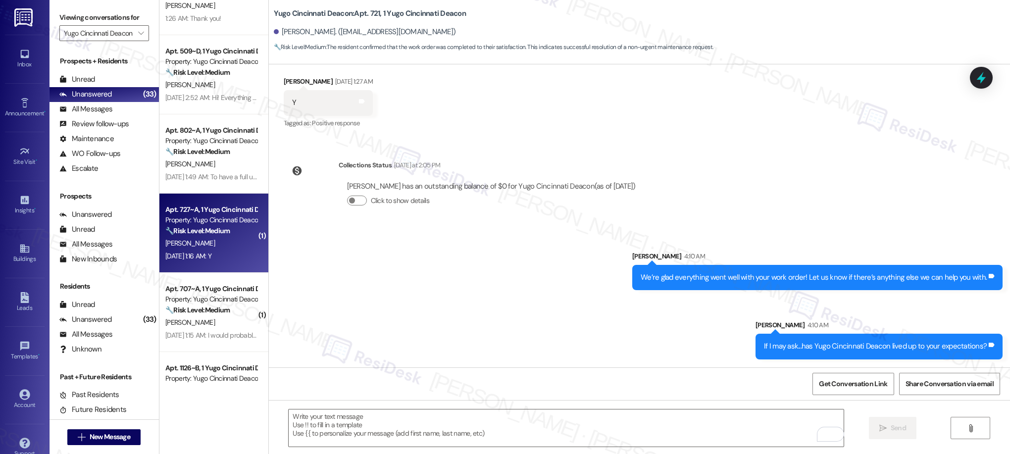
click at [182, 245] on span "[PERSON_NAME]" at bounding box center [190, 243] width 50 height 9
type textarea "Fetching suggested responses. Please feel free to read through the conversation…"
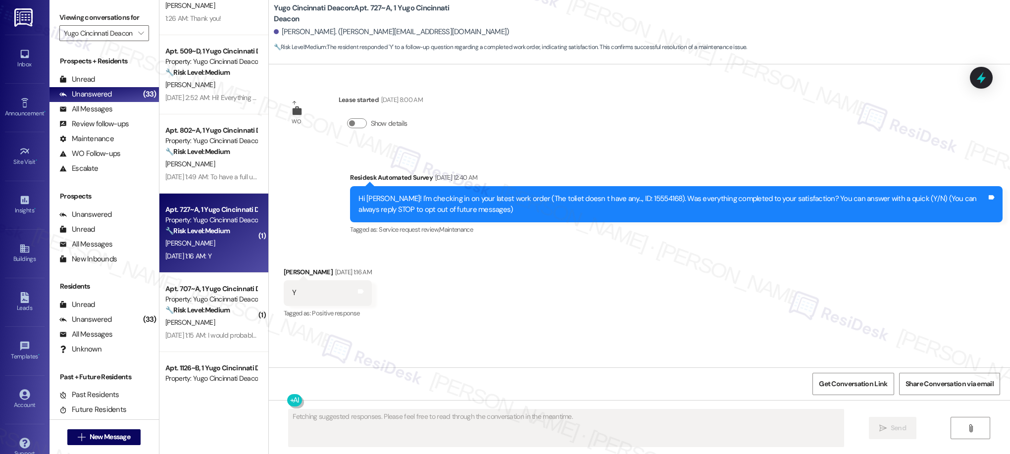
scroll to position [0, 0]
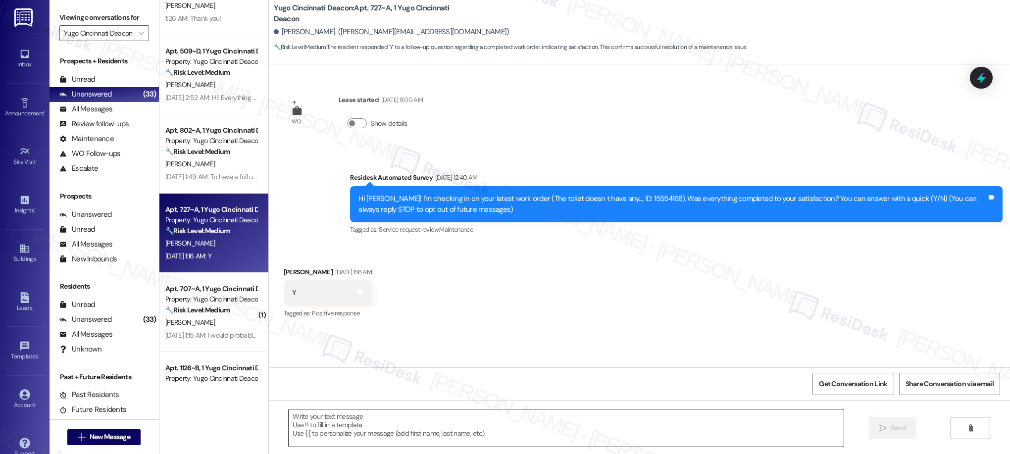
click at [449, 428] on textarea at bounding box center [566, 428] width 555 height 37
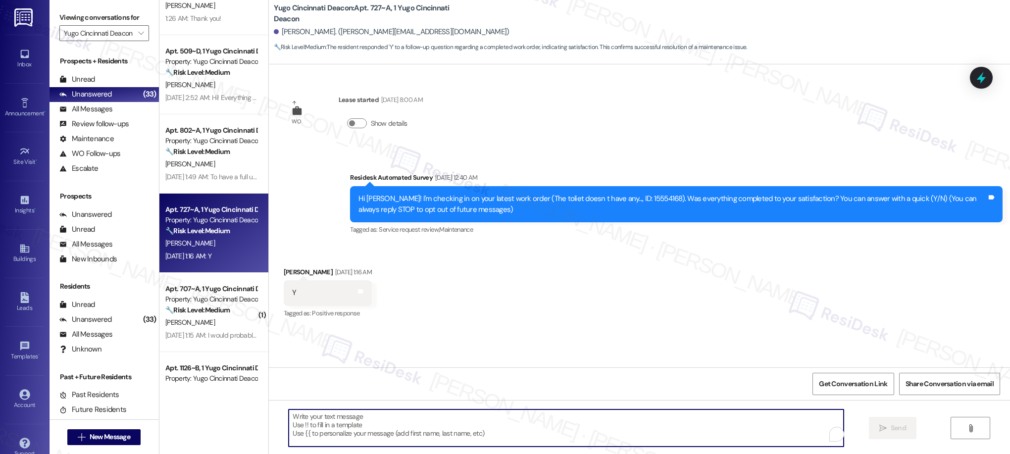
click at [449, 428] on textarea "To enrich screen reader interactions, please activate Accessibility in Grammarl…" at bounding box center [566, 428] width 555 height 37
paste textarea "Training for New Associates Day 8"
type textarea "Training for New Associates Day 8"
click at [370, 417] on textarea "Training for New Associates Day 8" at bounding box center [566, 428] width 555 height 37
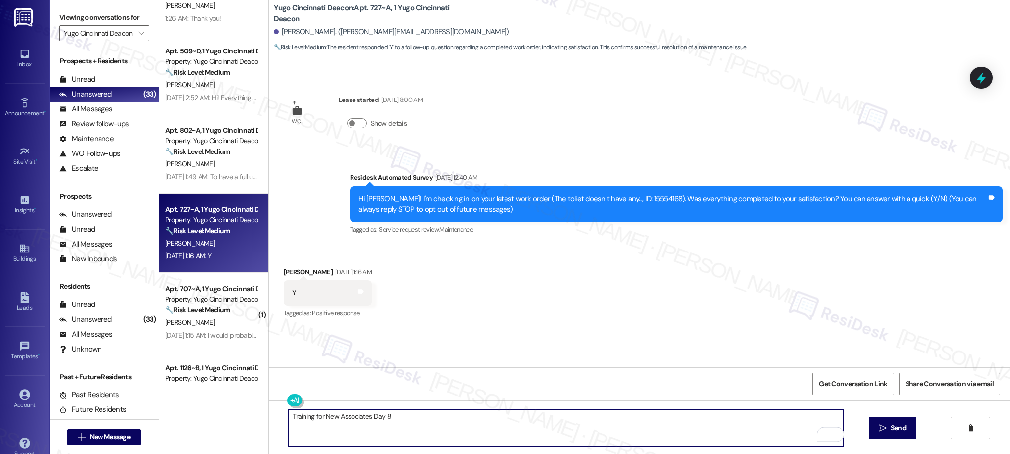
click at [370, 417] on textarea "Training for New Associates Day 8" at bounding box center [566, 428] width 555 height 37
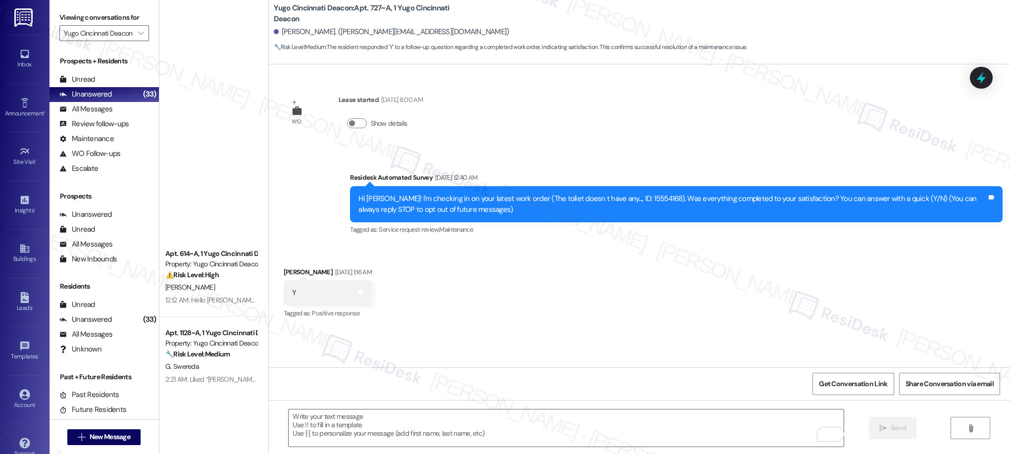
scroll to position [440, 0]
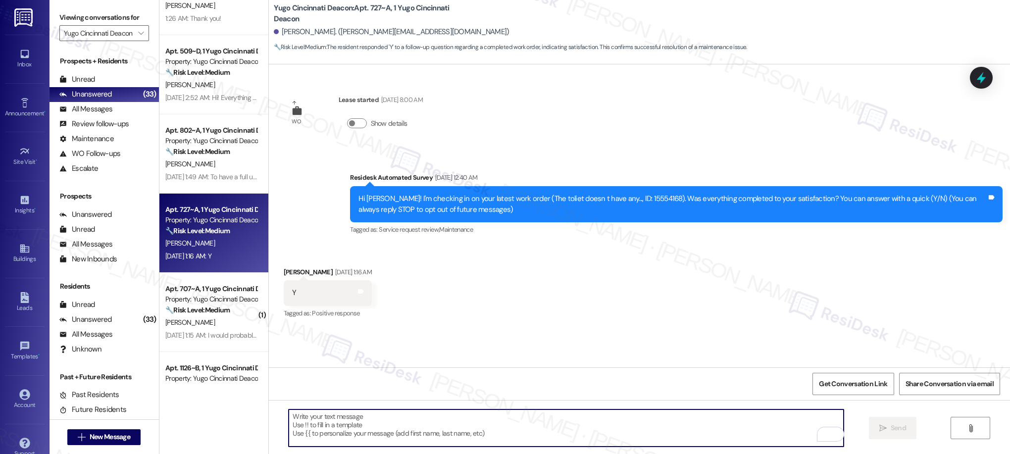
click at [376, 421] on textarea "To enrich screen reader interactions, please activate Accessibility in Grammarl…" at bounding box center [566, 428] width 555 height 37
paste textarea "We’re thrilled that you’re satisfied with the work completed! If you have more …"
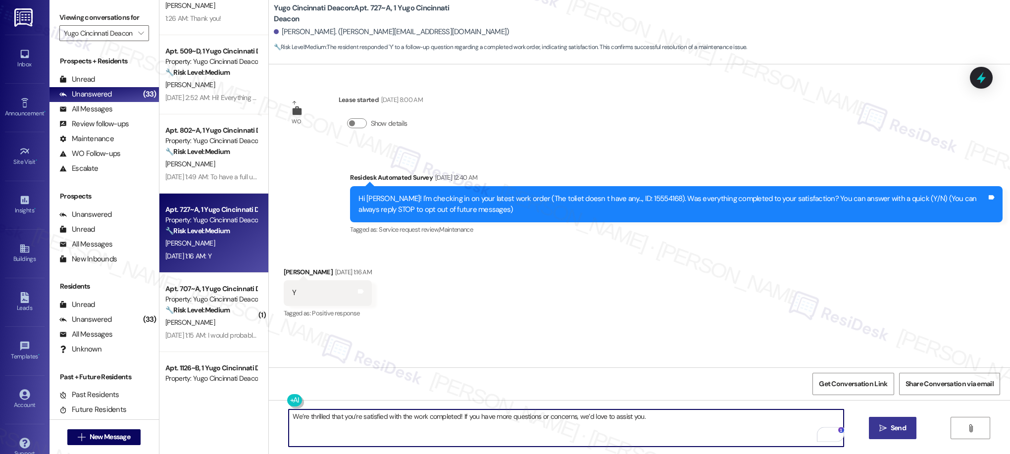
type textarea "We’re thrilled that you’re satisfied with the work completed! If you have more …"
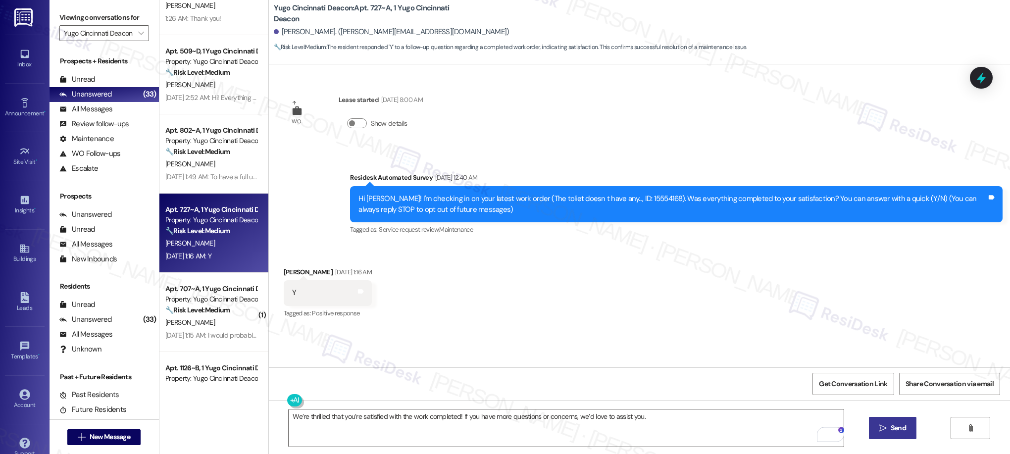
click at [891, 426] on span "Send" at bounding box center [898, 428] width 15 height 10
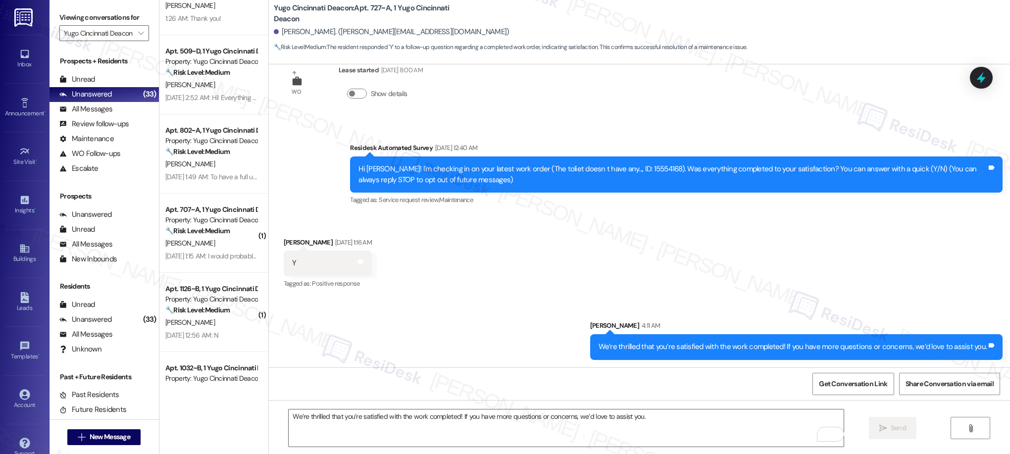
scroll to position [0, 0]
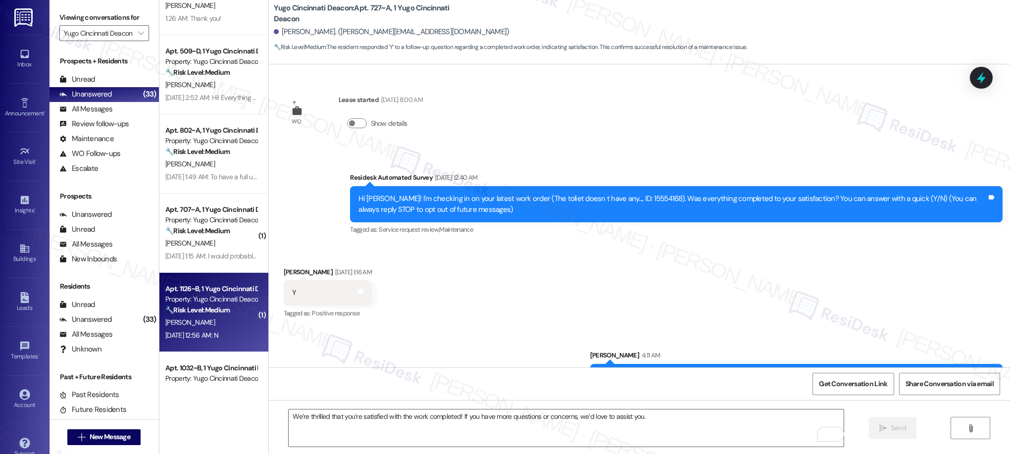
click at [209, 313] on strong "🔧 Risk Level: Medium" at bounding box center [197, 310] width 64 height 9
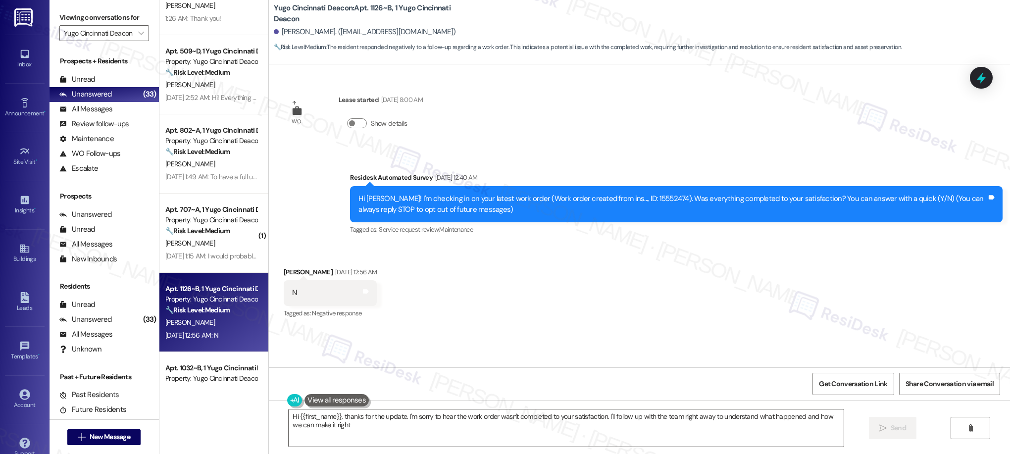
type textarea "Hi {{first_name}}, thanks for the update. I'm sorry to hear the work order wasn…"
click at [396, 430] on textarea "Hi {{first_name}}, thanks for the update. I'm sorry to hear the work order wasn…" at bounding box center [566, 428] width 555 height 37
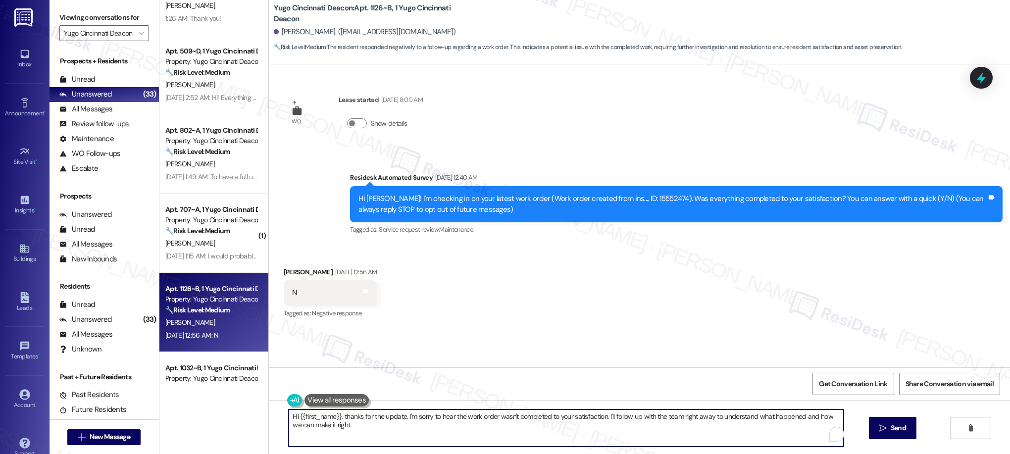
click at [396, 430] on textarea "Hi {{first_name}}, thanks for the update. I'm sorry to hear the work order wasn…" at bounding box center [566, 428] width 555 height 37
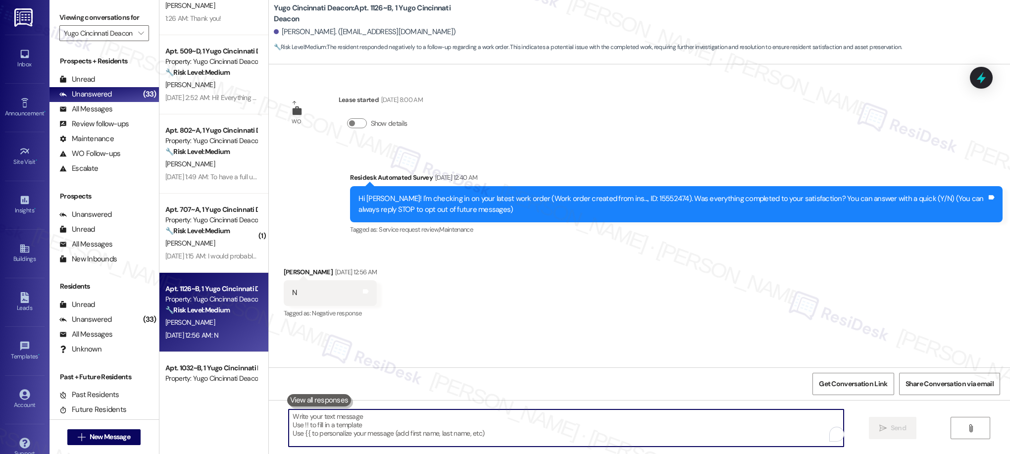
paste textarea "I’m really sorry to hear that the work didn’t meet your expectations. I’d like …"
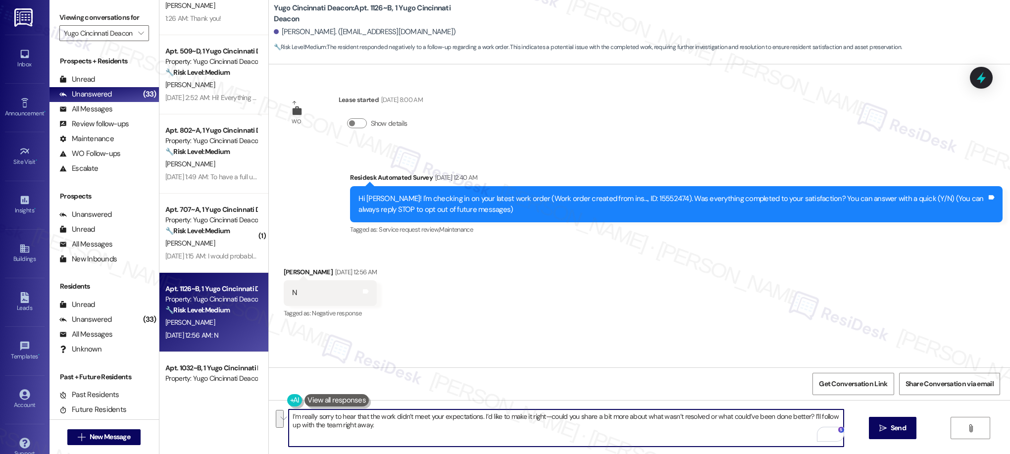
drag, startPoint x: 807, startPoint y: 418, endPoint x: 807, endPoint y: 424, distance: 6.9
click at [807, 424] on textarea "I’m really sorry to hear that the work didn’t meet your expectations. I’d like …" at bounding box center [566, 428] width 555 height 37
type textarea "I’m really sorry to hear that the work didn’t meet your expectations. I’d like …"
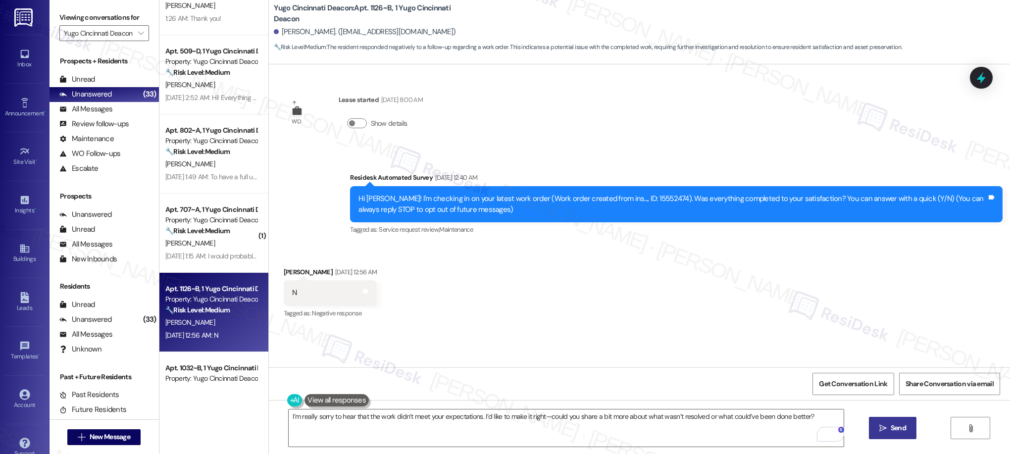
drag, startPoint x: 892, startPoint y: 430, endPoint x: 842, endPoint y: 403, distance: 57.4
click at [892, 430] on span "Send" at bounding box center [898, 428] width 15 height 10
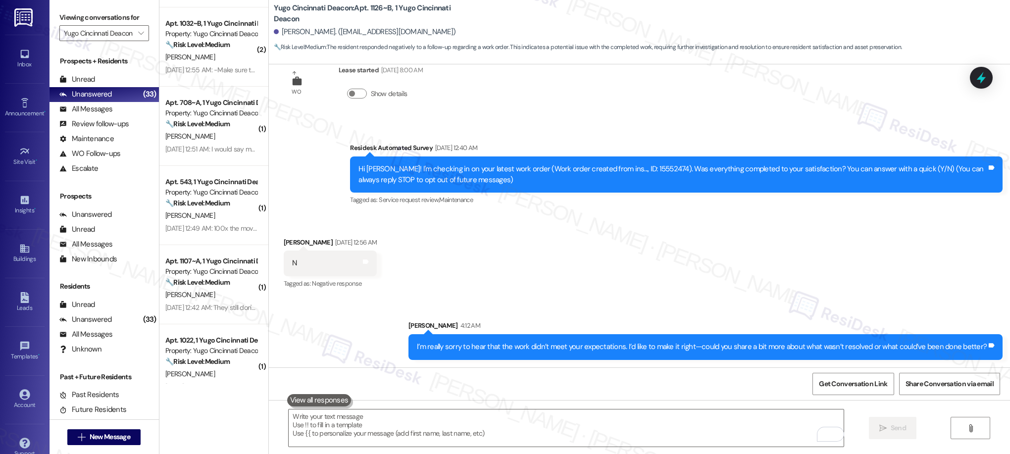
scroll to position [762, 0]
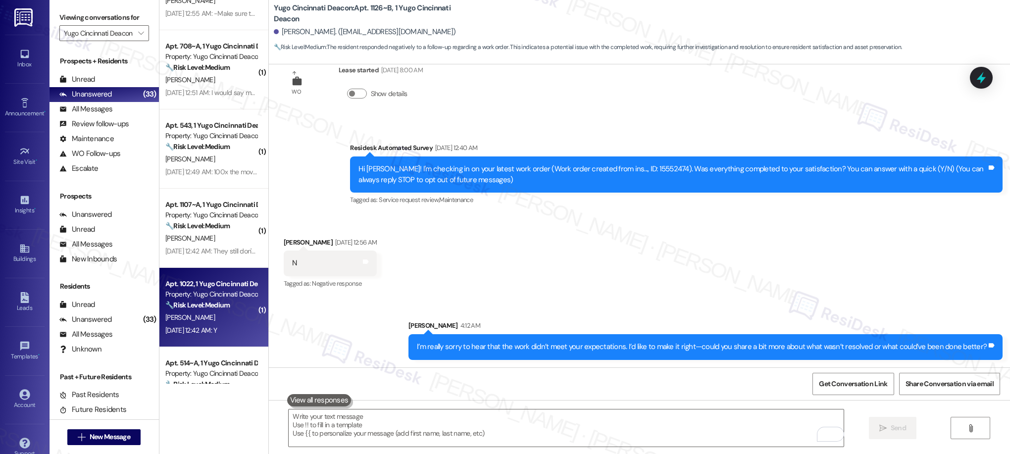
click at [217, 334] on div "[DATE] 12:42 AM: Y [DATE] 12:42 AM: Y" at bounding box center [191, 330] width 52 height 9
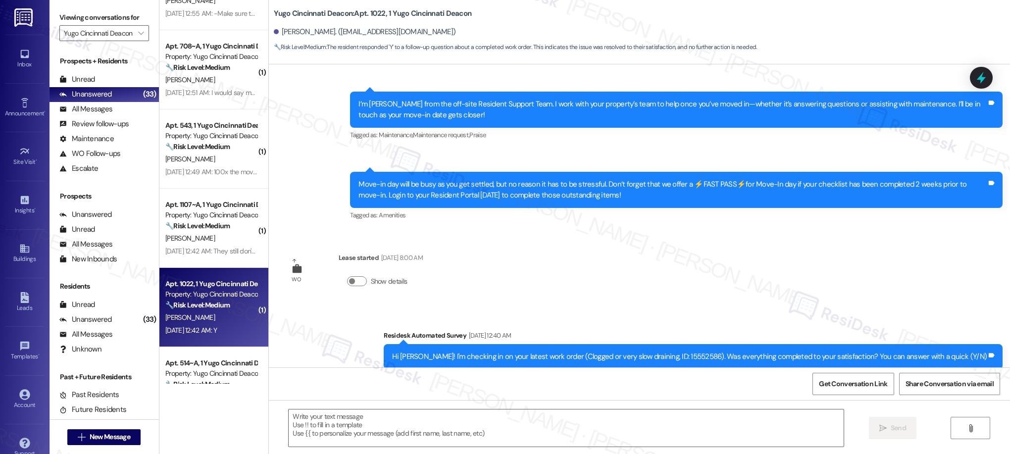
type textarea "Fetching suggested responses. Please feel free to read through the conversation…"
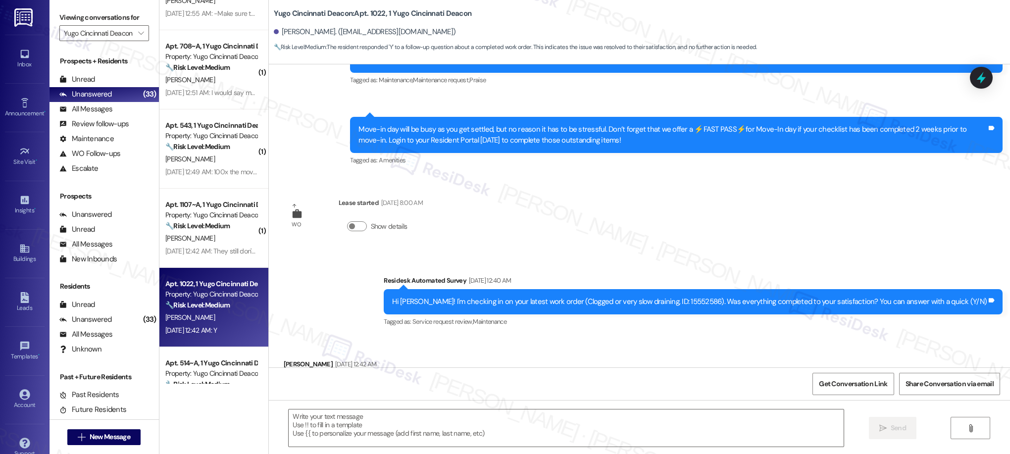
scroll to position [282, 0]
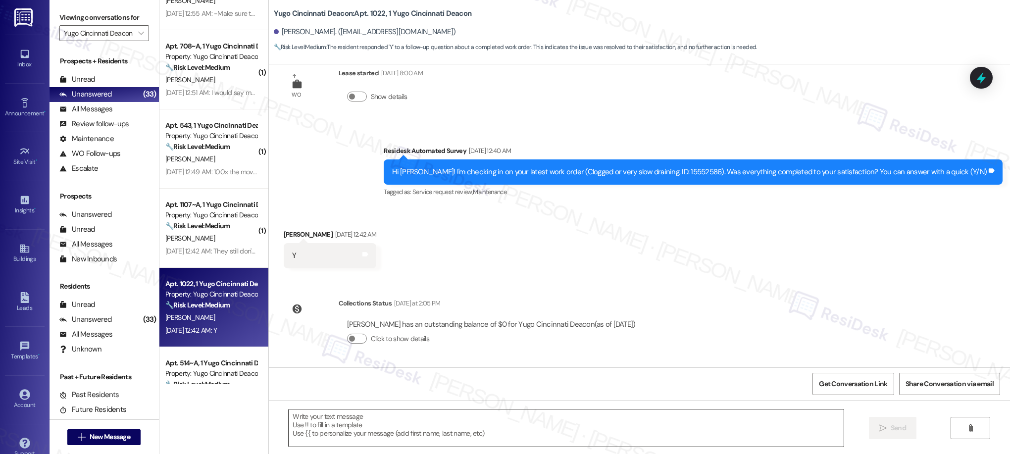
click at [438, 431] on textarea at bounding box center [566, 428] width 555 height 37
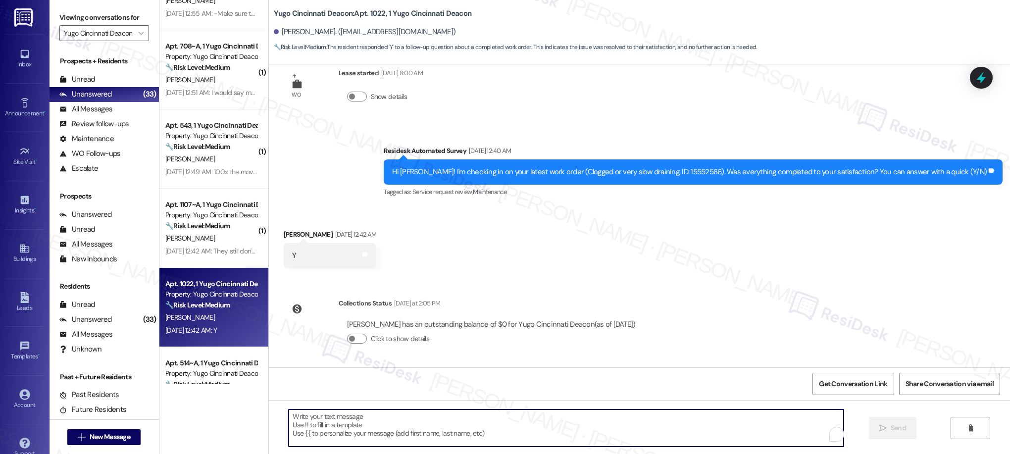
click at [438, 431] on textarea "To enrich screen reader interactions, please activate Accessibility in Grammarl…" at bounding box center [566, 428] width 555 height 37
paste textarea "I’m really sorry to hear that the work didn’t meet your expectations. I’d like …"
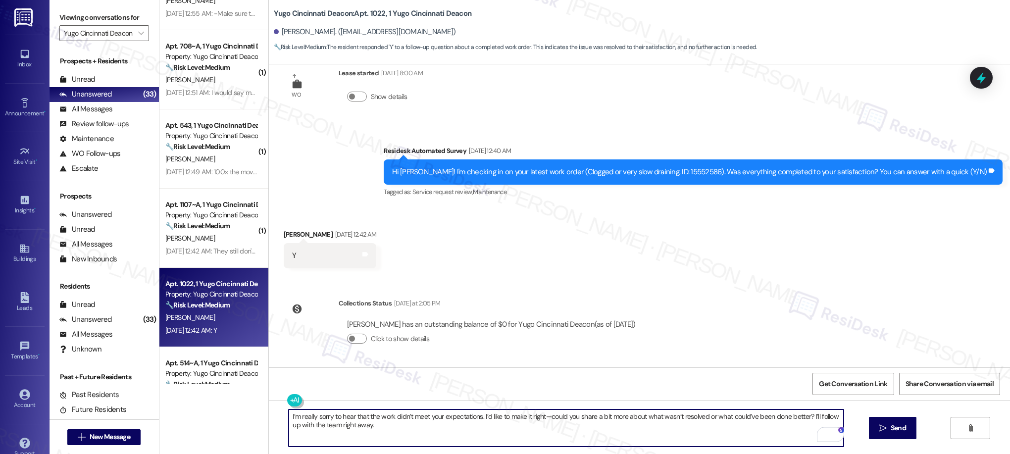
type textarea "I’m really sorry to hear that the work didn’t meet your expectations. I’d like …"
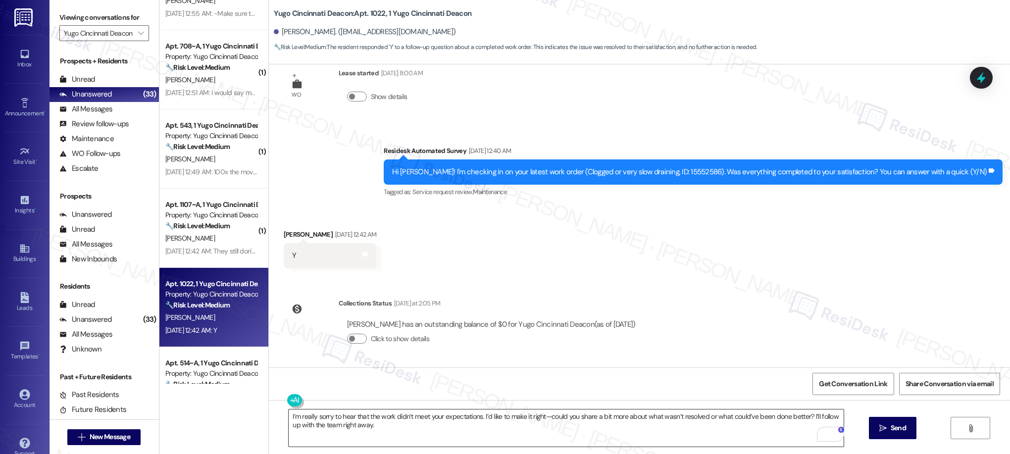
click at [313, 417] on textarea "I’m really sorry to hear that the work didn’t meet your expectations. I’d like …" at bounding box center [566, 428] width 555 height 37
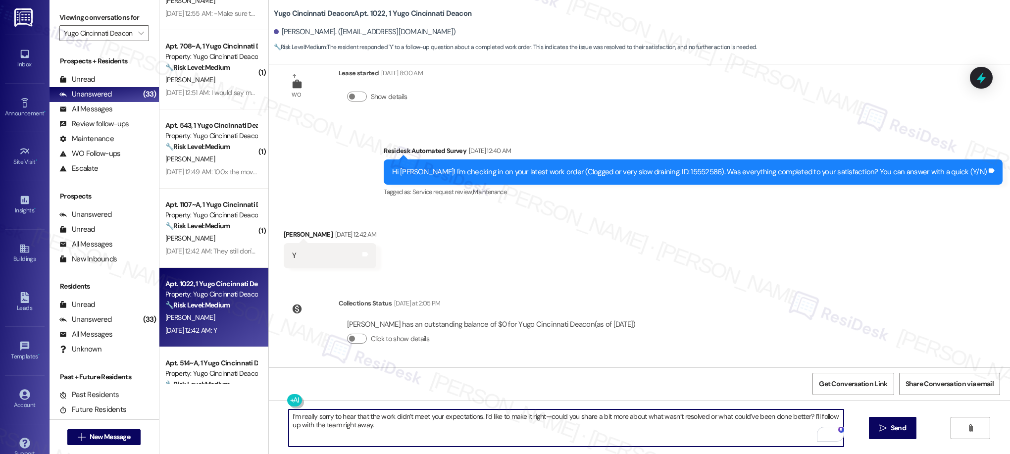
click at [313, 417] on textarea "I’m really sorry to hear that the work didn’t meet your expectations. I’d like …" at bounding box center [566, 428] width 555 height 37
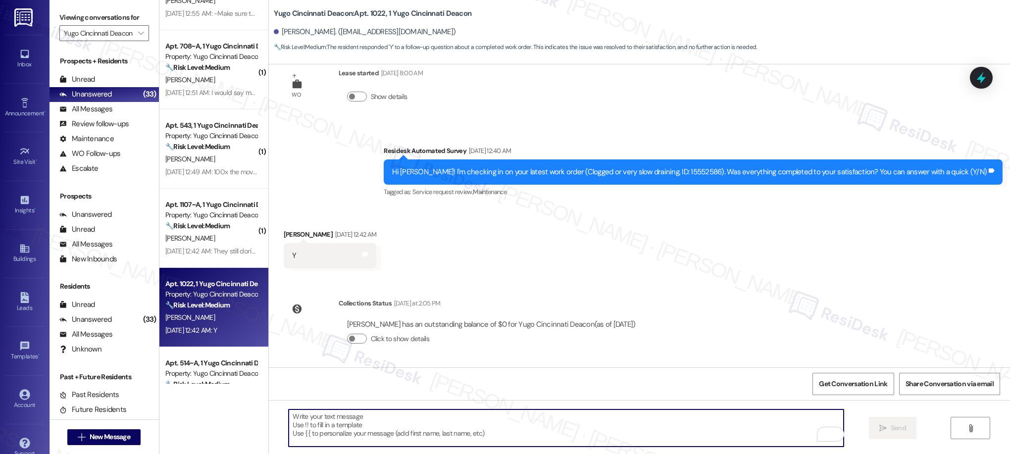
paste textarea "We’re thrilled that you’re satisfied with the work completed! If you have more …"
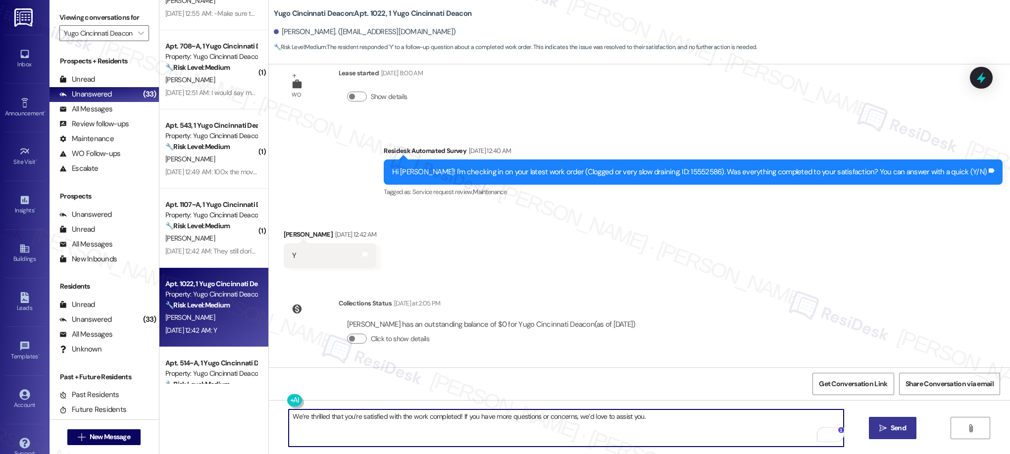
type textarea "We’re thrilled that you’re satisfied with the work completed! If you have more …"
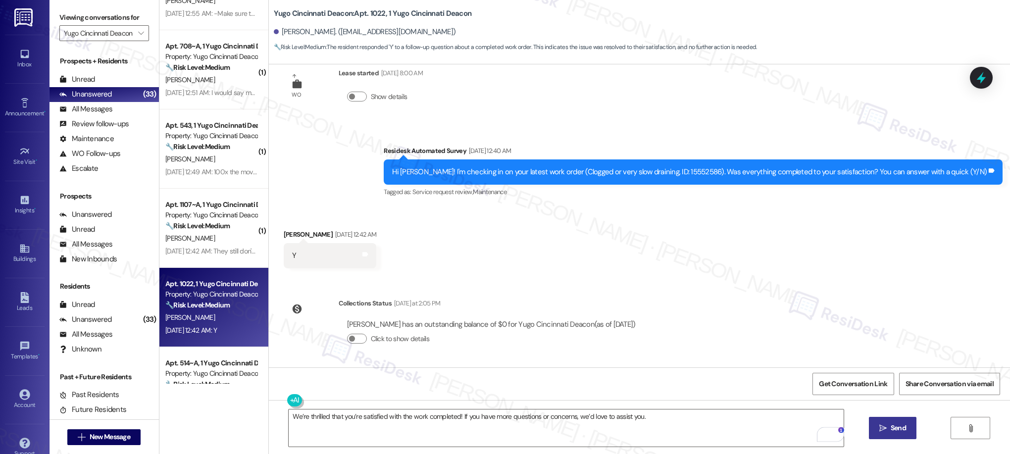
click at [891, 431] on span "Send" at bounding box center [898, 428] width 15 height 10
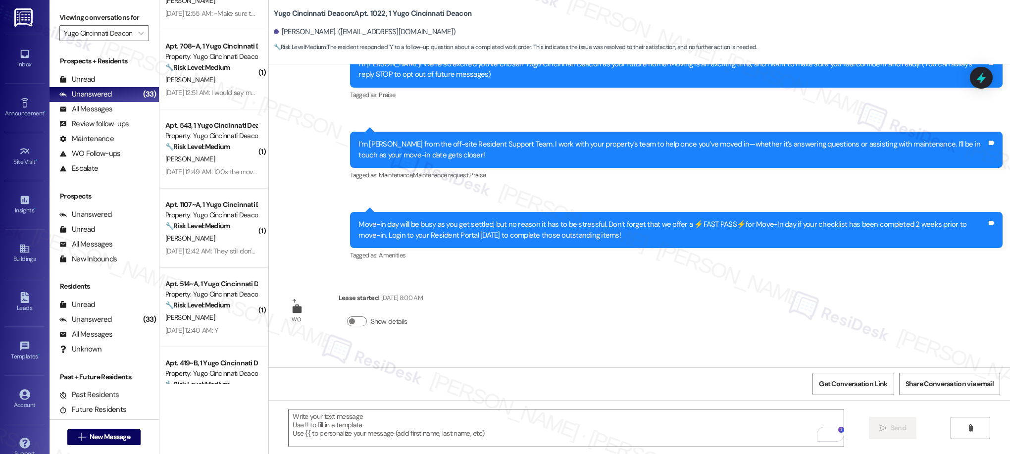
scroll to position [0, 0]
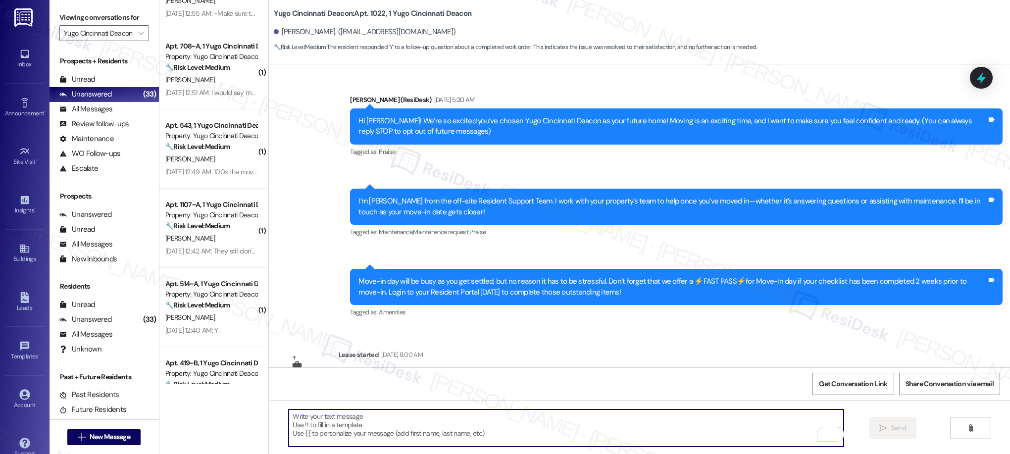
click at [461, 422] on textarea "To enrich screen reader interactions, please activate Accessibility in Grammarl…" at bounding box center [566, 428] width 555 height 37
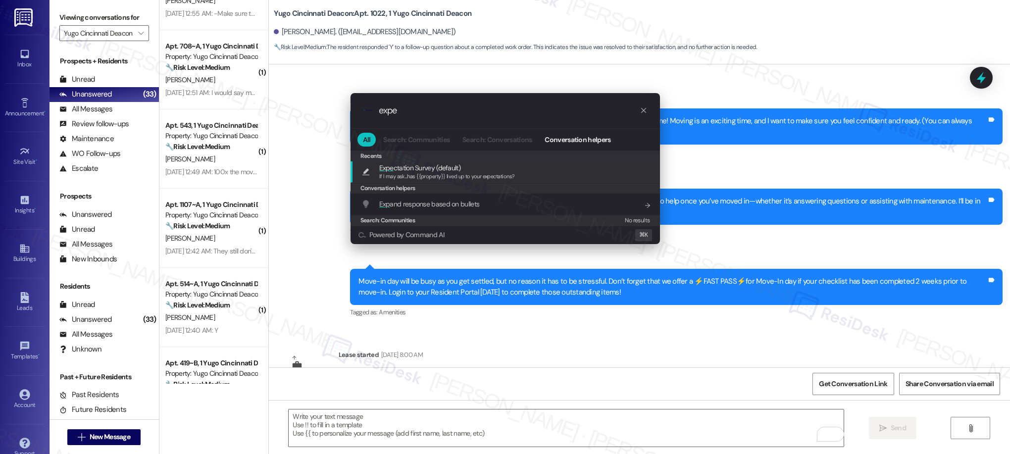
type input "expe"
click at [422, 174] on span "If I may ask...has {{property}} lived up to your expectations?" at bounding box center [447, 176] width 136 height 7
type textarea "If I may ask...has {{property}} lived up to your expectations?"
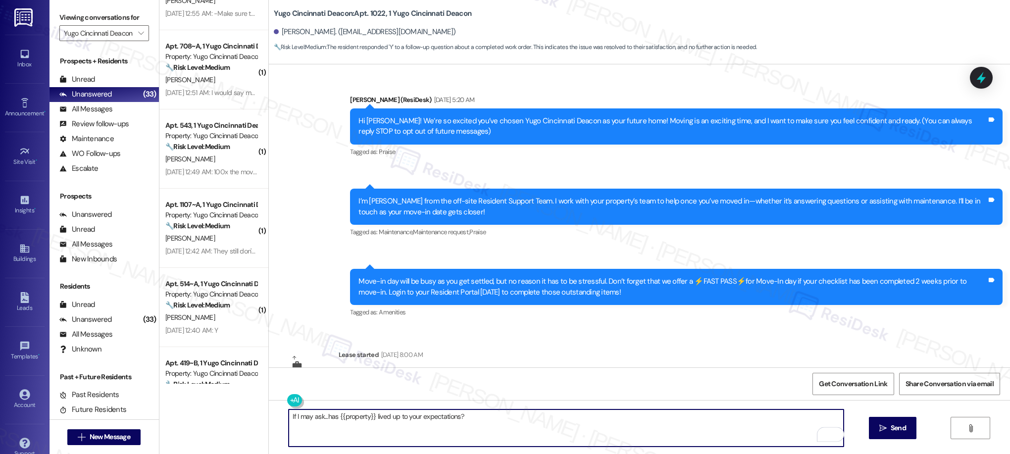
drag, startPoint x: 901, startPoint y: 429, endPoint x: 788, endPoint y: 448, distance: 113.9
click at [901, 429] on span "Send" at bounding box center [898, 428] width 15 height 10
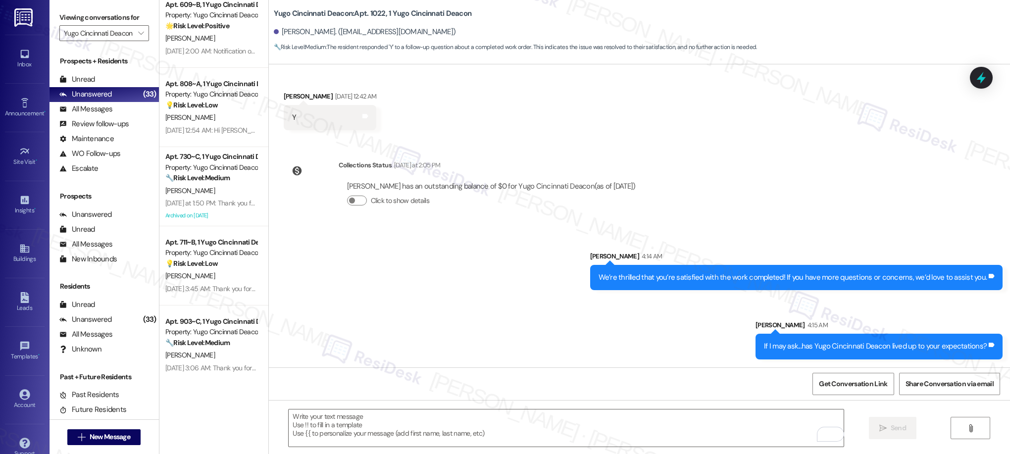
scroll to position [1993, 0]
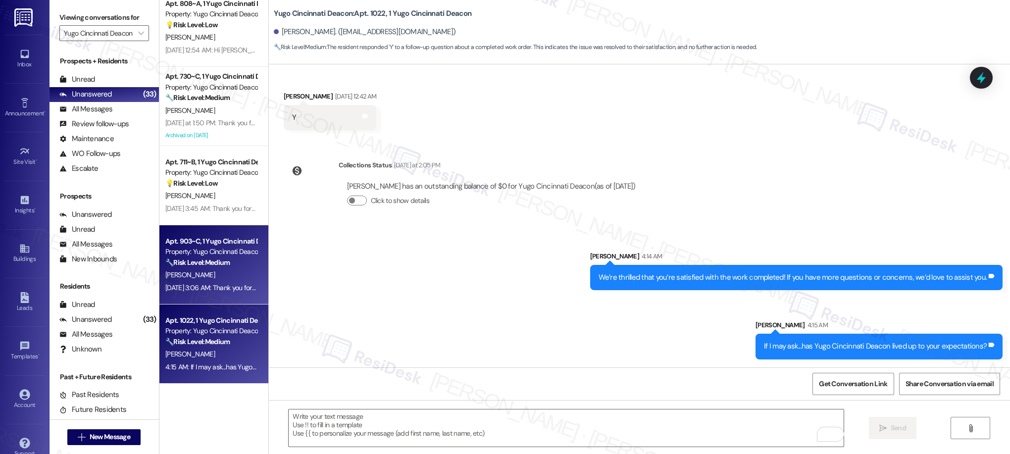
click at [236, 279] on div "[PERSON_NAME]" at bounding box center [211, 275] width 94 height 12
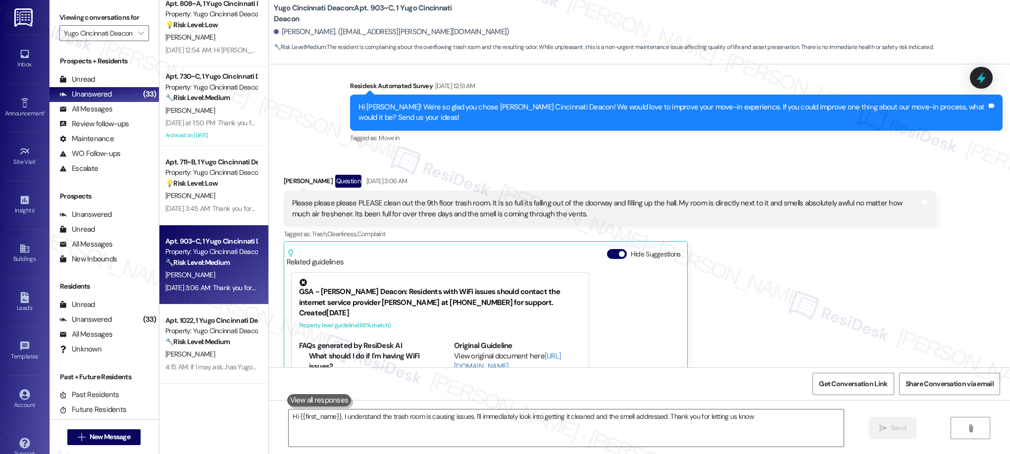
type textarea "Hi {{first_name}}, I understand the trash room is causing issues. I'll immediat…"
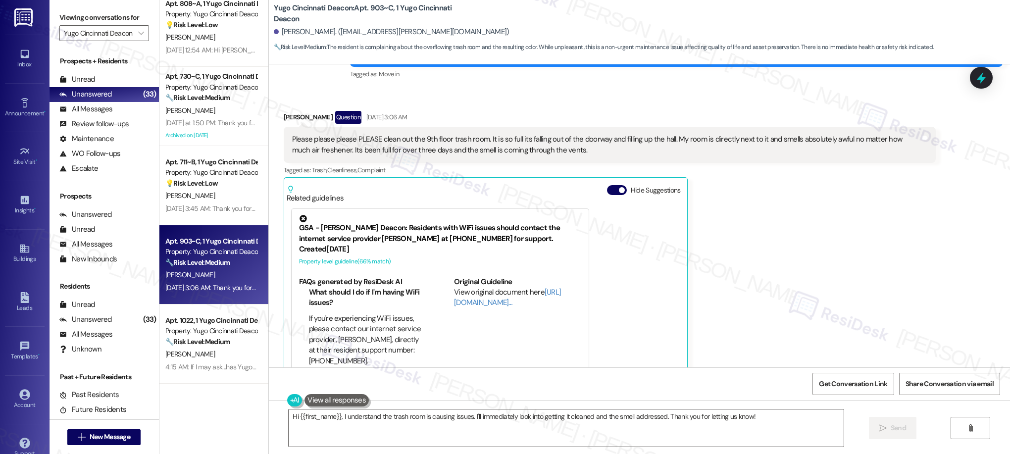
scroll to position [257, 0]
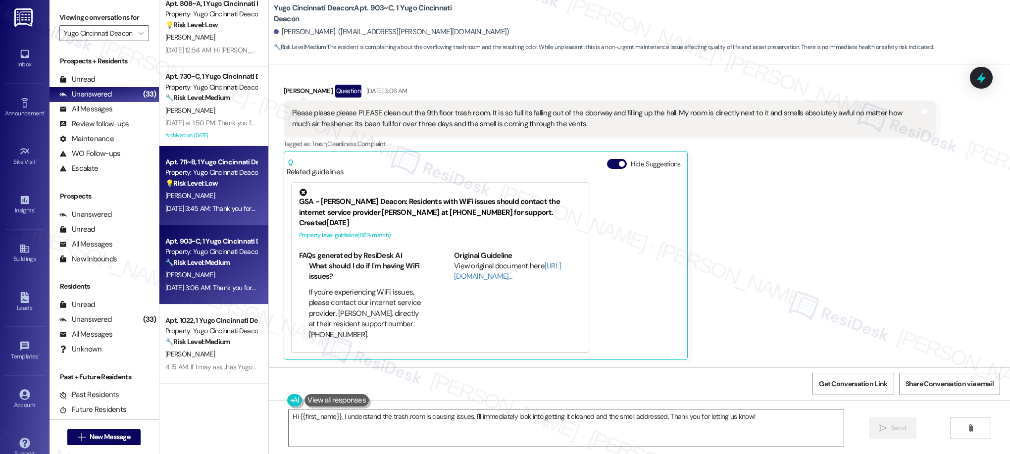
click at [185, 198] on div "[PERSON_NAME]" at bounding box center [211, 196] width 94 height 12
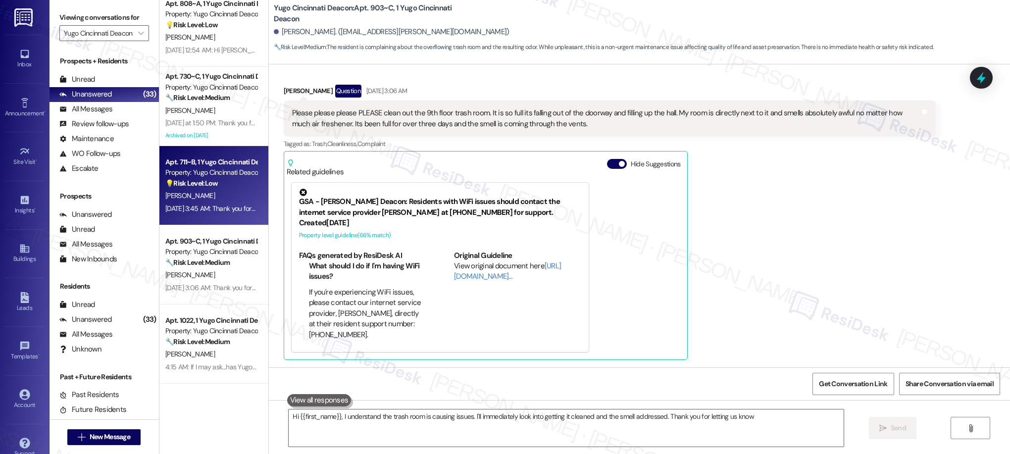
type textarea "Hi {{first_name}}, I understand the trash room is causing issues. I'll immediat…"
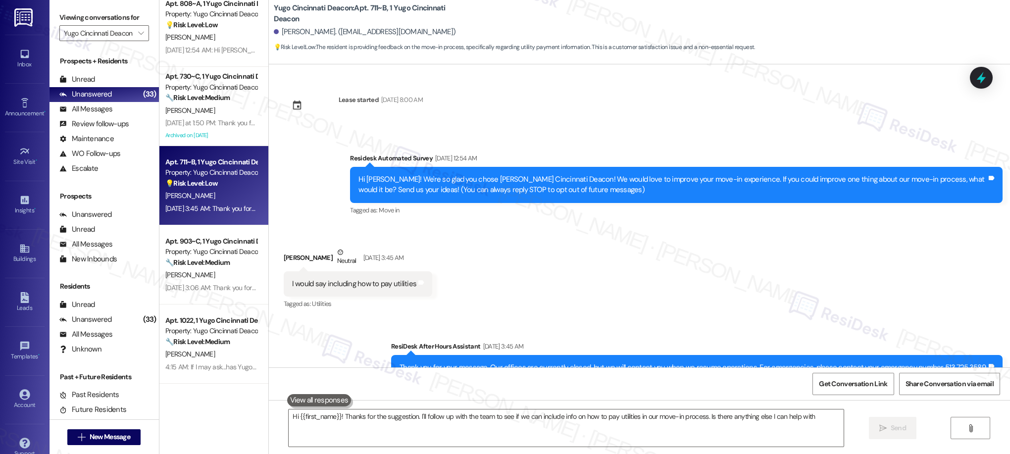
type textarea "Hi {{first_name}}! Thanks for the suggestion. I'll follow up with the team to s…"
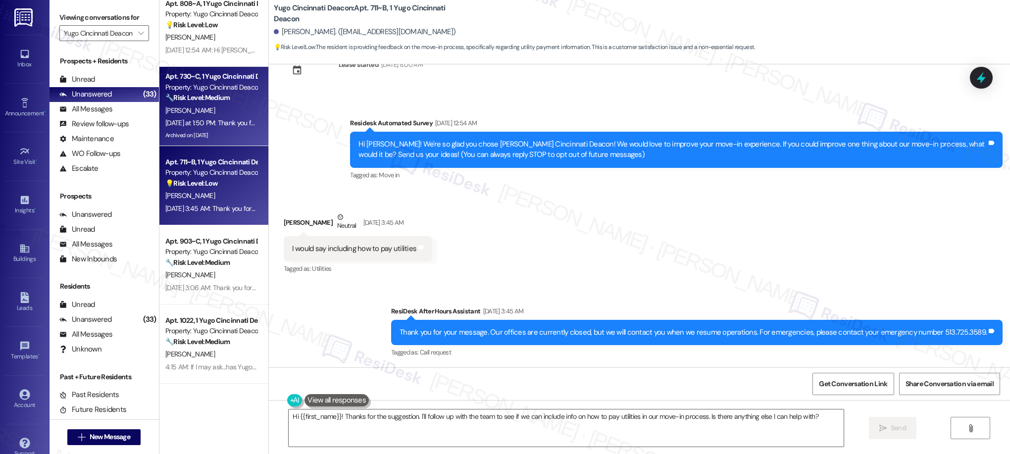
click at [216, 129] on div "[DATE] at 1:50 PM: Thank you for your message. Our offices are currently closed…" at bounding box center [211, 123] width 94 height 12
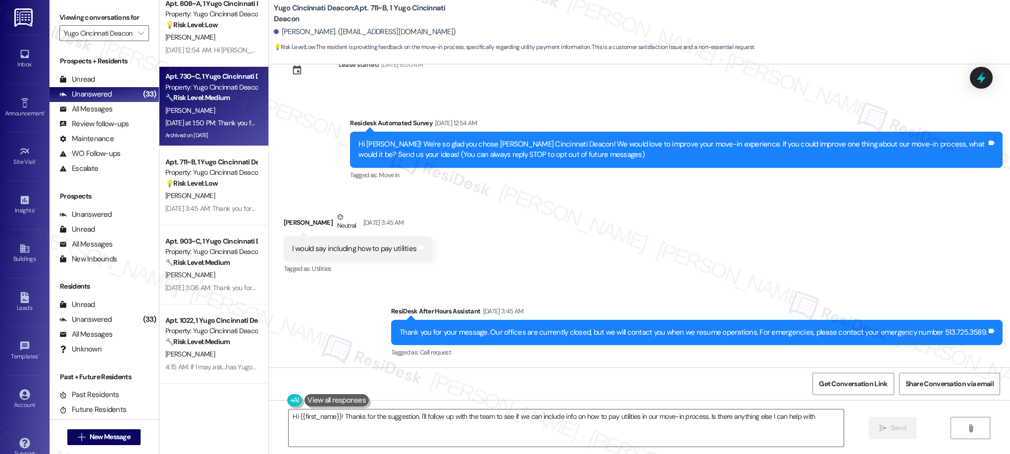
type textarea "Hi {{first_name}}! Thanks for the suggestion. I'll follow up with the team to s…"
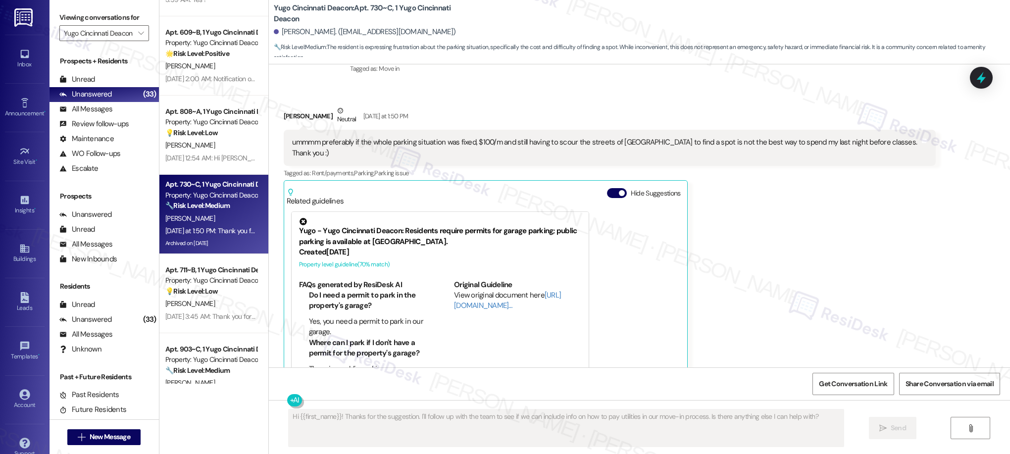
scroll to position [1878, 0]
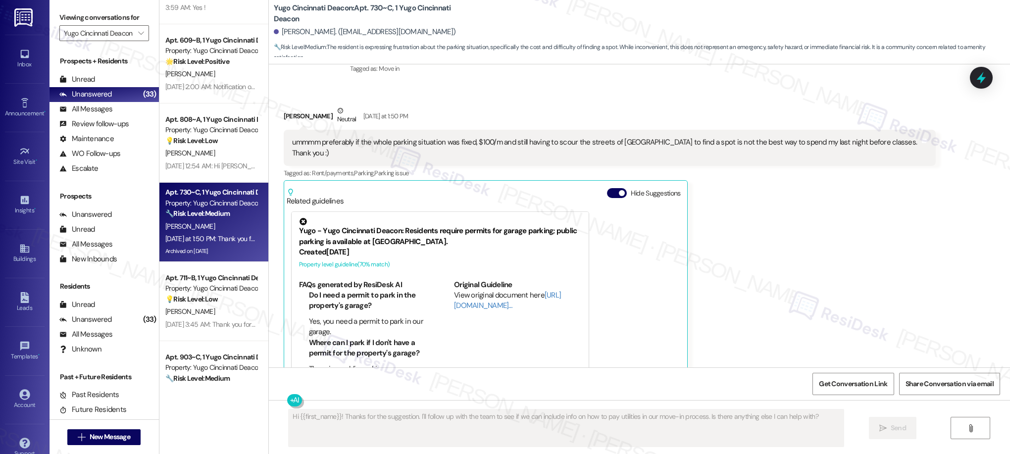
click at [242, 142] on div "( 1 ) Apt. 716~B, 1 Yugo Cincinnati Deacon Property: Yugo Cincinnati Deacon 💡 R…" at bounding box center [213, 192] width 109 height 384
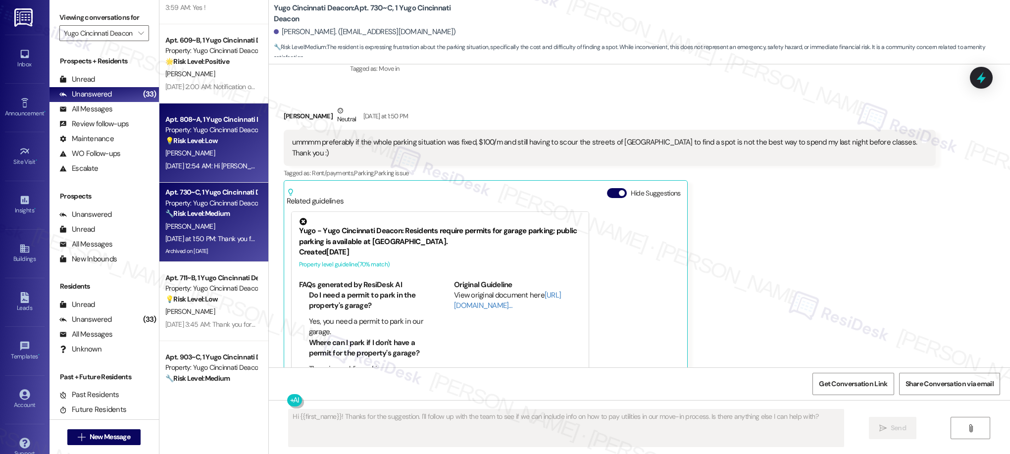
click at [220, 151] on div "[PERSON_NAME]" at bounding box center [211, 153] width 94 height 12
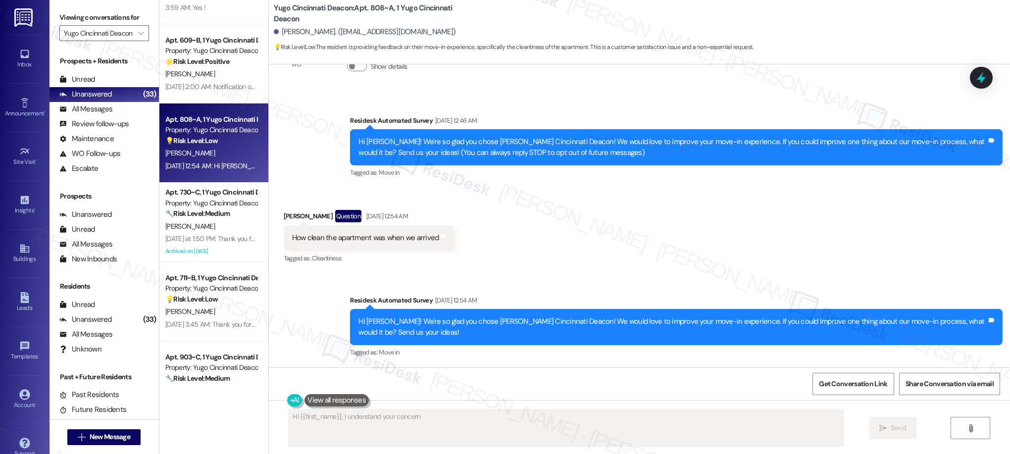
scroll to position [57, 0]
type textarea "Hi {{first_name}}, I understand your concern about the apartment's cleanliness …"
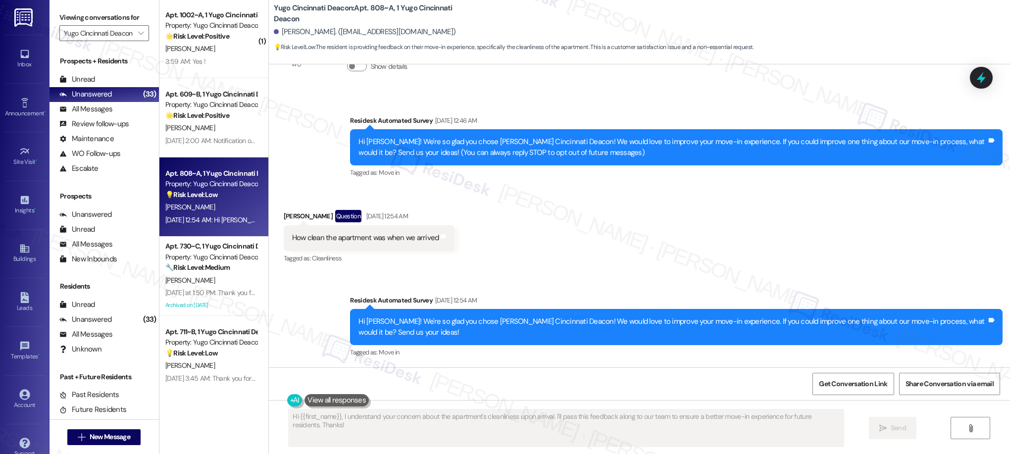
scroll to position [1822, 0]
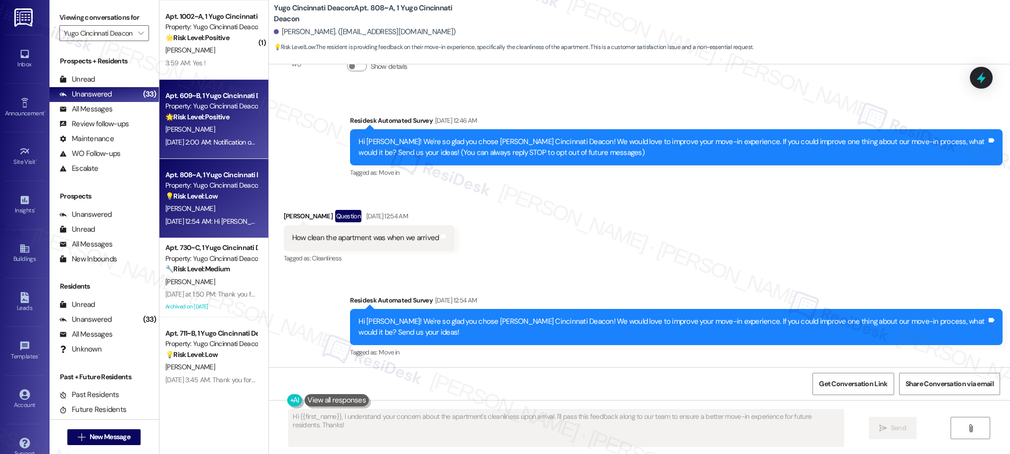
click at [221, 148] on div "[DATE] 2:00 AM: Notification on roommates moving in [DATE] 2:00 AM: Notificatio…" at bounding box center [211, 142] width 94 height 12
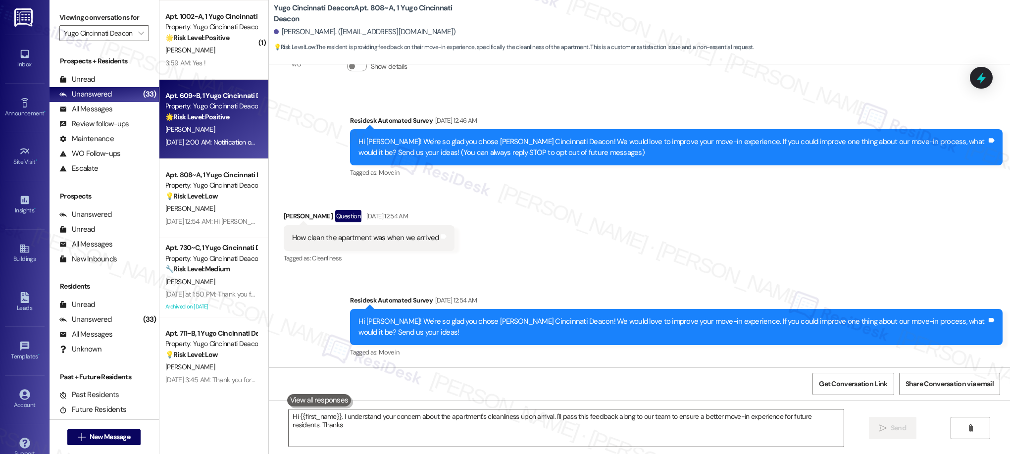
type textarea "Hi {{first_name}}, I understand your concern about the apartment's cleanliness …"
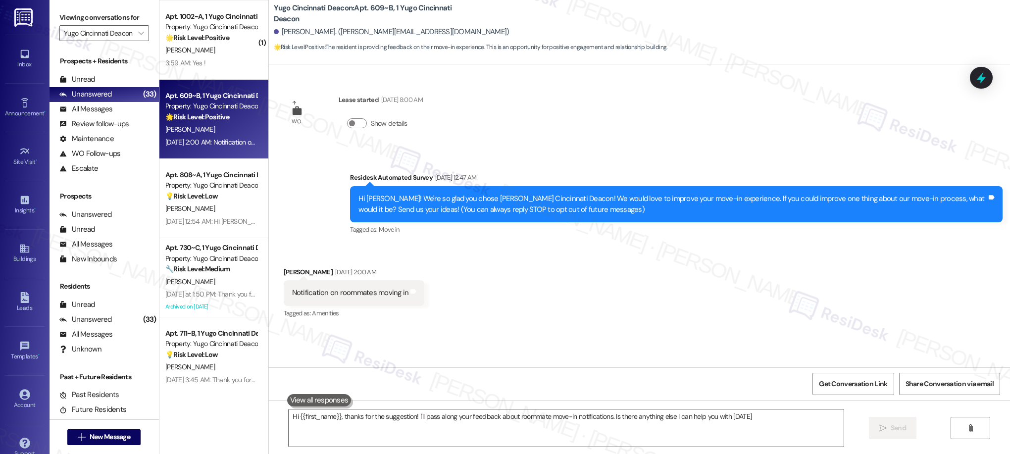
type textarea "Hi {{first_name}}, thanks for the suggestion! I'll pass along your feedback abo…"
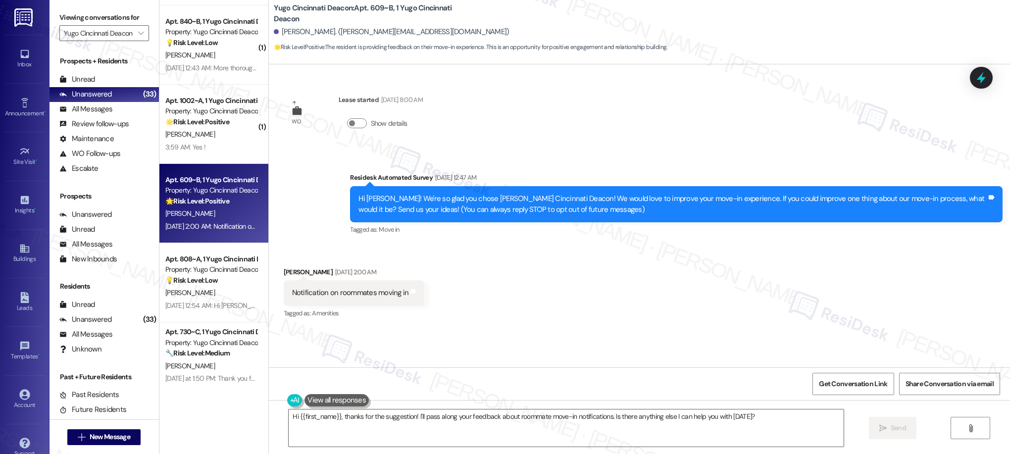
scroll to position [1732, 0]
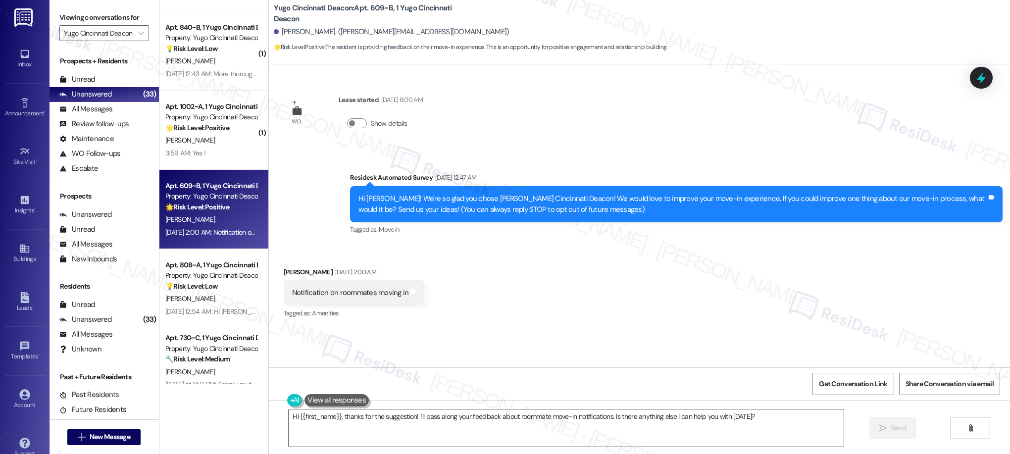
click at [178, 137] on div "( 1 ) Apt. 1009~A, 1 Yugo Cincinnati Deacon Property: Yugo Cincinnati Deacon 💡 …" at bounding box center [213, 192] width 109 height 384
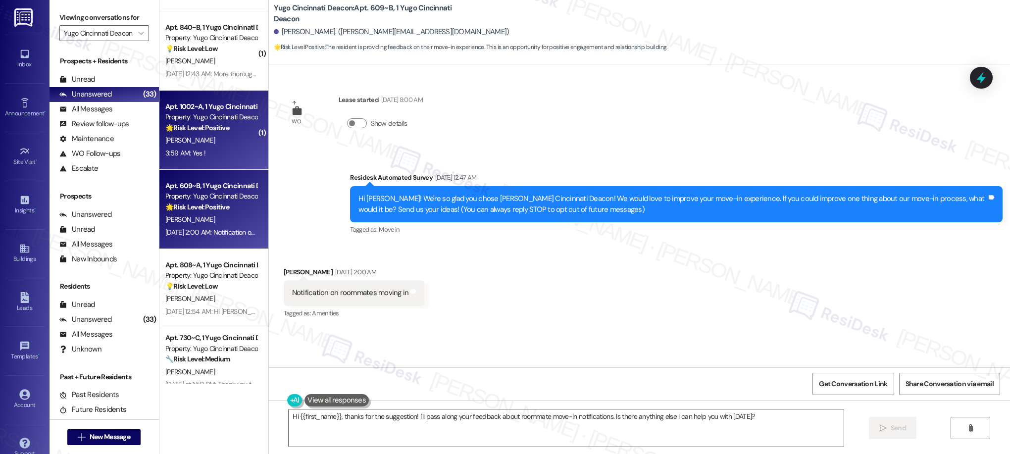
click at [187, 138] on div "[PERSON_NAME]" at bounding box center [211, 140] width 94 height 12
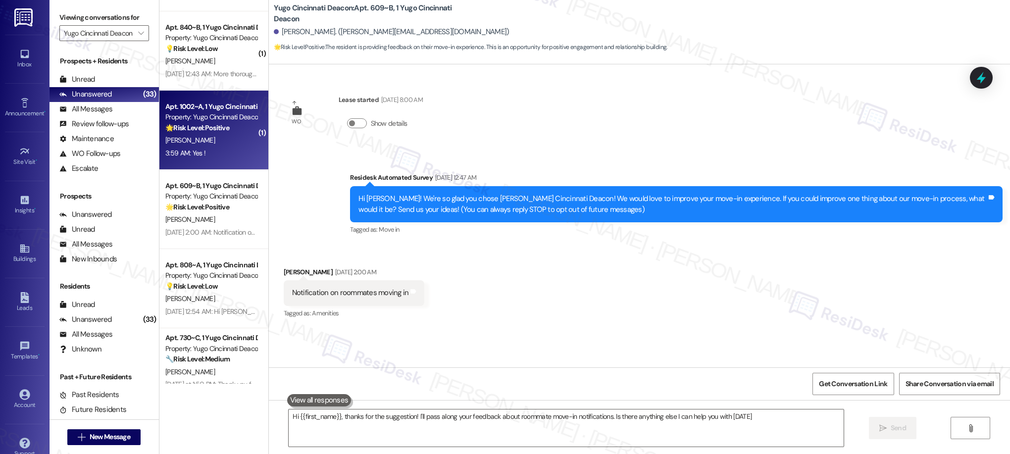
type textarea "Hi {{first_name}}, thanks for the suggestion! I'll pass along your feedback abo…"
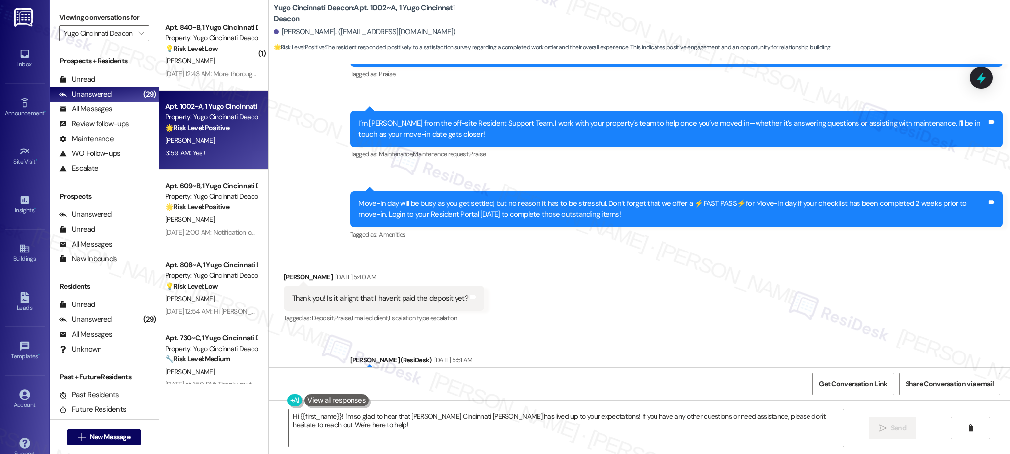
scroll to position [0, 0]
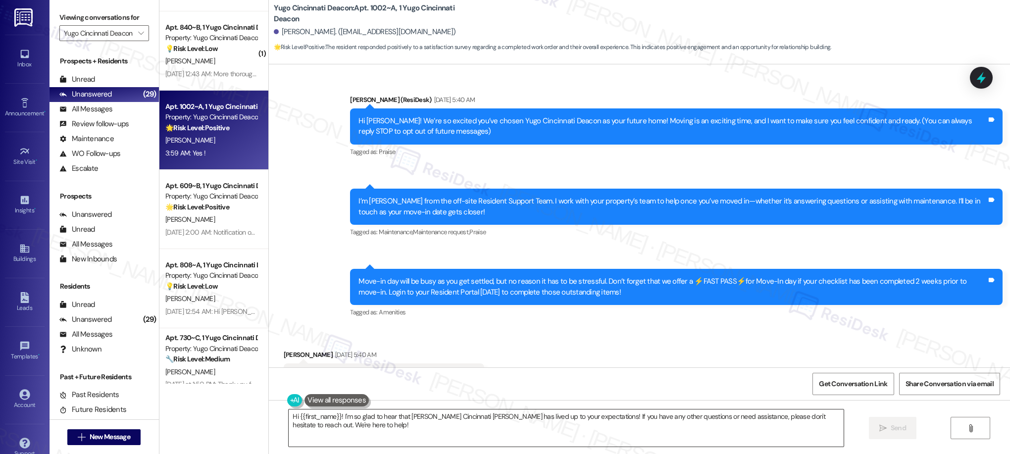
click at [509, 415] on textarea "Hi {{first_name}}! I'm so glad to hear that [PERSON_NAME] Cincinnati [PERSON_NA…" at bounding box center [566, 428] width 555 height 37
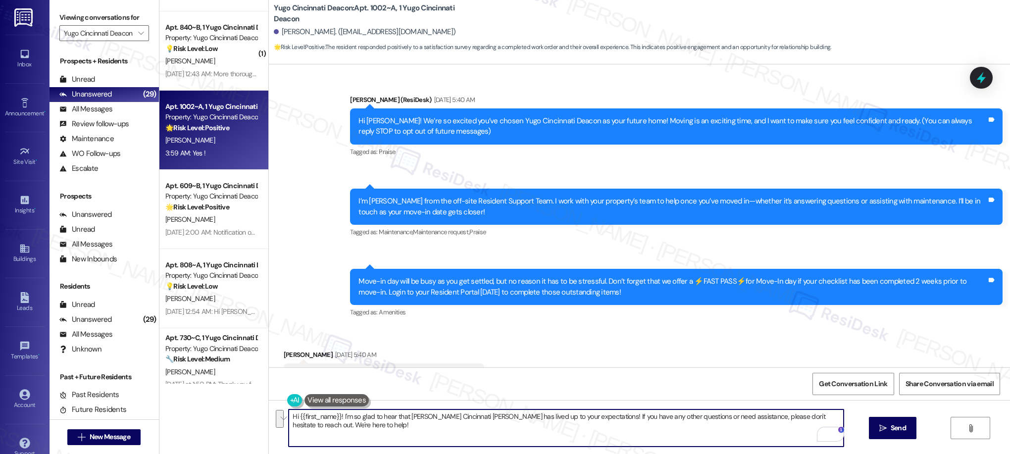
click at [574, 443] on textarea "Hi {{first_name}}! I'm so glad to hear that [PERSON_NAME] Cincinnati [PERSON_NA…" at bounding box center [566, 428] width 555 height 37
drag, startPoint x: 571, startPoint y: 417, endPoint x: 579, endPoint y: 433, distance: 18.4
click at [579, 433] on textarea "Hi {{first_name}}! I'm so glad to hear that [PERSON_NAME] Cincinnati [PERSON_NA…" at bounding box center [566, 428] width 555 height 37
paste textarea "If you have a moment, would you mind leaving us a quick Google review? It only …"
drag, startPoint x: 337, startPoint y: 417, endPoint x: 264, endPoint y: 417, distance: 72.8
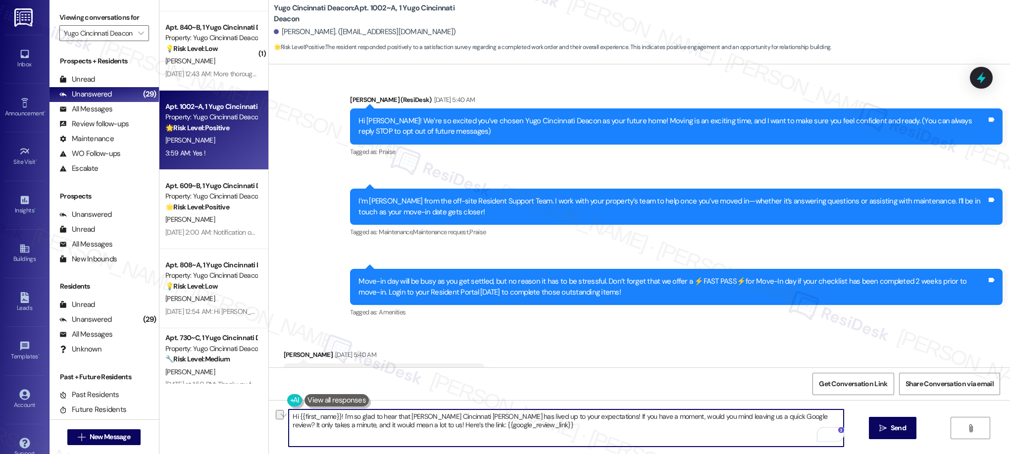
click at [269, 417] on div "Hi {{first_name}}! I'm so glad to hear that [PERSON_NAME] Cincinnati [PERSON_NA…" at bounding box center [639, 437] width 741 height 74
type textarea "I'm so glad to hear that [PERSON_NAME] Cincinnati [PERSON_NAME] has lived up to…"
click at [891, 428] on span "Send" at bounding box center [898, 428] width 15 height 10
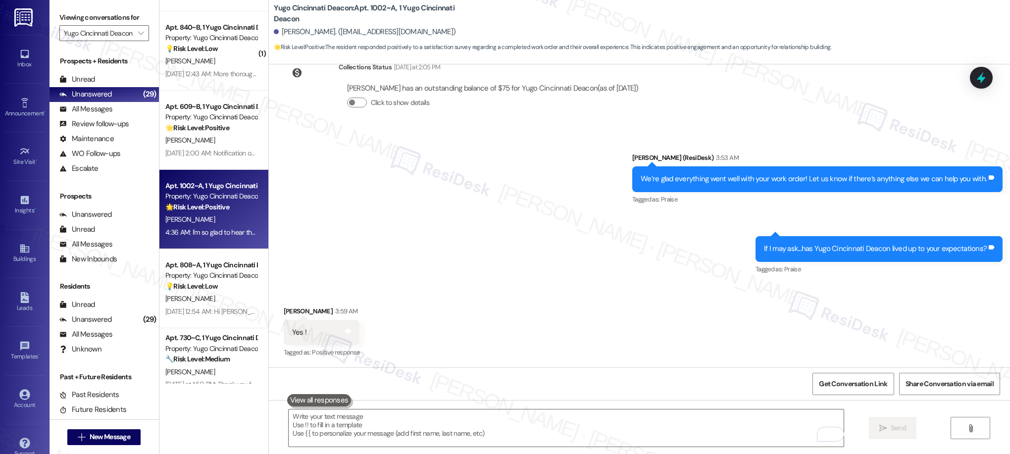
scroll to position [986, 0]
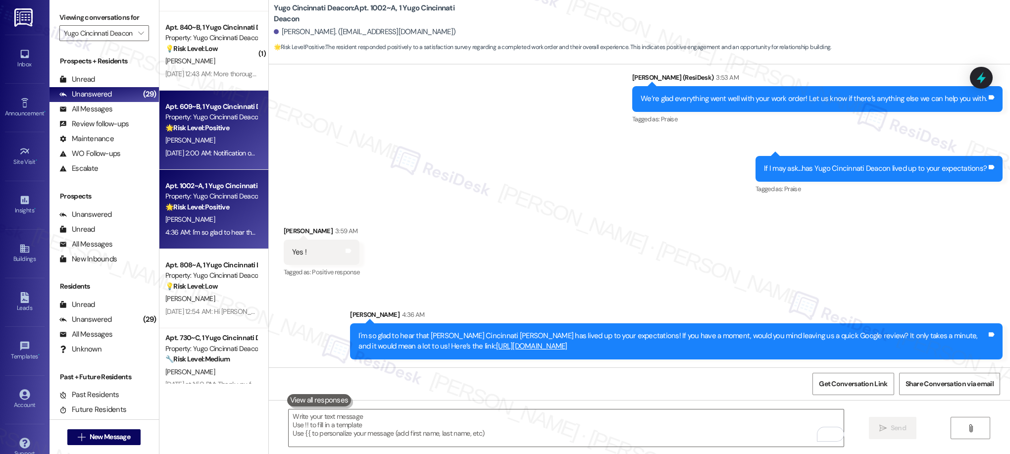
click at [206, 134] on div "[PERSON_NAME]" at bounding box center [211, 140] width 94 height 12
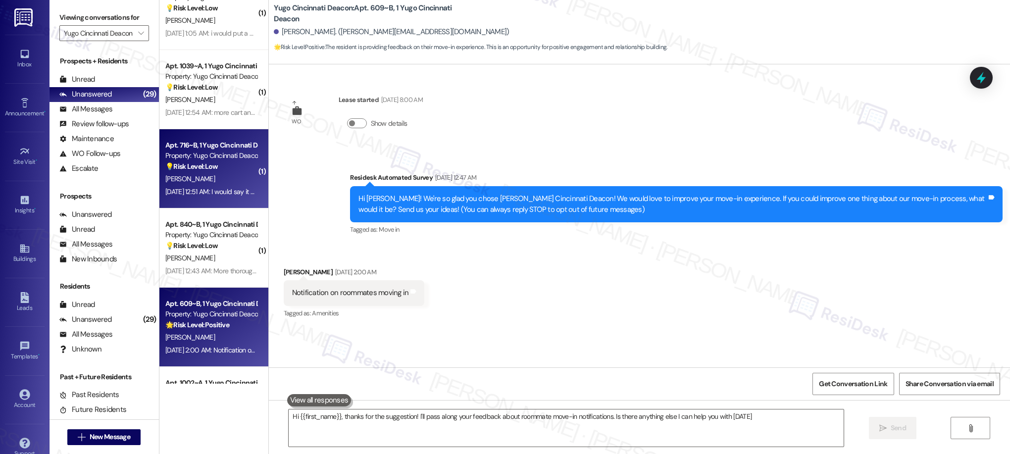
type textarea "Hi {{first_name}}, thanks for the suggestion! I'll pass along your feedback abo…"
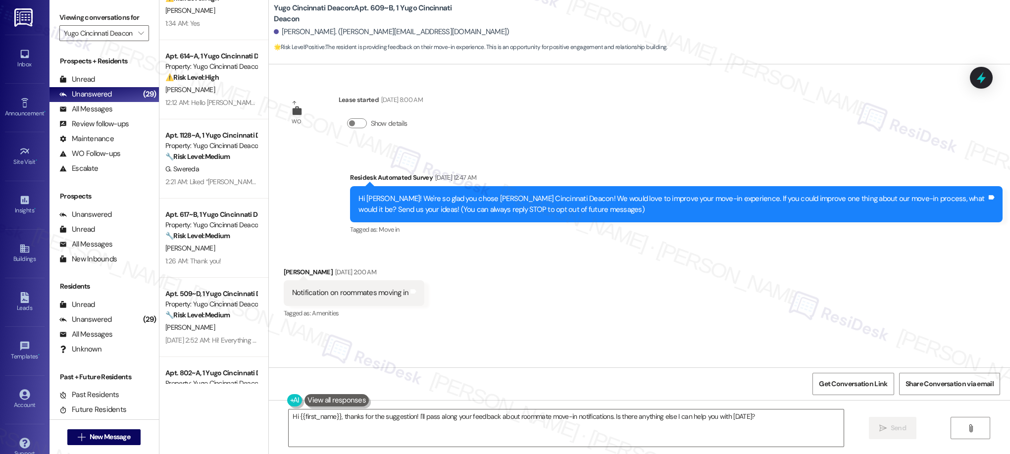
scroll to position [0, 0]
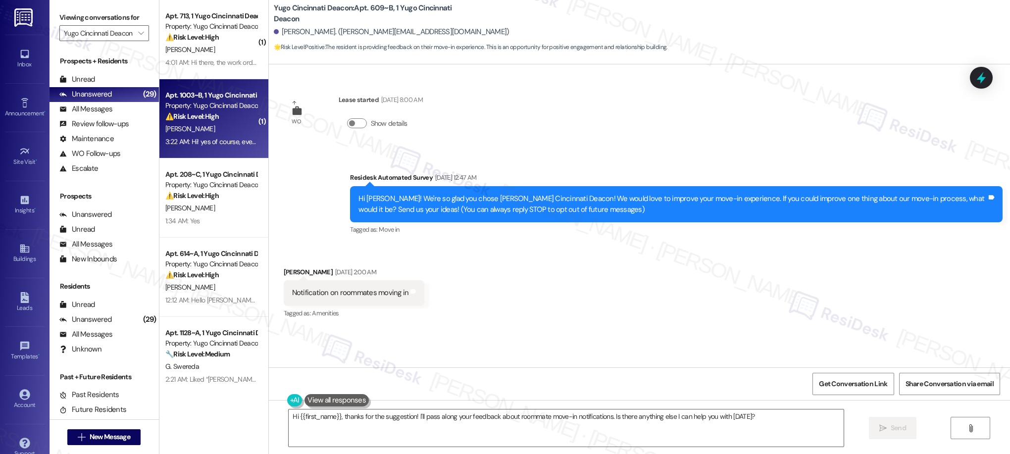
click at [209, 148] on div "3:22 AM: Hi! yes of course, everything was great with the work order, and the m…" at bounding box center [211, 142] width 94 height 12
type textarea "Hi {{first_name}}, thanks for the suggestion! I'll pass along your feedback abo…"
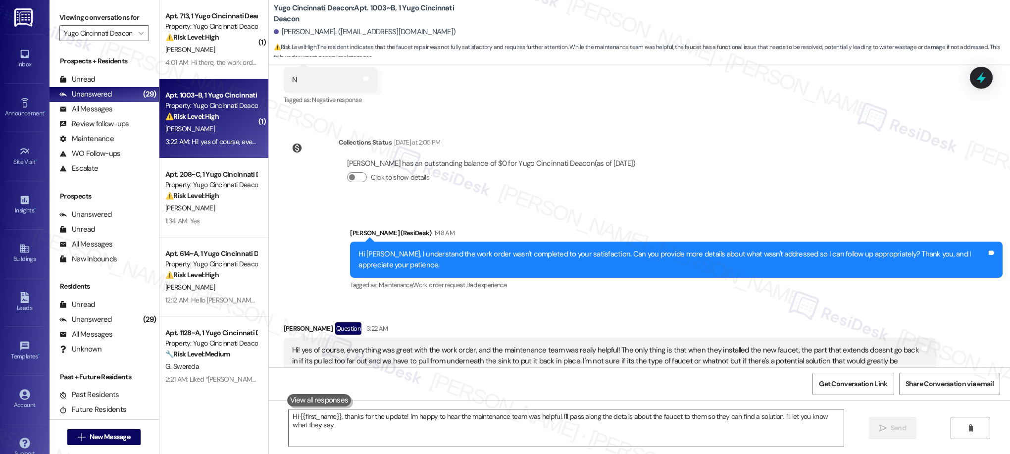
type textarea "Hi {{first_name}}, thanks for the update! I'm happy to hear the maintenance tea…"
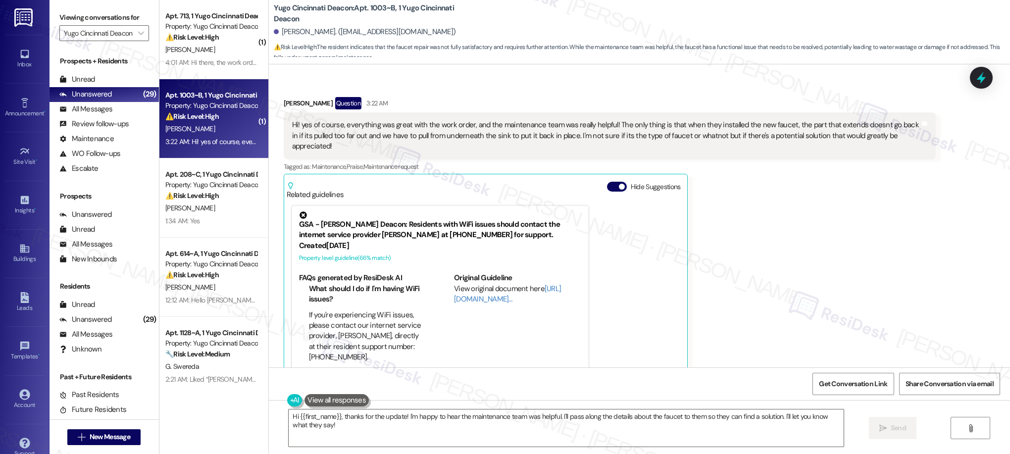
scroll to position [695, 0]
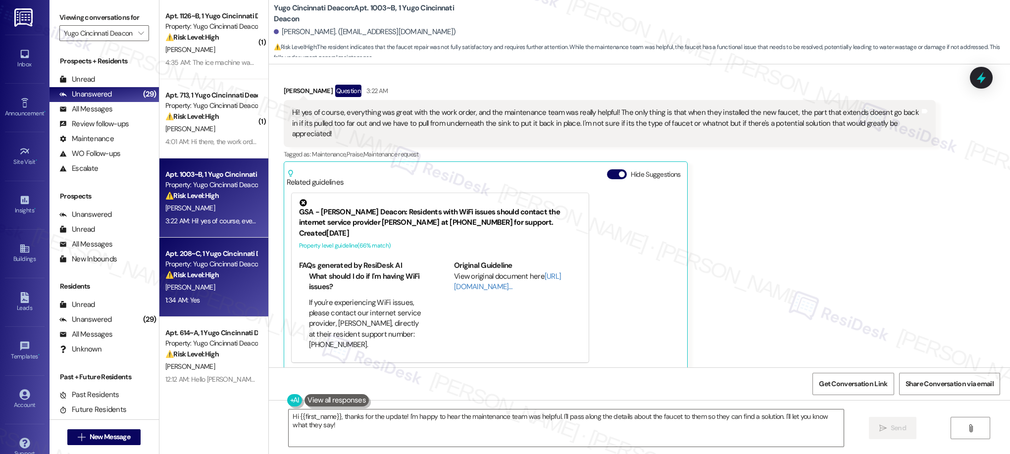
click at [229, 310] on div "Apt. 208~C, 1 Yugo Cincinnati Deacon Property: Yugo Cincinnati Deacon ⚠️ Risk L…" at bounding box center [213, 277] width 109 height 79
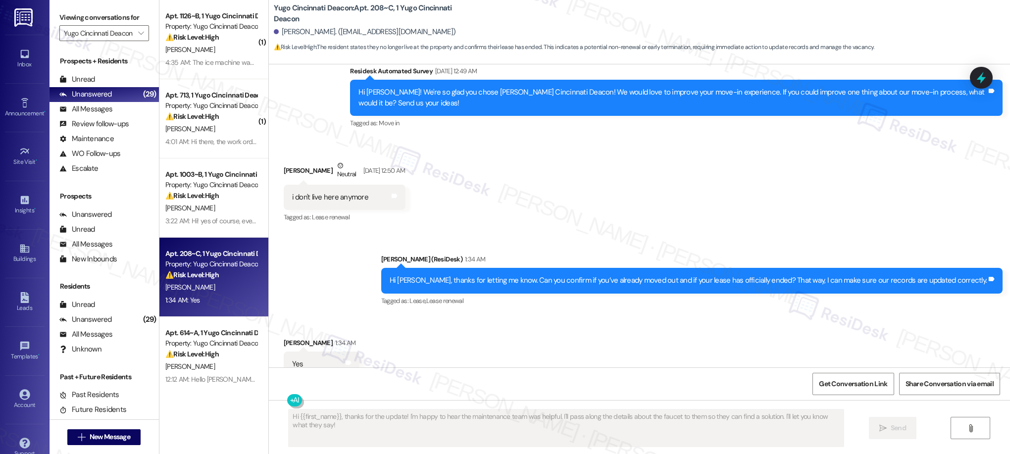
scroll to position [1811, 0]
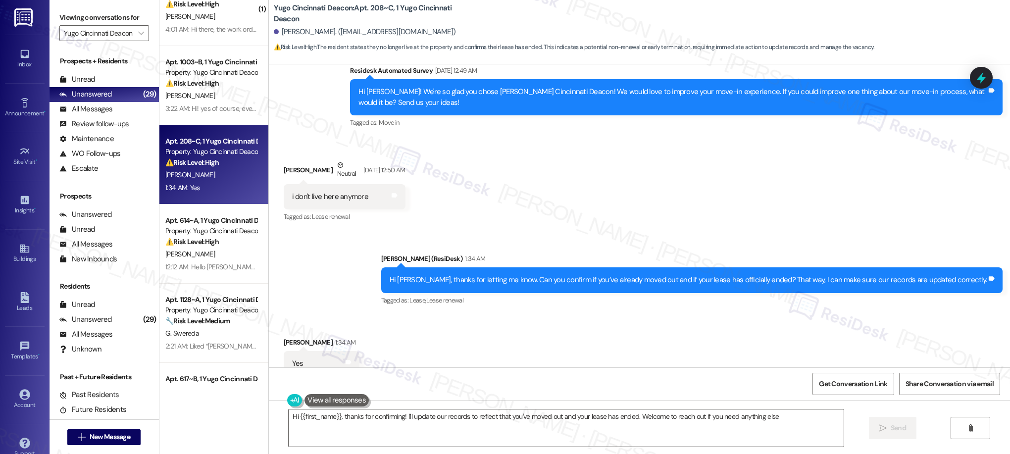
type textarea "Hi {{first_name}}, thanks for confirming! I'll update our records to reflect th…"
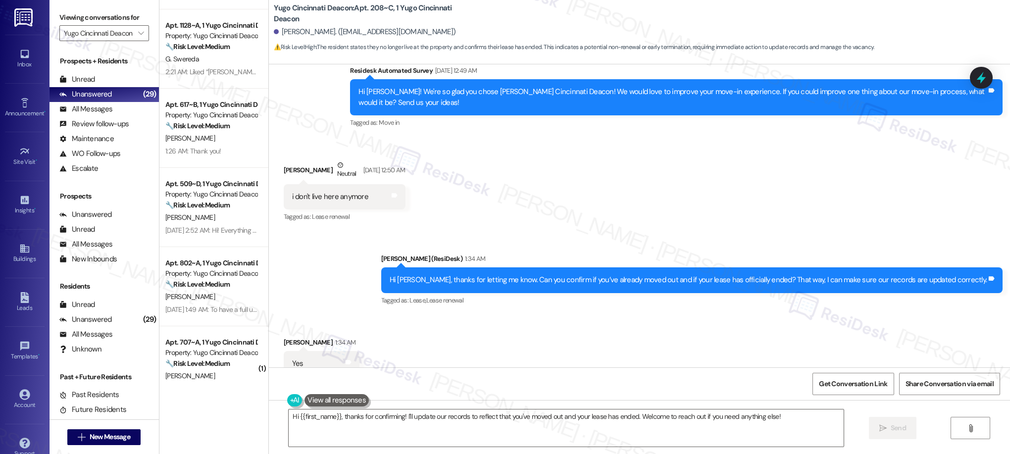
scroll to position [389, 0]
click at [219, 212] on div "Apt. 208~C, 1 Yugo Cincinnati Deacon Property: Yugo Cincinnati Deacon ⚠️ Risk L…" at bounding box center [213, 192] width 109 height 384
click at [219, 212] on div "[PERSON_NAME]" at bounding box center [211, 215] width 94 height 12
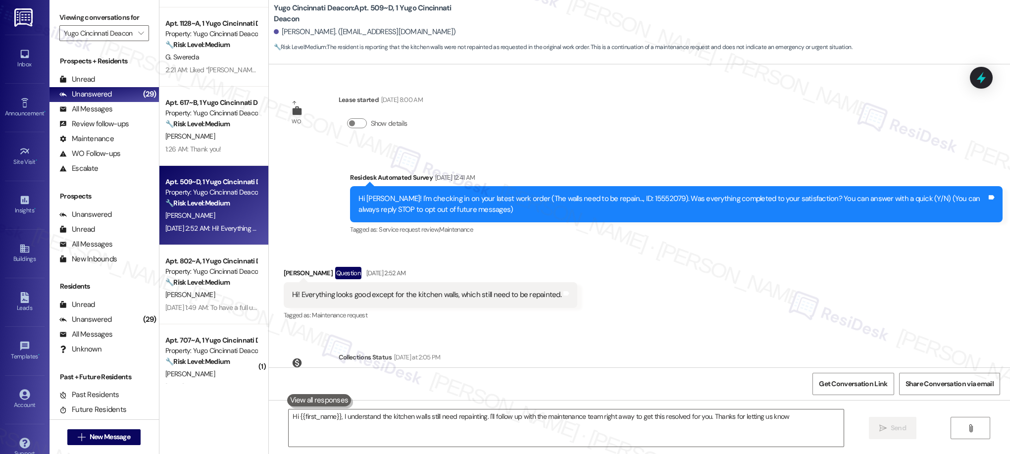
type textarea "Hi {{first_name}}, I understand the kitchen walls still need repainting. I'll f…"
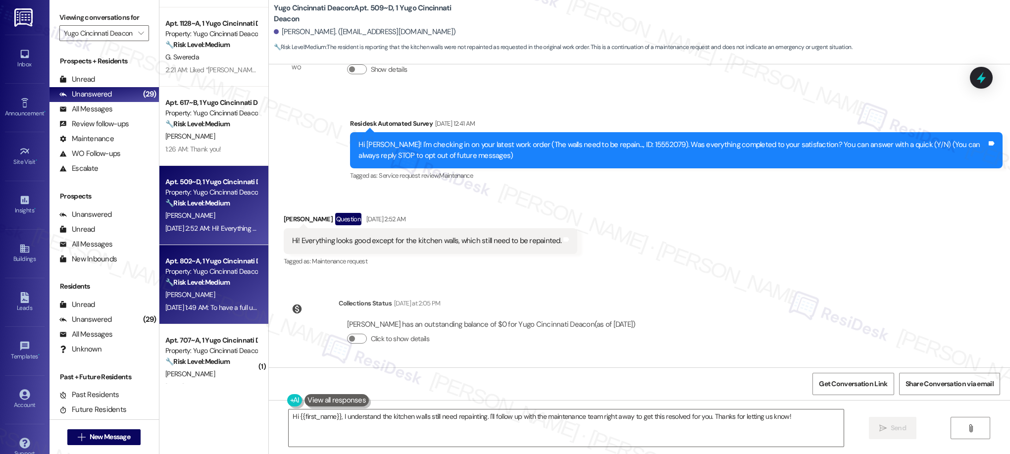
click at [205, 291] on div "[PERSON_NAME]" at bounding box center [211, 295] width 94 height 12
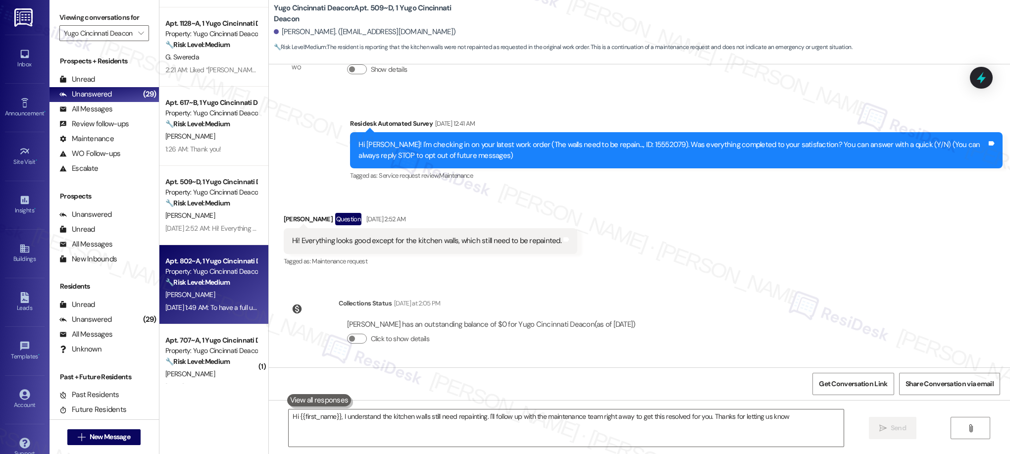
type textarea "Hi {{first_name}}, I understand the kitchen walls still need repainting. I'll f…"
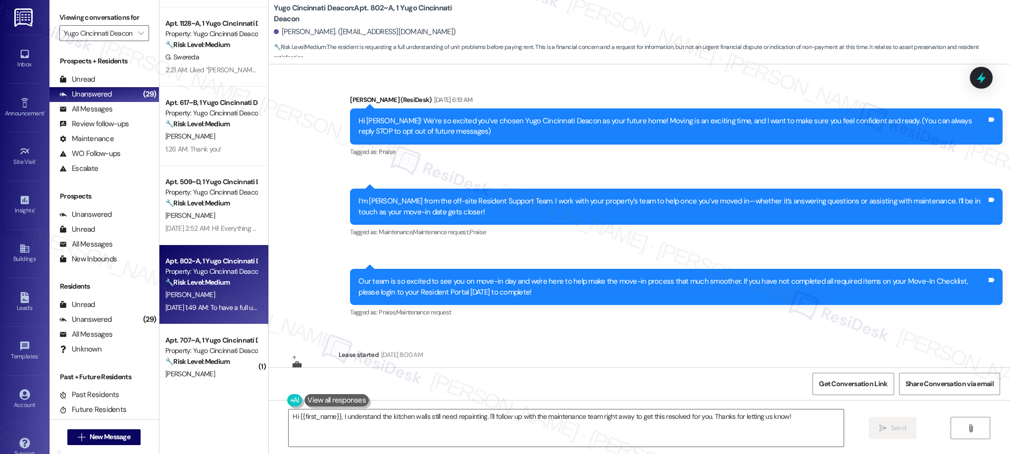
scroll to position [310, 0]
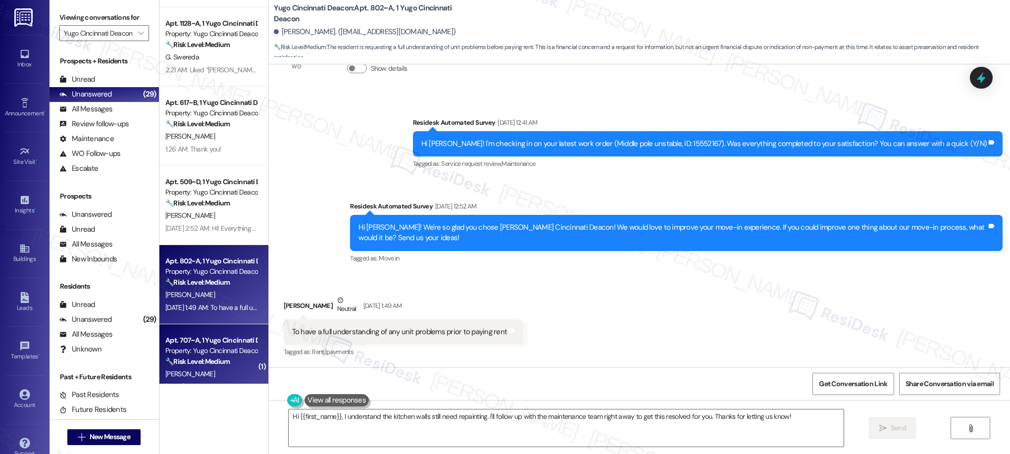
click at [227, 356] on div "Property: Yugo Cincinnati Deacon" at bounding box center [211, 351] width 92 height 10
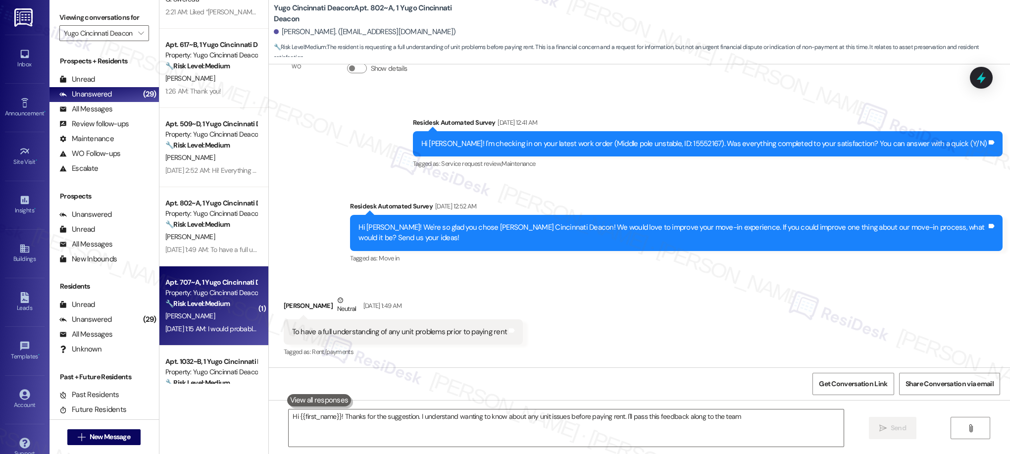
type textarea "Hi {{first_name}}! Thanks for the suggestion. I understand wanting to know abou…"
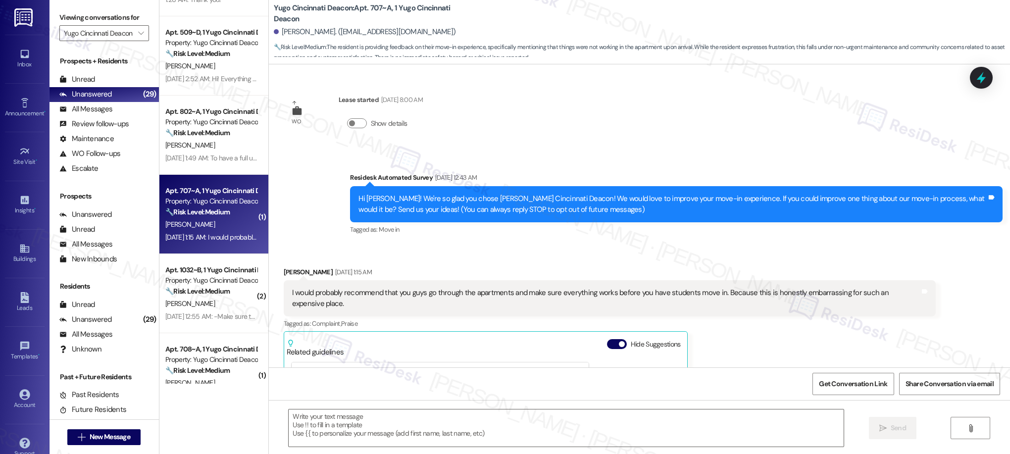
scroll to position [541, 0]
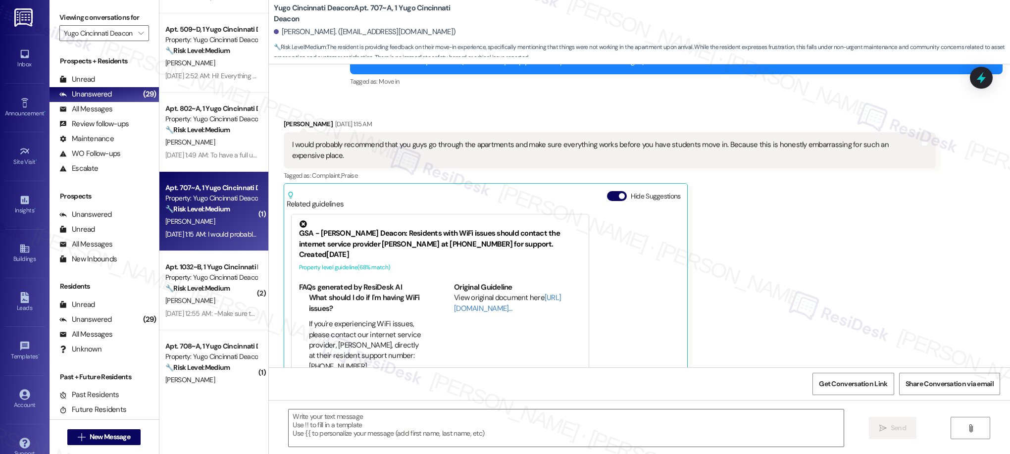
type textarea "Fetching suggested responses. Please feel free to read through the conversation…"
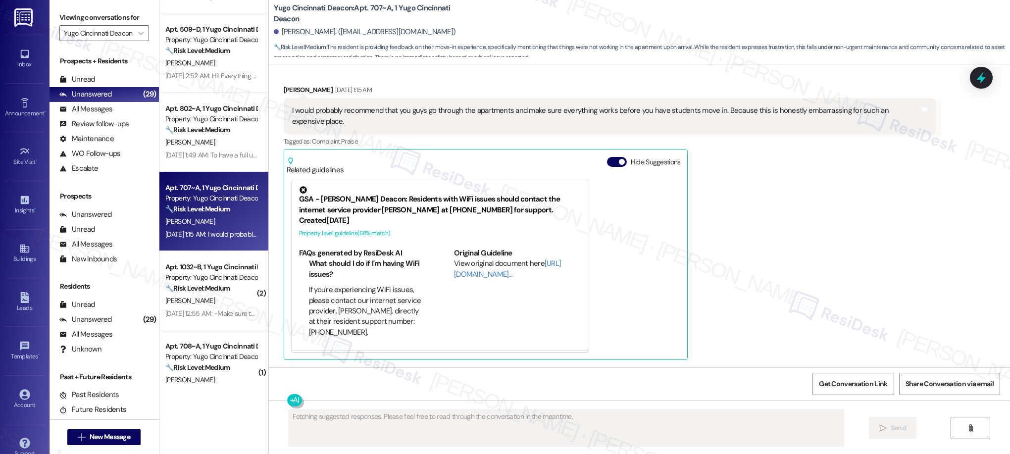
scroll to position [274, 0]
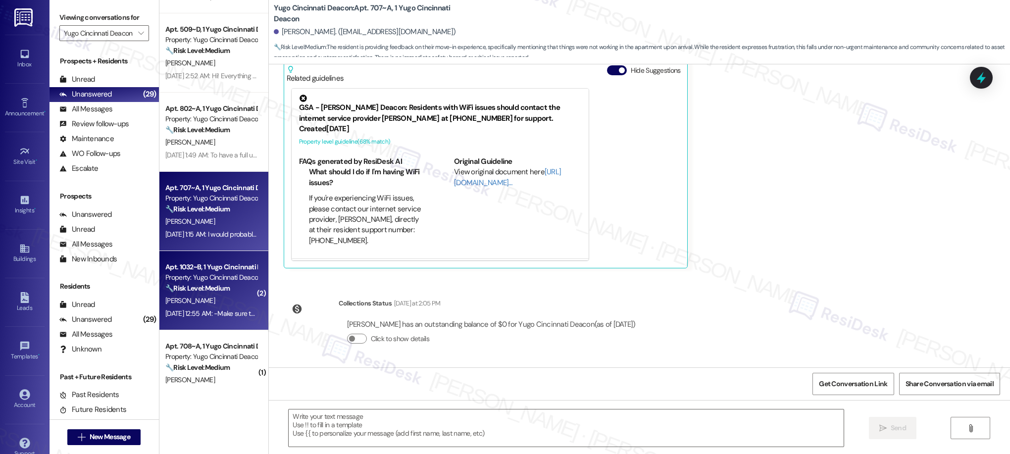
click at [221, 270] on div "Apt. 1032~B, 1 Yugo Cincinnati Deacon" at bounding box center [211, 267] width 92 height 10
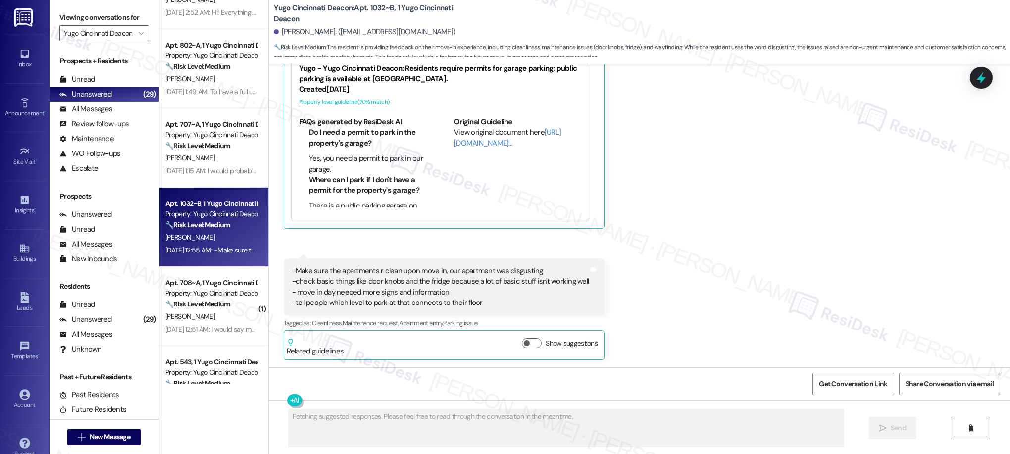
scroll to position [426, 0]
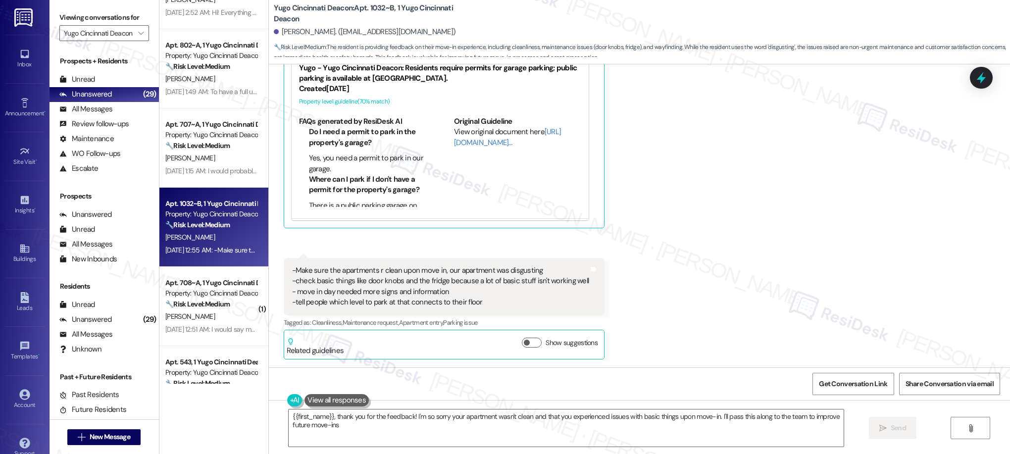
type textarea "{{first_name}}, thank you for the feedback! I'm so sorry your apartment wasn't …"
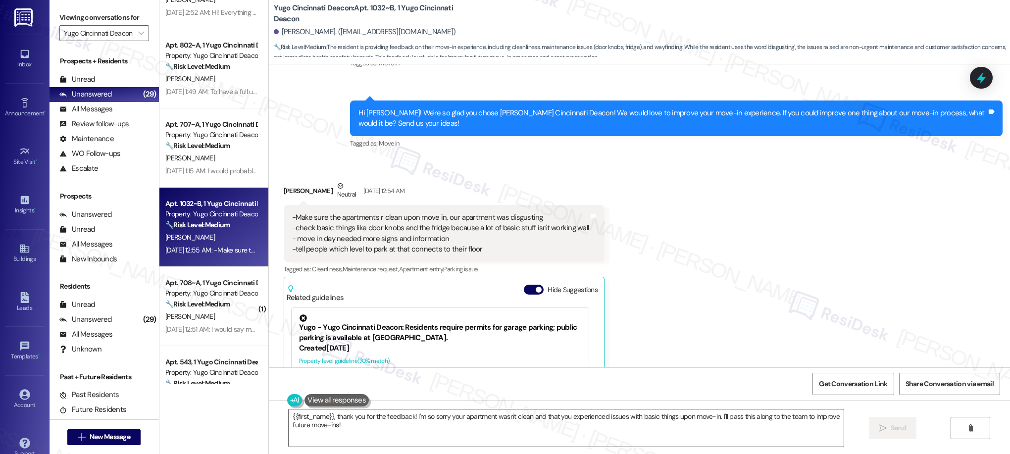
scroll to position [165, 0]
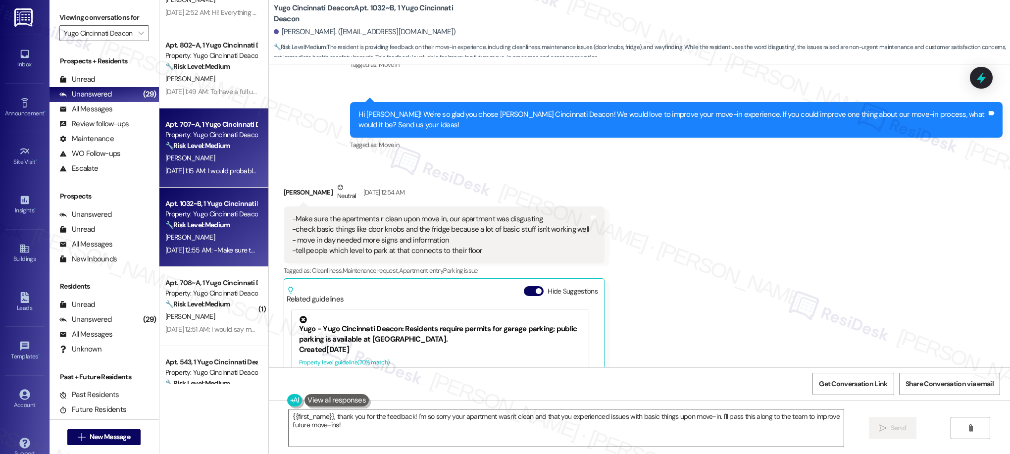
click at [192, 153] on div "[PERSON_NAME]" at bounding box center [211, 158] width 94 height 12
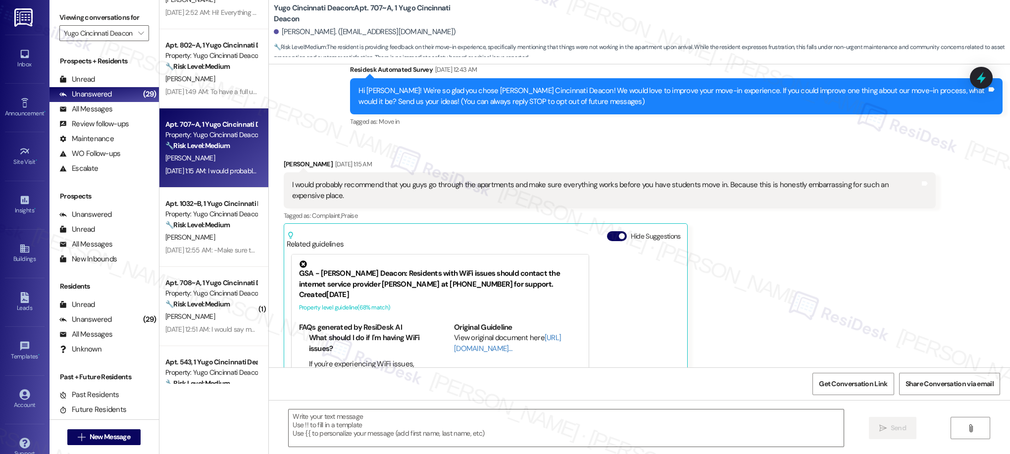
type textarea "Fetching suggested responses. Please feel free to read through the conversation…"
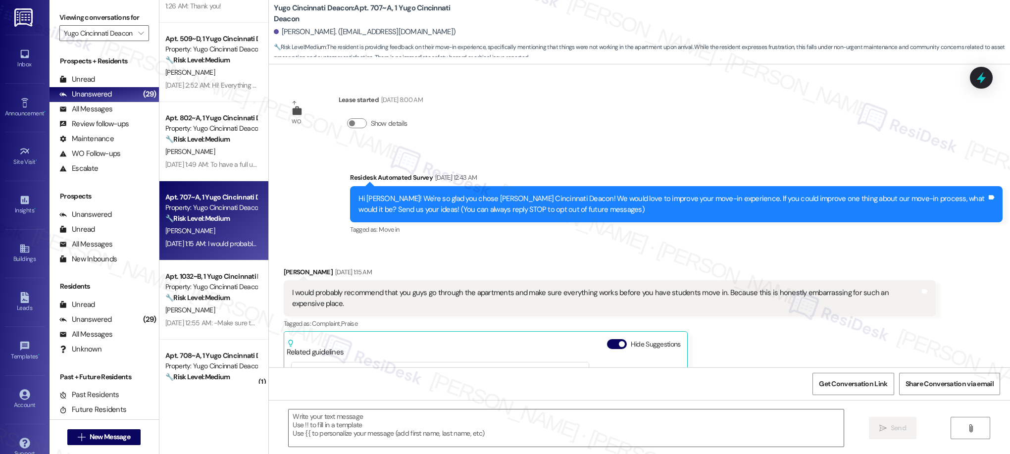
scroll to position [531, 0]
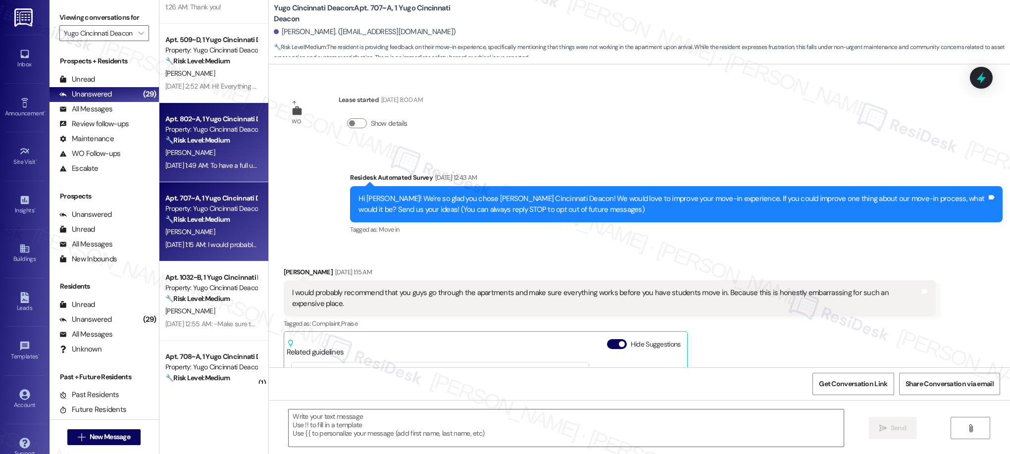
click at [220, 178] on div "Apt. 802~A, 1 Yugo Cincinnati Deacon Property: Yugo Cincinnati Deacon 🔧 Risk Le…" at bounding box center [213, 142] width 109 height 79
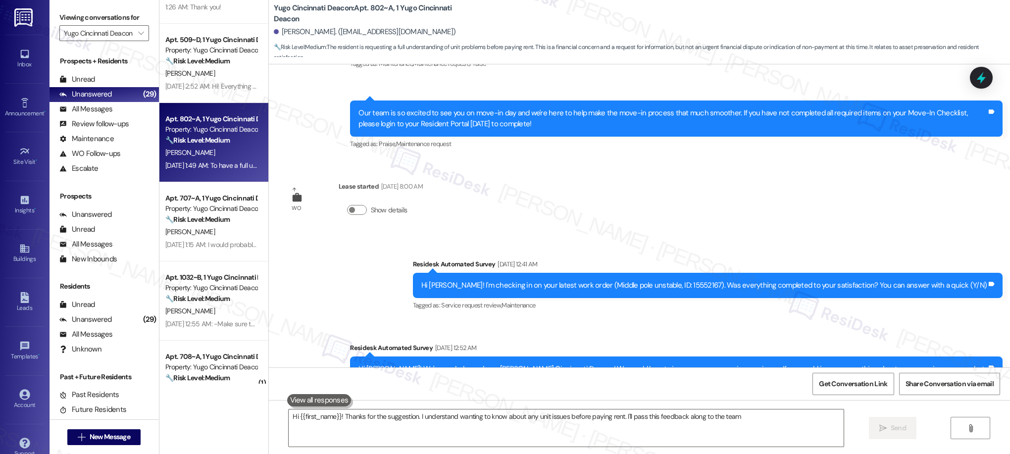
type textarea "Hi {{first_name}}! Thanks for the suggestion. I understand wanting to know abou…"
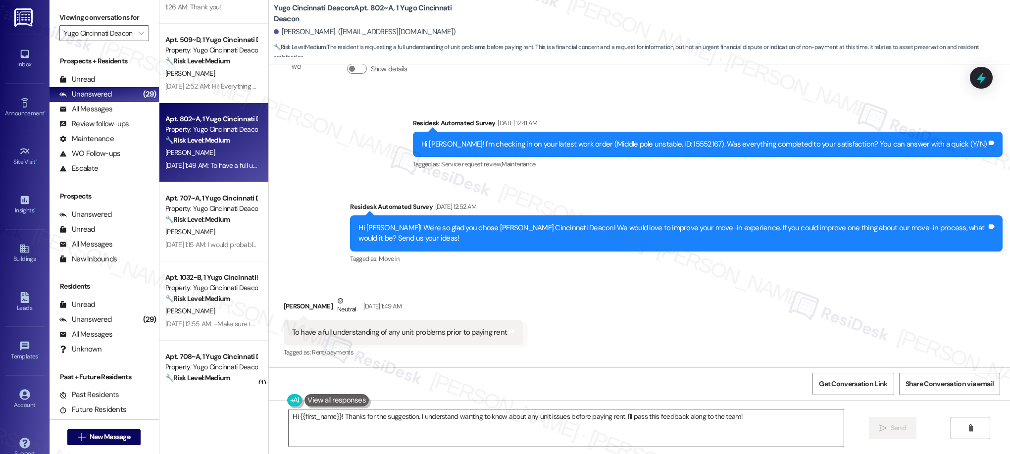
scroll to position [310, 0]
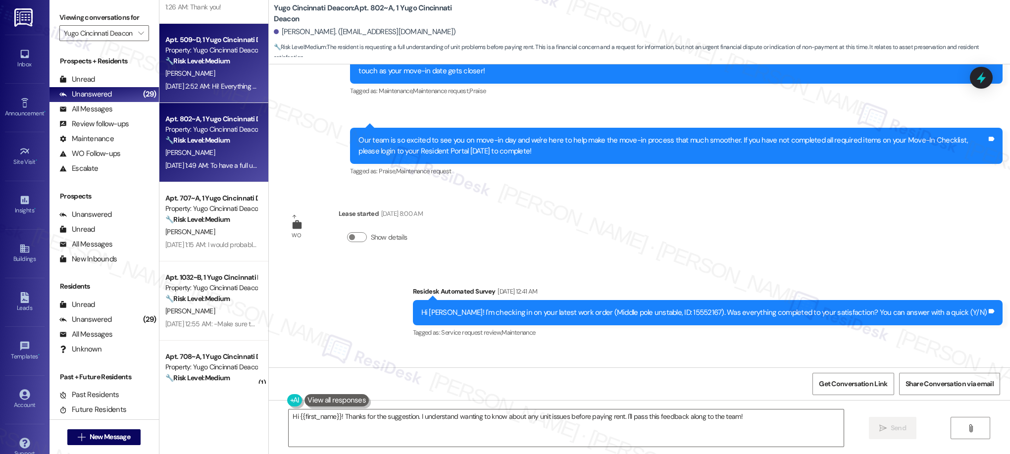
click at [211, 79] on div "[PERSON_NAME]" at bounding box center [211, 73] width 94 height 12
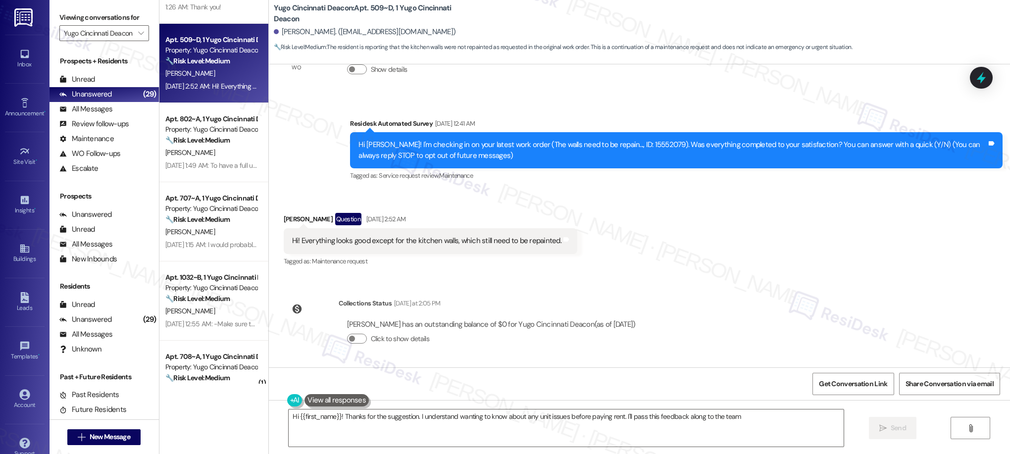
type textarea "Hi {{first_name}}! Thanks for the suggestion. I understand wanting to know abou…"
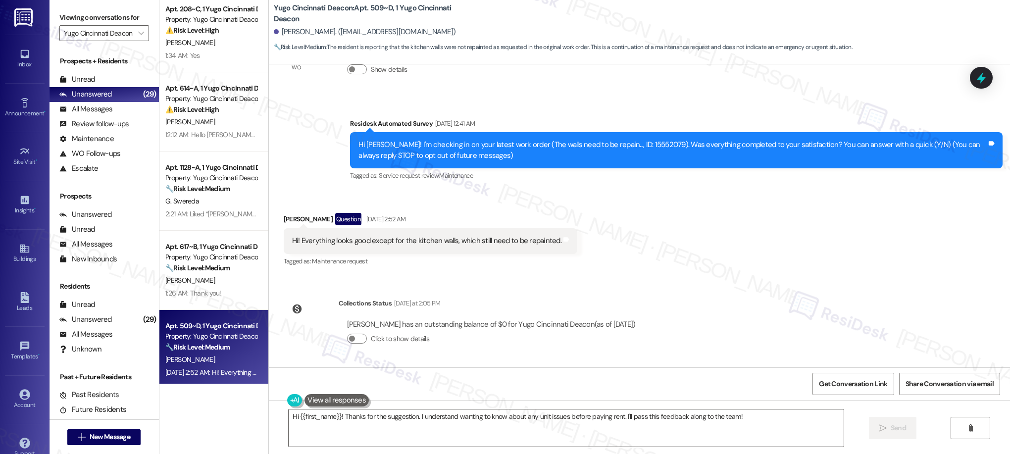
scroll to position [243, 0]
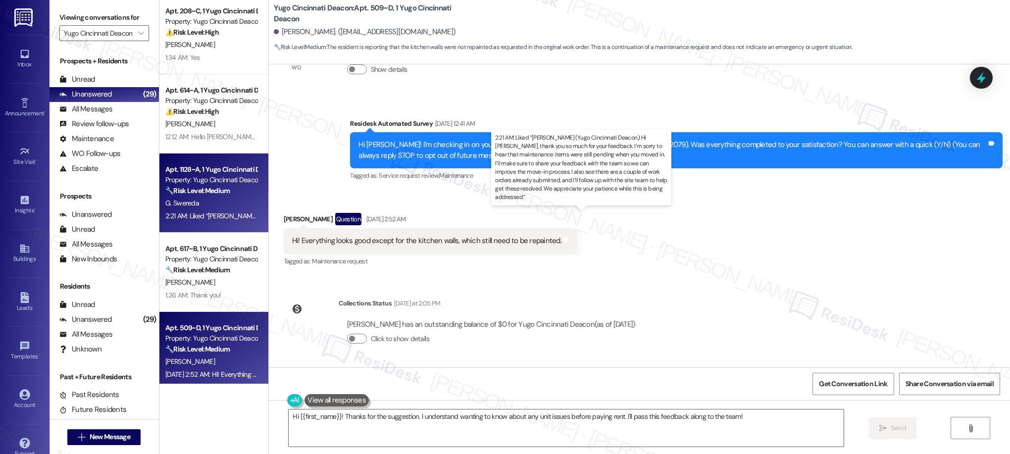
click at [226, 214] on div "2:21 AM: Liked “[PERSON_NAME] (Yugo Cincinnati Deacon): Hi [PERSON_NAME], thank…" at bounding box center [847, 215] width 1365 height 9
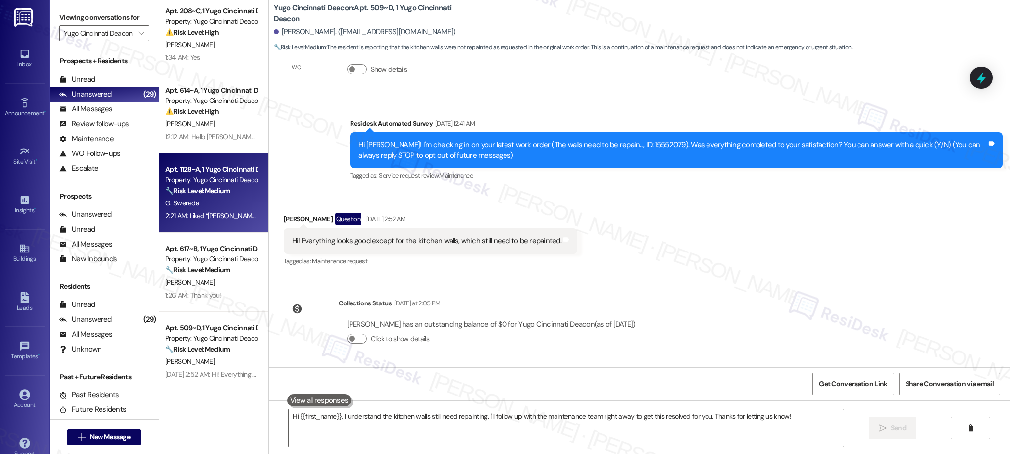
type textarea "Fetching suggested responses. Please feel free to read through the conversation…"
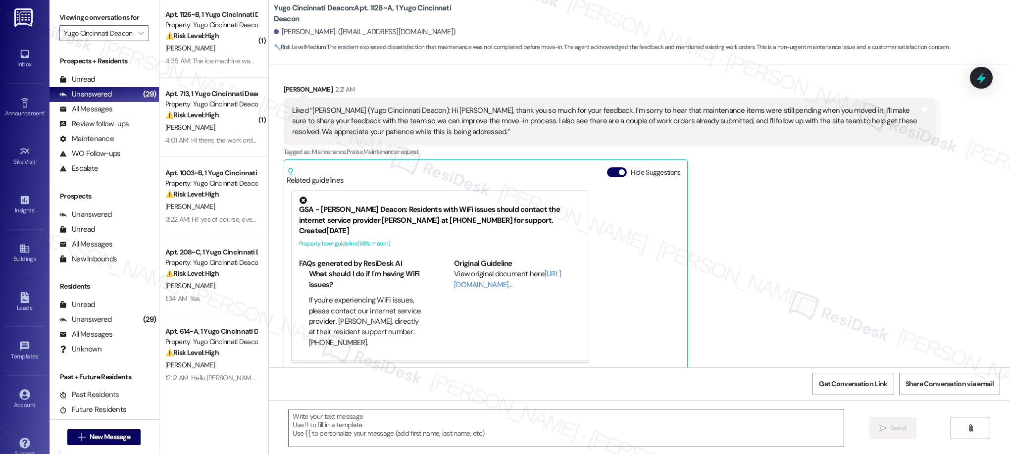
scroll to position [0, 0]
click at [138, 33] on icon "" at bounding box center [140, 33] width 5 height 8
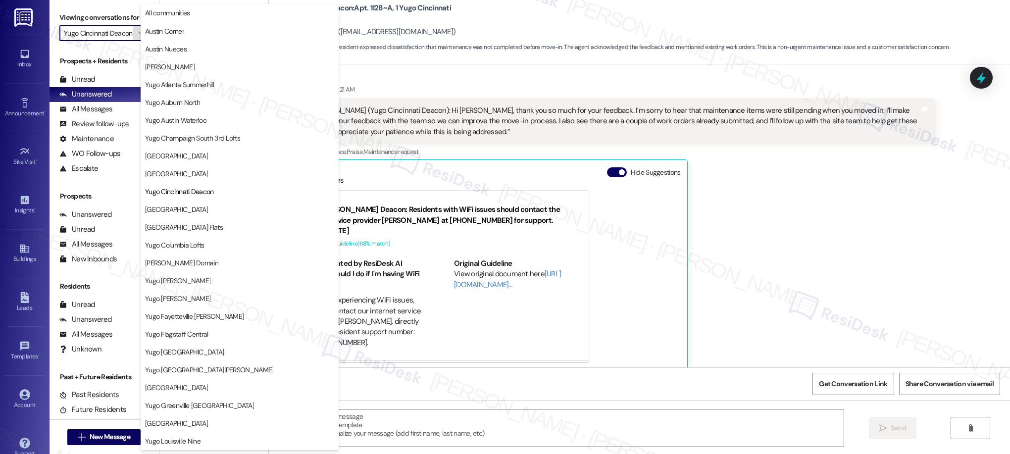
scroll to position [161, 0]
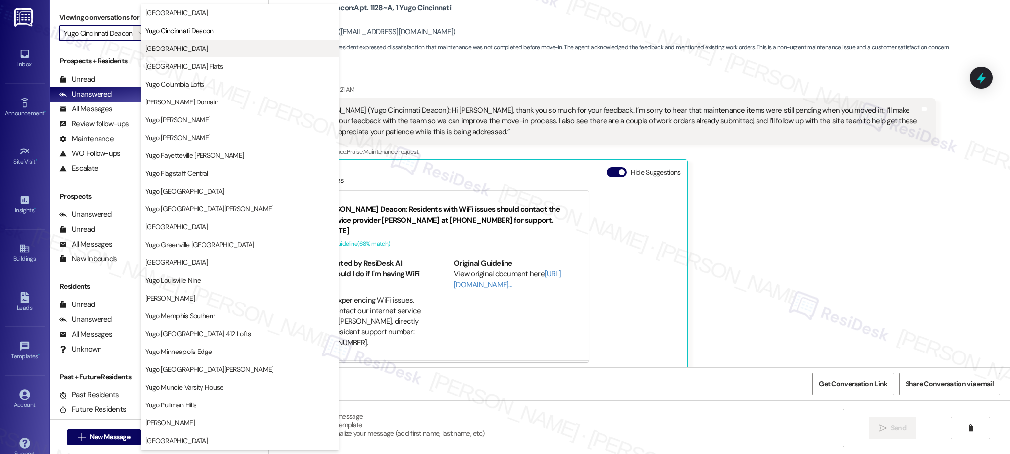
click at [176, 51] on span "[GEOGRAPHIC_DATA]" at bounding box center [176, 49] width 63 height 10
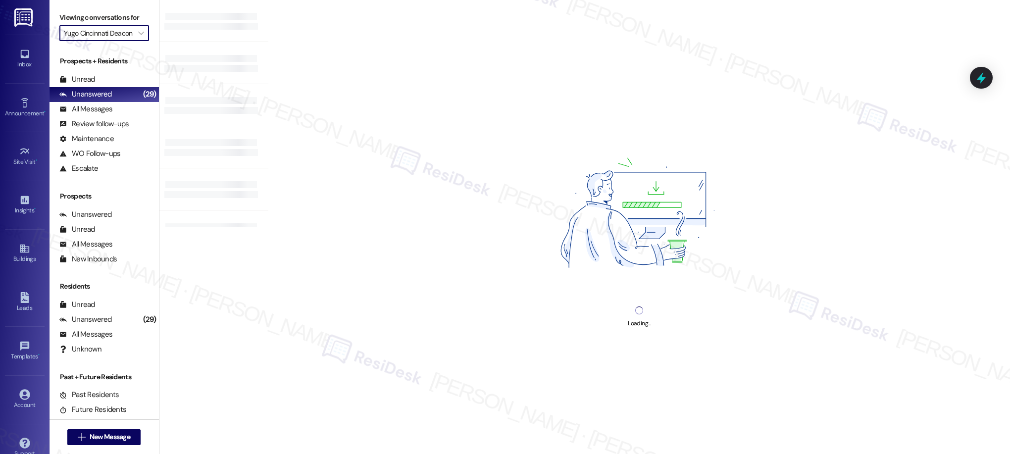
type input "[GEOGRAPHIC_DATA]"
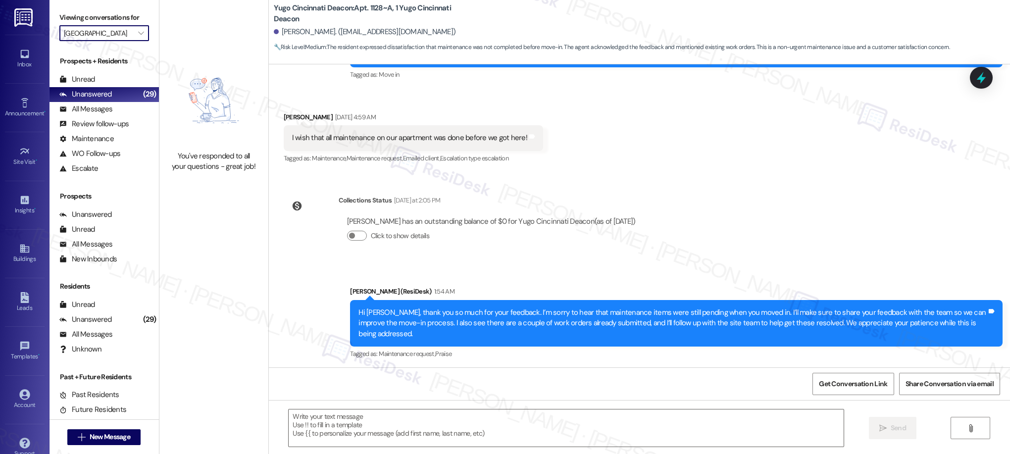
type textarea "Fetching suggested responses. Please feel free to read through the conversation…"
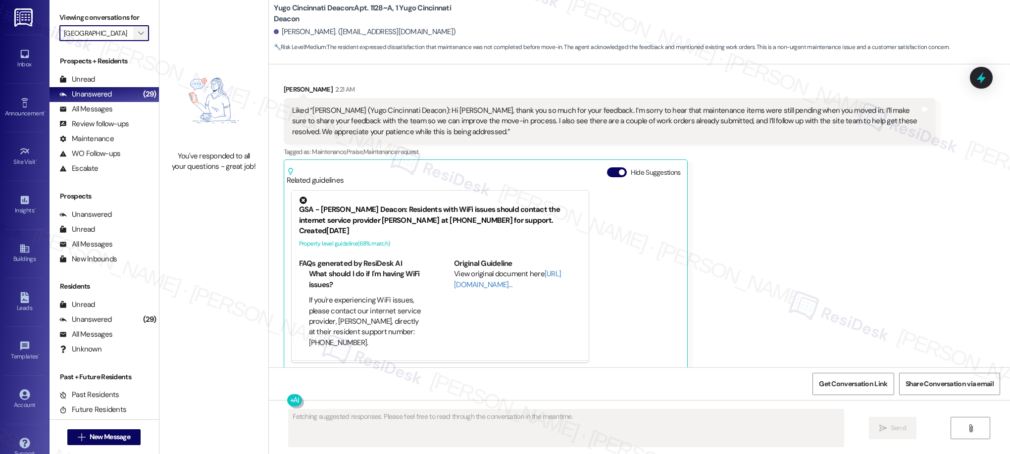
click at [137, 35] on span "" at bounding box center [140, 33] width 9 height 16
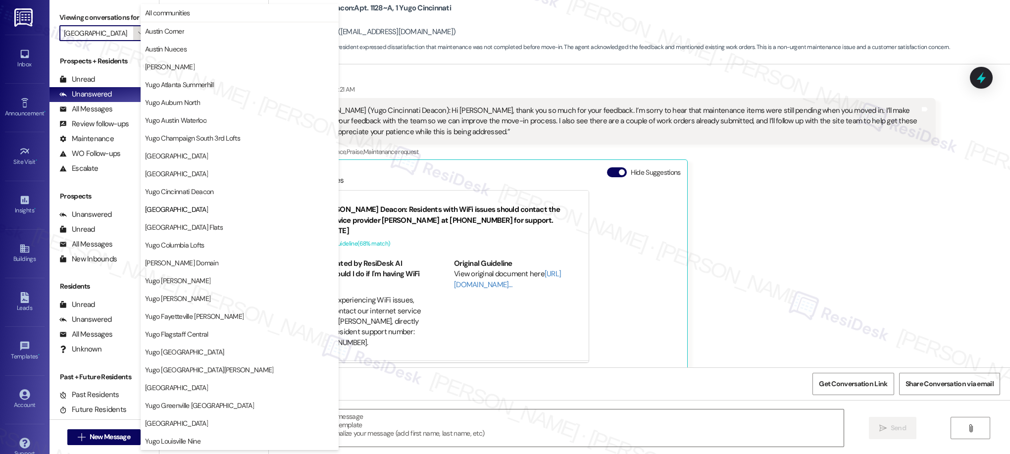
scroll to position [161, 0]
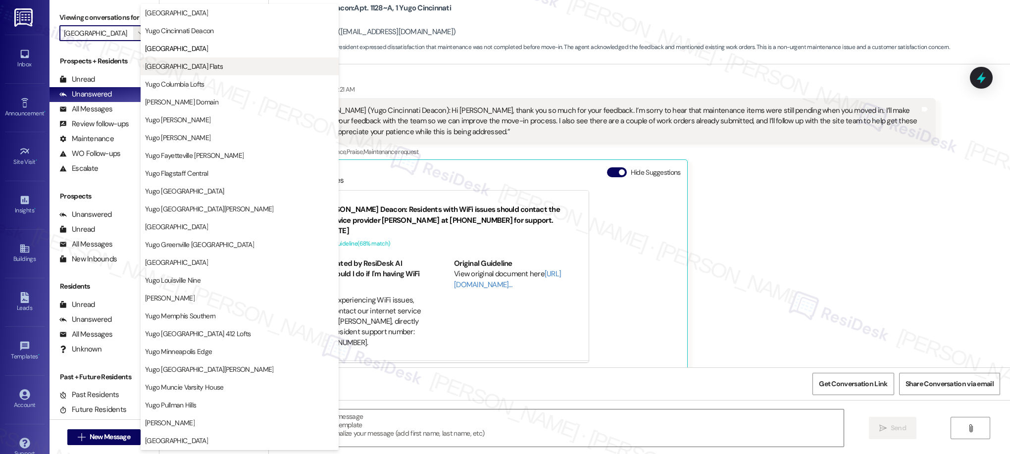
click at [204, 66] on span "[GEOGRAPHIC_DATA] Flats" at bounding box center [184, 66] width 78 height 10
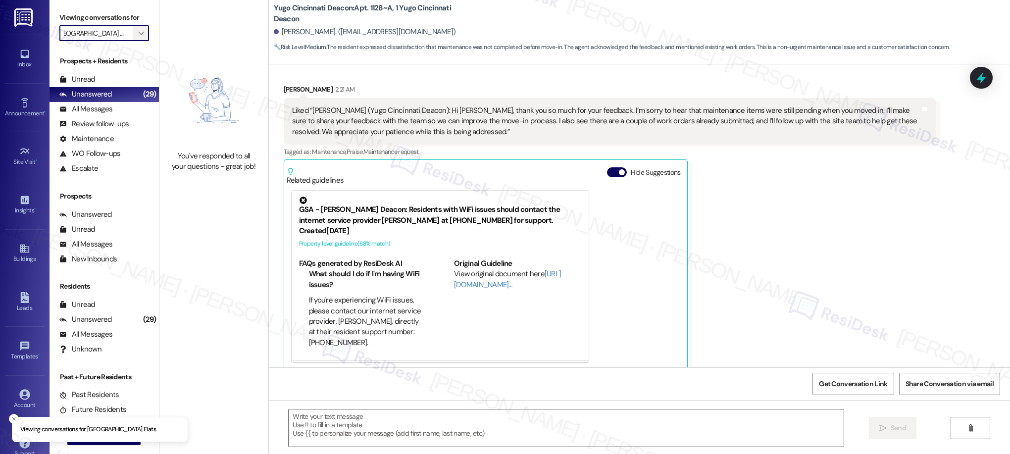
scroll to position [0, 21]
click at [136, 35] on span "" at bounding box center [140, 33] width 9 height 16
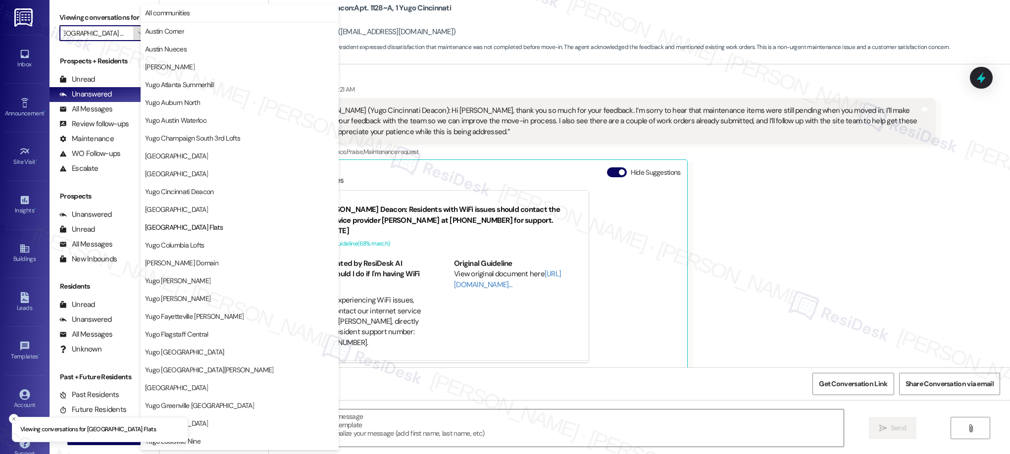
scroll to position [161, 0]
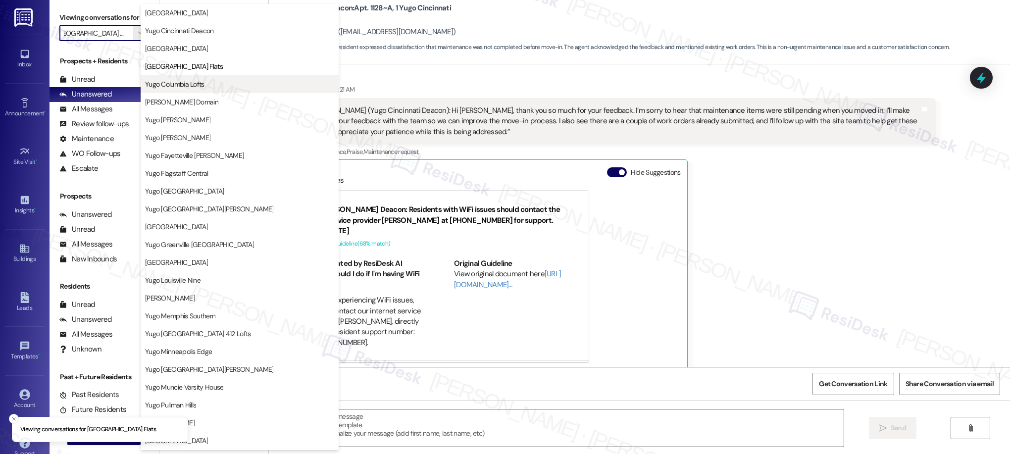
click at [167, 84] on span "Yugo Columbia Lofts" at bounding box center [174, 84] width 59 height 10
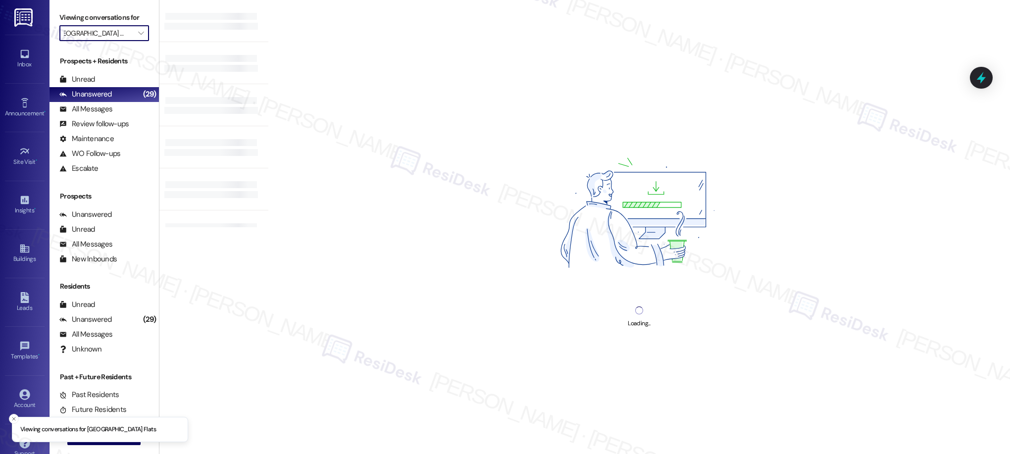
type input "Yugo Columbia Lofts"
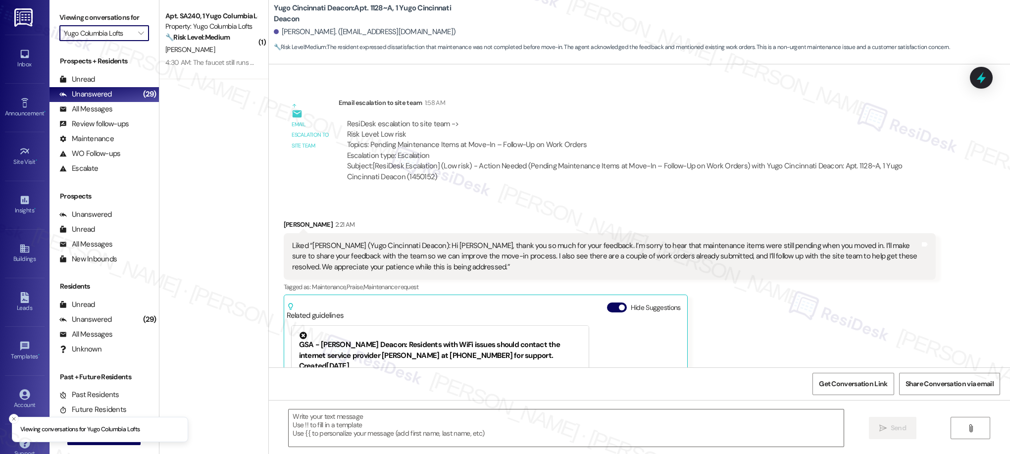
scroll to position [584, 0]
